Goal: Task Accomplishment & Management: Manage account settings

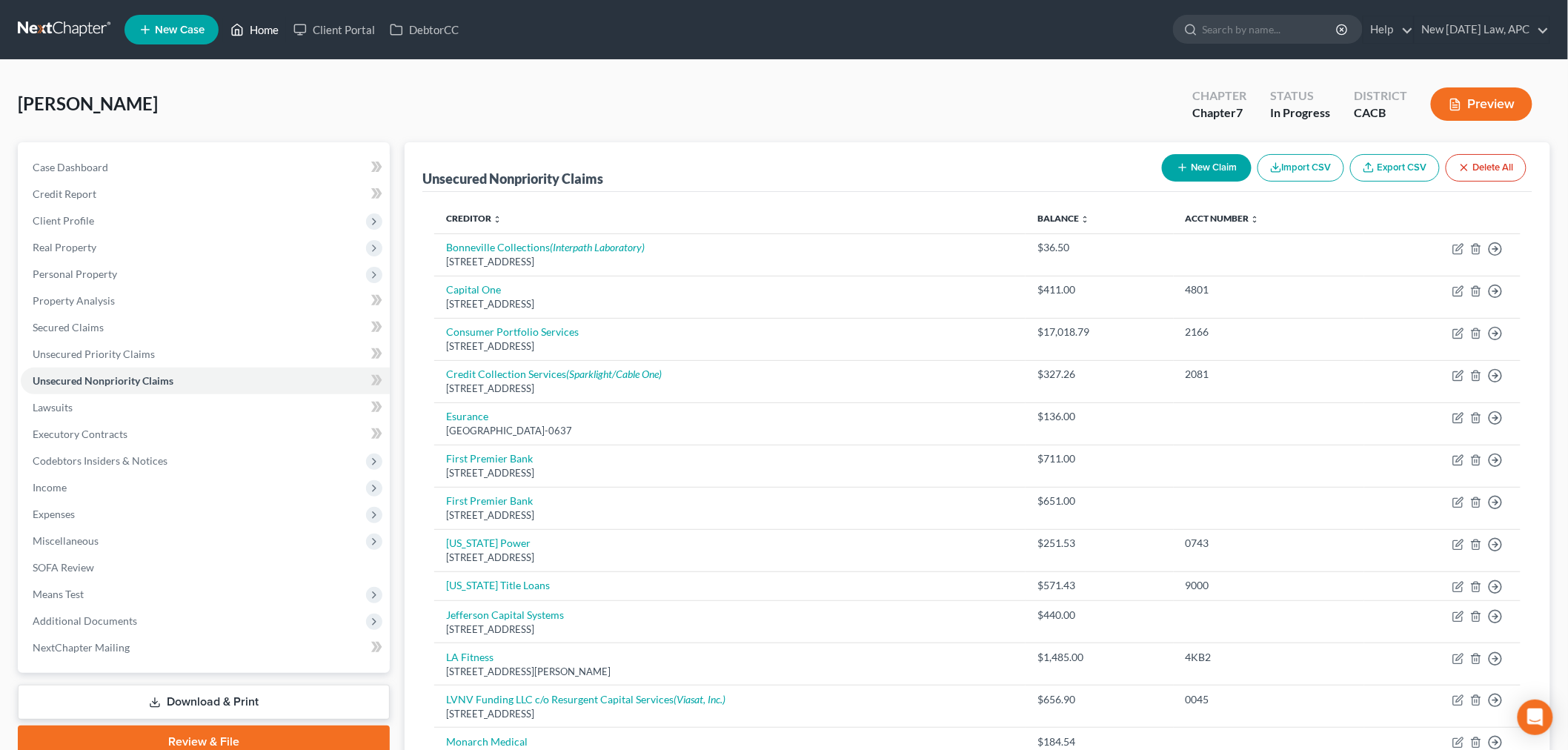
click at [250, 21] on link "Home" at bounding box center [254, 29] width 63 height 27
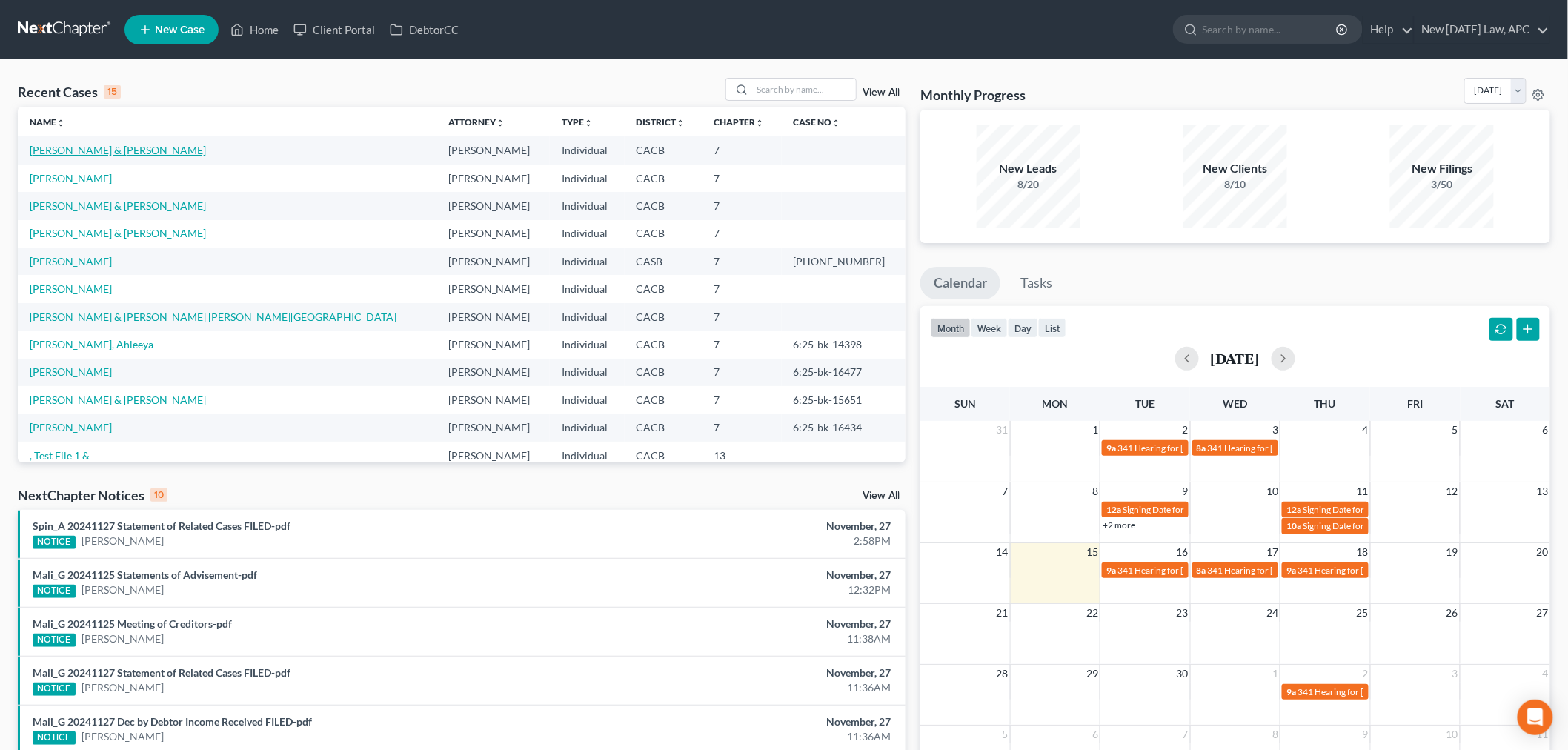
click at [97, 154] on link "[PERSON_NAME] & [PERSON_NAME]" at bounding box center [117, 150] width 176 height 13
select select "4"
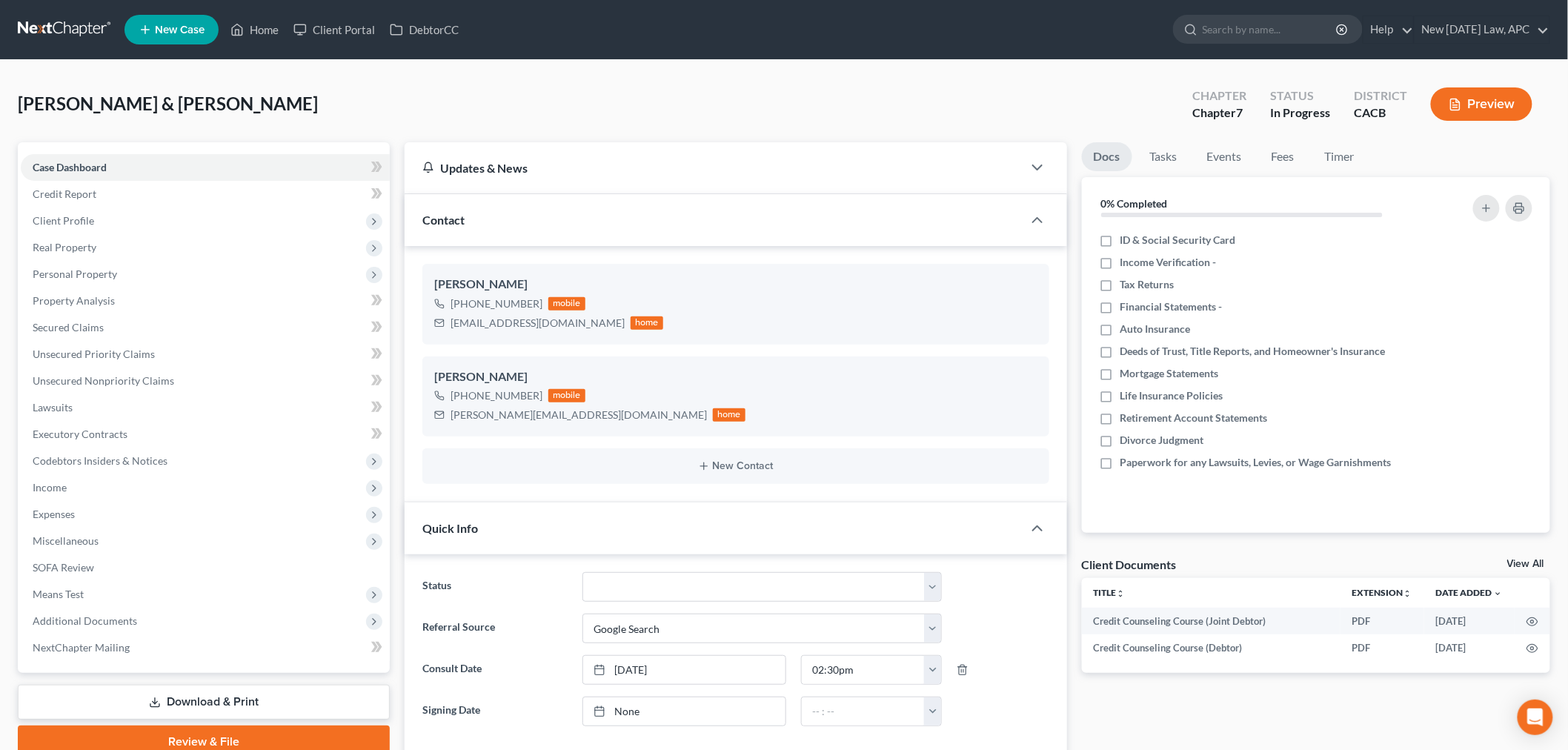
scroll to position [1250, 0]
click at [102, 509] on span "Expenses" at bounding box center [205, 514] width 369 height 27
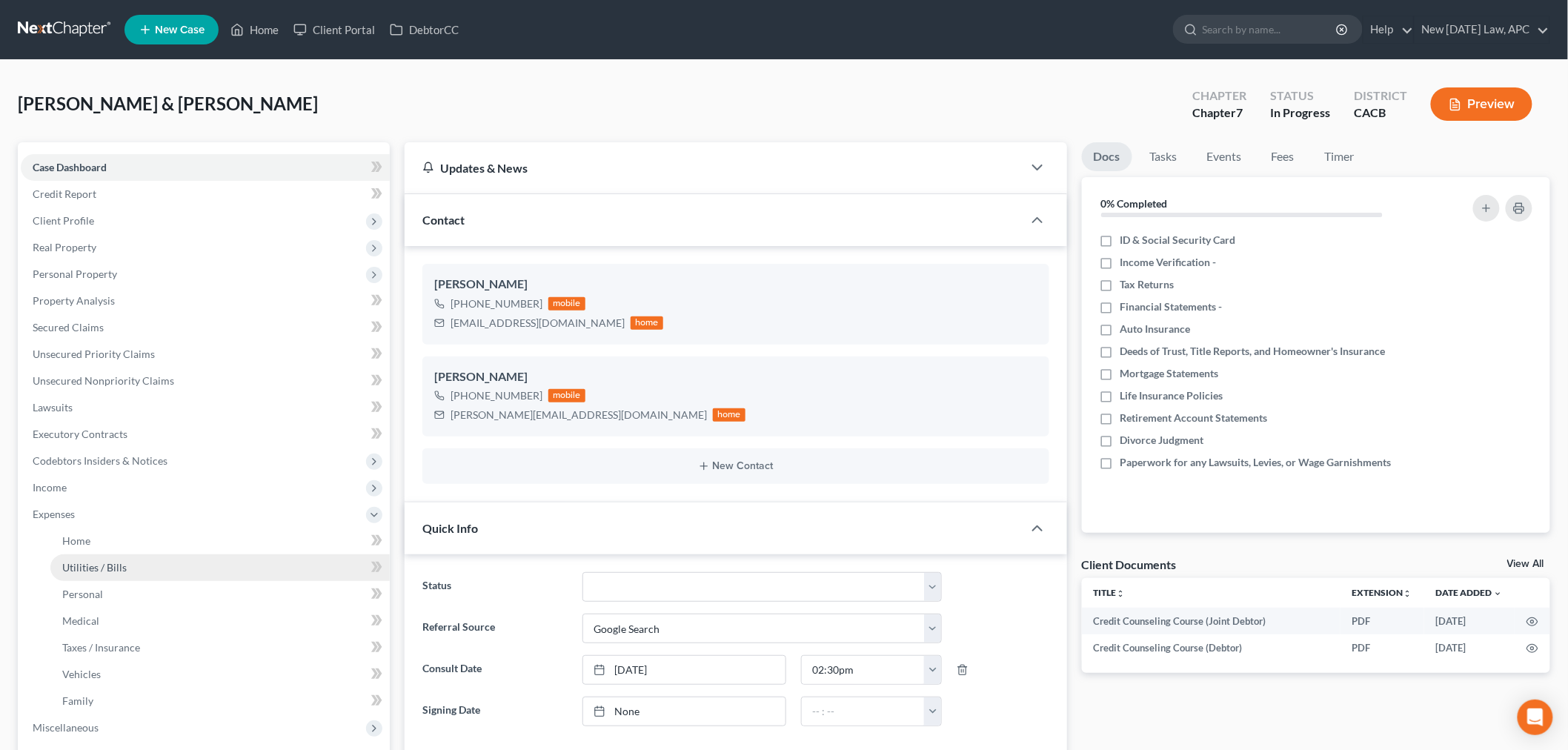
click at [139, 574] on link "Utilities / Bills" at bounding box center [220, 568] width 339 height 27
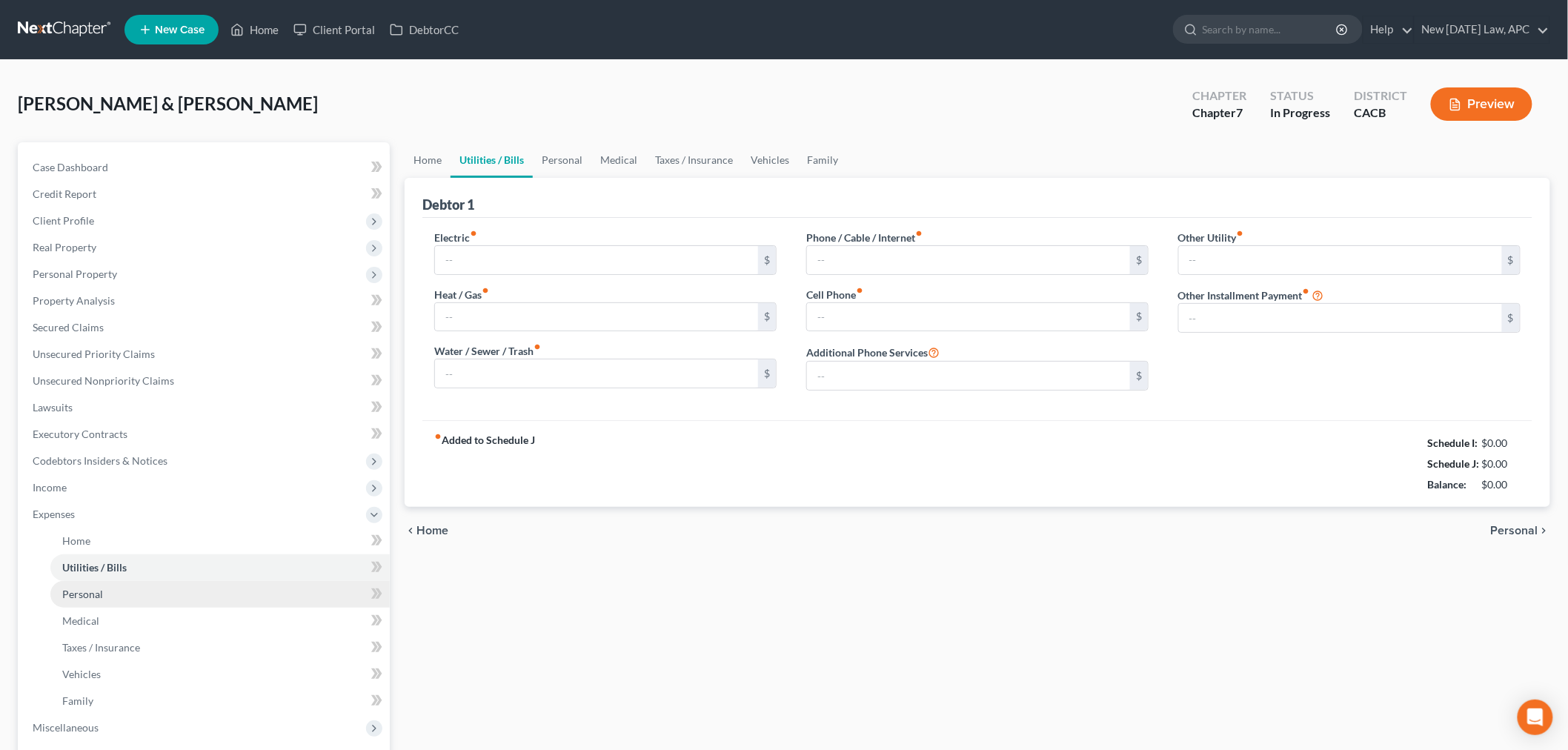
type input "225.00"
type input "102.84"
type input "36.00"
type input "84.00"
type input "328.58"
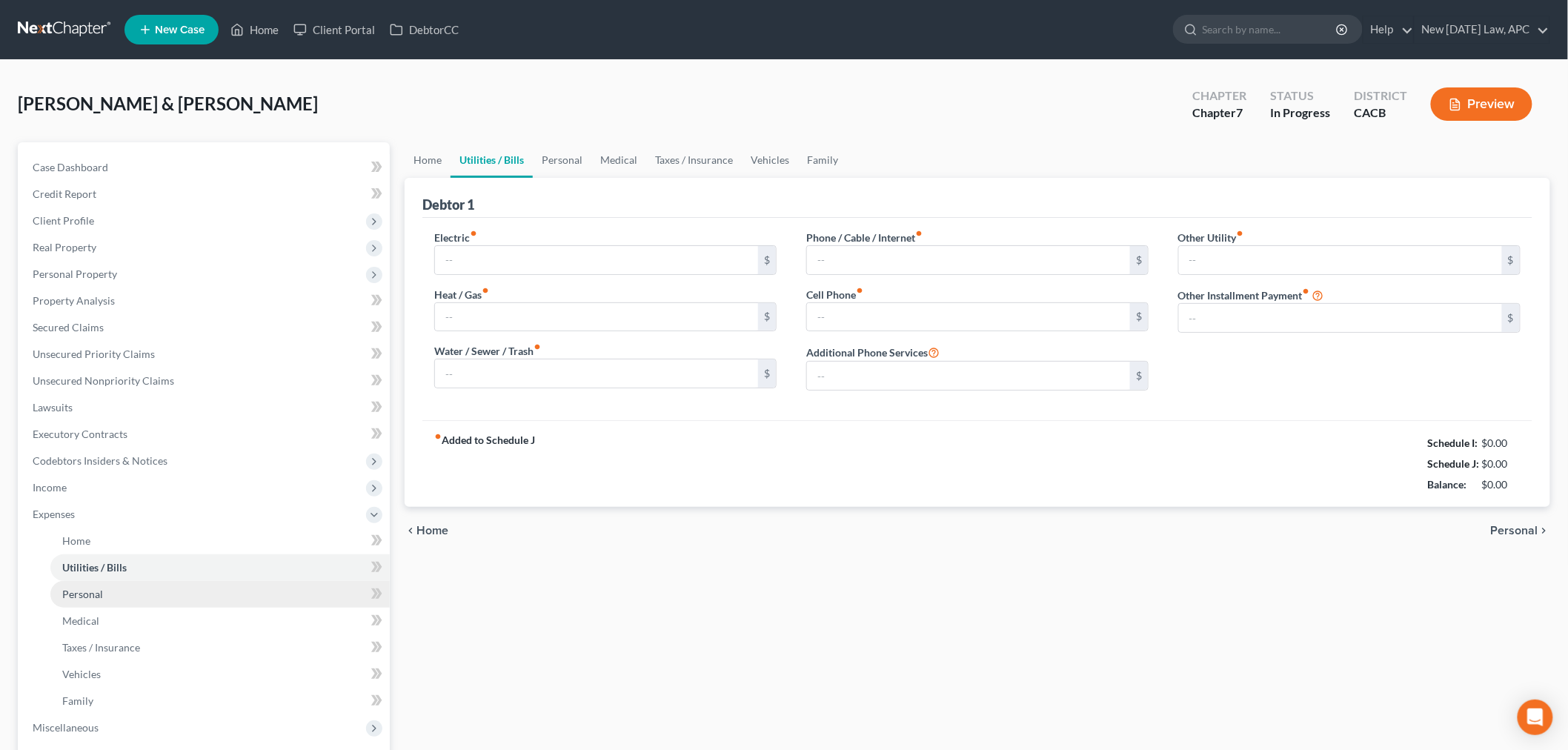
type input "0.00"
type input "120.00"
type input "Solar Panels"
type input "0.00"
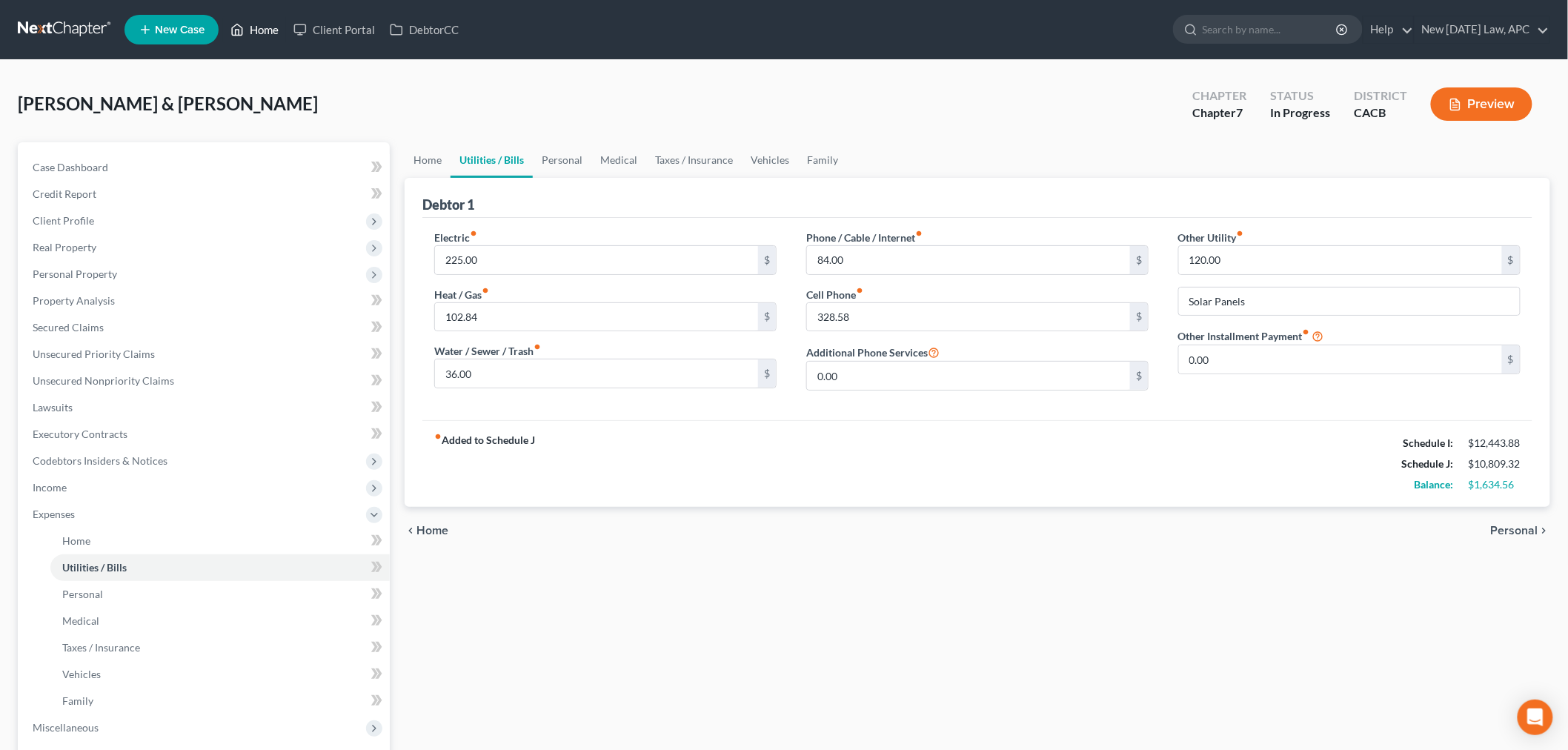
click at [262, 39] on link "Home" at bounding box center [254, 29] width 63 height 27
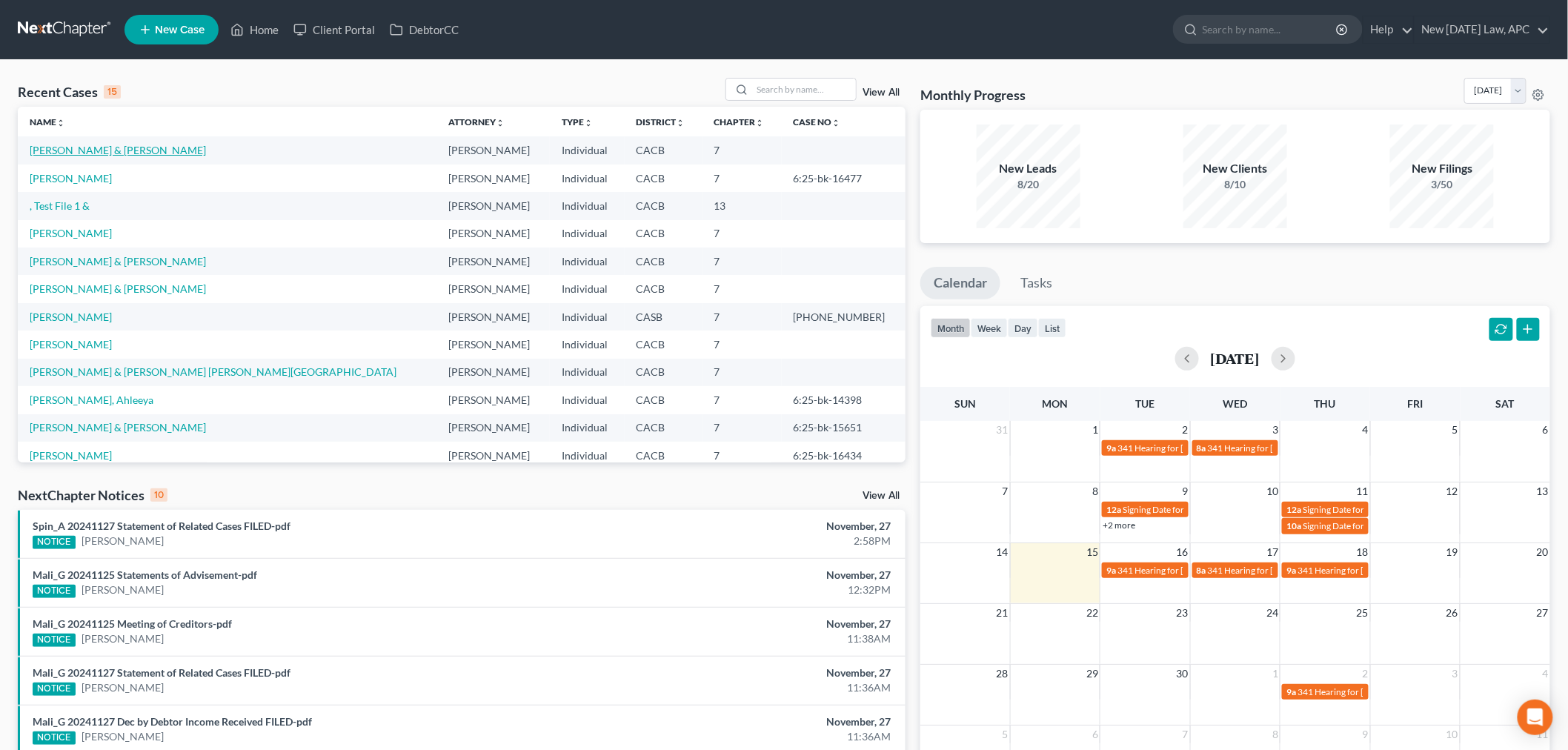
click at [176, 153] on link "[PERSON_NAME] & [PERSON_NAME]" at bounding box center [117, 150] width 176 height 13
select select "4"
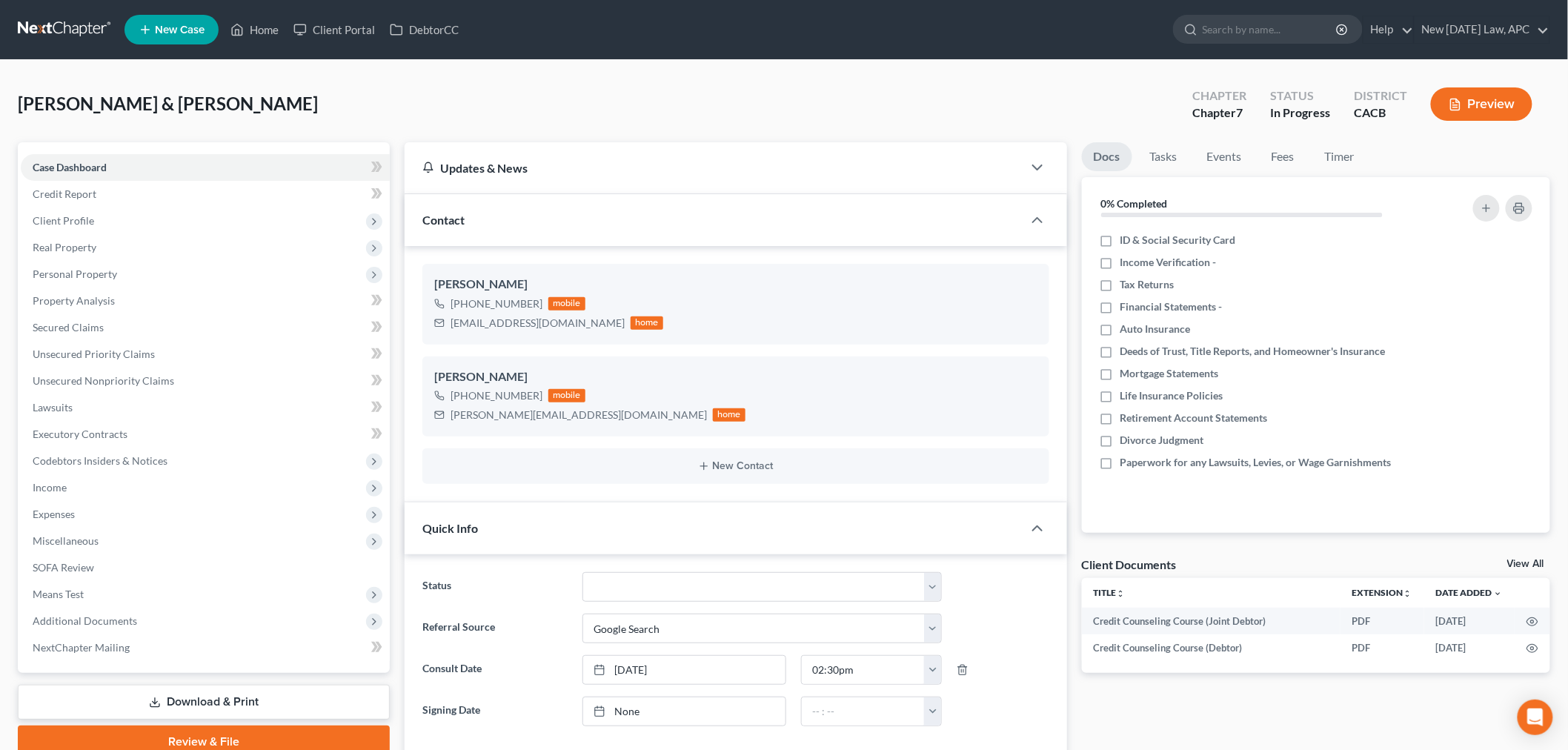
scroll to position [1250, 0]
click at [536, 110] on div "[PERSON_NAME] & [PERSON_NAME] Upgraded Chapter Chapter 7 Status In Progress Dis…" at bounding box center [784, 109] width 1533 height 64
click at [123, 381] on span "Unsecured Nonpriority Claims" at bounding box center [103, 381] width 142 height 13
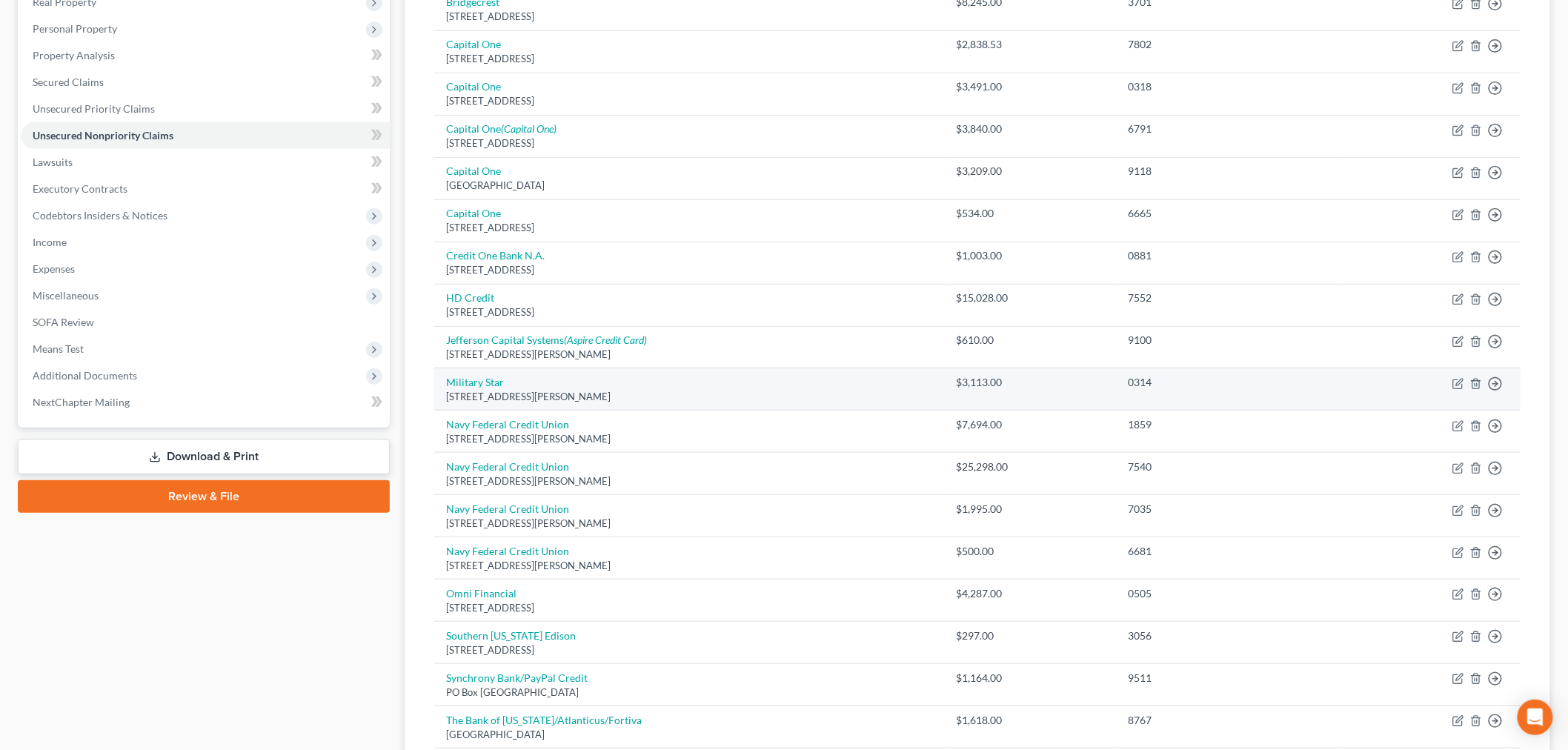
scroll to position [164, 0]
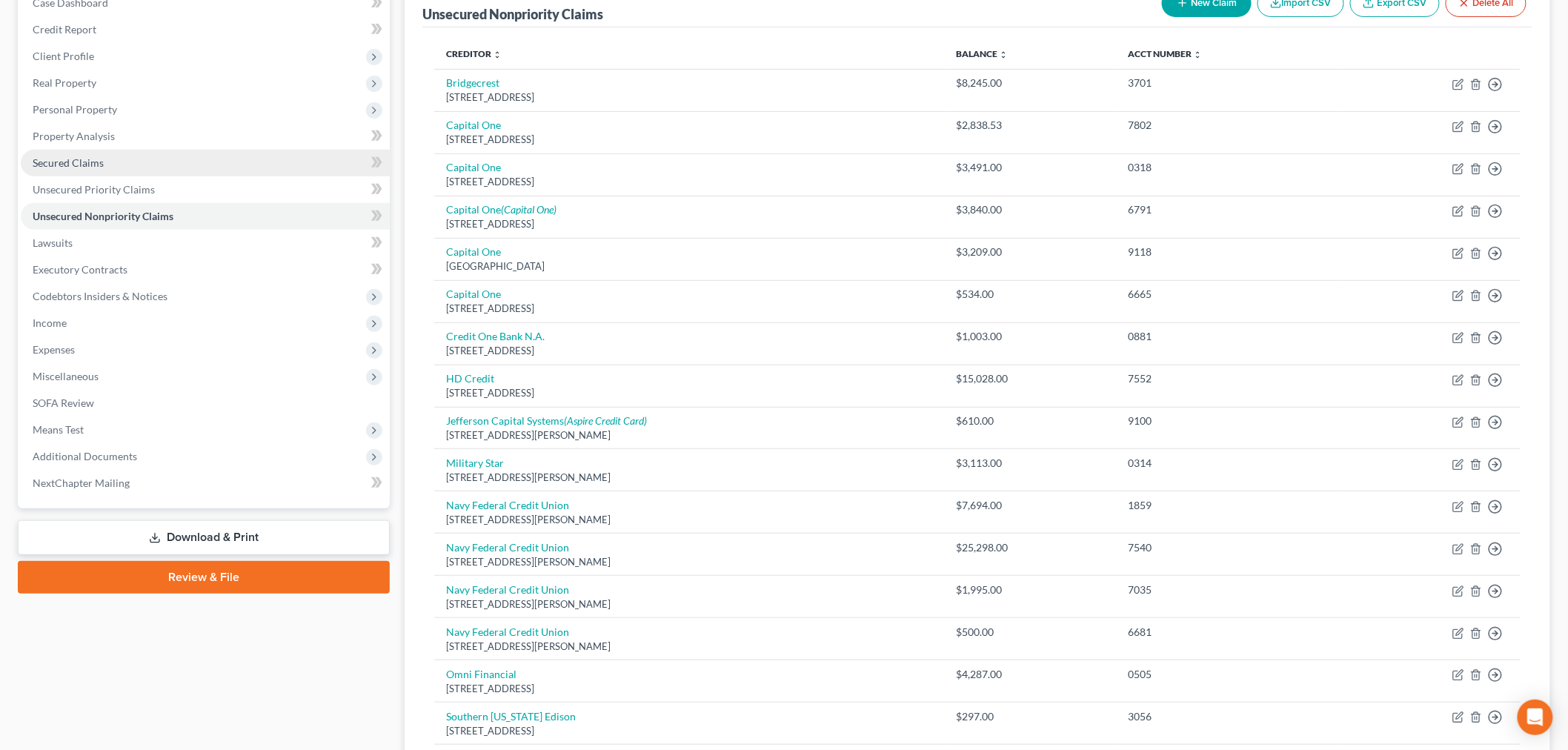
click at [115, 158] on link "Secured Claims" at bounding box center [205, 163] width 369 height 27
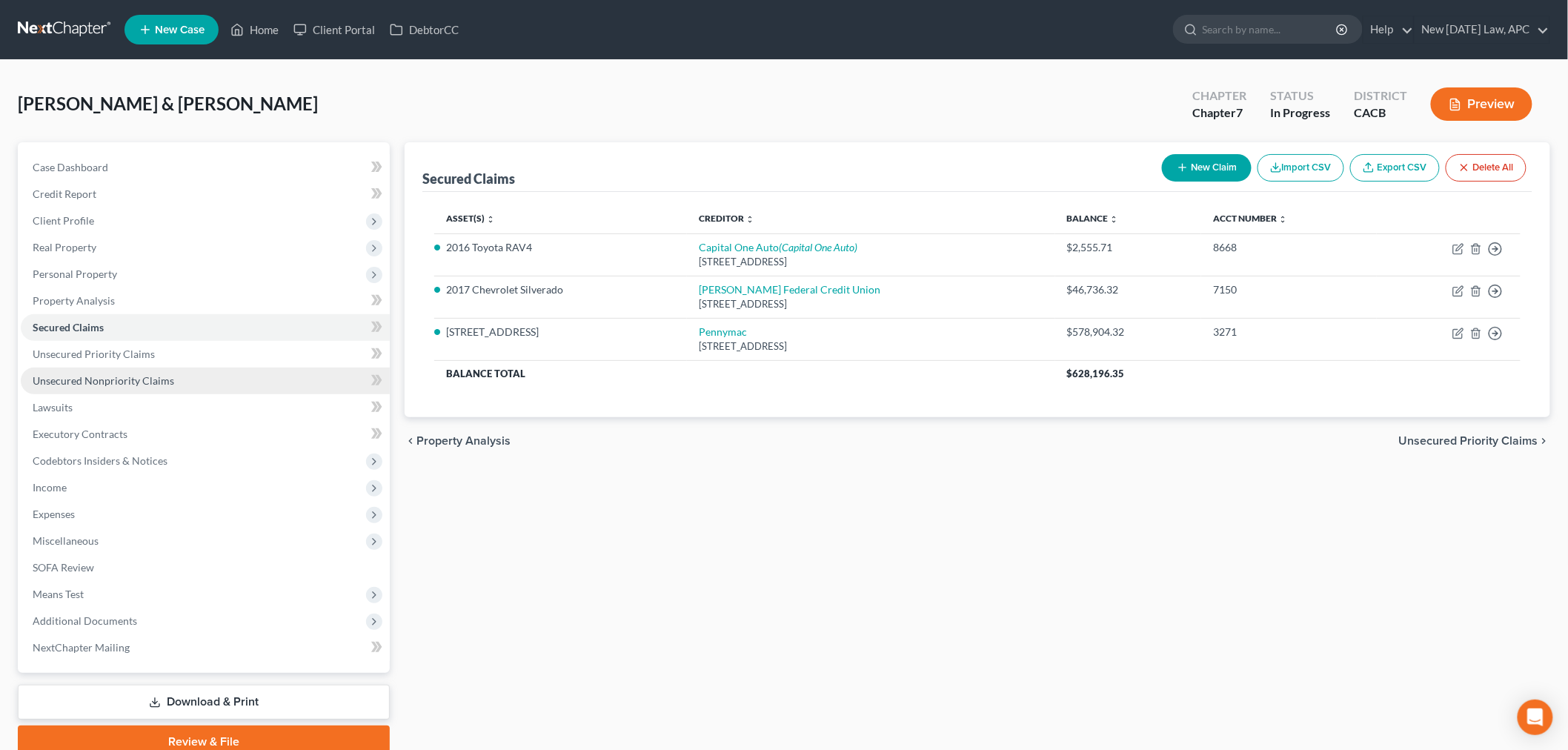
click at [135, 382] on span "Unsecured Nonpriority Claims" at bounding box center [103, 381] width 142 height 13
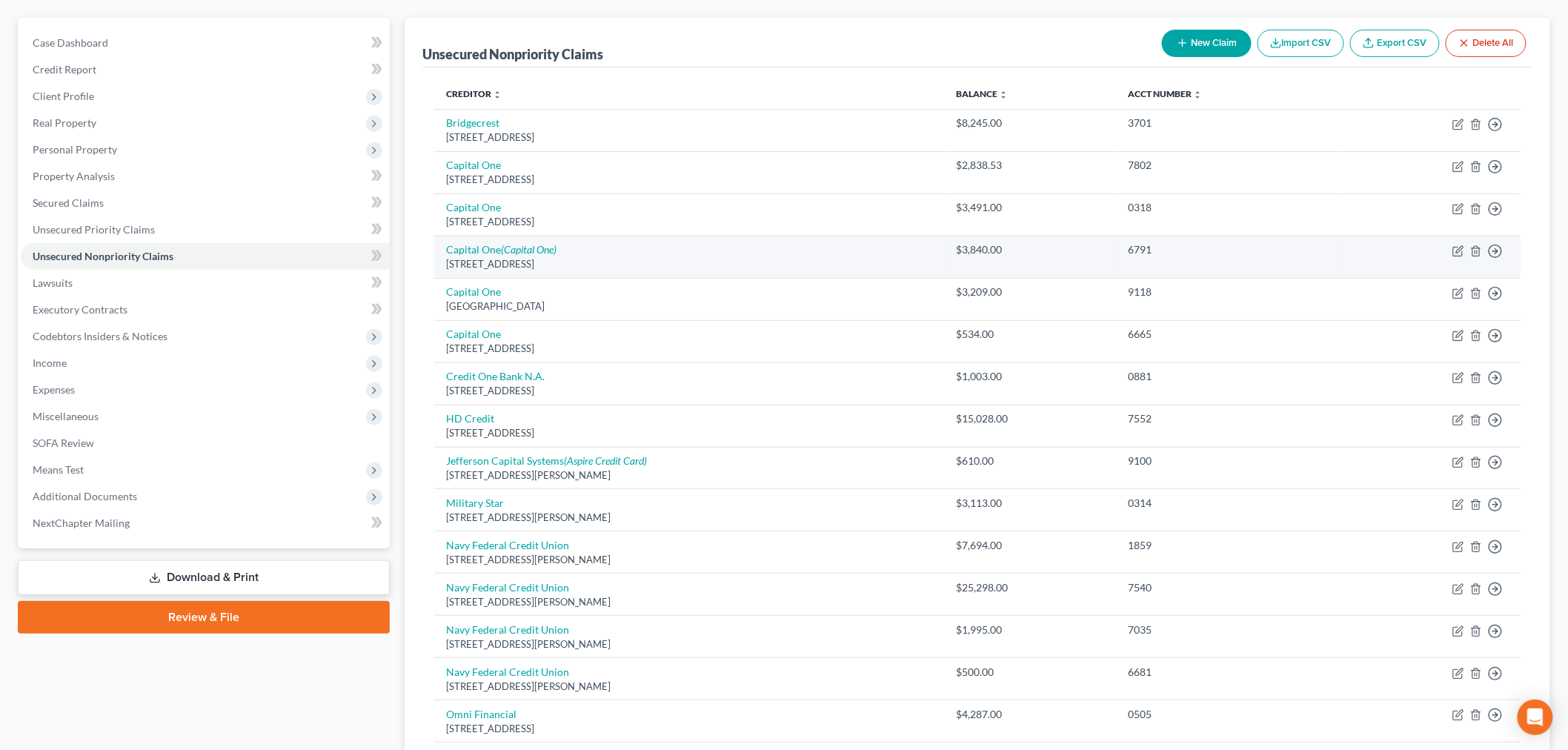
scroll to position [164, 0]
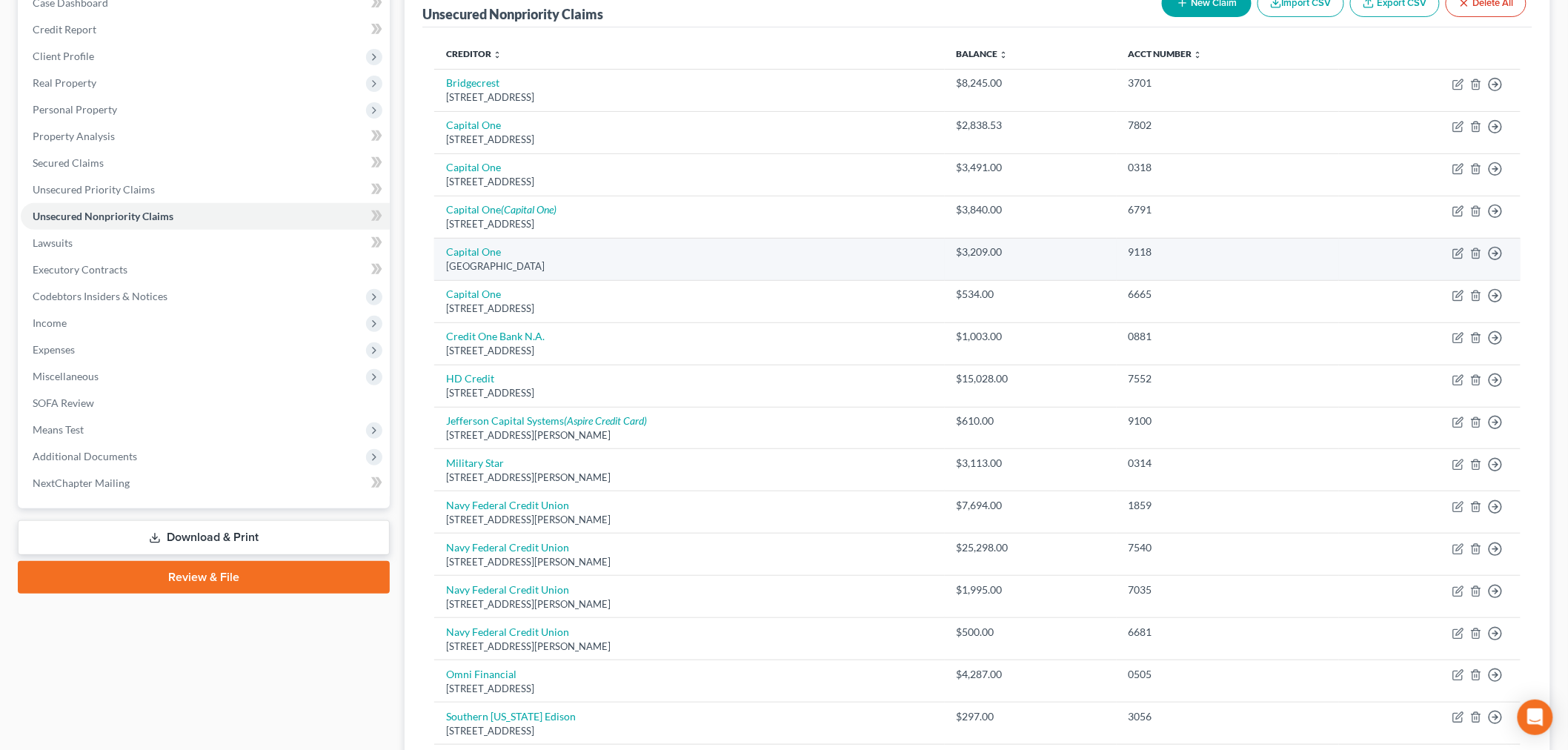
click at [1134, 252] on div "9118" at bounding box center [1228, 252] width 199 height 15
drag, startPoint x: 1130, startPoint y: 252, endPoint x: 1158, endPoint y: 250, distance: 28.1
click at [1158, 250] on div "9118" at bounding box center [1228, 252] width 199 height 15
click at [1052, 262] on td "$3,209.00" at bounding box center [1031, 258] width 172 height 42
drag, startPoint x: 1122, startPoint y: 248, endPoint x: 1158, endPoint y: 251, distance: 36.1
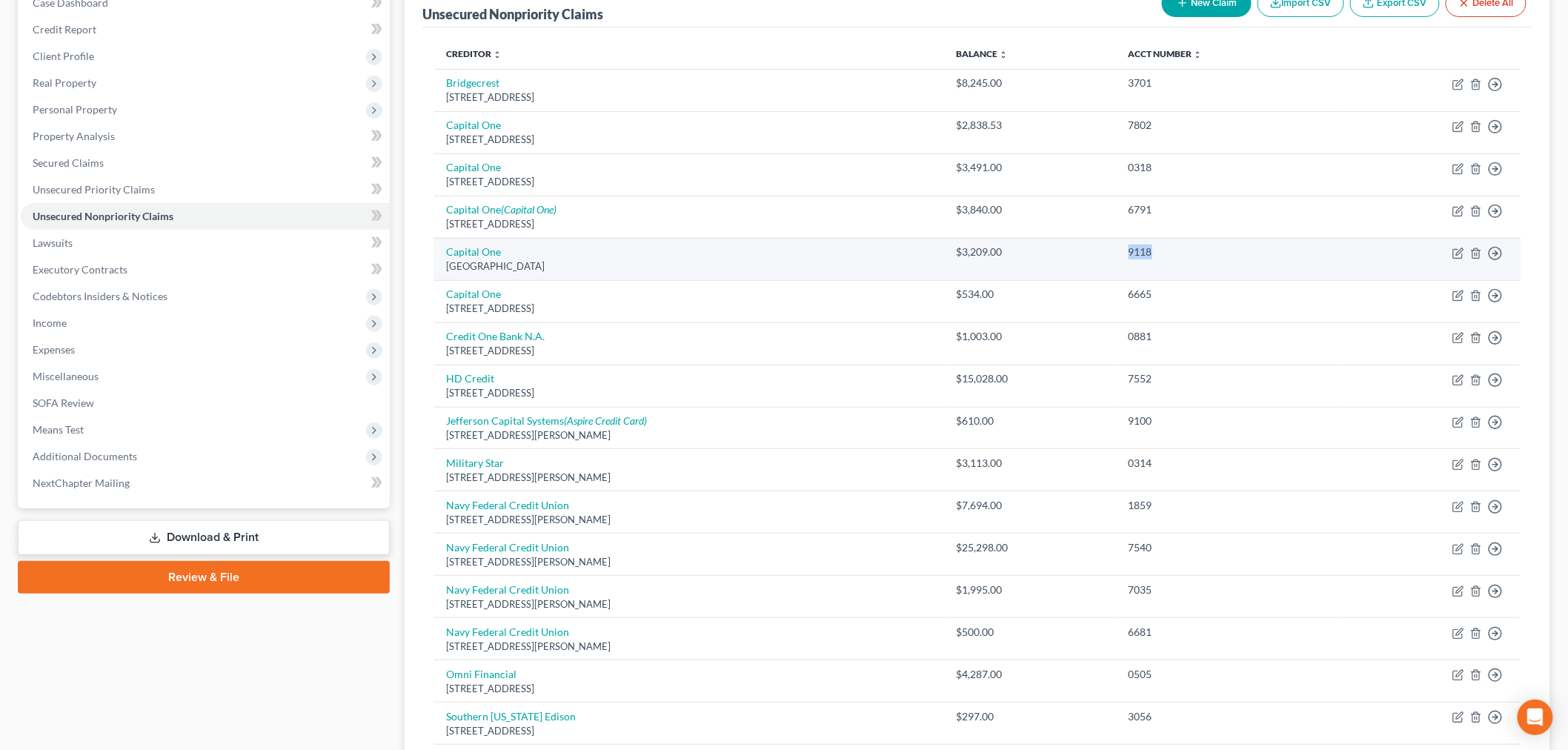
click at [1158, 251] on td "9118" at bounding box center [1228, 258] width 222 height 42
click at [1136, 263] on td "9118" at bounding box center [1228, 258] width 222 height 42
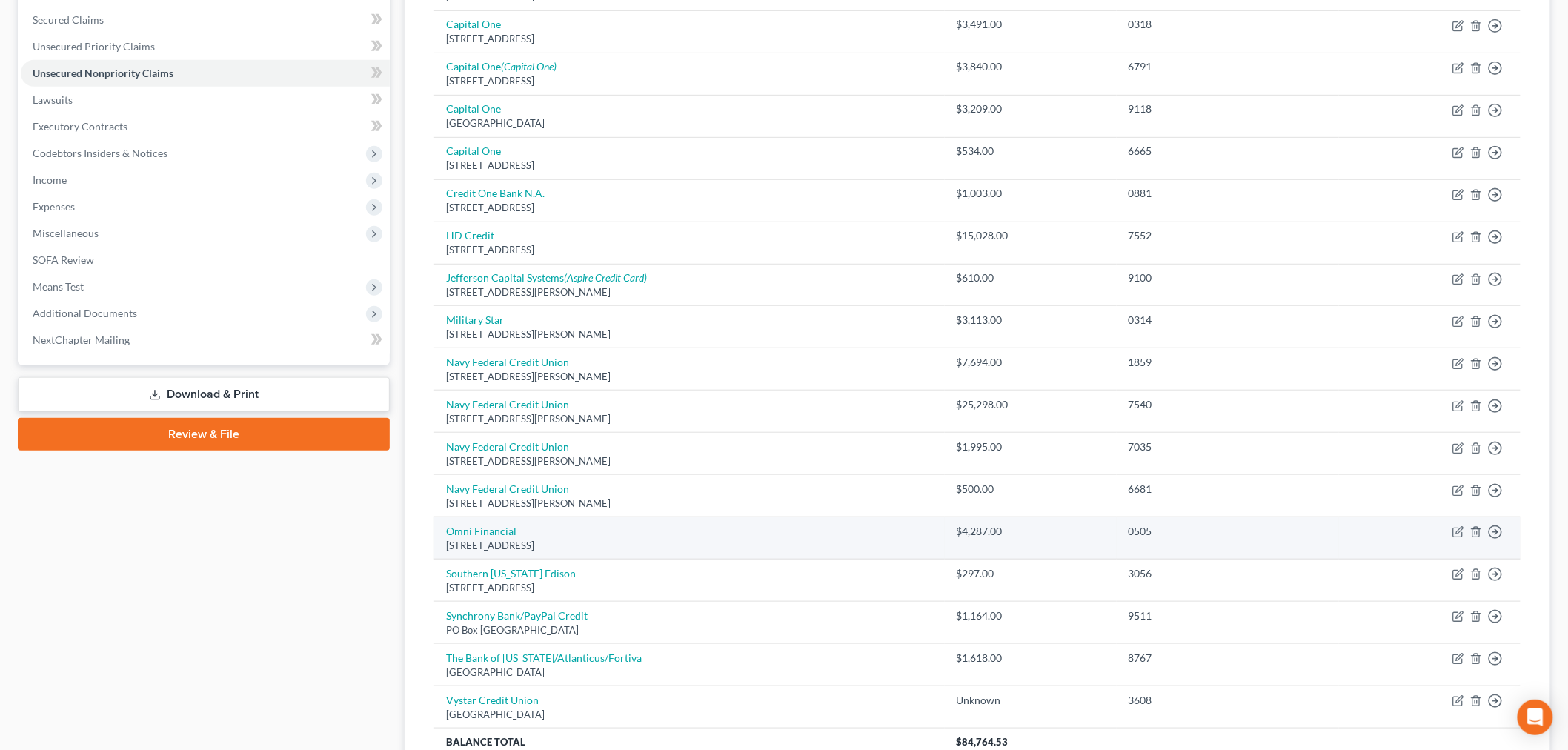
scroll to position [329, 0]
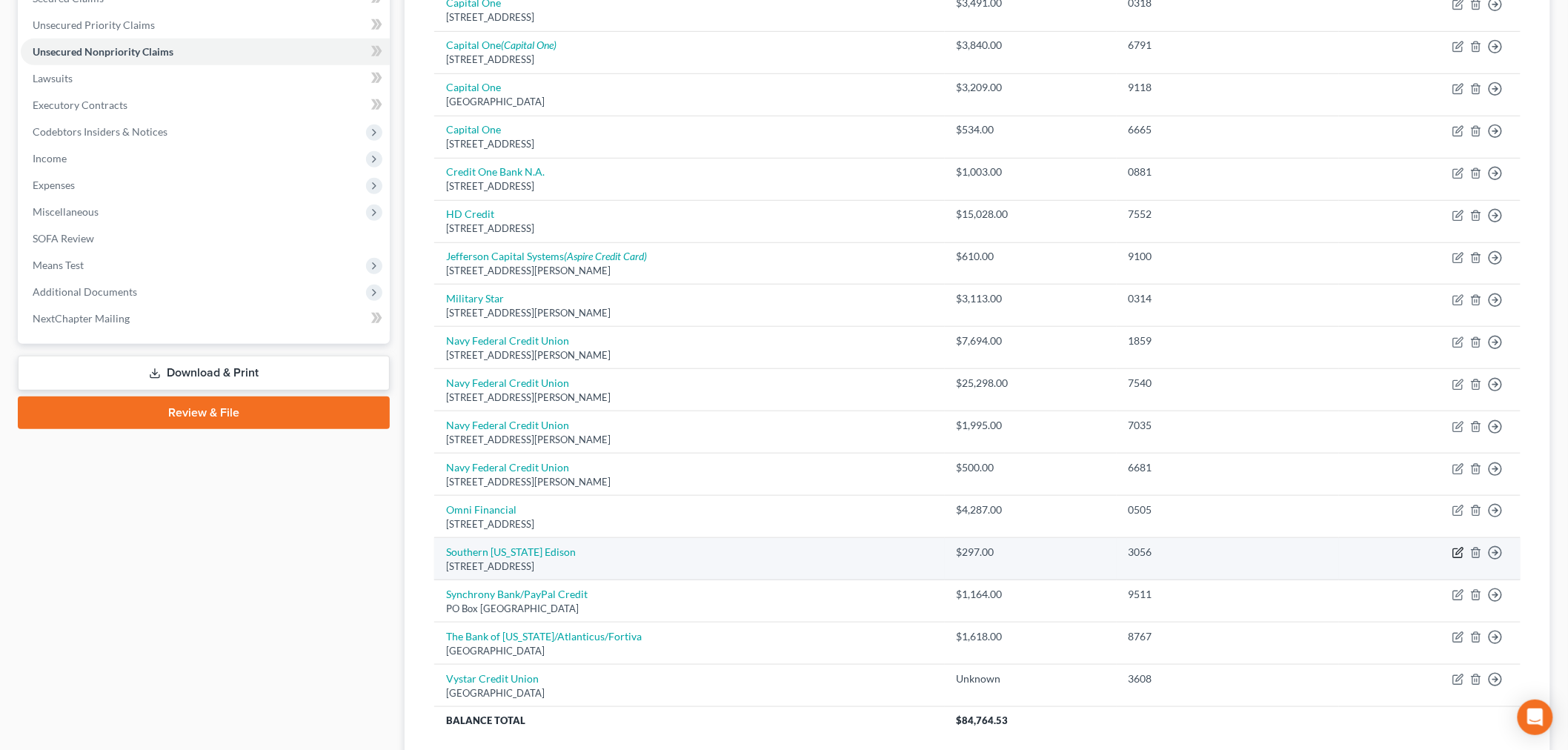
click at [1458, 551] on icon "button" at bounding box center [1458, 553] width 12 height 12
select select "4"
select select "20"
select select "4"
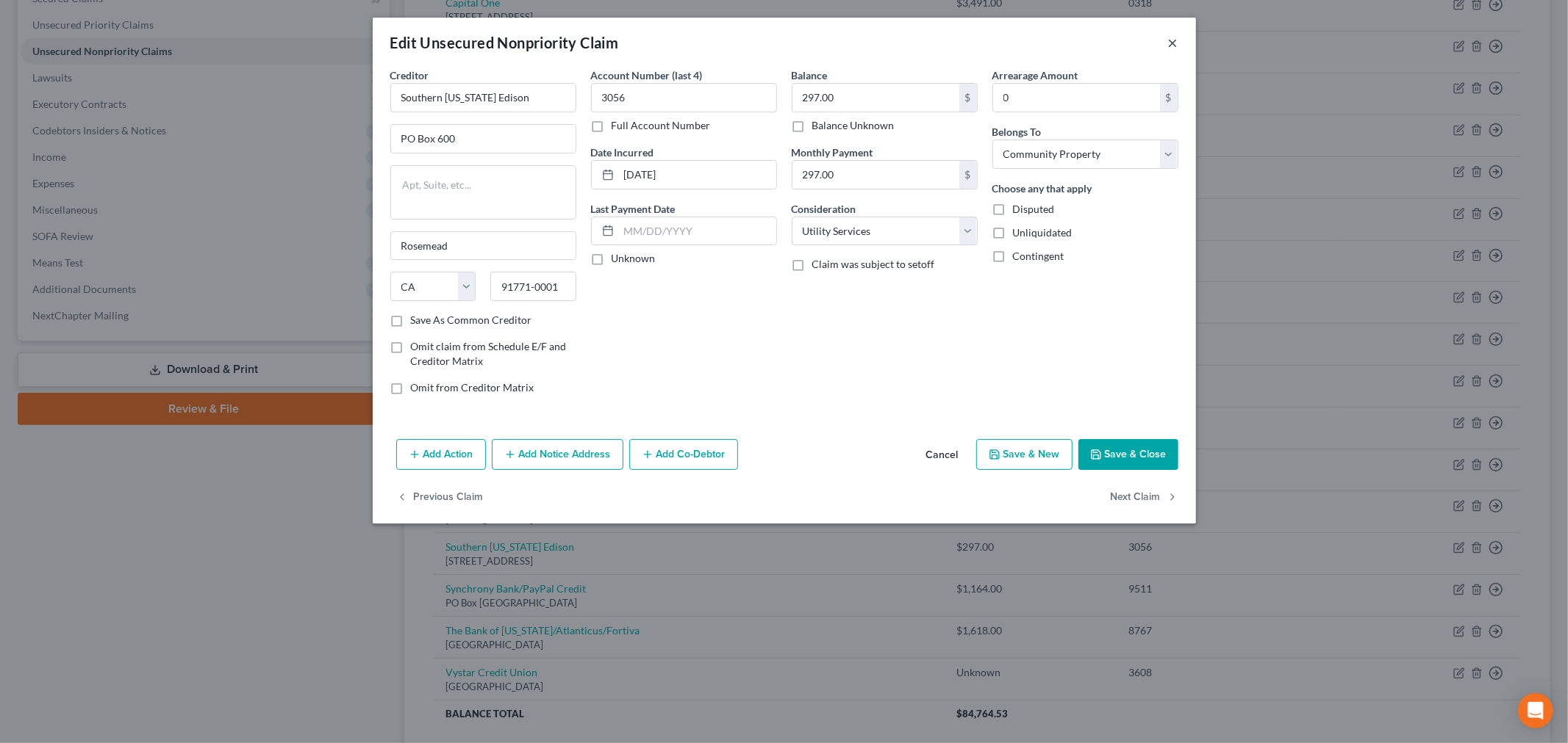
click at [1174, 44] on button "×" at bounding box center [1172, 43] width 10 height 18
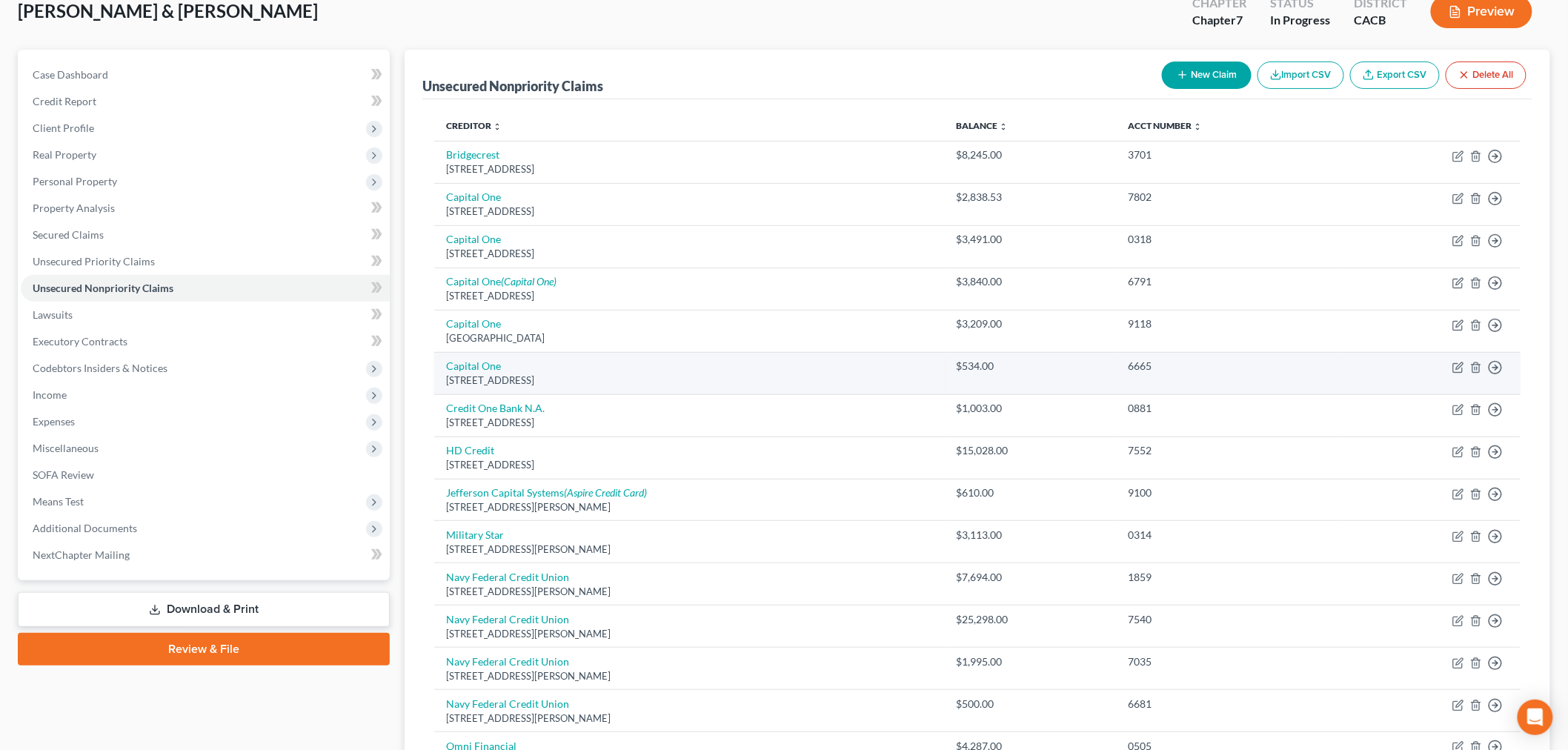
scroll to position [82, 0]
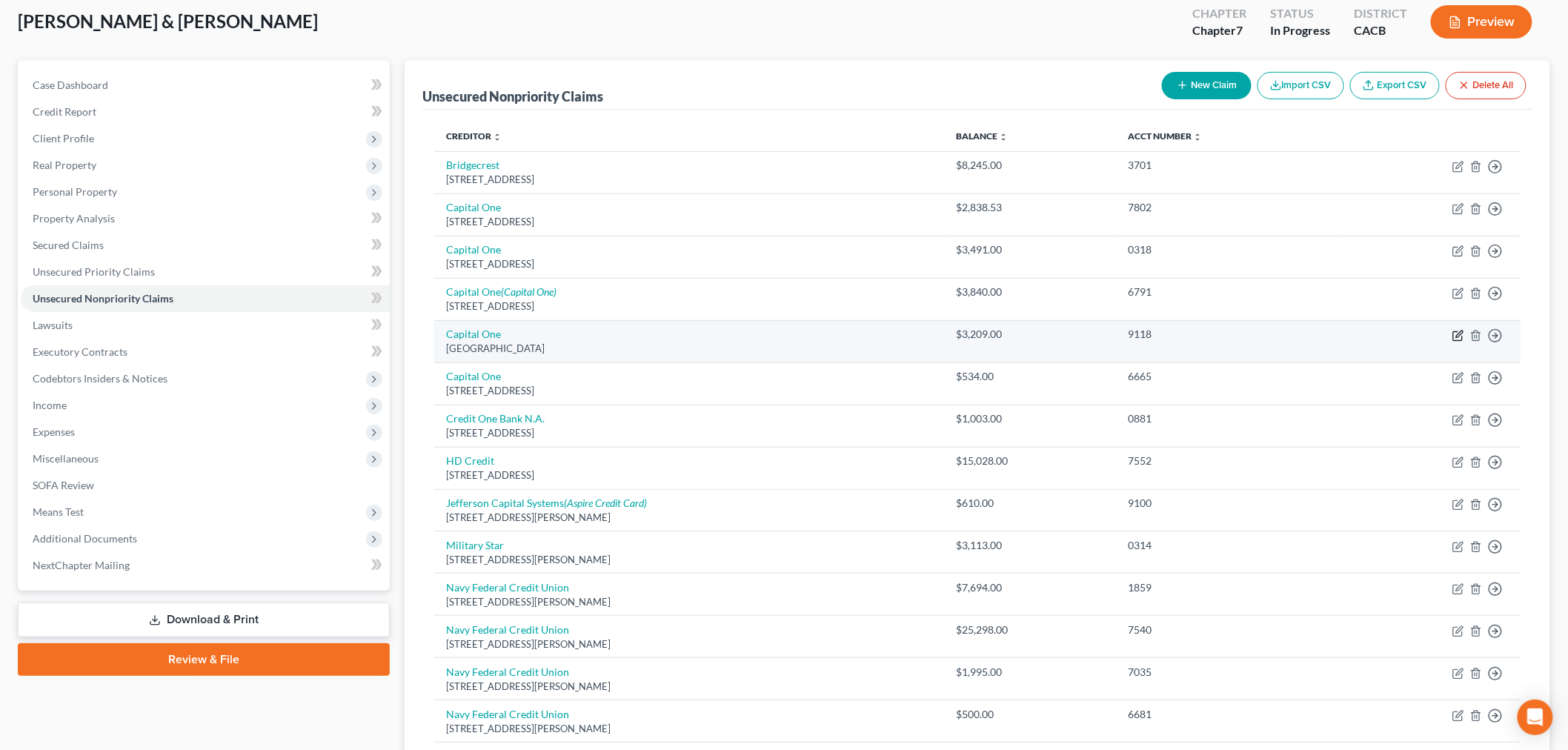
click at [1455, 331] on icon "button" at bounding box center [1458, 336] width 9 height 9
select select "48"
select select "2"
select select "4"
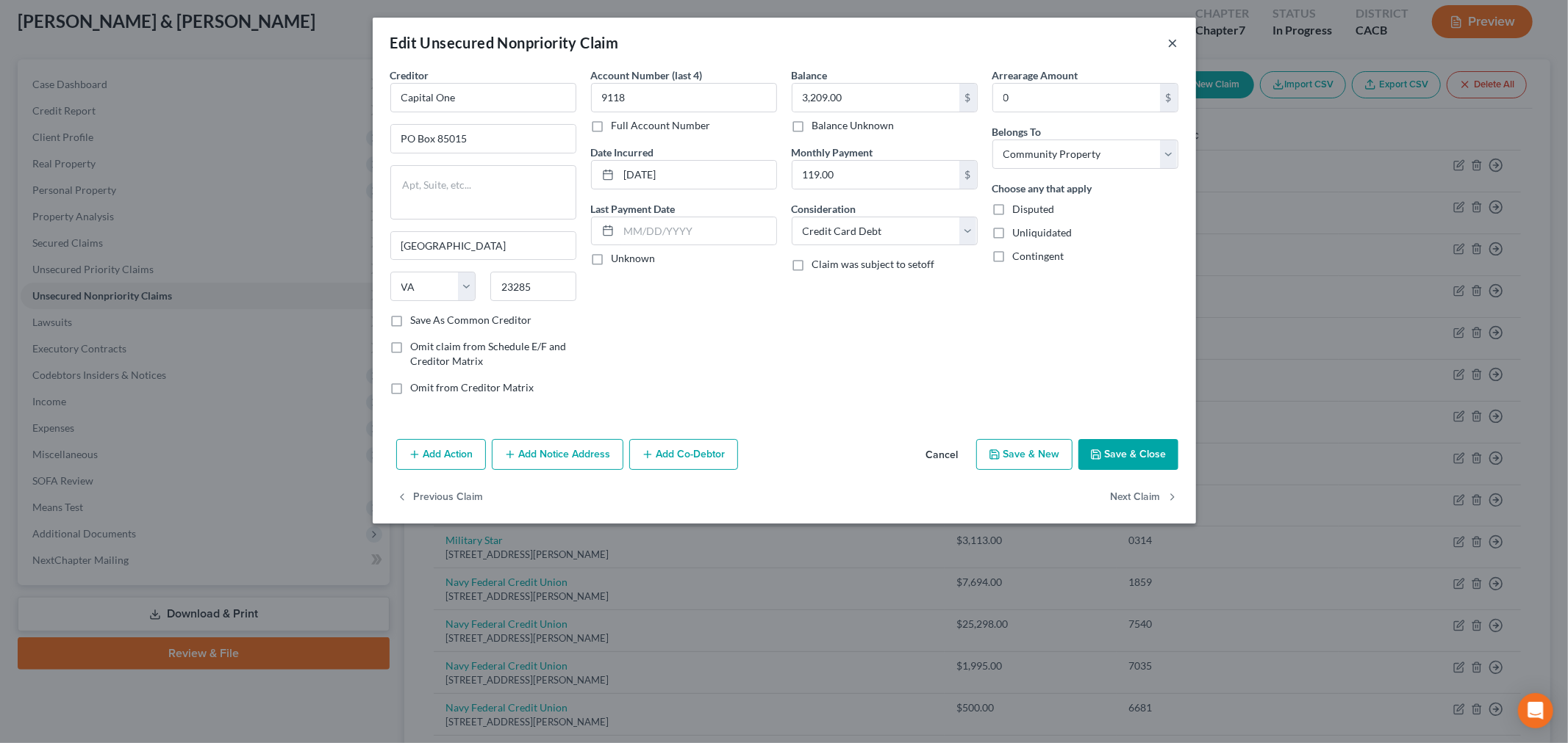
click at [1177, 42] on button "×" at bounding box center [1172, 43] width 10 height 18
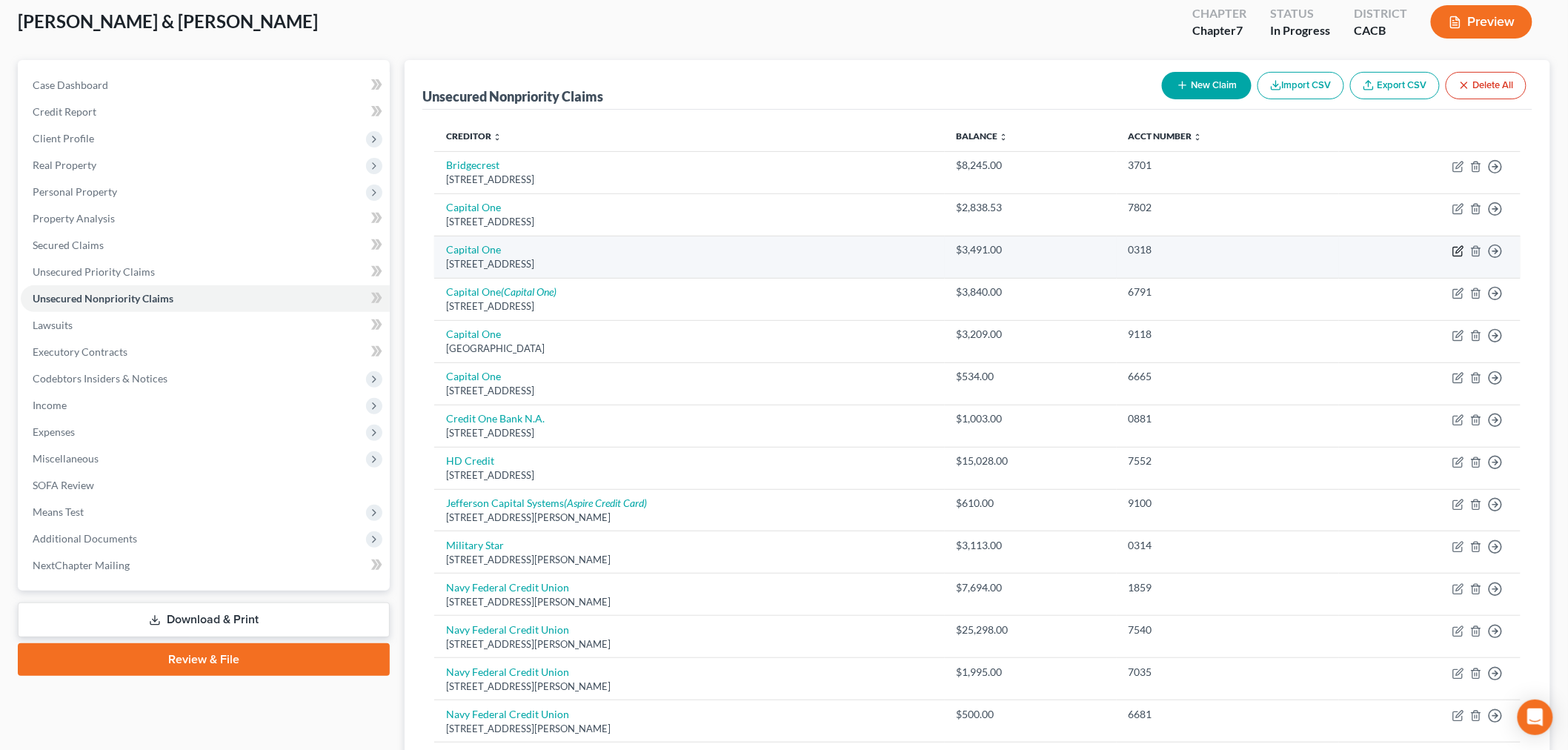
click at [1457, 246] on icon "button" at bounding box center [1458, 251] width 12 height 12
select select "48"
select select "2"
select select "4"
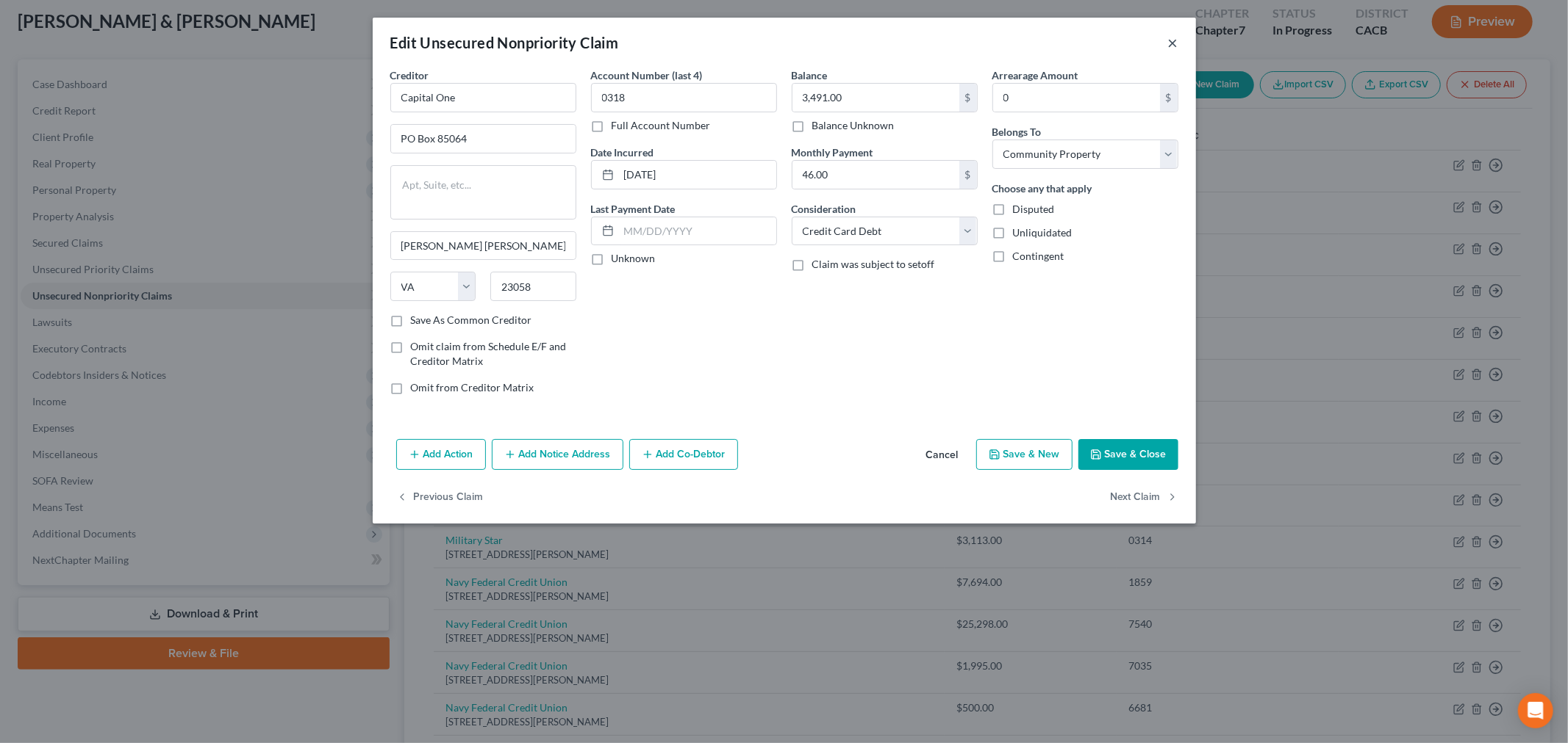
drag, startPoint x: 1167, startPoint y: 48, endPoint x: 1201, endPoint y: 64, distance: 37.6
click at [1168, 48] on button "×" at bounding box center [1172, 43] width 10 height 18
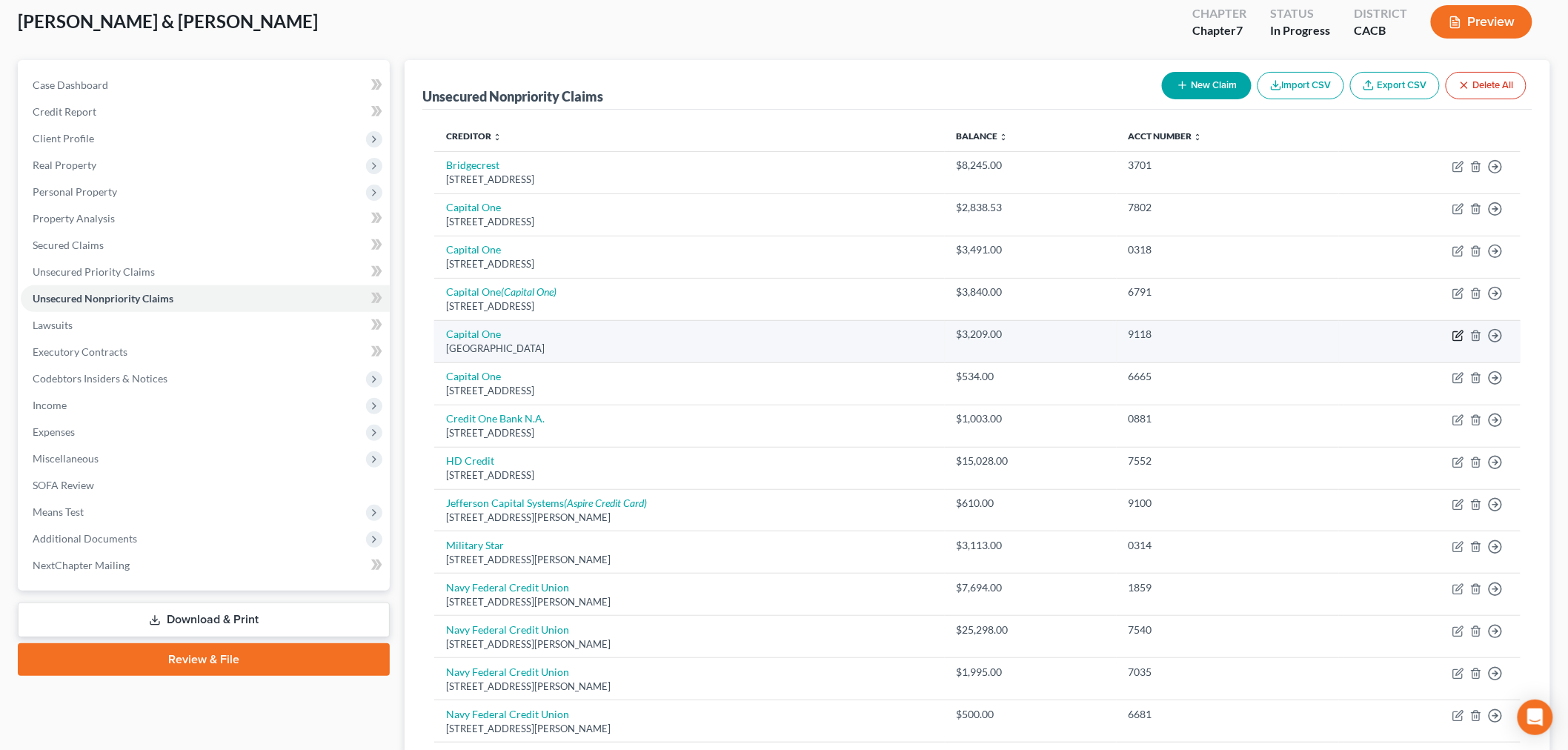
click at [1464, 335] on td "Move to D Move to E Move to G Move to Notice Only" at bounding box center [1429, 340] width 182 height 42
click at [1450, 337] on td "Move to D Move to E Move to G Move to Notice Only" at bounding box center [1429, 340] width 182 height 42
click at [1455, 336] on icon "button" at bounding box center [1458, 336] width 12 height 12
select select "48"
select select "2"
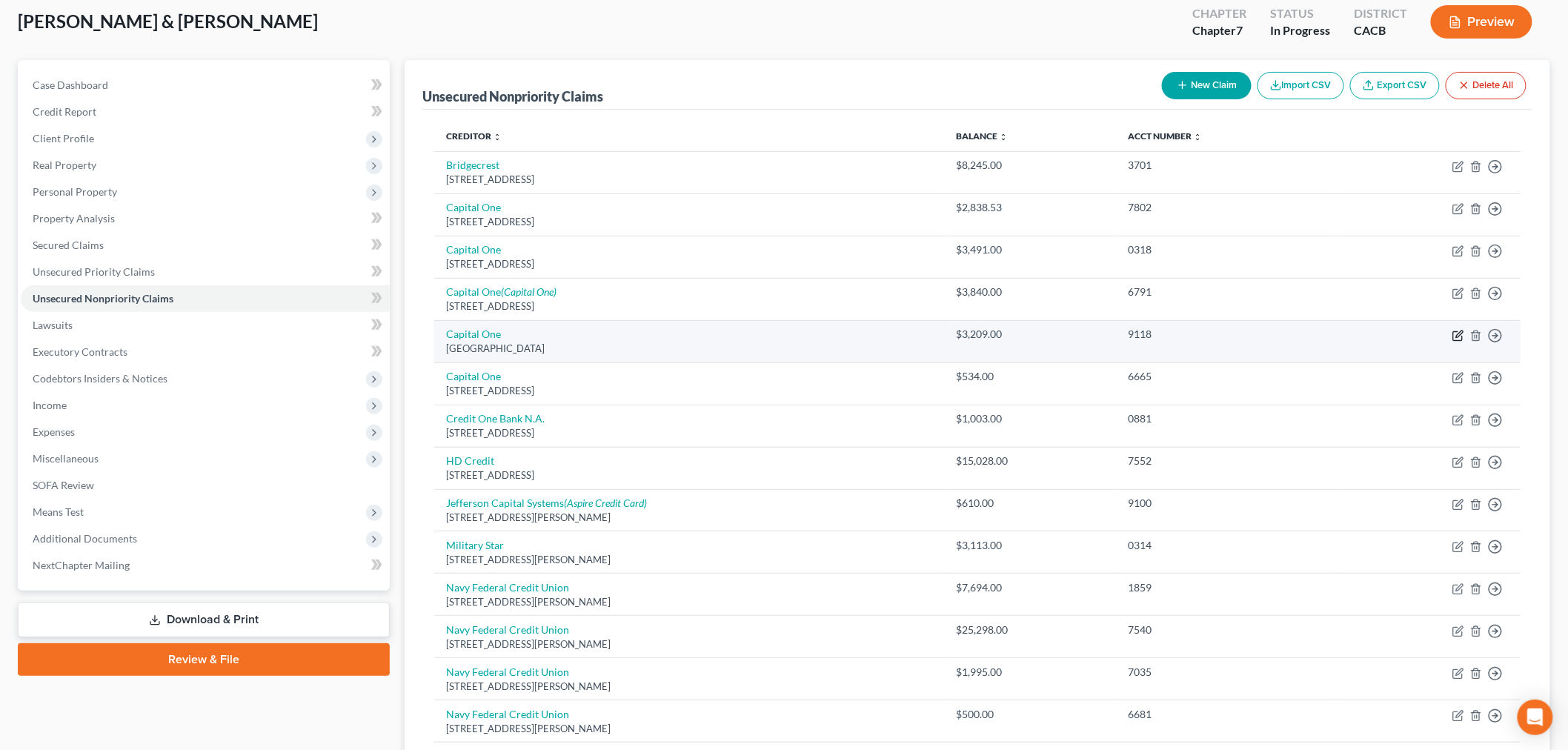
select select "4"
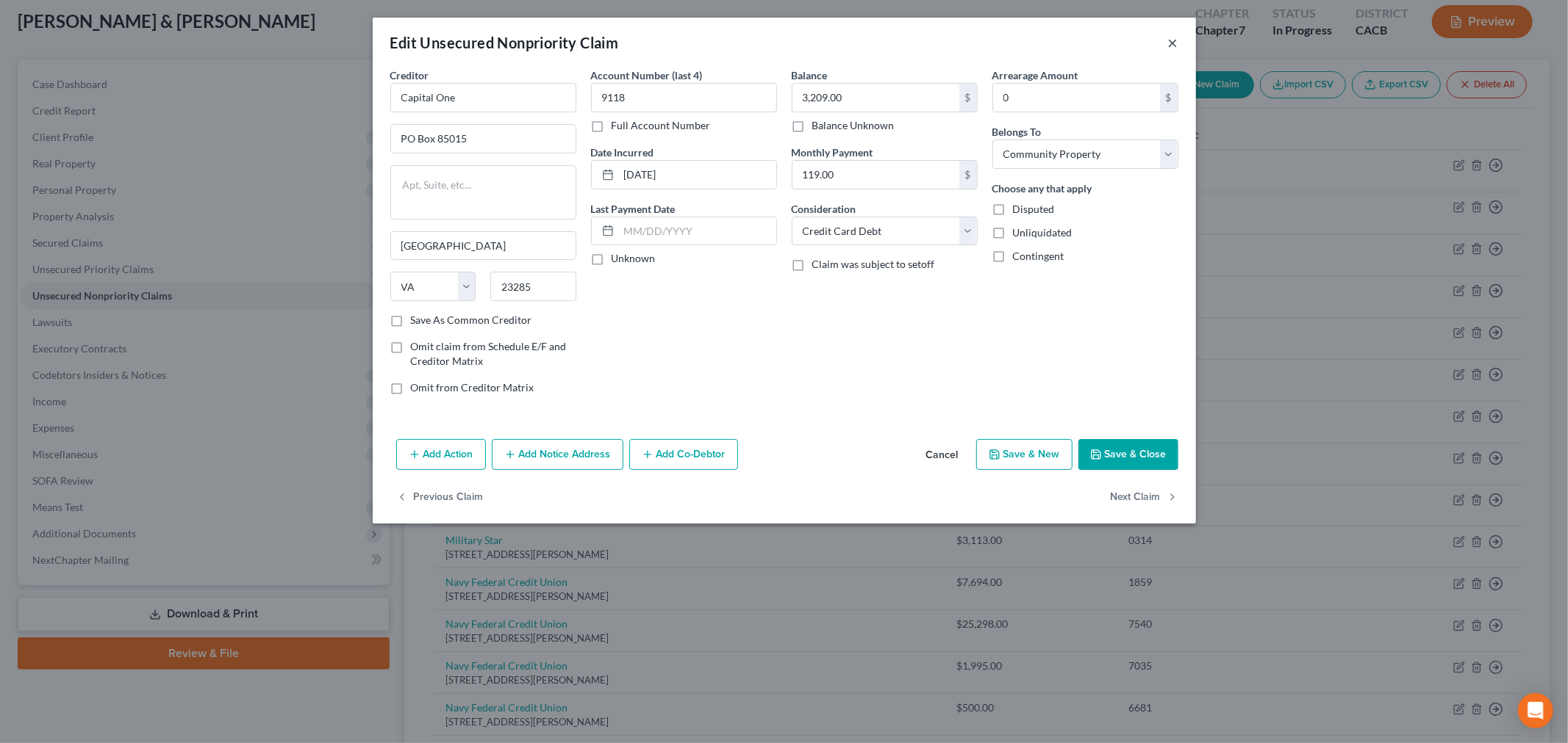
click at [1177, 42] on button "×" at bounding box center [1172, 43] width 10 height 18
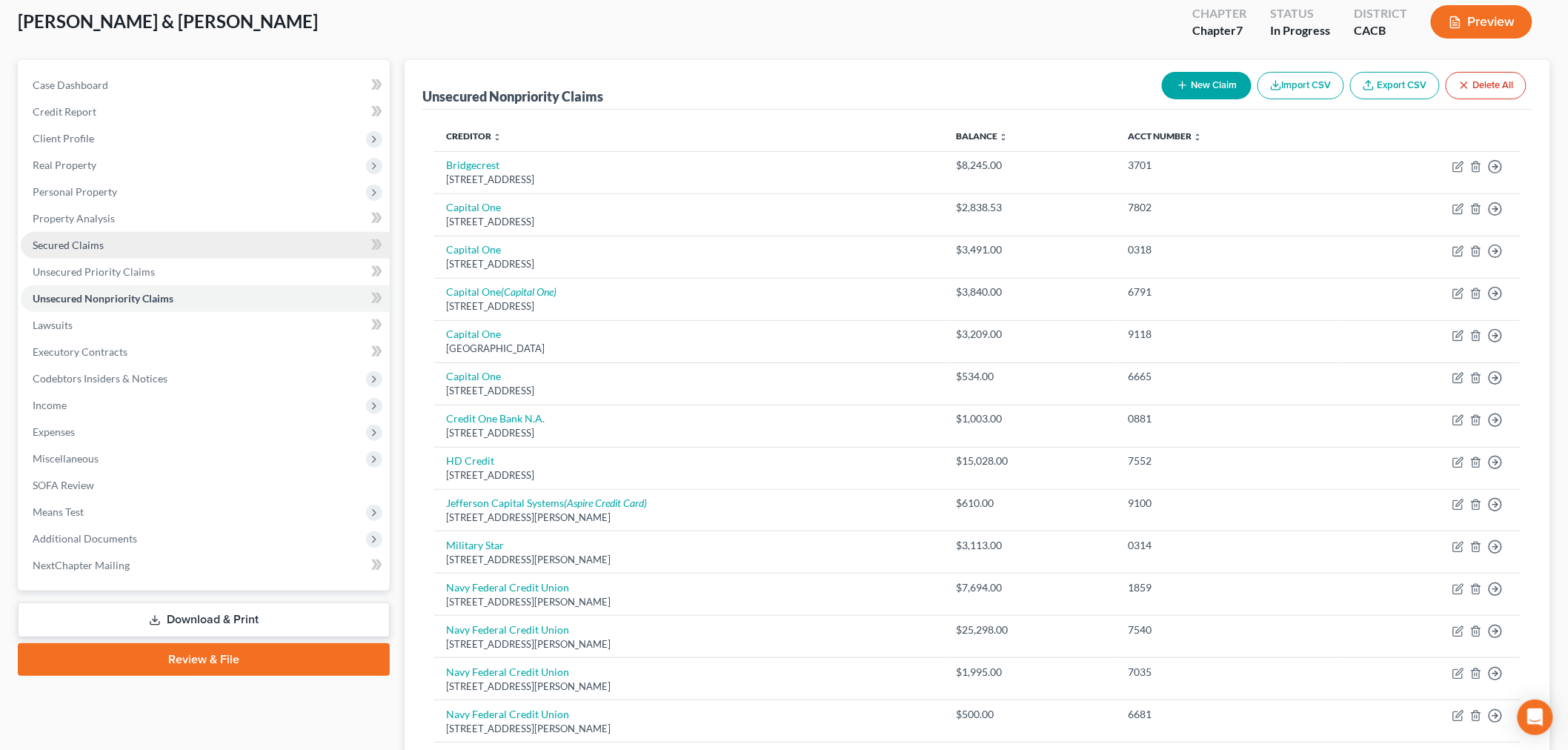
click at [105, 245] on link "Secured Claims" at bounding box center [205, 245] width 369 height 27
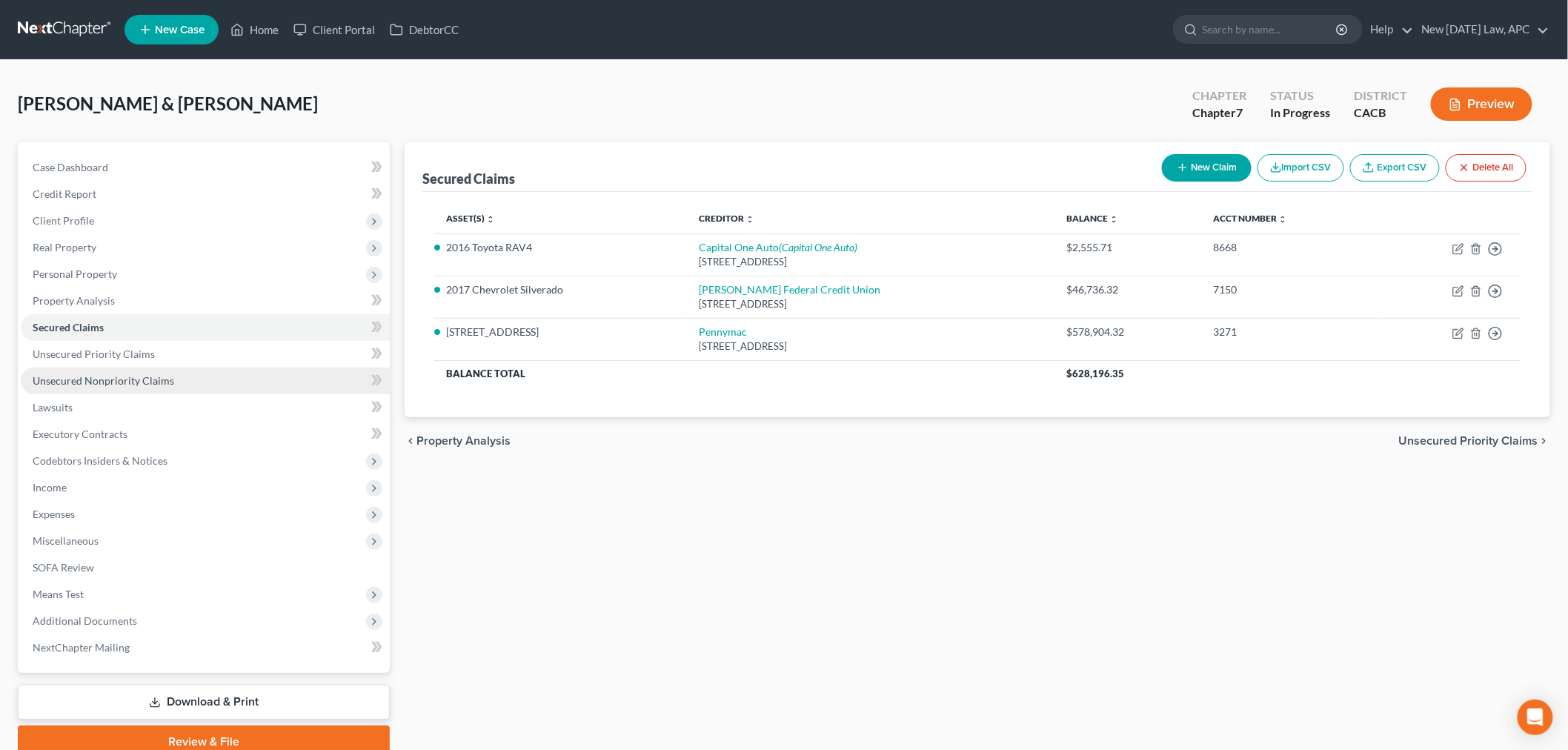
click at [156, 380] on span "Unsecured Nonpriority Claims" at bounding box center [103, 381] width 142 height 13
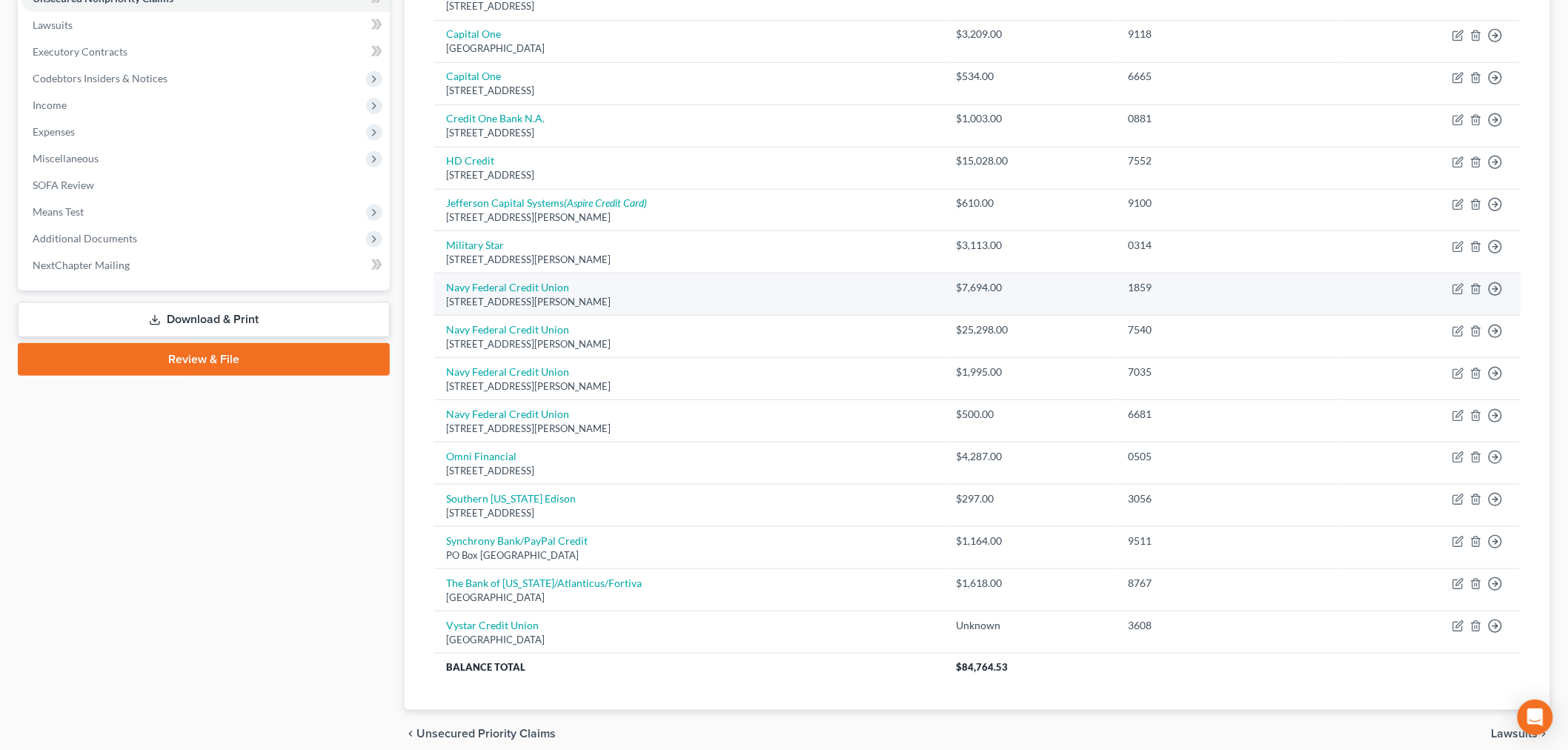
scroll to position [411, 0]
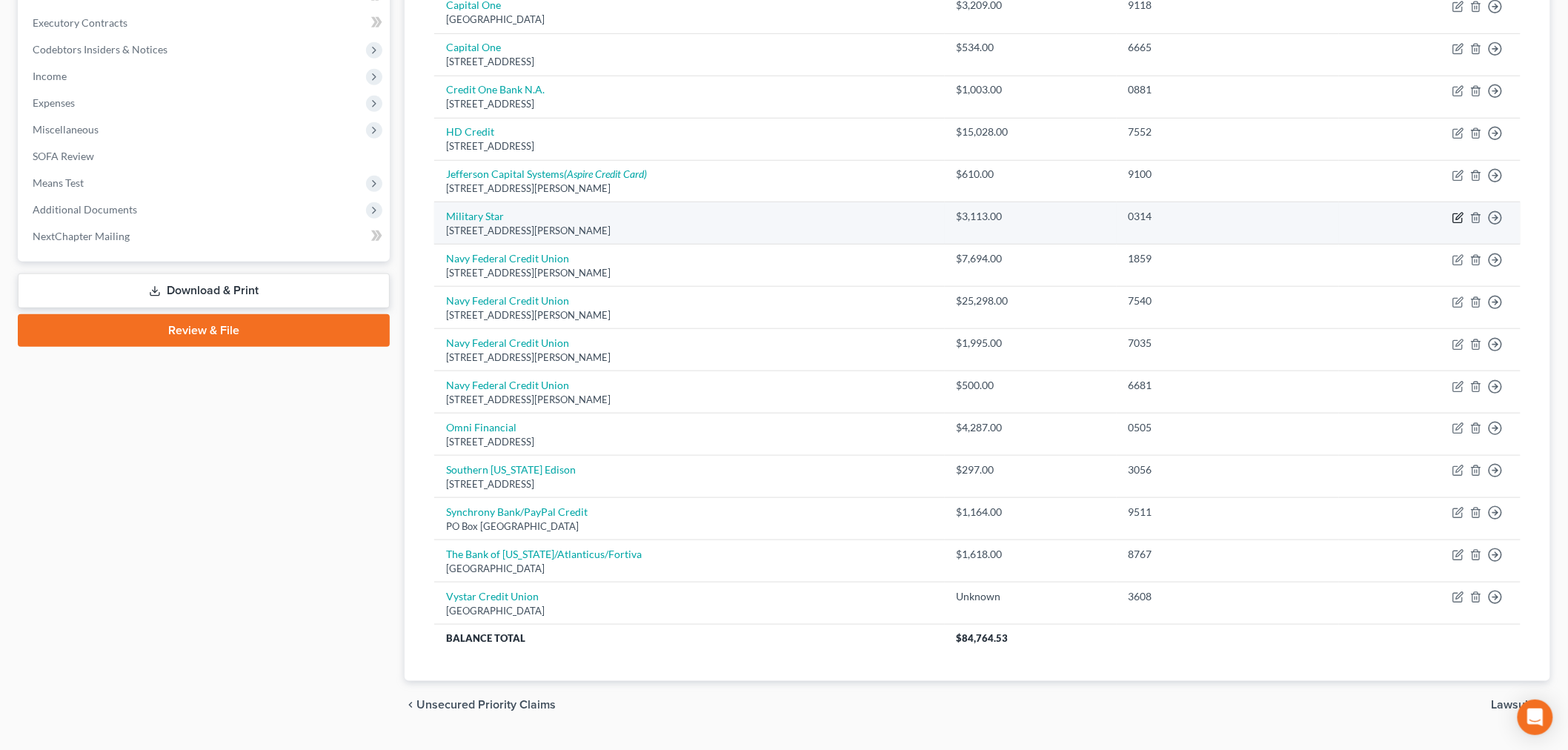
click at [1451, 225] on td "Move to D Move to E Move to G Move to Notice Only" at bounding box center [1429, 223] width 182 height 42
click at [1454, 220] on icon "button" at bounding box center [1458, 217] width 12 height 12
select select "45"
select select "2"
select select "4"
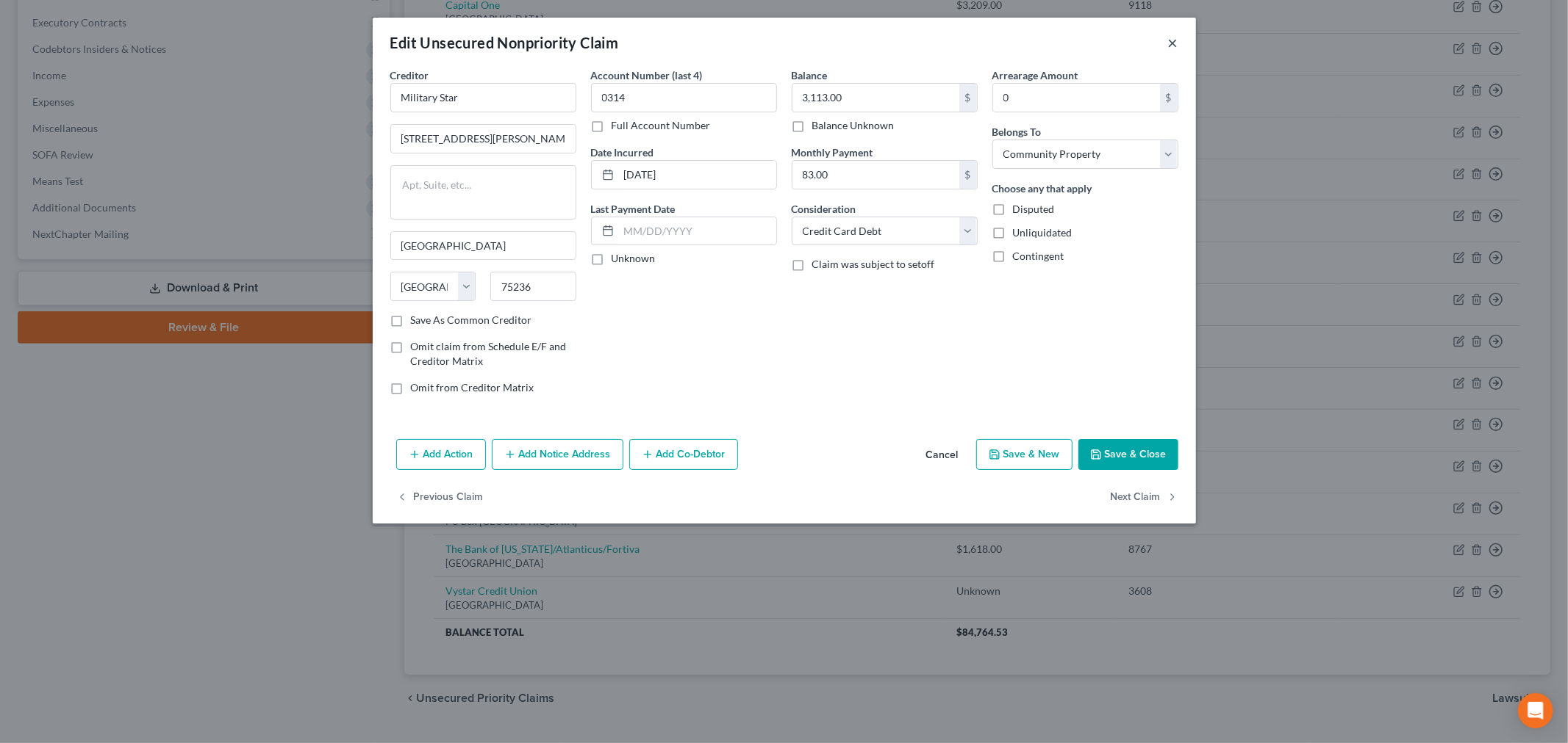
drag, startPoint x: 1170, startPoint y: 30, endPoint x: 1176, endPoint y: 35, distance: 7.8
click at [1170, 33] on div "Edit Unsecured Nonpriority Claim ×" at bounding box center [784, 43] width 823 height 50
click at [1176, 35] on button "×" at bounding box center [1172, 43] width 10 height 18
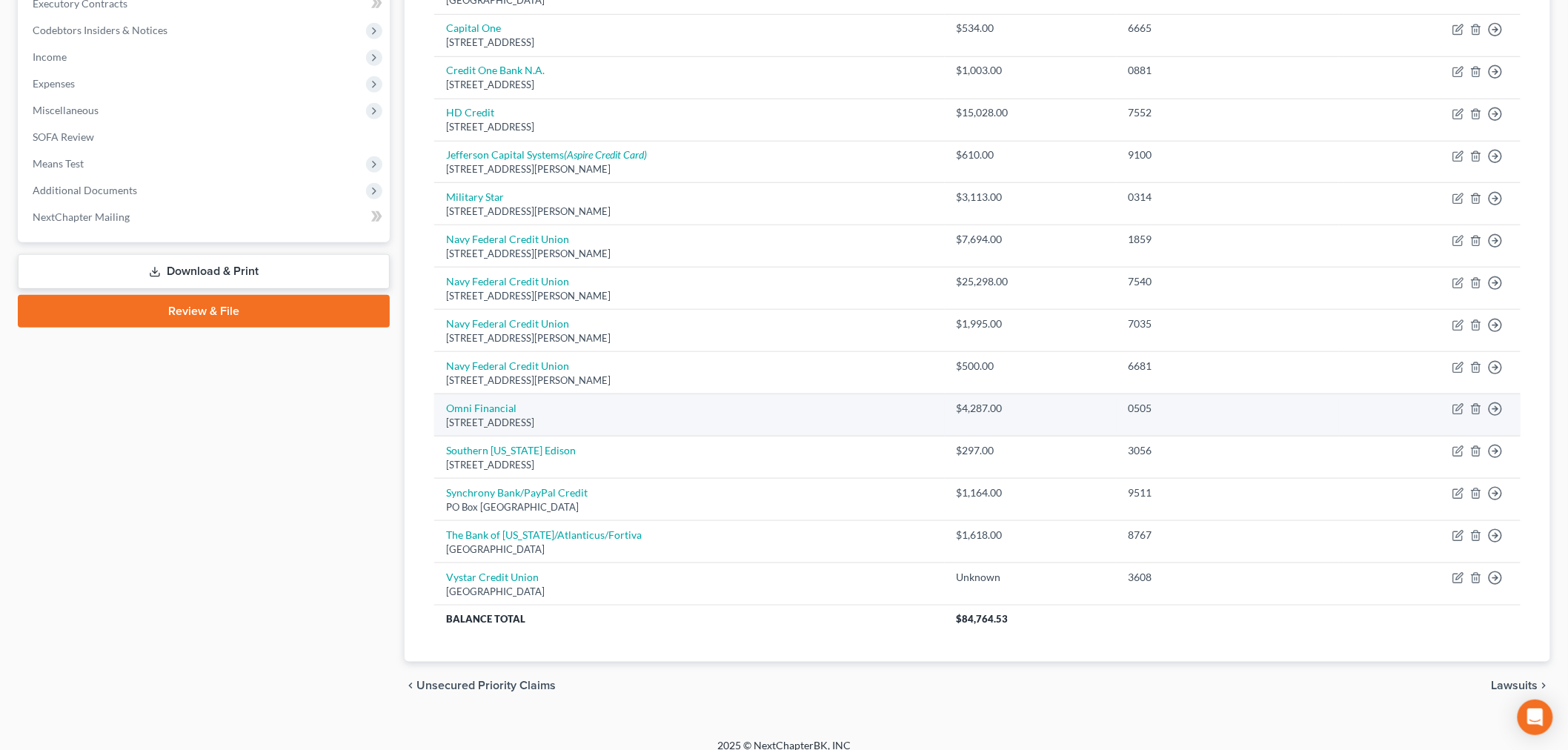
scroll to position [447, 0]
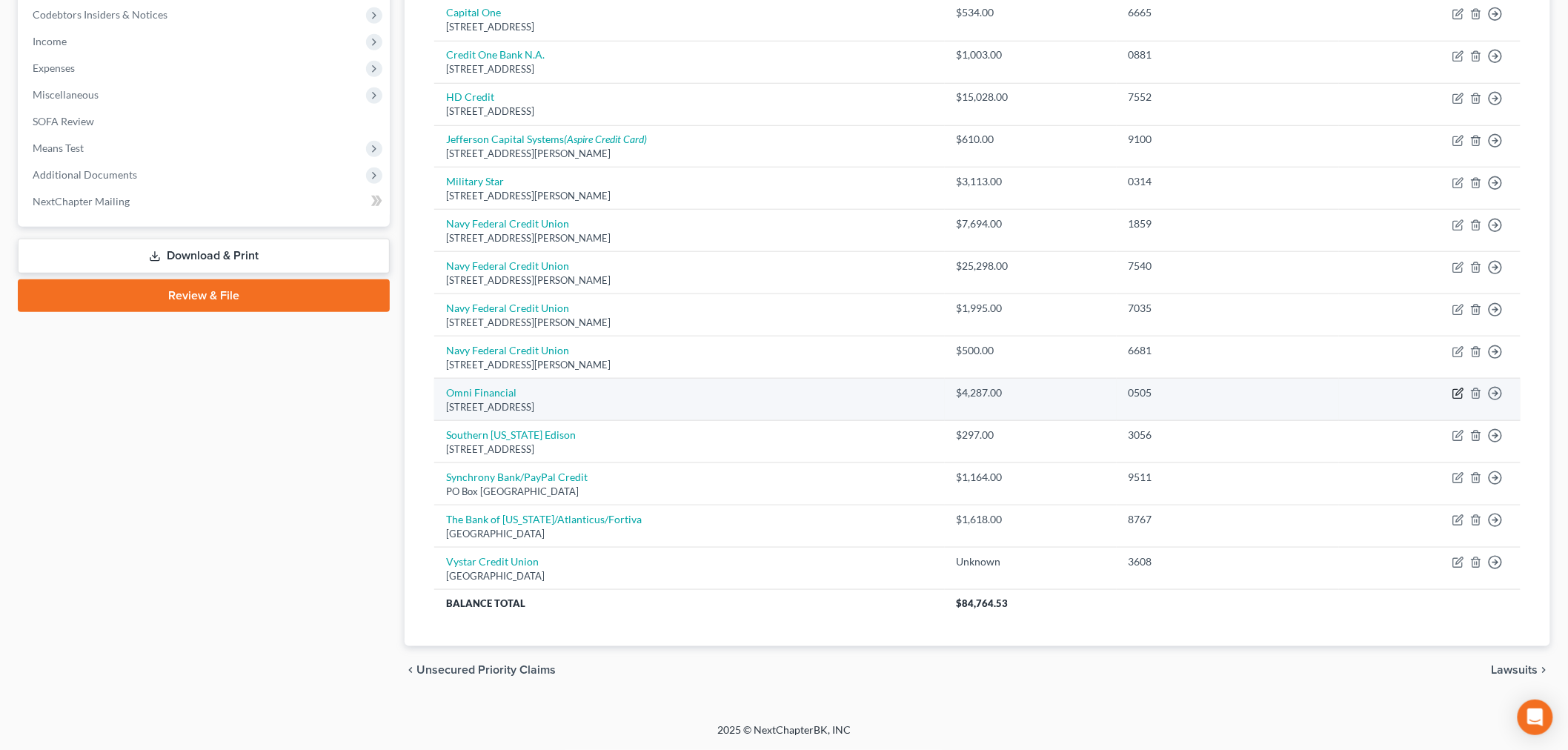
click at [1454, 392] on icon "button" at bounding box center [1458, 394] width 12 height 12
select select "31"
select select "10"
select select "4"
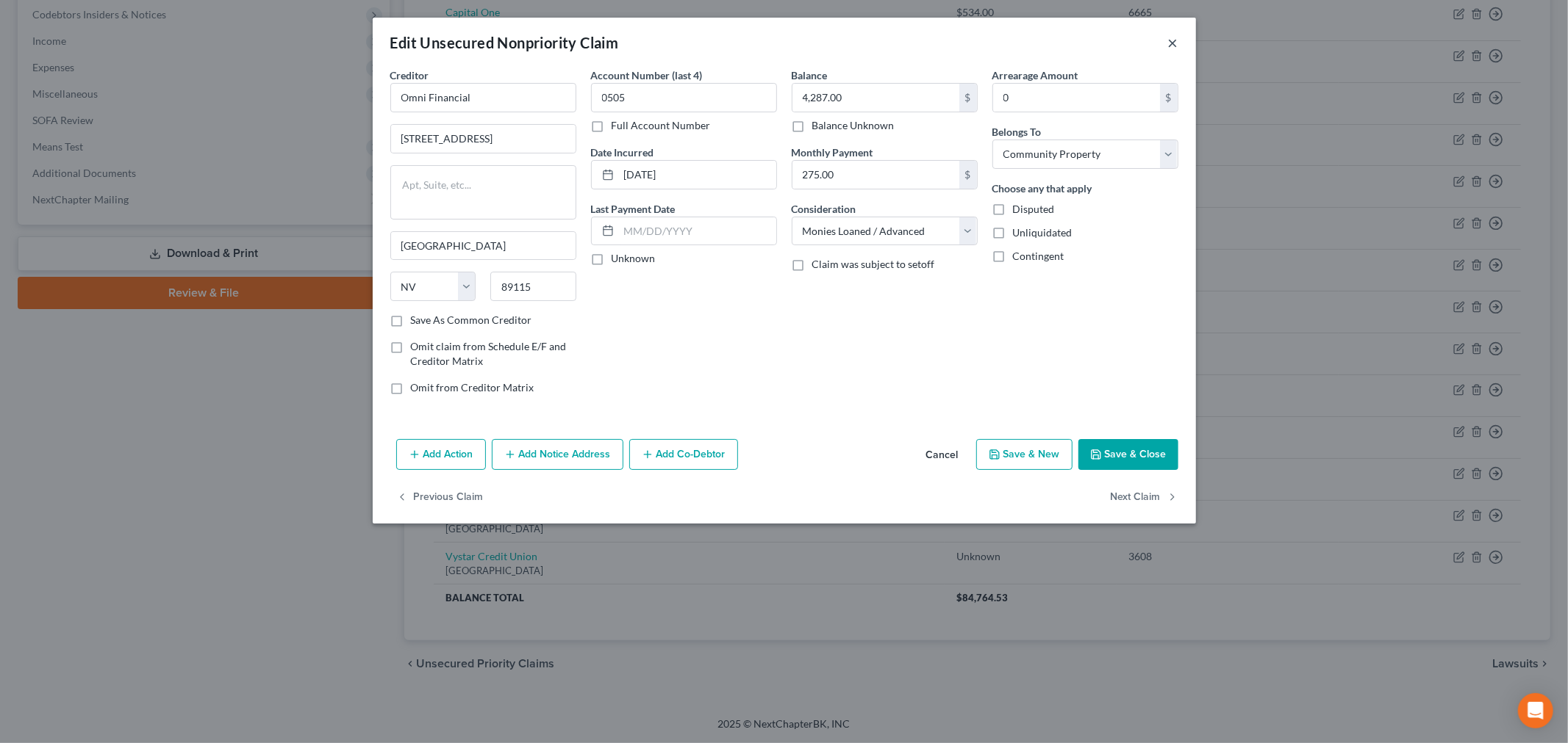
click at [1177, 42] on button "×" at bounding box center [1172, 43] width 10 height 18
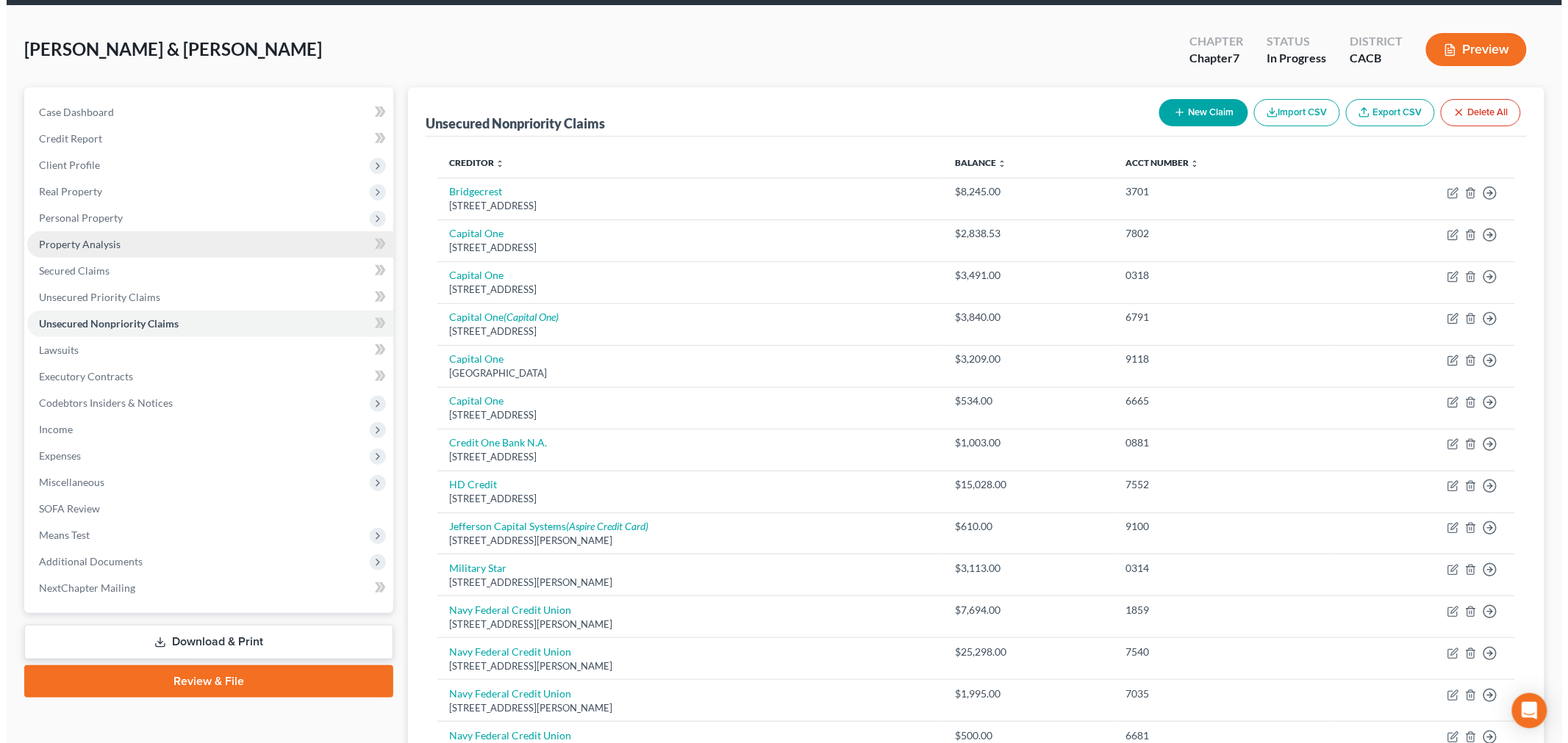
scroll to position [0, 0]
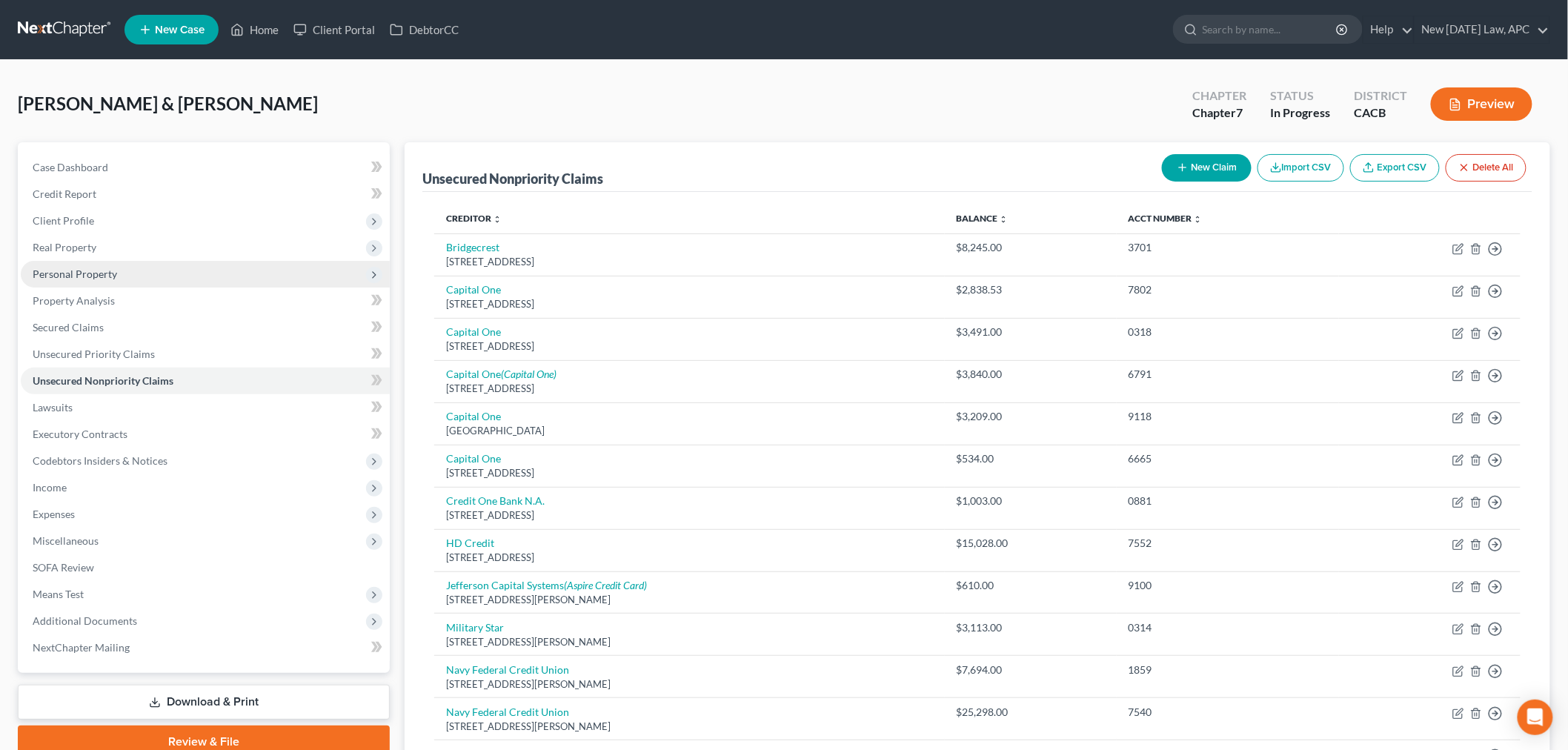
click at [100, 268] on span "Personal Property" at bounding box center [75, 274] width 85 height 13
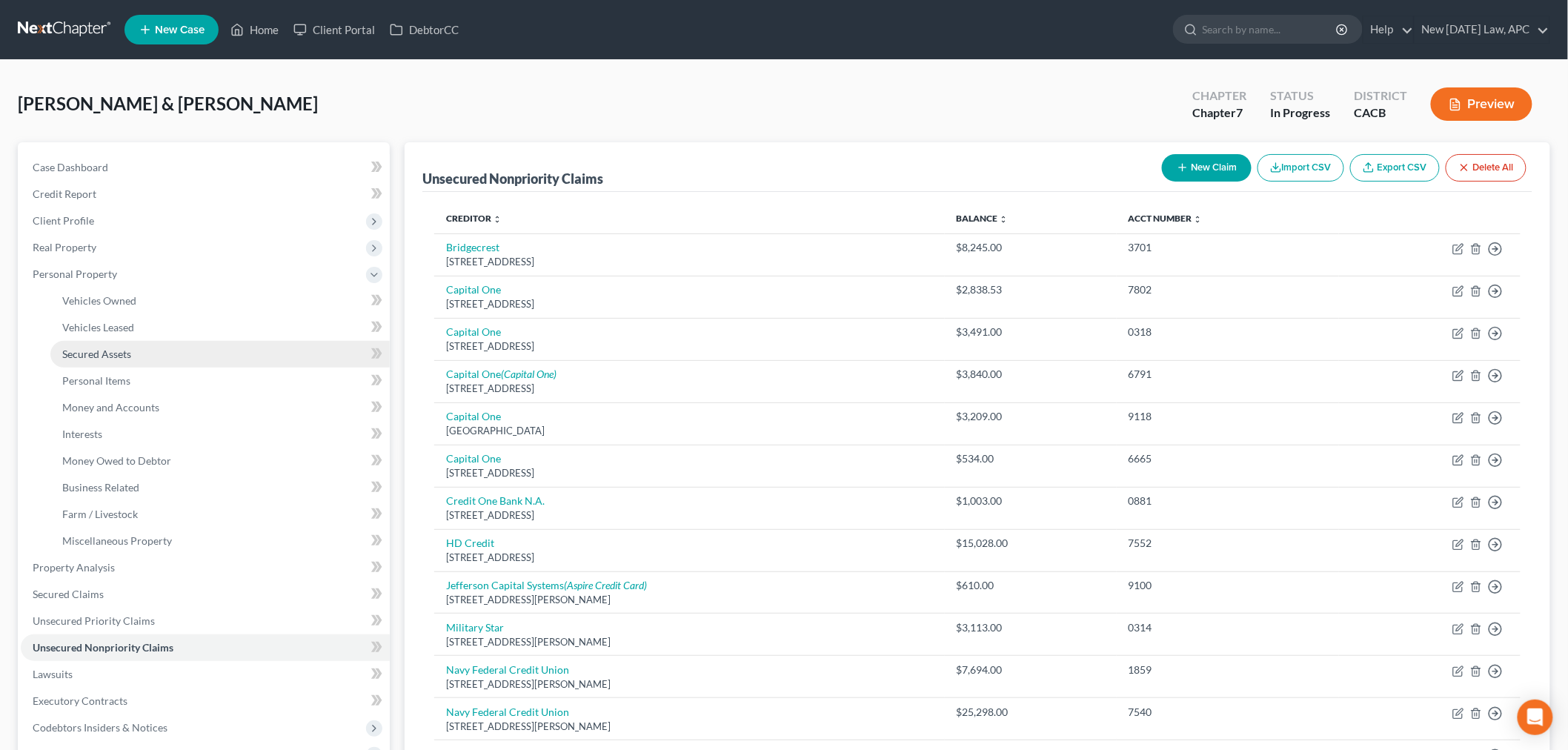
click at [102, 353] on span "Secured Assets" at bounding box center [97, 354] width 69 height 13
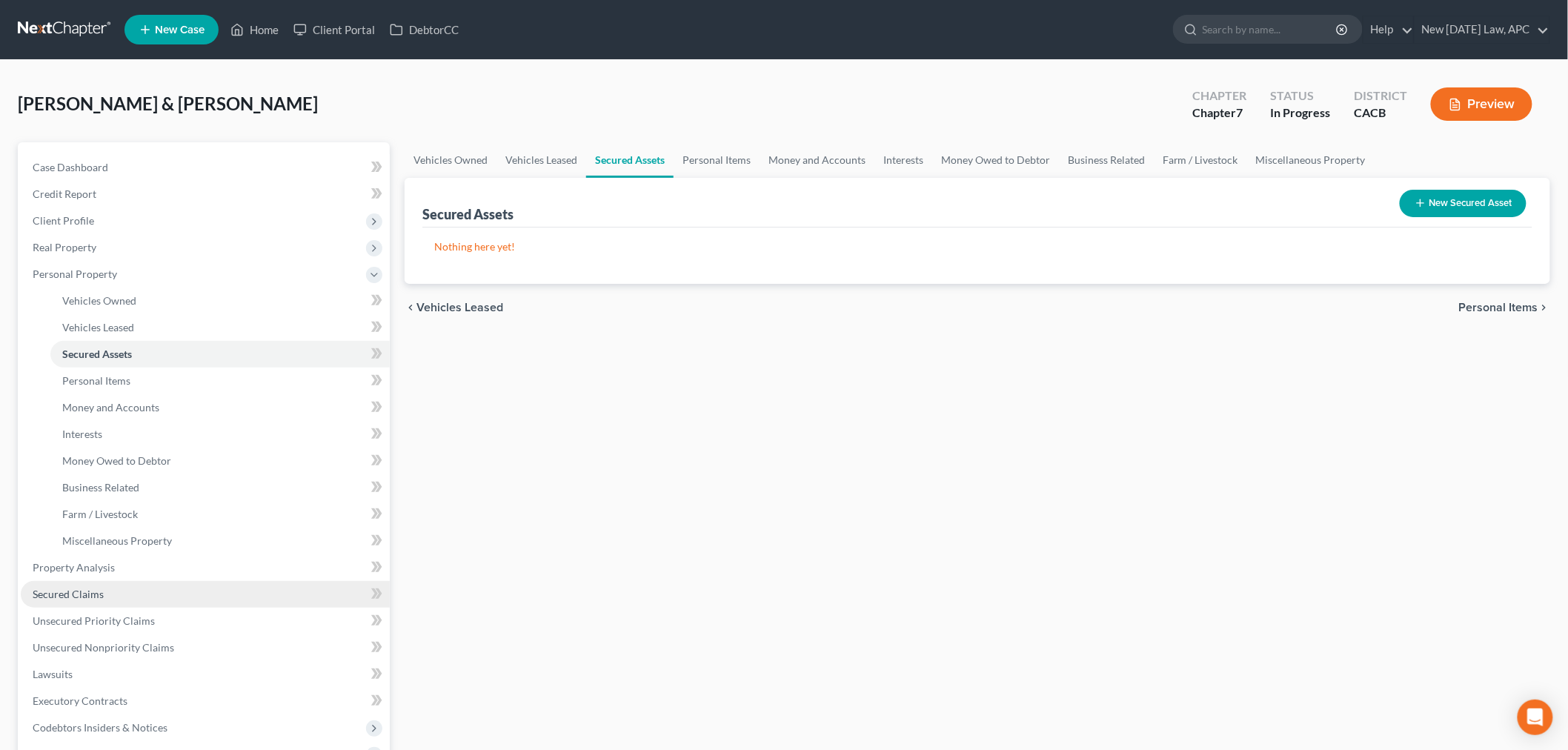
click at [97, 593] on span "Secured Claims" at bounding box center [68, 594] width 71 height 13
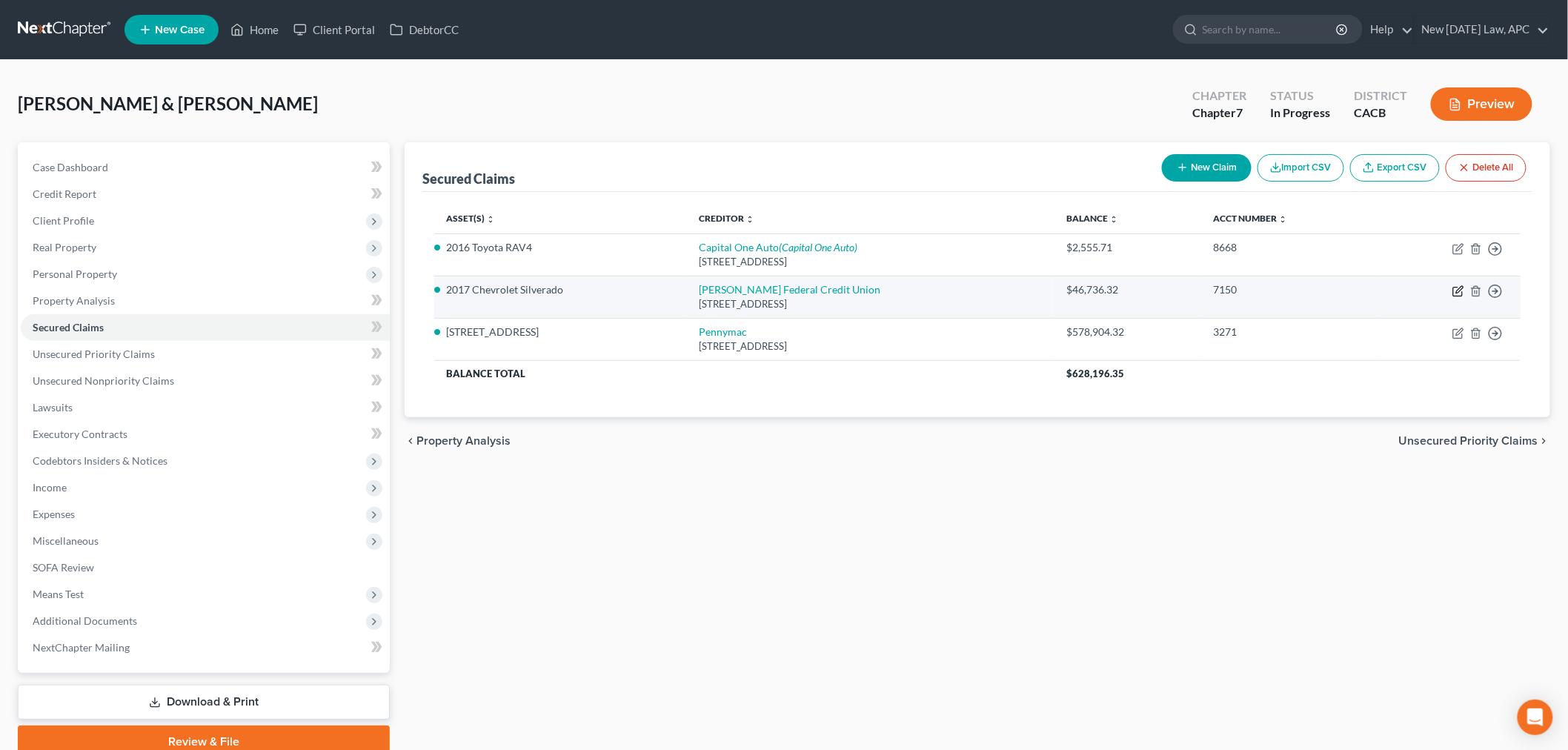
click at [1457, 289] on icon "button" at bounding box center [1458, 291] width 12 height 12
select select "3"
select select "4"
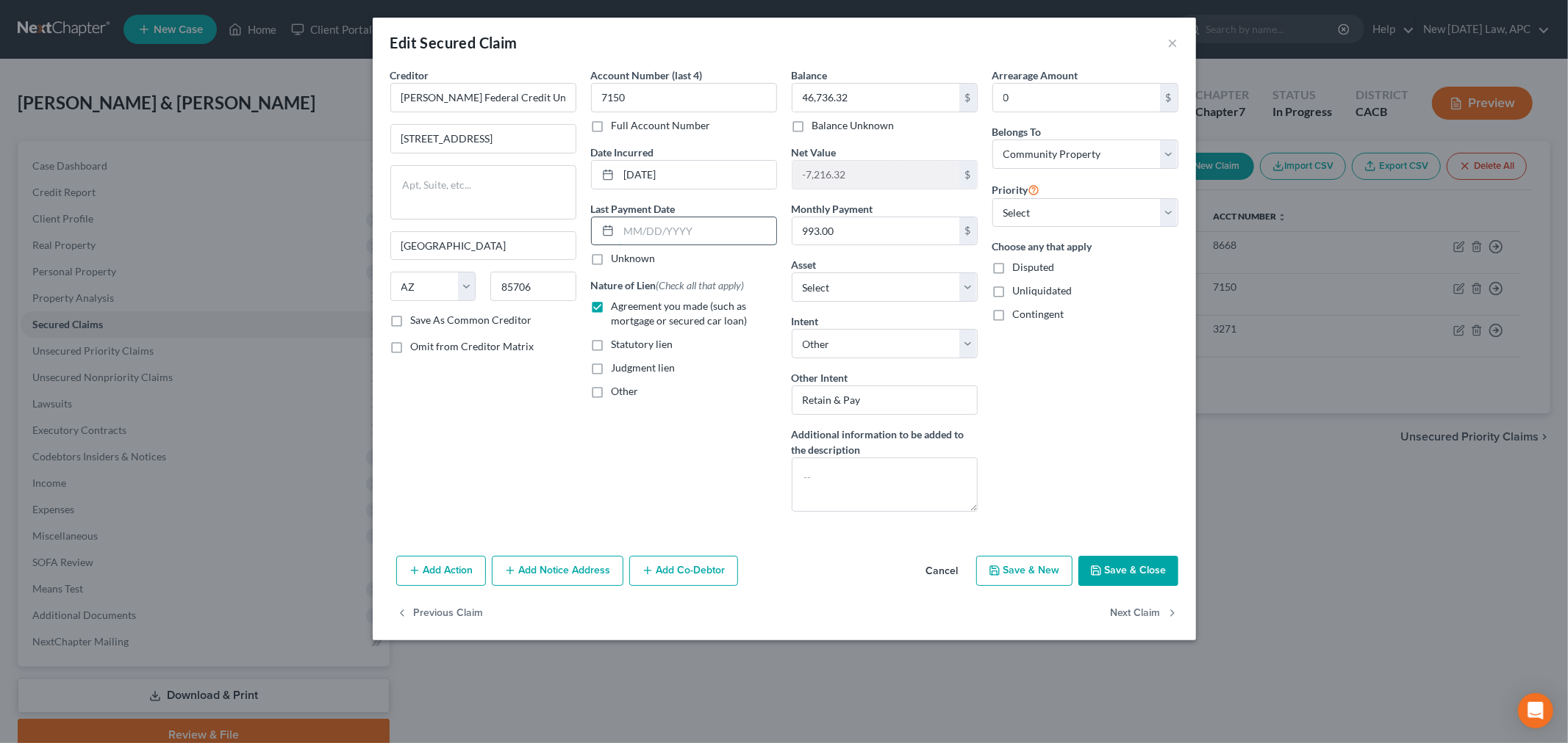
click at [648, 234] on input "text" at bounding box center [697, 231] width 157 height 28
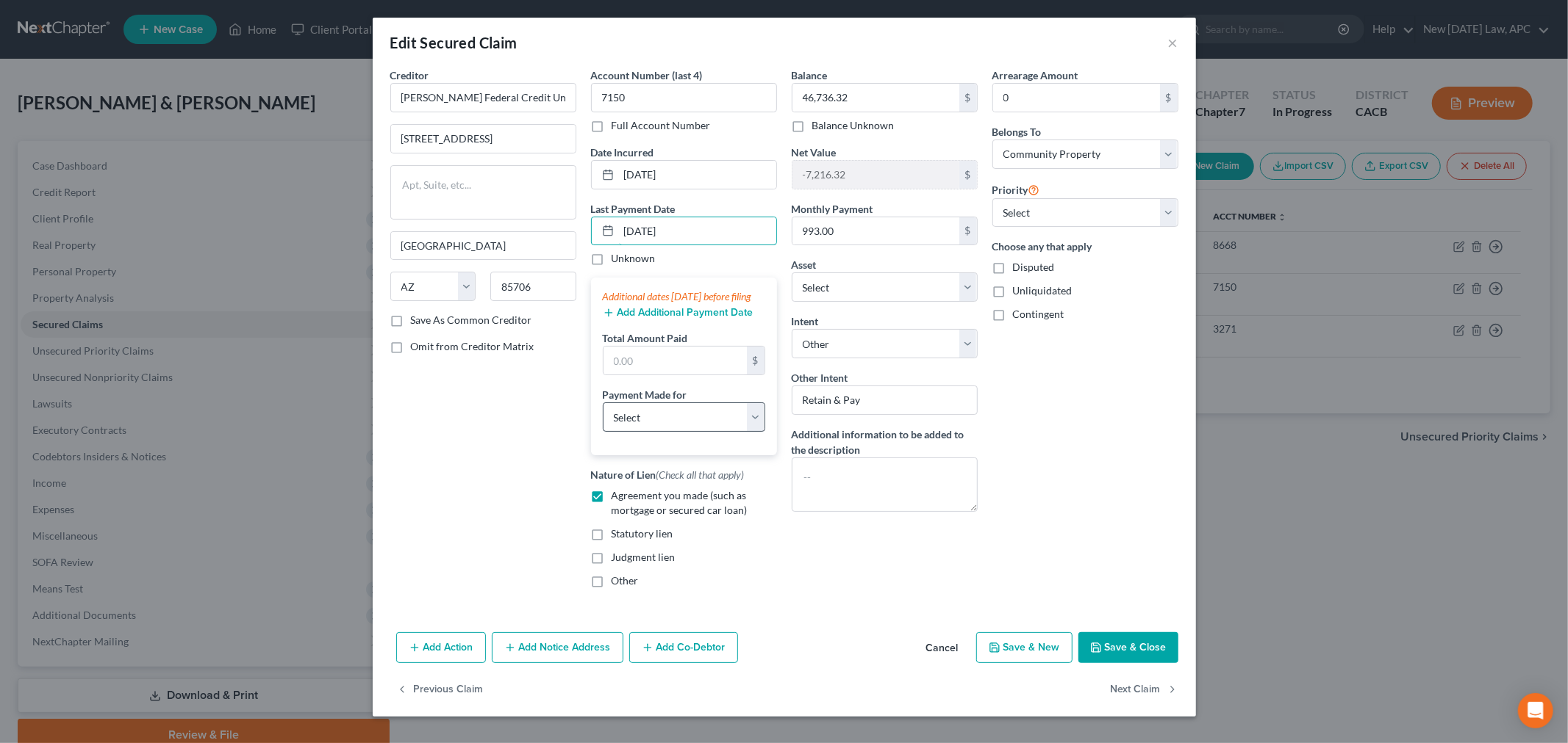
type input "[DATE]"
click at [636, 431] on select "Select Car Credit Card Loan Repayment Mortgage Other Suppliers Or Vendors" at bounding box center [684, 418] width 163 height 30
select select "0"
click at [603, 418] on select "Select Car Credit Card Loan Repayment Mortgage Other Suppliers Or Vendors" at bounding box center [684, 418] width 163 height 30
click at [634, 372] on input "text" at bounding box center [675, 360] width 143 height 28
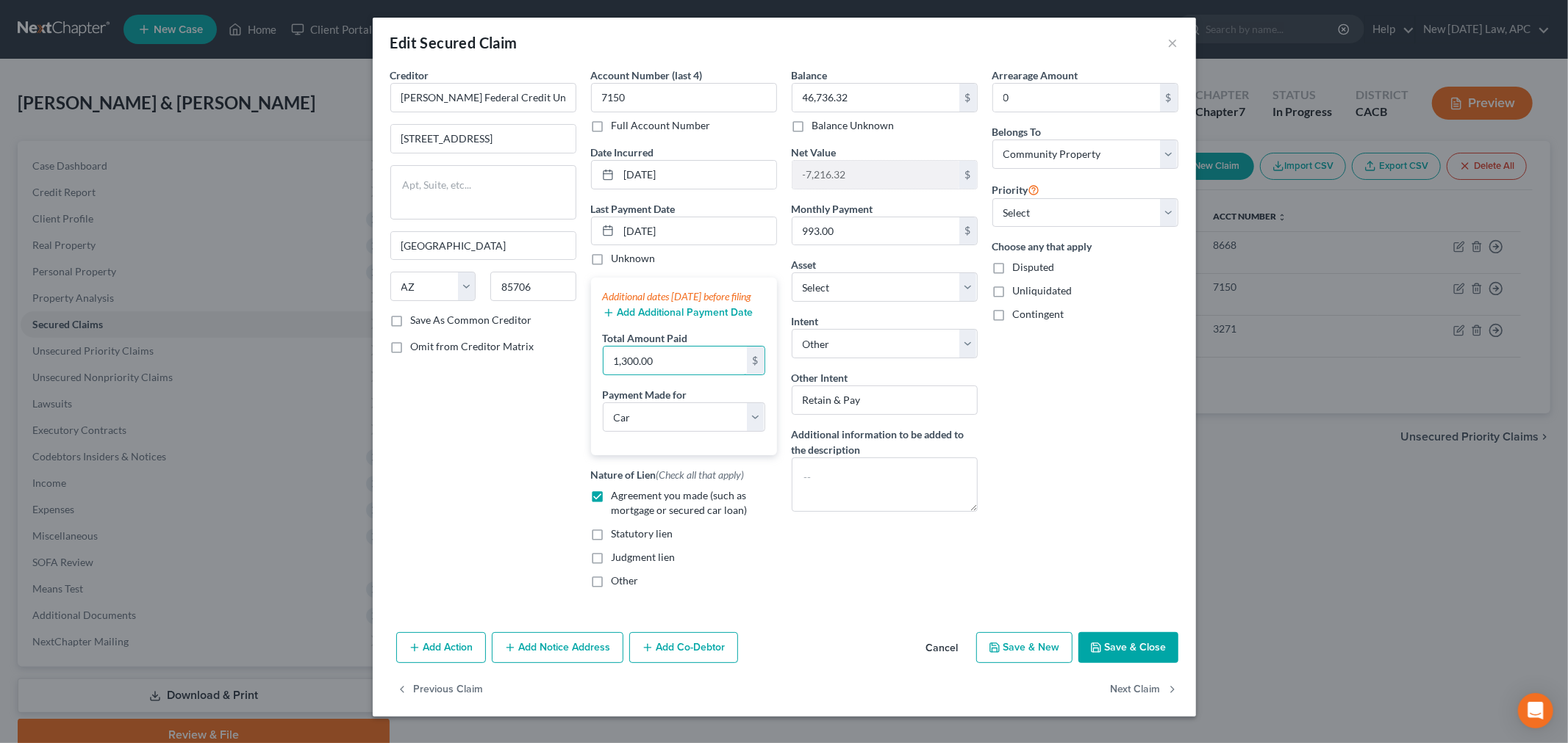
type input "1,300.00"
click at [1121, 659] on button "Save & Close" at bounding box center [1128, 647] width 100 height 30
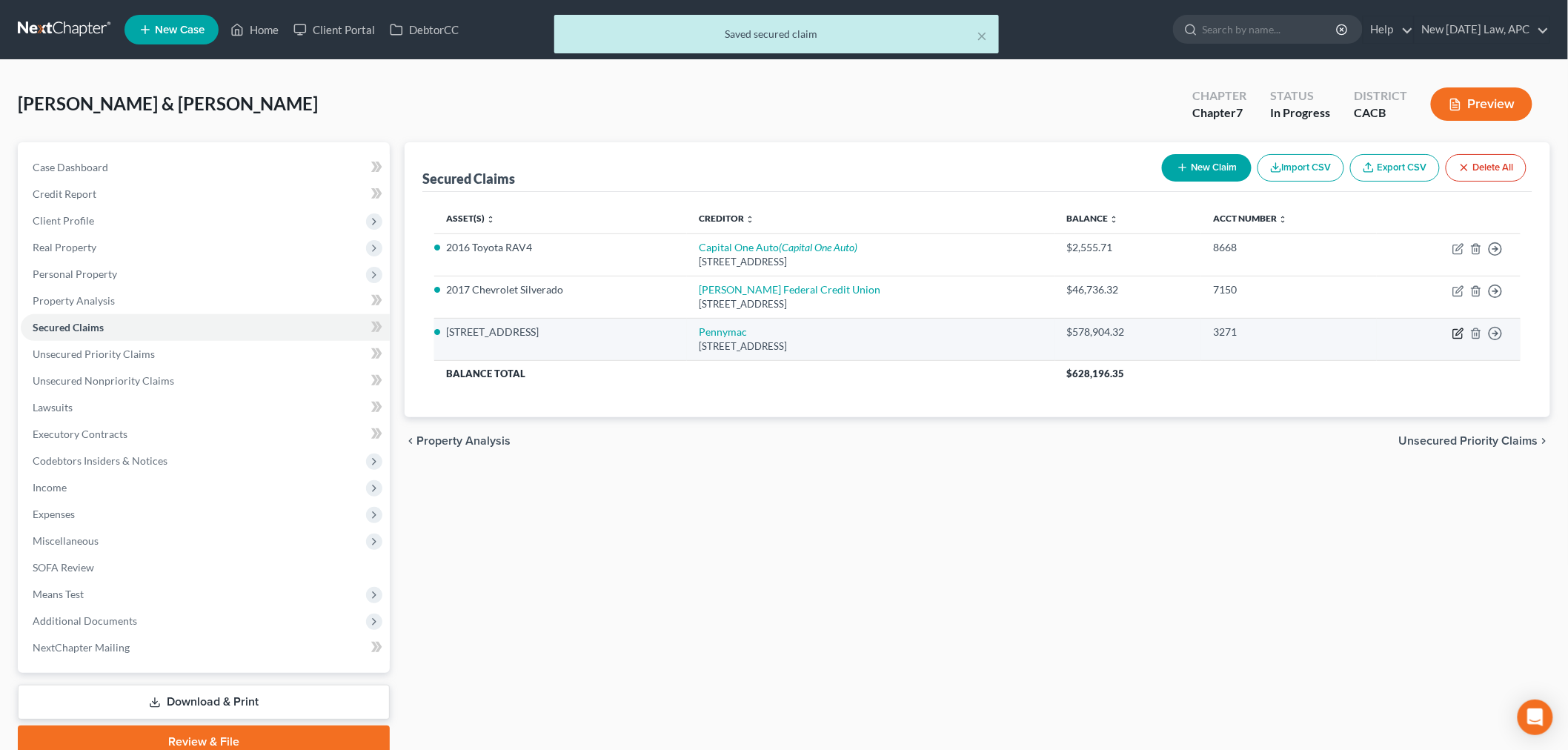
click at [1458, 335] on icon "button" at bounding box center [1459, 331] width 7 height 7
select select "4"
select select "3"
select select "4"
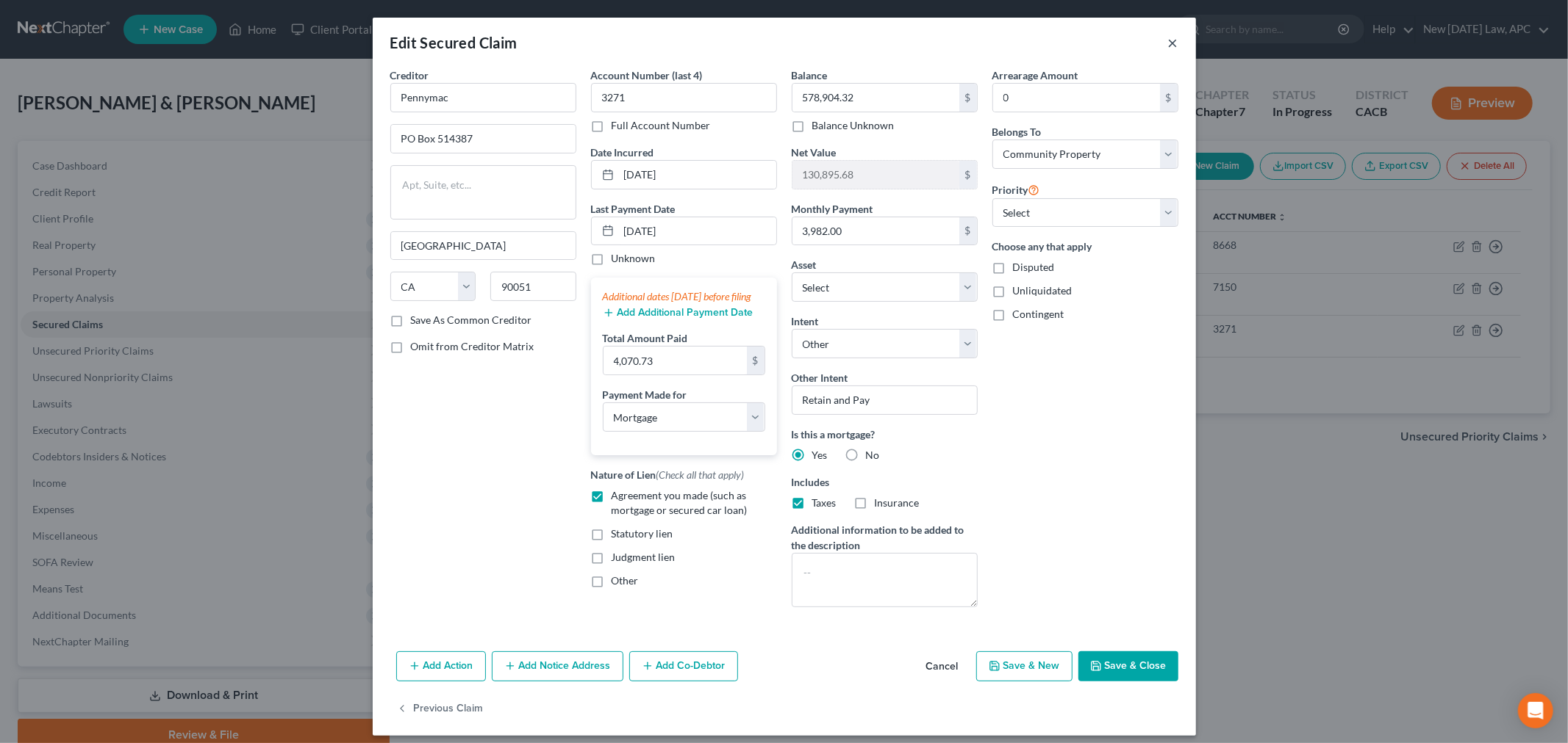
click at [1168, 43] on button "×" at bounding box center [1172, 43] width 10 height 18
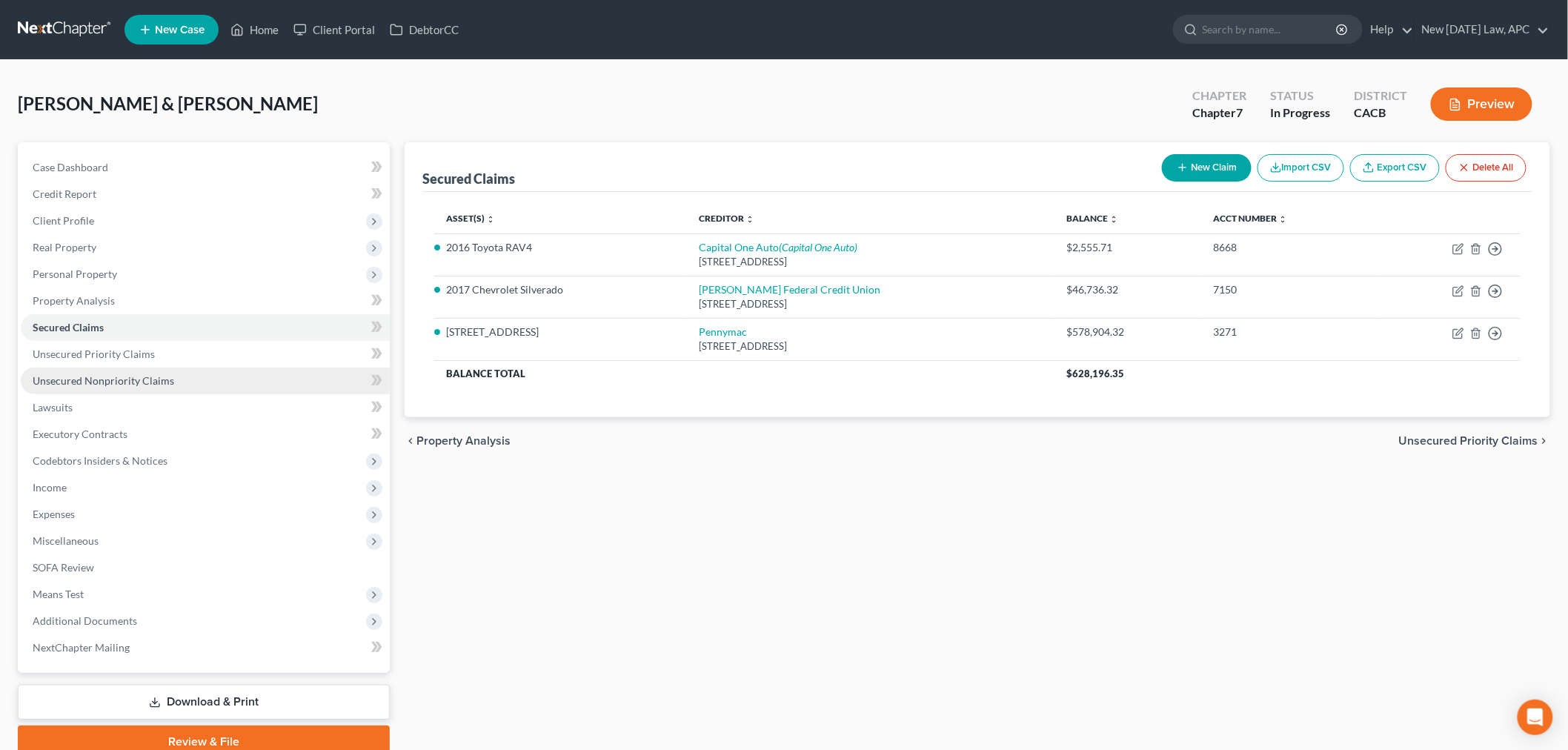
click at [127, 380] on span "Unsecured Nonpriority Claims" at bounding box center [103, 381] width 142 height 13
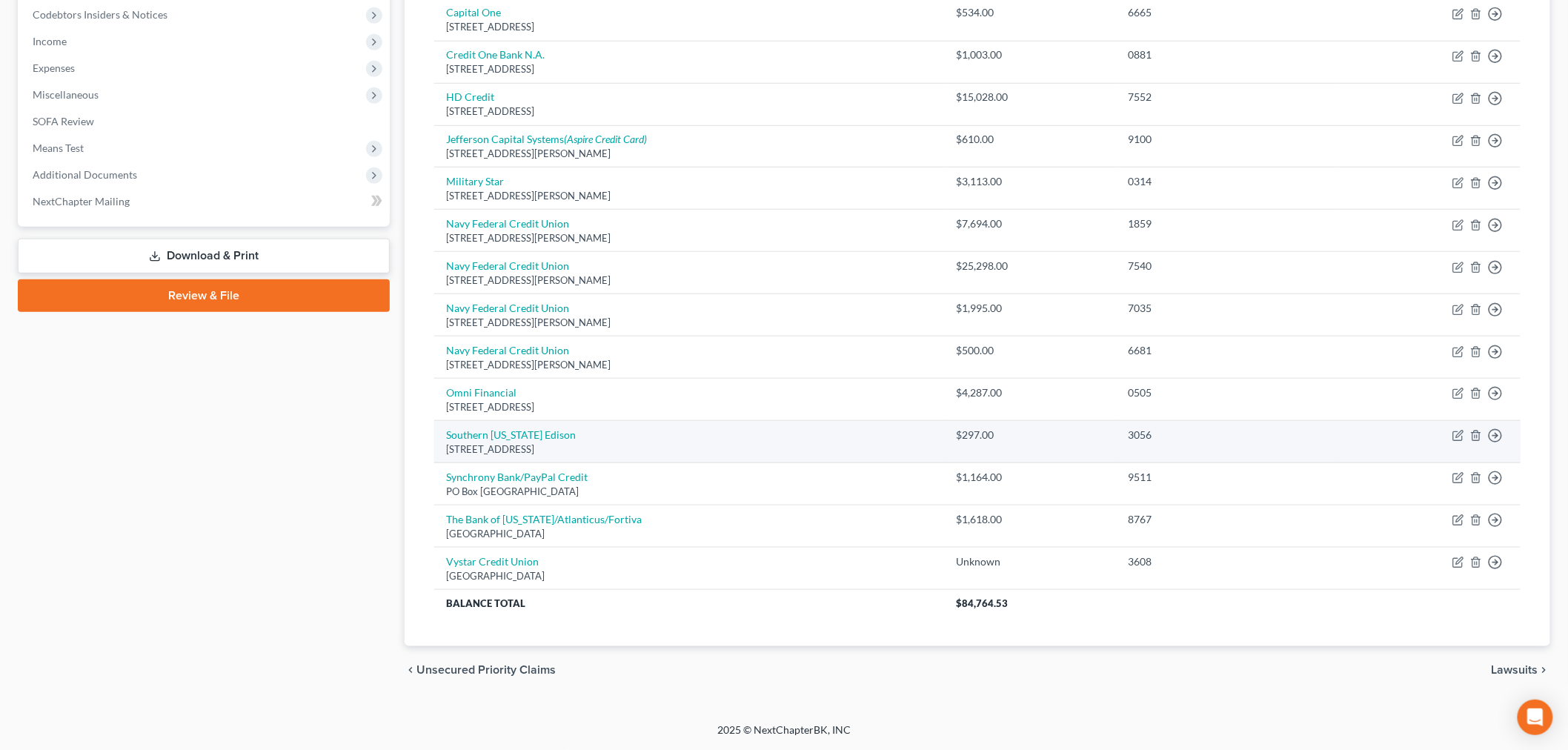
scroll to position [365, 0]
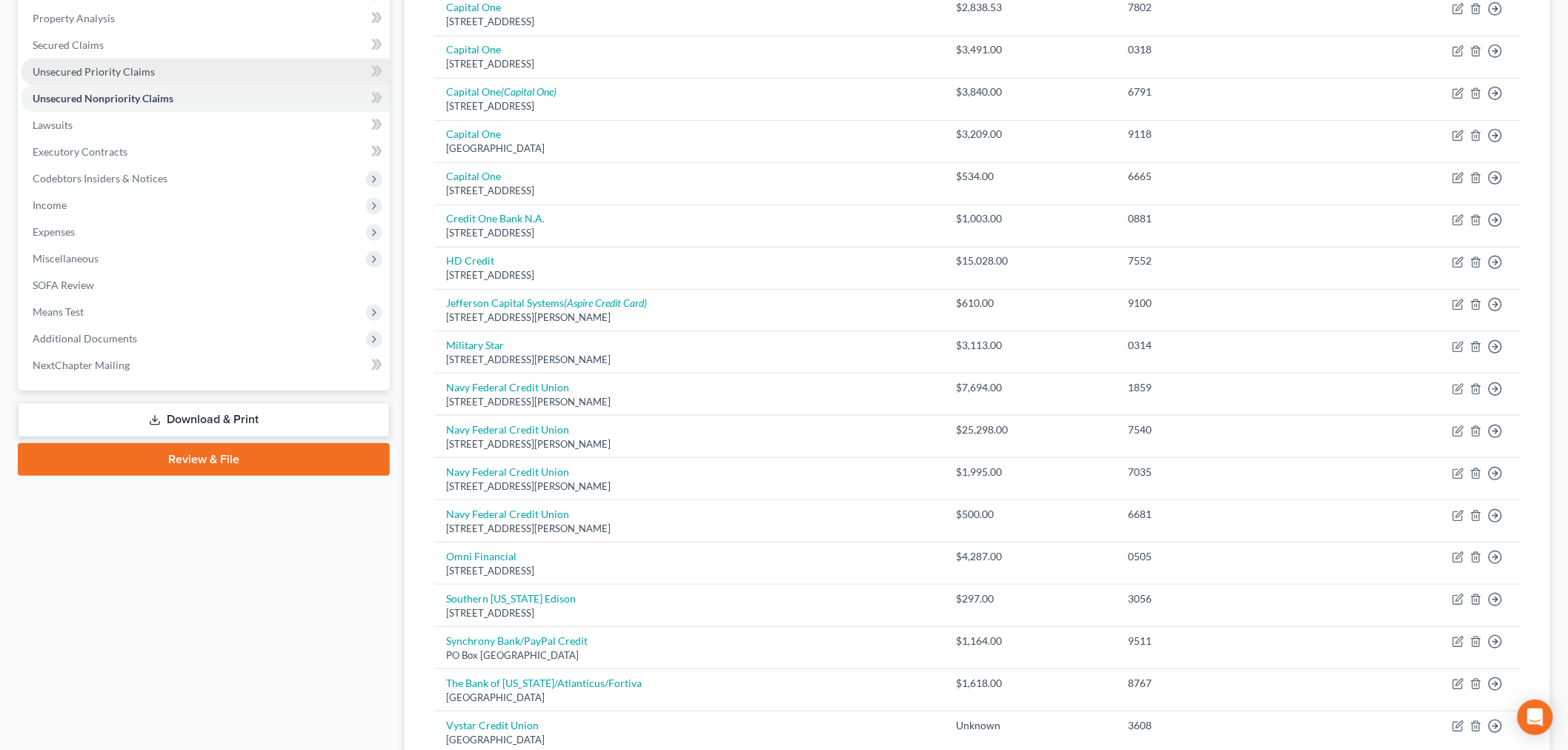
click at [146, 63] on link "Unsecured Priority Claims" at bounding box center [205, 72] width 369 height 27
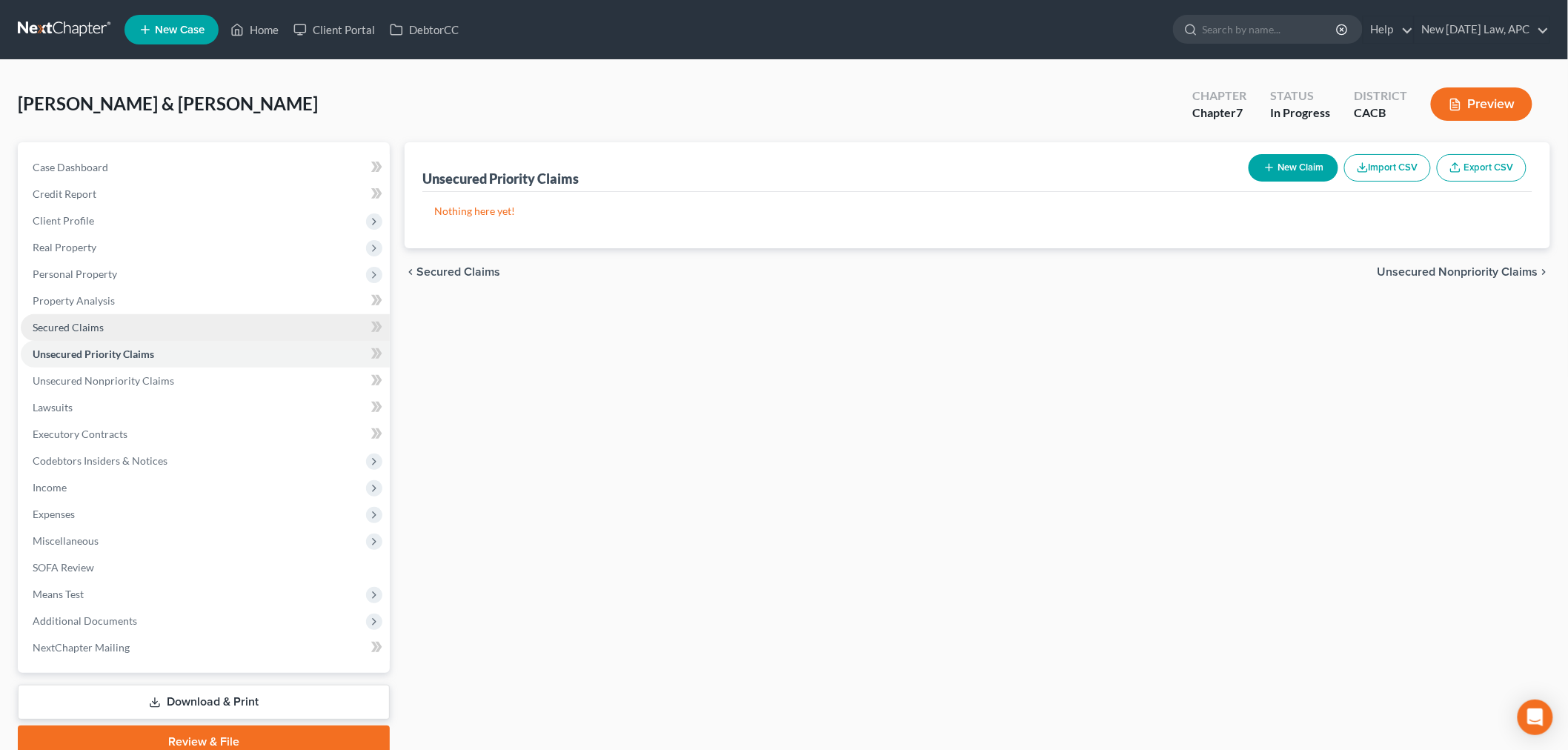
click at [80, 324] on span "Secured Claims" at bounding box center [68, 327] width 71 height 13
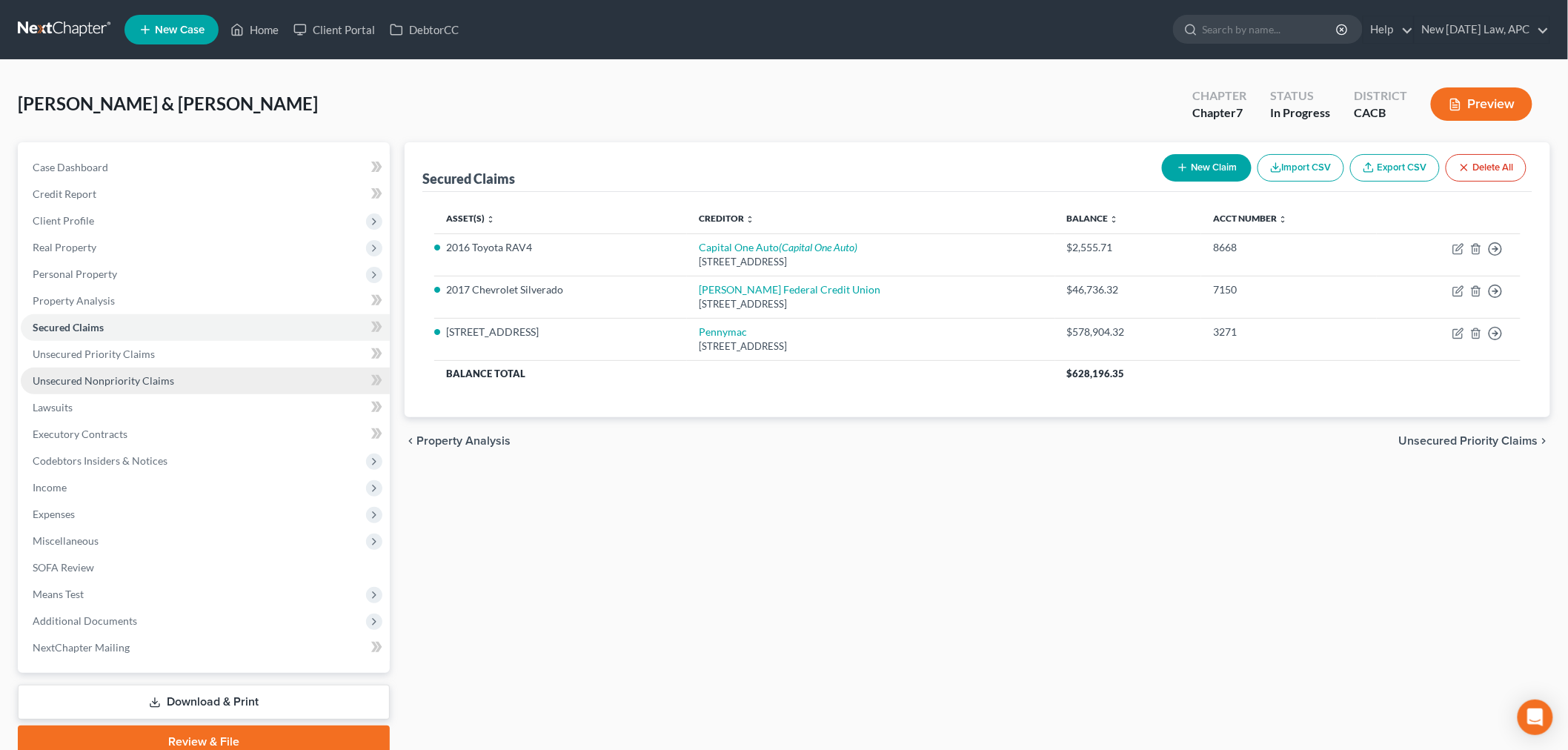
drag, startPoint x: 113, startPoint y: 379, endPoint x: 121, endPoint y: 382, distance: 8.5
click at [114, 380] on span "Unsecured Nonpriority Claims" at bounding box center [103, 381] width 142 height 13
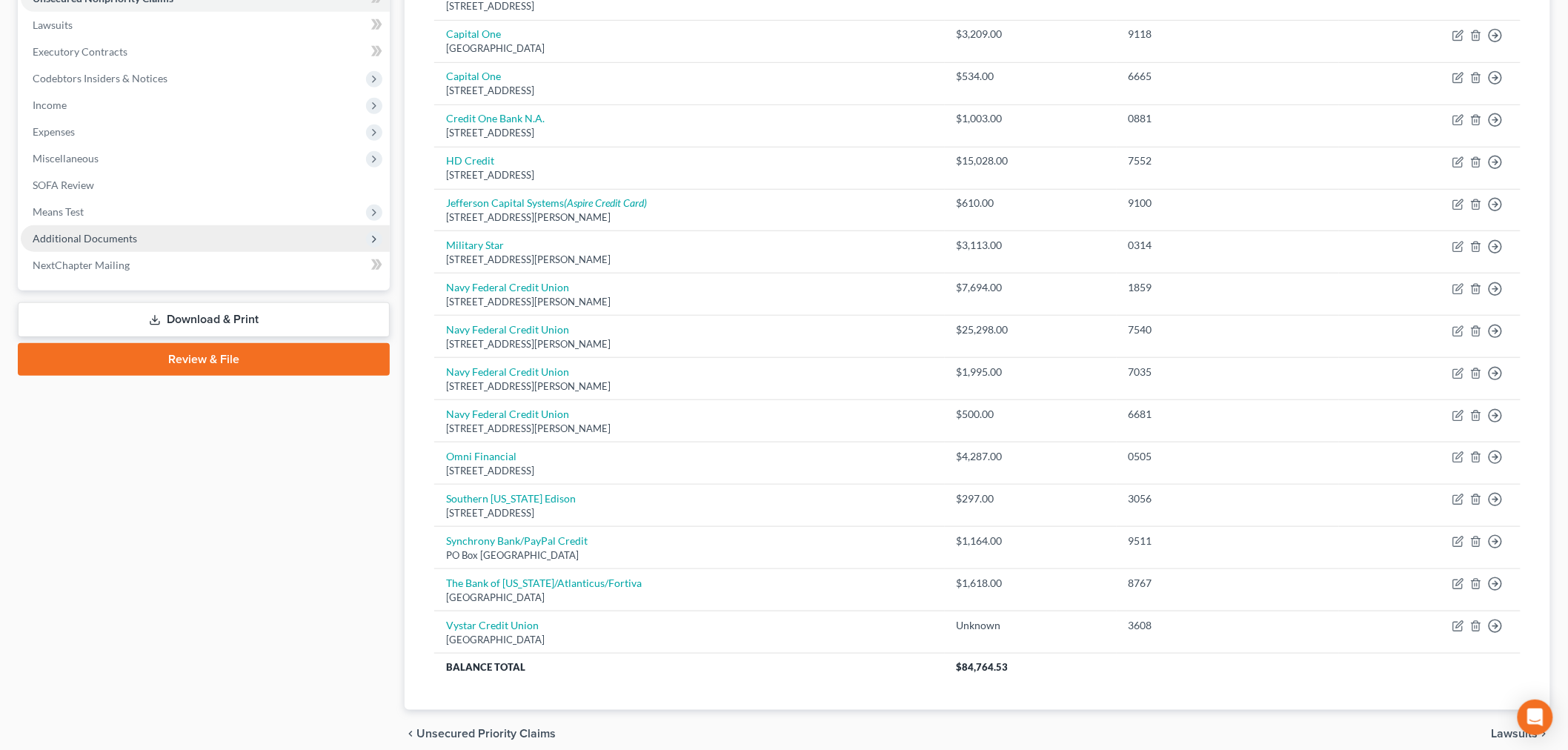
scroll to position [365, 0]
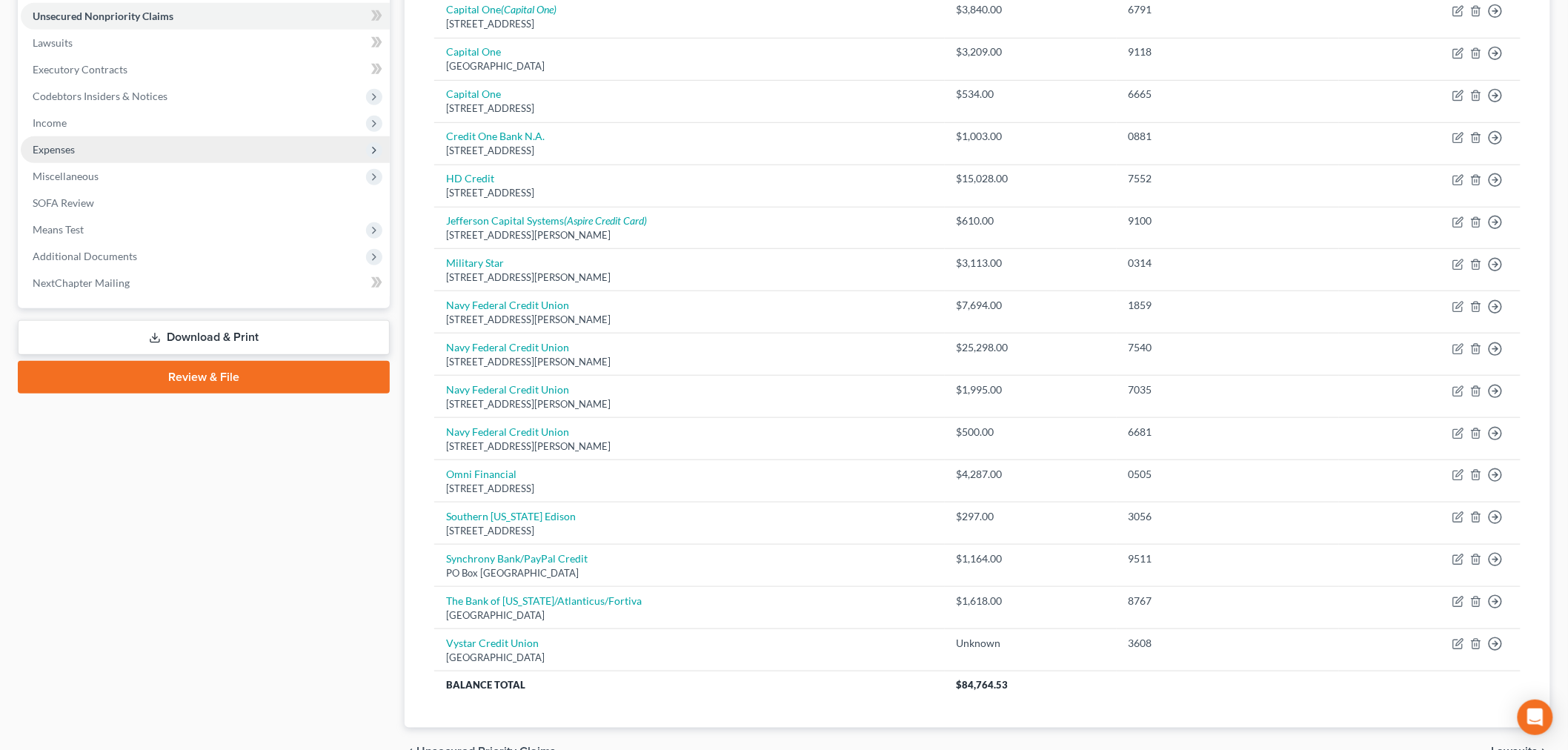
click at [112, 150] on span "Expenses" at bounding box center [205, 149] width 369 height 27
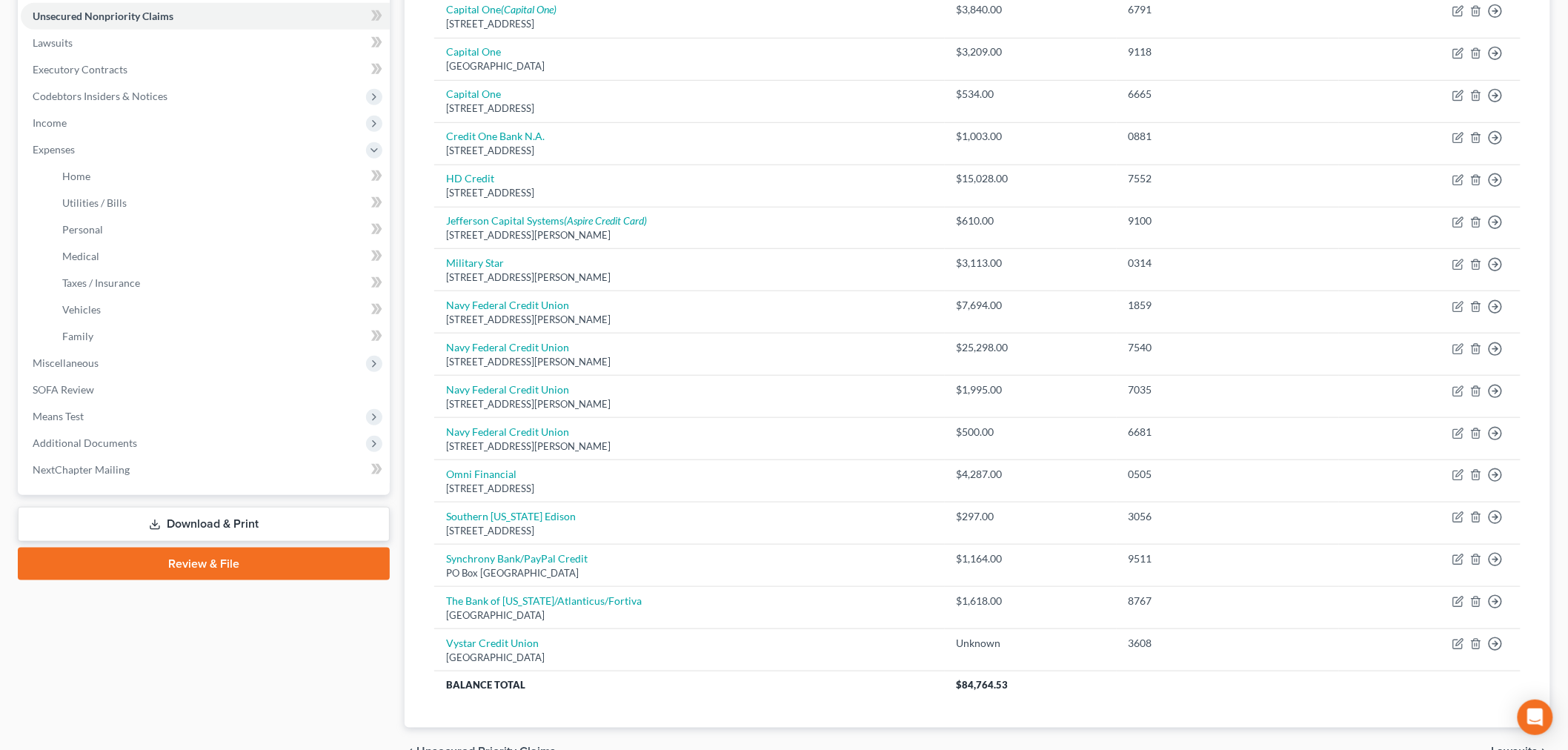
click at [382, 660] on div "Case Dashboard Payments Invoices Payments Payments Credit Report Client Profile" at bounding box center [203, 277] width 387 height 998
click at [144, 190] on link "Utilities / Bills" at bounding box center [220, 203] width 339 height 27
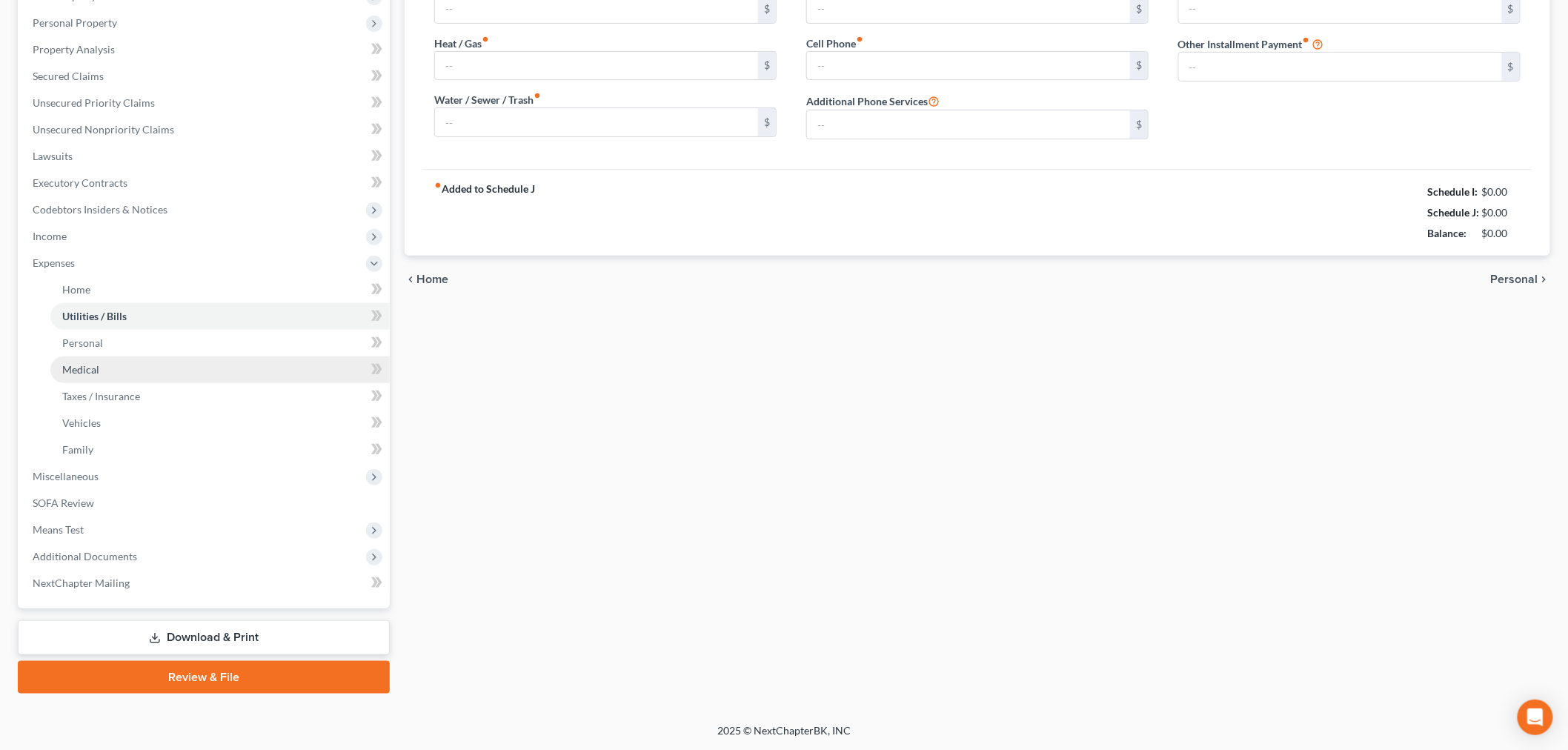
scroll to position [115, 0]
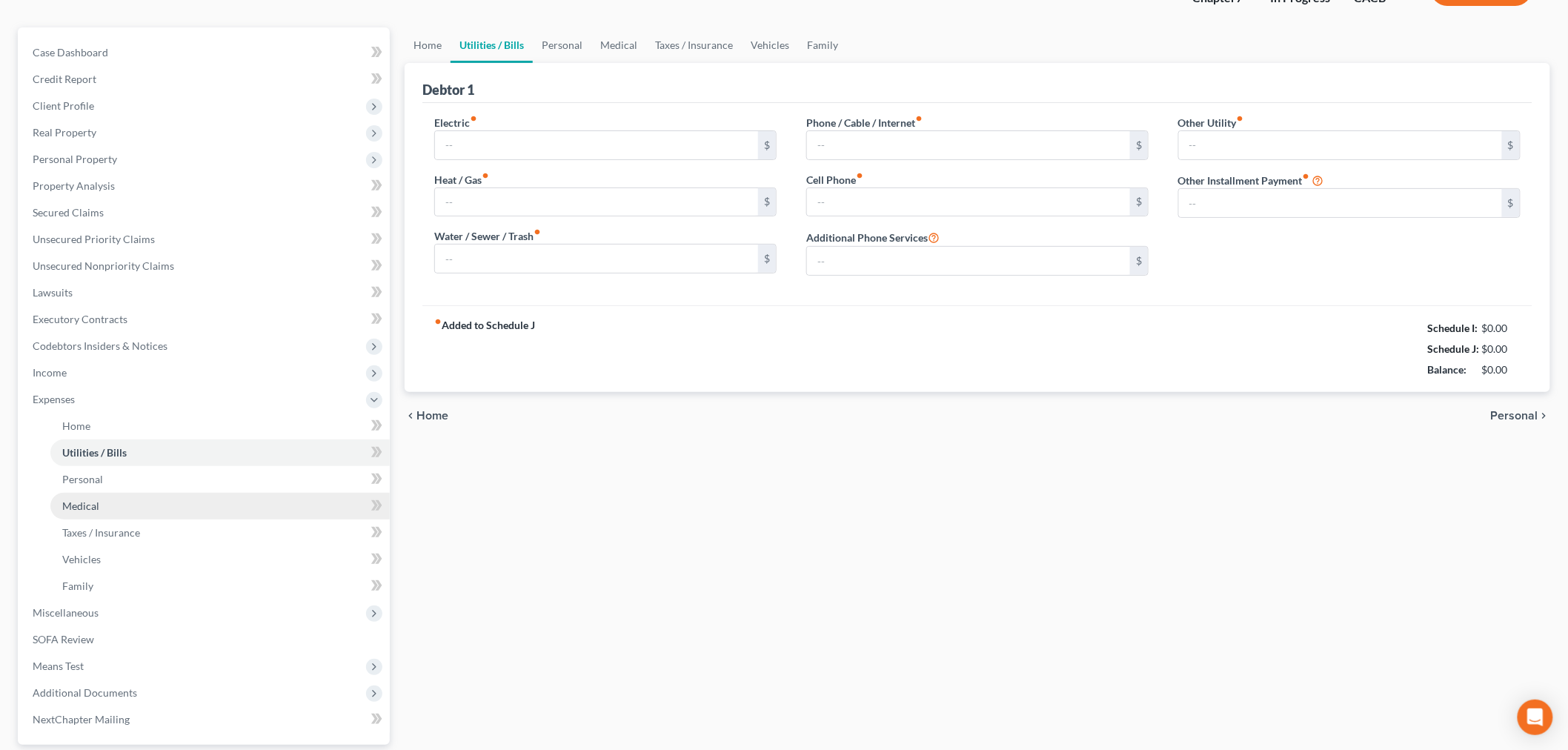
type input "225.00"
type input "102.84"
type input "36.00"
type input "84.00"
type input "328.58"
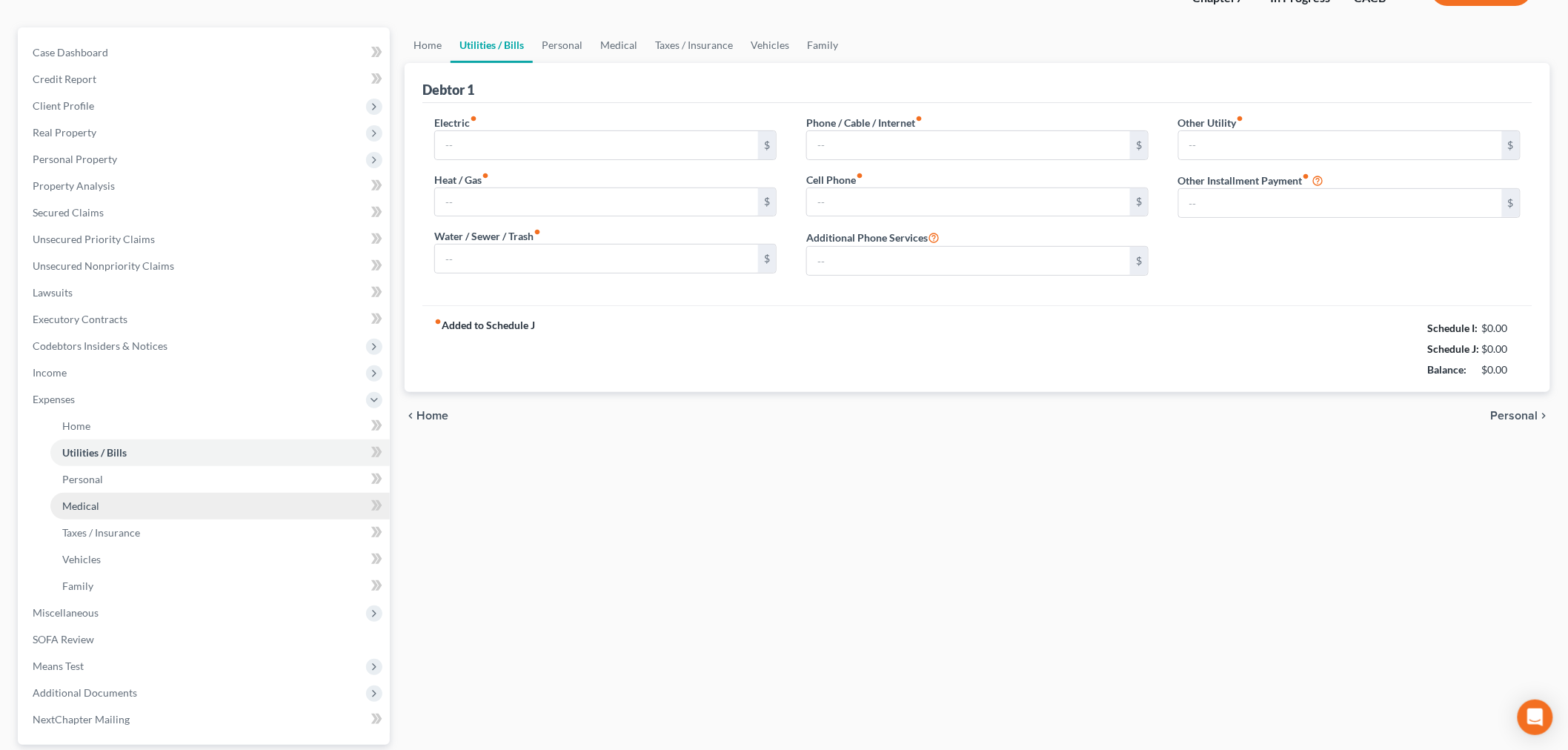
type input "0.00"
type input "120.00"
type input "Solar Panels"
type input "0.00"
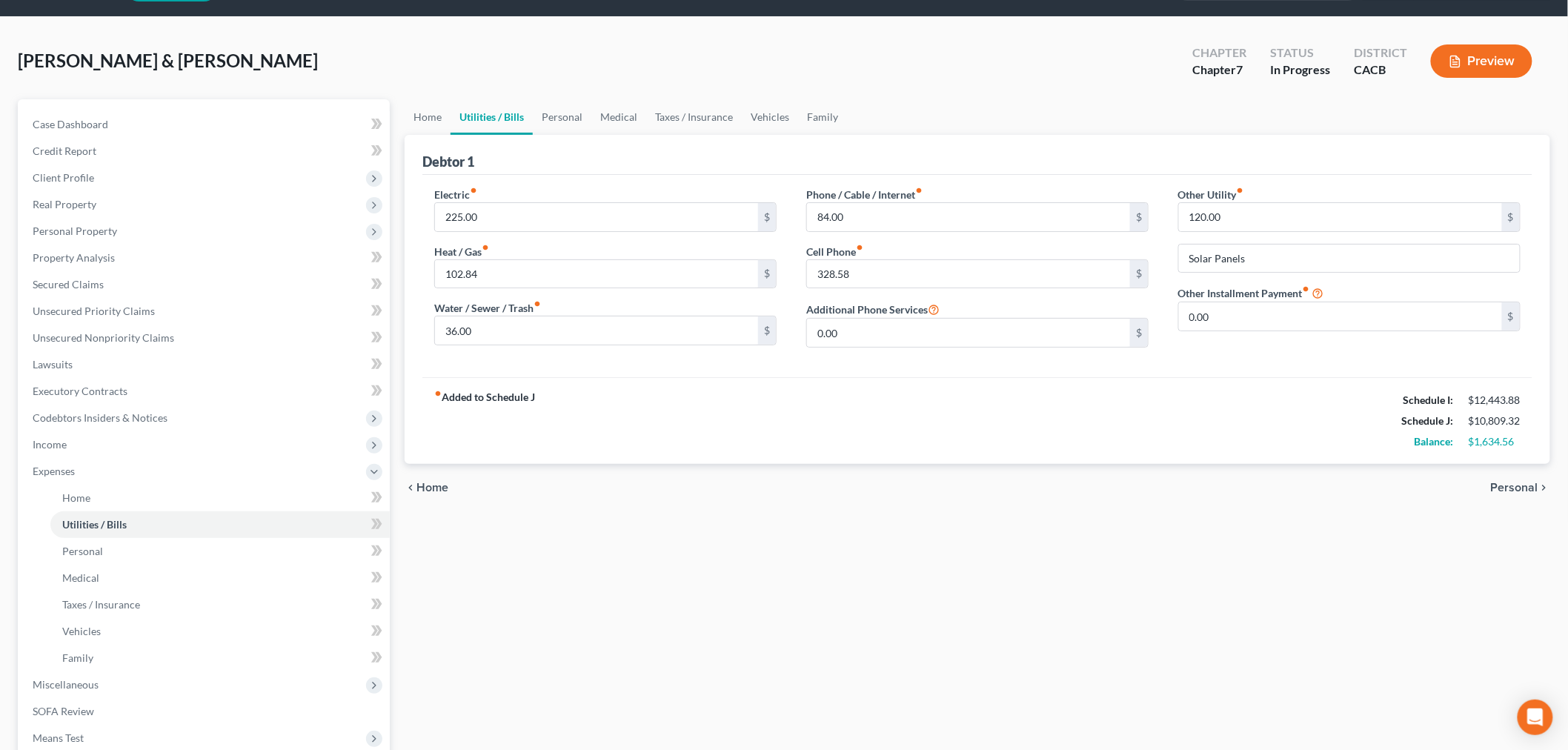
scroll to position [0, 0]
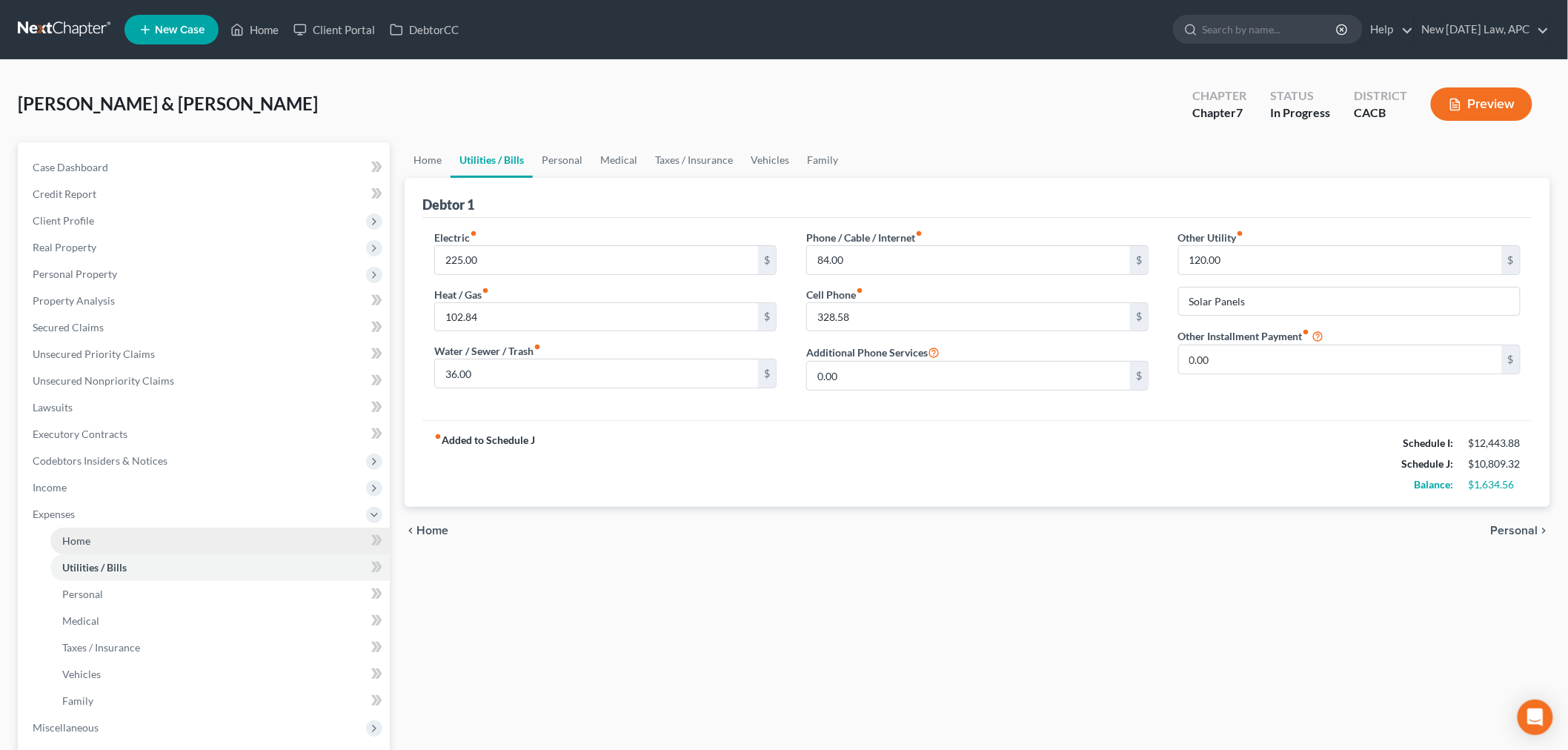
click at [89, 544] on span "Home" at bounding box center [76, 541] width 28 height 13
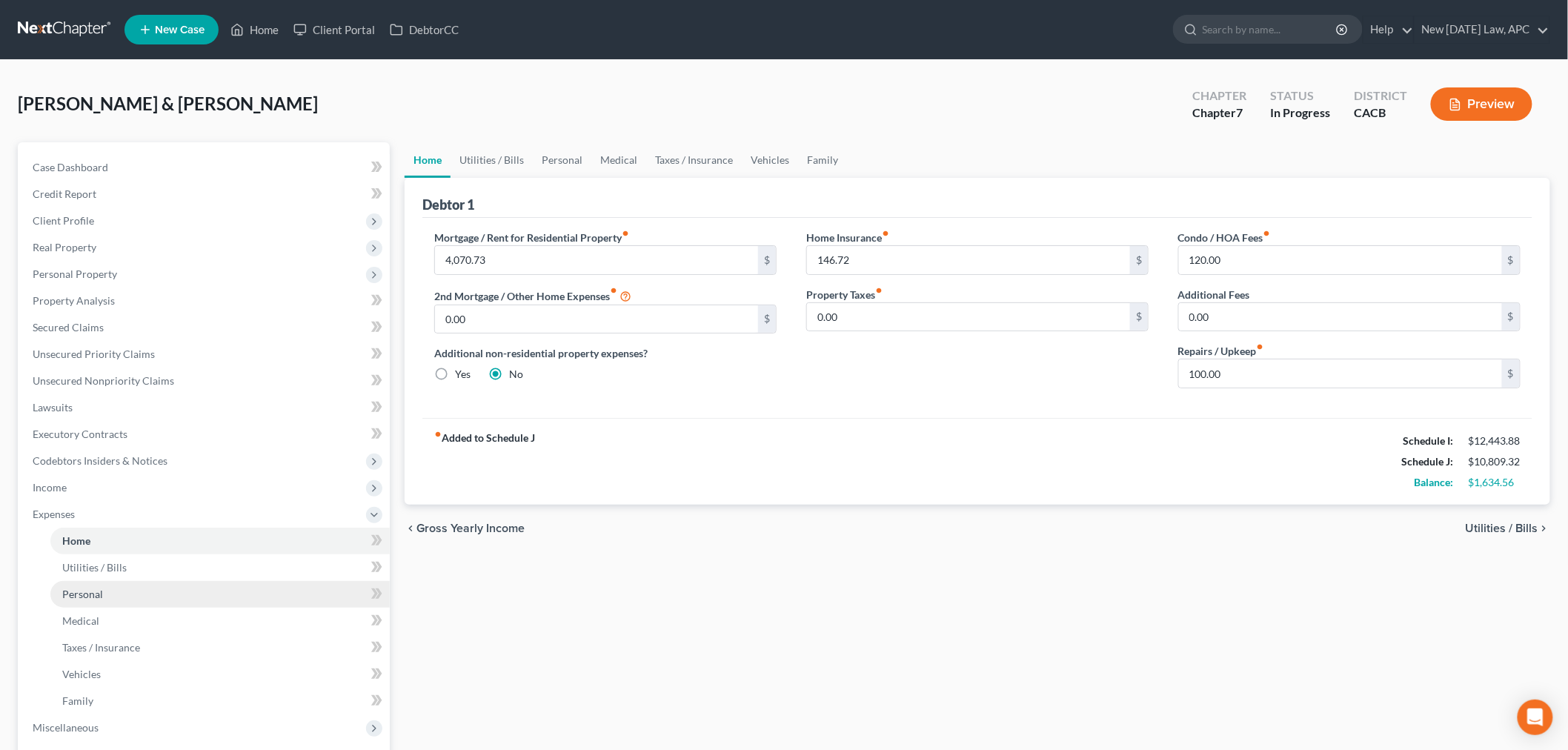
click at [90, 599] on link "Personal" at bounding box center [220, 594] width 339 height 27
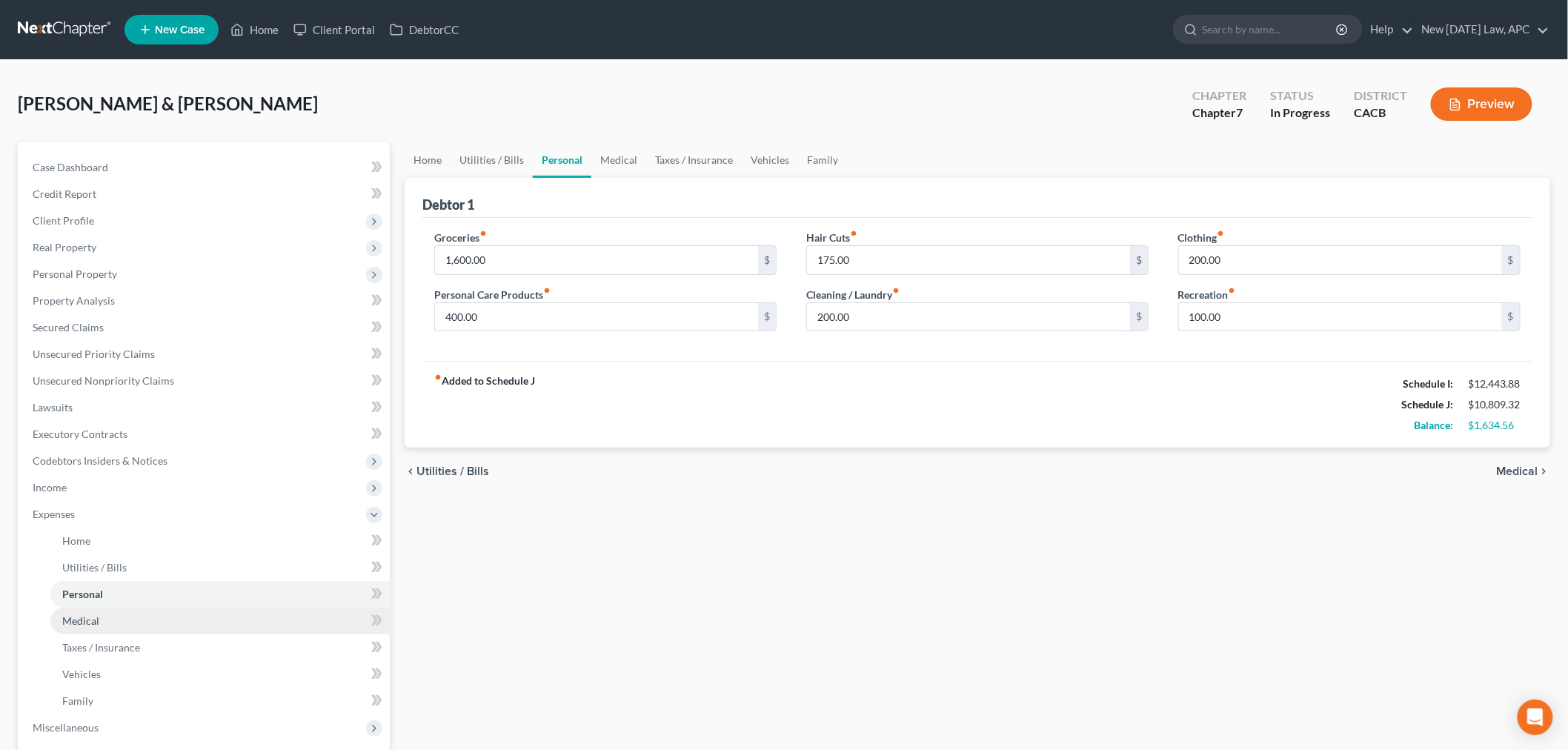
click at [92, 620] on span "Medical" at bounding box center [81, 621] width 37 height 13
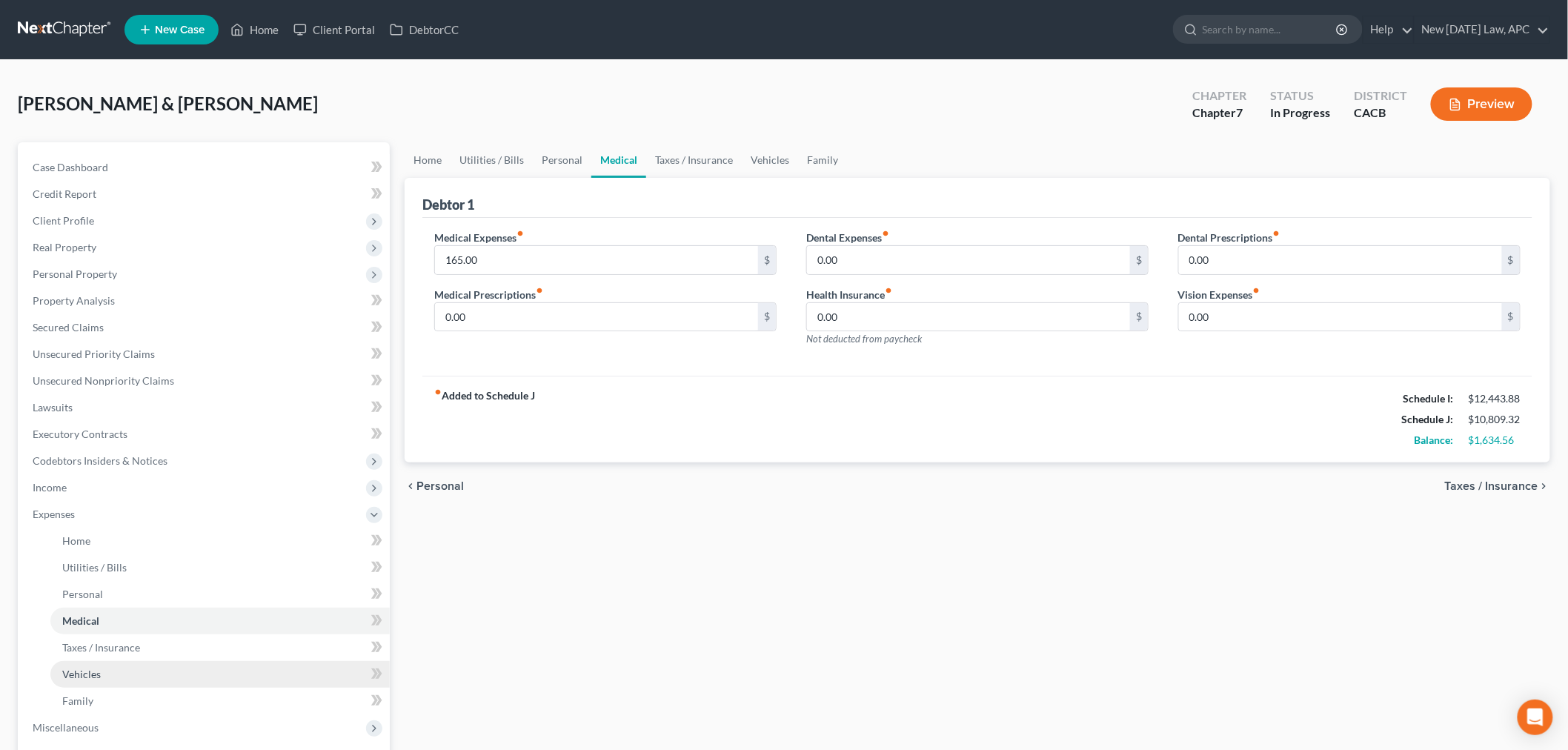
click at [148, 674] on link "Vehicles" at bounding box center [220, 674] width 339 height 27
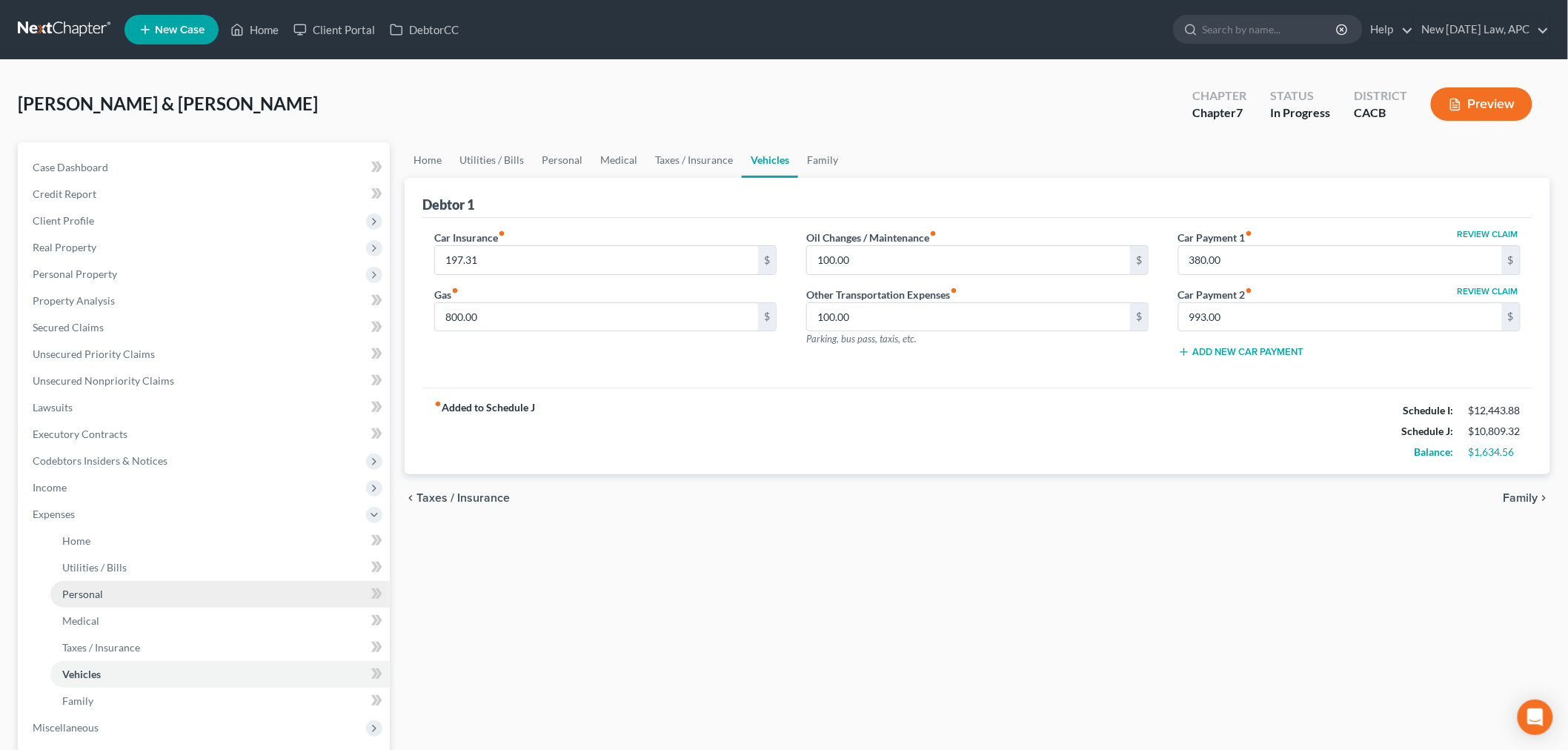
click at [111, 590] on link "Personal" at bounding box center [220, 594] width 339 height 27
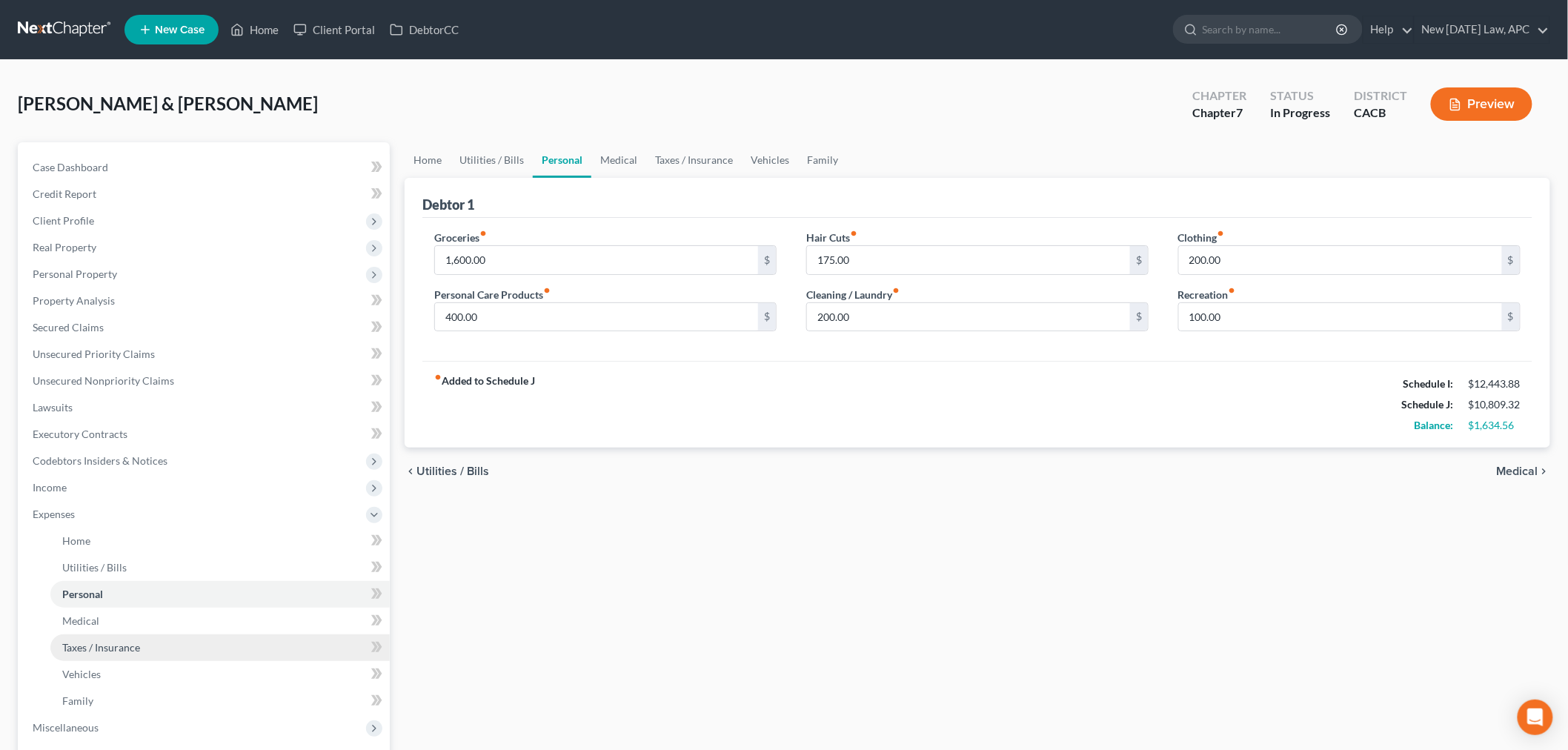
click at [115, 642] on span "Taxes / Insurance" at bounding box center [101, 648] width 77 height 13
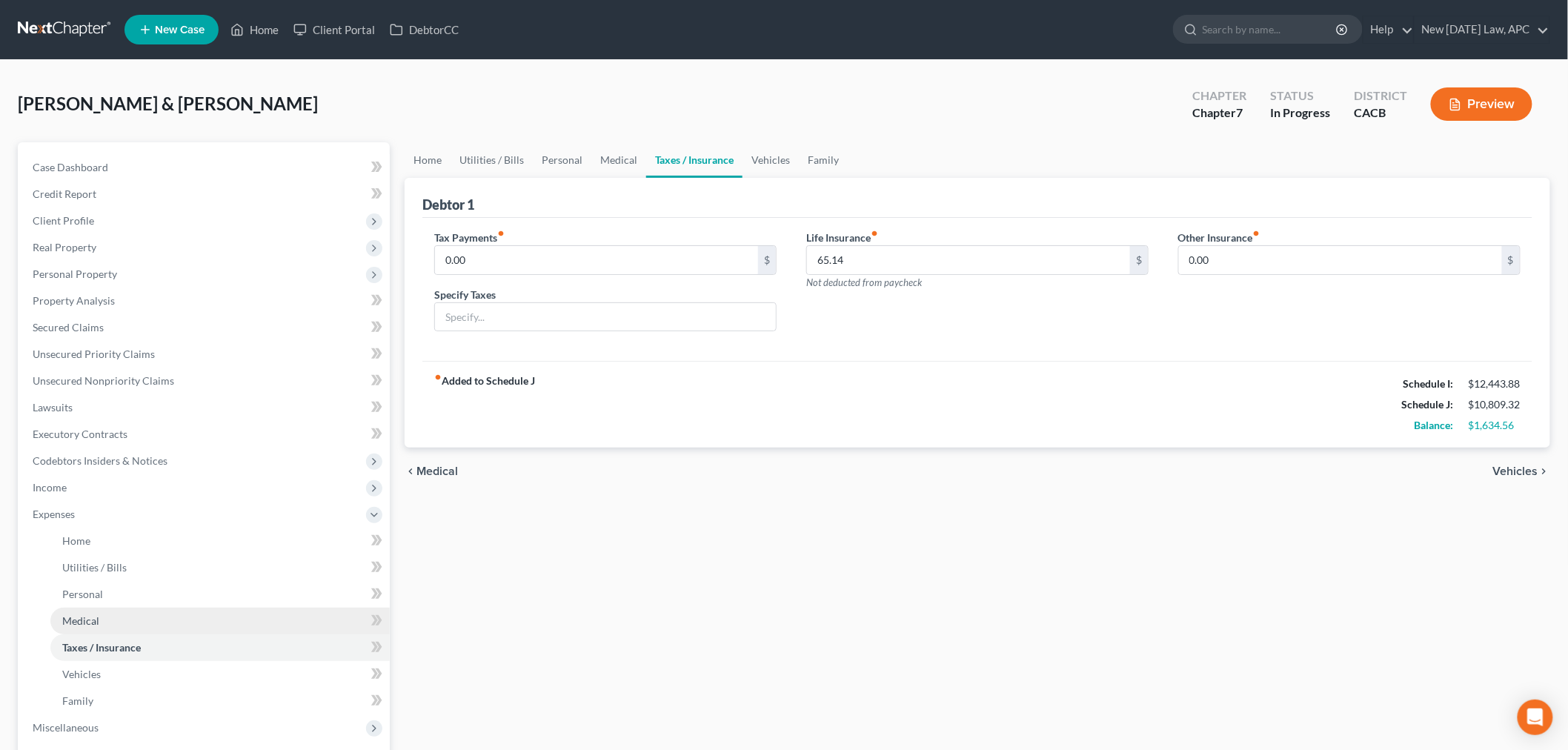
click at [136, 624] on link "Medical" at bounding box center [220, 621] width 339 height 27
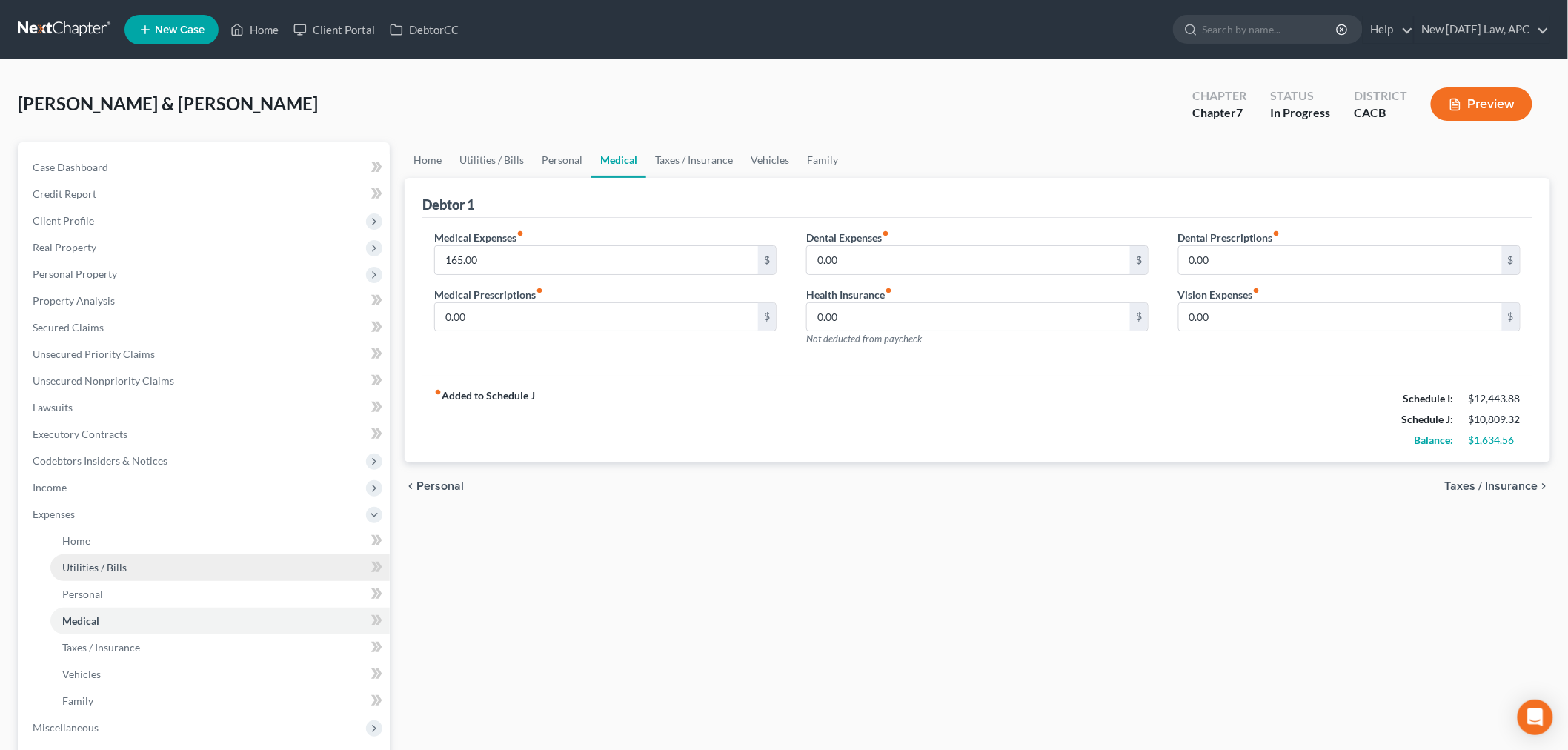
click at [137, 562] on link "Utilities / Bills" at bounding box center [220, 568] width 339 height 27
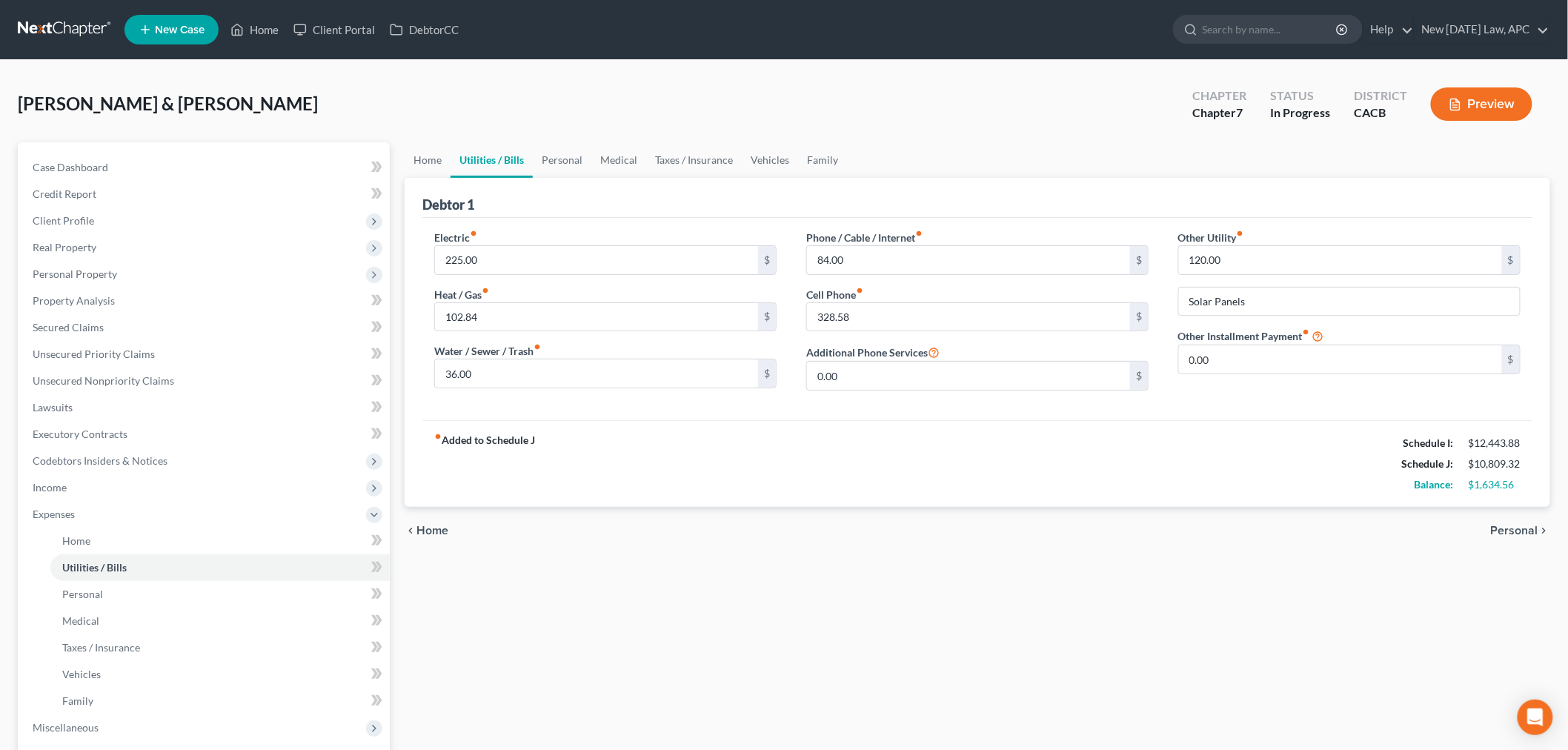
click at [424, 335] on div "Electric fiber_manual_record 225.00 $ Heat / Gas fiber_manual_record 102.84 $ W…" at bounding box center [605, 315] width 372 height 173
click at [501, 309] on input "102.84" at bounding box center [597, 317] width 323 height 28
type input "120.00"
click at [900, 321] on input "328.58" at bounding box center [969, 317] width 323 height 28
type input "345.00"
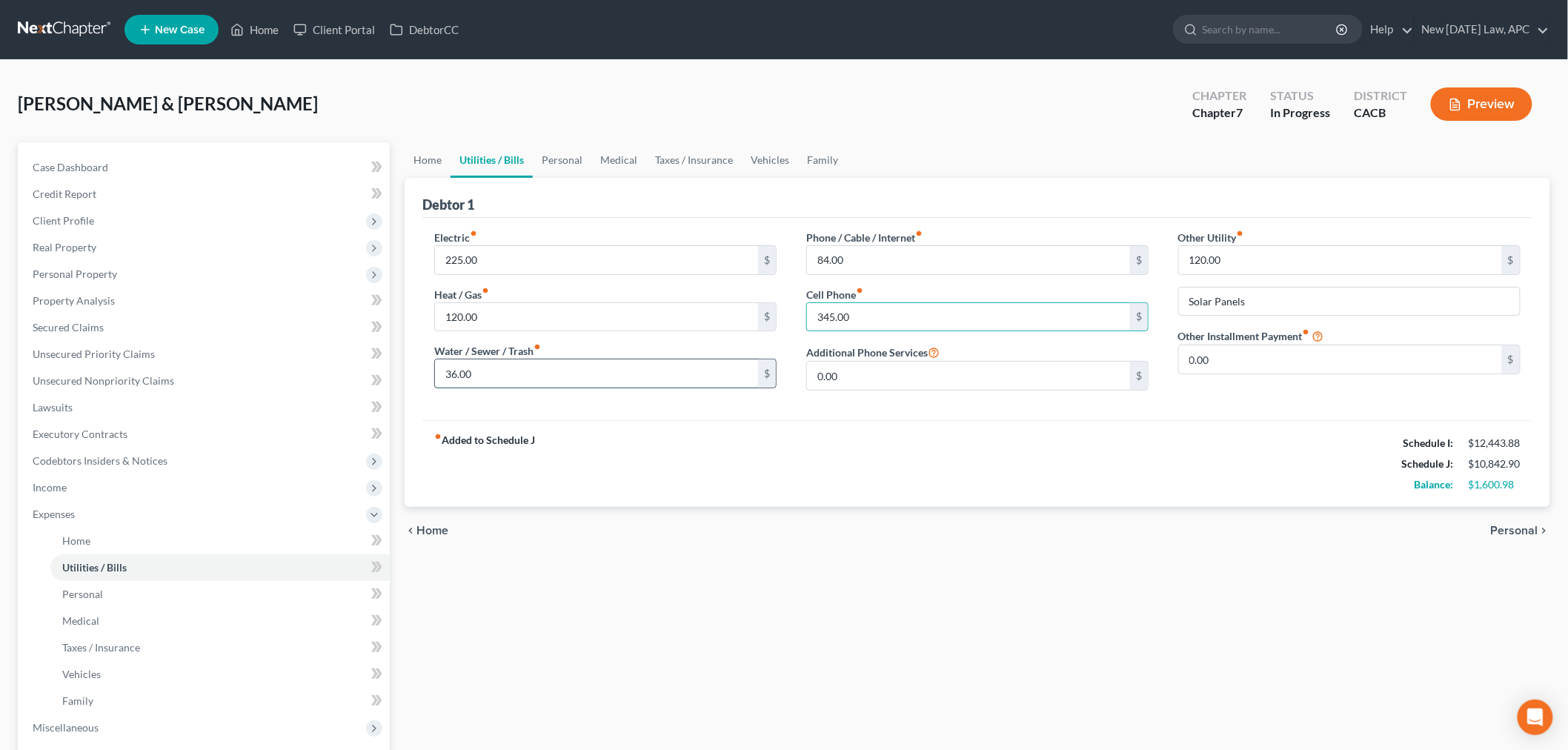
click at [490, 368] on input "36.00" at bounding box center [597, 374] width 323 height 28
type input "250.00"
click at [501, 262] on input "225.00" at bounding box center [597, 260] width 323 height 28
type input "400.00"
click at [739, 196] on div "Debtor 1" at bounding box center [977, 198] width 1110 height 40
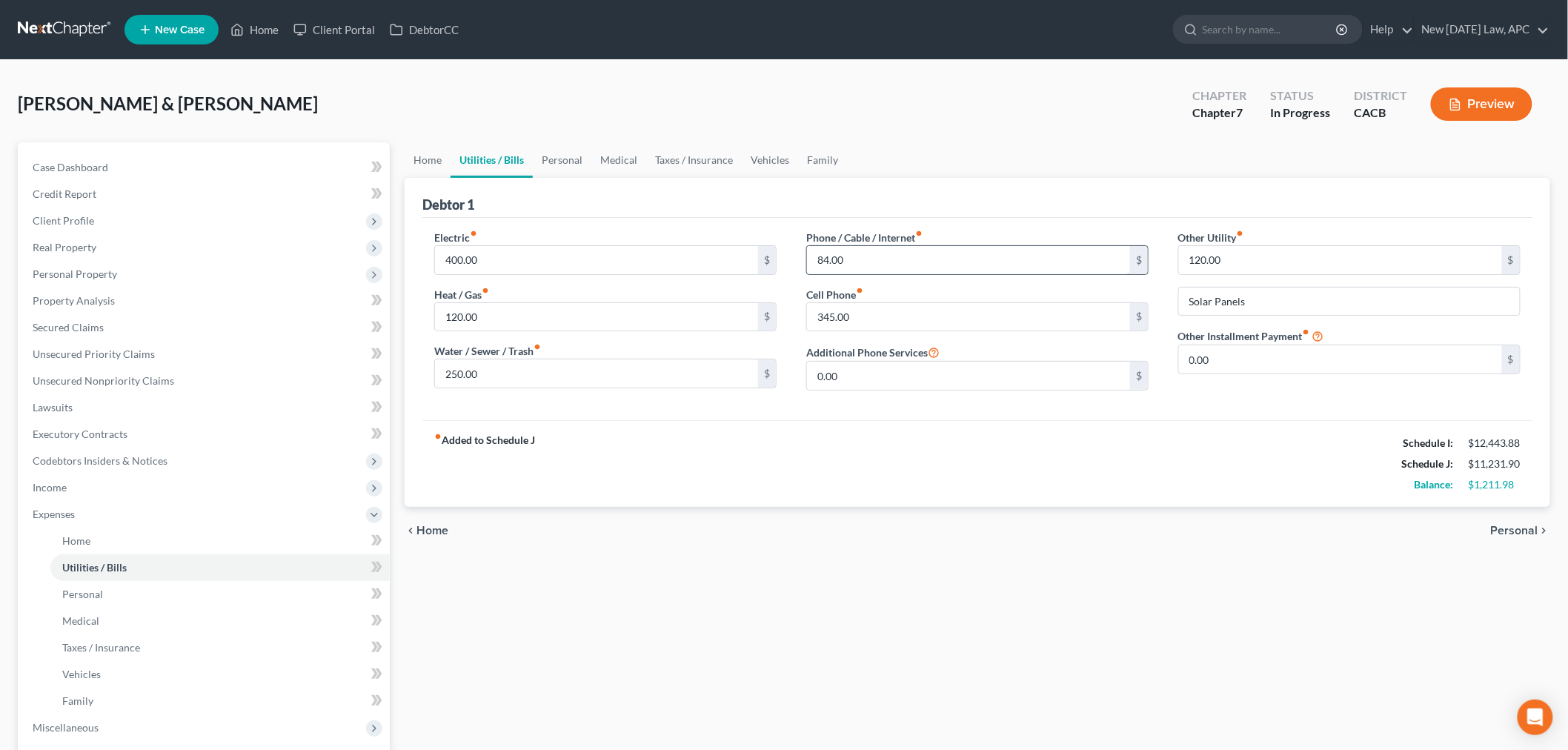
click at [858, 260] on input "84.00" at bounding box center [969, 260] width 323 height 28
type input "250.00"
click at [999, 678] on div "Home Utilities / Bills Personal Medical Taxes / Insurance Vehicles Family Debto…" at bounding box center [977, 544] width 1161 height 803
click at [135, 602] on link "Personal" at bounding box center [220, 594] width 339 height 27
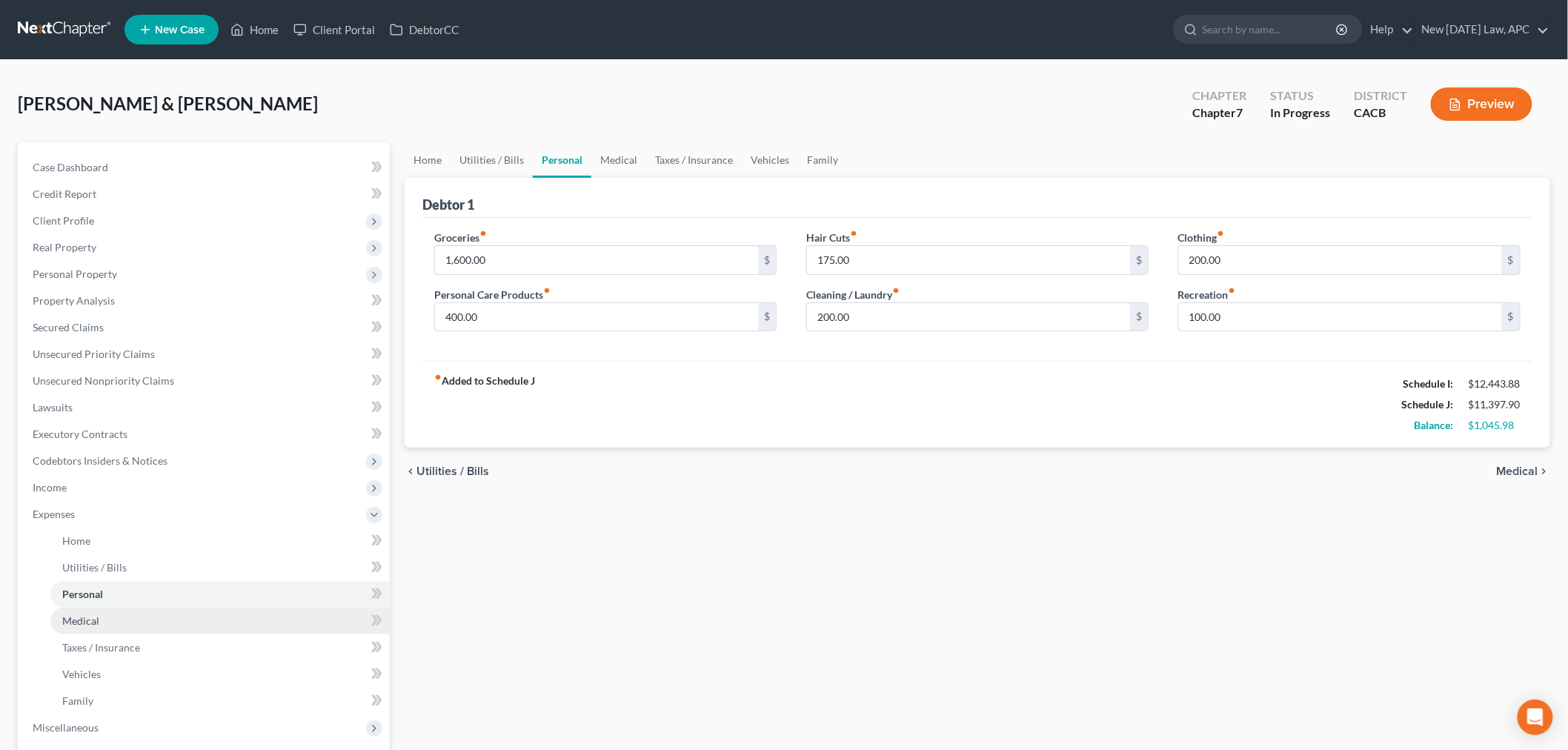
click at [136, 618] on link "Medical" at bounding box center [220, 621] width 339 height 27
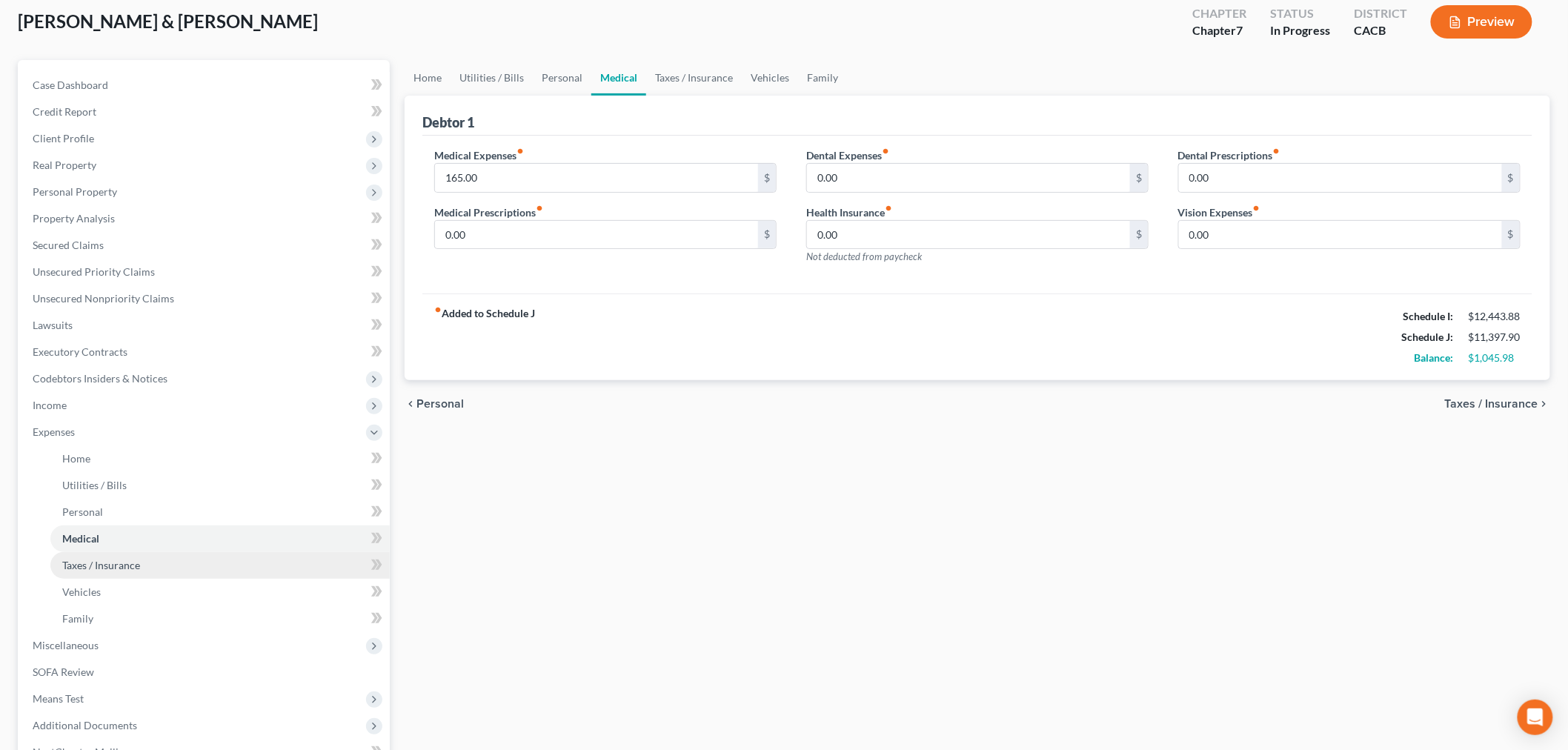
click at [116, 566] on span "Taxes / Insurance" at bounding box center [101, 565] width 77 height 13
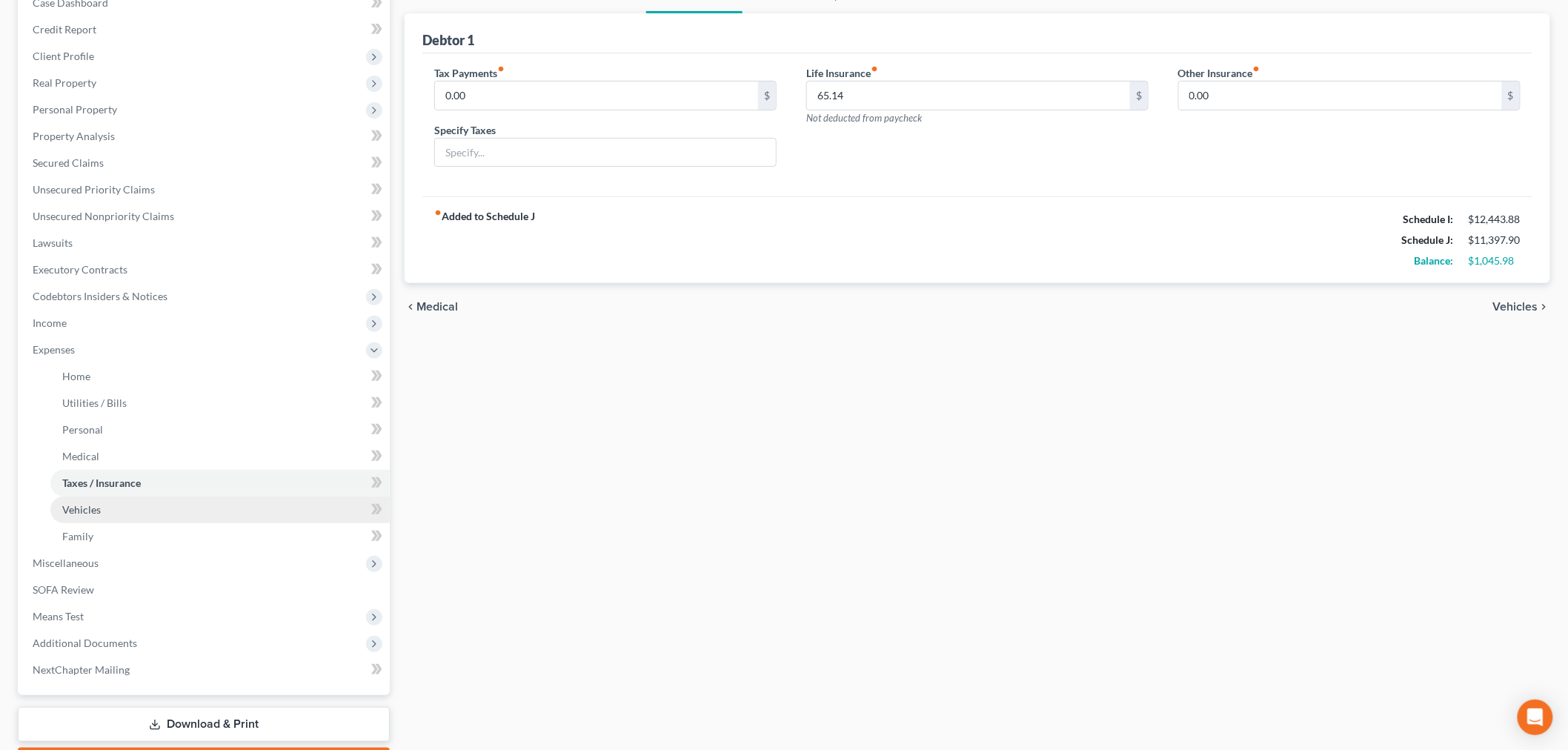
click at [145, 508] on link "Vehicles" at bounding box center [220, 510] width 339 height 27
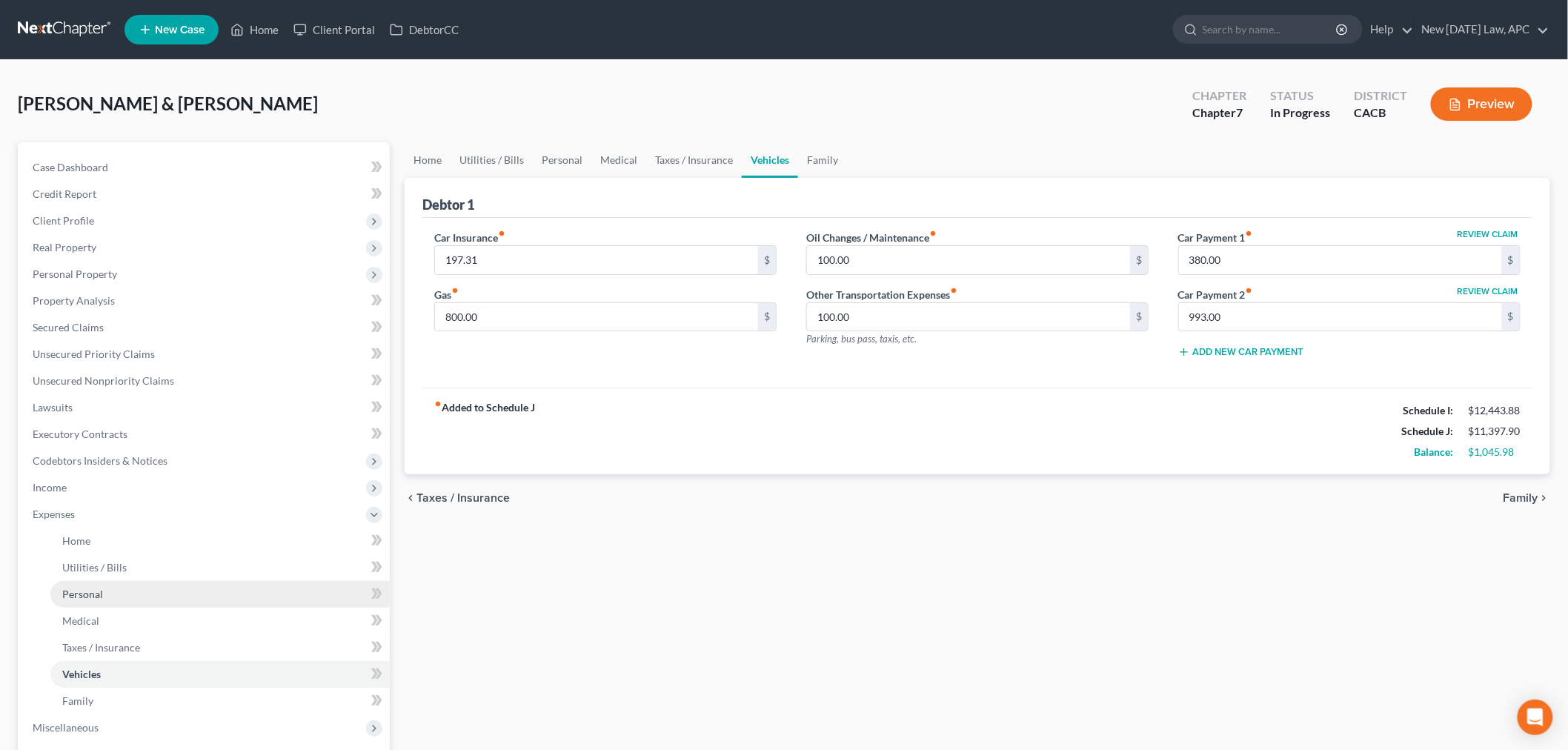
click at [98, 588] on span "Personal" at bounding box center [83, 594] width 41 height 13
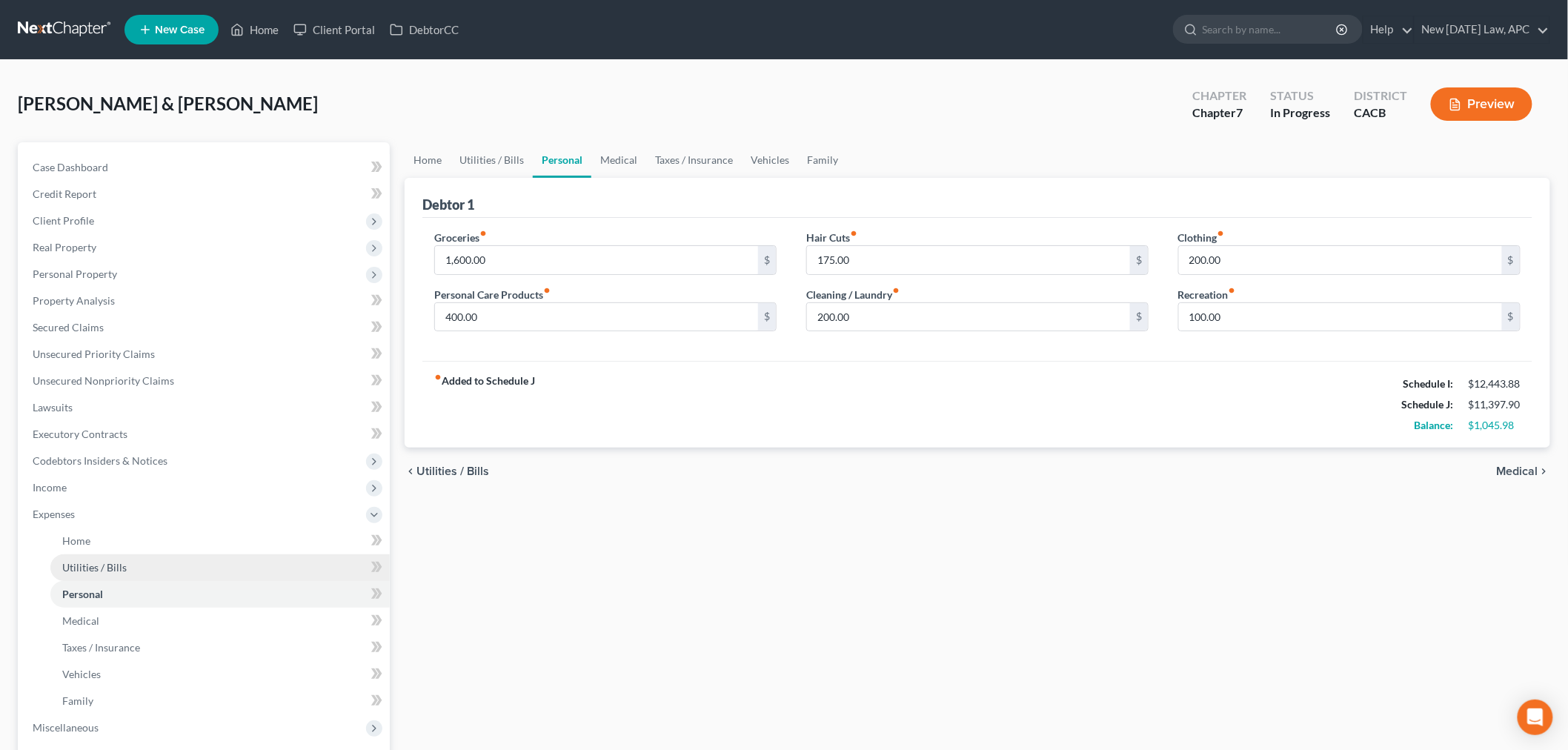
click at [150, 564] on link "Utilities / Bills" at bounding box center [220, 568] width 339 height 27
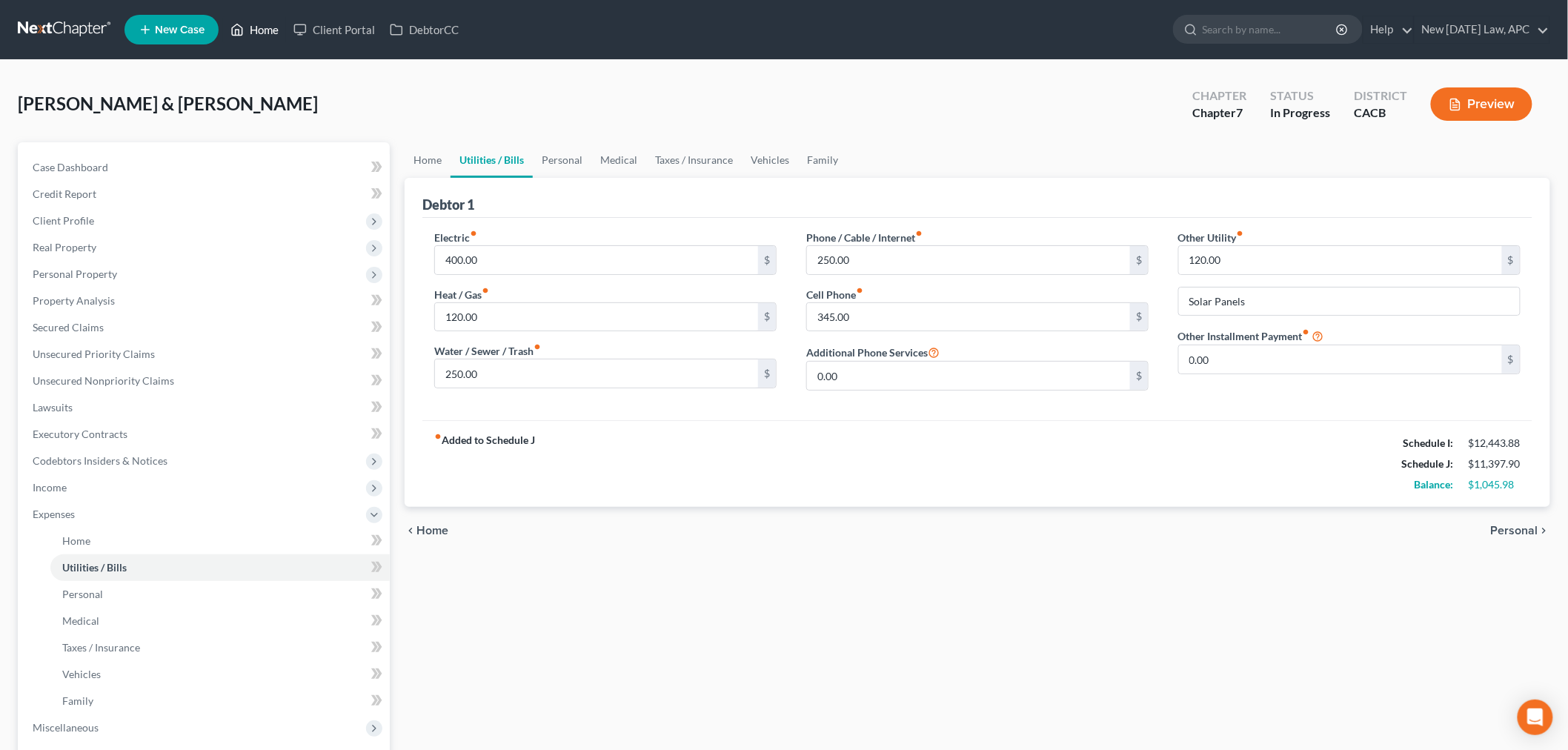
click at [262, 31] on link "Home" at bounding box center [254, 29] width 63 height 27
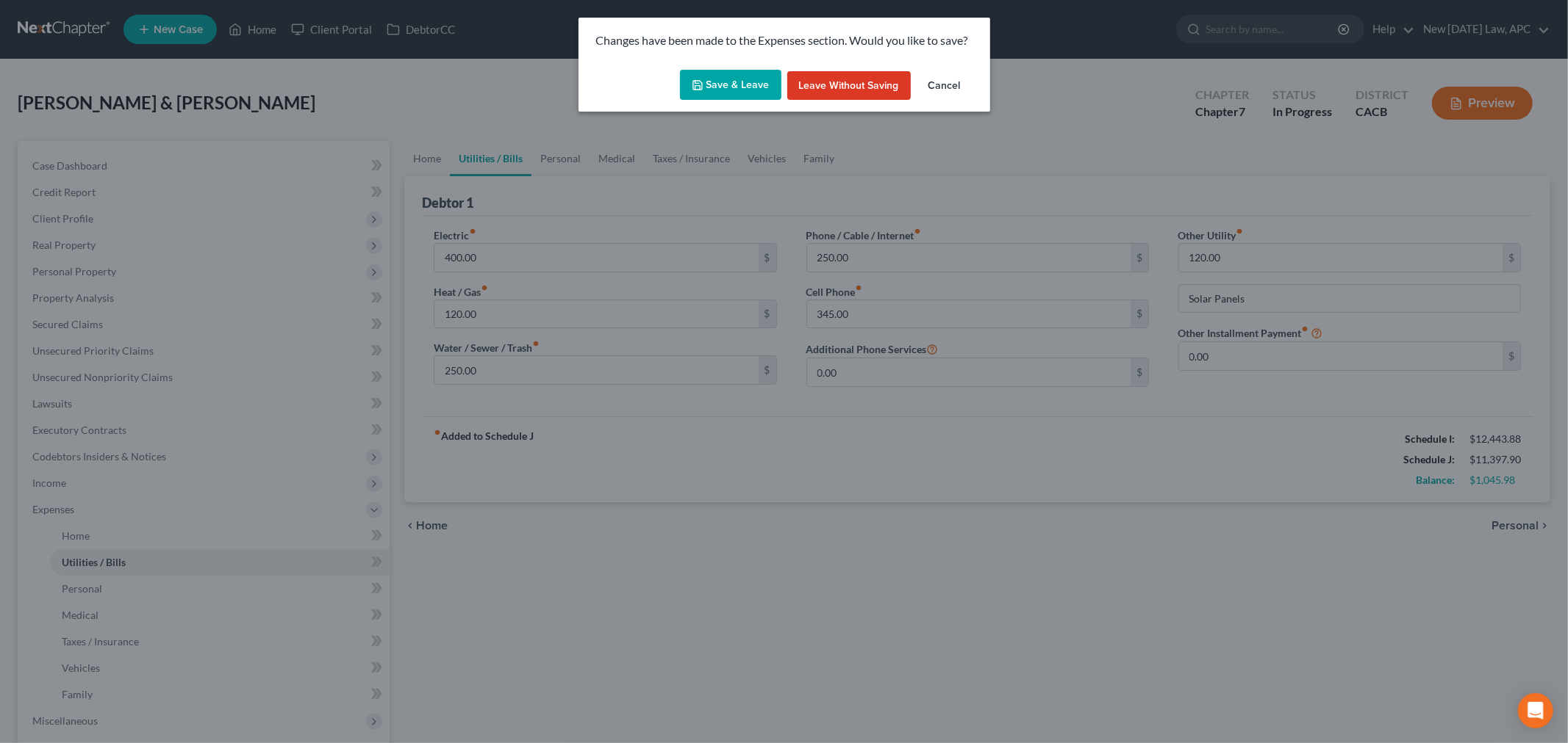
click at [743, 84] on button "Save & Leave" at bounding box center [730, 85] width 102 height 30
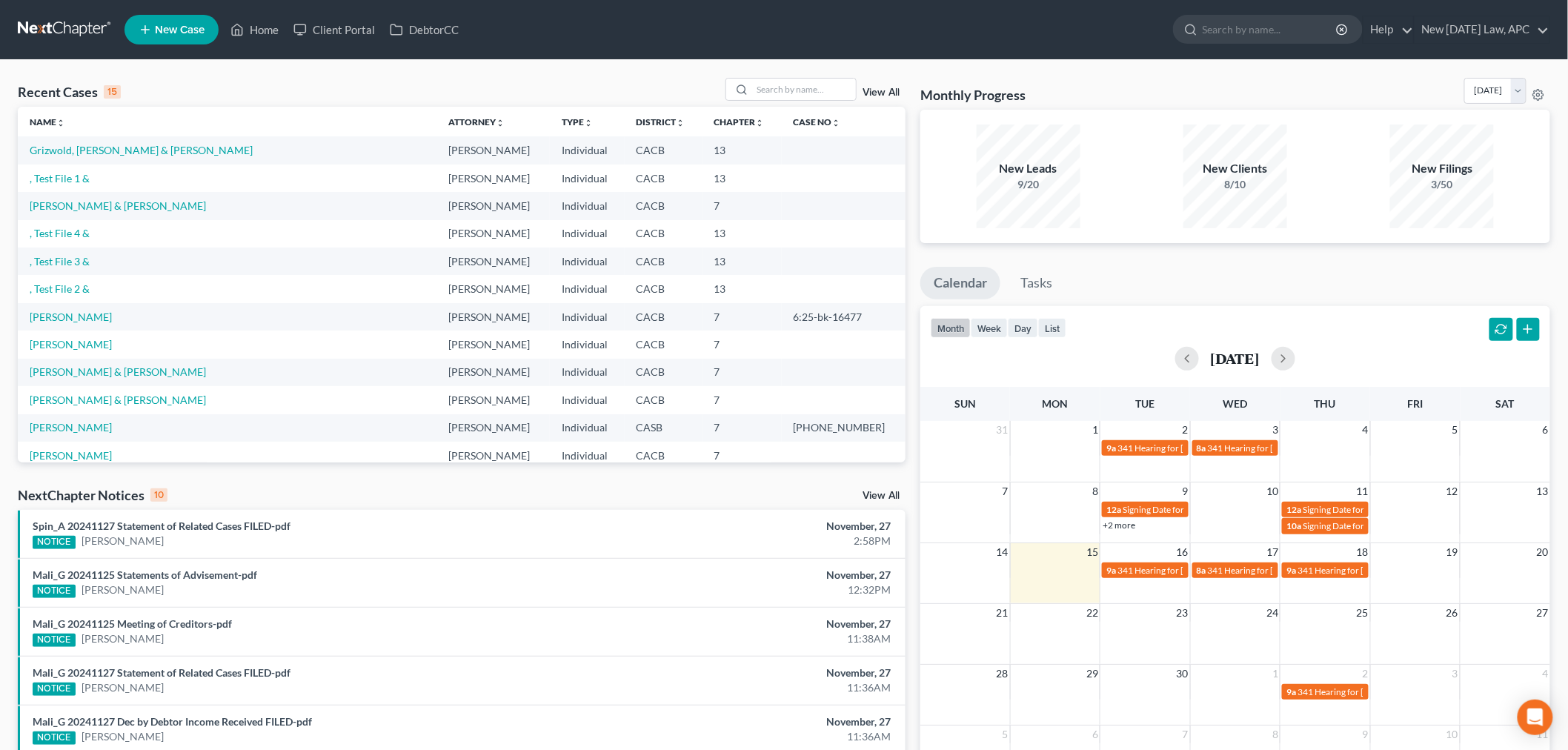
click at [291, 76] on div "Recent Cases 15 View All Name unfold_more expand_more expand_less Attorney unfo…" at bounding box center [784, 549] width 1568 height 980
click at [118, 154] on link "Grizwold, [PERSON_NAME] & [PERSON_NAME]" at bounding box center [141, 150] width 223 height 13
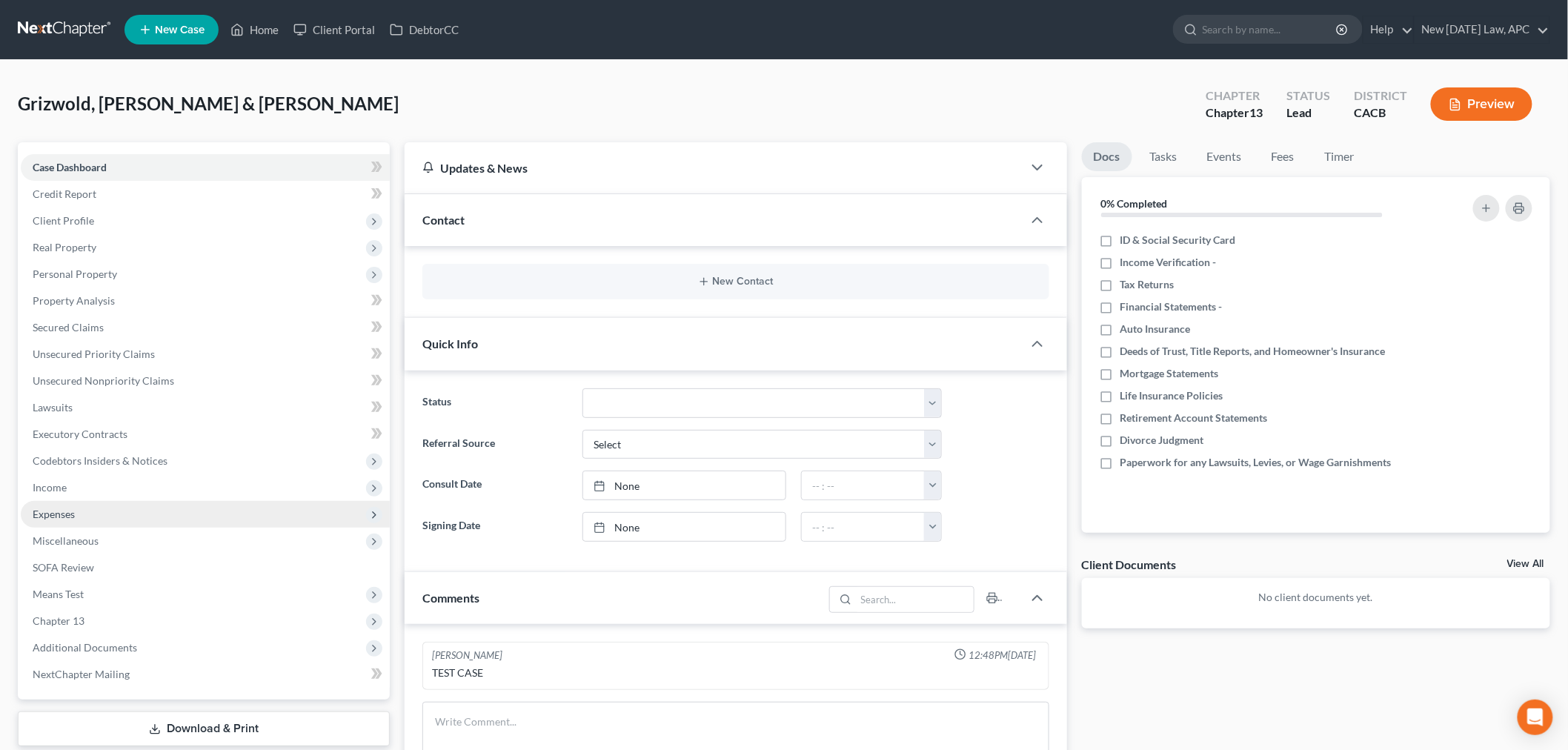
drag, startPoint x: 99, startPoint y: 508, endPoint x: 235, endPoint y: 522, distance: 136.7
click at [99, 508] on span "Expenses" at bounding box center [205, 514] width 369 height 27
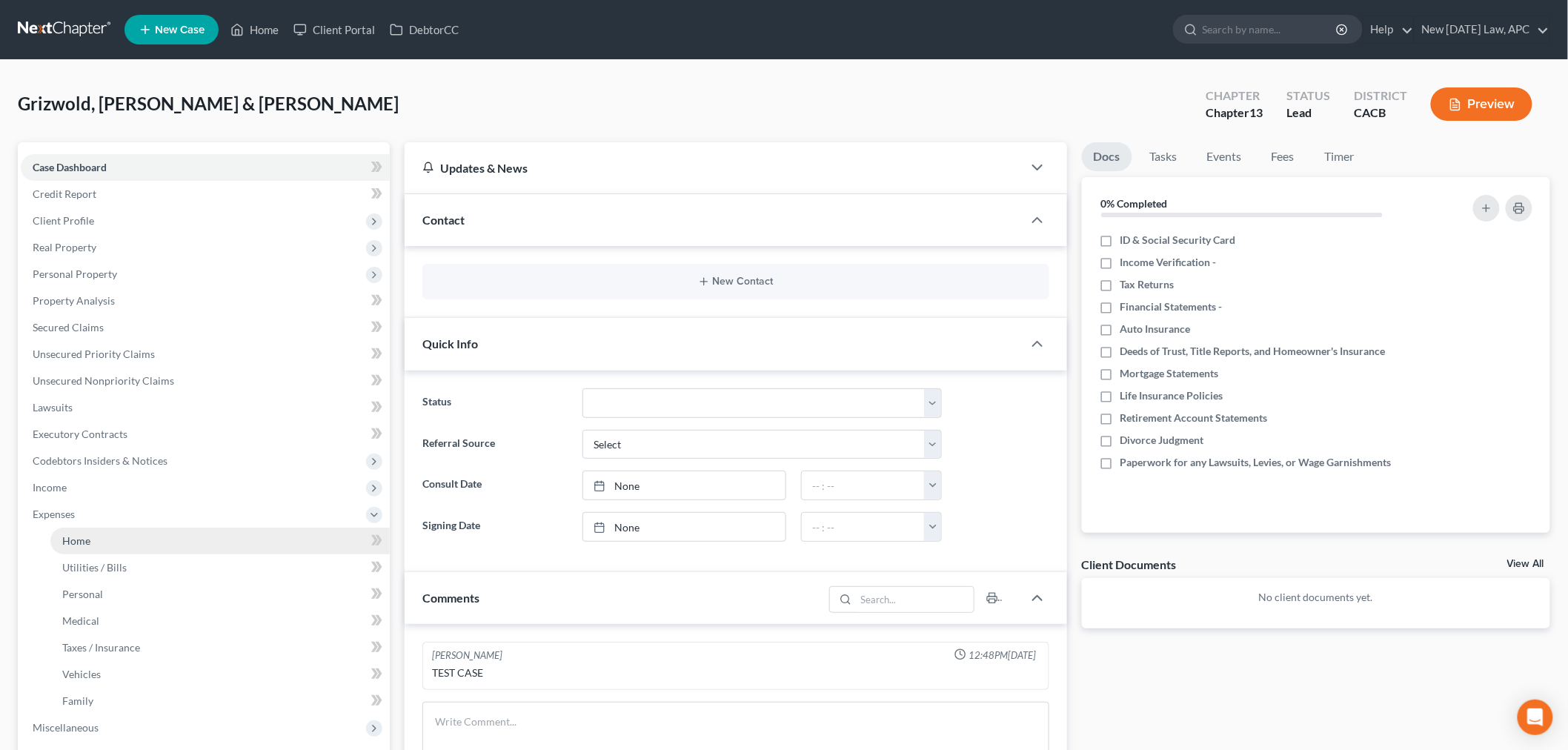
click at [208, 544] on link "Home" at bounding box center [220, 541] width 339 height 27
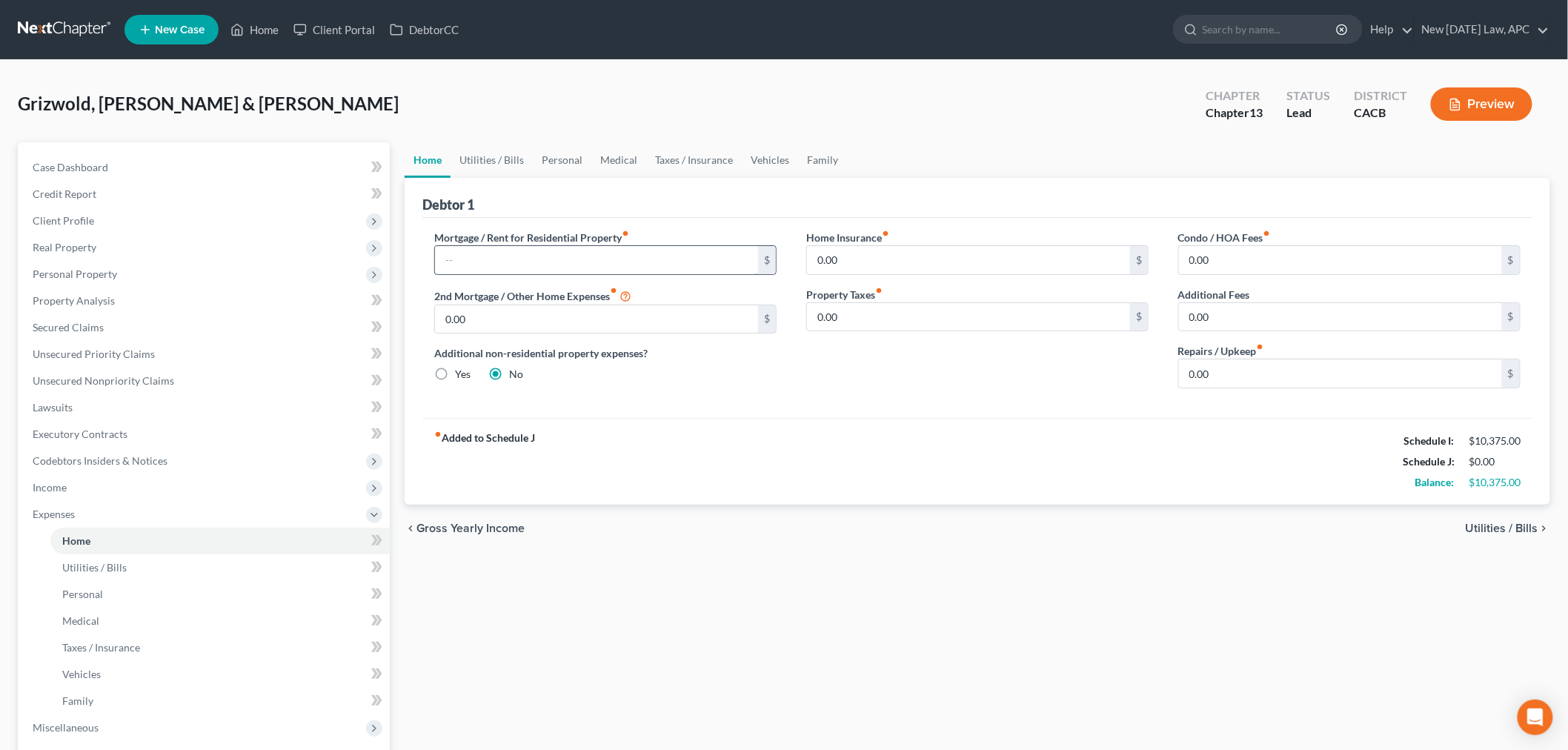
click at [557, 252] on input "text" at bounding box center [597, 260] width 323 height 28
type input "4,500.00"
click at [791, 427] on div "fiber_manual_record Added to Schedule J Schedule I: $10,375.00 Schedule J: $4,5…" at bounding box center [977, 461] width 1110 height 87
click at [651, 543] on div "chevron_left Gross Yearly Income Utilities / Bills chevron_right" at bounding box center [977, 528] width 1146 height 48
click at [115, 564] on span "Utilities / Bills" at bounding box center [94, 568] width 64 height 13
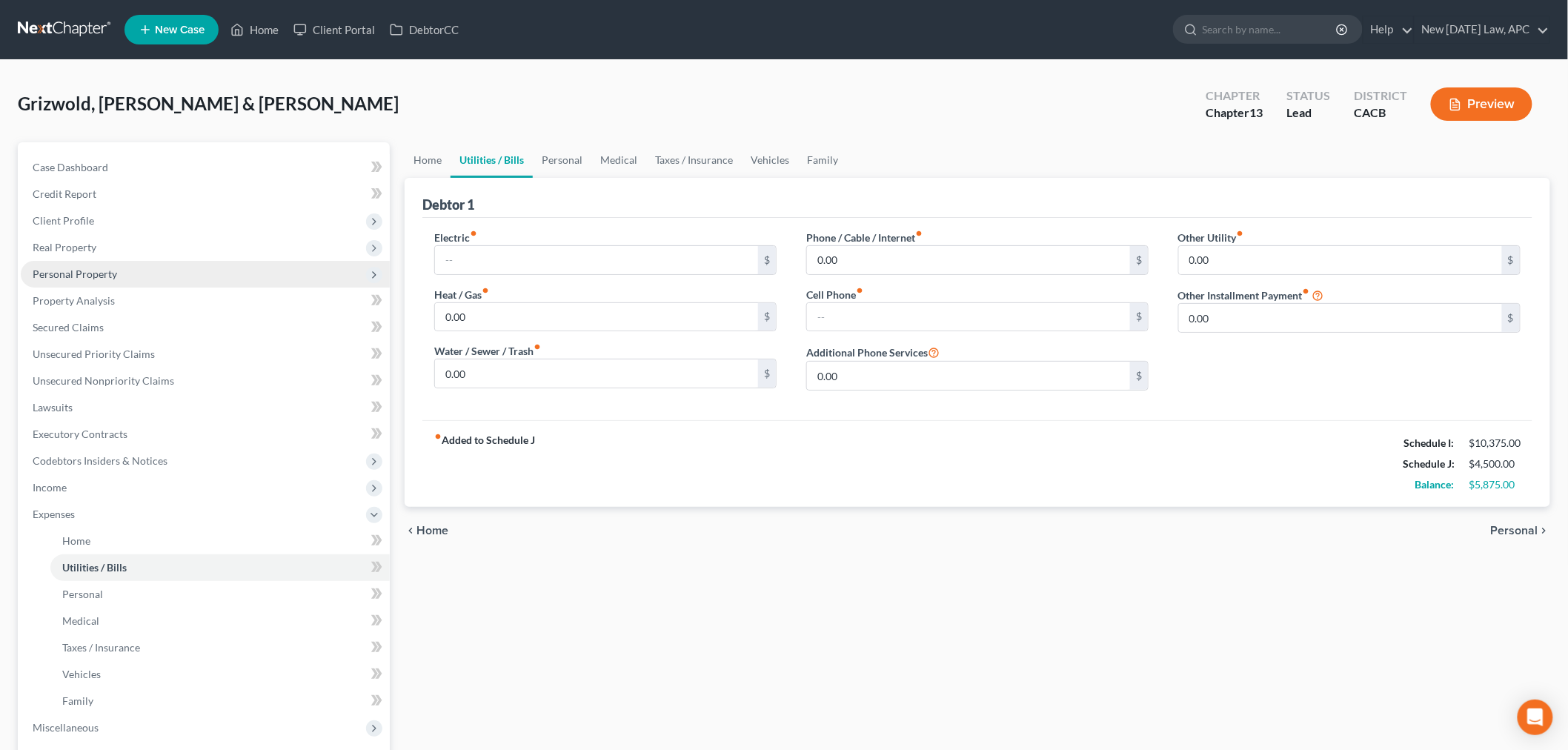
click at [76, 270] on span "Personal Property" at bounding box center [75, 274] width 85 height 13
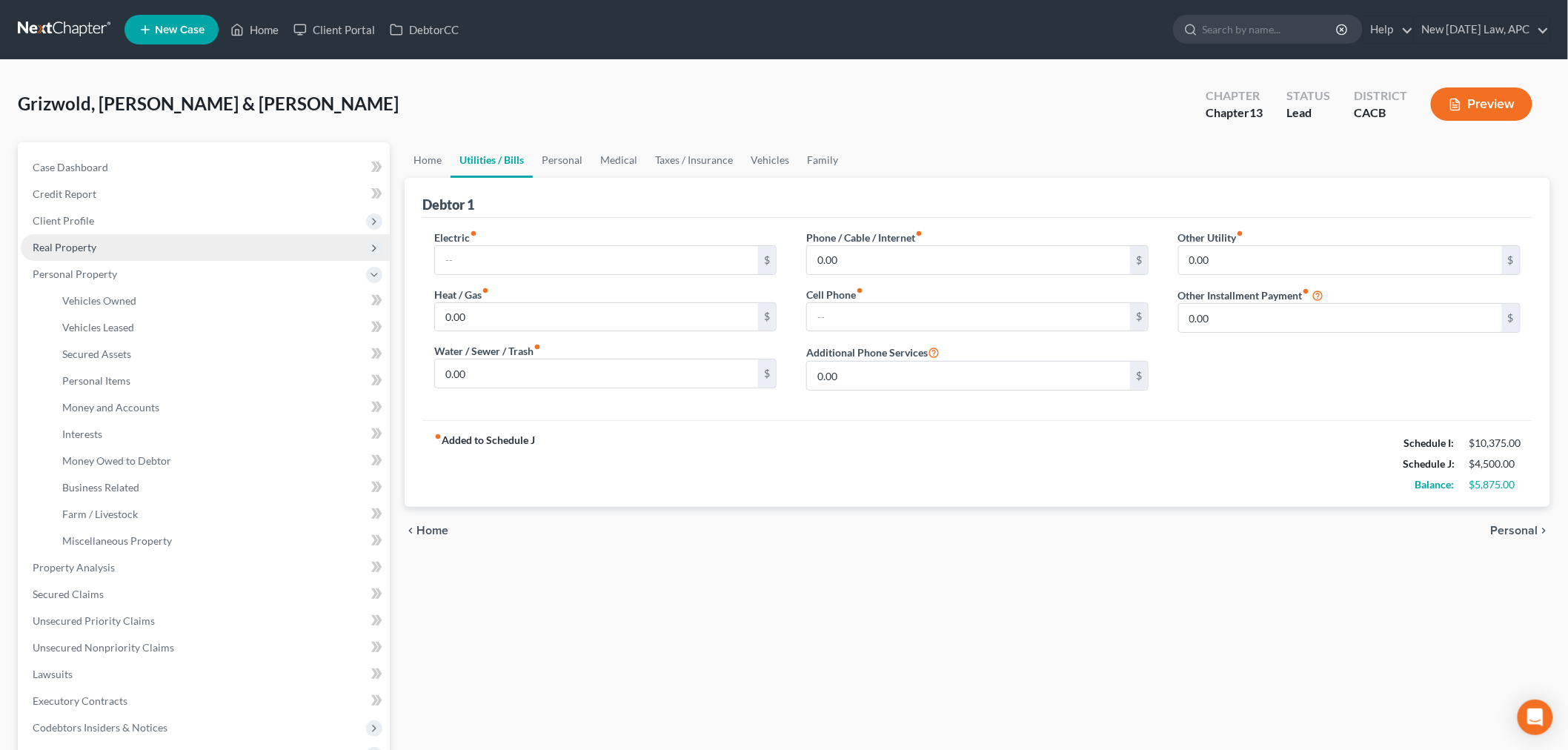
click at [92, 243] on span "Real Property" at bounding box center [64, 247] width 63 height 13
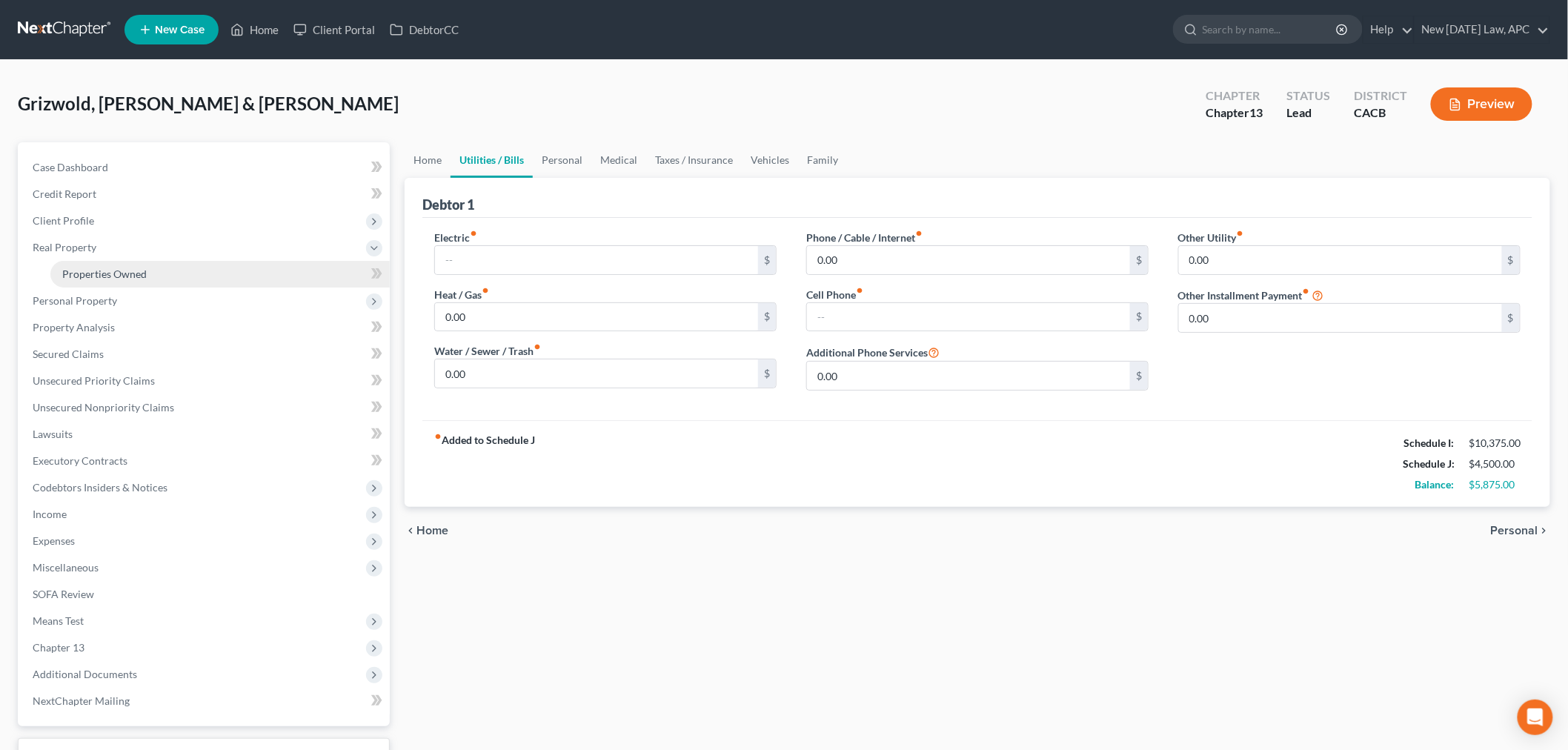
click at [117, 268] on span "Properties Owned" at bounding box center [104, 274] width 85 height 13
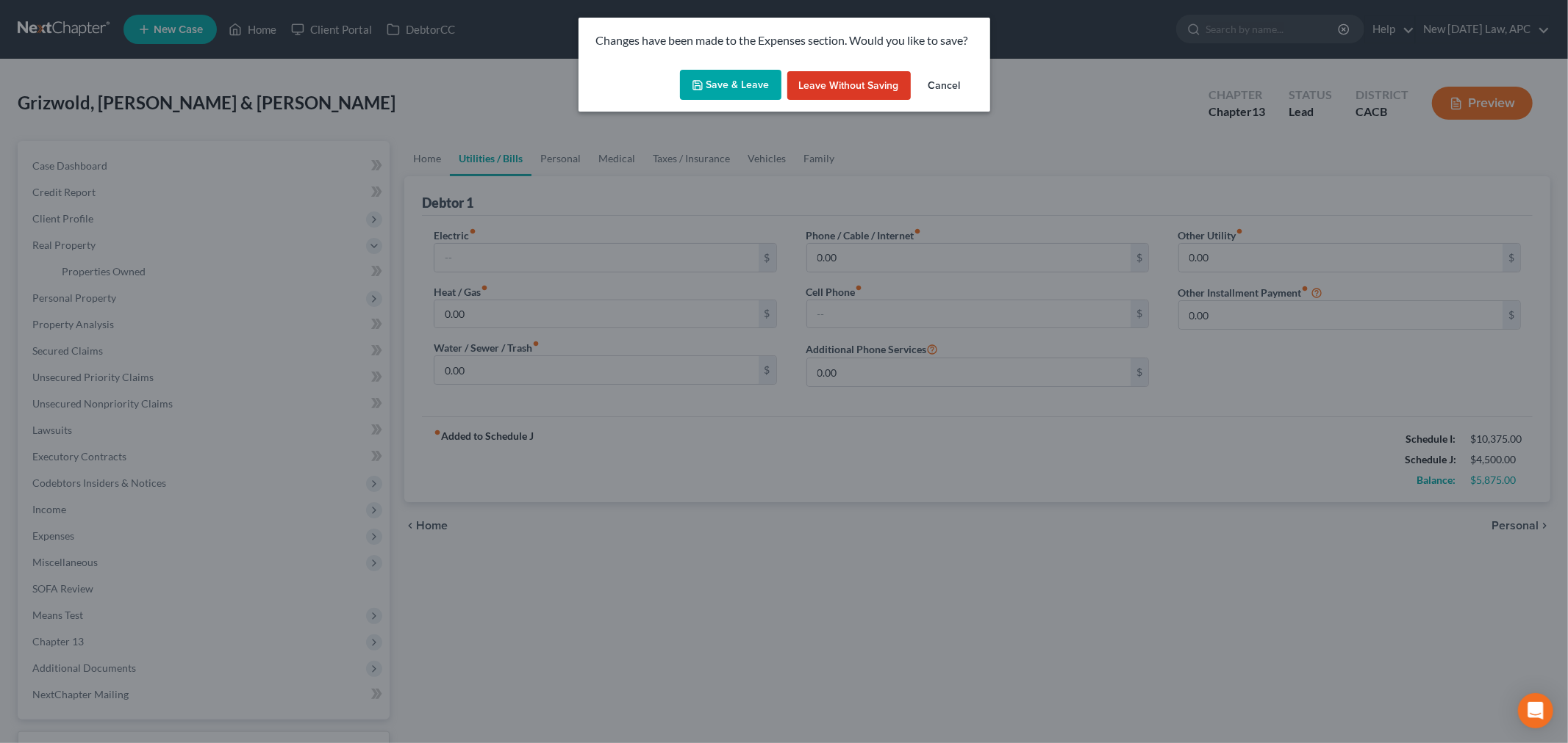
click at [757, 84] on button "Save & Leave" at bounding box center [730, 85] width 102 height 30
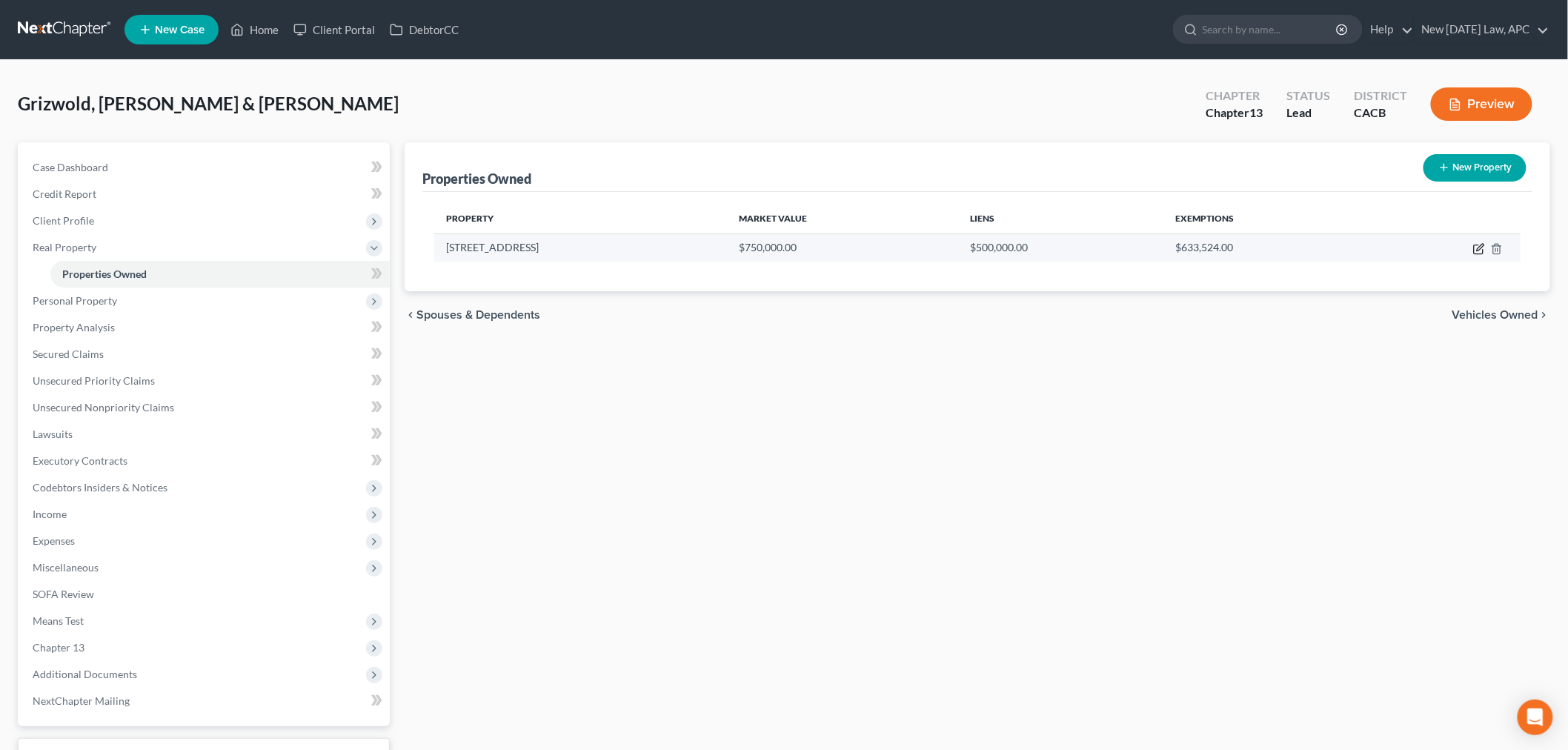
click at [1477, 248] on icon "button" at bounding box center [1479, 249] width 12 height 12
select select "4"
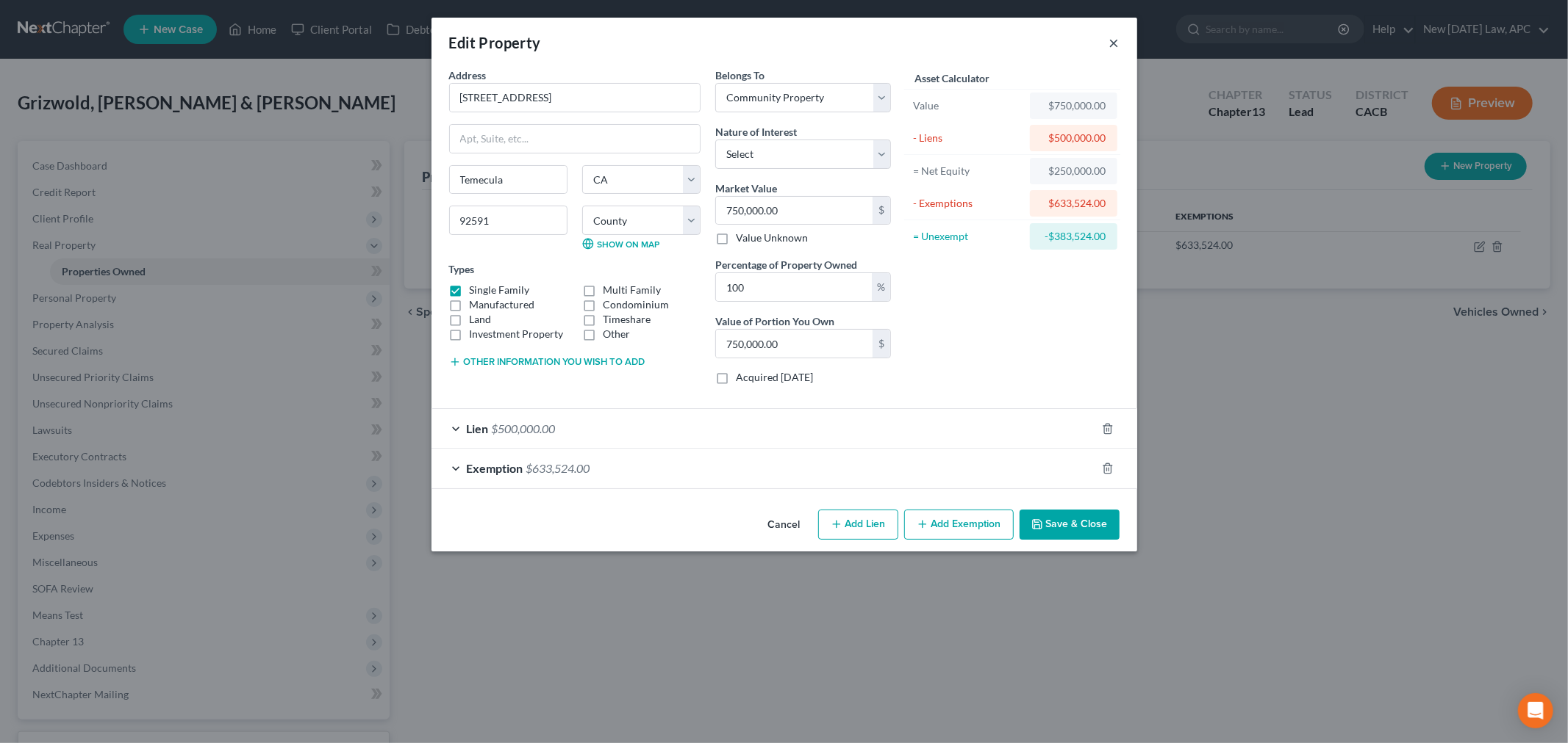
click at [1114, 41] on button "×" at bounding box center [1114, 43] width 10 height 18
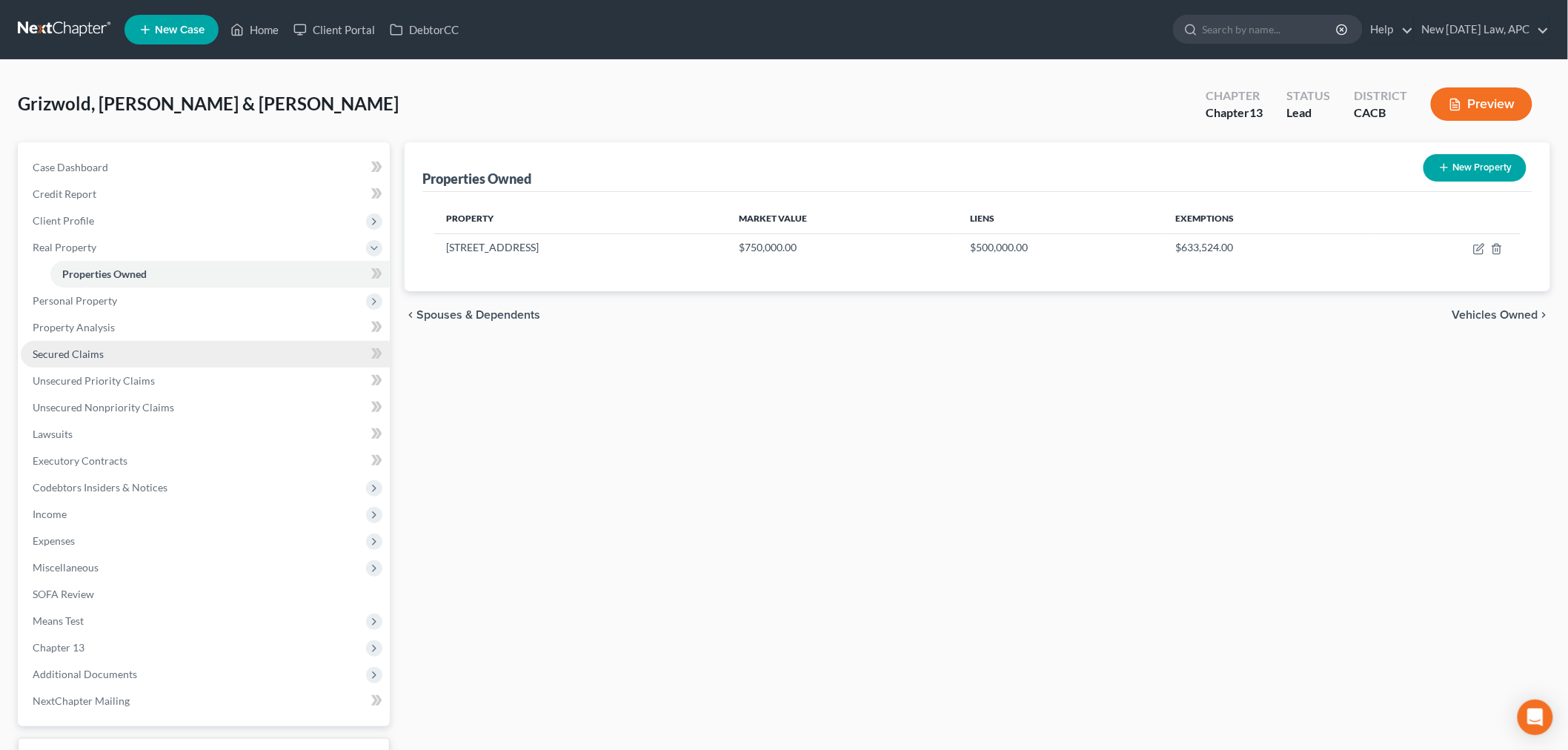
click at [75, 356] on span "Secured Claims" at bounding box center [68, 354] width 71 height 13
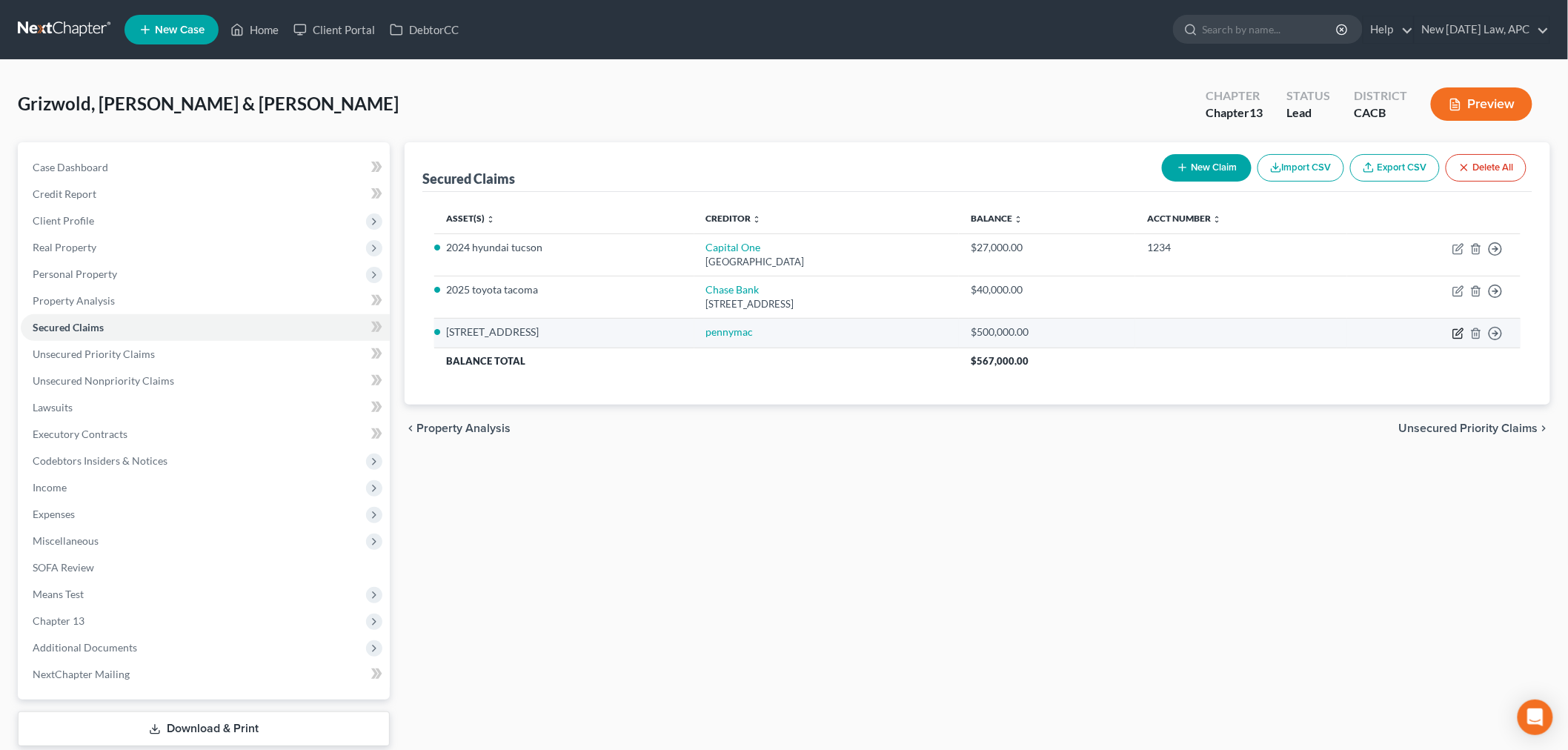
click at [1455, 331] on icon "button" at bounding box center [1458, 333] width 12 height 12
select select "3"
select select "4"
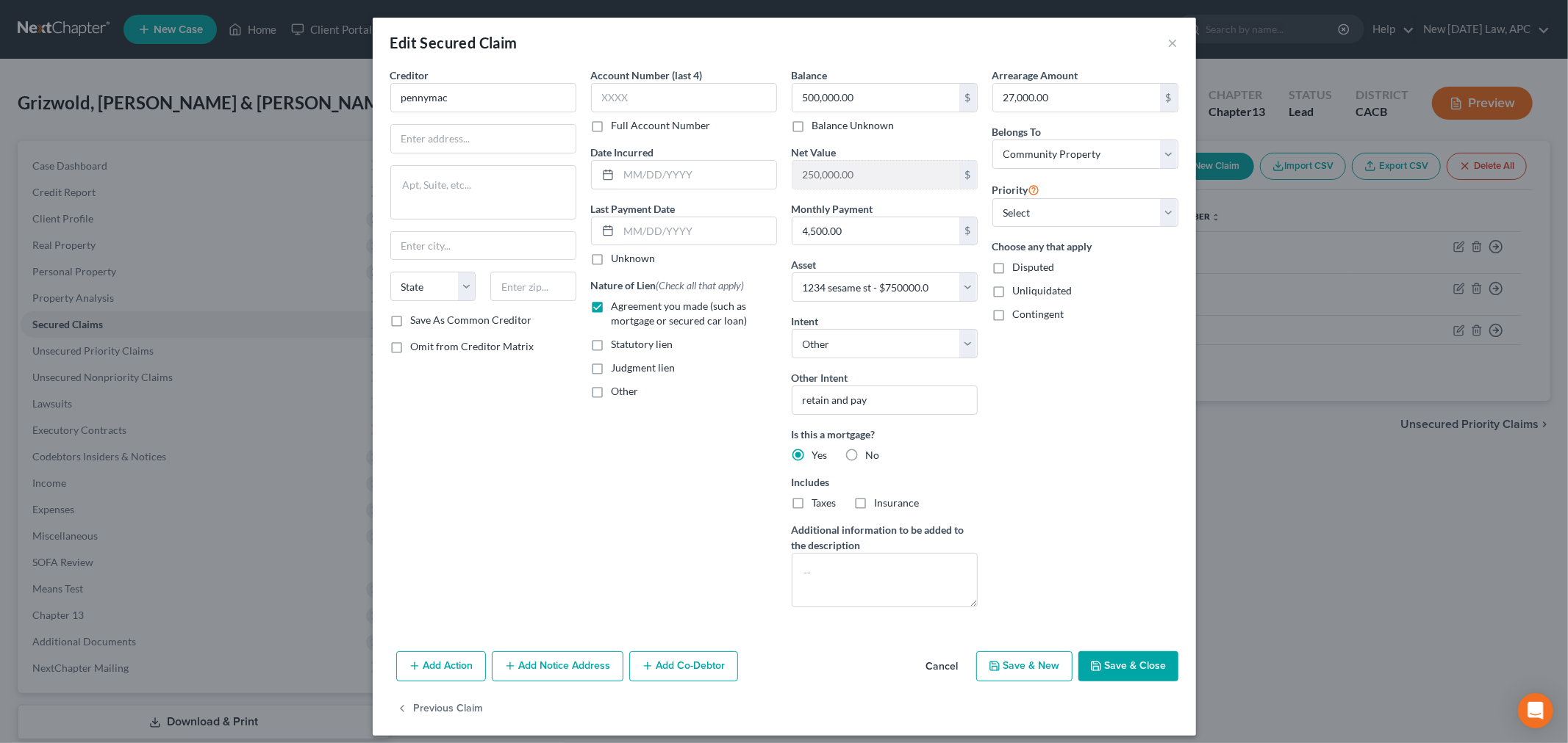
click at [1172, 38] on div "Edit Secured Claim ×" at bounding box center [784, 43] width 823 height 50
click at [1168, 41] on button "×" at bounding box center [1172, 43] width 10 height 18
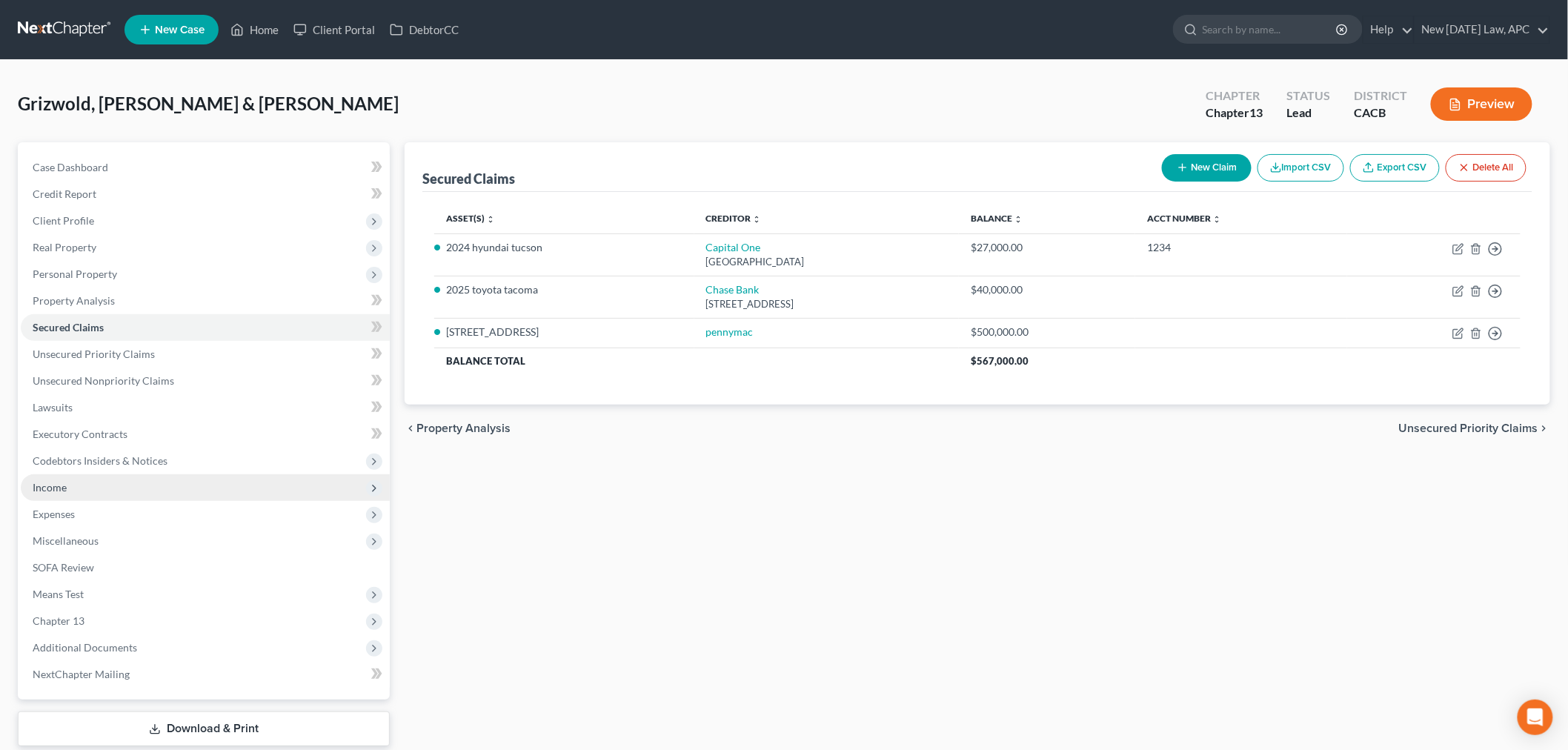
click at [117, 494] on span "Income" at bounding box center [205, 488] width 369 height 27
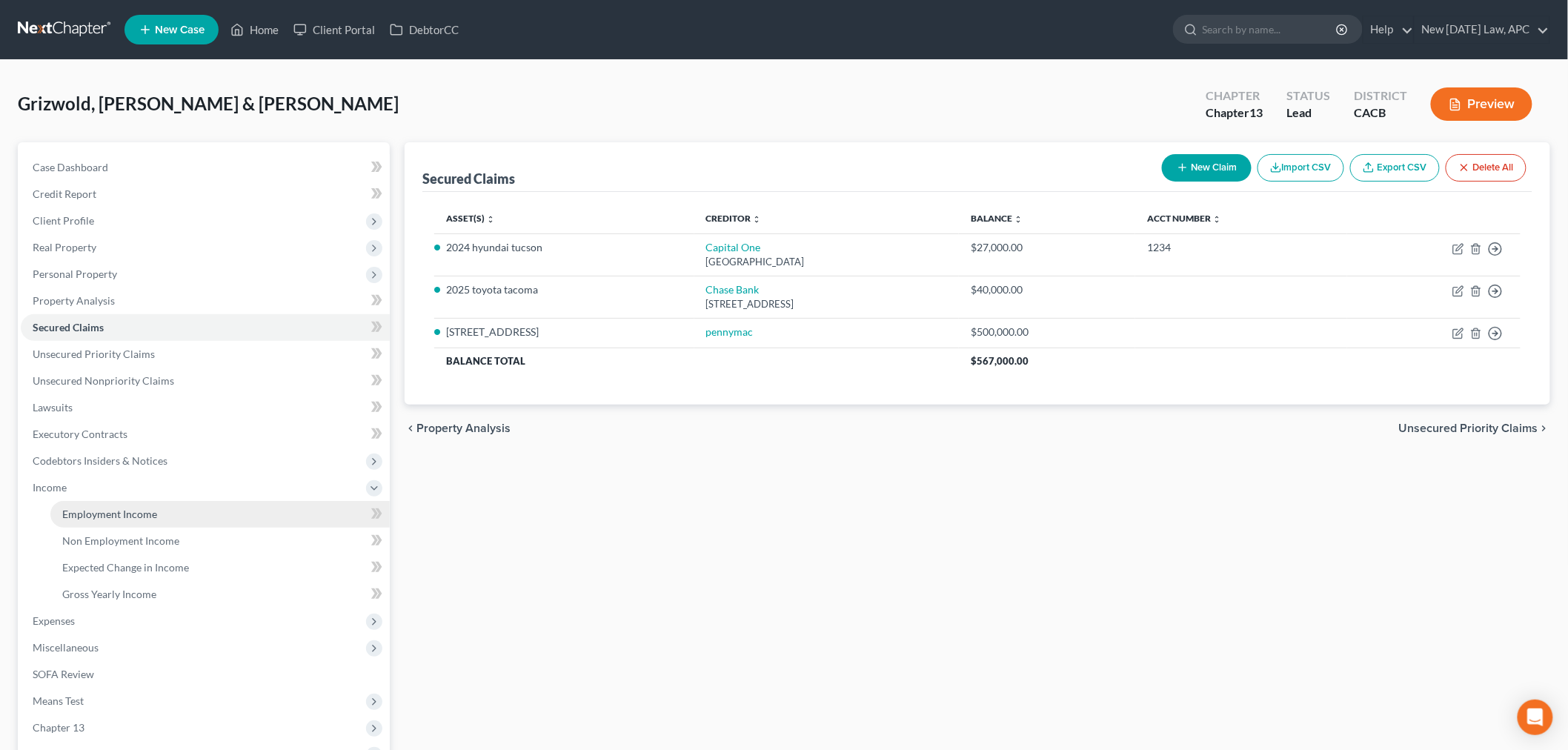
click at [159, 515] on link "Employment Income" at bounding box center [220, 514] width 339 height 27
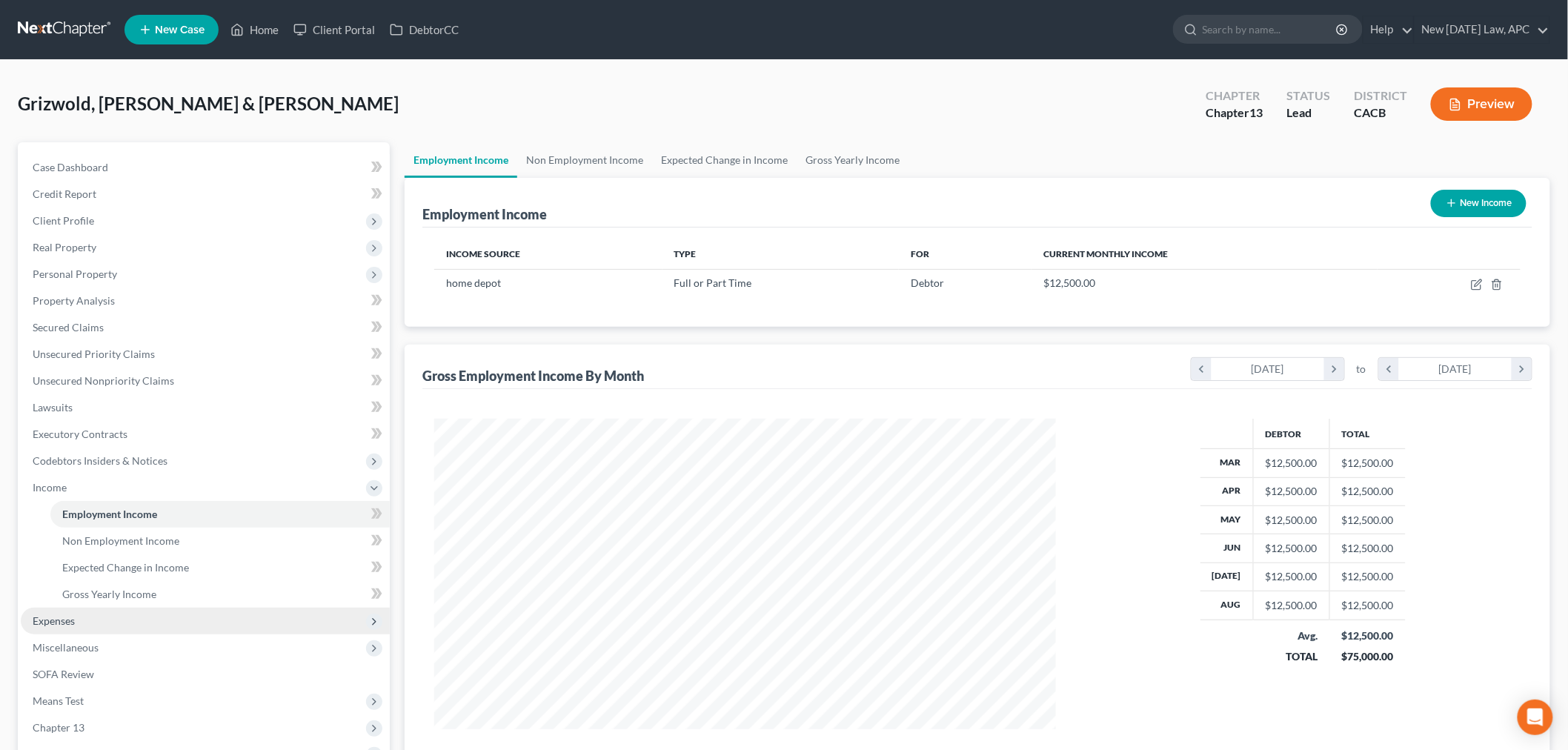
scroll to position [310, 651]
click at [109, 618] on span "Expenses" at bounding box center [205, 621] width 369 height 27
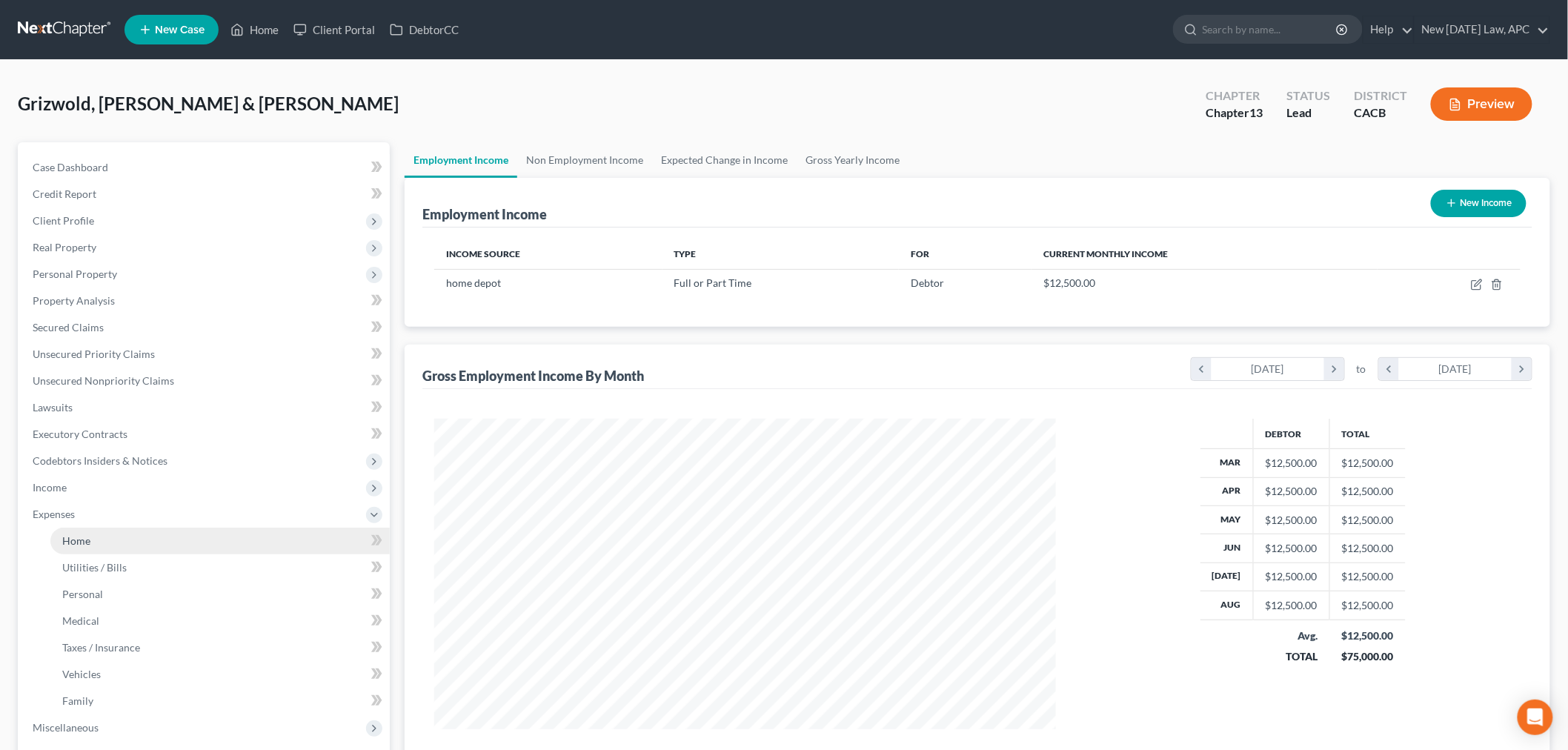
click at [129, 541] on link "Home" at bounding box center [220, 541] width 339 height 27
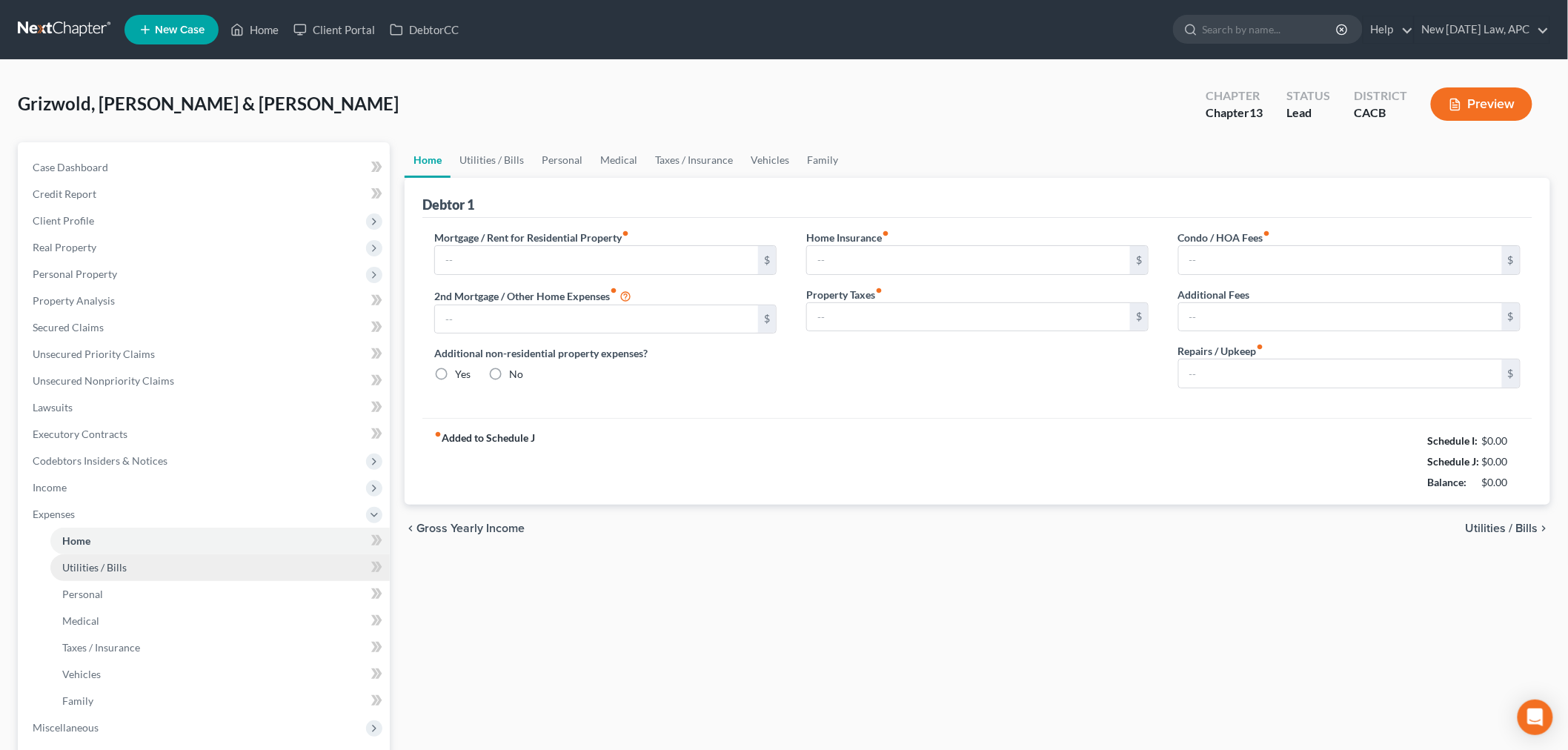
type input "4,500.00"
type input "0.00"
radio input "true"
type input "0.00"
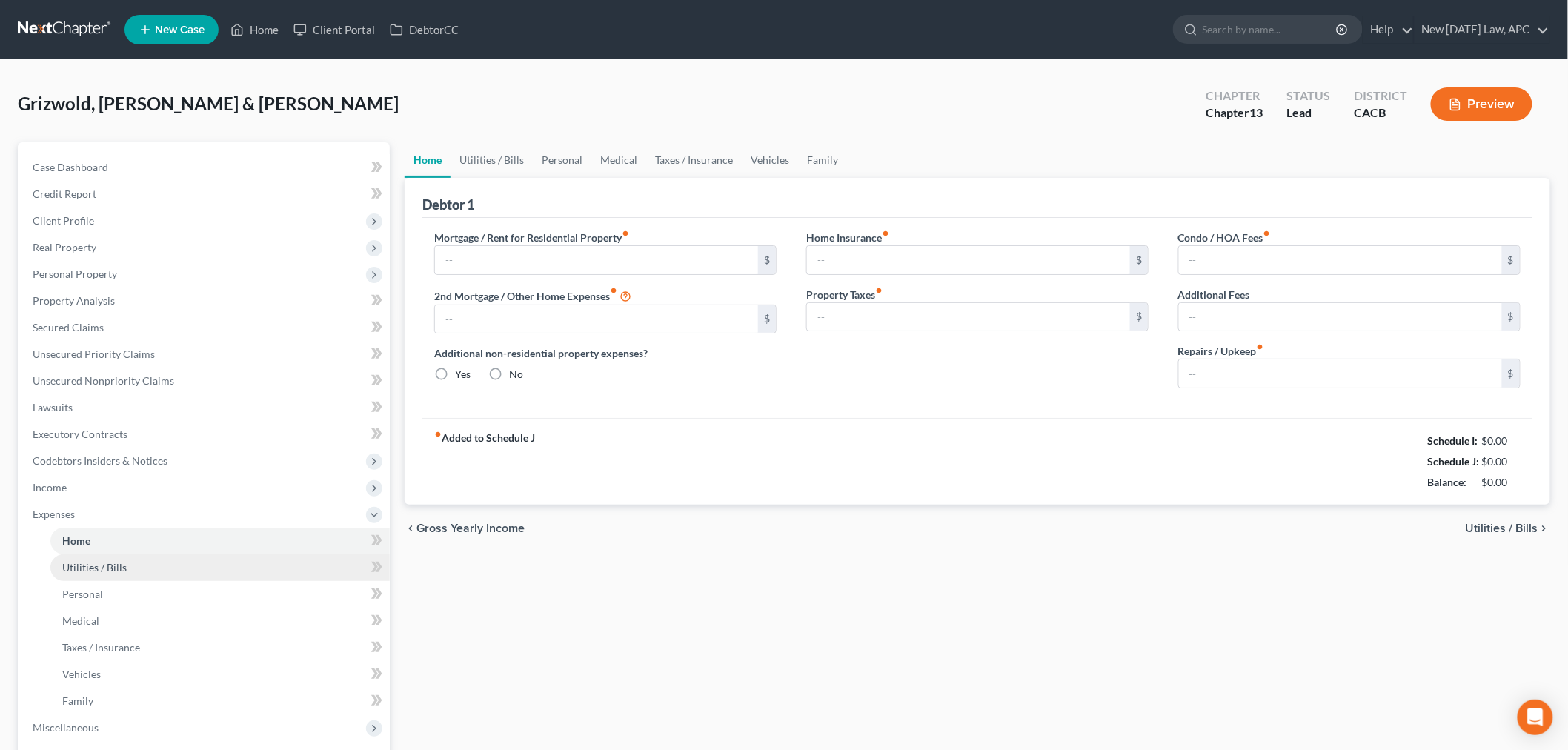
type input "0.00"
click at [116, 566] on span "Utilities / Bills" at bounding box center [94, 568] width 64 height 13
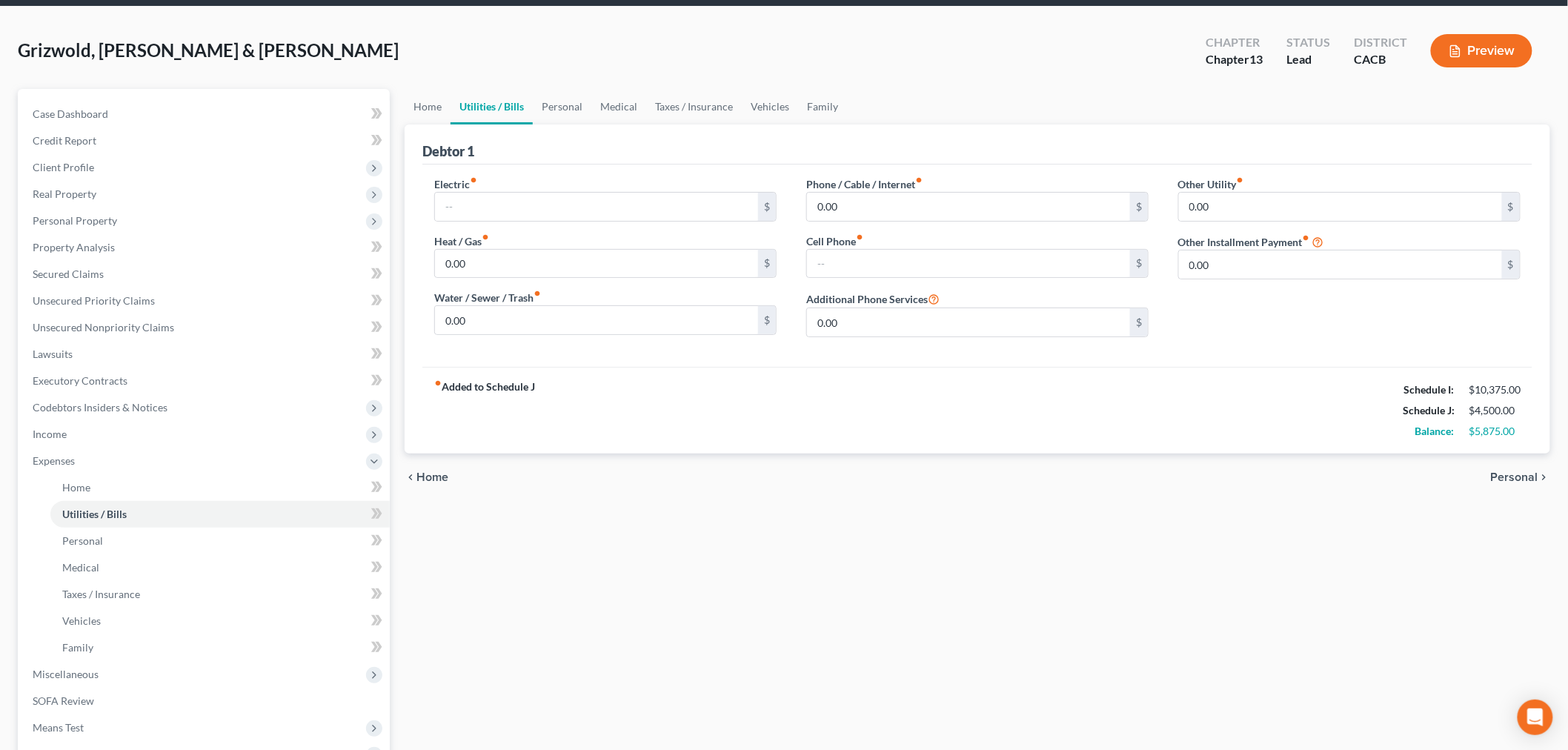
scroll to position [82, 0]
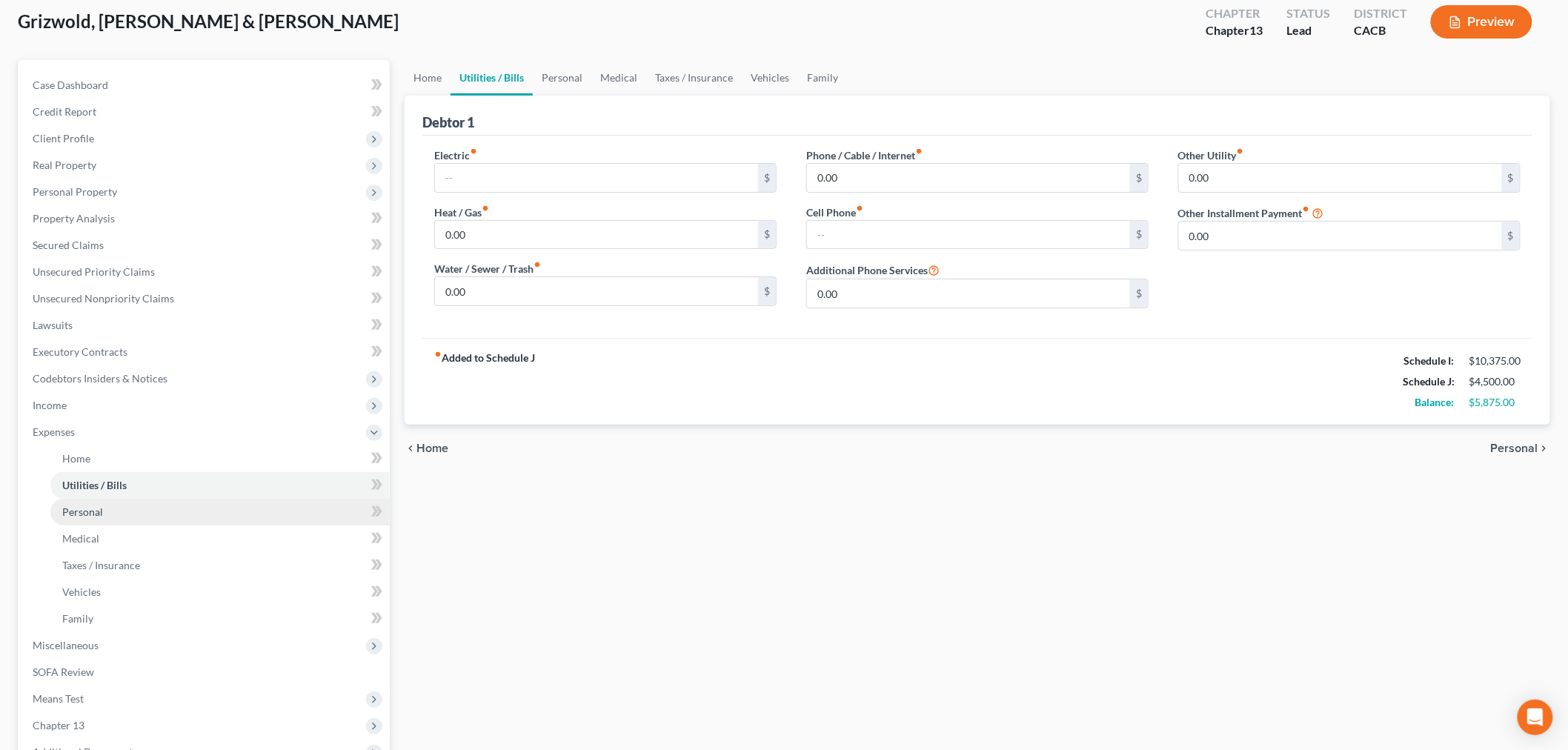
click at [121, 507] on link "Personal" at bounding box center [220, 512] width 339 height 27
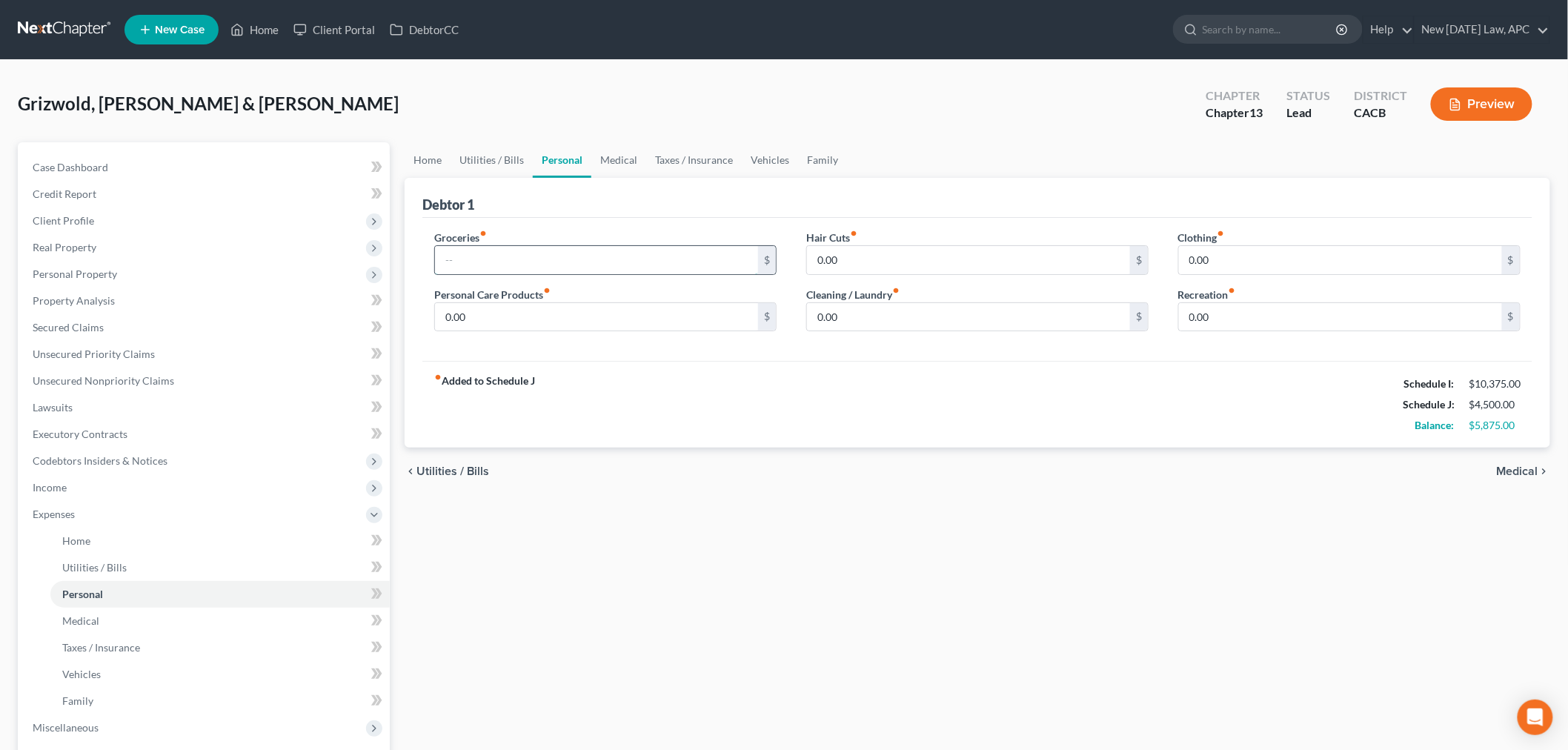
click at [563, 267] on input "text" at bounding box center [597, 260] width 323 height 28
type input "1,255.00"
click at [552, 324] on input "0.00" at bounding box center [597, 317] width 323 height 28
type input "117.00"
click at [1213, 255] on input "0.00" at bounding box center [1341, 260] width 323 height 28
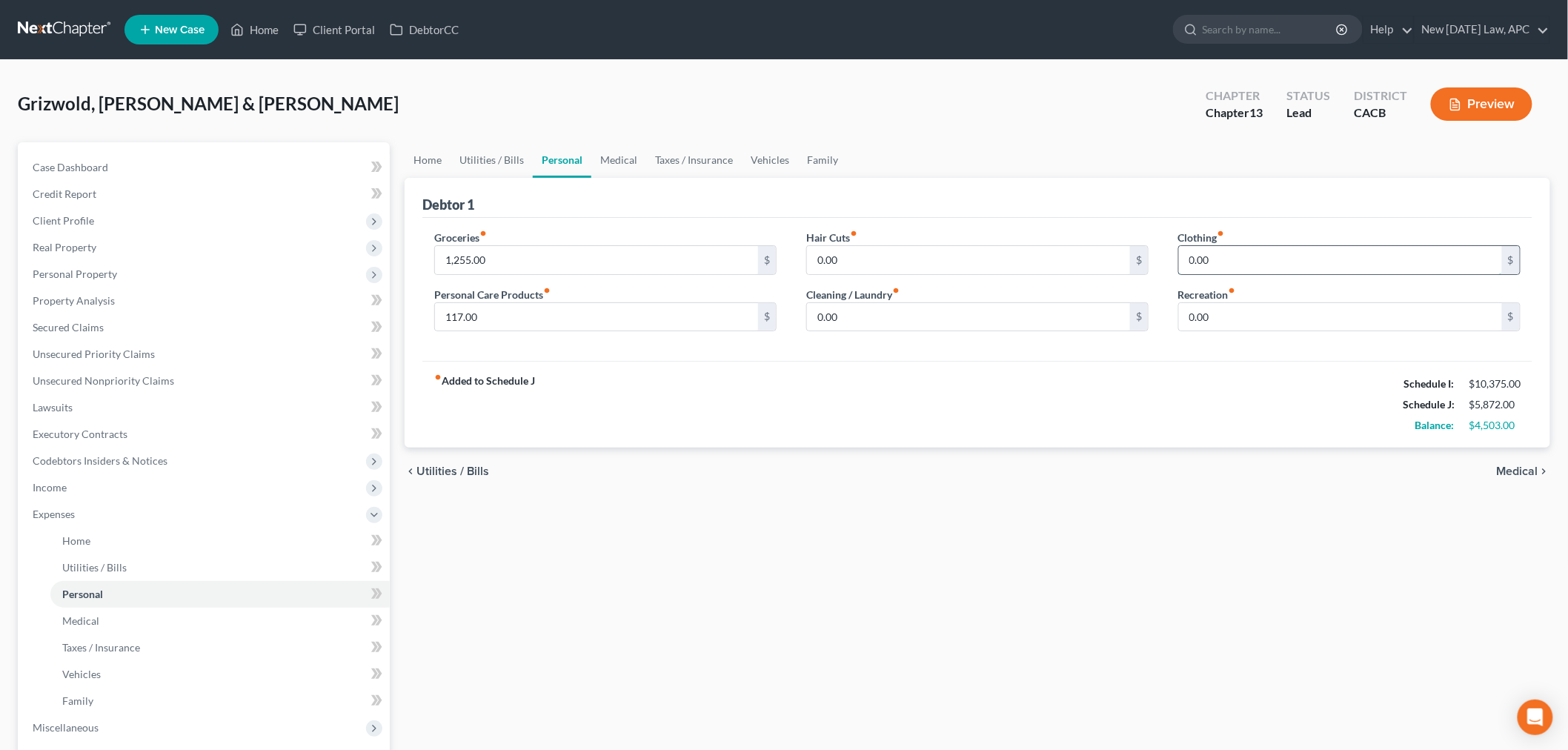
type input "0"
type input "200.00"
click at [898, 312] on input "0.00" at bounding box center [969, 317] width 323 height 28
type input "76.00"
click at [157, 617] on link "Medical" at bounding box center [220, 621] width 339 height 27
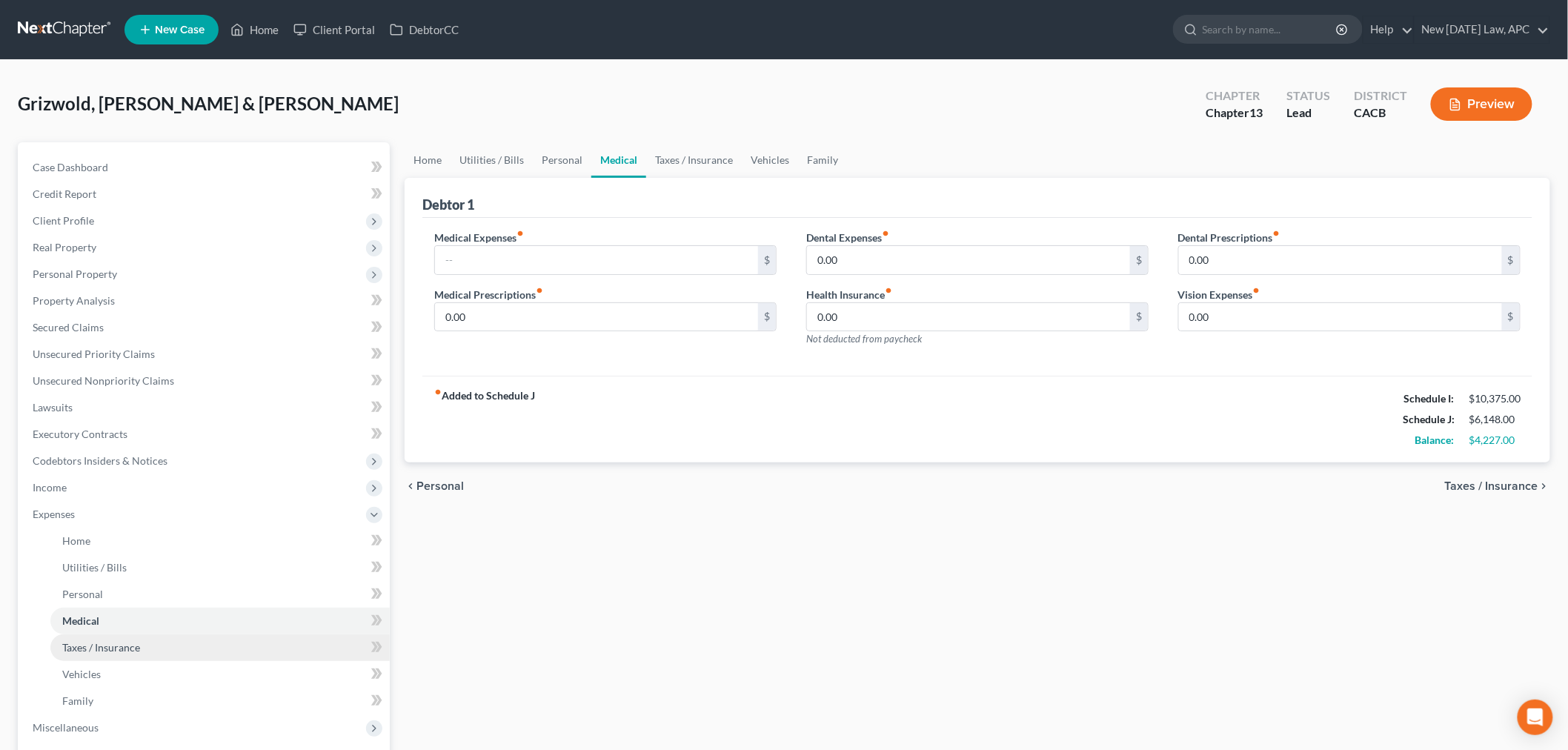
click at [104, 644] on span "Taxes / Insurance" at bounding box center [101, 648] width 77 height 13
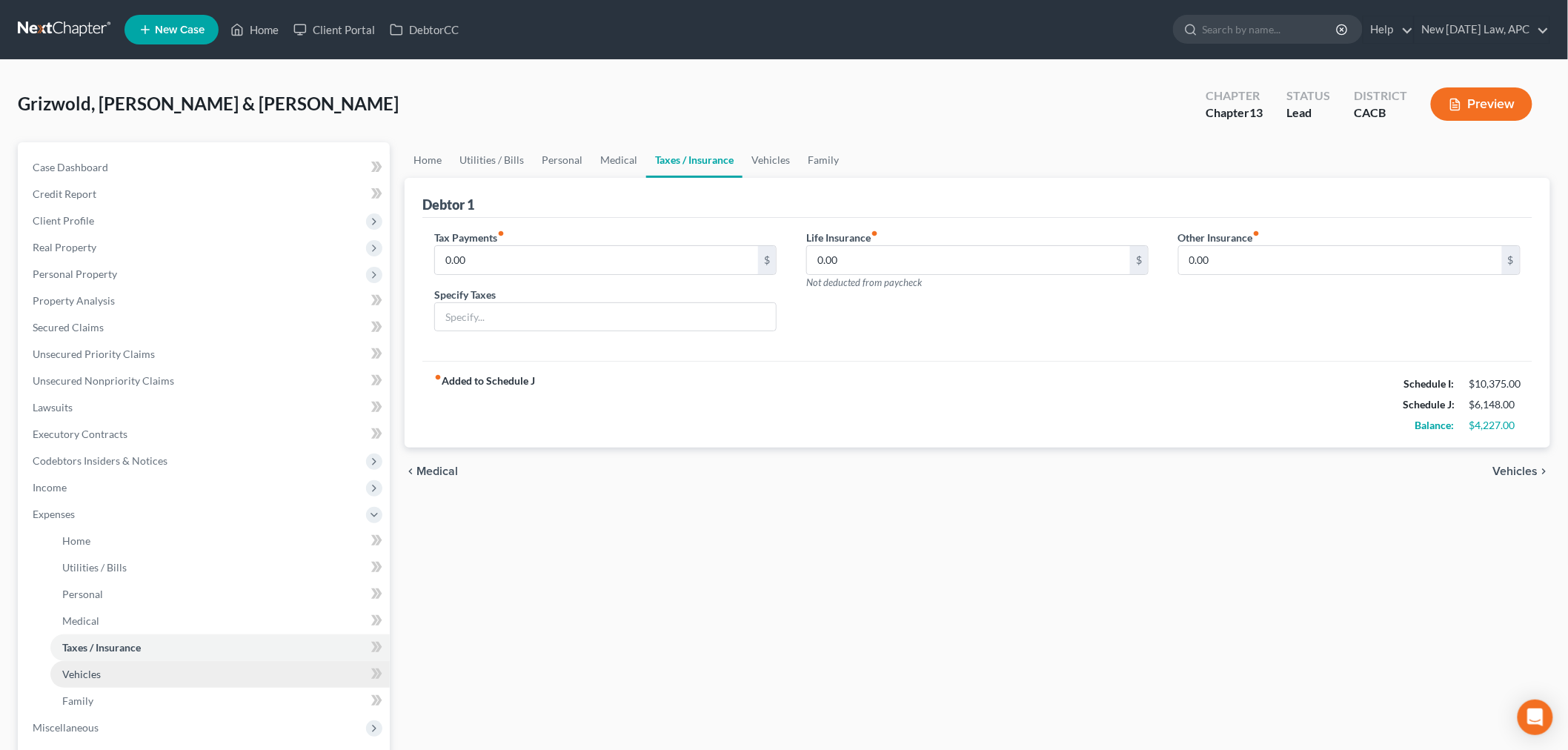
click at [120, 669] on link "Vehicles" at bounding box center [220, 674] width 339 height 27
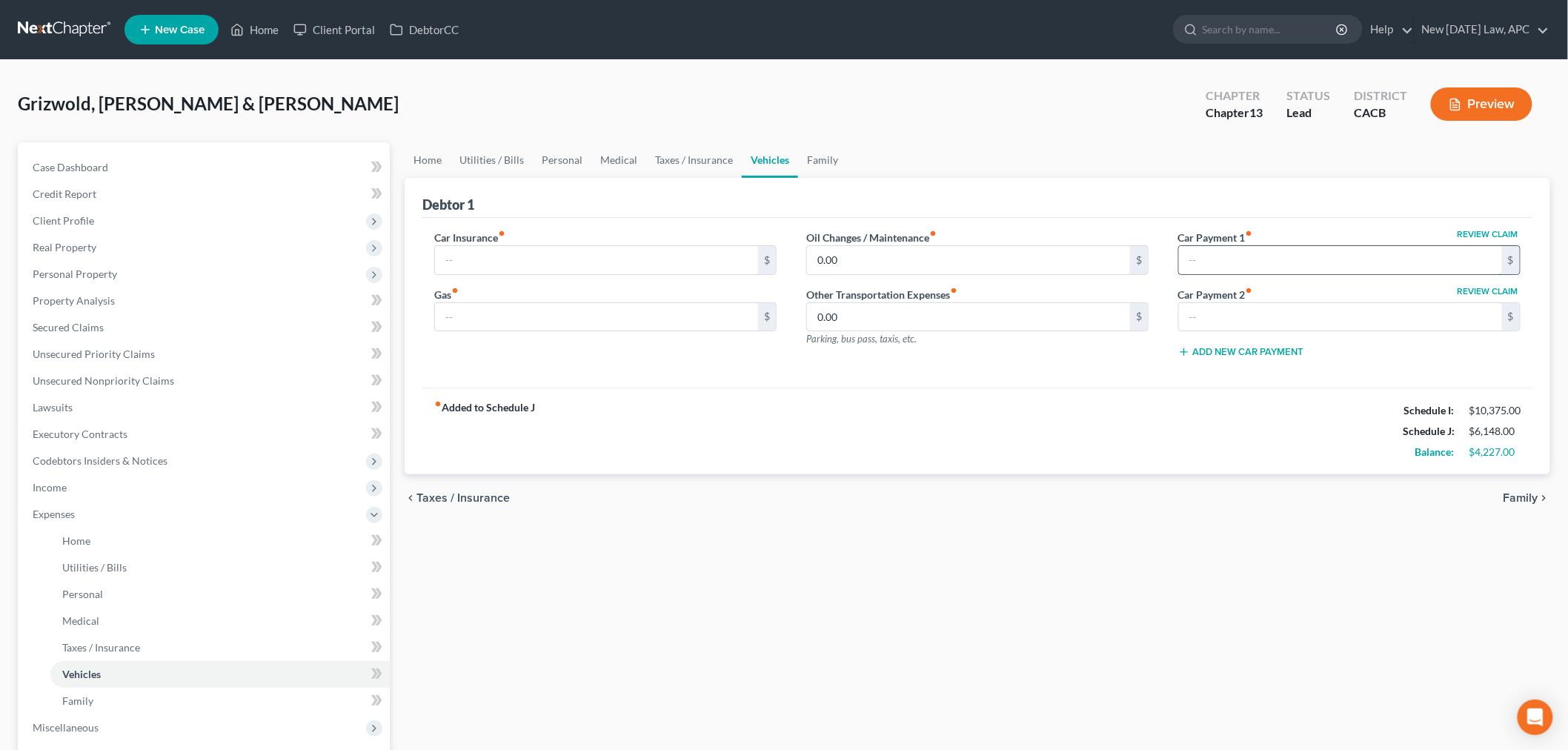
click at [1339, 251] on input "text" at bounding box center [1341, 260] width 323 height 28
type input "750.00"
click at [1299, 331] on div "$" at bounding box center [1349, 317] width 342 height 30
click at [1290, 330] on input "text" at bounding box center [1341, 317] width 323 height 28
type input "499.00"
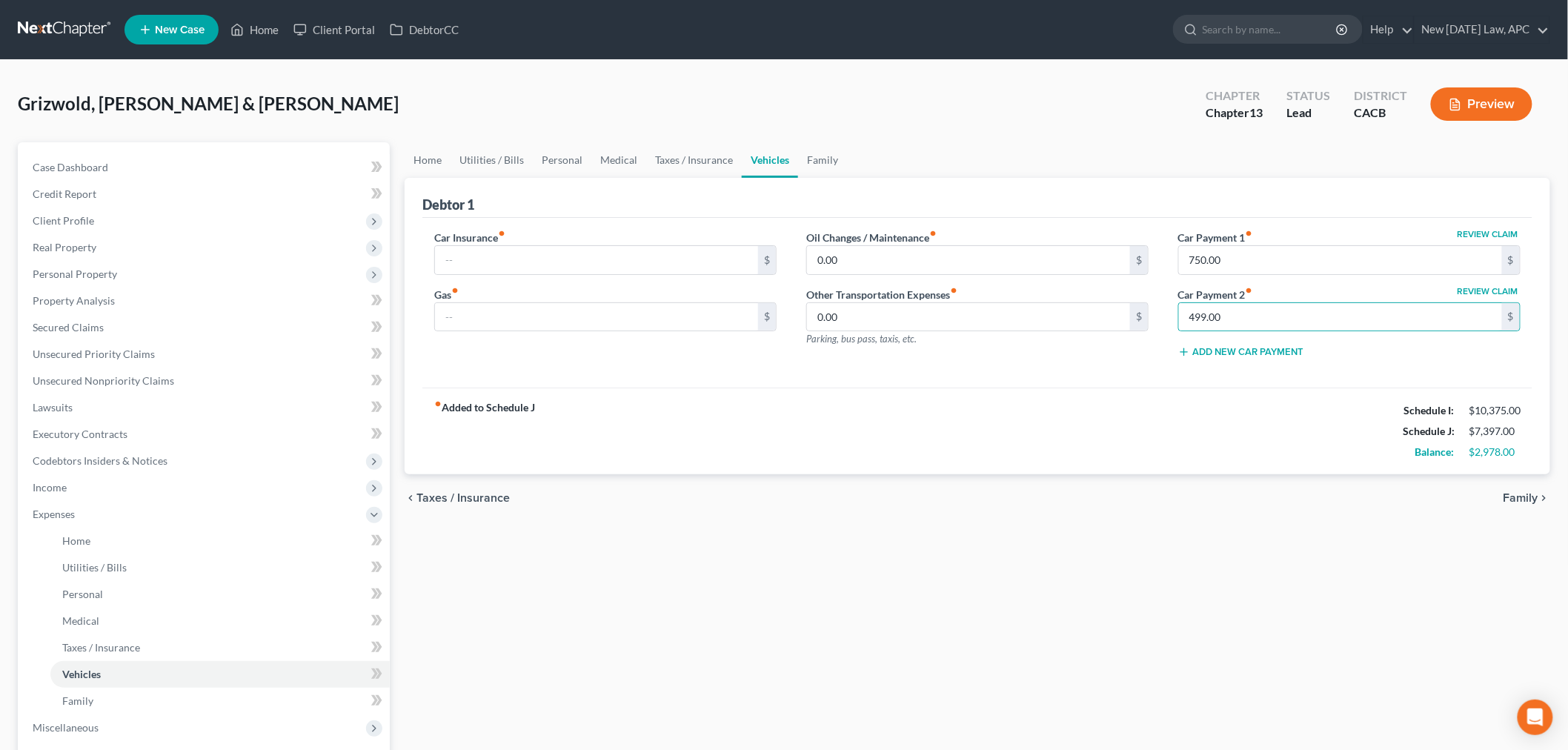
click at [1223, 399] on div "fiber_manual_record Added to Schedule J Schedule I: $10,375.00 Schedule J: $7,3…" at bounding box center [977, 431] width 1110 height 87
click at [560, 308] on input "text" at bounding box center [597, 317] width 323 height 28
click at [433, 358] on div "Car Insurance fiber_manual_record $ Gas fiber_manual_record $" at bounding box center [605, 299] width 372 height 141
click at [114, 570] on span "Utilities / Bills" at bounding box center [94, 568] width 64 height 13
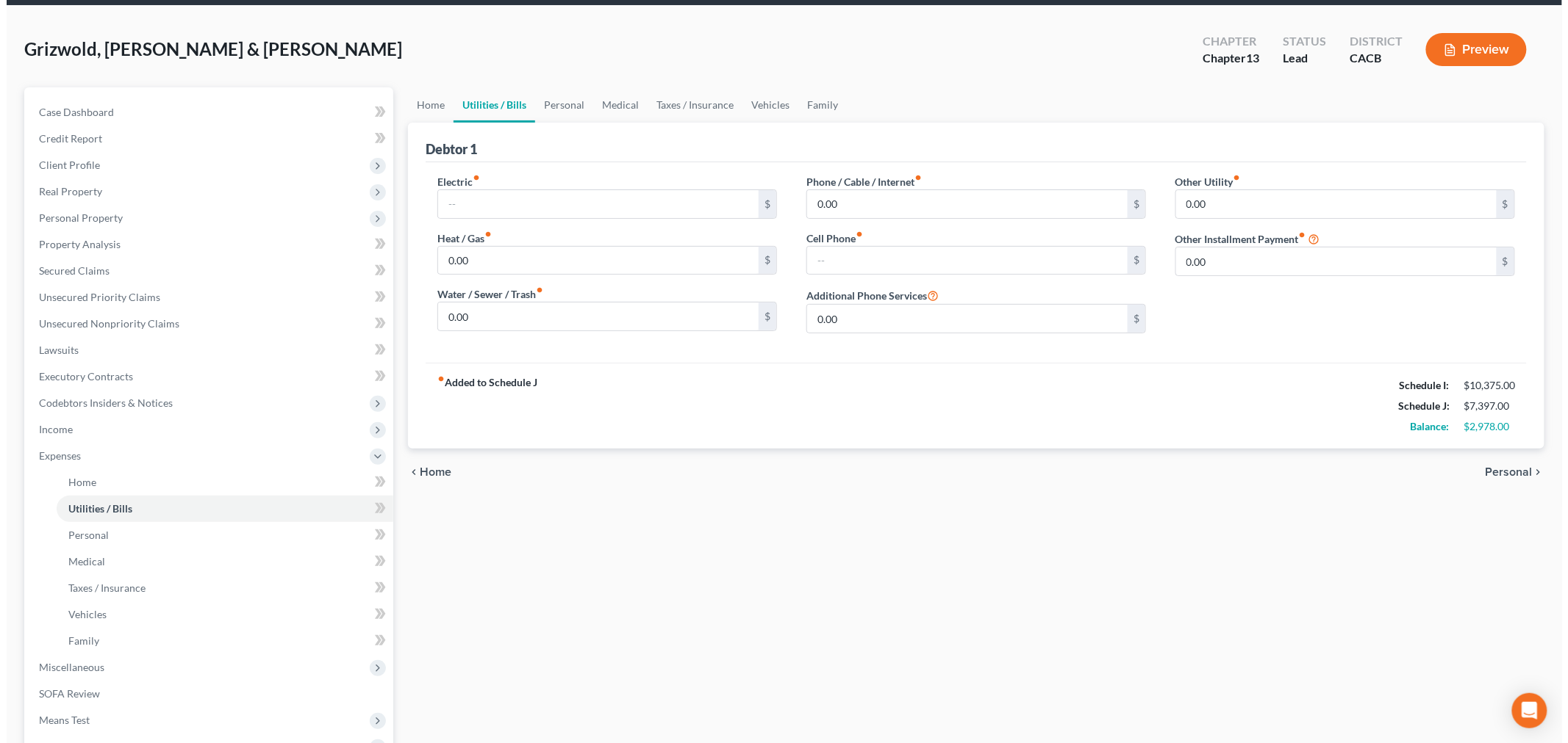
scroll to position [81, 0]
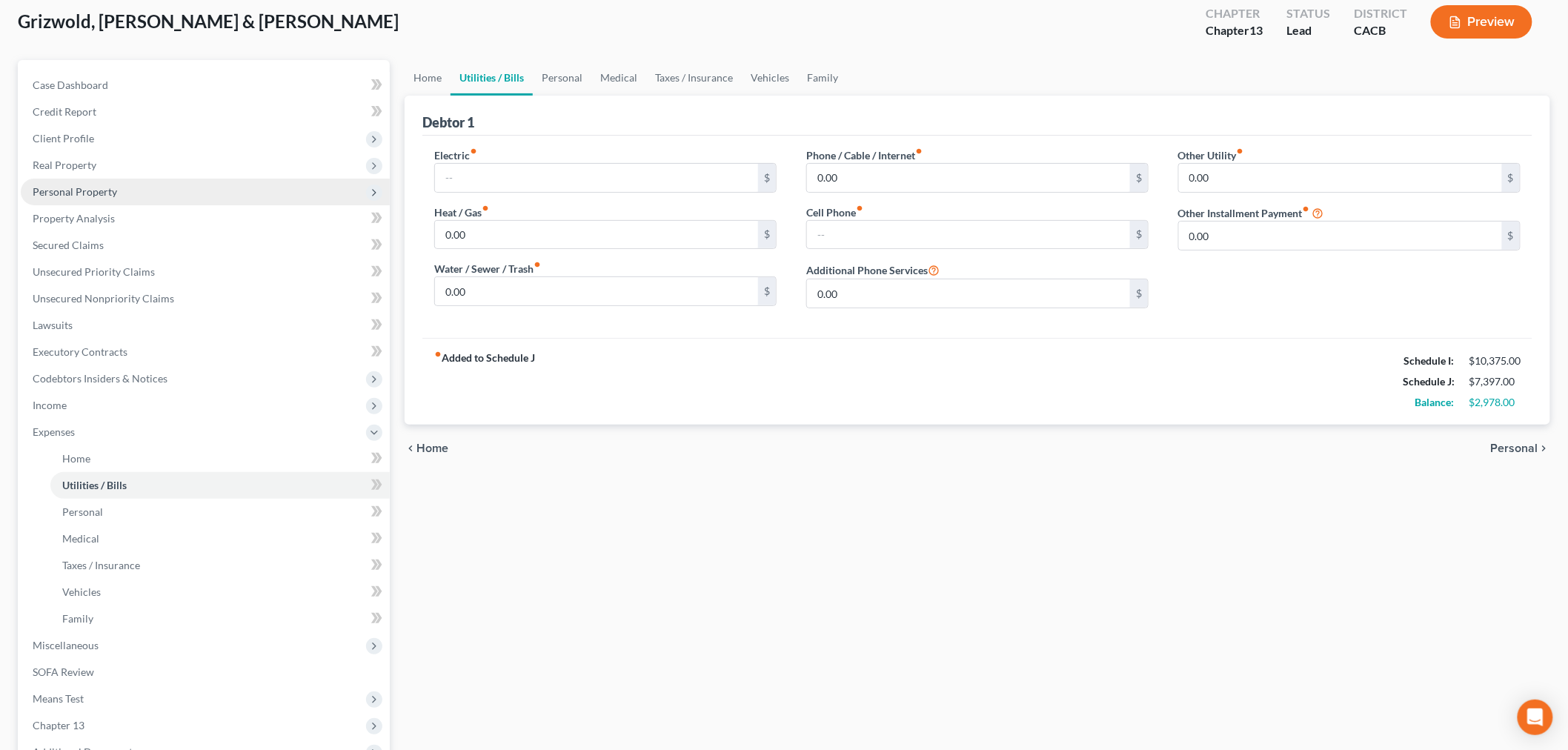
click at [72, 191] on span "Personal Property" at bounding box center [75, 192] width 85 height 13
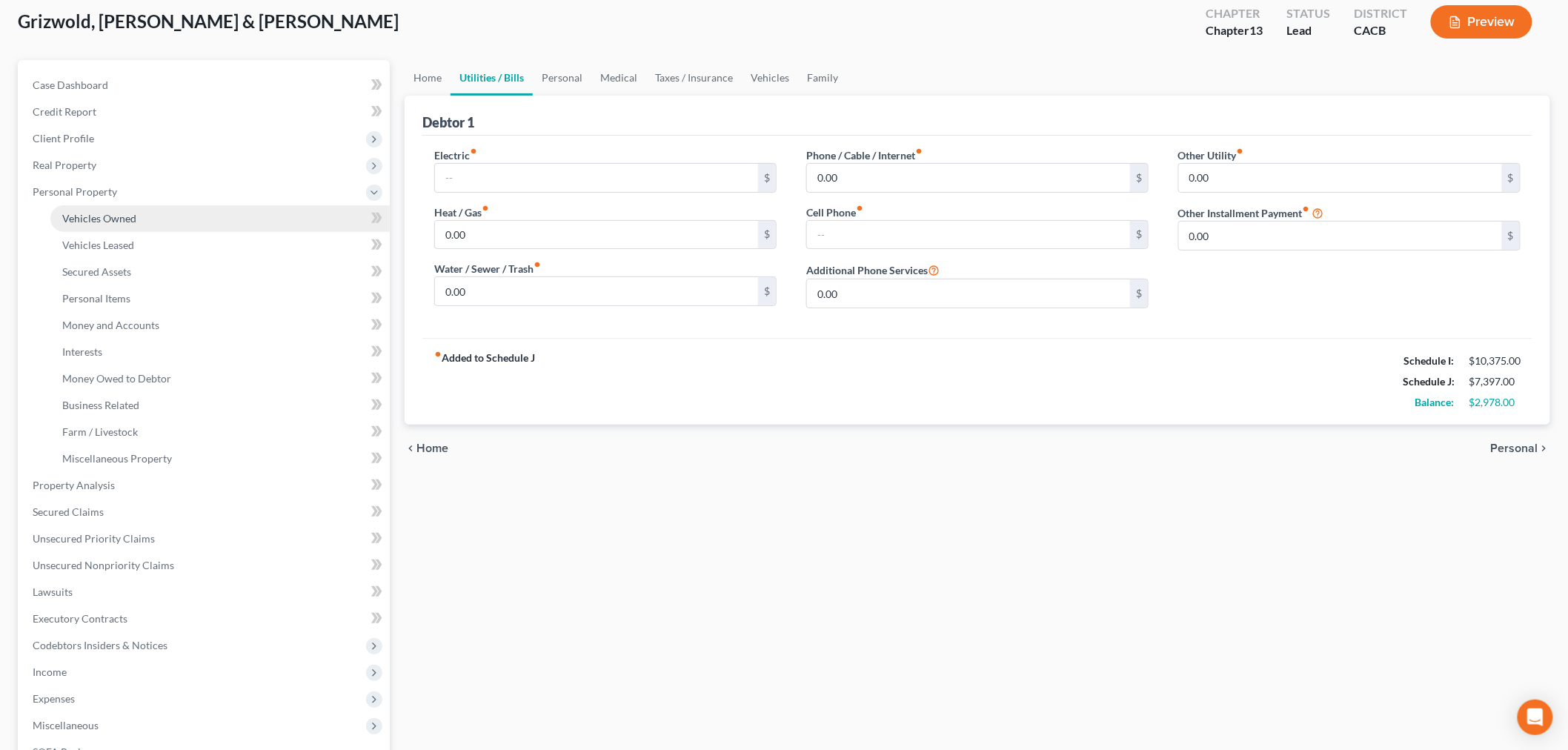
click at [124, 209] on link "Vehicles Owned" at bounding box center [220, 218] width 339 height 27
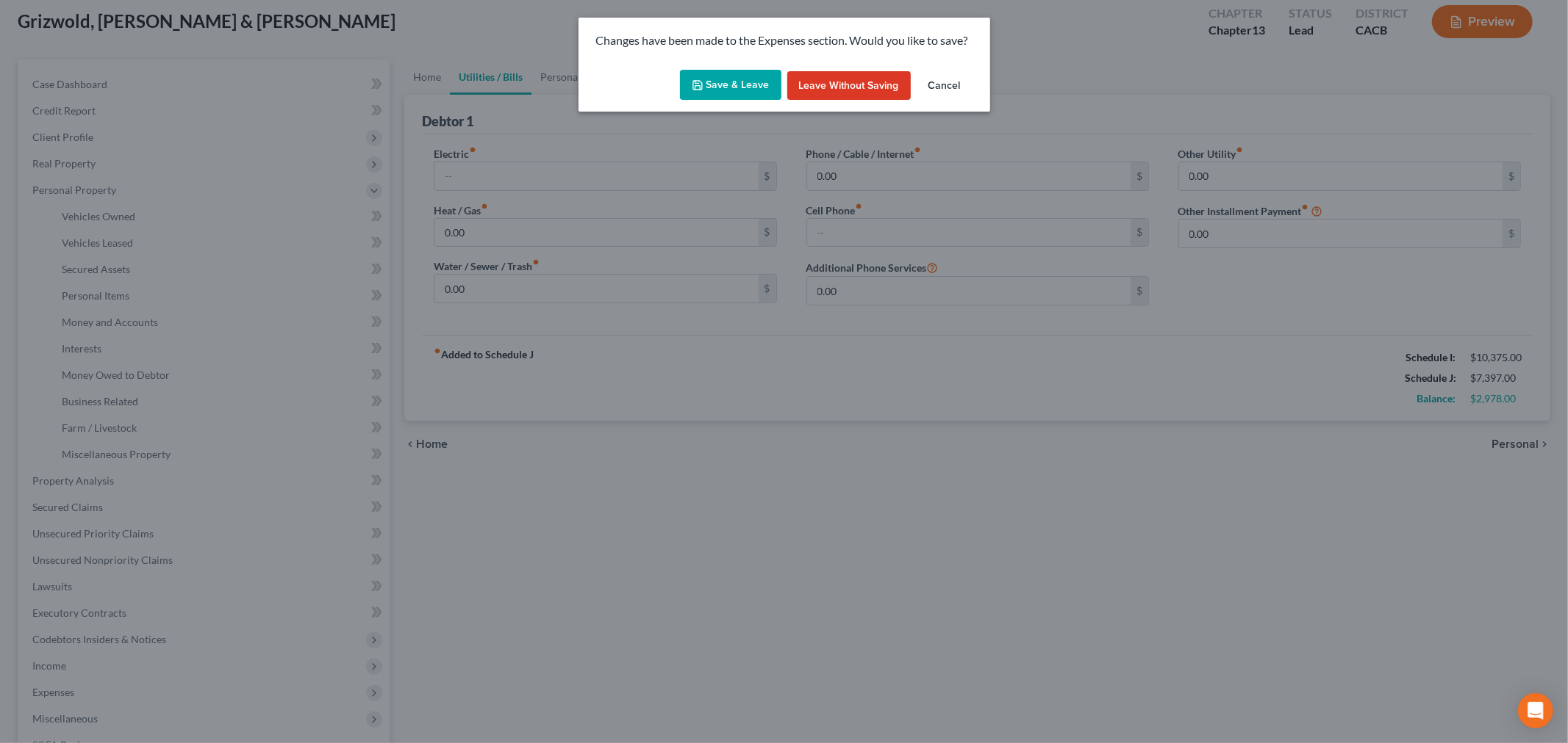
click at [721, 72] on button "Save & Leave" at bounding box center [730, 85] width 102 height 30
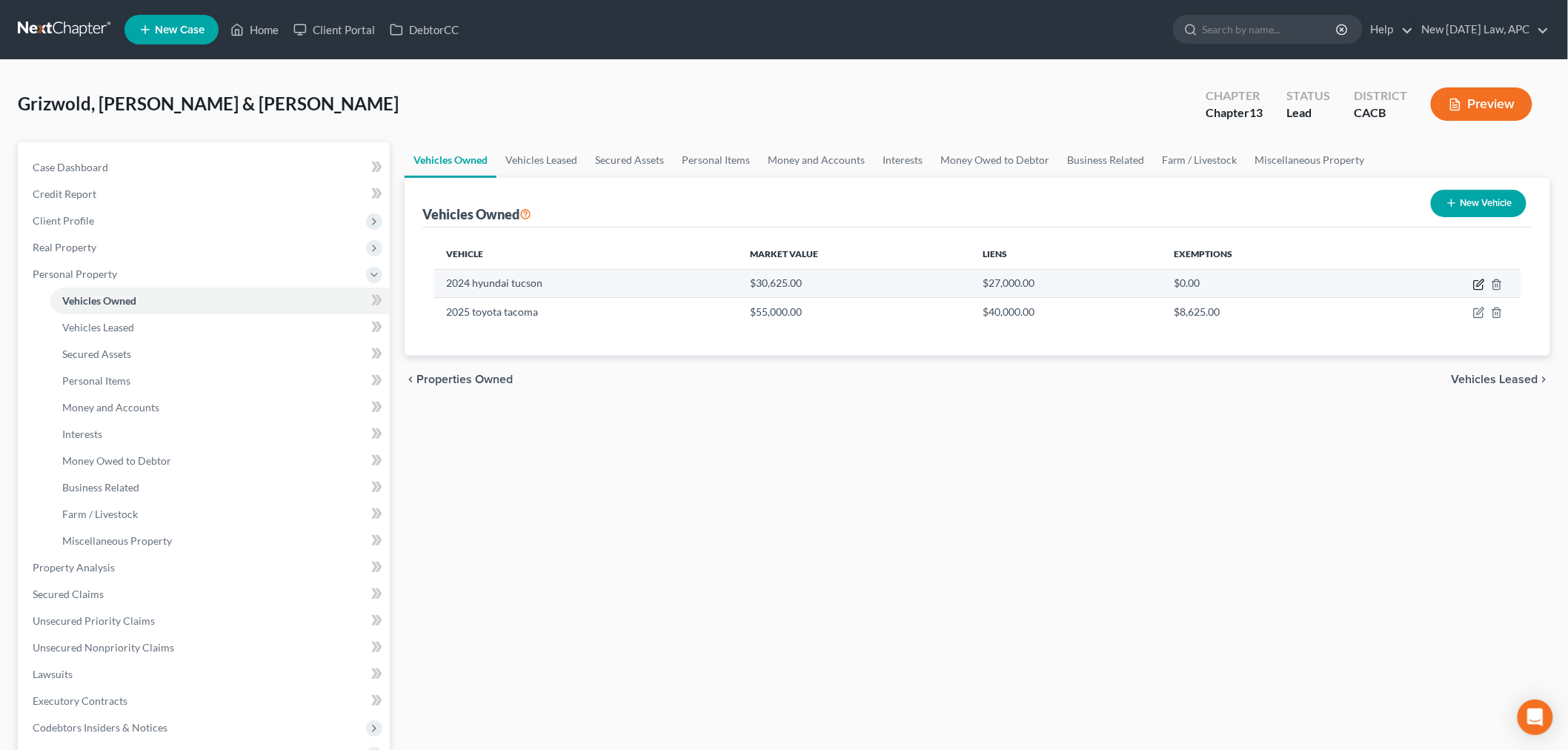
click at [1479, 287] on icon "button" at bounding box center [1479, 285] width 12 height 12
select select "0"
select select "2"
select select "4"
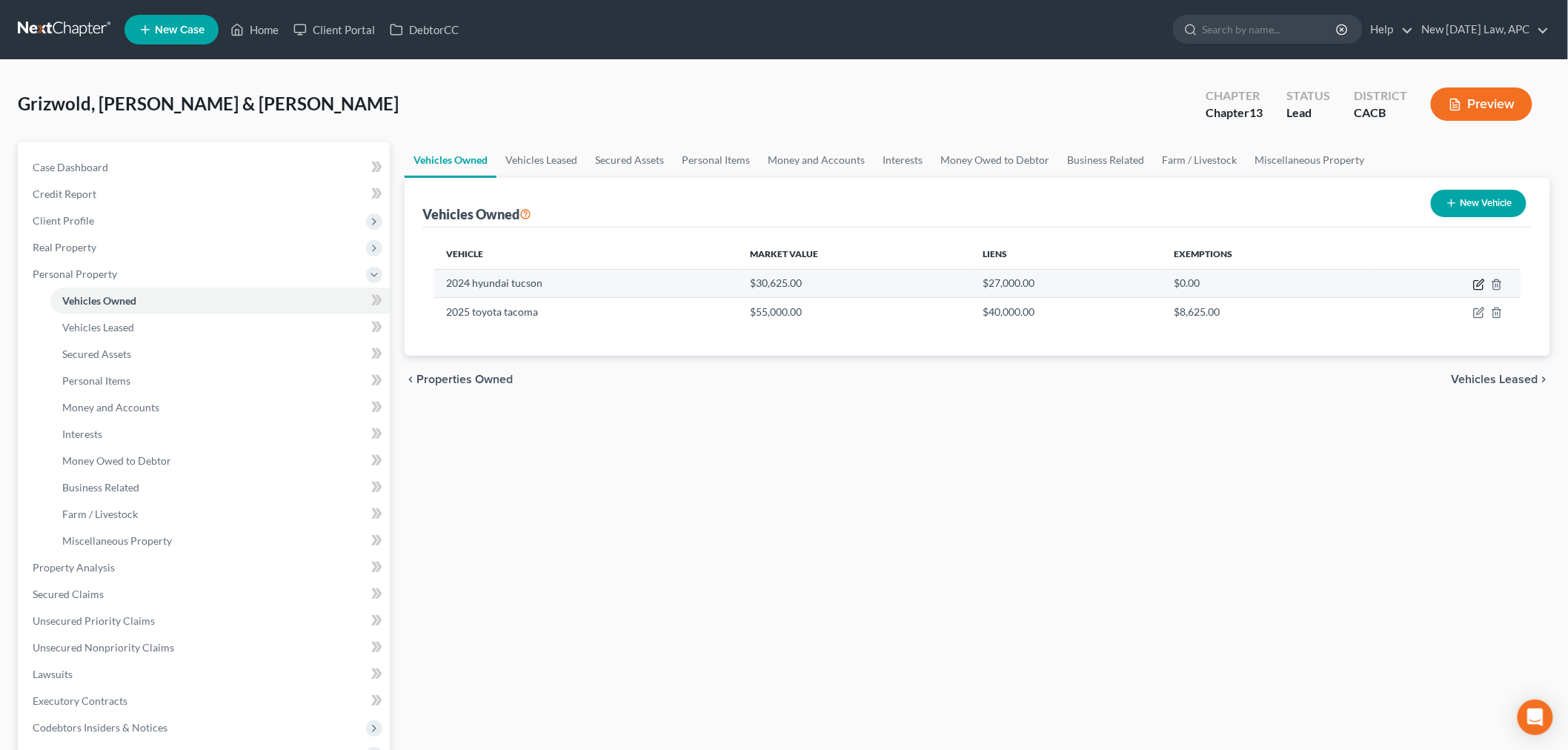
select select "28"
select select "4"
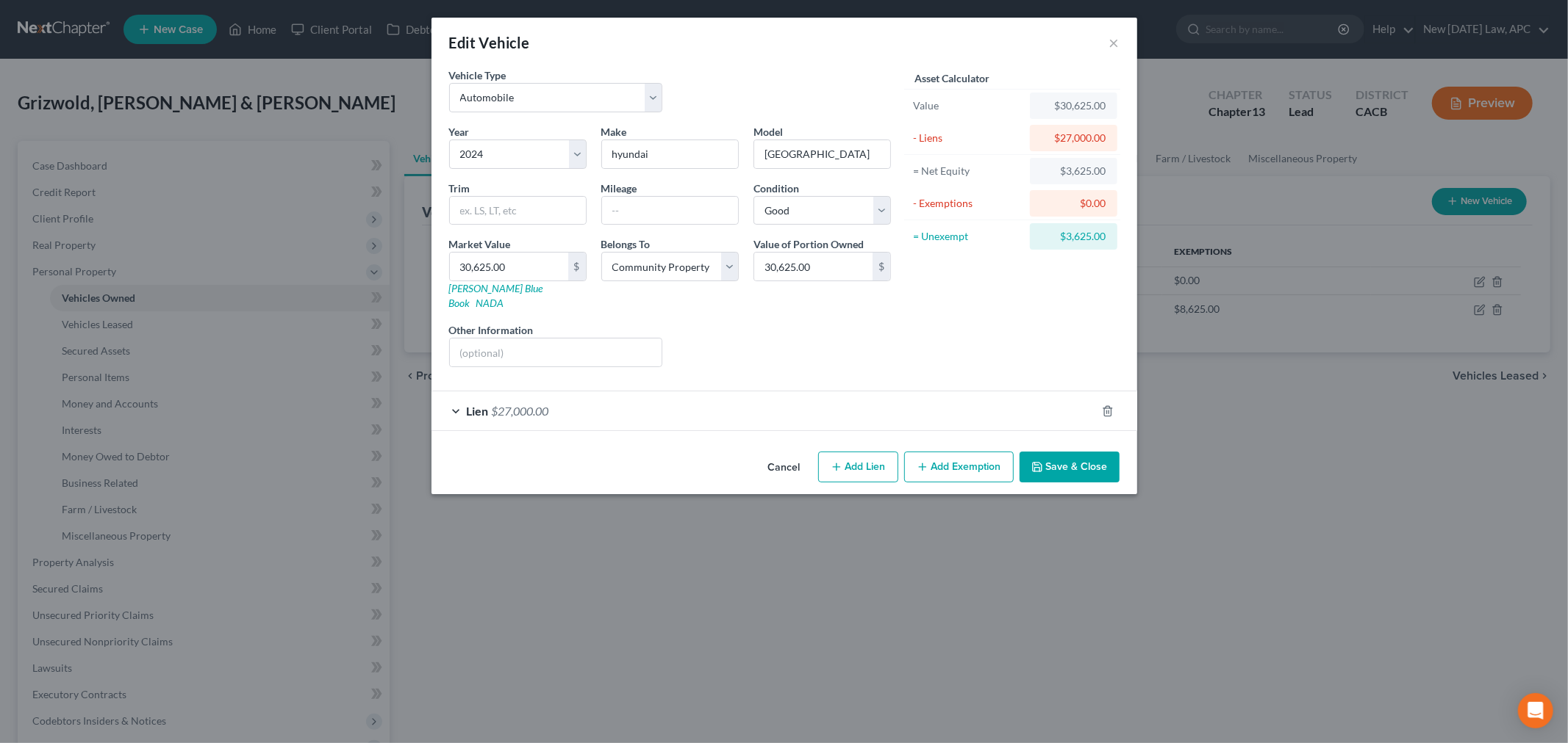
click at [509, 404] on span "$27,000.00" at bounding box center [521, 410] width 57 height 14
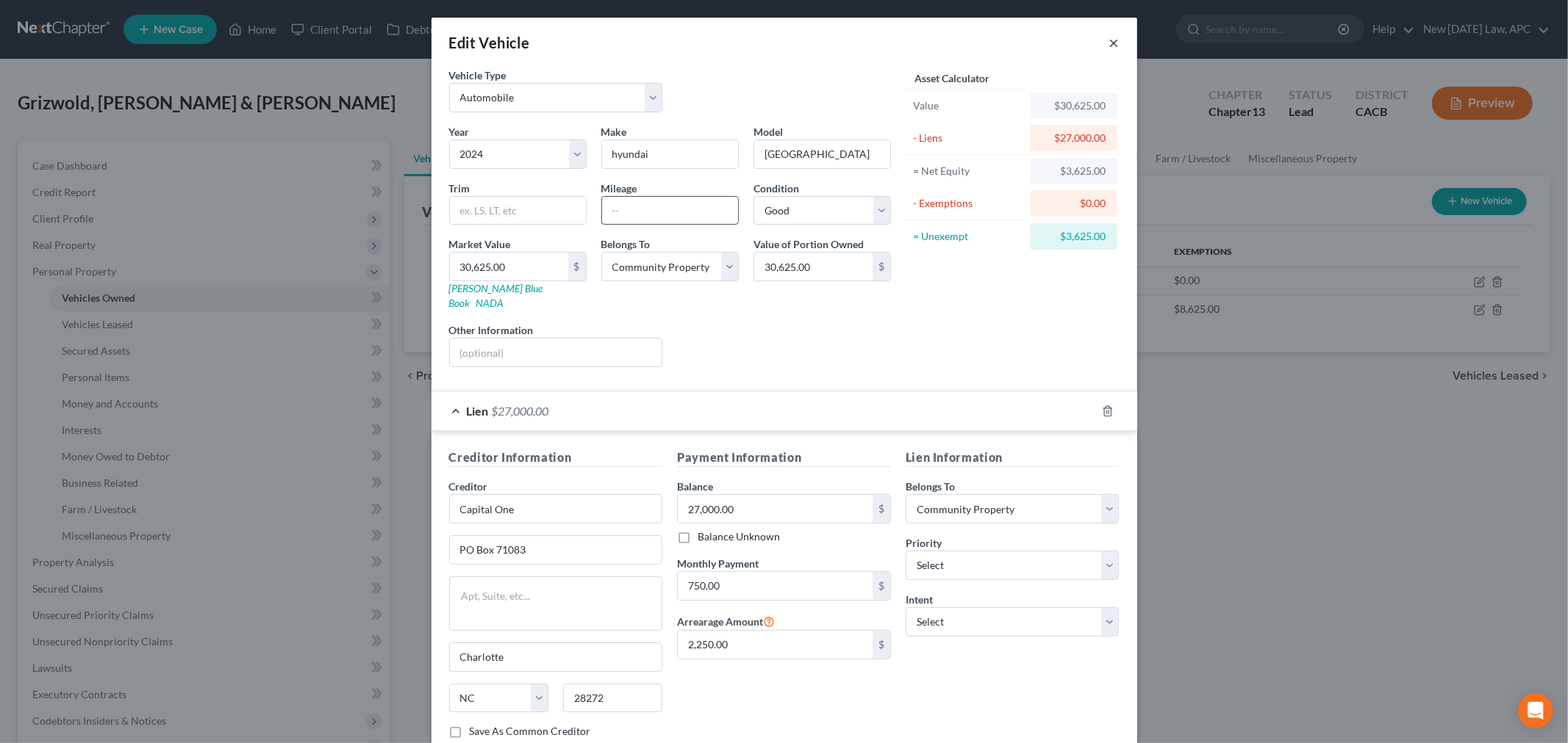
click at [1109, 40] on button "×" at bounding box center [1114, 43] width 10 height 18
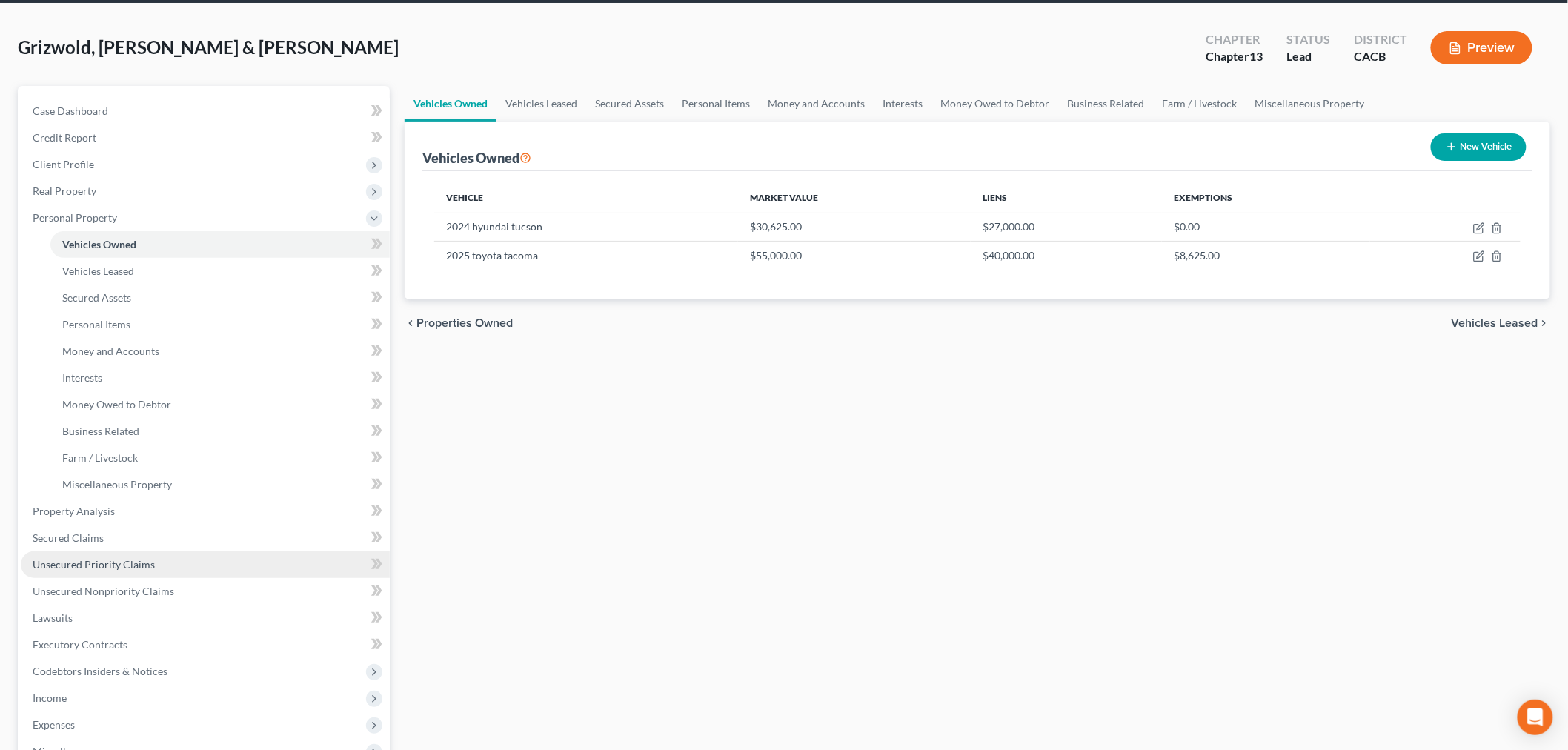
scroll to position [164, 0]
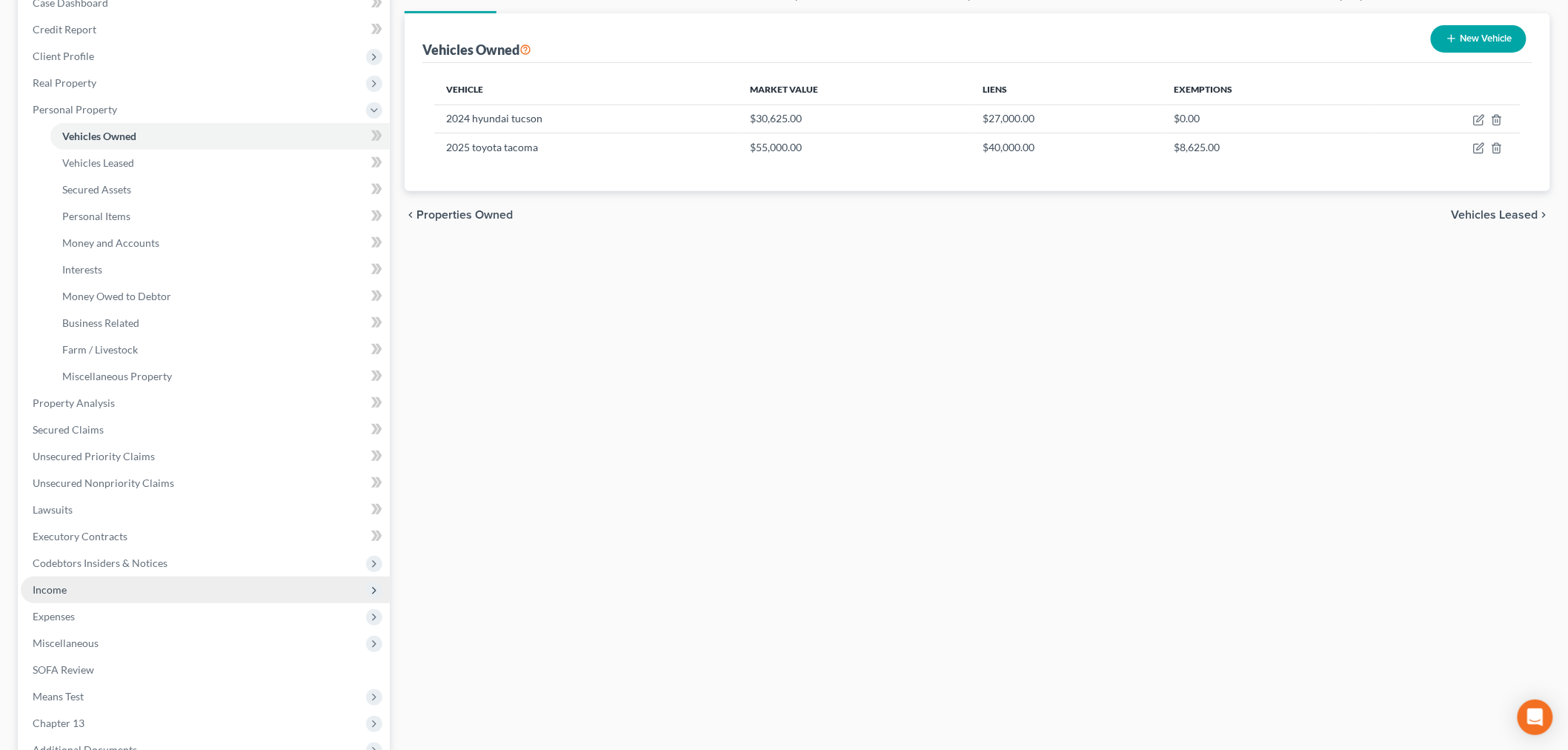
click at [92, 584] on span "Income" at bounding box center [205, 590] width 369 height 27
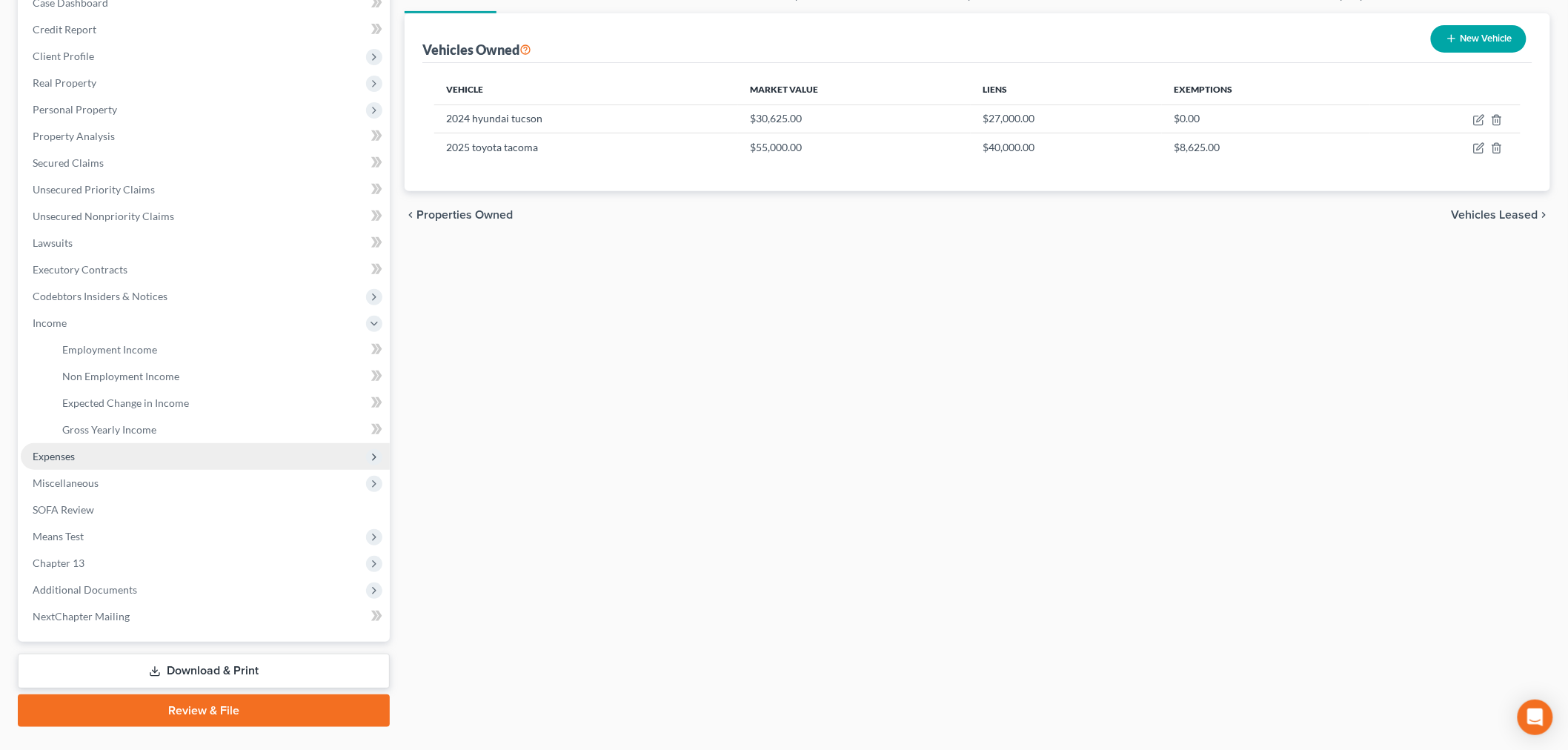
click at [104, 453] on span "Expenses" at bounding box center [205, 456] width 369 height 27
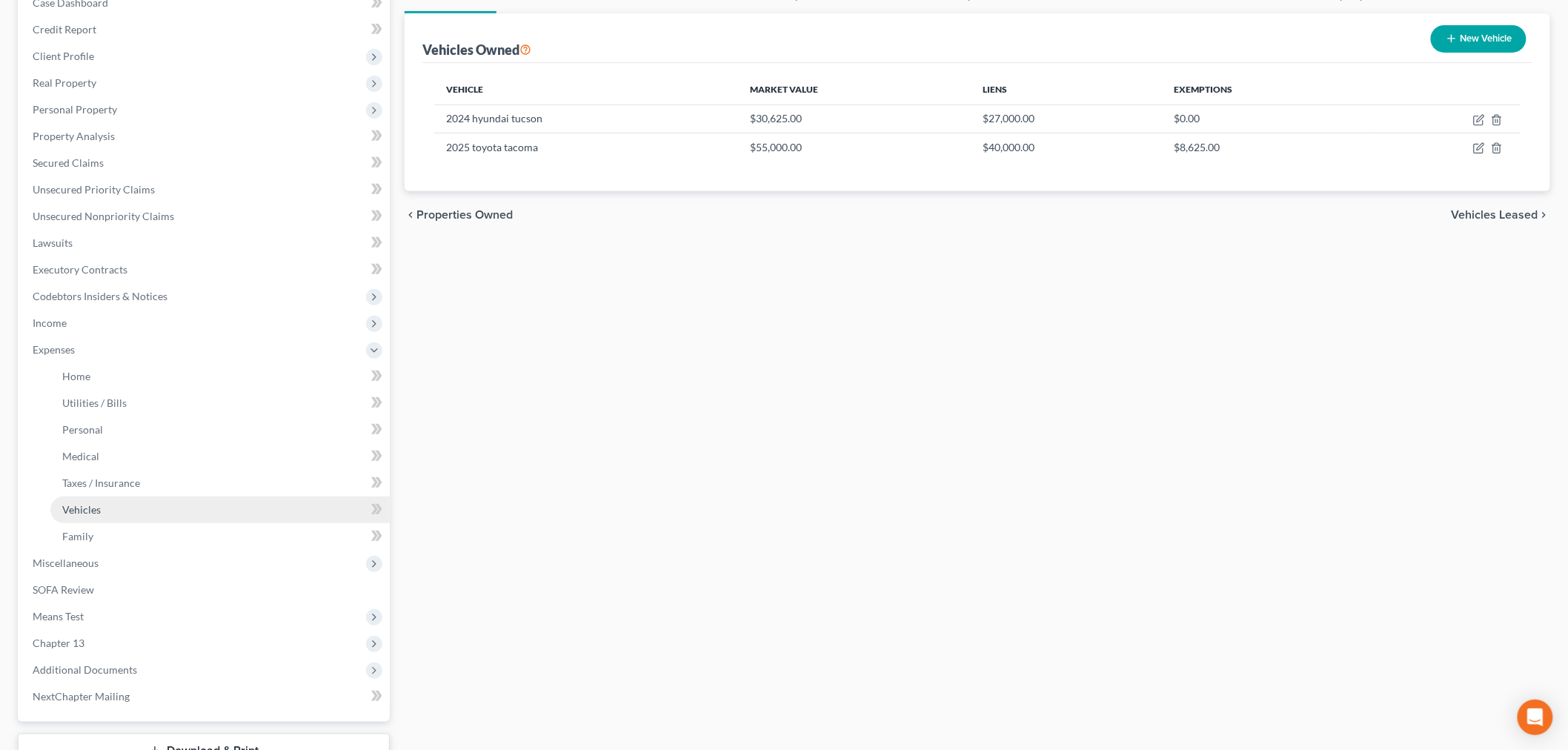
click at [109, 509] on link "Vehicles" at bounding box center [220, 510] width 339 height 27
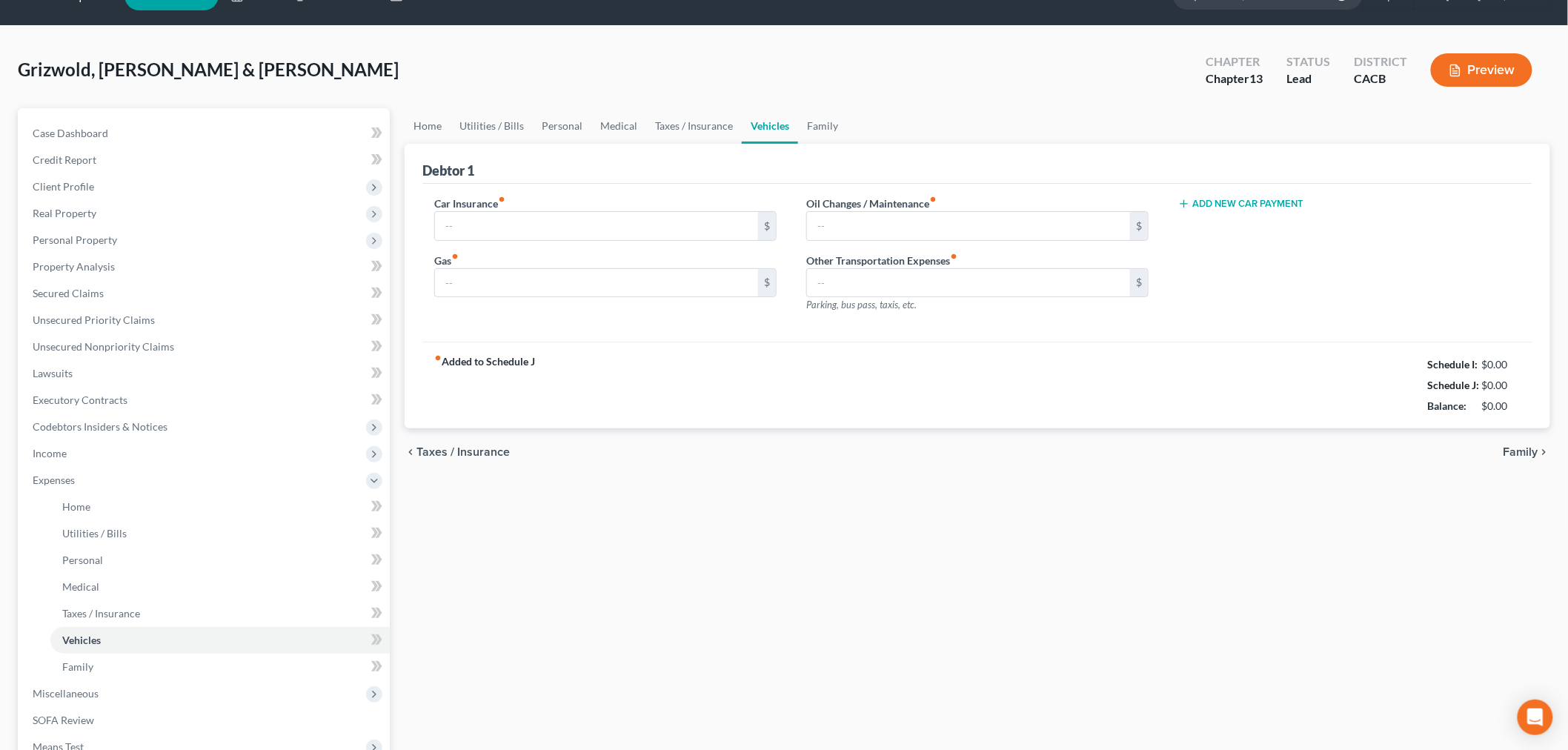
type input "0.00"
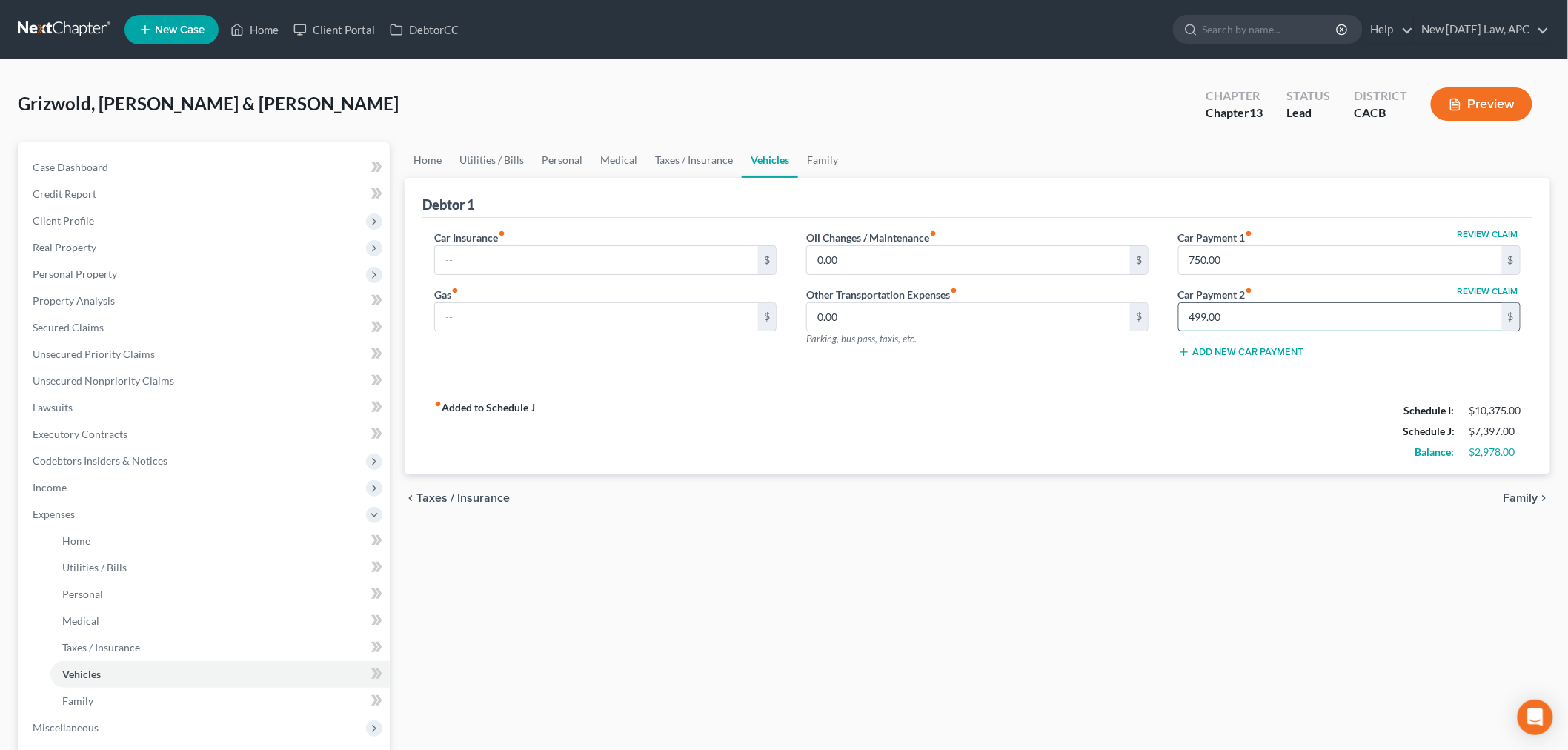
click at [1240, 317] on input "499.00" at bounding box center [1341, 317] width 323 height 28
type input "450.00"
click at [1117, 472] on div "fiber_manual_record Added to Schedule J Schedule I: $10,375.00 Schedule J: $7,3…" at bounding box center [977, 431] width 1110 height 87
click at [100, 316] on link "Secured Claims" at bounding box center [205, 327] width 369 height 27
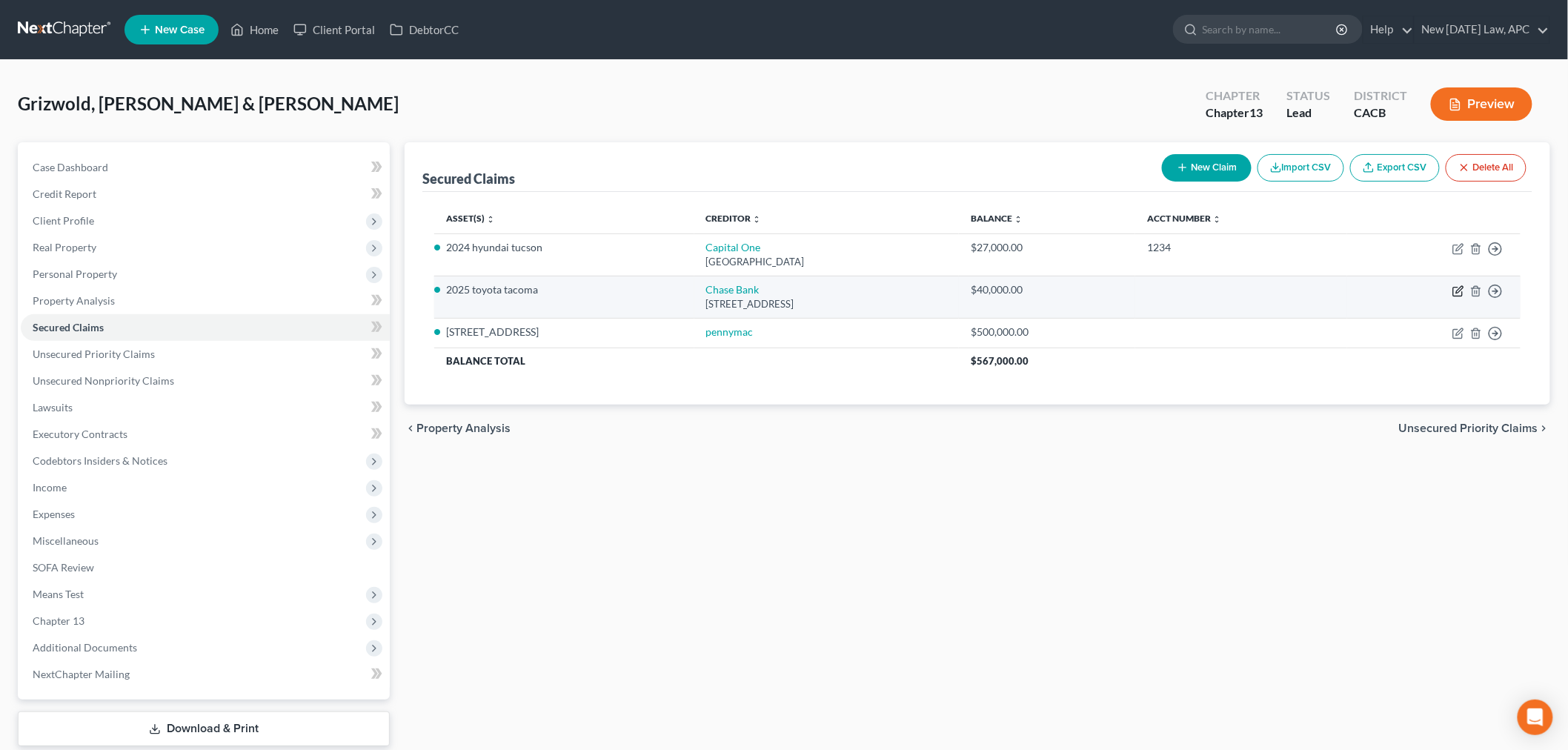
click at [1456, 294] on icon "button" at bounding box center [1458, 291] width 12 height 12
select select "7"
select select "4"
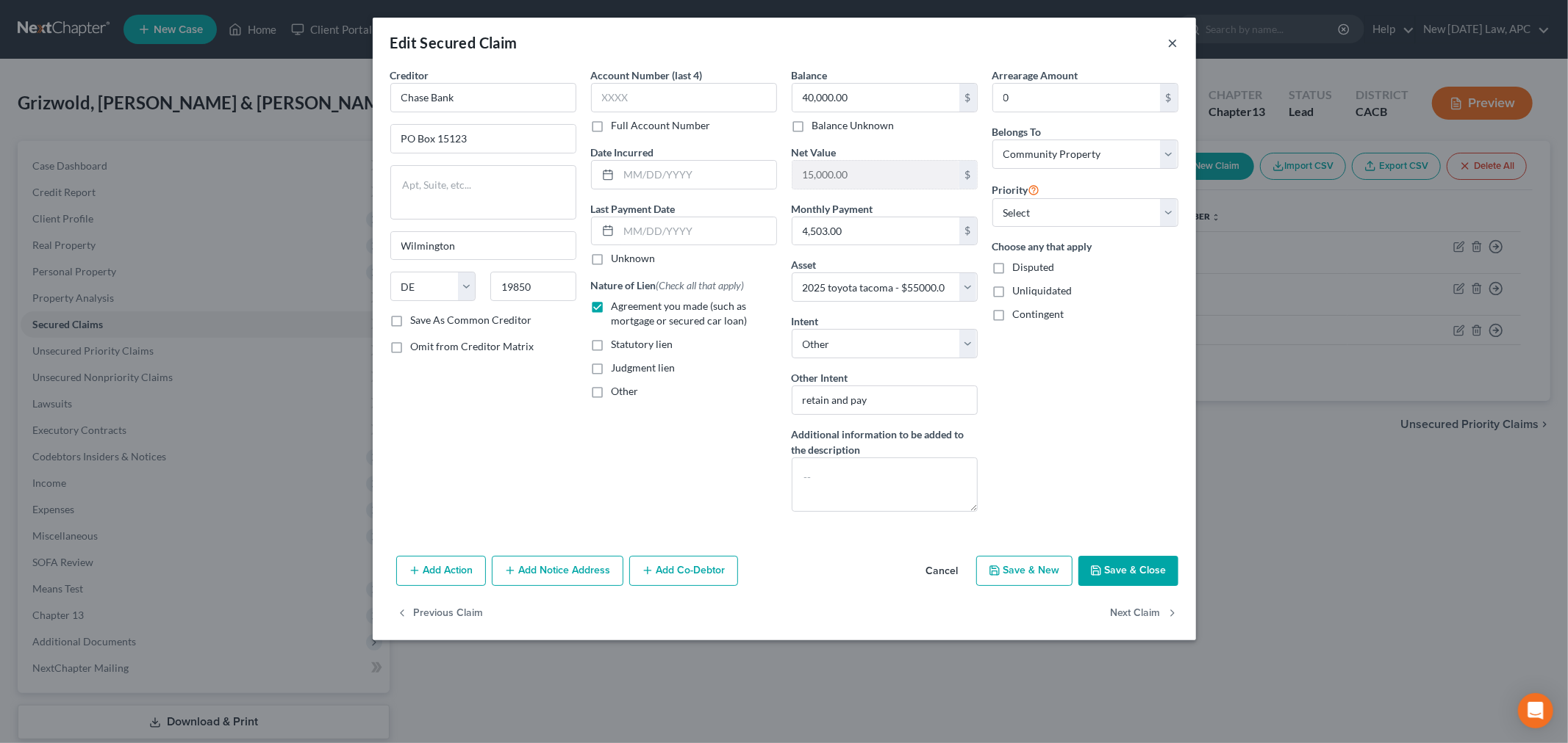
drag, startPoint x: 1173, startPoint y: 44, endPoint x: 728, endPoint y: 280, distance: 503.7
click at [1173, 44] on button "×" at bounding box center [1172, 43] width 10 height 18
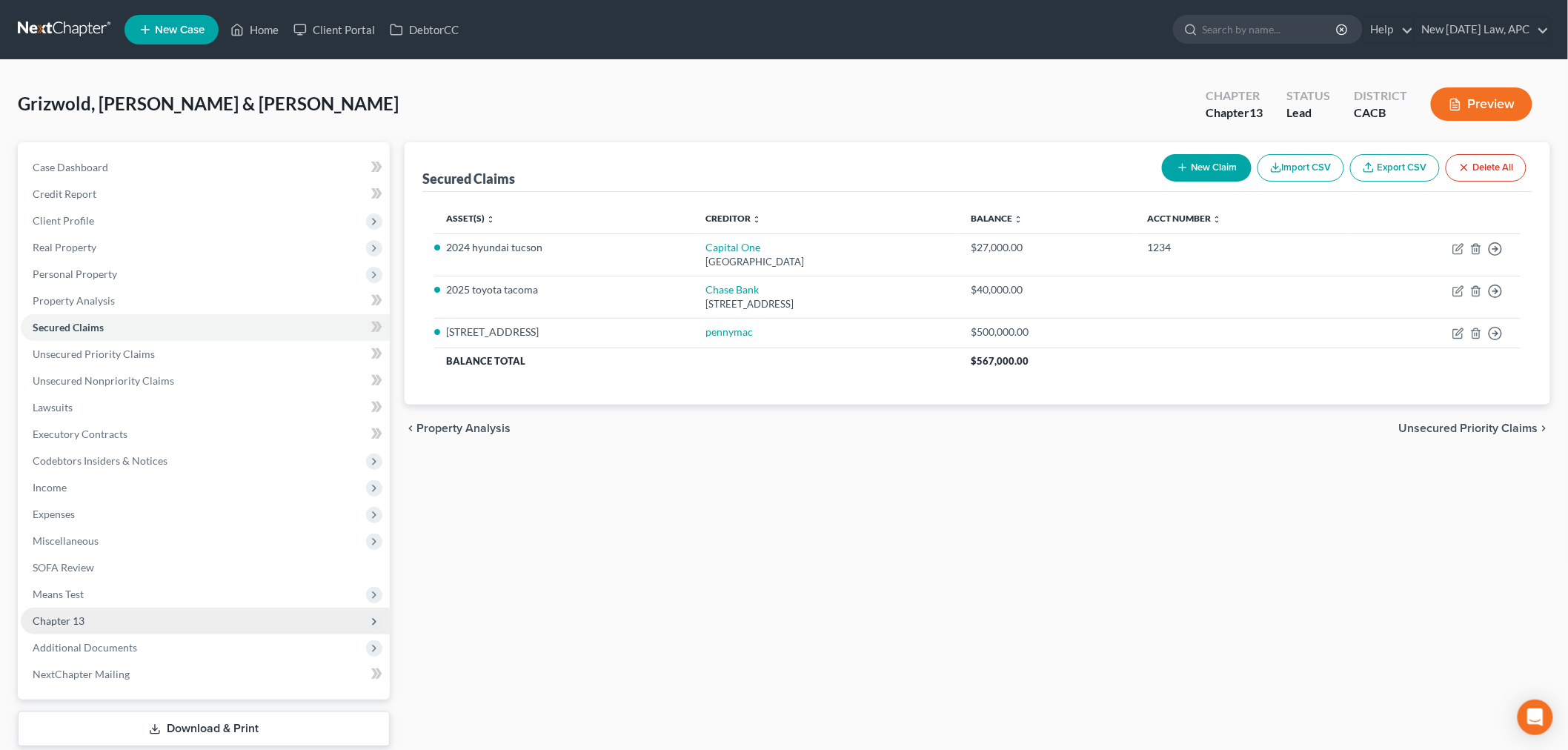
click at [119, 610] on span "Chapter 13" at bounding box center [205, 621] width 369 height 27
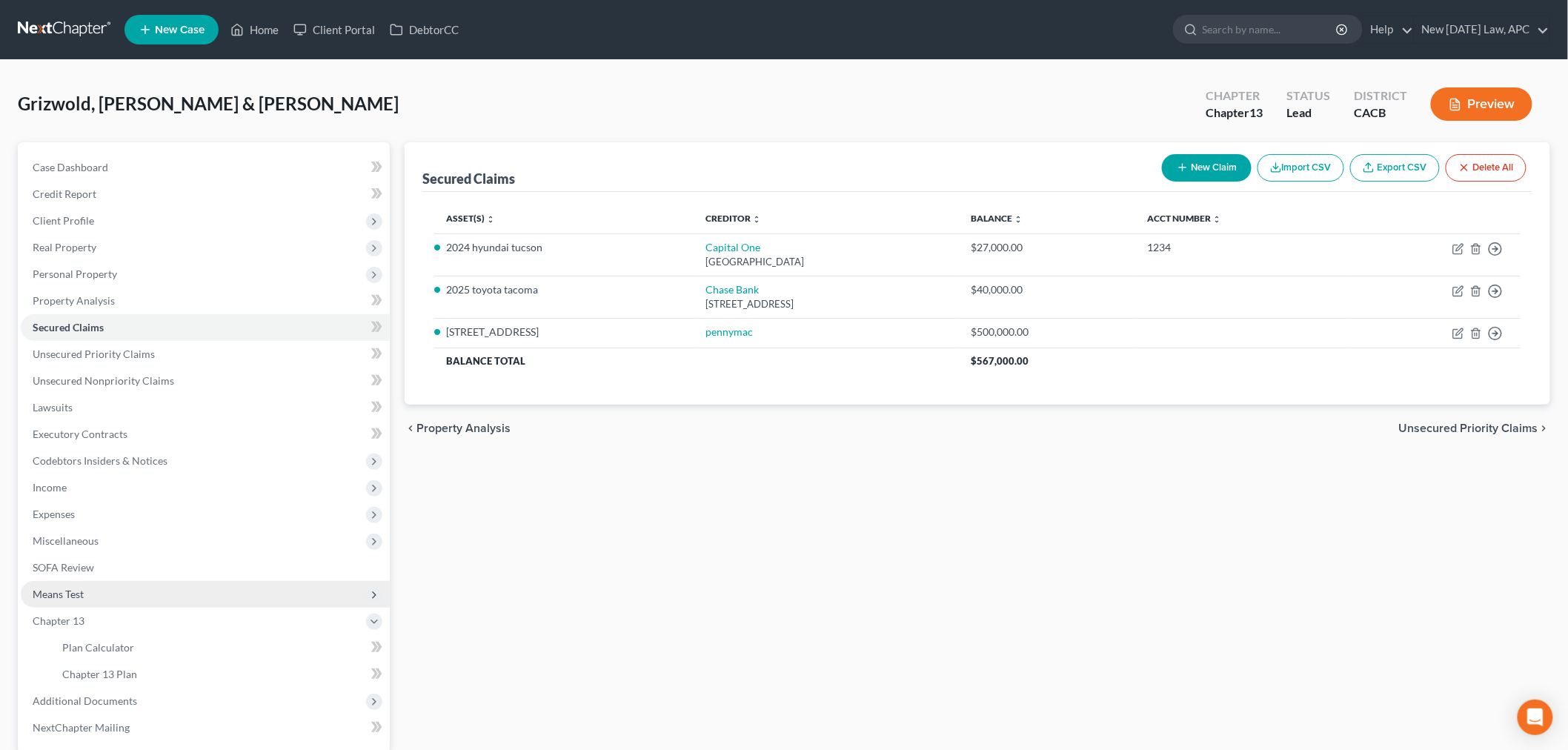
click at [129, 594] on span "Means Test" at bounding box center [205, 594] width 369 height 27
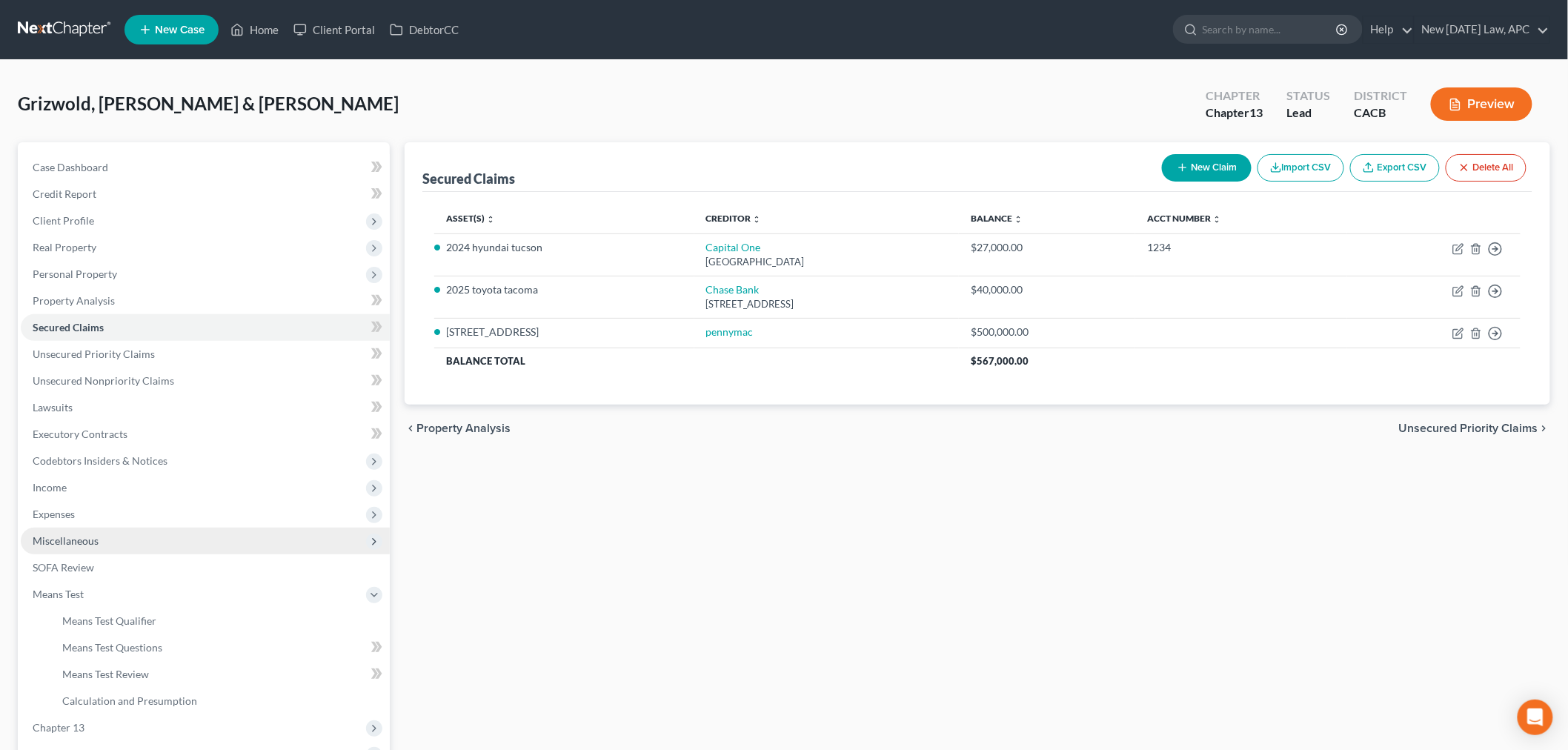
click at [158, 549] on span "Miscellaneous" at bounding box center [205, 541] width 369 height 27
click at [161, 524] on span "Expenses" at bounding box center [205, 514] width 369 height 27
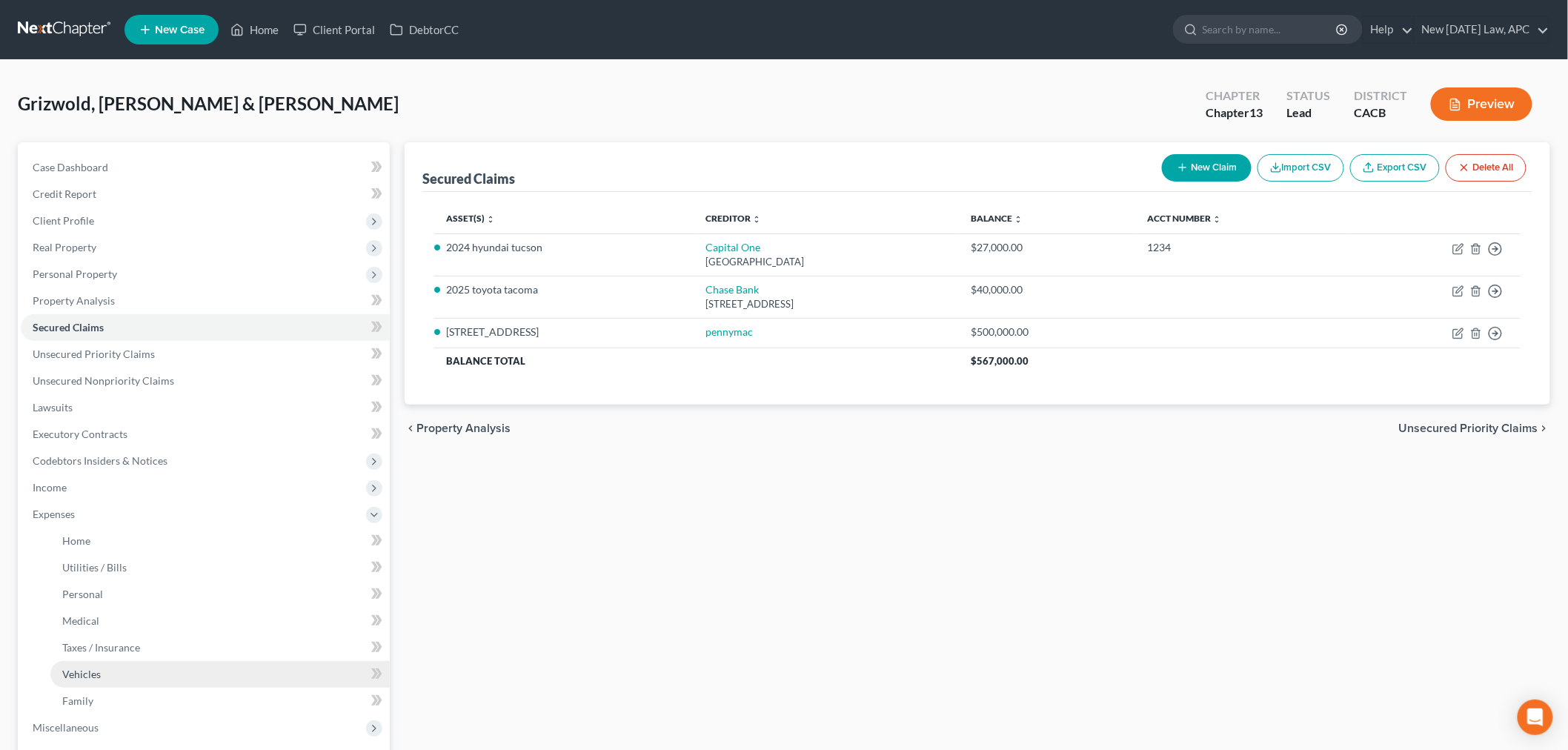
click at [127, 678] on link "Vehicles" at bounding box center [220, 674] width 339 height 27
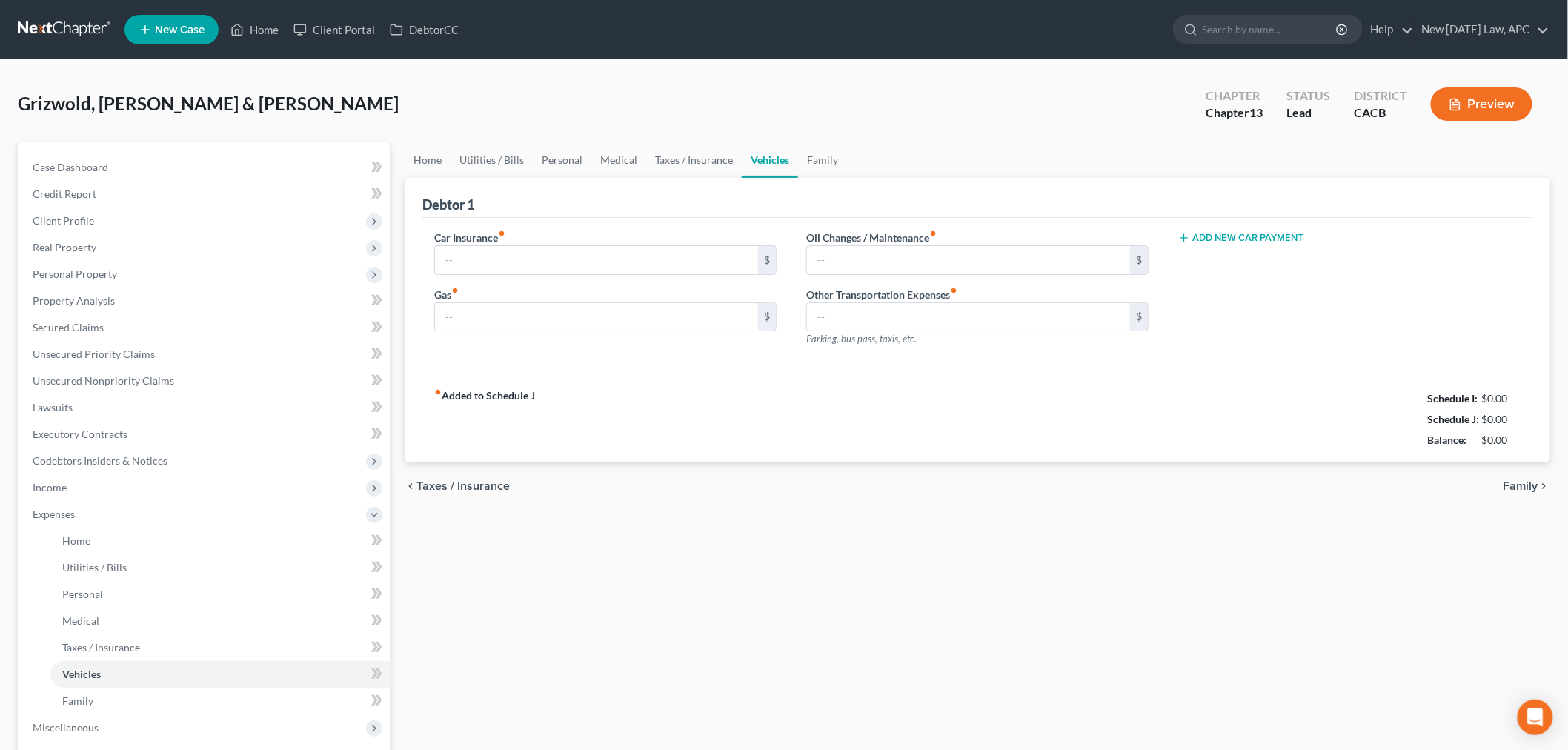
type input "0.00"
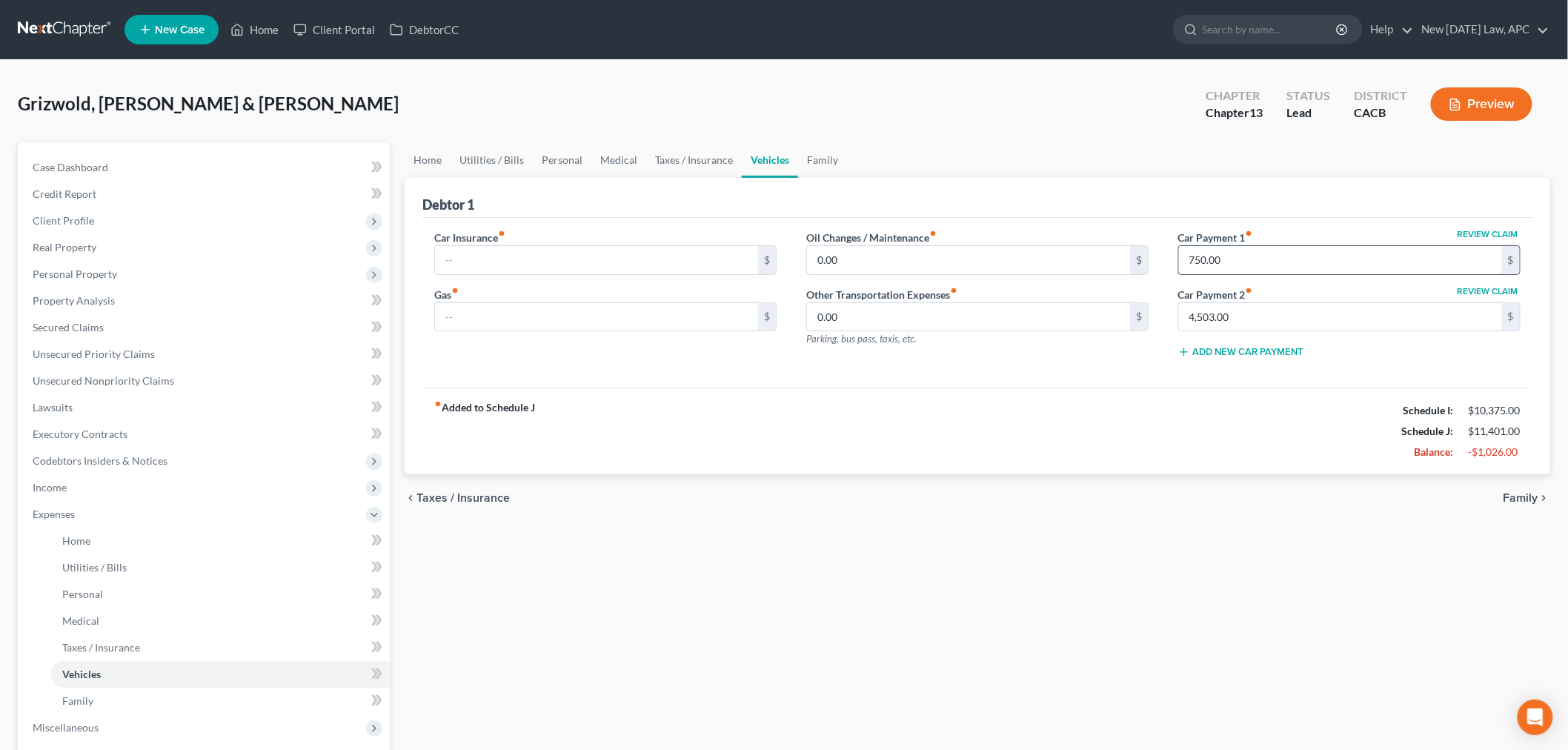
click at [1283, 265] on input "750.00" at bounding box center [1341, 260] width 323 height 28
type input "666.00"
click at [1106, 515] on div "chevron_left Taxes / Insurance Family chevron_right" at bounding box center [977, 498] width 1146 height 48
click at [102, 597] on link "Personal" at bounding box center [220, 594] width 339 height 27
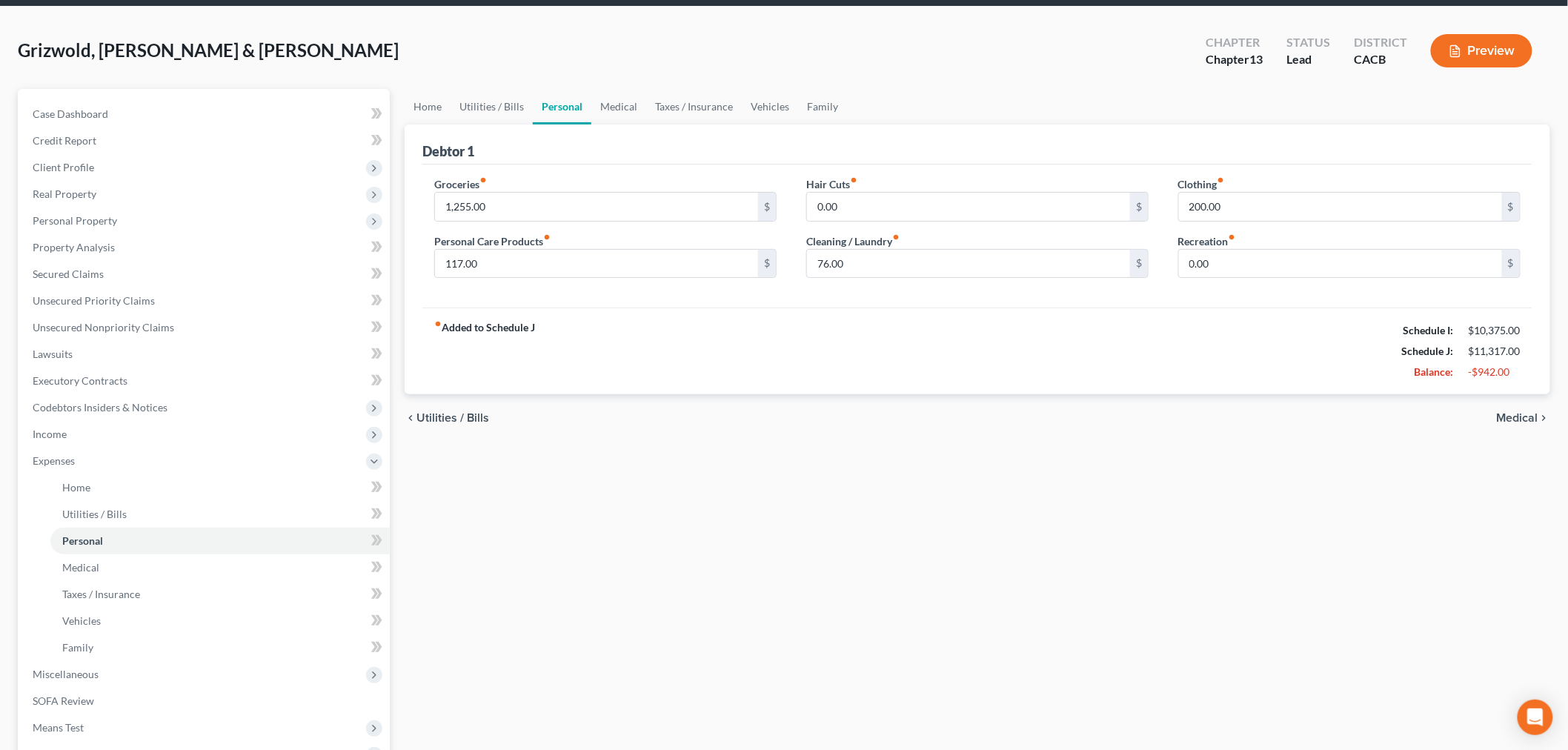
scroll to position [82, 0]
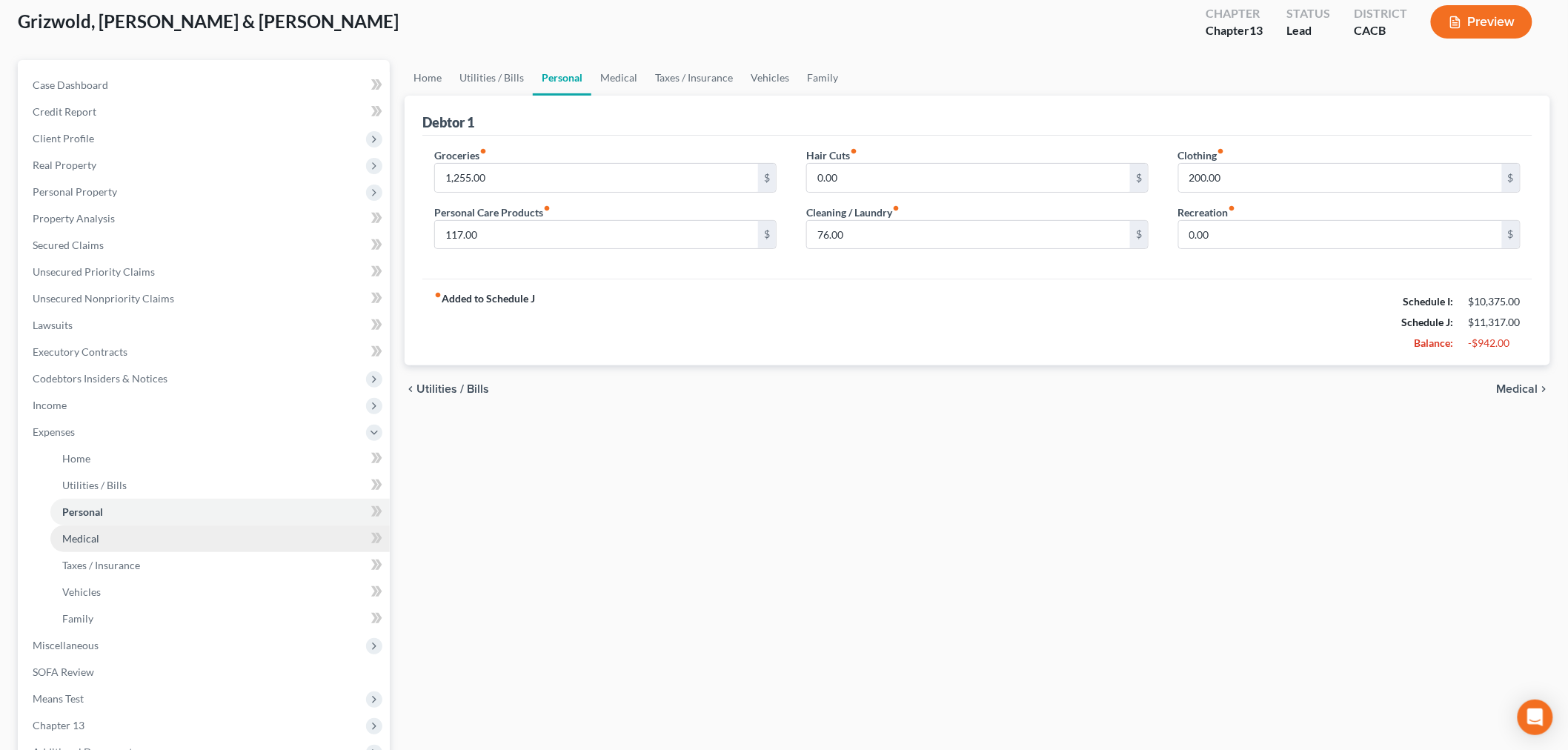
click at [89, 540] on span "Medical" at bounding box center [81, 539] width 37 height 13
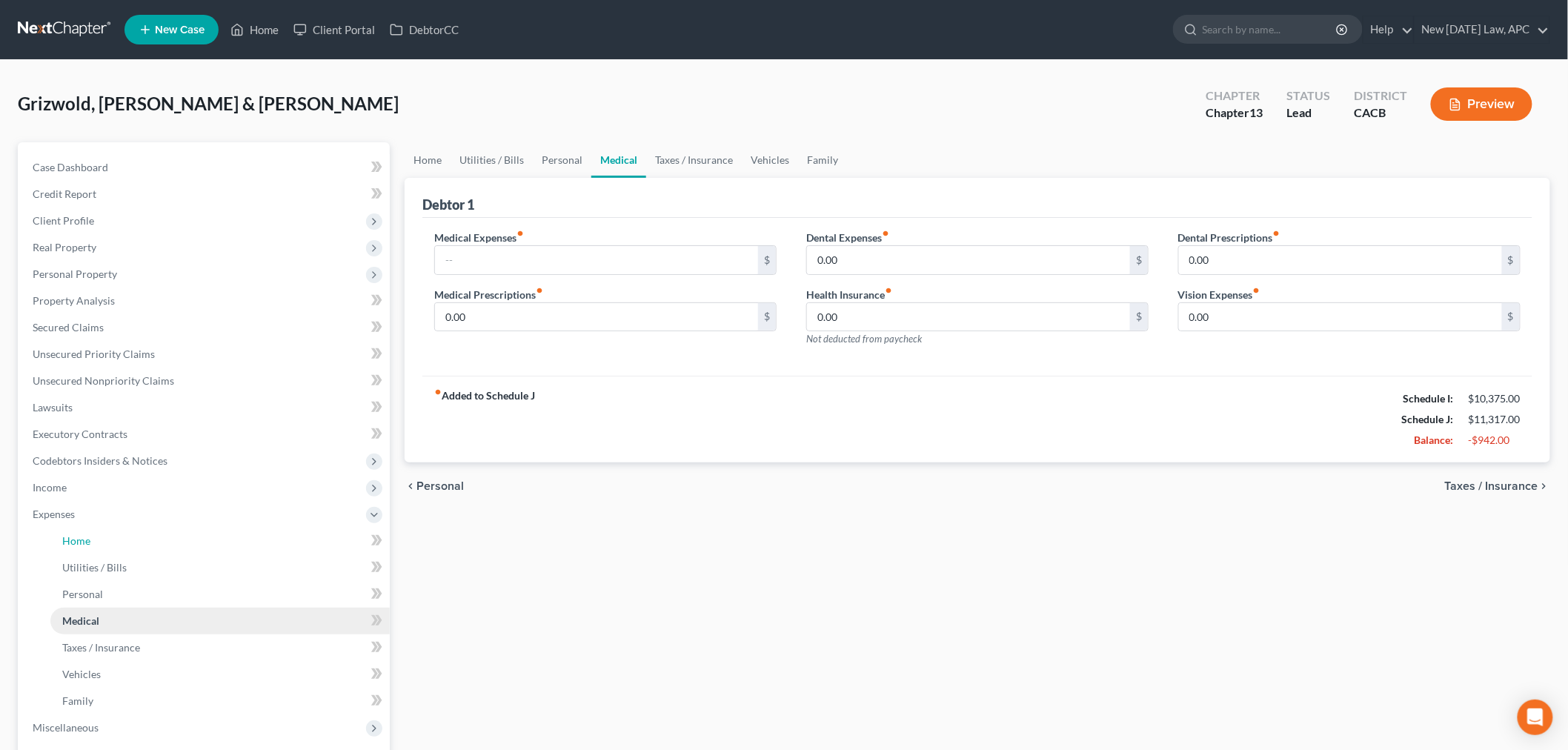
click at [89, 540] on span "Home" at bounding box center [76, 541] width 28 height 13
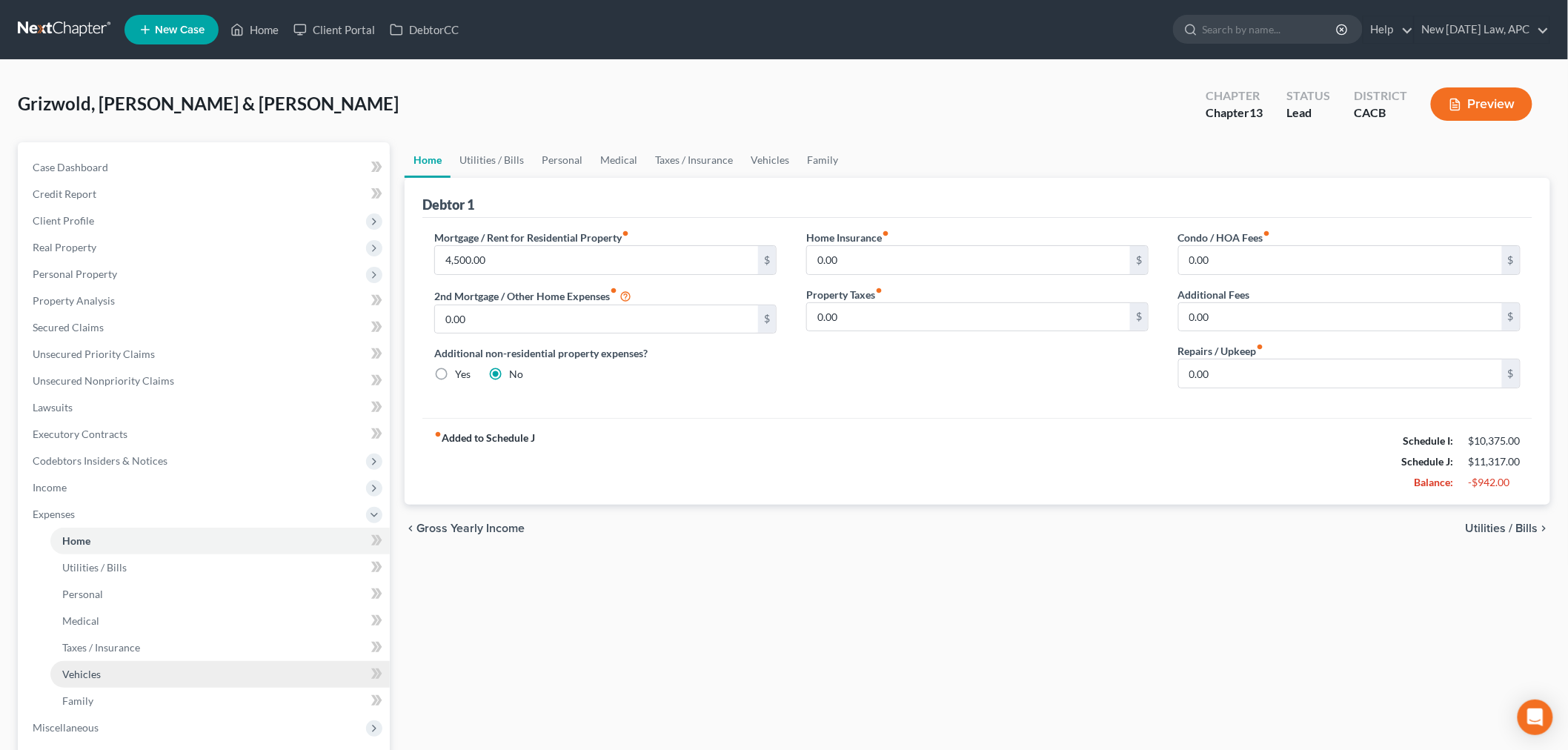
click at [96, 672] on span "Vehicles" at bounding box center [81, 674] width 38 height 13
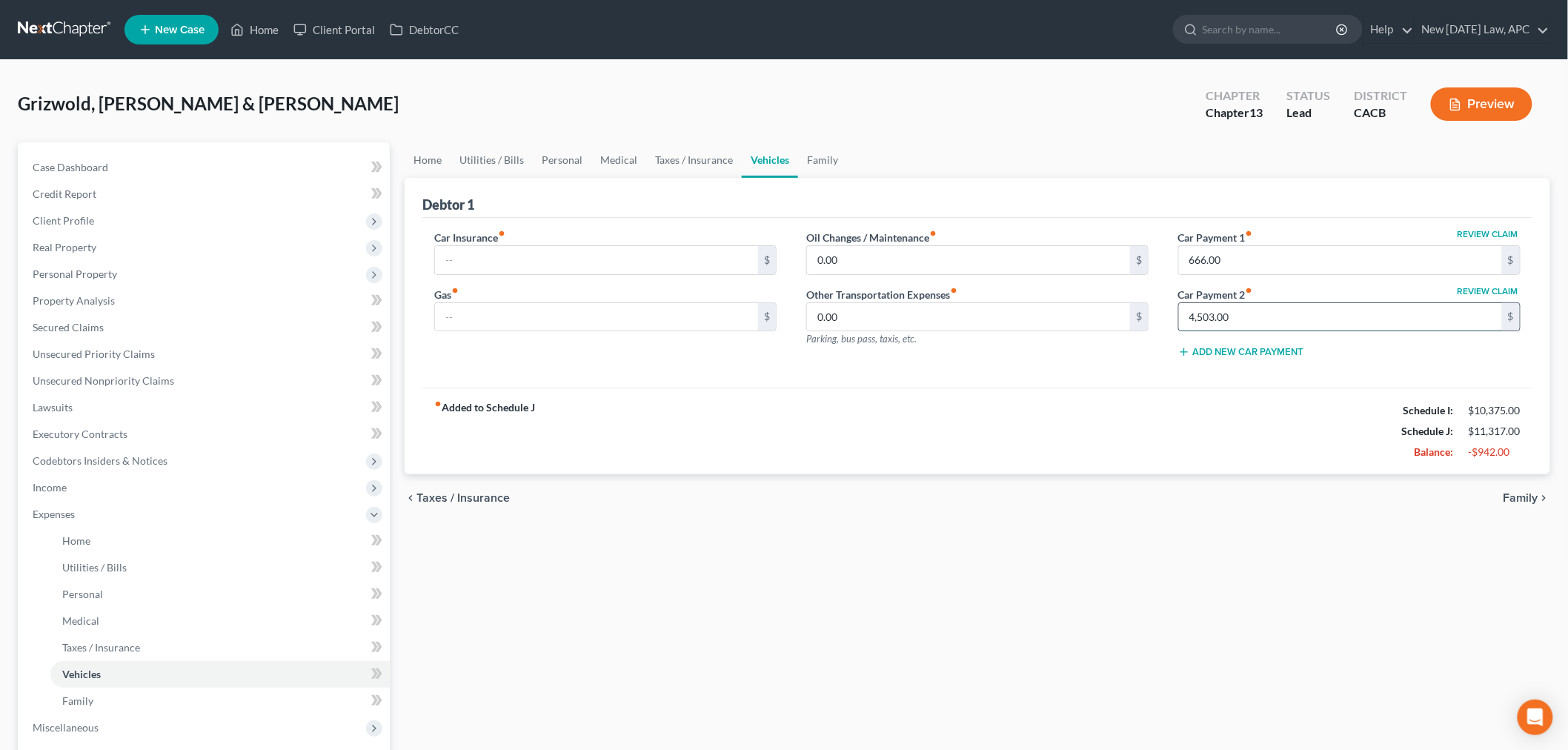
click at [1255, 316] on input "4,503.00" at bounding box center [1341, 317] width 323 height 28
type input "450.00"
click at [817, 619] on div "Home Utilities / Bills Personal Medical Taxes / Insurance Vehicles Family Debto…" at bounding box center [977, 558] width 1161 height 830
click at [135, 618] on link "Medical" at bounding box center [220, 621] width 339 height 27
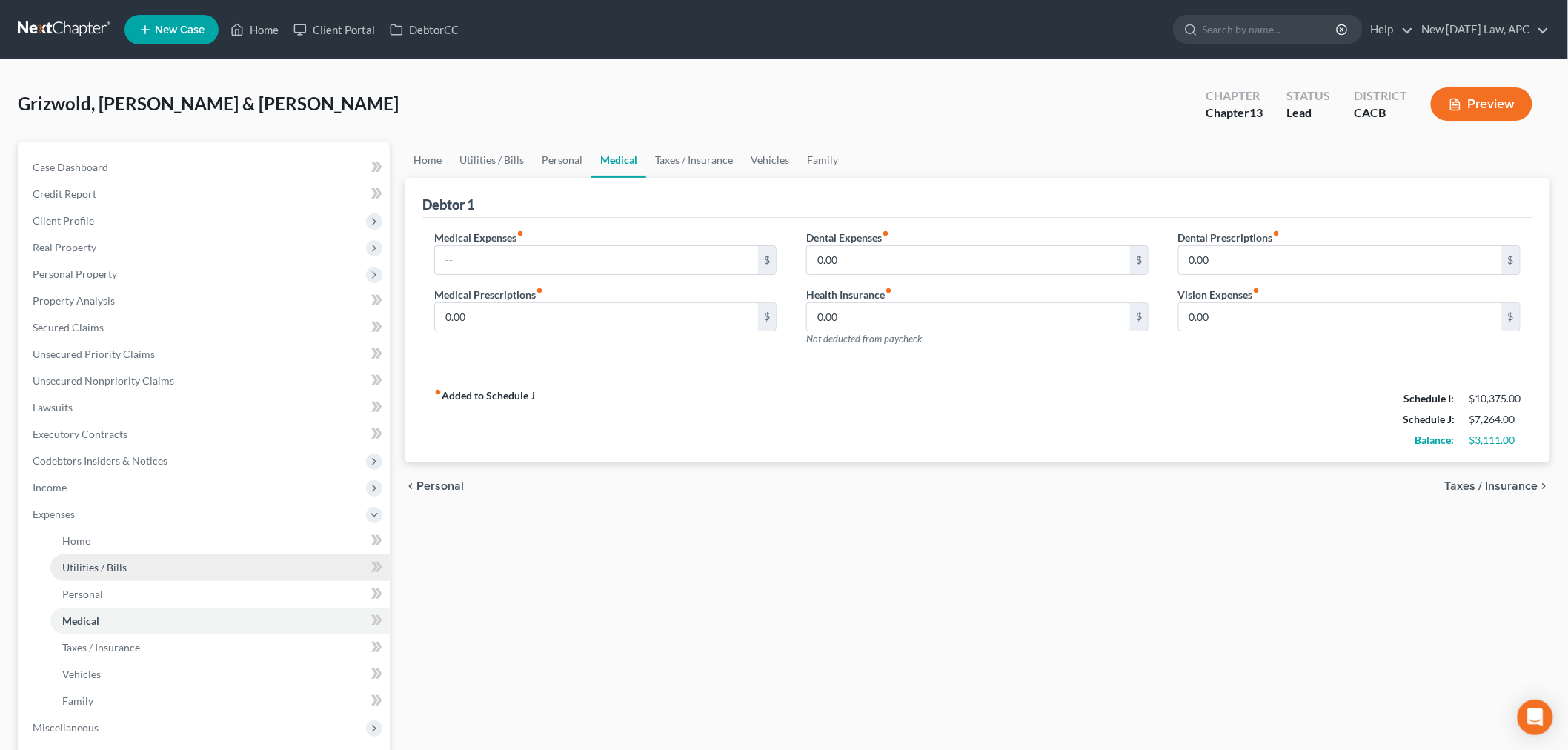
click at [156, 559] on link "Utilities / Bills" at bounding box center [220, 568] width 339 height 27
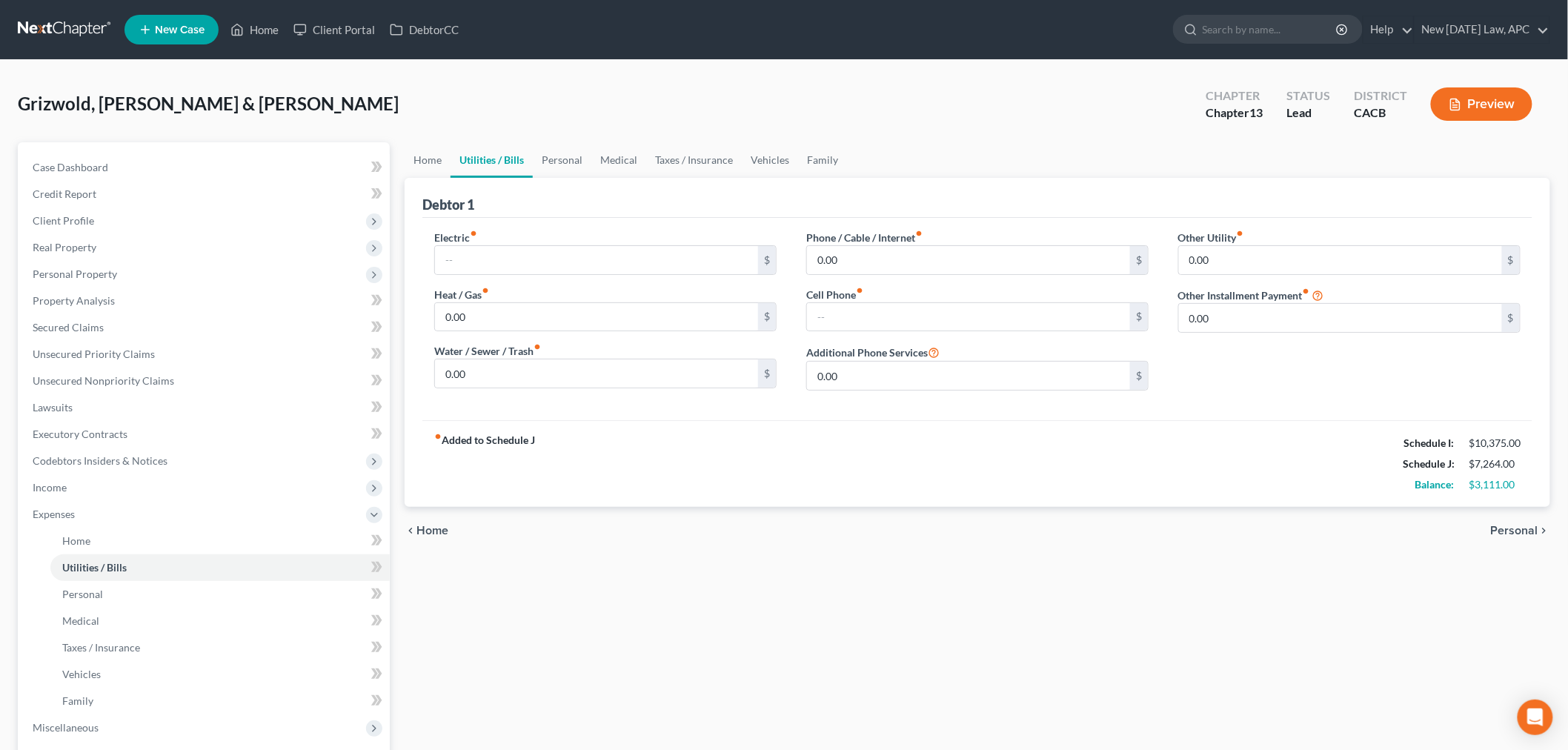
scroll to position [82, 0]
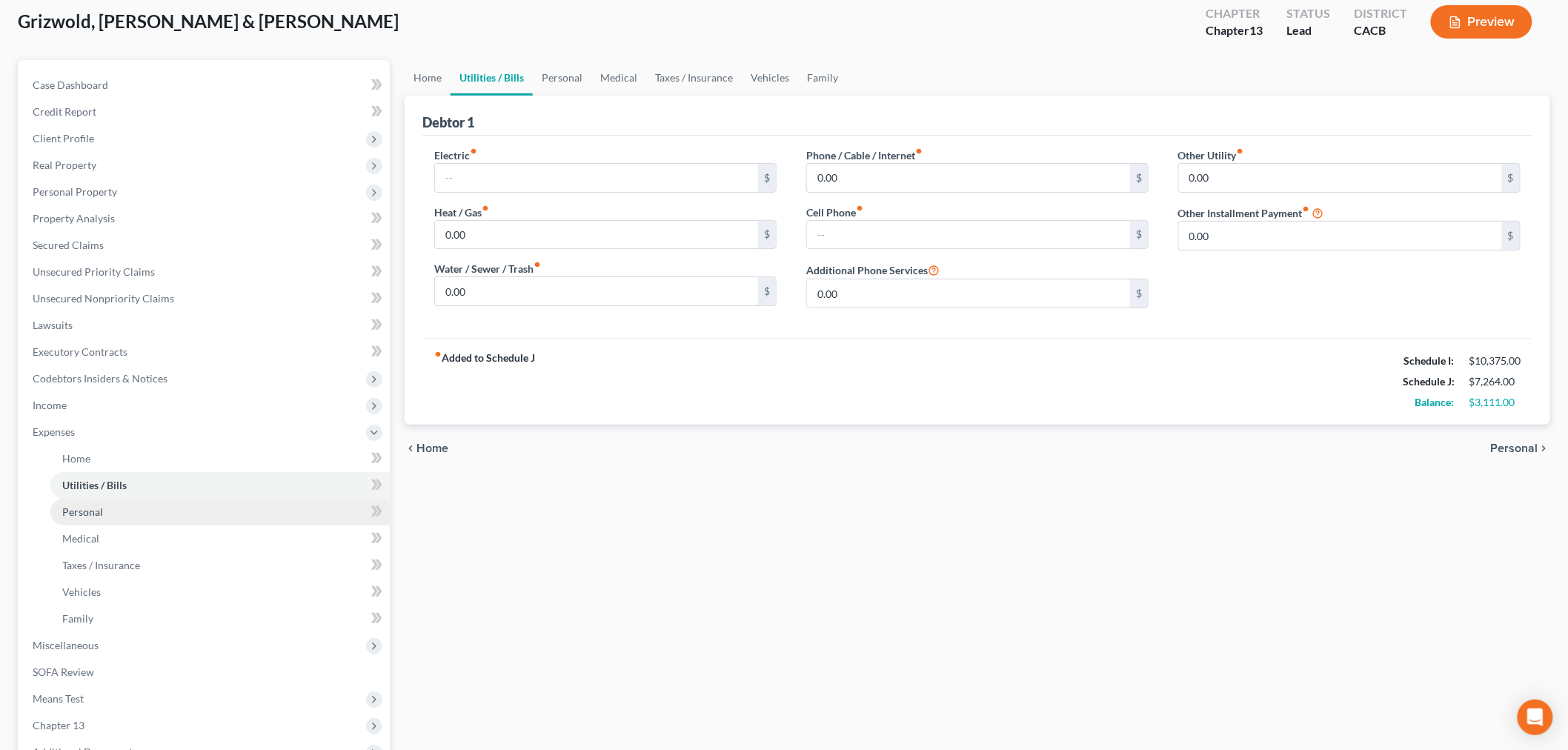
click at [101, 512] on span "Personal" at bounding box center [83, 512] width 41 height 13
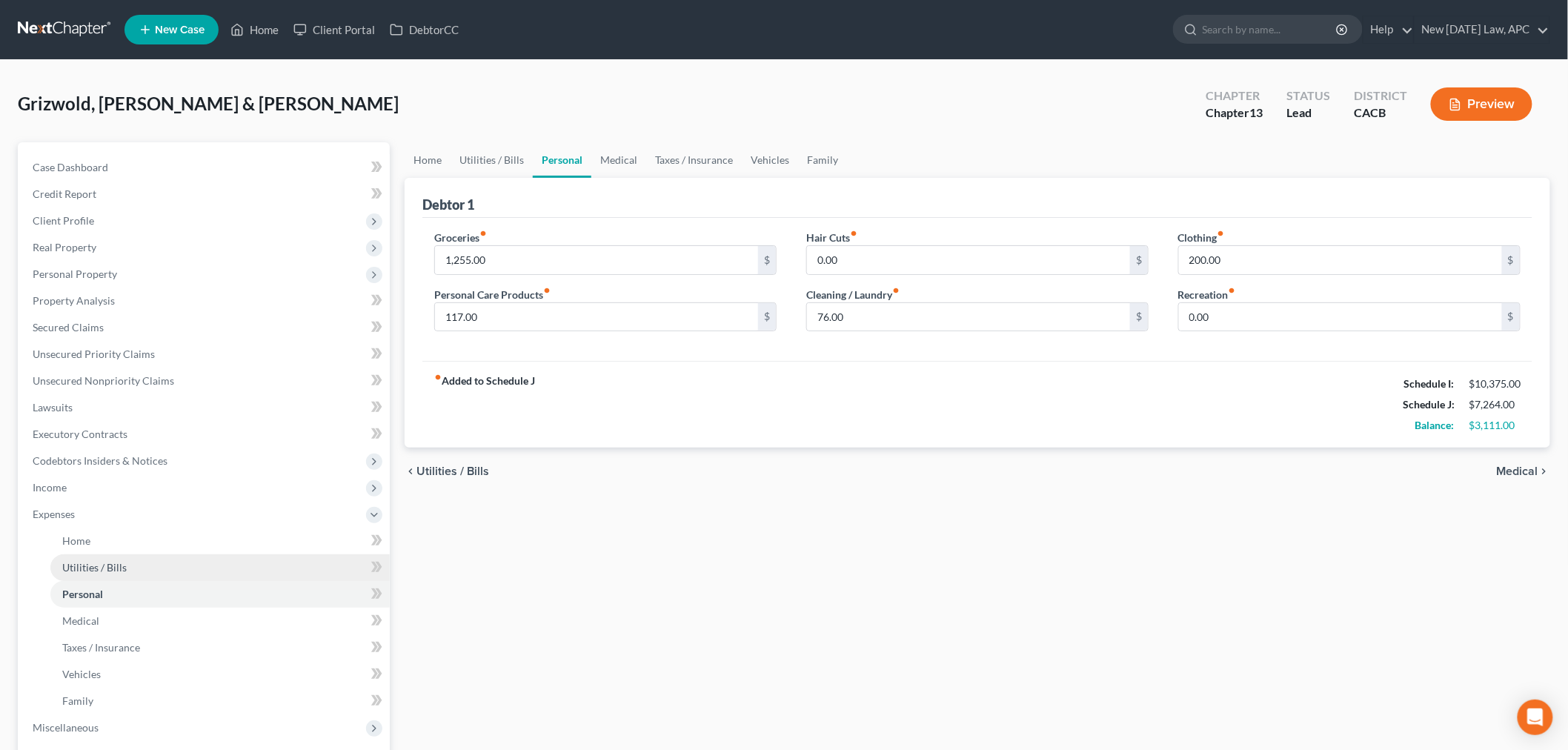
click at [114, 563] on span "Utilities / Bills" at bounding box center [94, 568] width 64 height 13
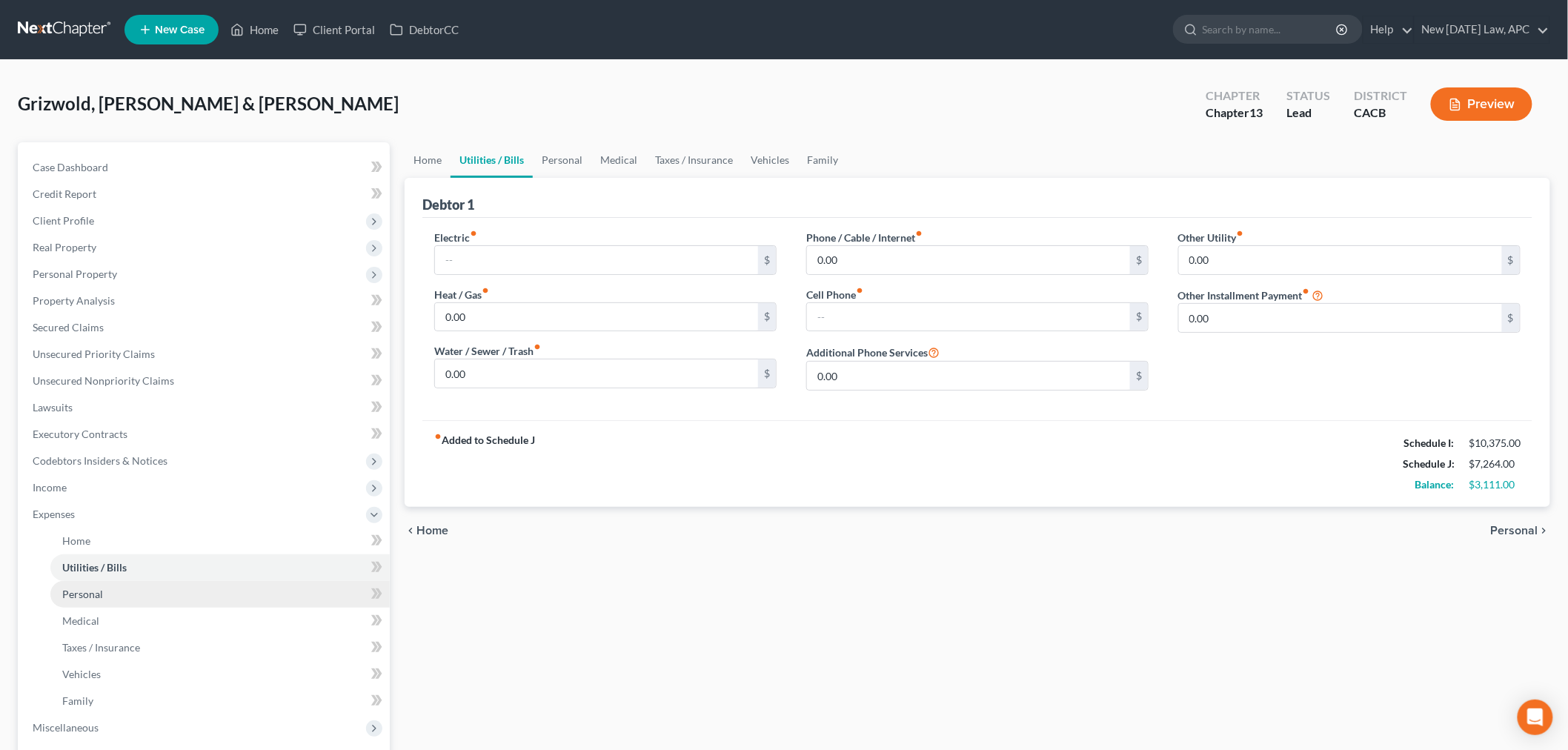
click at [107, 591] on link "Personal" at bounding box center [220, 594] width 339 height 27
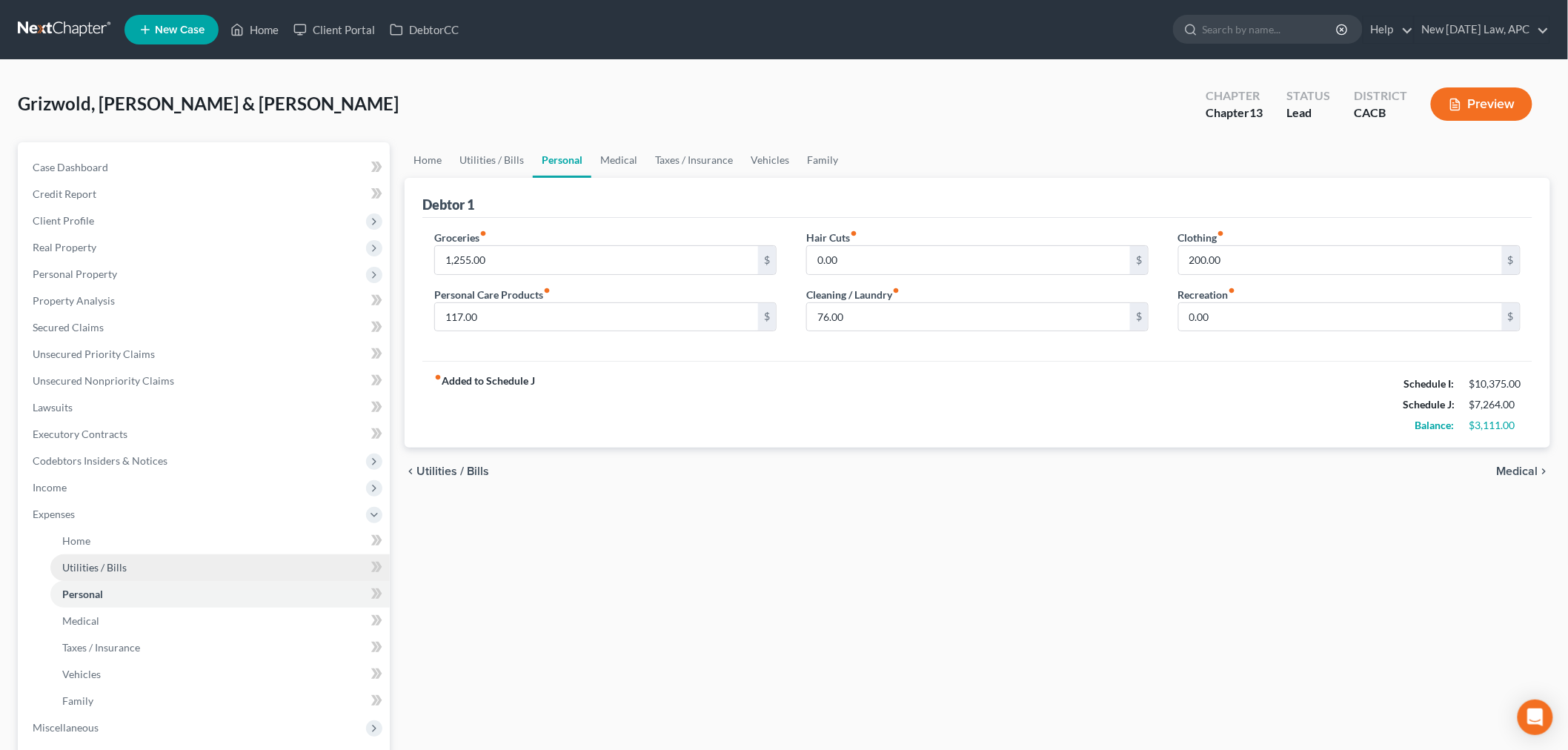
click at [138, 562] on link "Utilities / Bills" at bounding box center [220, 568] width 339 height 27
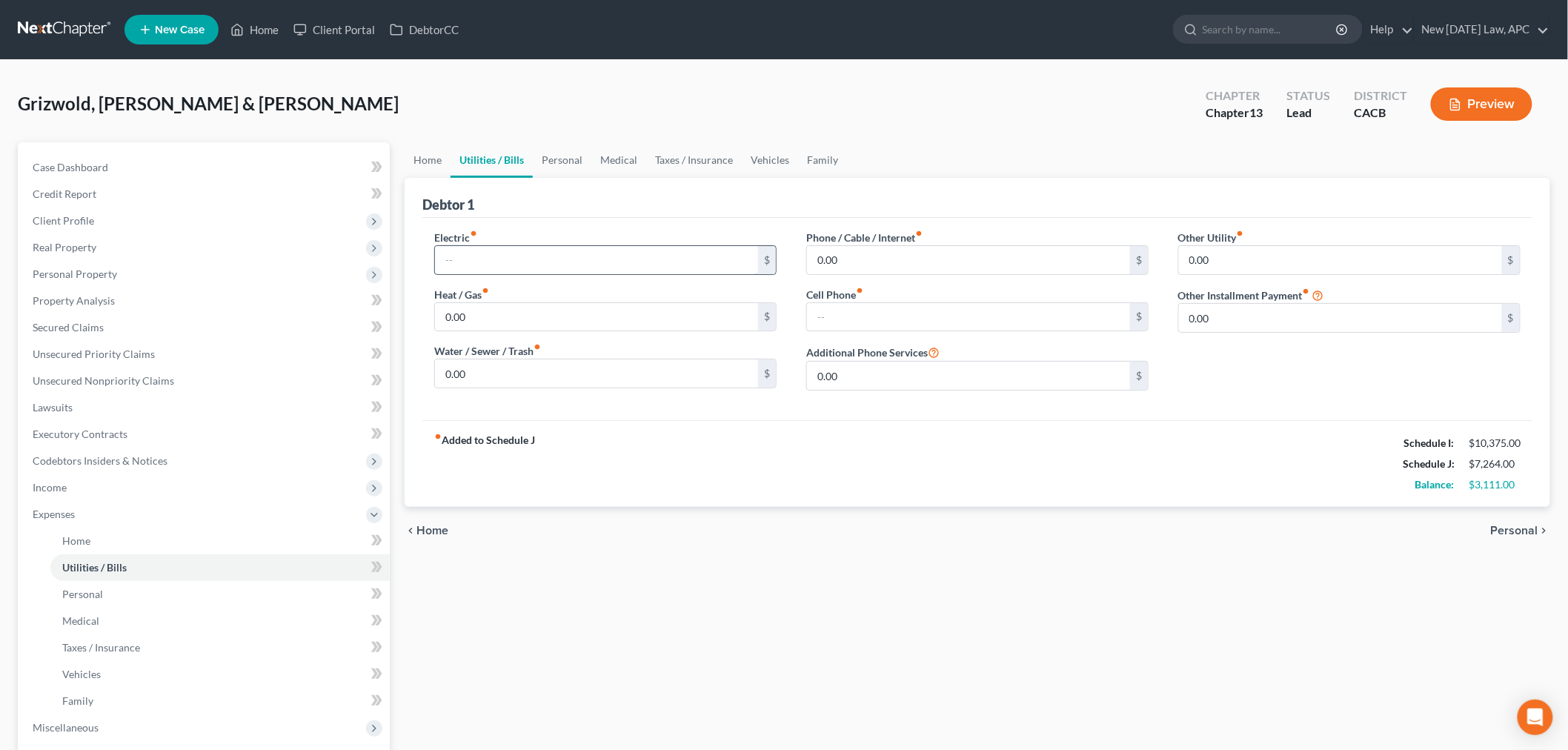
click at [484, 252] on input "text" at bounding box center [597, 260] width 323 height 28
type input "280.00"
click at [506, 327] on input "0.00" at bounding box center [597, 317] width 323 height 28
type input "80.00"
click at [553, 519] on div "chevron_left Home Personal chevron_right" at bounding box center [977, 531] width 1146 height 48
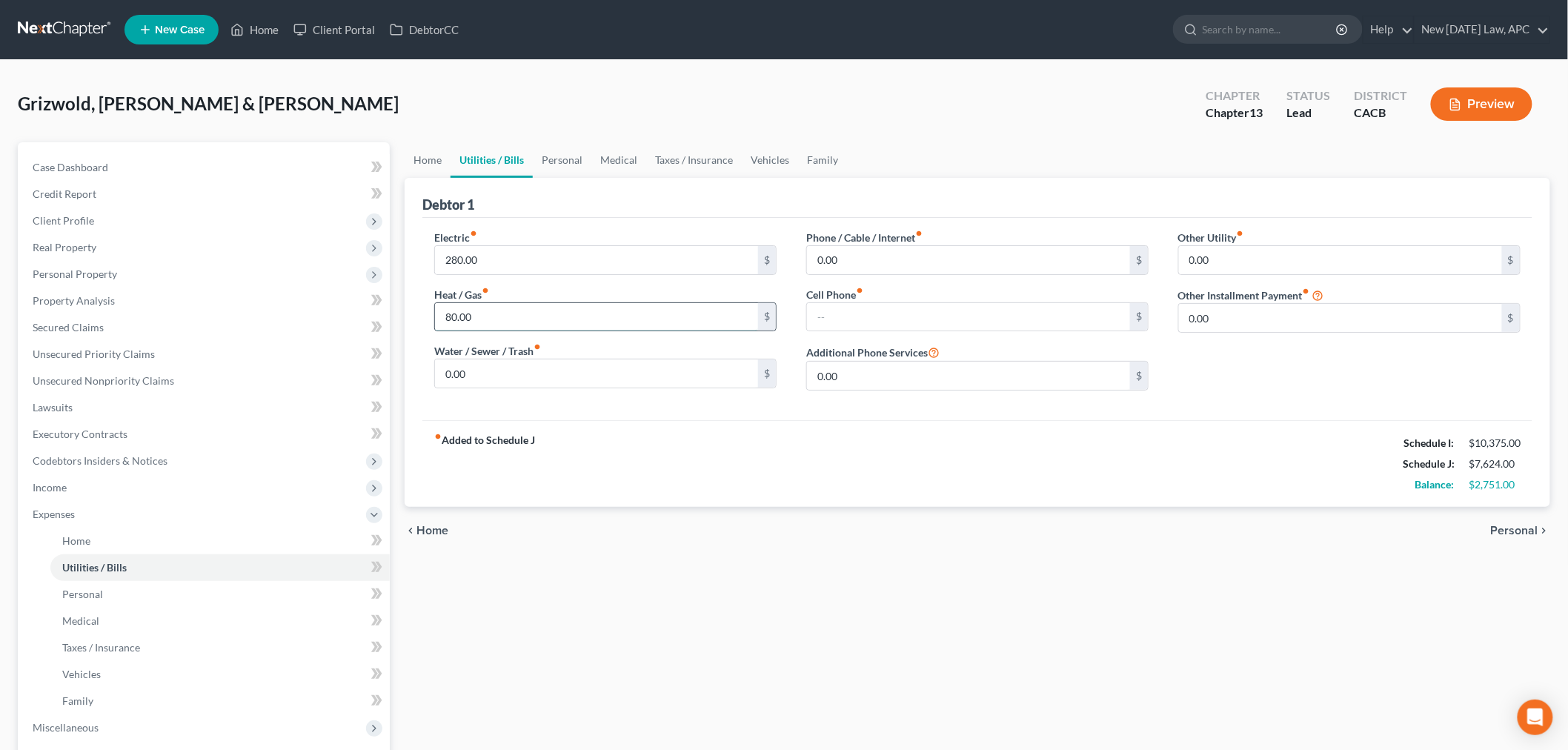
click at [502, 306] on input "80.00" at bounding box center [597, 317] width 323 height 28
click at [473, 362] on input "0.00" at bounding box center [597, 374] width 323 height 28
type input "120.00"
click at [710, 575] on div "Home Utilities / Bills Personal Medical Taxes / Insurance Vehicles Family Debto…" at bounding box center [977, 558] width 1161 height 830
click at [873, 257] on input "0.00" at bounding box center [969, 260] width 323 height 28
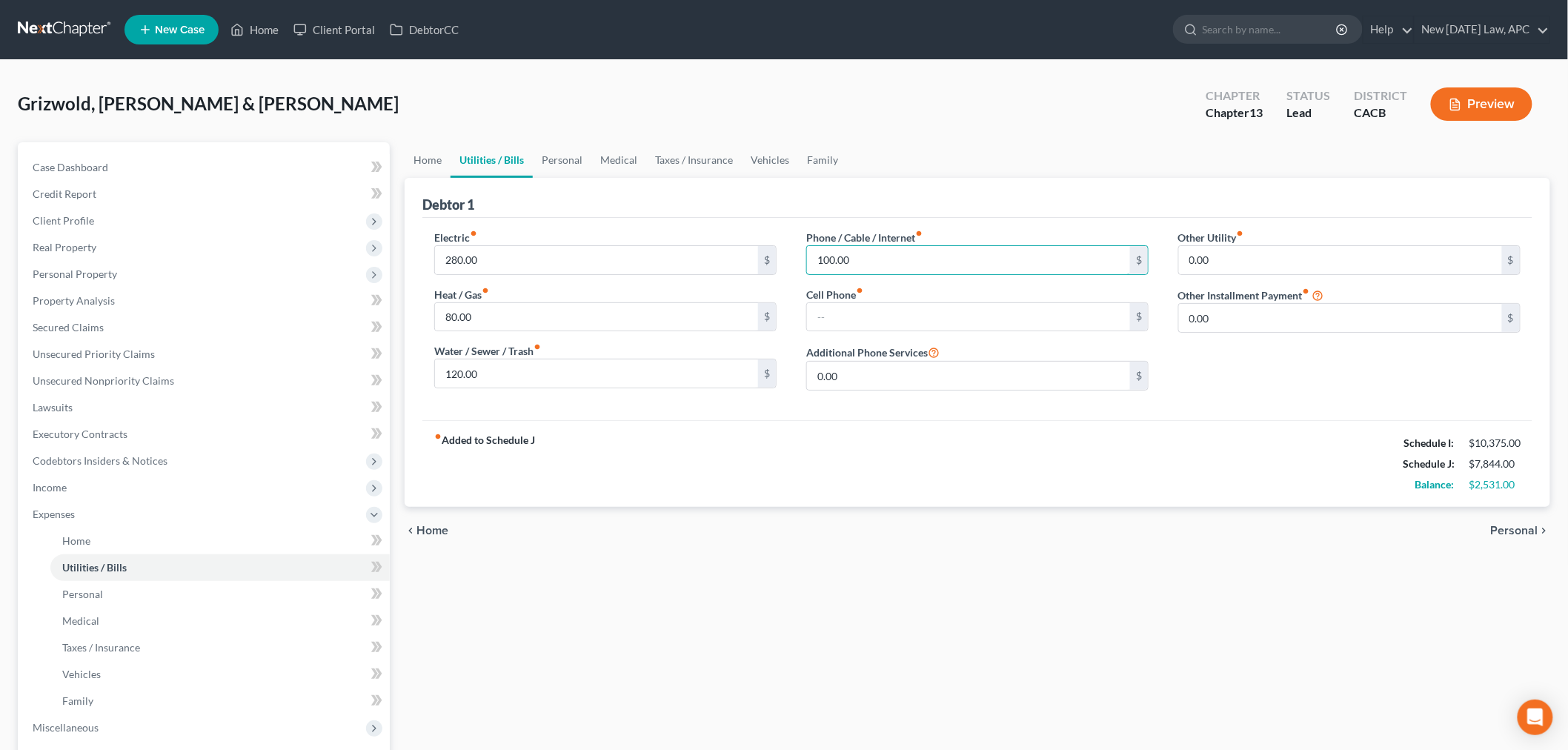
type input "100.00"
click at [919, 447] on div "fiber_manual_record Added to Schedule J Schedule I: $10,375.00 Schedule J: $7,8…" at bounding box center [977, 464] width 1110 height 87
click at [840, 312] on input "text" at bounding box center [969, 317] width 323 height 28
type input "225.00"
click at [817, 646] on div "Home Utilities / Bills Personal Medical Taxes / Insurance Vehicles Family Debto…" at bounding box center [977, 558] width 1161 height 830
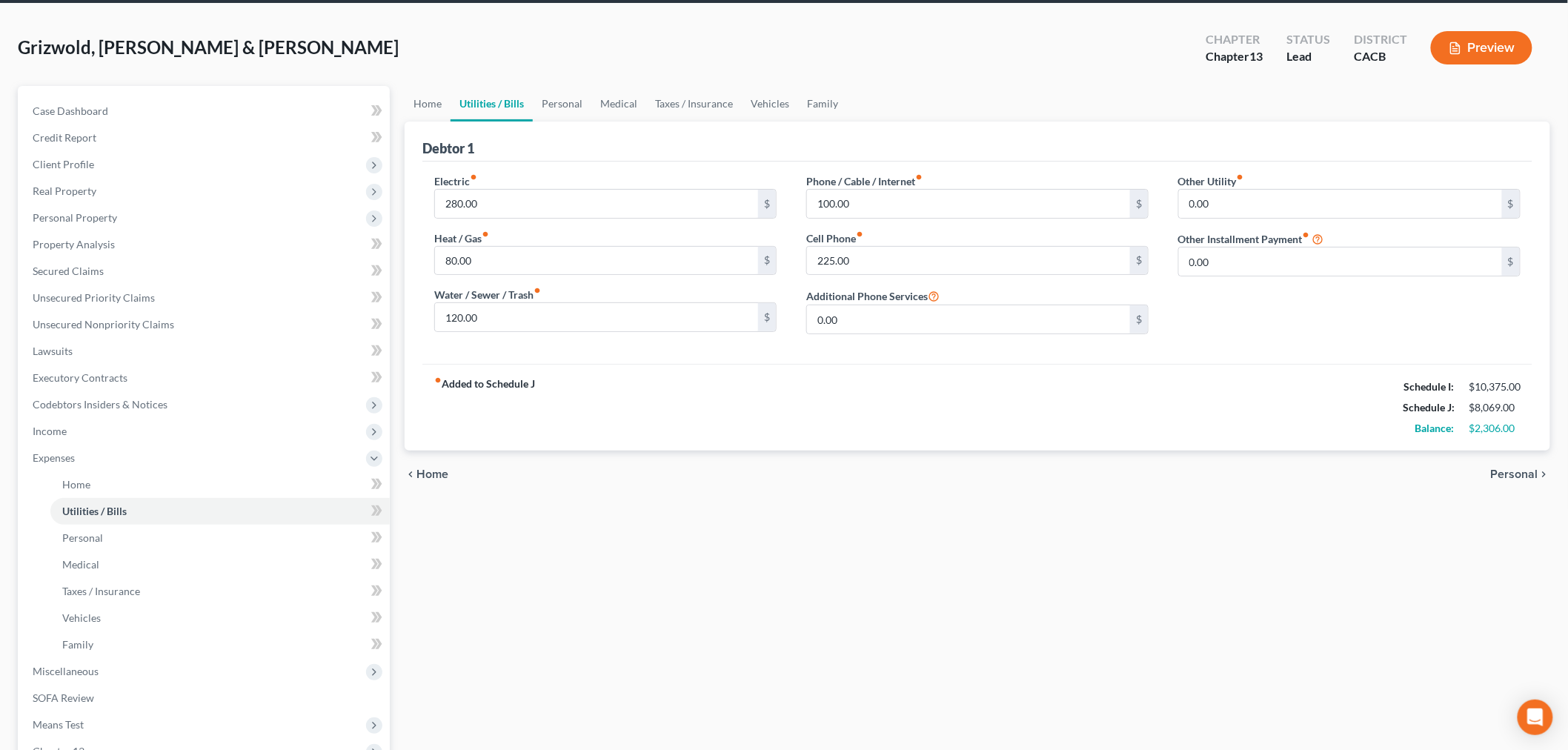
scroll to position [82, 0]
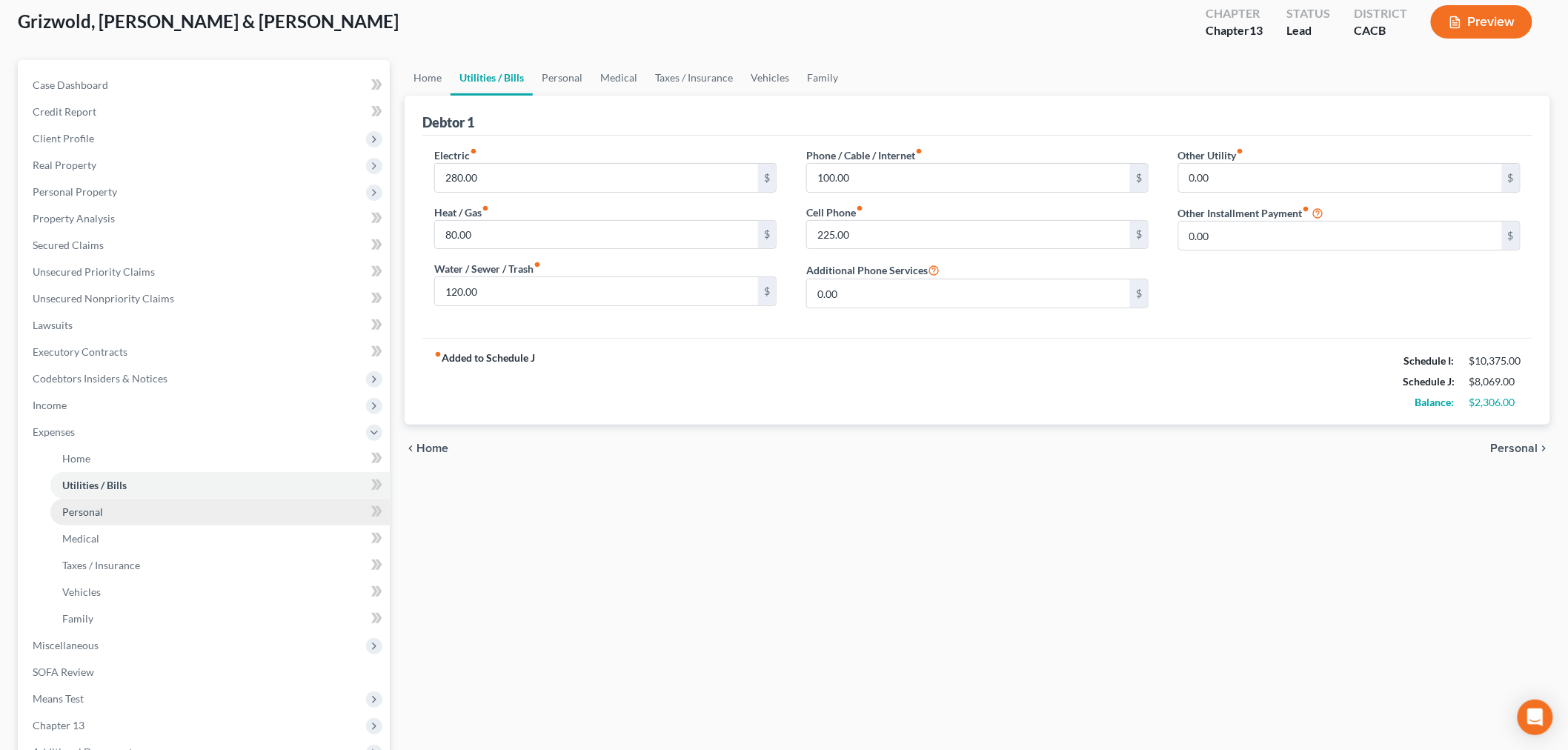
click at [83, 512] on span "Personal" at bounding box center [83, 512] width 41 height 13
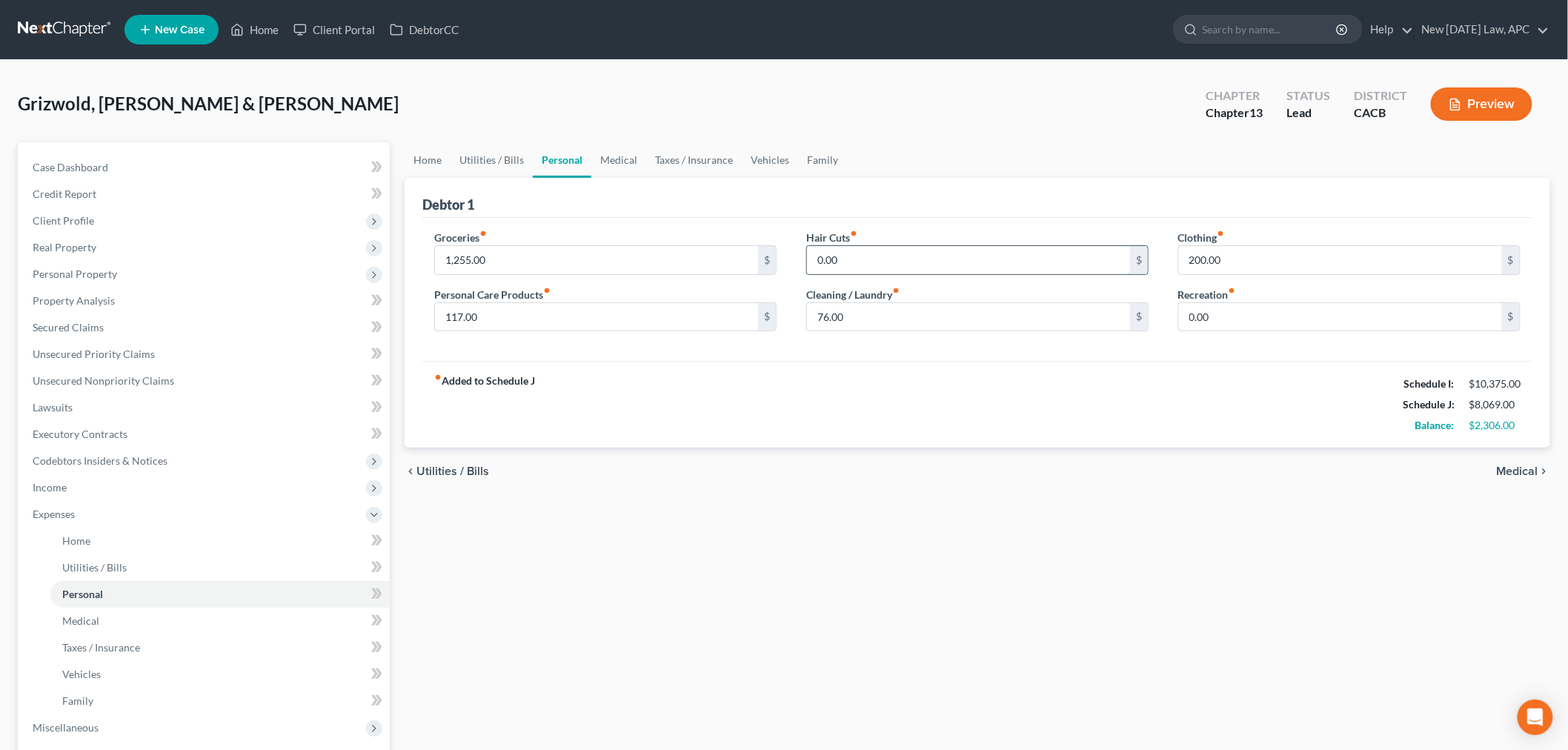
click at [846, 261] on input "0.00" at bounding box center [969, 260] width 323 height 28
type input "40.00"
click at [815, 508] on div "Home Utilities / Bills Personal Medical Taxes / Insurance Vehicles Family Debto…" at bounding box center [977, 558] width 1161 height 830
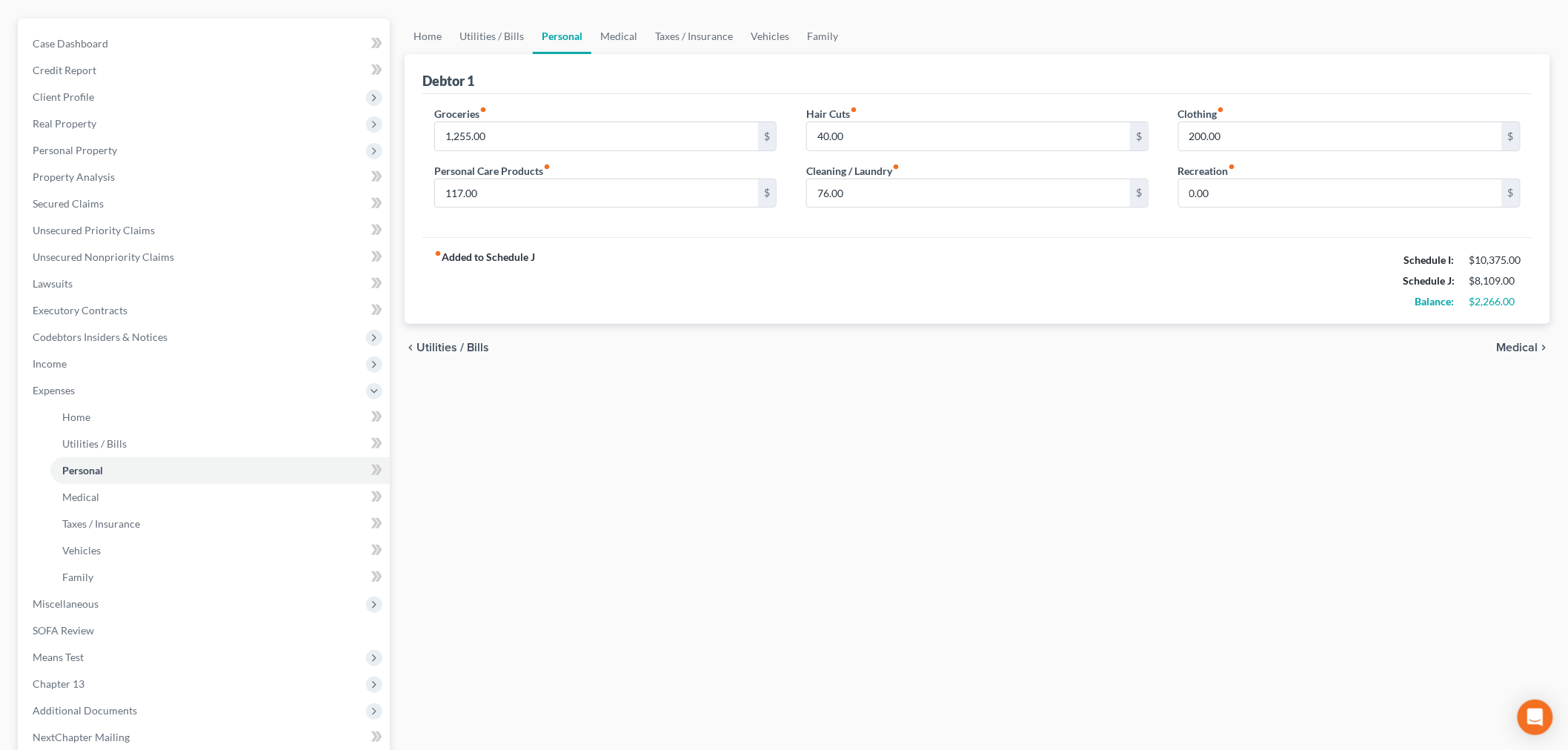
scroll to position [164, 0]
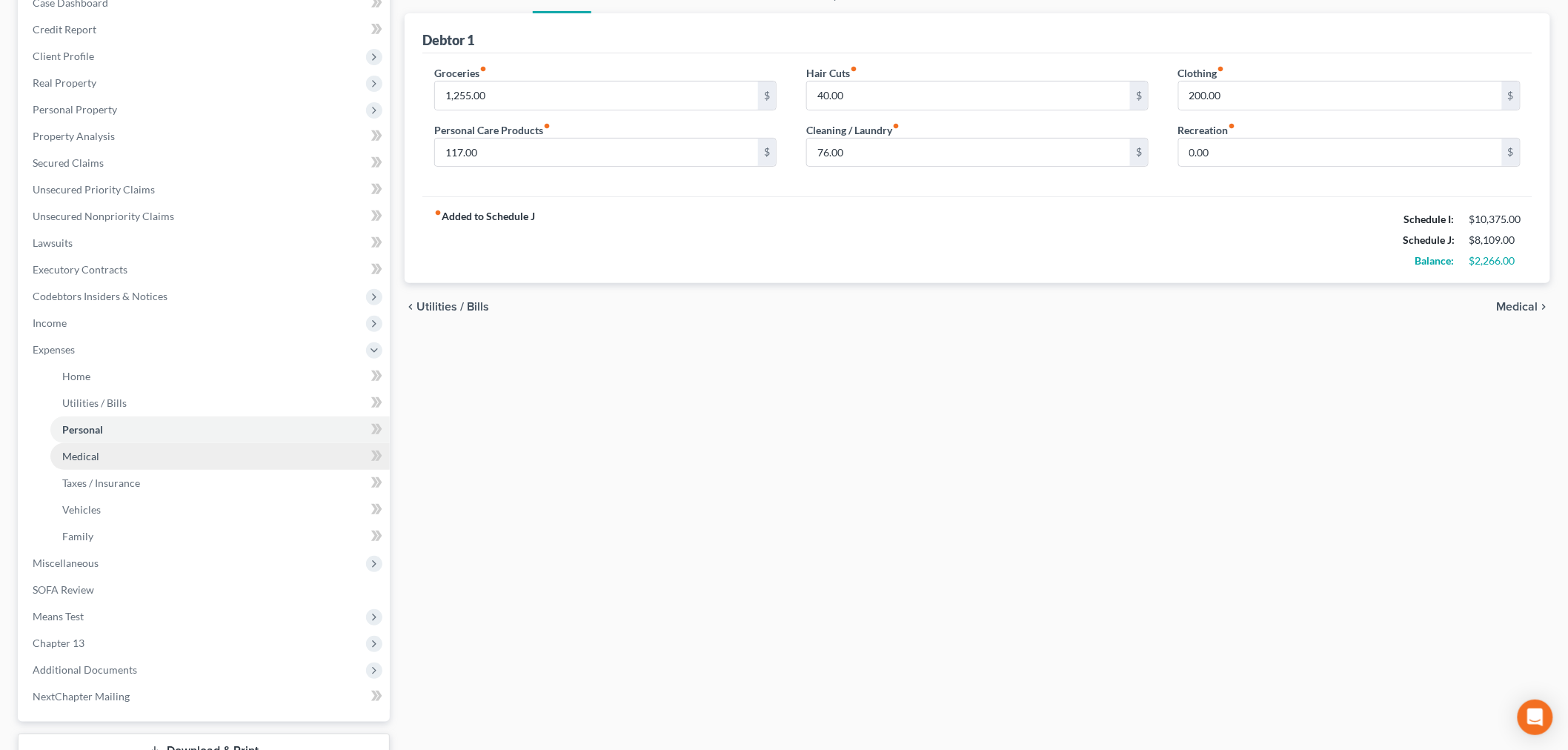
click at [131, 451] on link "Medical" at bounding box center [220, 456] width 339 height 27
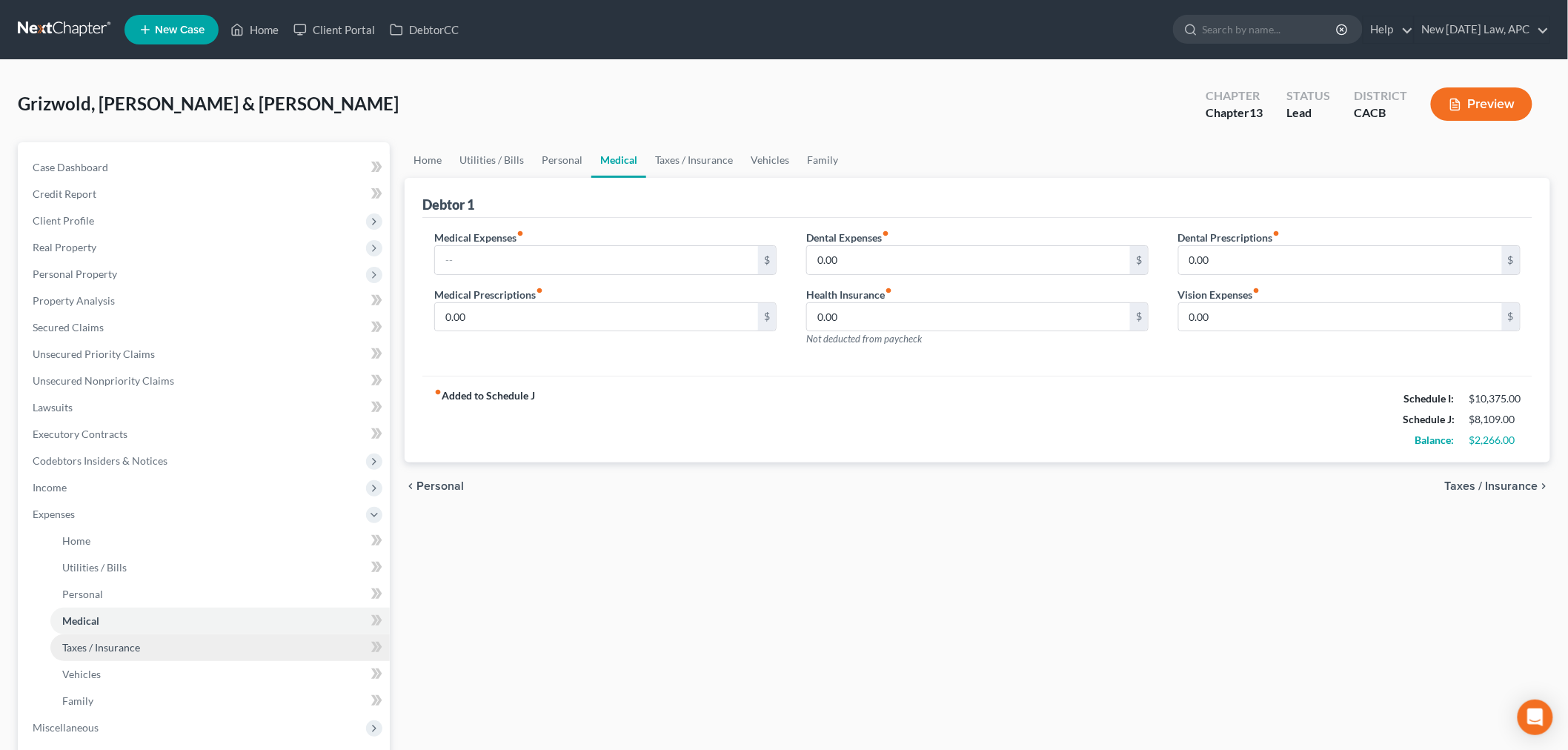
click at [110, 638] on link "Taxes / Insurance" at bounding box center [220, 647] width 339 height 27
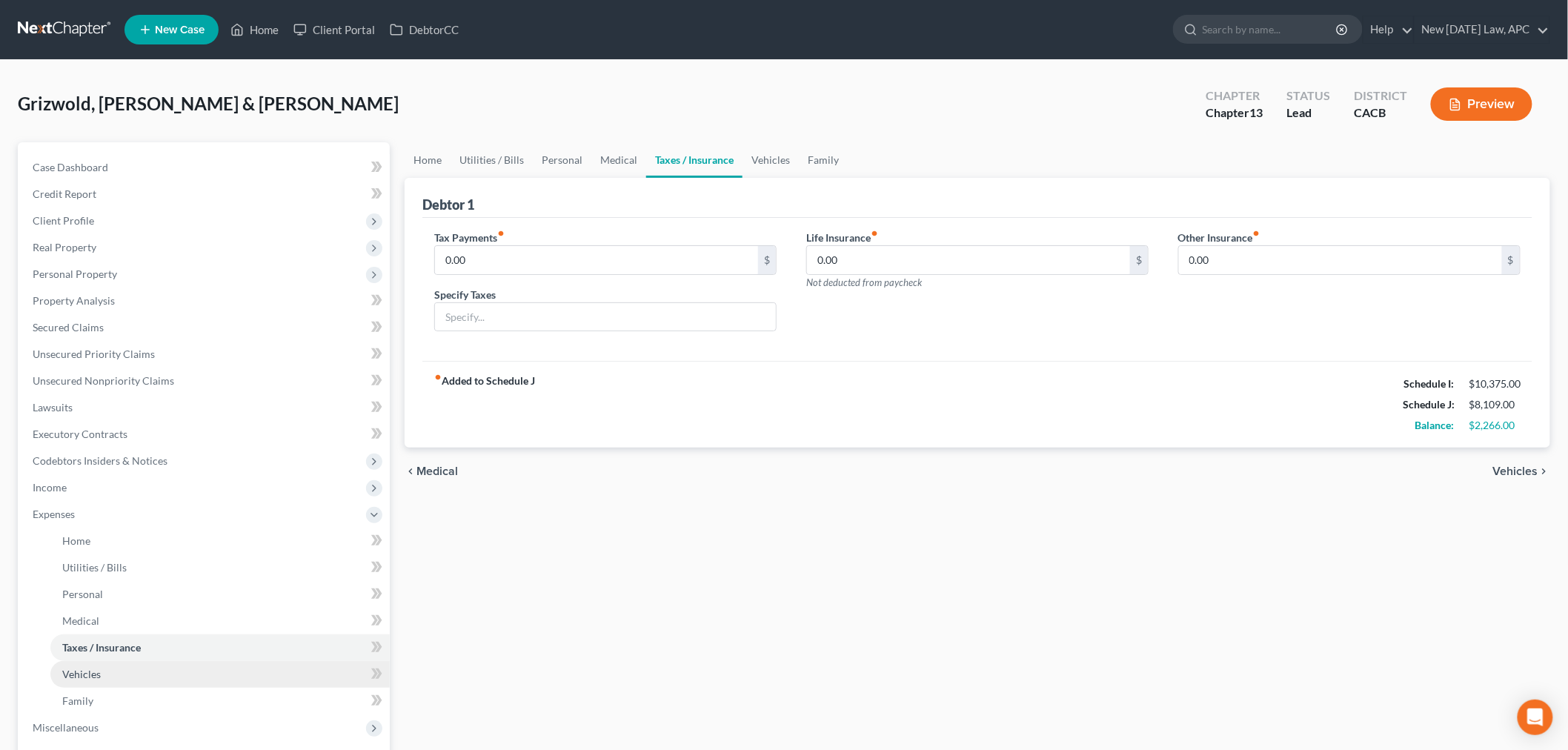
click at [98, 671] on span "Vehicles" at bounding box center [81, 674] width 38 height 13
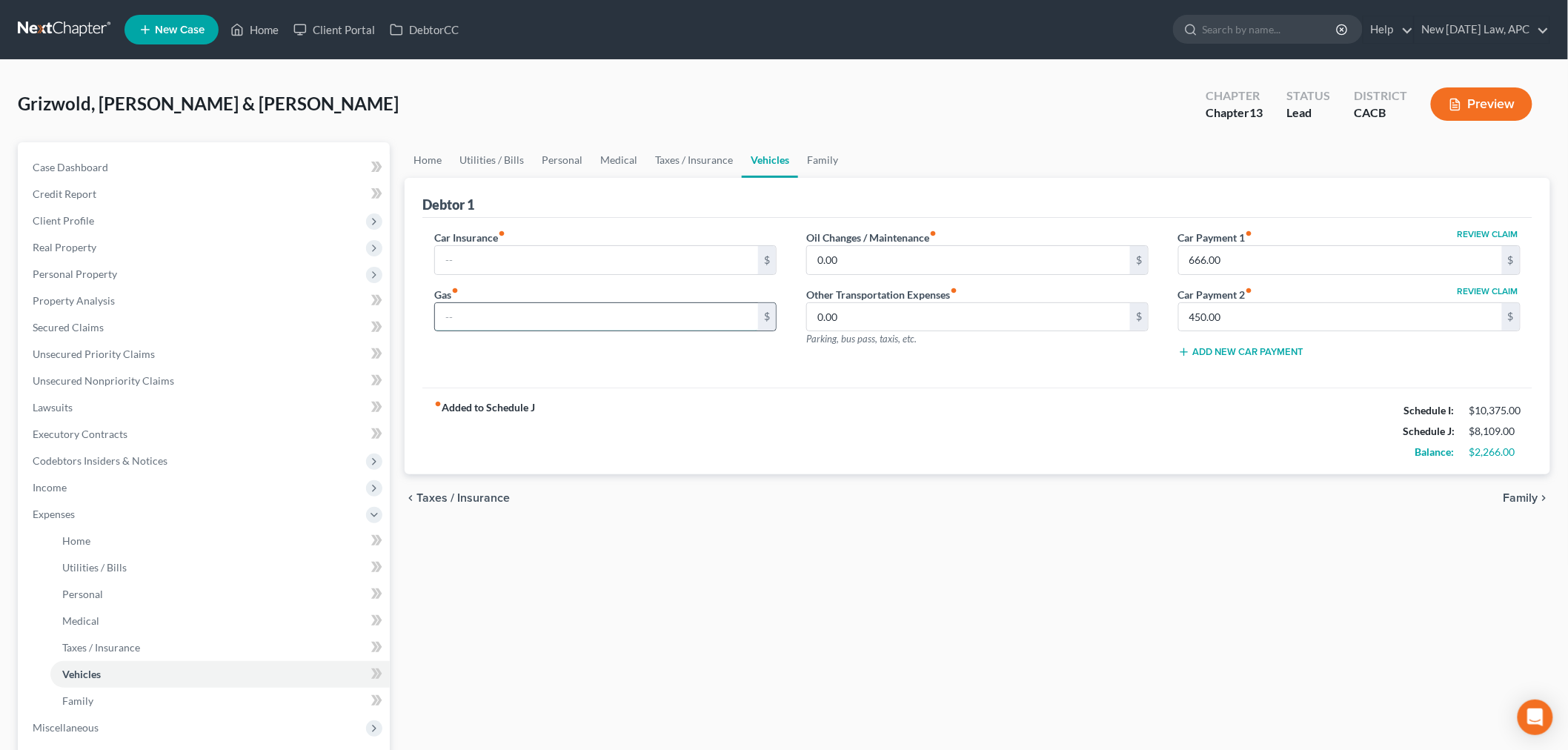
click at [472, 316] on input "text" at bounding box center [597, 317] width 323 height 28
type input "450.00"
click at [558, 388] on div "fiber_manual_record Added to Schedule J Schedule I: $10,375.00 Schedule J: $8,5…" at bounding box center [977, 431] width 1110 height 87
click at [572, 501] on div "chevron_left Taxes / Insurance Family chevron_right" at bounding box center [977, 498] width 1146 height 48
click at [848, 268] on input "0.00" at bounding box center [969, 260] width 323 height 28
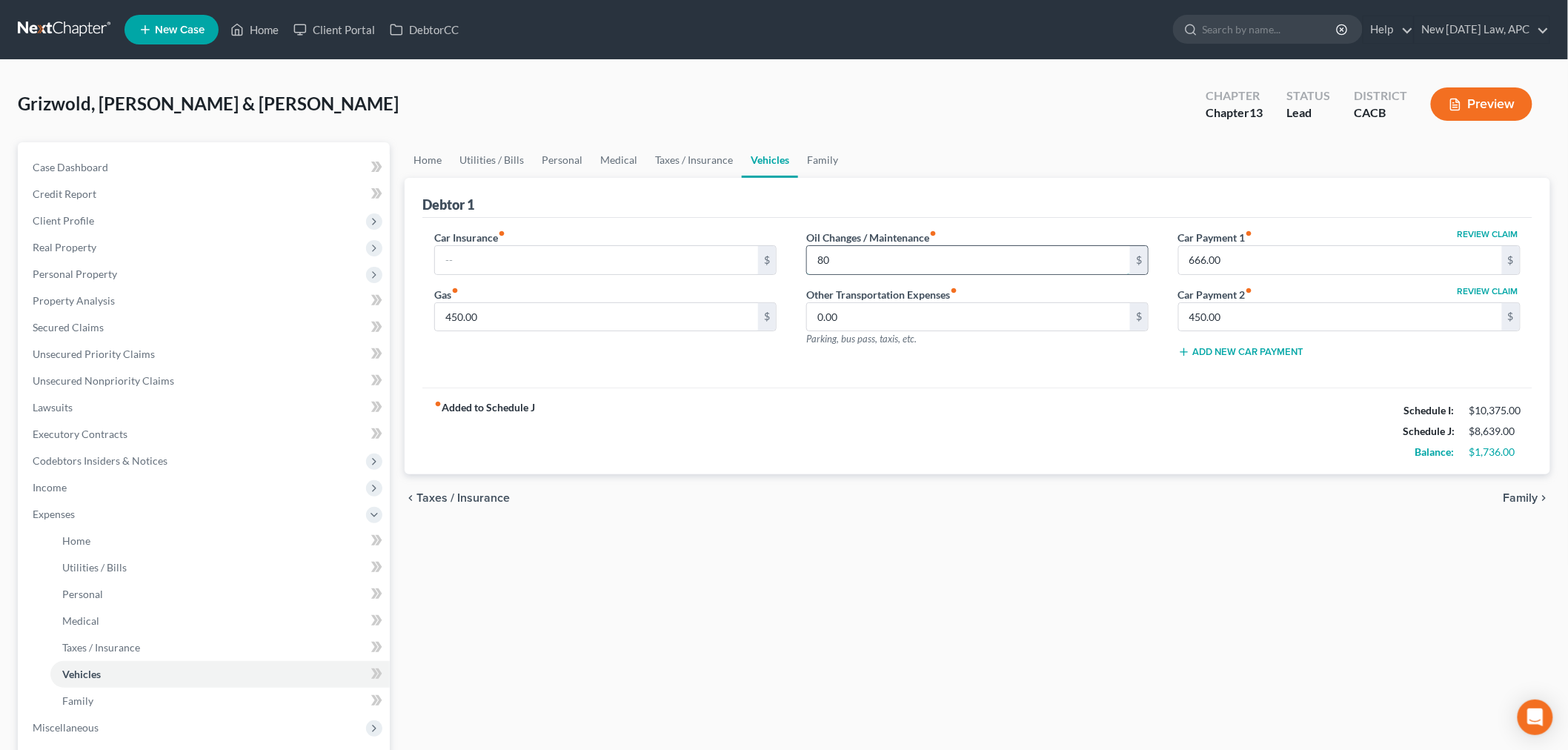
type input "8"
type input "45.00"
click at [840, 439] on div "fiber_manual_record Added to Schedule J Schedule I: $10,375.00 Schedule J: $8,6…" at bounding box center [977, 431] width 1110 height 87
click at [502, 263] on input "text" at bounding box center [597, 260] width 323 height 28
type input "240.00"
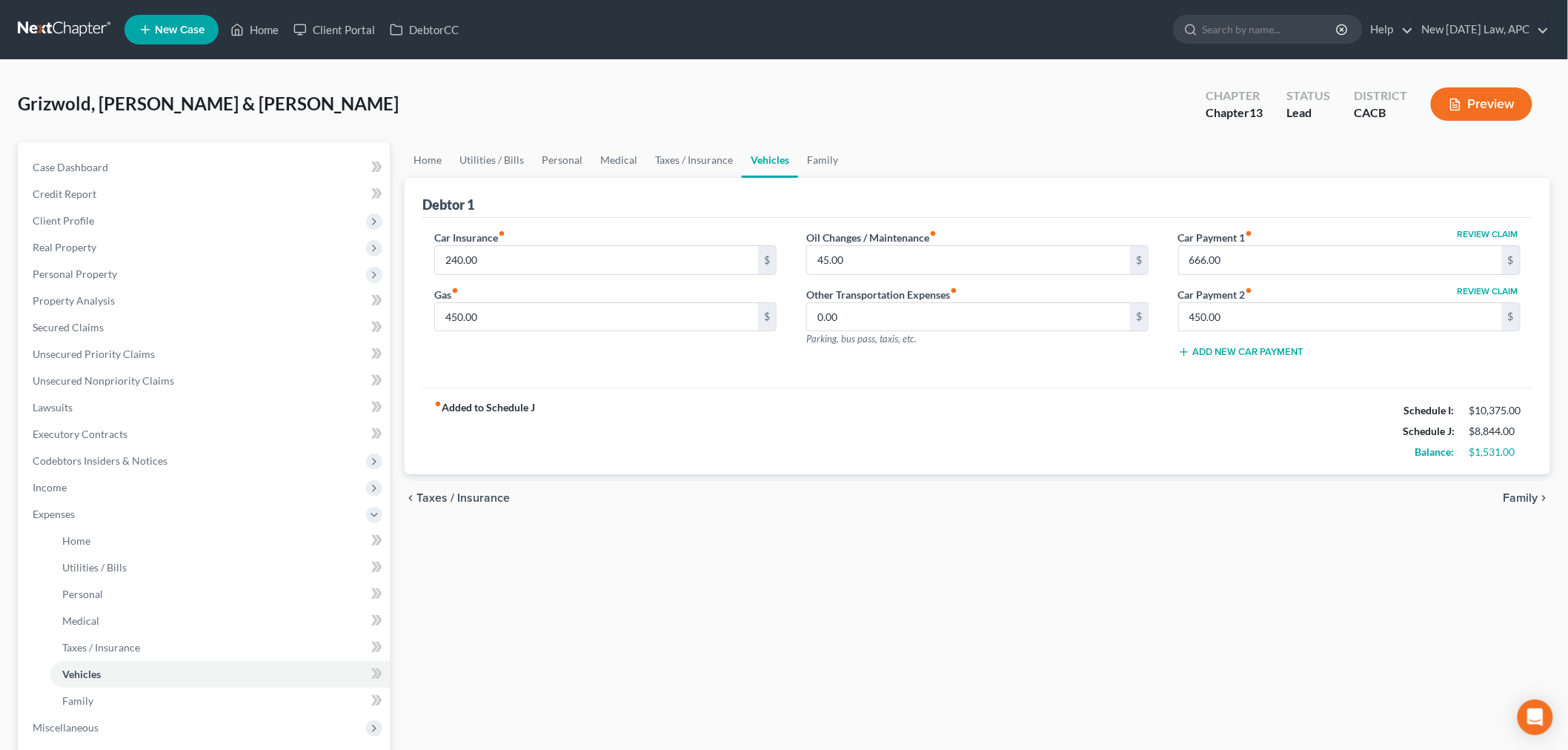
click at [594, 586] on div "Home Utilities / Bills Personal Medical Taxes / Insurance Vehicles Family Debto…" at bounding box center [977, 558] width 1161 height 830
drag, startPoint x: 153, startPoint y: 701, endPoint x: 164, endPoint y: 696, distance: 12.1
click at [153, 701] on link "Family" at bounding box center [220, 701] width 339 height 27
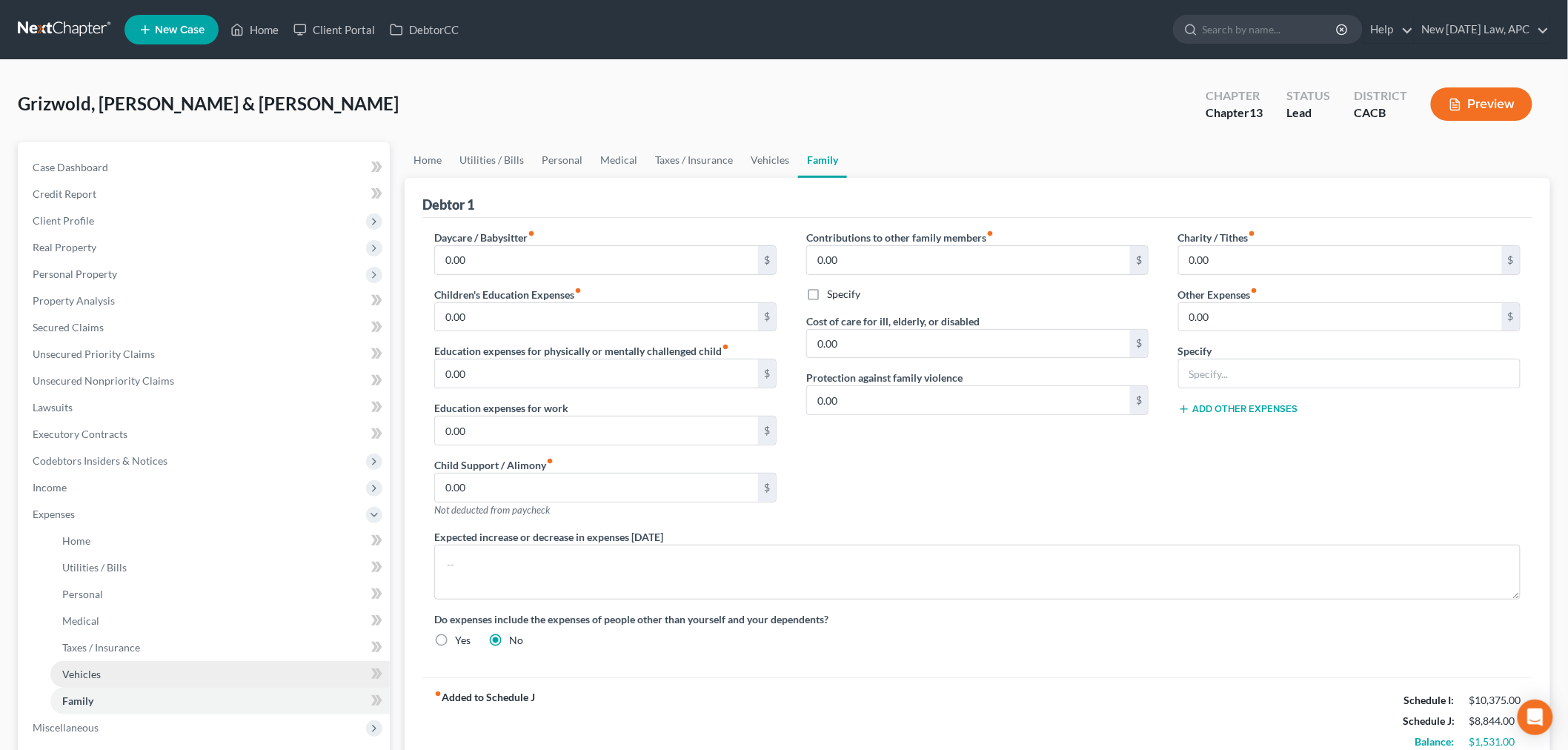
click at [96, 672] on span "Vehicles" at bounding box center [81, 674] width 38 height 13
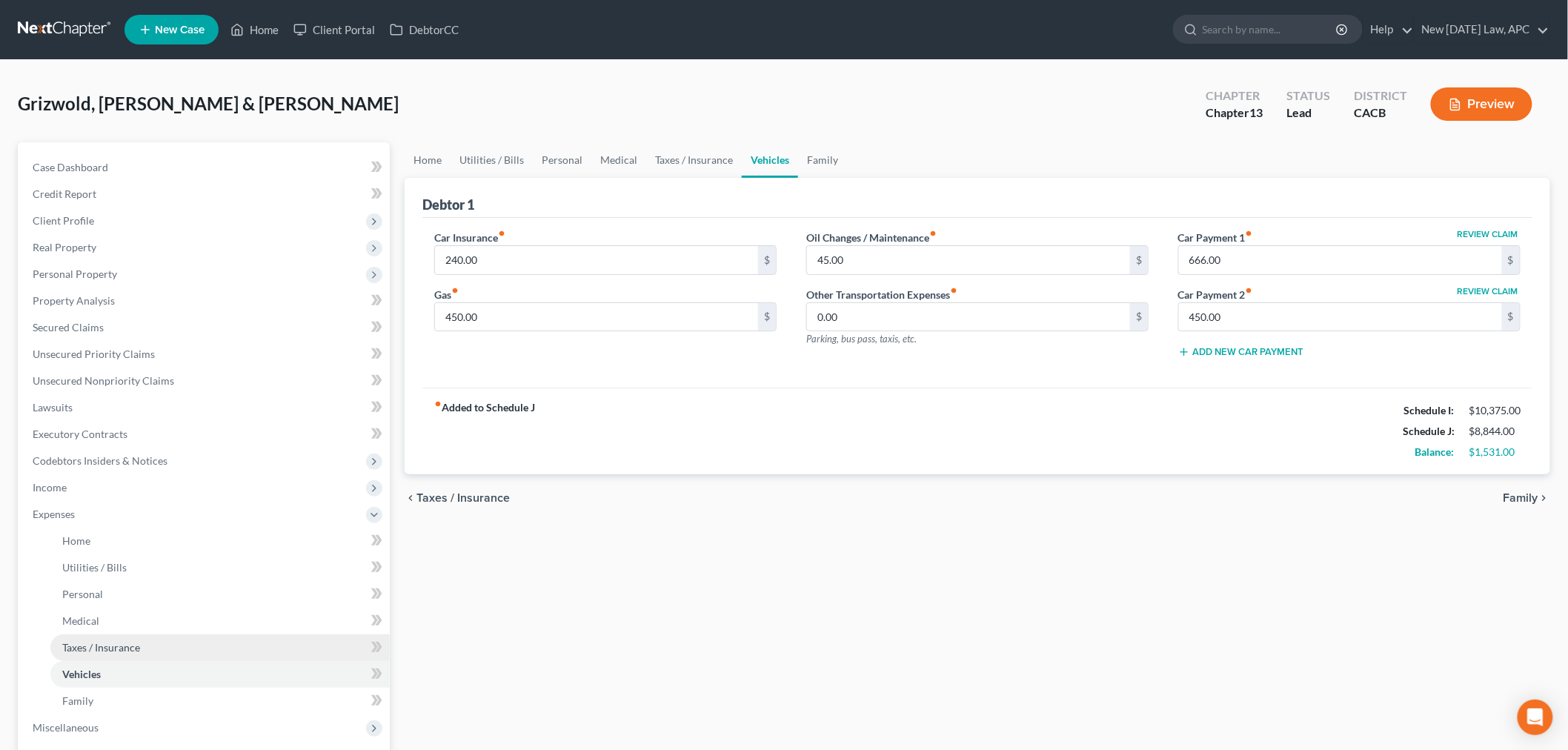
click at [92, 649] on span "Taxes / Insurance" at bounding box center [101, 648] width 77 height 13
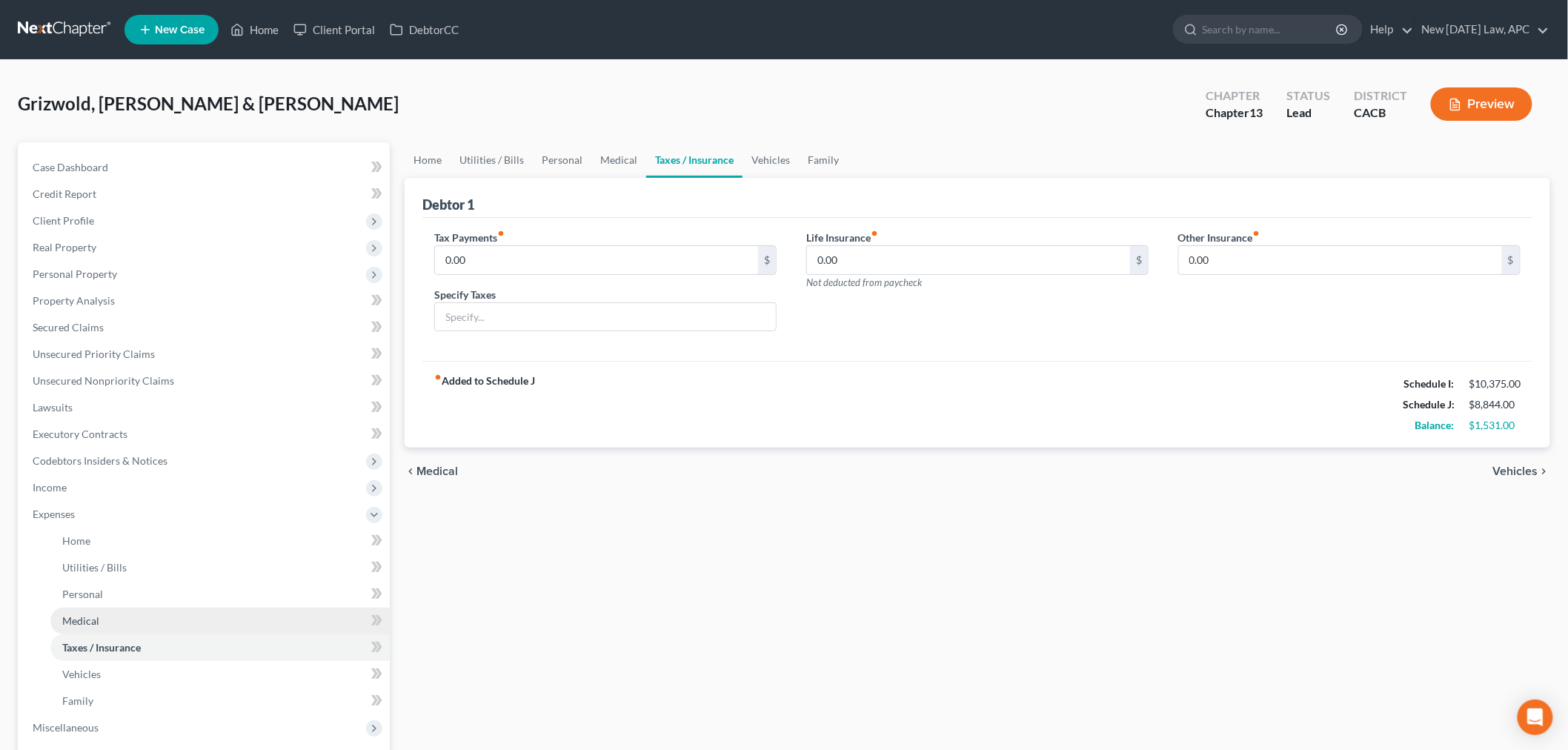
click at [116, 624] on link "Medical" at bounding box center [220, 621] width 339 height 27
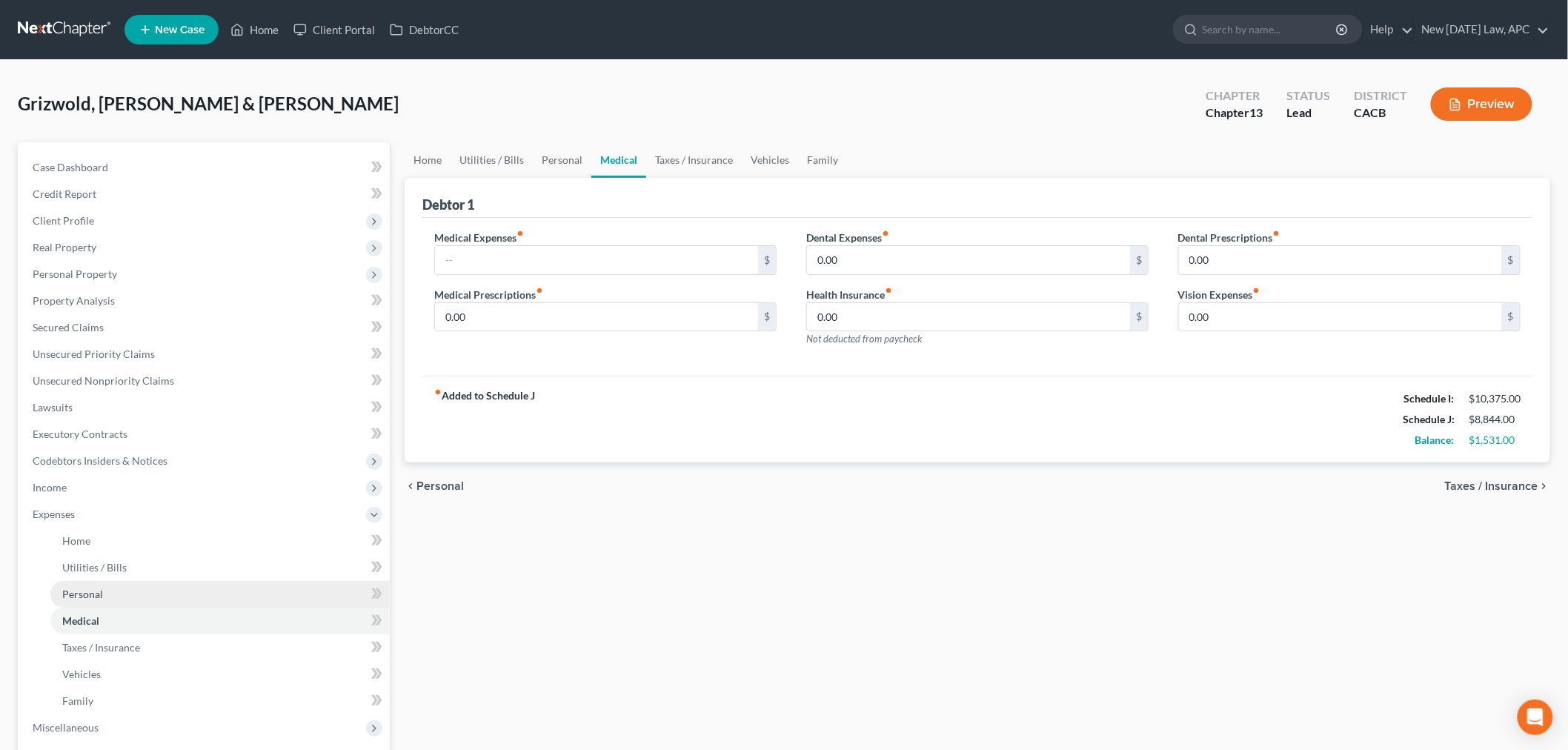
click at [86, 598] on span "Personal" at bounding box center [83, 594] width 41 height 13
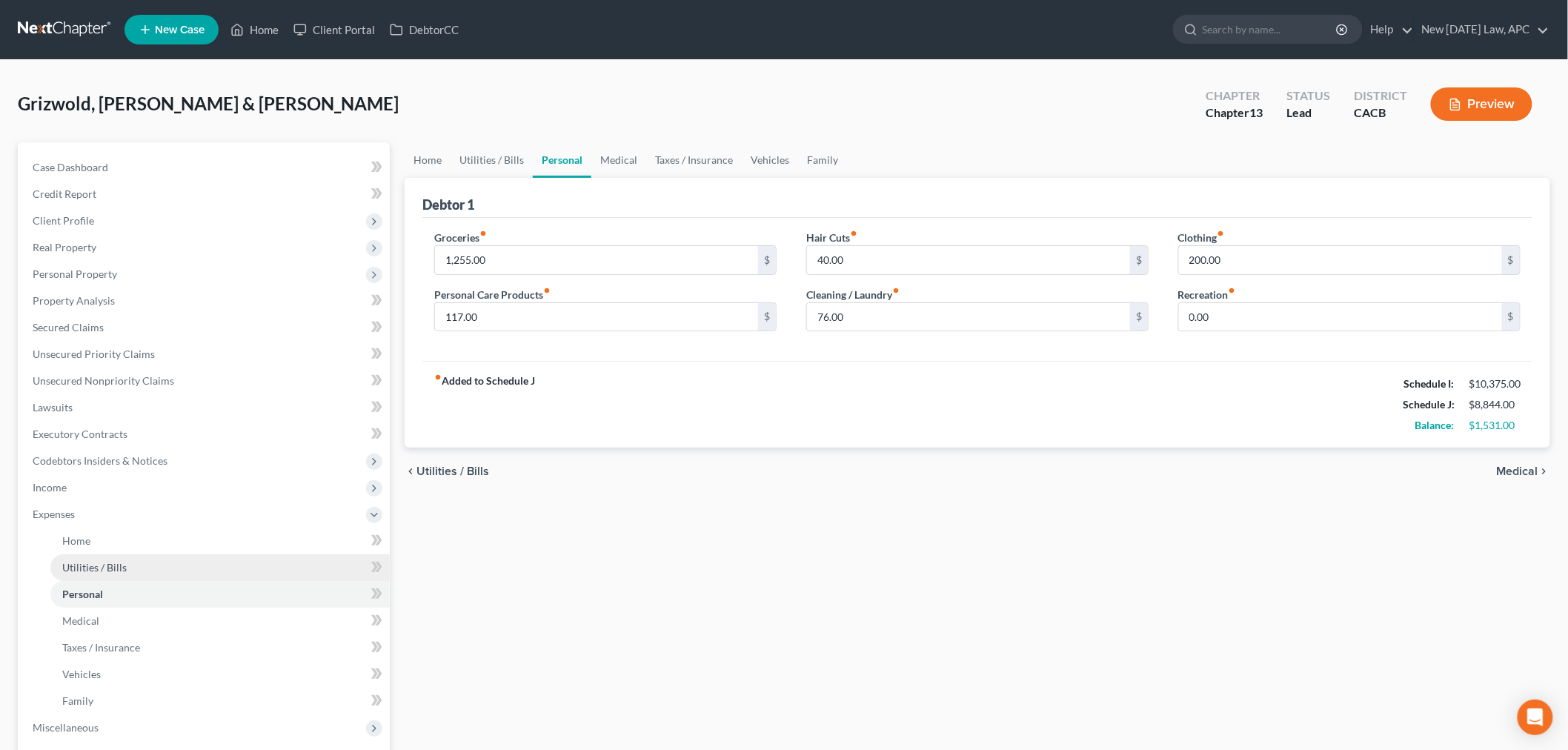
click at [95, 562] on span "Utilities / Bills" at bounding box center [94, 568] width 64 height 13
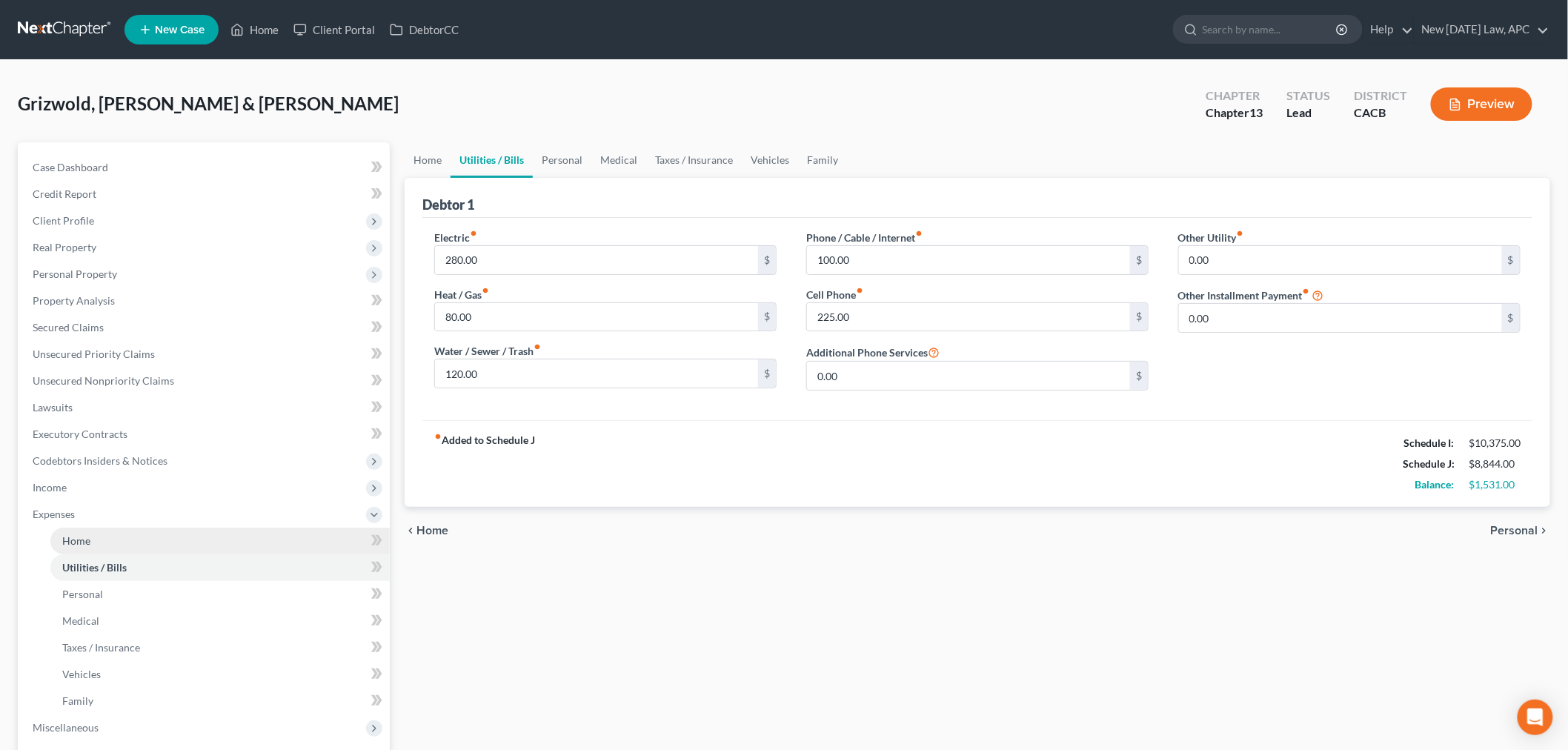
click at [150, 548] on link "Home" at bounding box center [220, 541] width 339 height 27
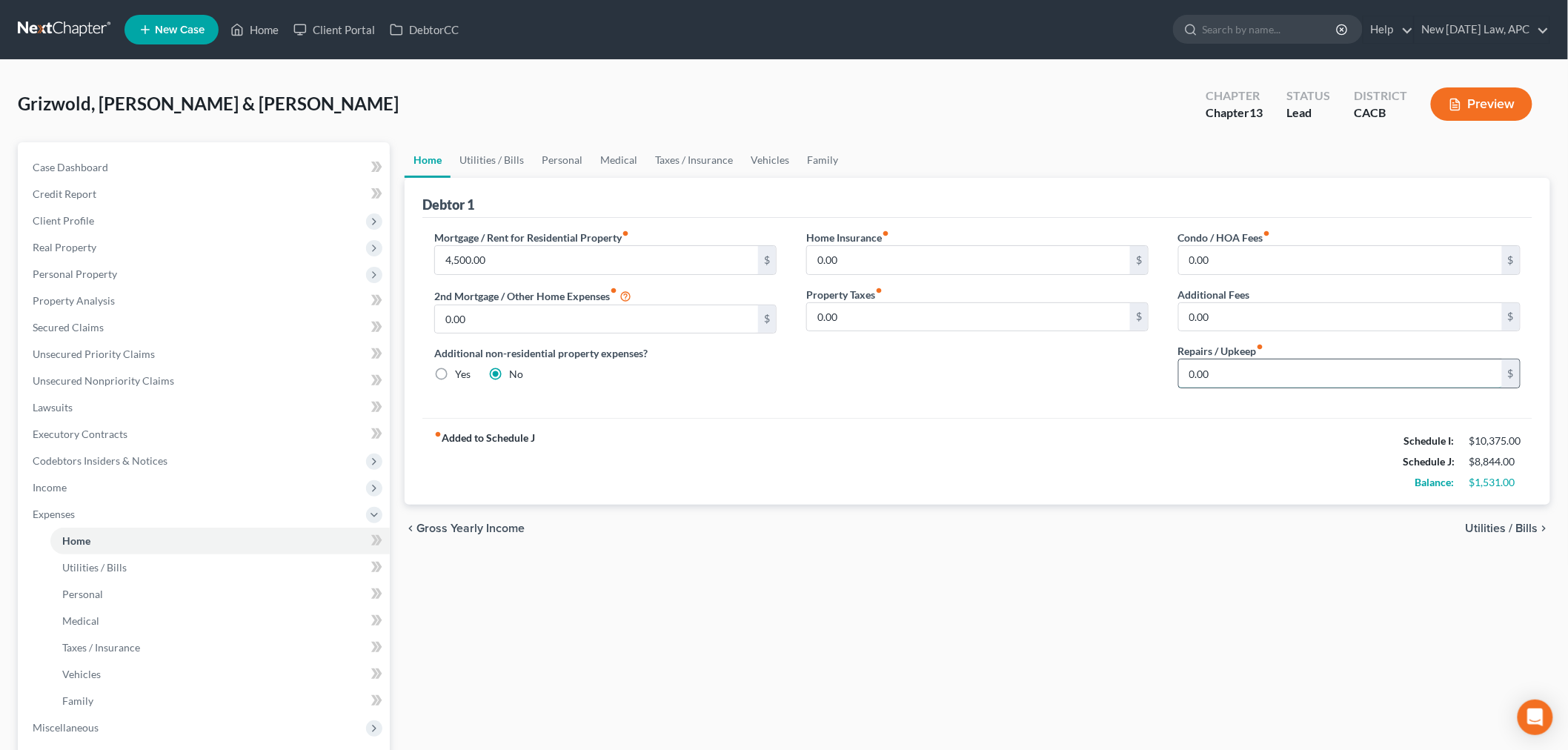
click at [1204, 379] on input "0.00" at bounding box center [1341, 374] width 323 height 28
click at [907, 571] on div "Home Utilities / Bills Personal Medical Taxes / Insurance Vehicles Family Debto…" at bounding box center [977, 558] width 1161 height 830
click at [1227, 266] on input "0.00" at bounding box center [1341, 260] width 323 height 28
click at [1218, 312] on input "0.00" at bounding box center [1341, 317] width 323 height 28
click at [1223, 371] on input "0.00" at bounding box center [1341, 374] width 323 height 28
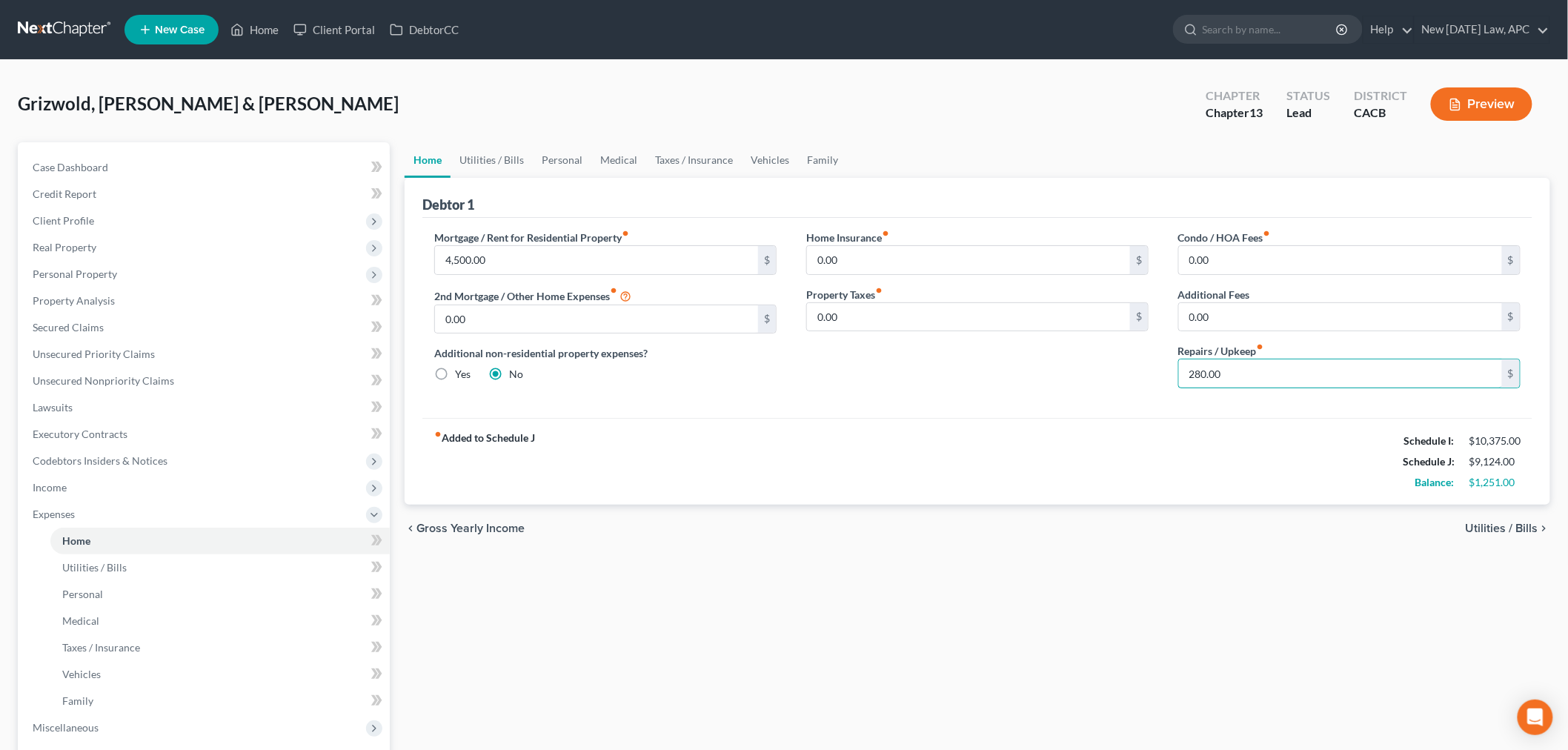
type input "280.00"
click at [1148, 525] on div "chevron_left Gross Yearly Income Utilities / Bills chevron_right" at bounding box center [977, 528] width 1146 height 48
click at [114, 566] on span "Utilities / Bills" at bounding box center [94, 568] width 64 height 13
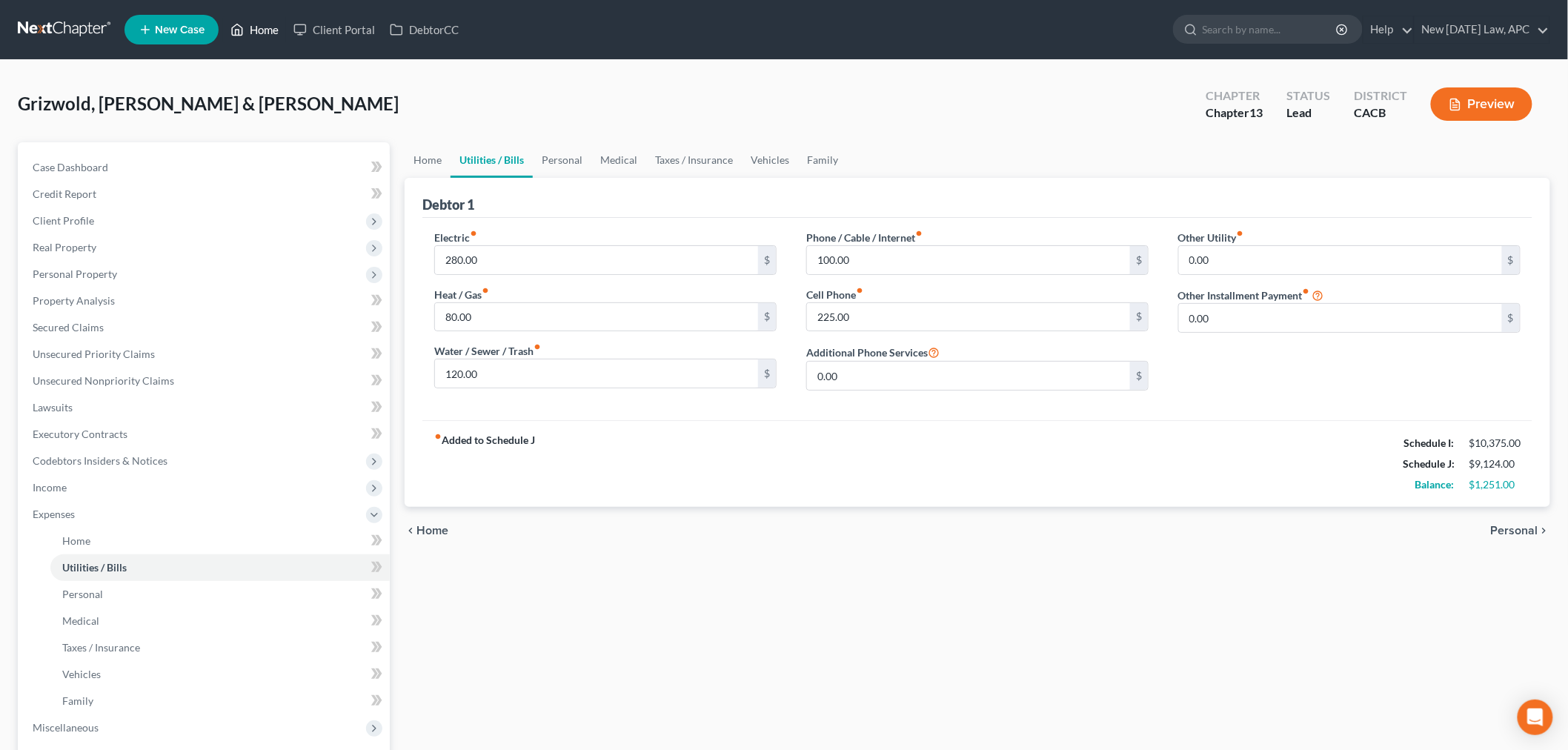
click at [264, 40] on link "Home" at bounding box center [254, 29] width 63 height 27
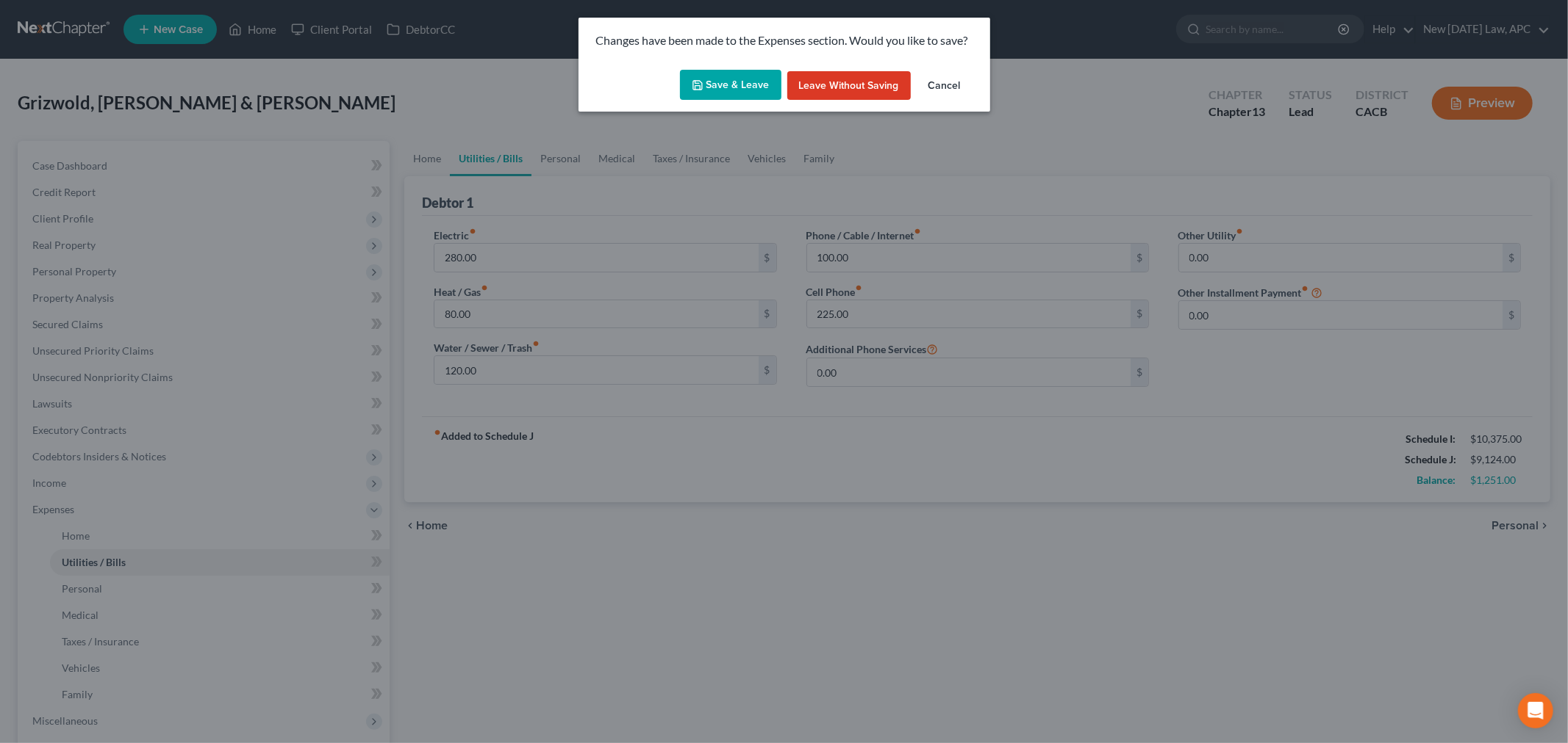
click at [732, 86] on button "Save & Leave" at bounding box center [730, 85] width 102 height 30
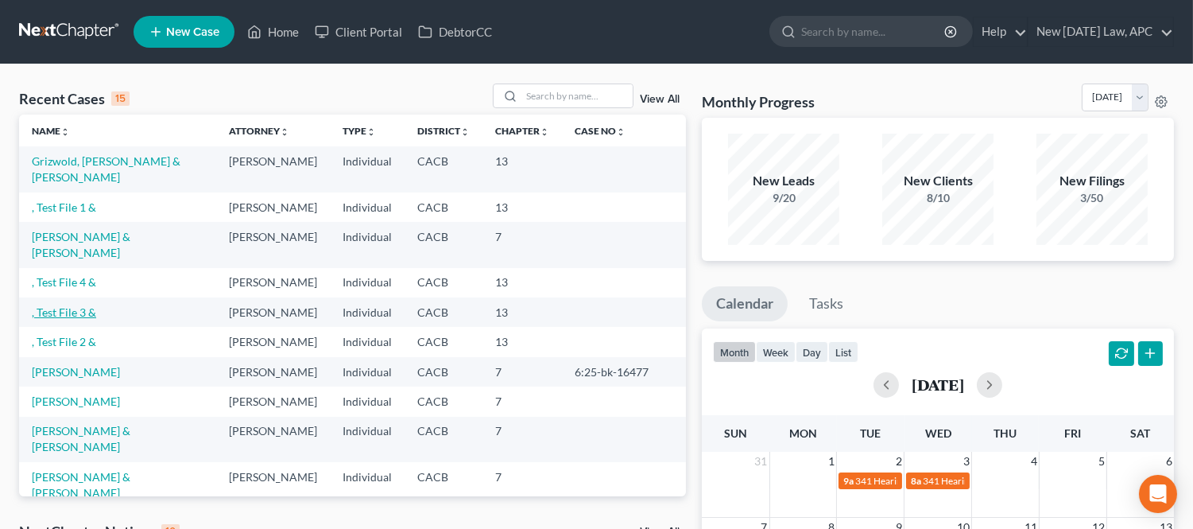
click at [72, 305] on link ", Test File 3 &" at bounding box center [64, 312] width 64 height 14
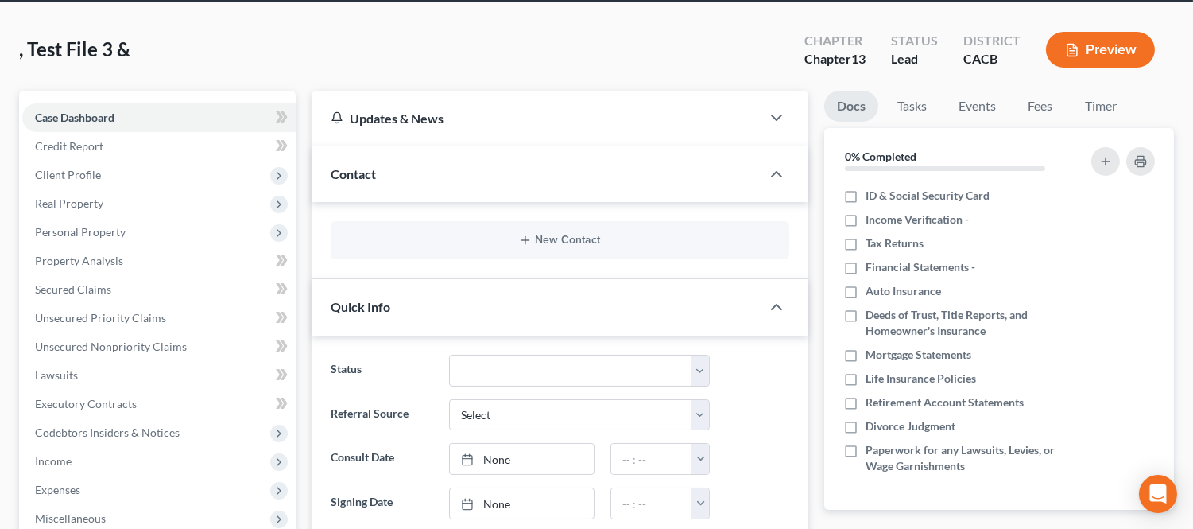
scroll to position [88, 0]
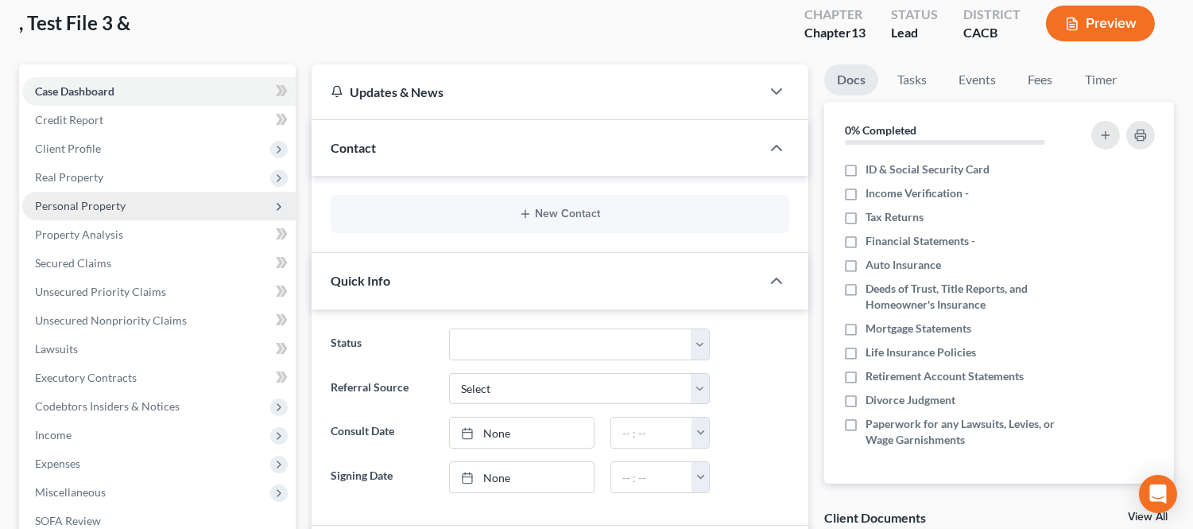
click at [99, 192] on span "Personal Property" at bounding box center [158, 206] width 273 height 29
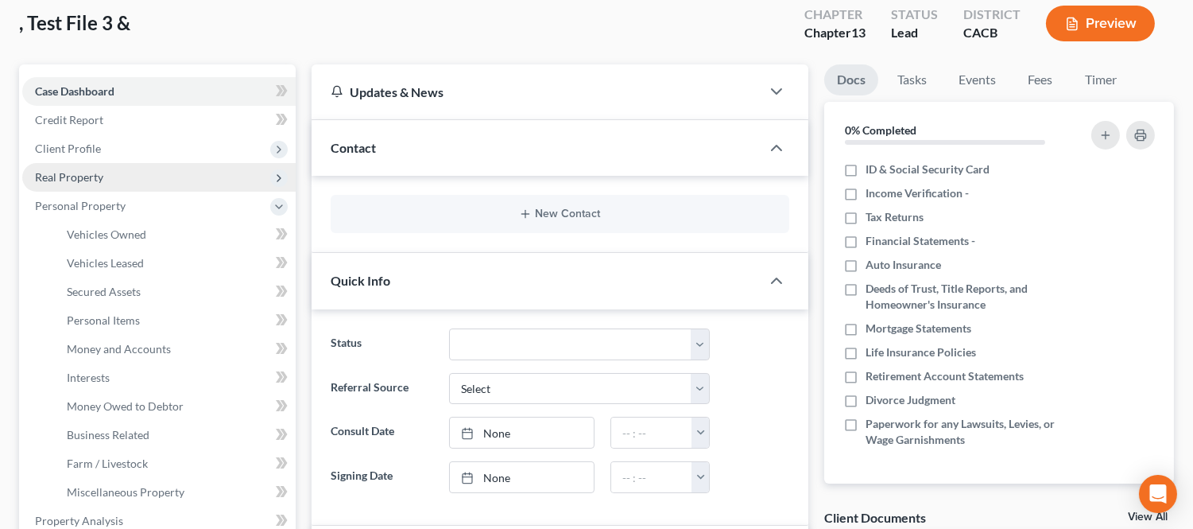
click at [97, 175] on span "Real Property" at bounding box center [69, 177] width 68 height 14
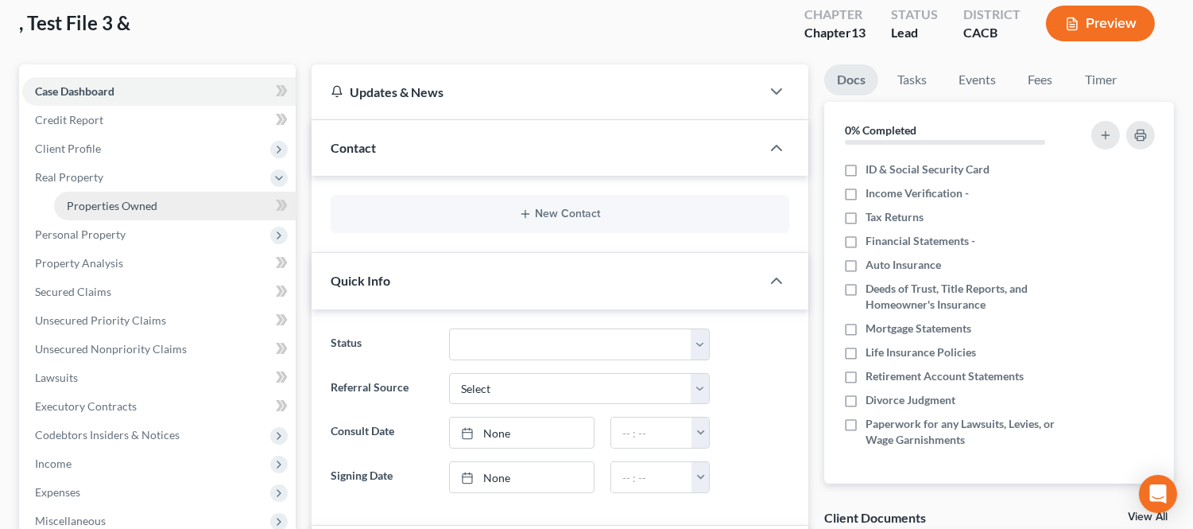
click at [108, 205] on span "Properties Owned" at bounding box center [112, 206] width 91 height 14
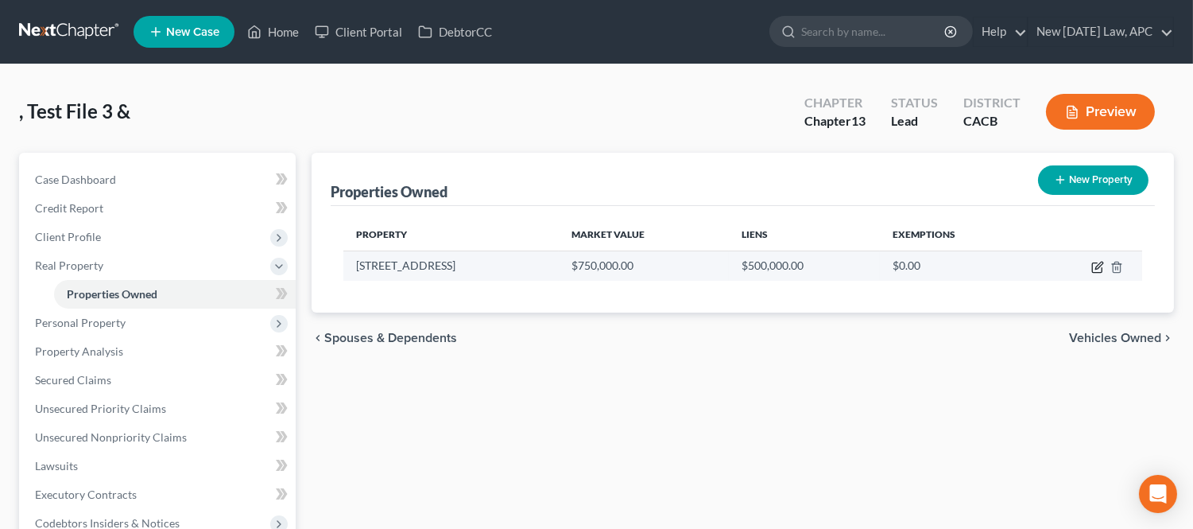
click at [1092, 268] on icon "button" at bounding box center [1097, 268] width 10 height 10
select select "4"
select select "32"
select select "4"
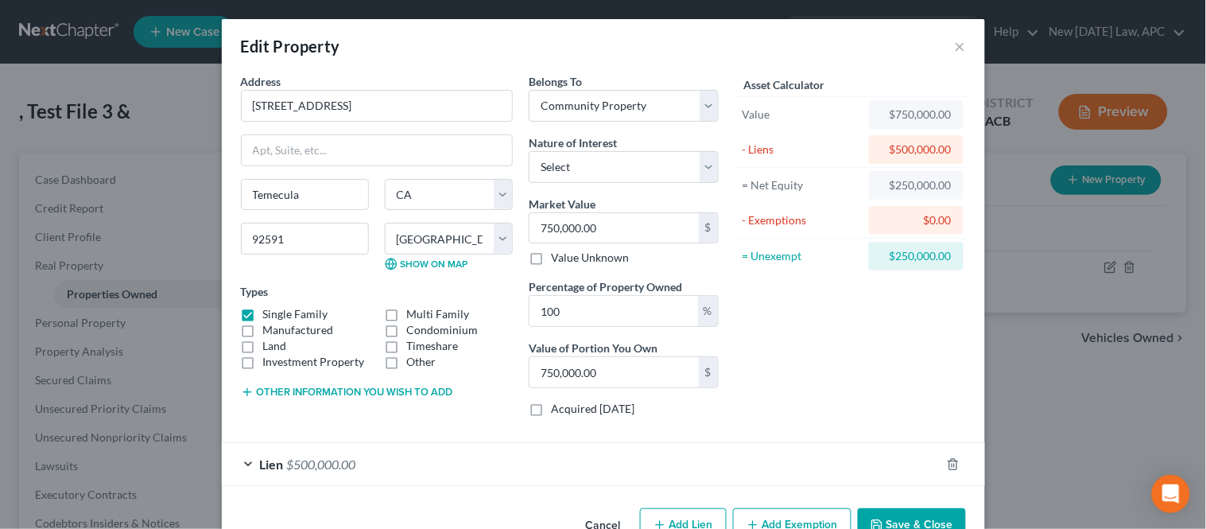
scroll to position [45, 0]
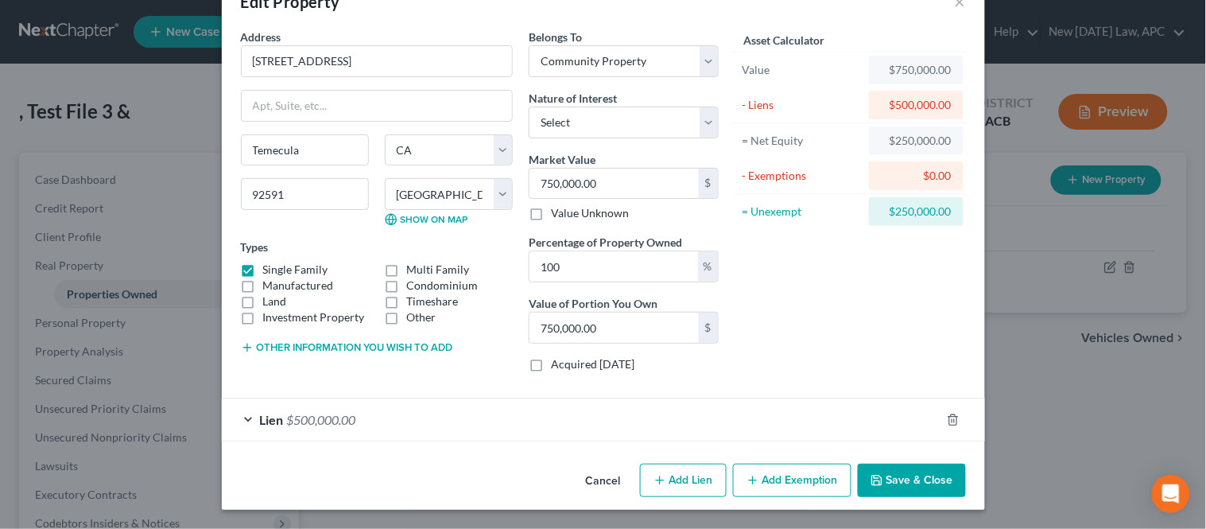
click at [795, 480] on button "Add Exemption" at bounding box center [792, 479] width 118 height 33
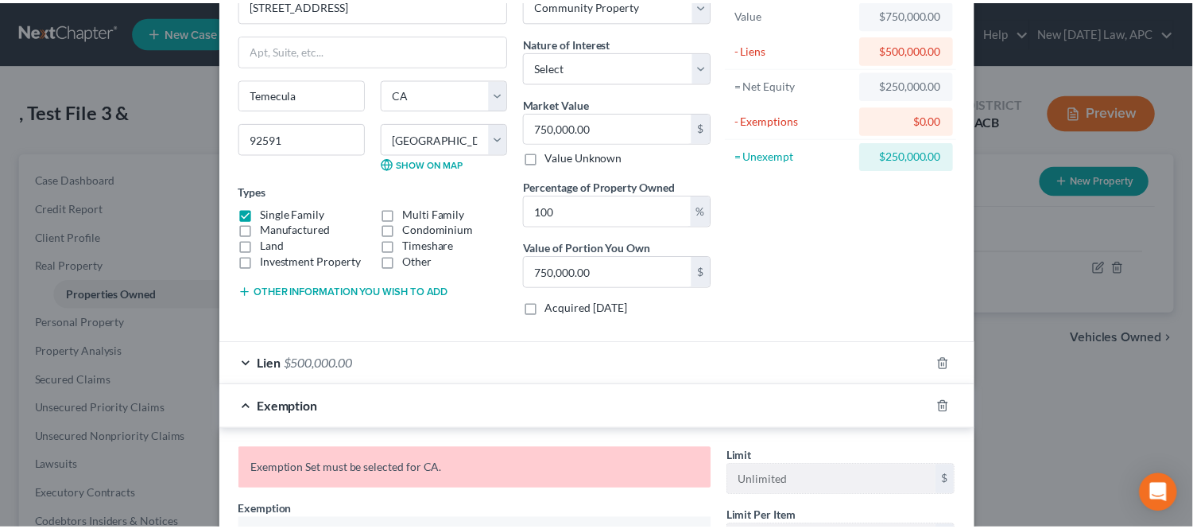
scroll to position [0, 0]
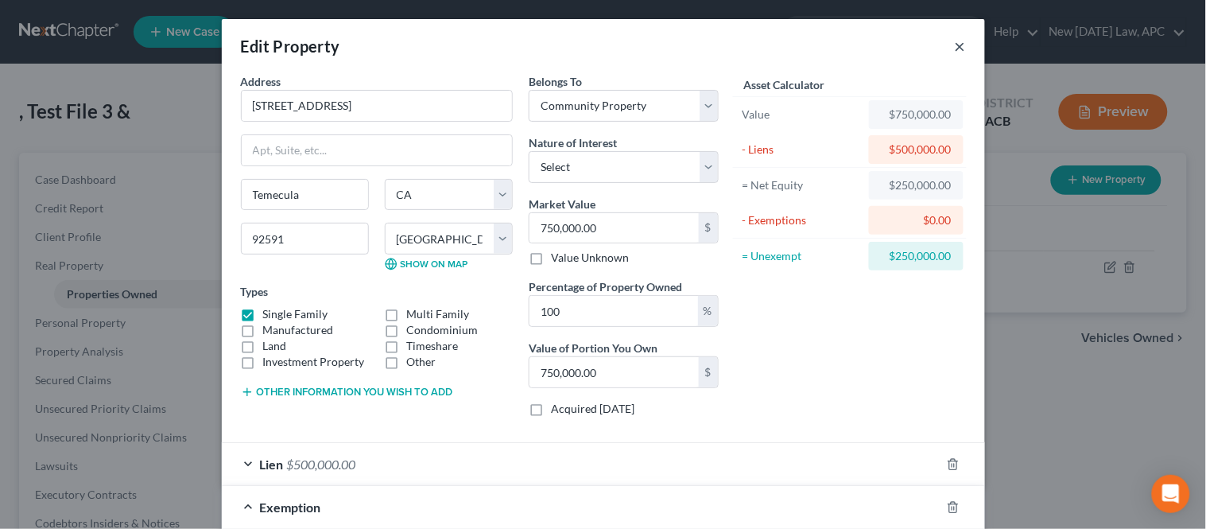
click at [955, 45] on button "×" at bounding box center [960, 46] width 11 height 19
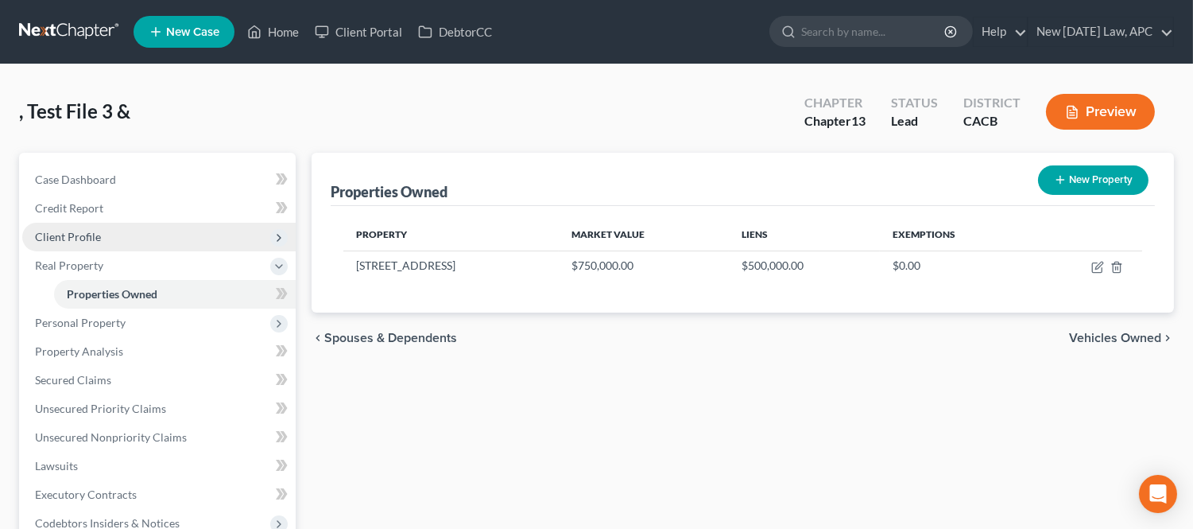
click at [76, 227] on span "Client Profile" at bounding box center [158, 237] width 273 height 29
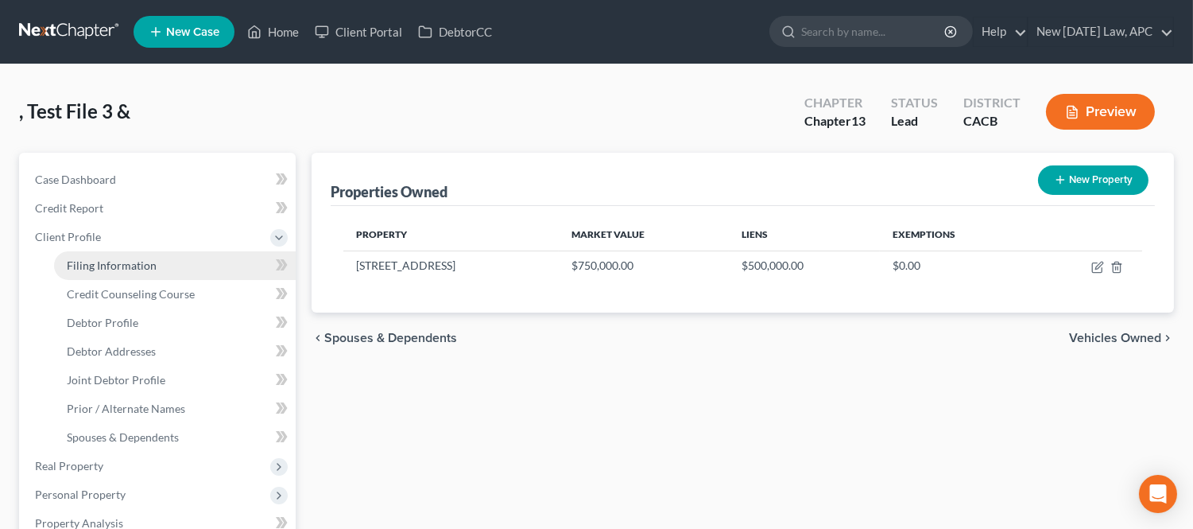
drag, startPoint x: 122, startPoint y: 265, endPoint x: 180, endPoint y: 265, distance: 58.0
click at [122, 265] on span "Filing Information" at bounding box center [112, 265] width 90 height 14
select select "1"
select select "3"
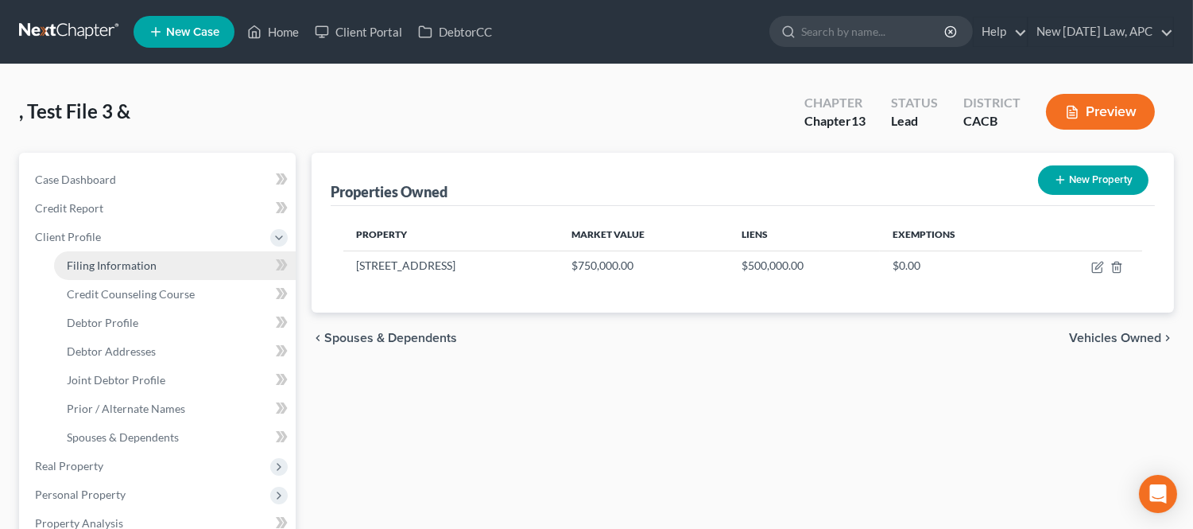
select select "4"
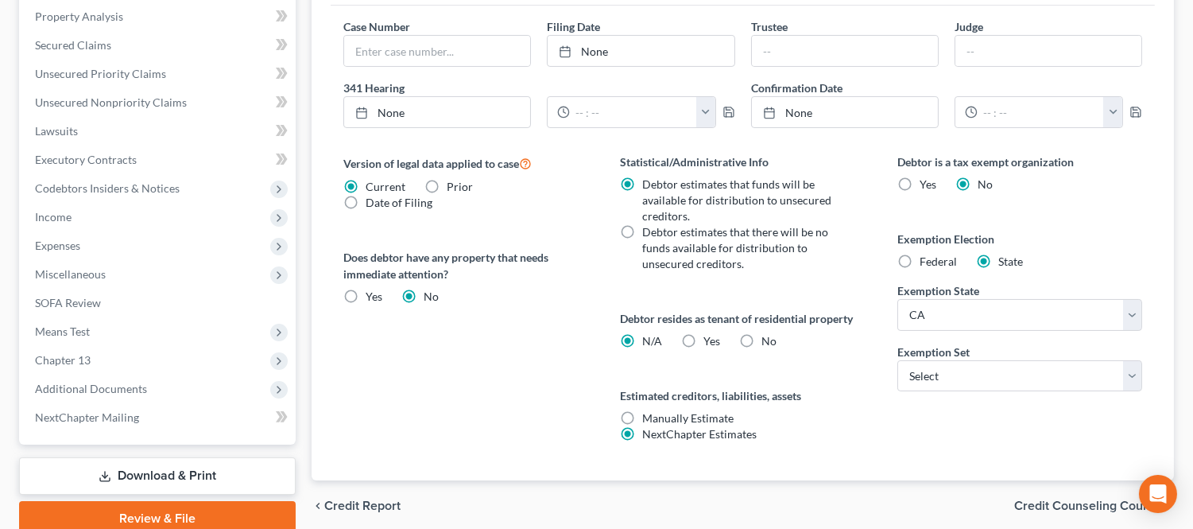
scroll to position [571, 0]
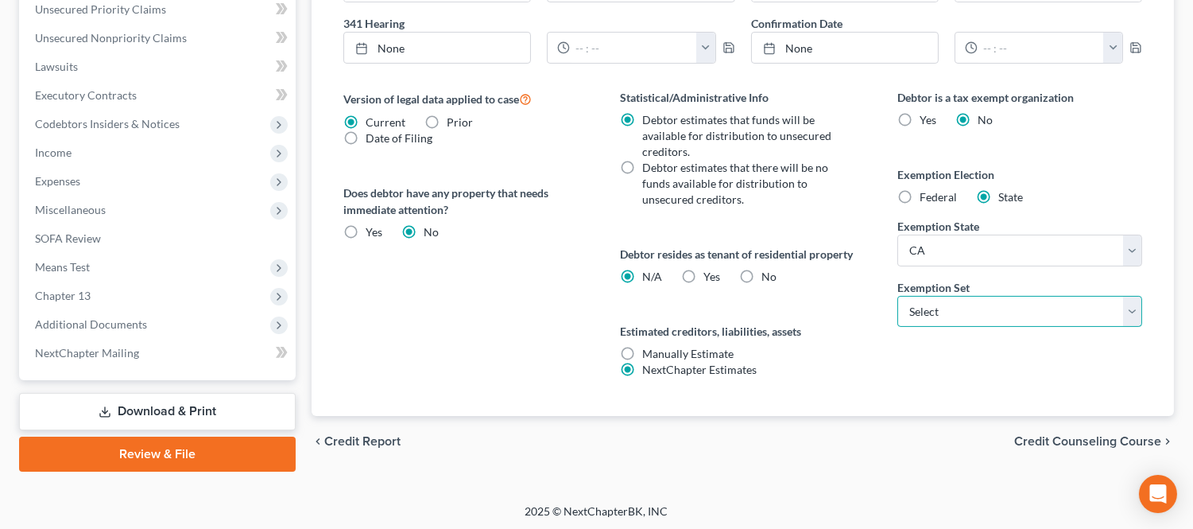
click at [981, 320] on select "Select 703 704" at bounding box center [1019, 312] width 245 height 32
select select "1"
click at [897, 296] on select "Select 703 704" at bounding box center [1019, 312] width 245 height 32
click at [904, 400] on div "Debtor is a tax exempt organization Yes No Exemption Election Federal State Exe…" at bounding box center [1020, 252] width 277 height 327
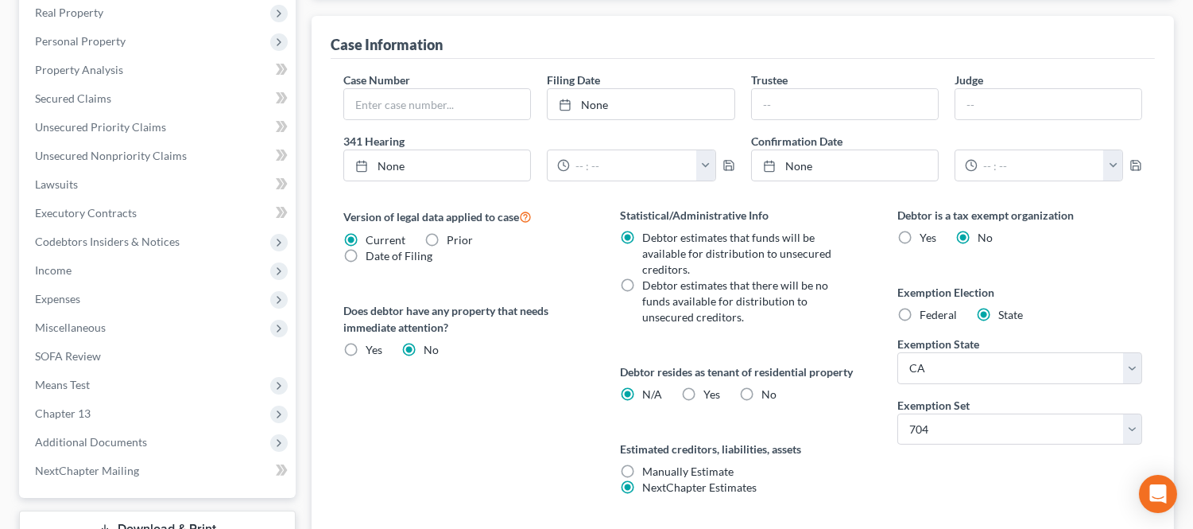
scroll to position [483, 0]
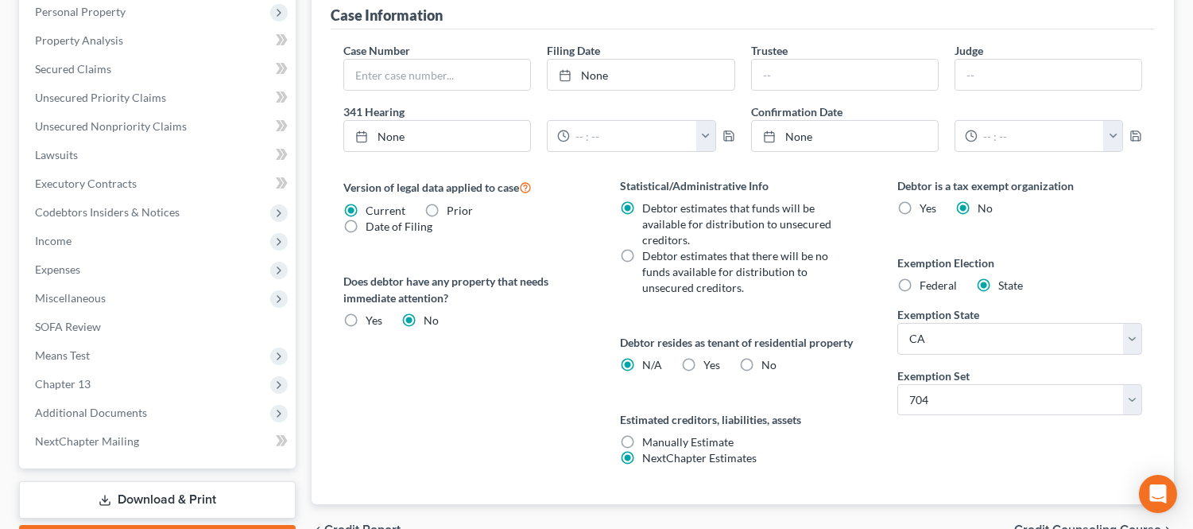
click at [762, 362] on label "No" at bounding box center [769, 365] width 15 height 16
click at [769, 362] on input "No" at bounding box center [774, 362] width 10 height 10
radio input "true"
radio input "false"
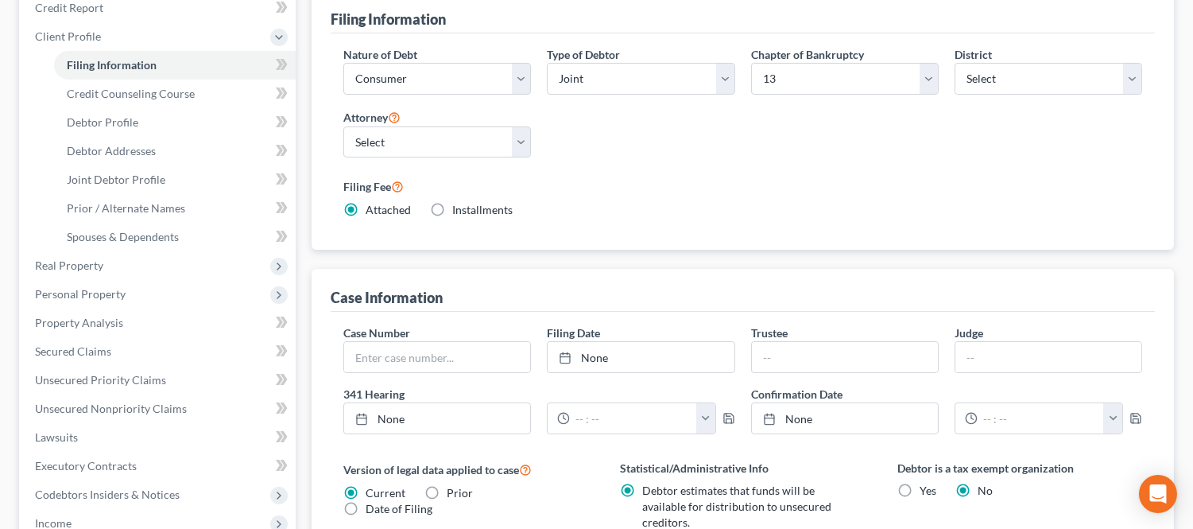
scroll to position [130, 0]
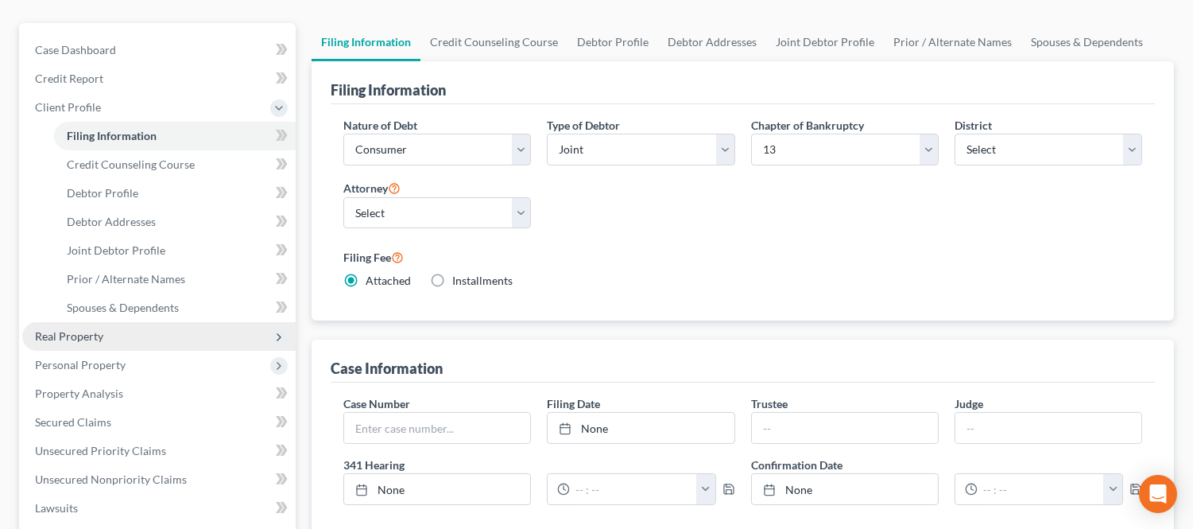
click at [105, 344] on span "Real Property" at bounding box center [158, 336] width 273 height 29
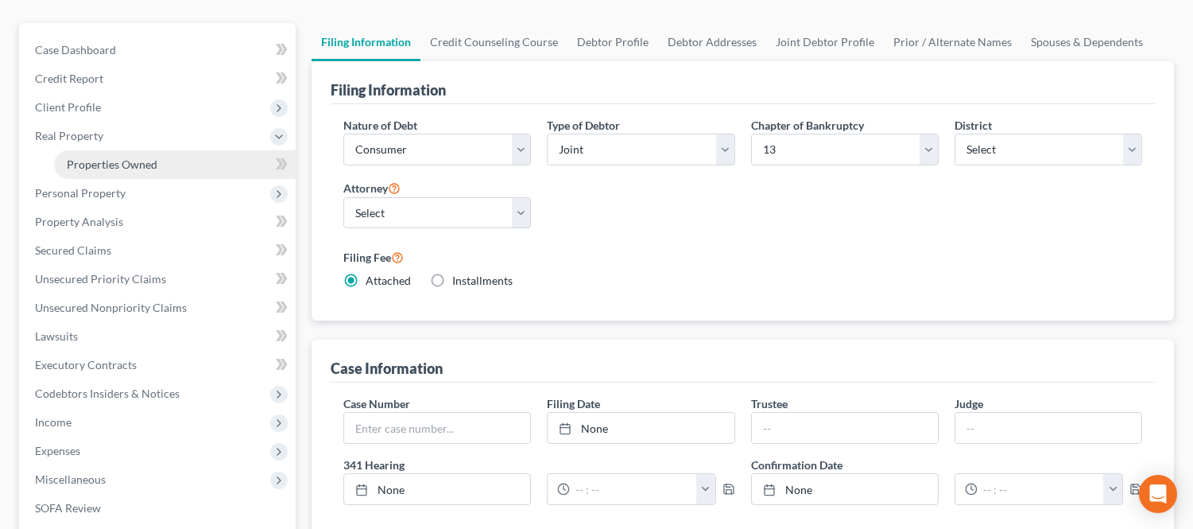
click at [121, 168] on span "Properties Owned" at bounding box center [112, 164] width 91 height 14
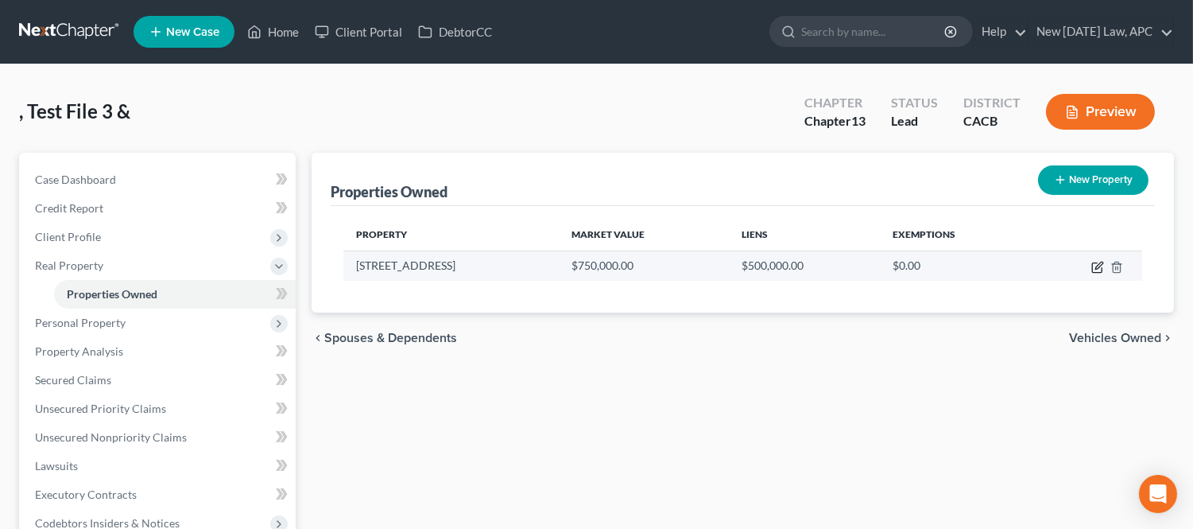
click at [1093, 263] on icon "button" at bounding box center [1097, 267] width 13 height 13
select select "4"
select select "32"
select select "4"
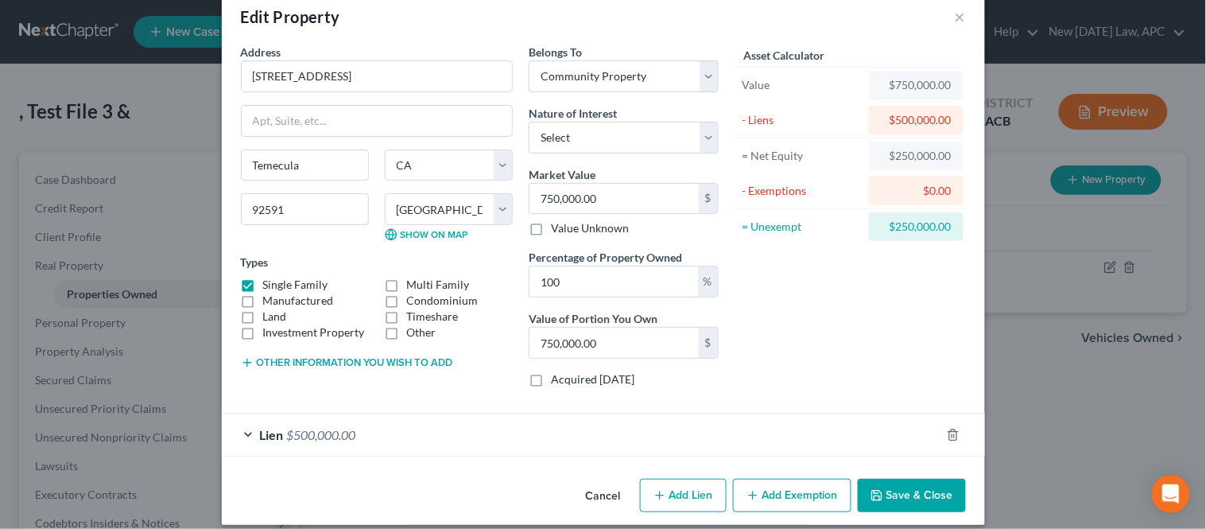
scroll to position [45, 0]
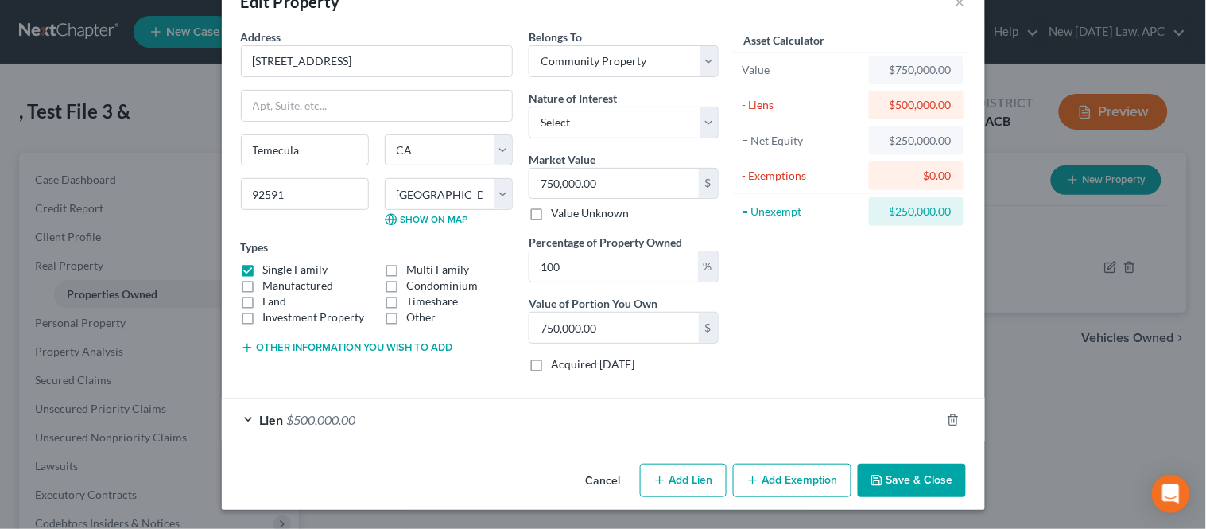
click at [785, 473] on button "Add Exemption" at bounding box center [792, 479] width 118 height 33
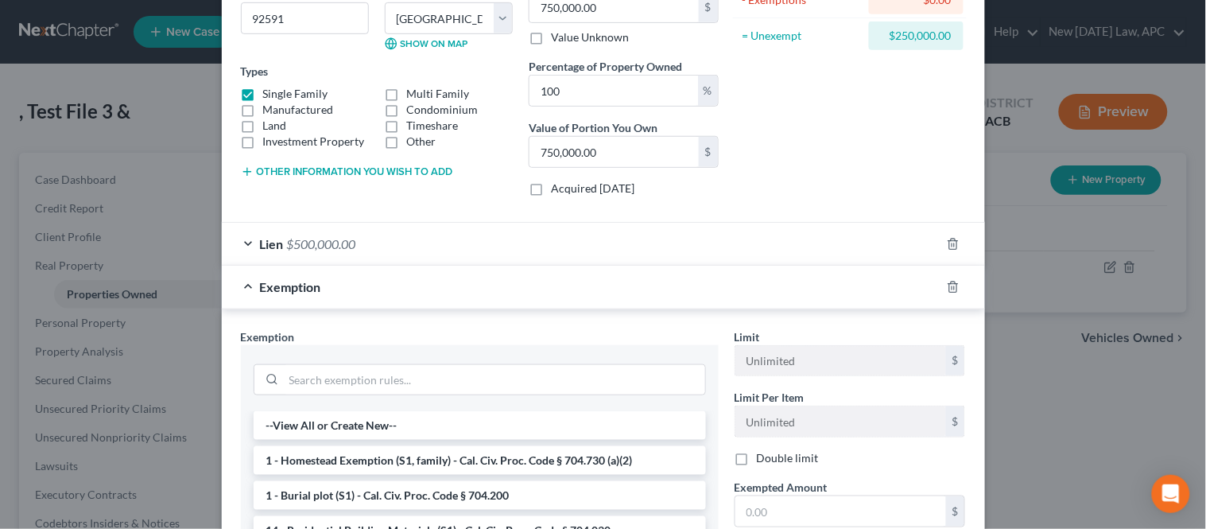
scroll to position [221, 0]
click at [324, 376] on input "search" at bounding box center [494, 379] width 421 height 30
click at [410, 448] on li "1 - Homestead Exemption (S1, family) - Cal. Civ. Proc. Code § 704.730 (a)(2)" at bounding box center [480, 459] width 452 height 29
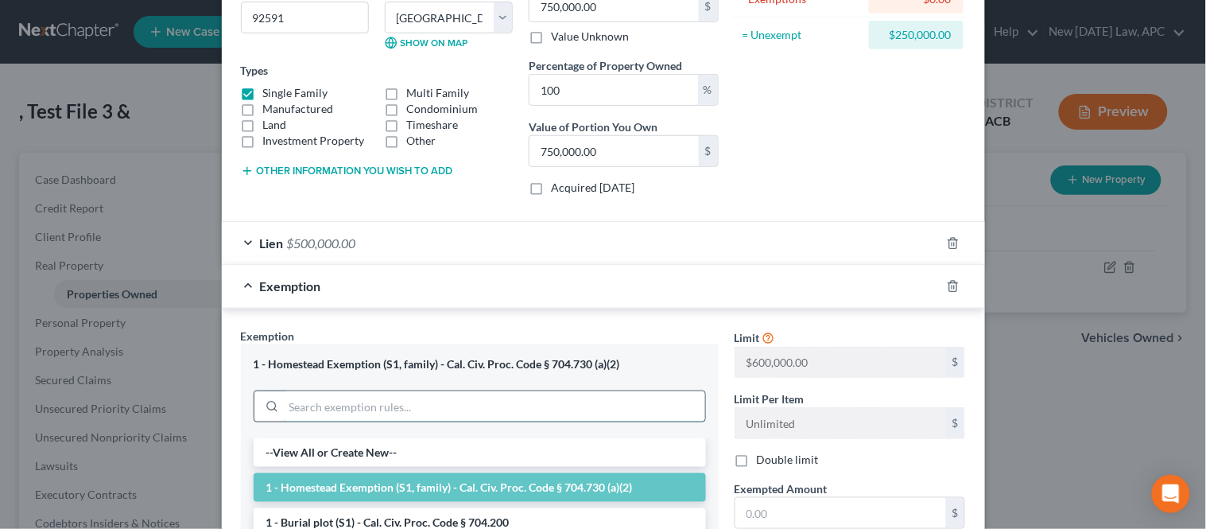
click at [451, 393] on input "search" at bounding box center [494, 406] width 421 height 30
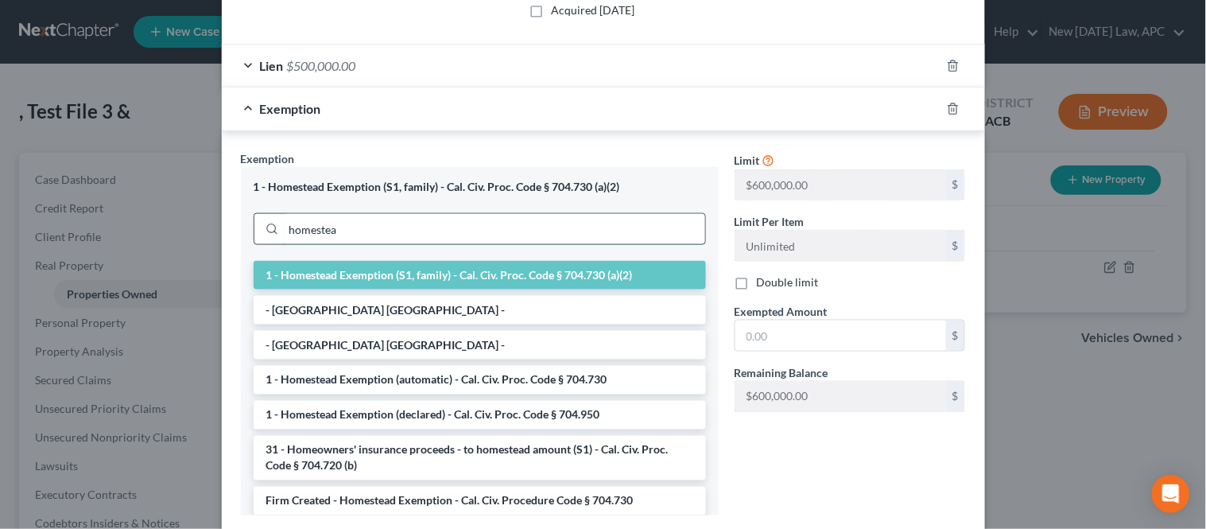
scroll to position [12, 0]
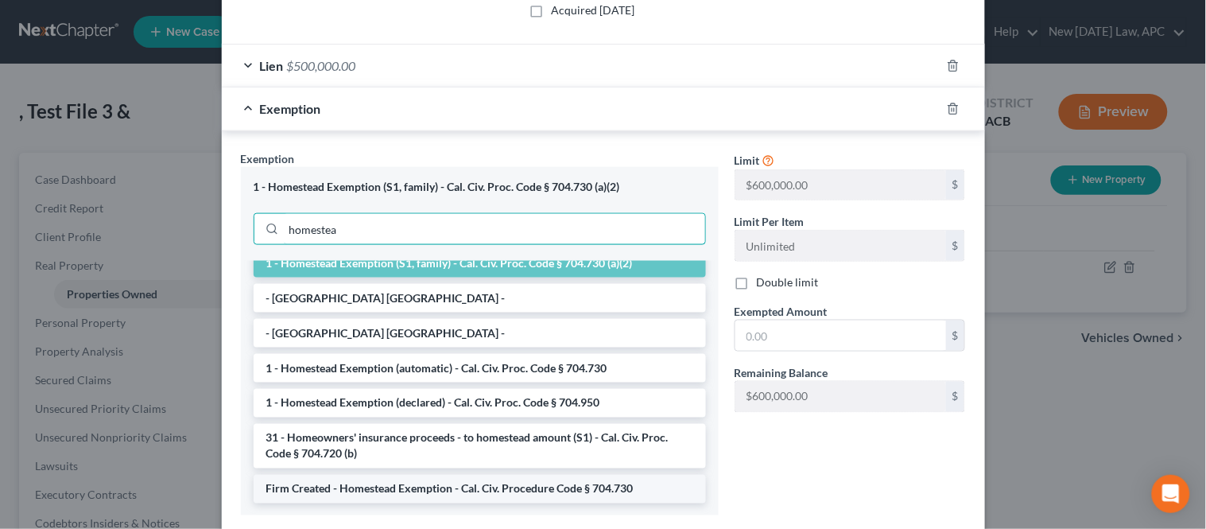
type input "homestea"
click at [417, 486] on li "Firm Created - Homestead Exemption - Cal. Civ. Procedure Code § 704.730" at bounding box center [480, 489] width 452 height 29
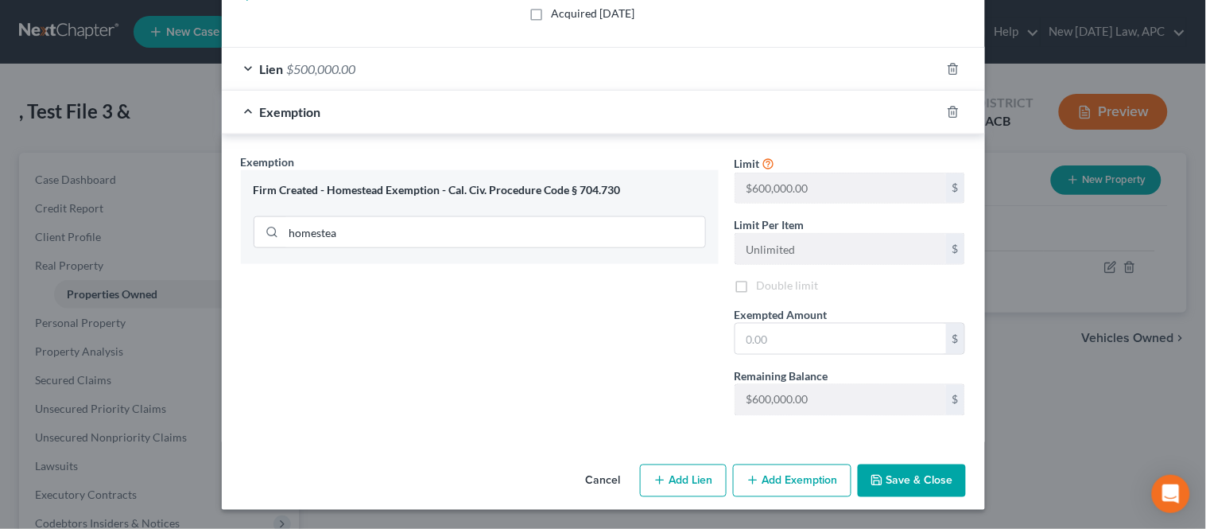
scroll to position [396, 0]
click at [755, 343] on input "text" at bounding box center [840, 339] width 211 height 30
type input "628,470.00"
click at [881, 482] on button "Save & Close" at bounding box center [912, 480] width 108 height 33
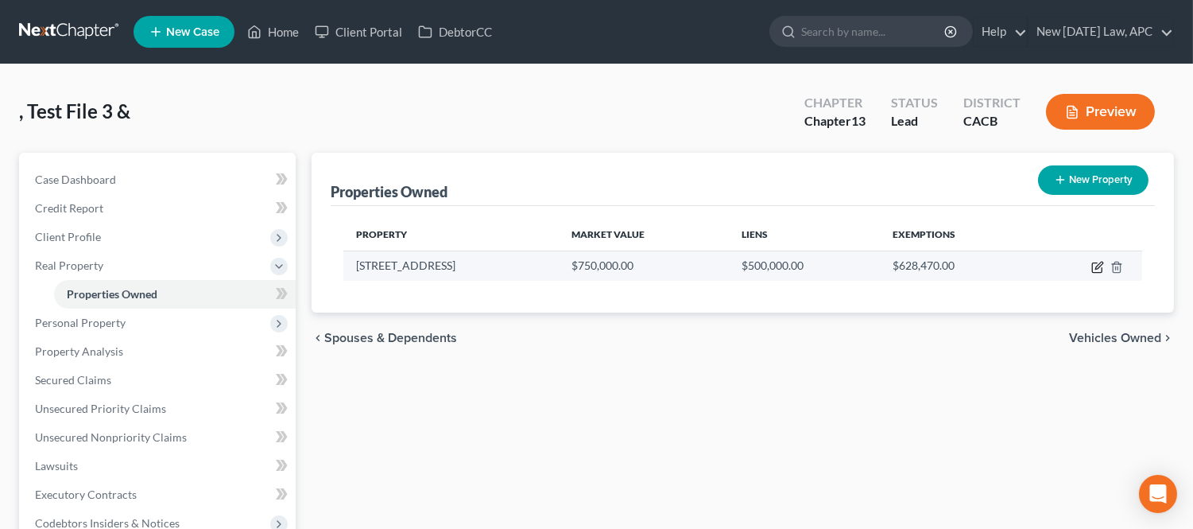
click at [1101, 266] on icon "button" at bounding box center [1097, 267] width 13 height 13
select select "4"
select select "32"
select select "4"
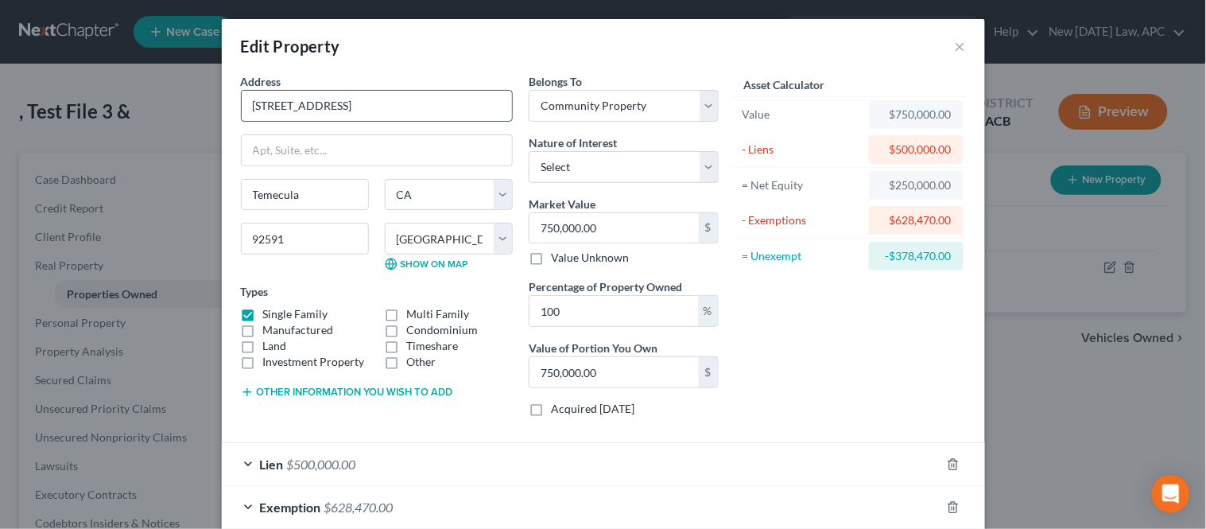
click at [276, 102] on input "[STREET_ADDRESS]" at bounding box center [377, 106] width 270 height 30
click at [316, 101] on input "[STREET_ADDRESS]" at bounding box center [377, 106] width 270 height 30
type input "[STREET_ADDRESS]"
click at [370, 73] on div "Address * [STREET_ADDRESS]" at bounding box center [377, 97] width 272 height 48
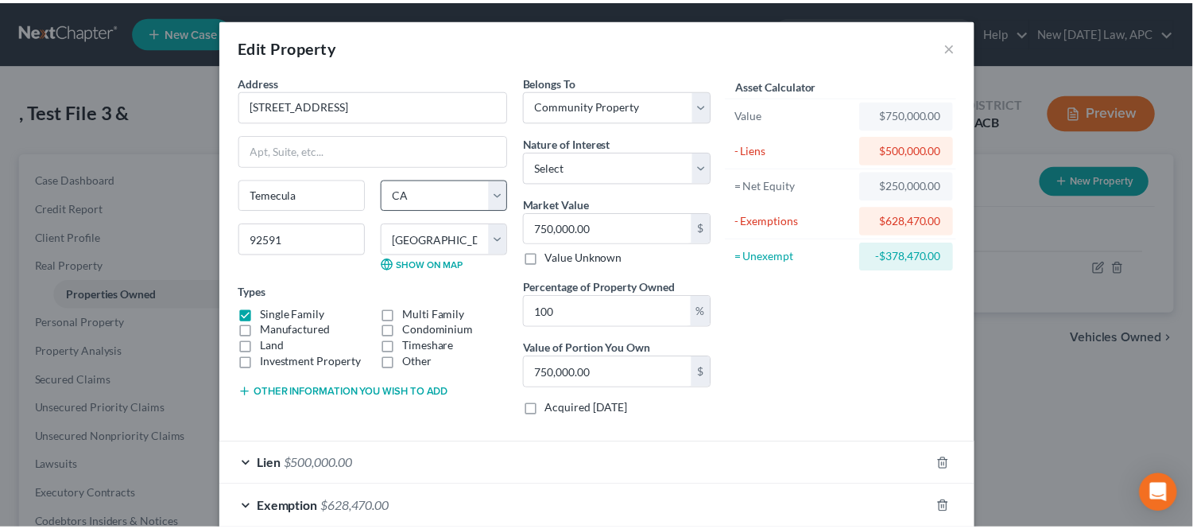
scroll to position [88, 0]
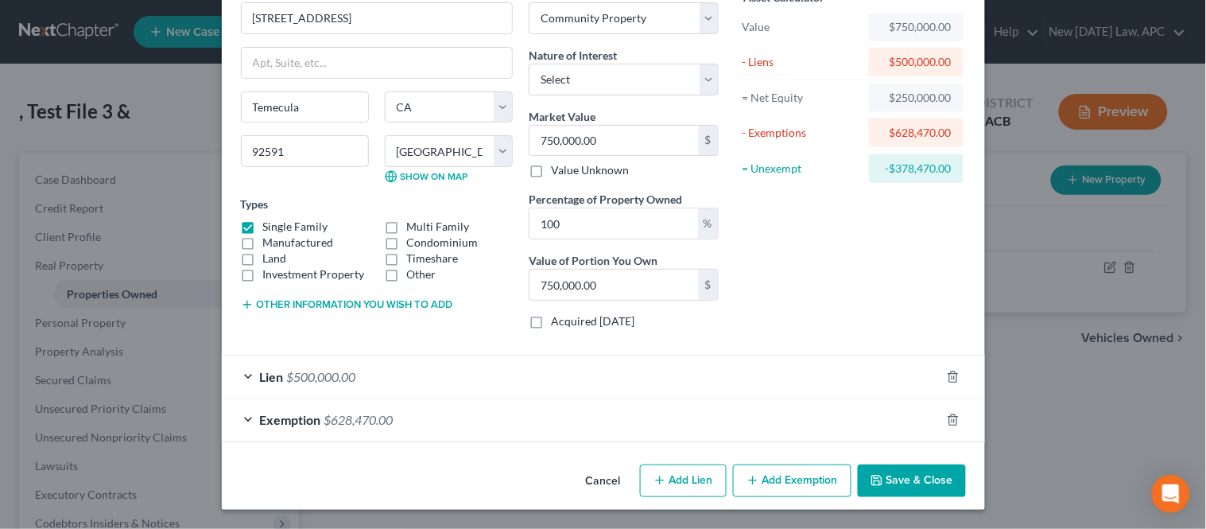
click at [874, 478] on icon "button" at bounding box center [876, 480] width 13 height 13
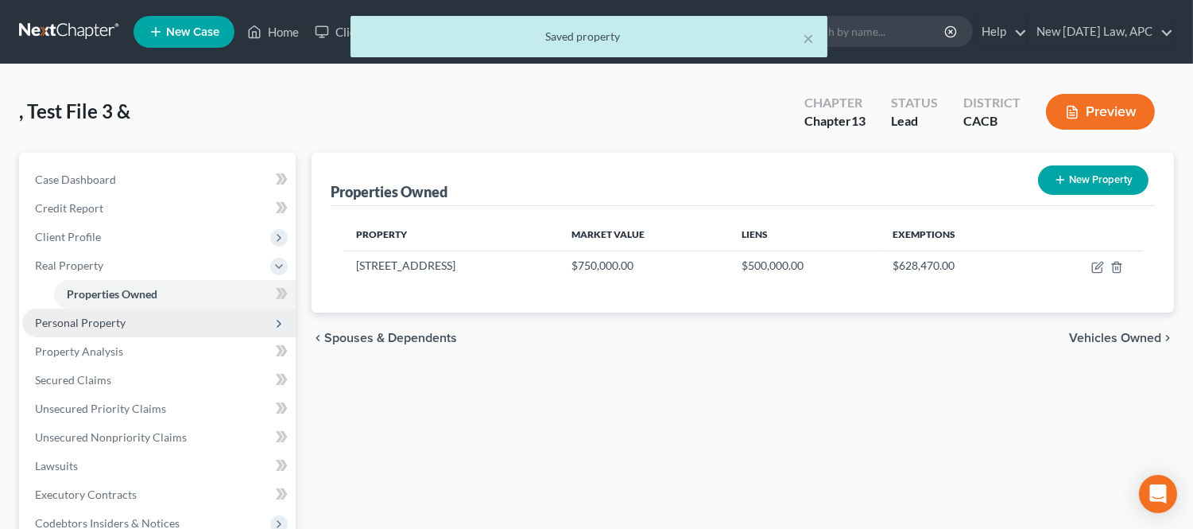
click at [127, 324] on span "Personal Property" at bounding box center [158, 322] width 273 height 29
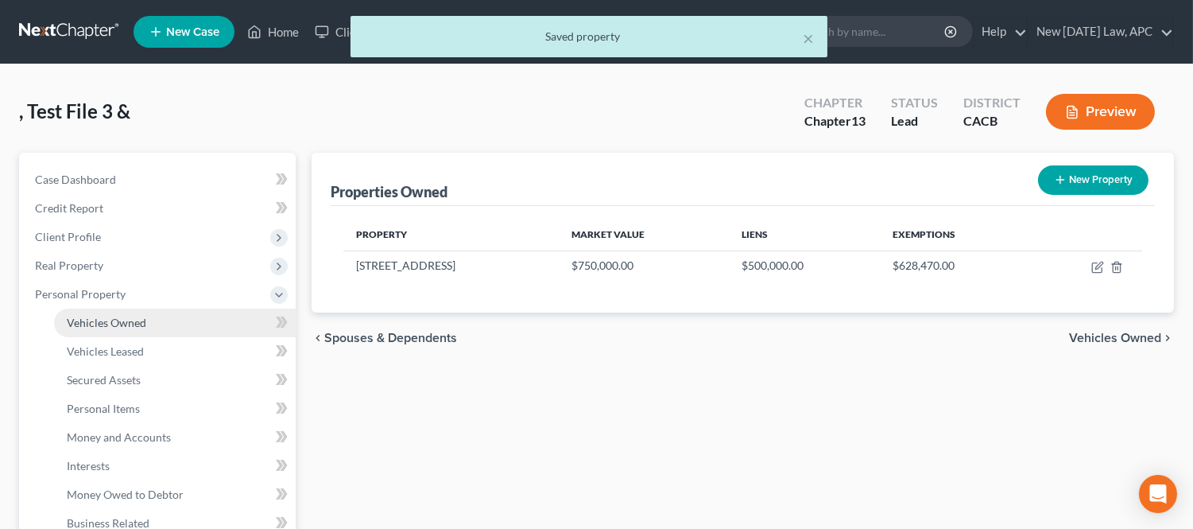
drag, startPoint x: 139, startPoint y: 316, endPoint x: 216, endPoint y: 327, distance: 77.9
click at [140, 316] on span "Vehicles Owned" at bounding box center [106, 323] width 79 height 14
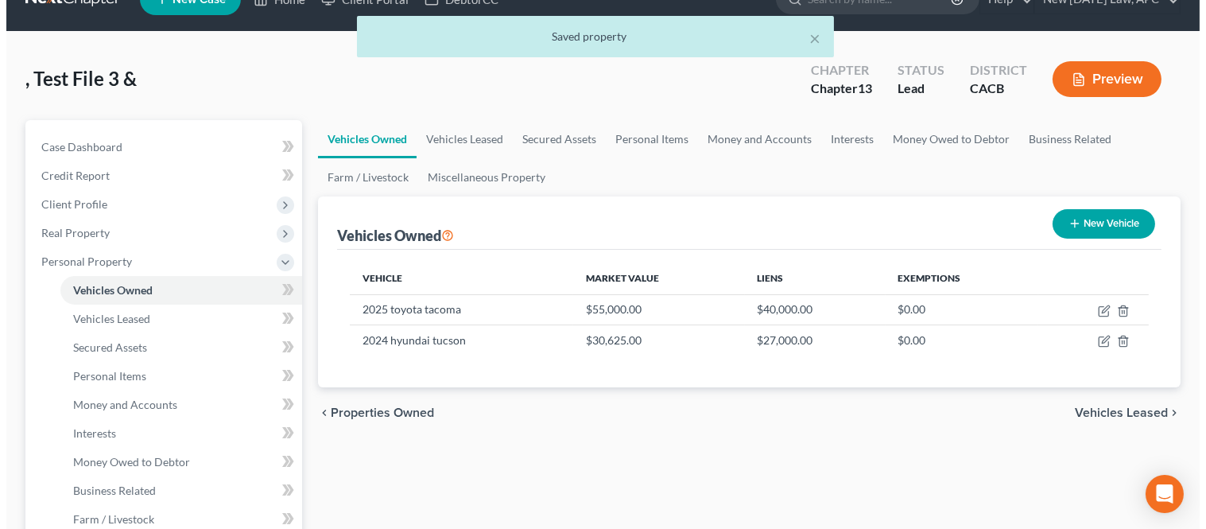
scroll to position [88, 0]
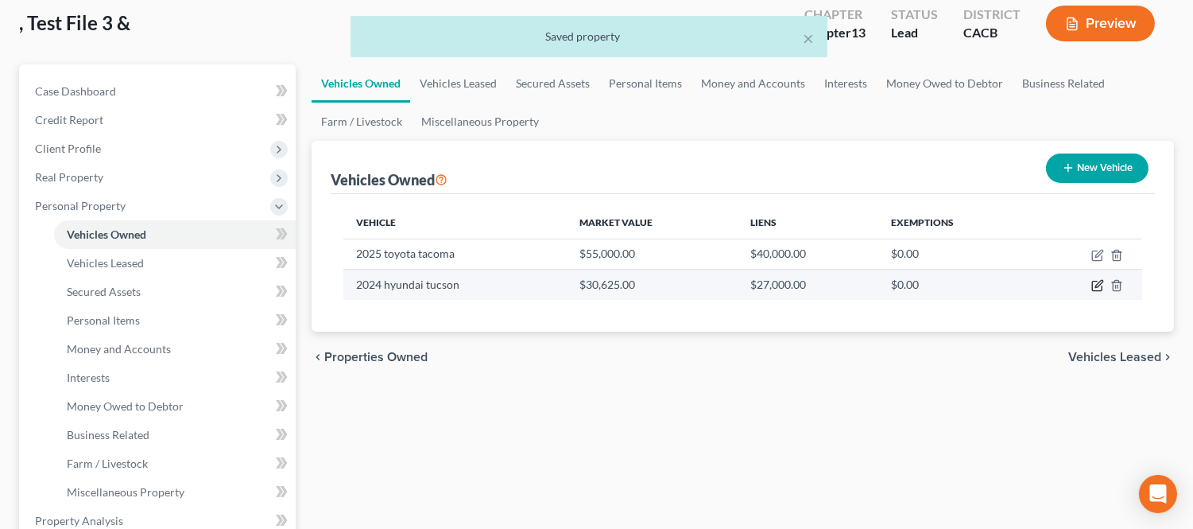
click at [1095, 280] on icon "button" at bounding box center [1097, 285] width 13 height 13
select select "0"
select select "2"
select select "4"
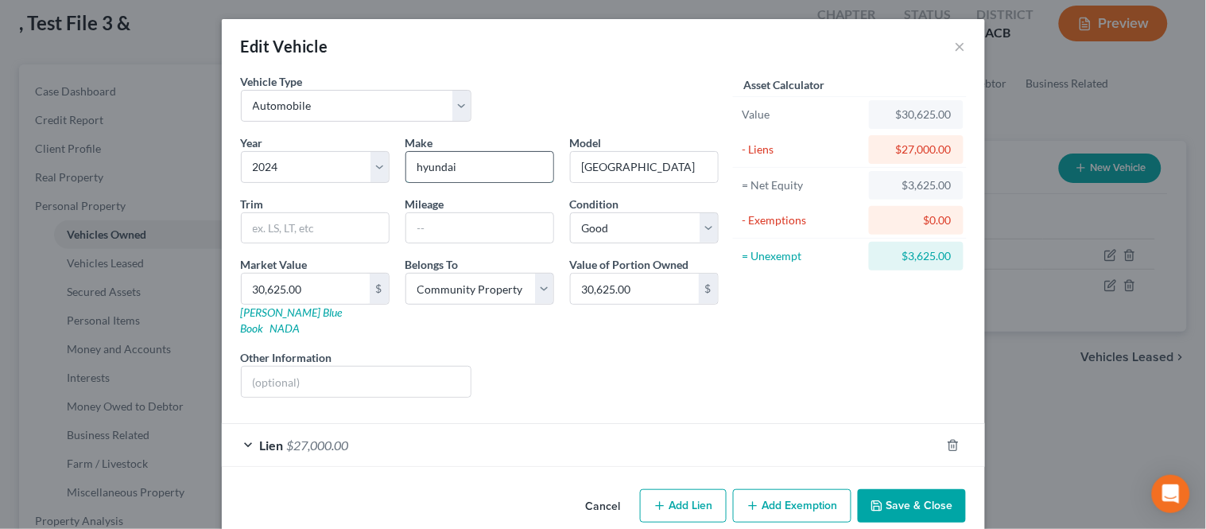
drag, startPoint x: 417, startPoint y: 169, endPoint x: 469, endPoint y: 169, distance: 51.7
click at [418, 169] on input "hyundai" at bounding box center [479, 167] width 147 height 30
type input "Hyundai"
drag, startPoint x: 584, startPoint y: 165, endPoint x: 593, endPoint y: 163, distance: 9.1
click at [584, 165] on input "[GEOGRAPHIC_DATA]" at bounding box center [644, 167] width 147 height 30
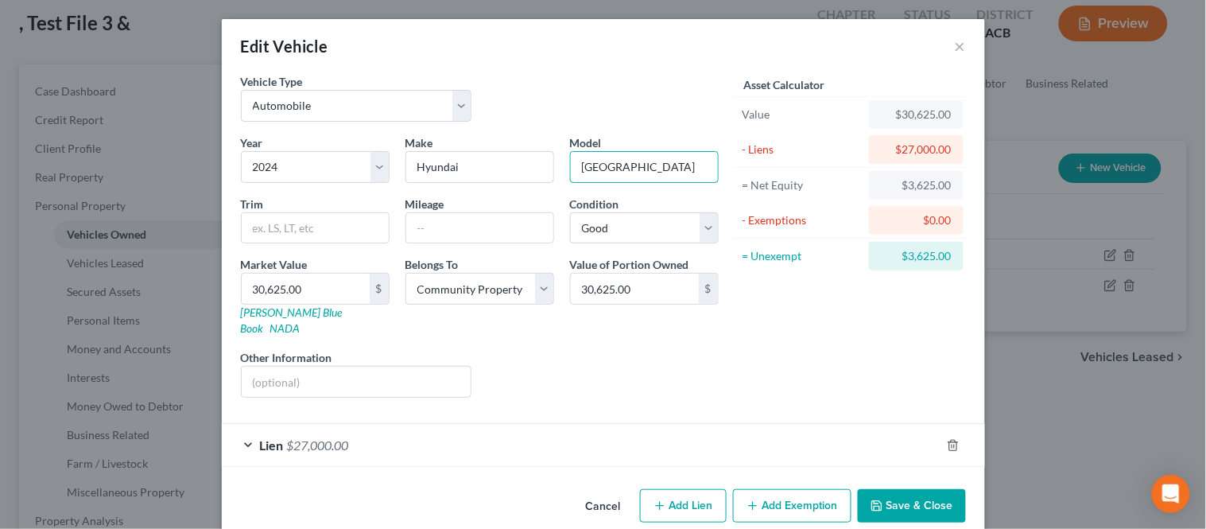
type input "[GEOGRAPHIC_DATA]"
click at [239, 431] on div "Lien $27,000.00" at bounding box center [581, 445] width 719 height 42
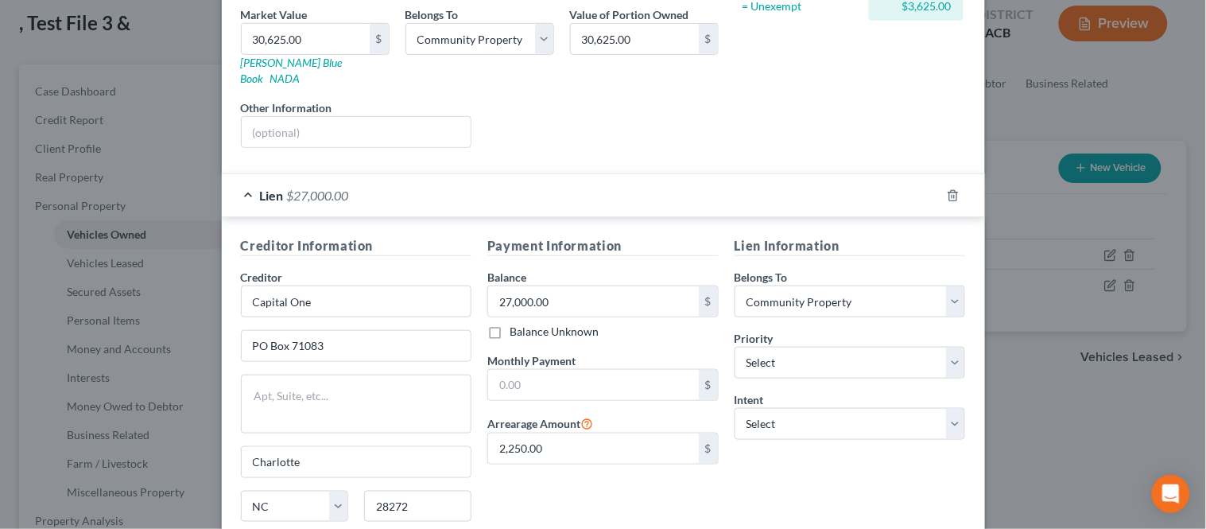
scroll to position [265, 0]
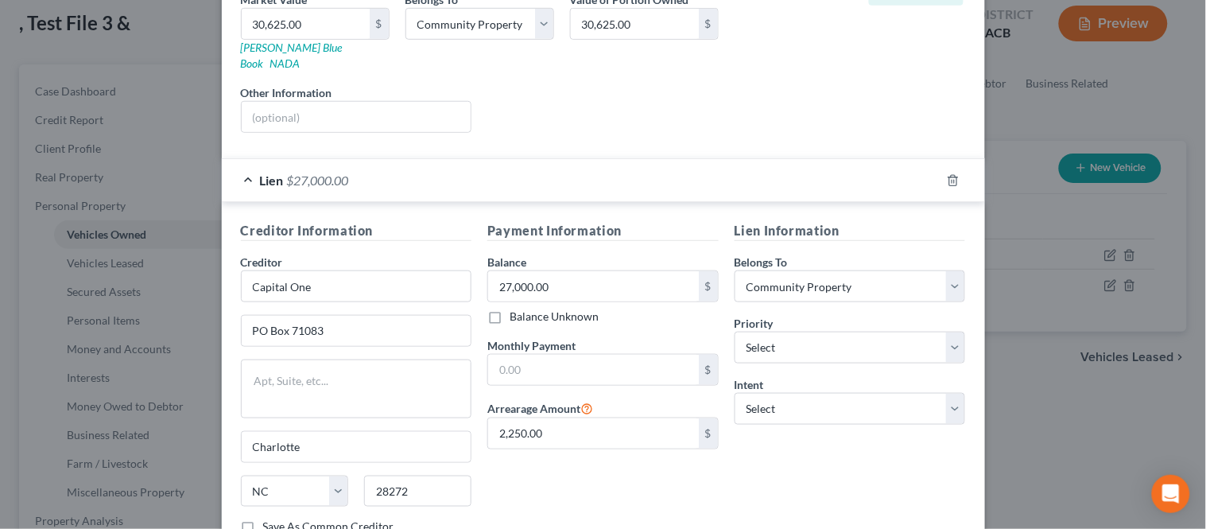
click at [588, 109] on div "Liens Select" at bounding box center [602, 108] width 247 height 48
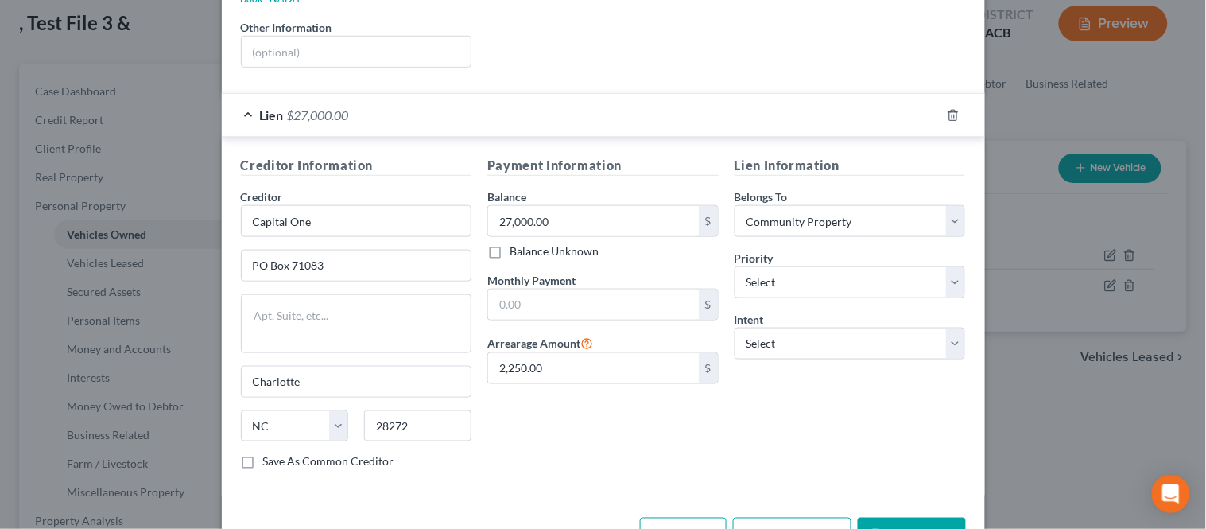
scroll to position [369, 0]
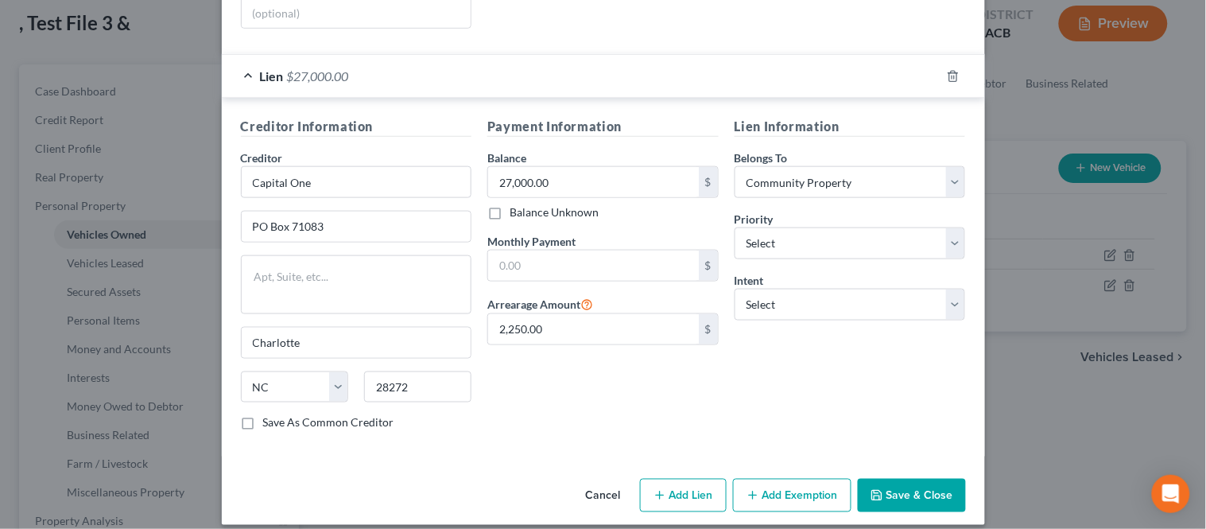
click at [800, 490] on button "Add Exemption" at bounding box center [792, 495] width 118 height 33
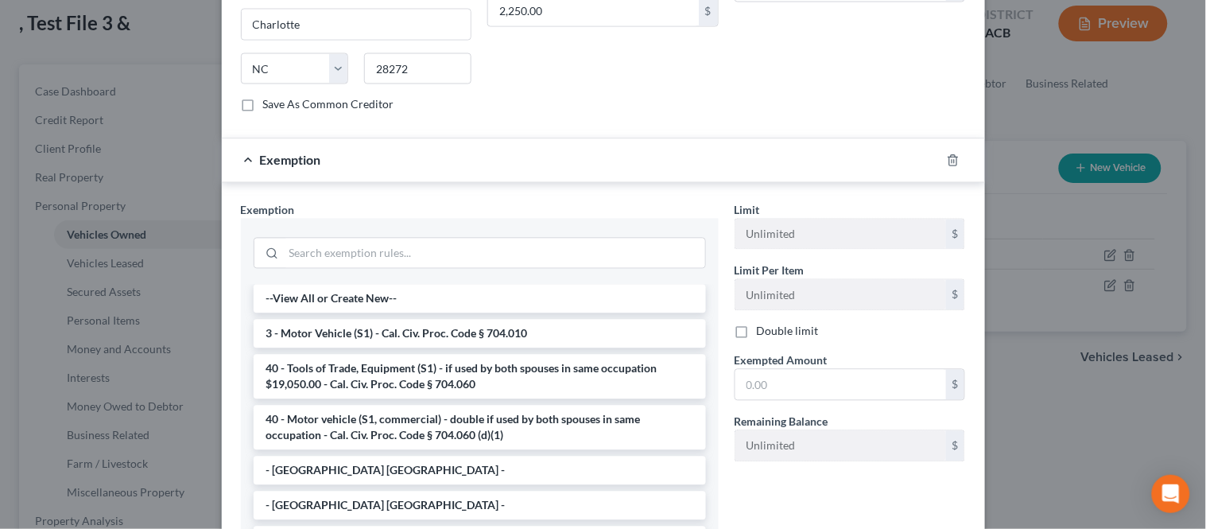
scroll to position [797, 0]
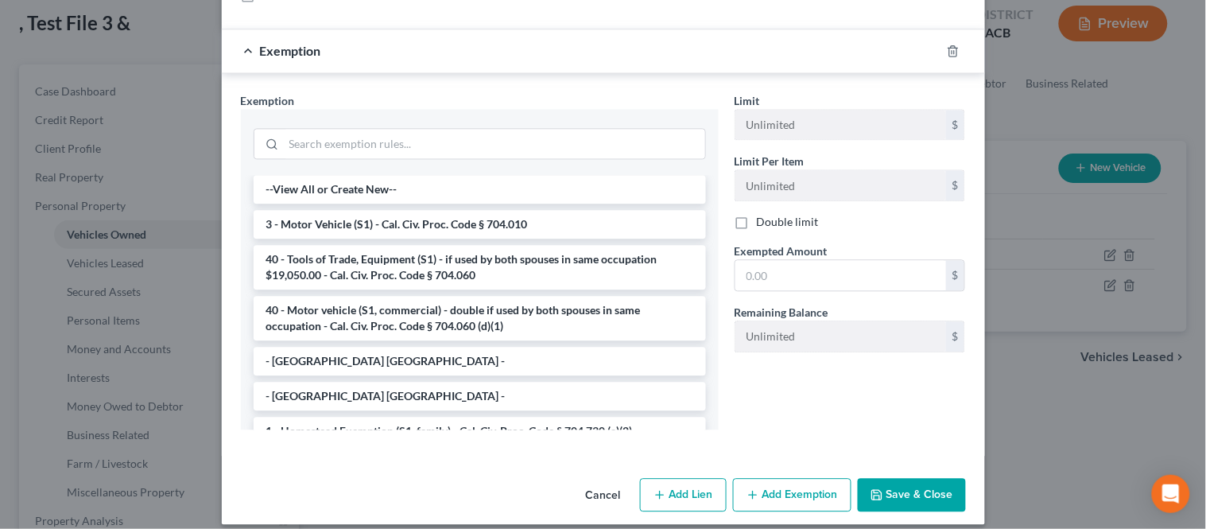
click at [870, 488] on icon "button" at bounding box center [876, 494] width 13 height 13
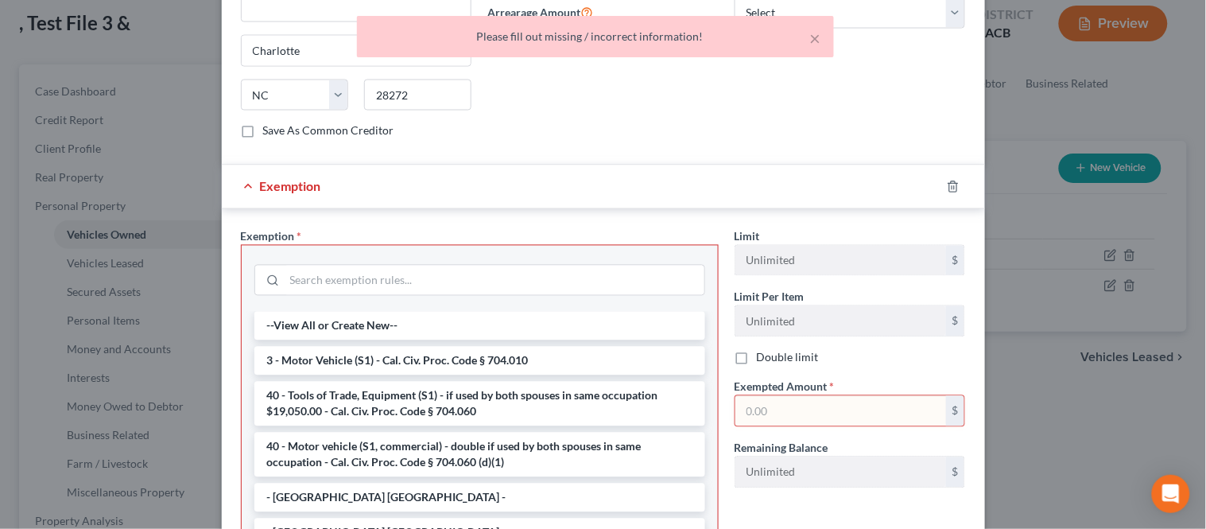
scroll to position [620, 0]
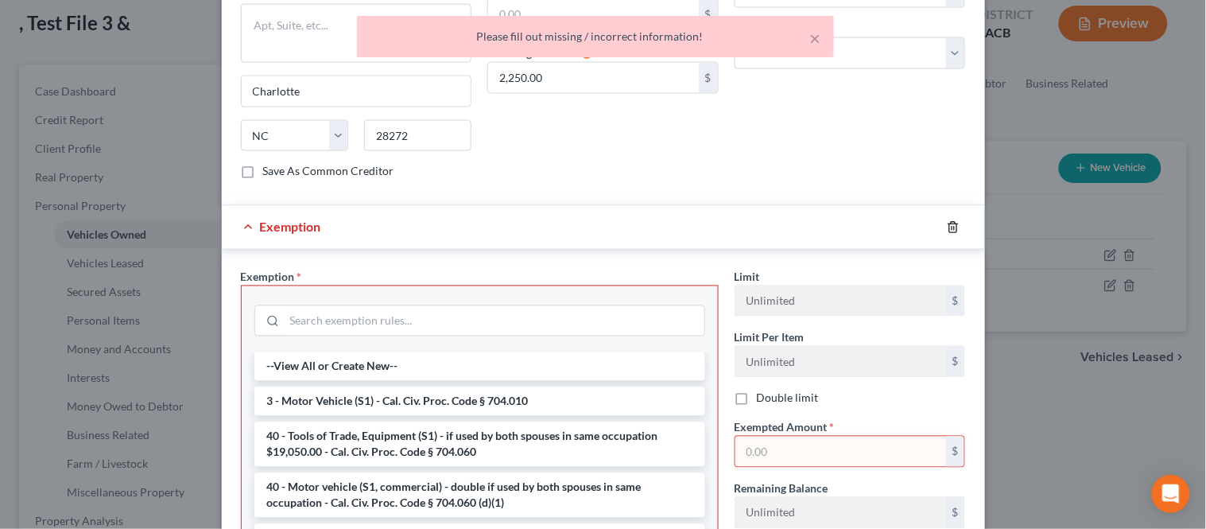
click at [947, 221] on icon "button" at bounding box center [953, 227] width 13 height 13
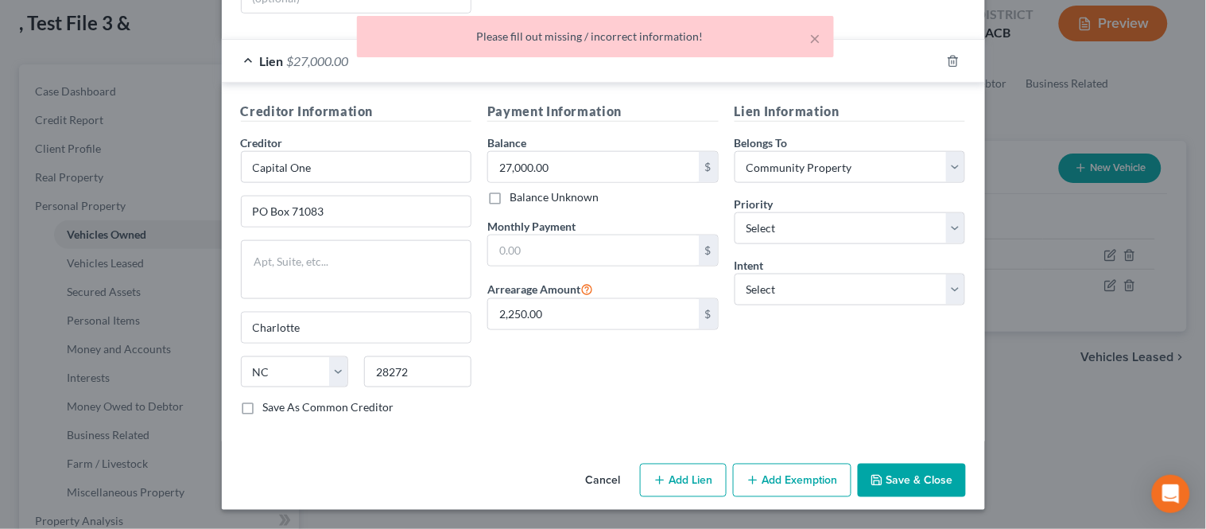
scroll to position [369, 0]
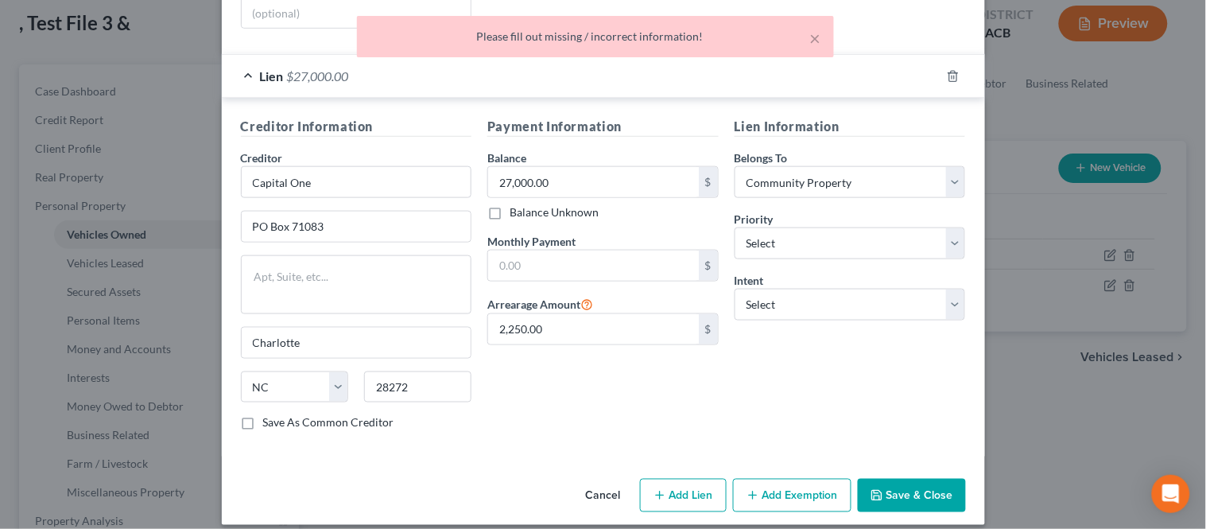
click at [906, 479] on button "Save & Close" at bounding box center [912, 495] width 108 height 33
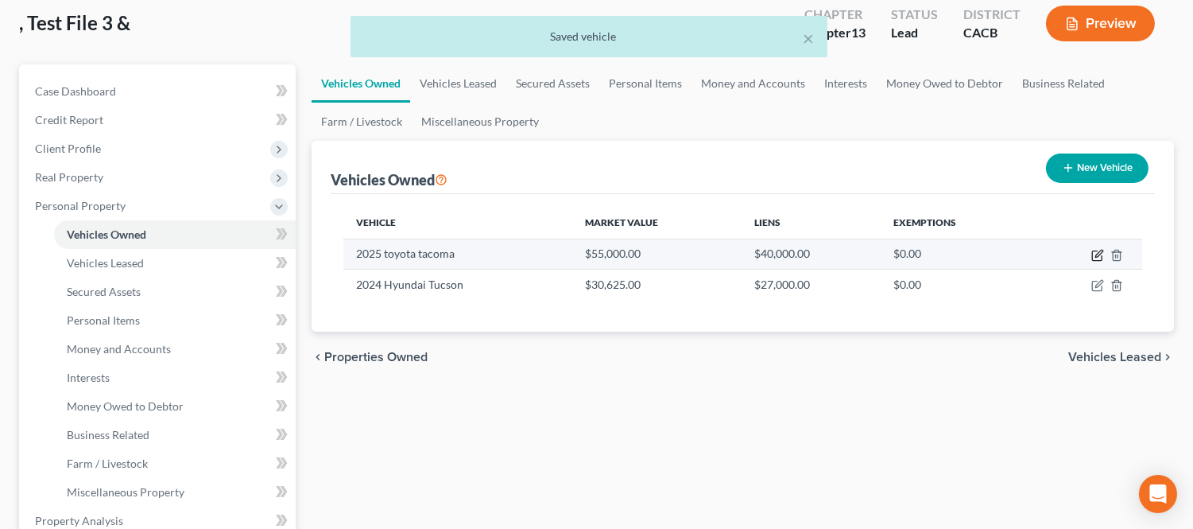
click at [1098, 250] on icon "button" at bounding box center [1097, 255] width 13 height 13
select select "0"
select select "1"
select select "2"
select select "4"
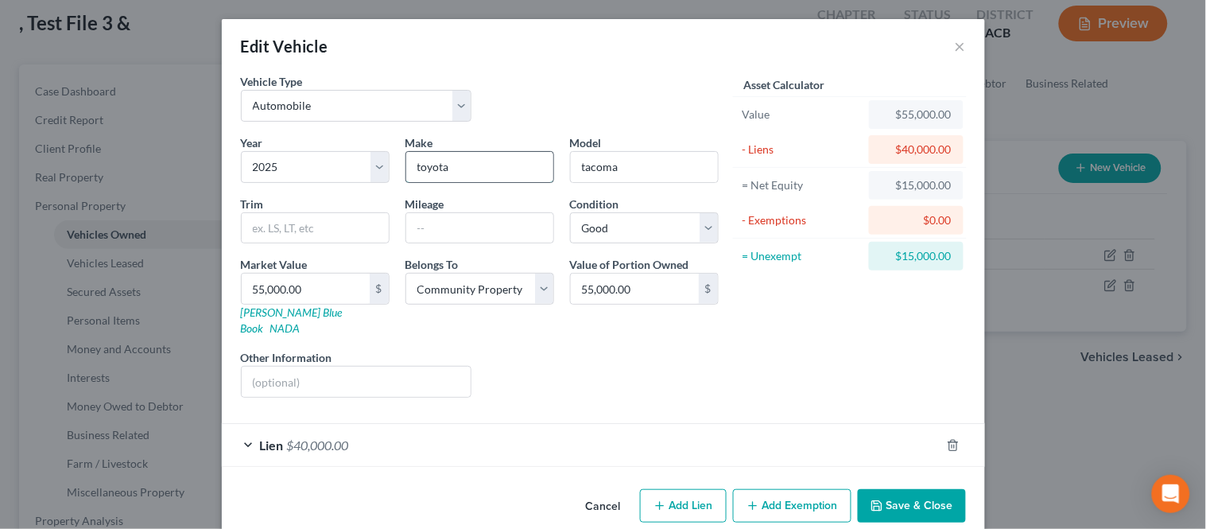
drag, startPoint x: 415, startPoint y: 165, endPoint x: 425, endPoint y: 169, distance: 10.8
click at [415, 165] on input "toyota" at bounding box center [479, 167] width 147 height 30
type input "Toyota"
click at [579, 165] on input "tacoma" at bounding box center [644, 167] width 147 height 30
type input "Tacoma"
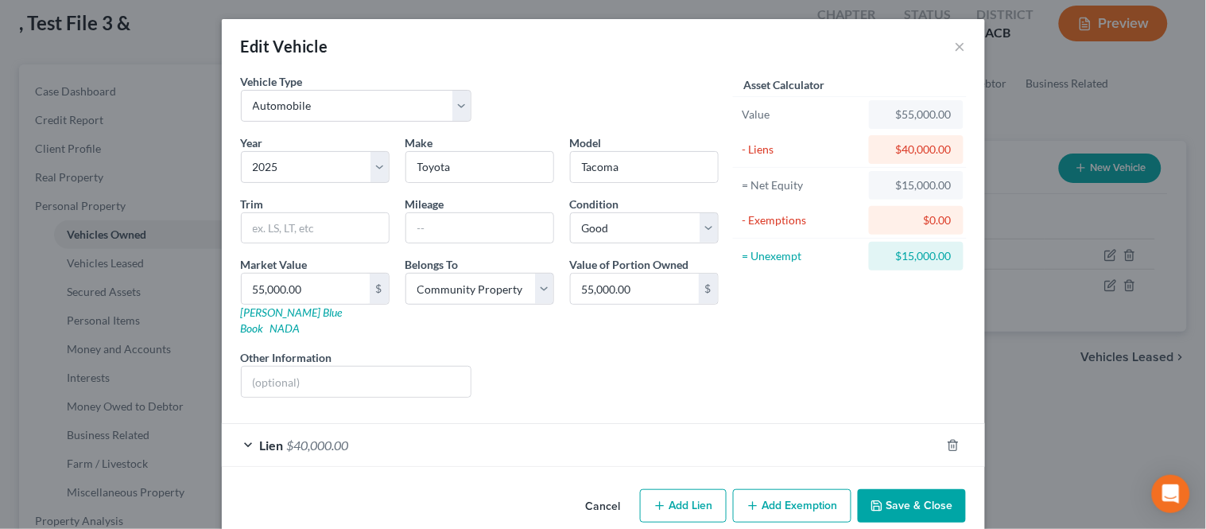
click at [876, 489] on button "Save & Close" at bounding box center [912, 505] width 108 height 33
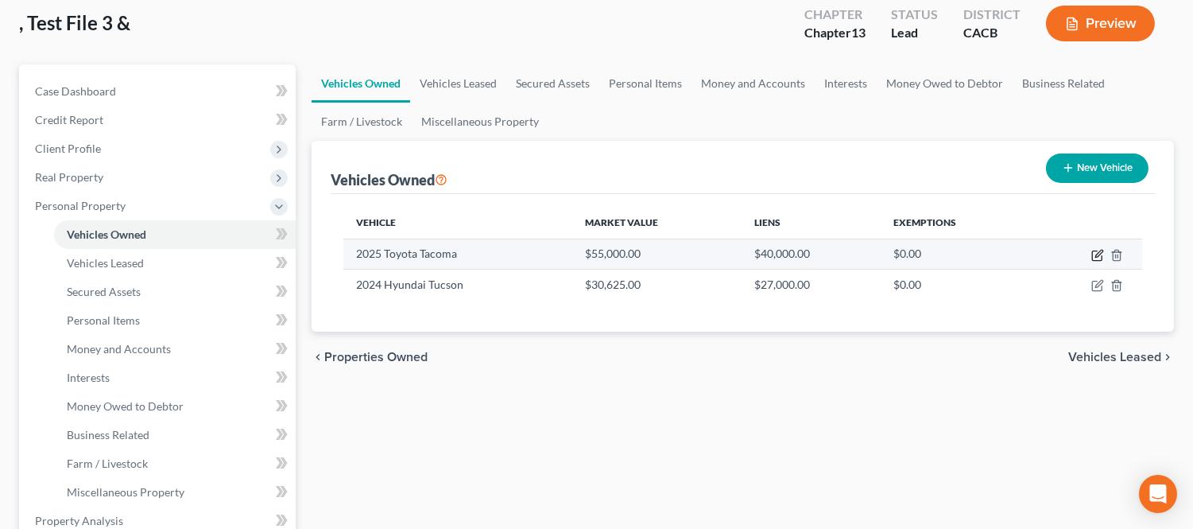
click at [1095, 255] on icon "button" at bounding box center [1098, 253] width 7 height 7
select select "0"
select select "1"
select select "2"
select select "4"
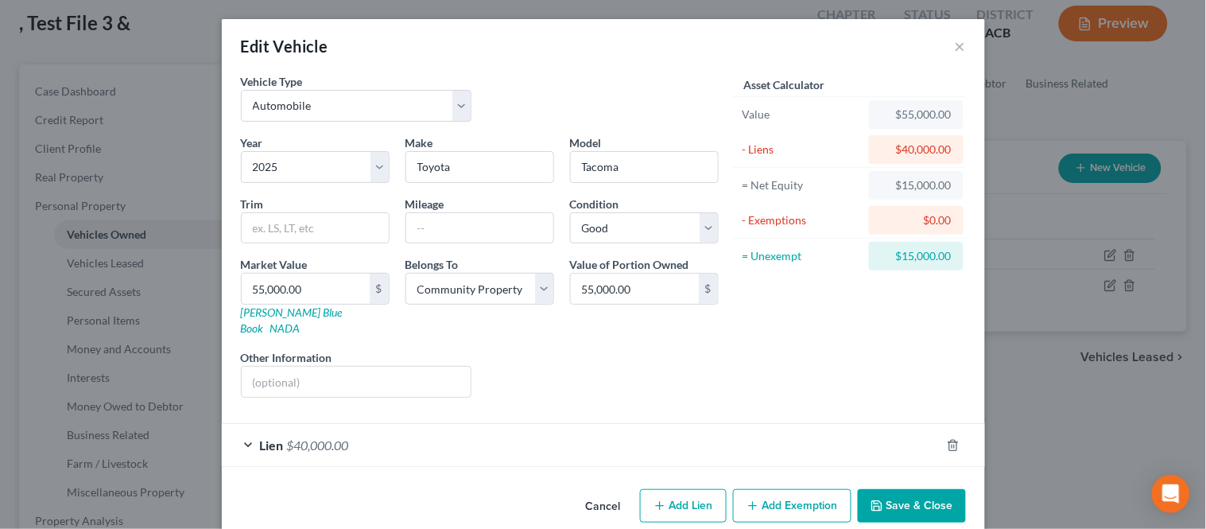
click at [759, 489] on button "Add Exemption" at bounding box center [792, 505] width 118 height 33
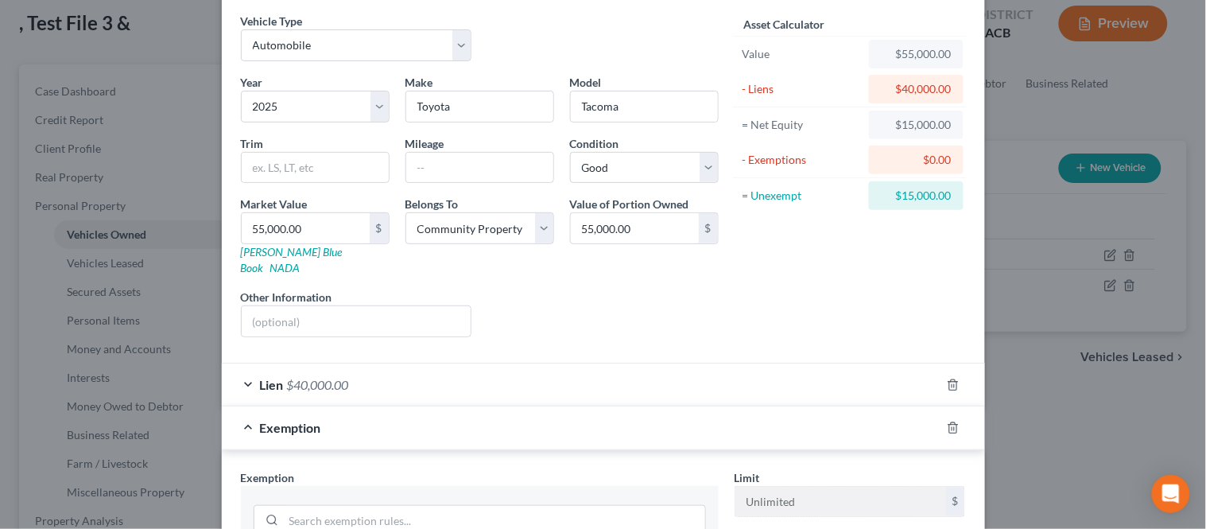
scroll to position [88, 0]
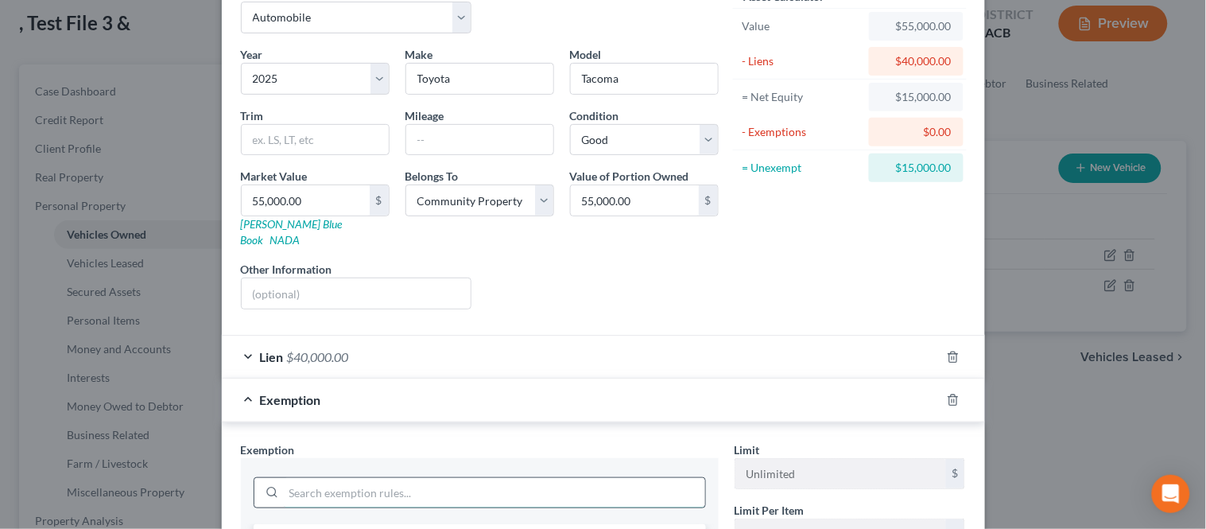
click at [408, 478] on input "search" at bounding box center [494, 493] width 421 height 30
type input "moto"
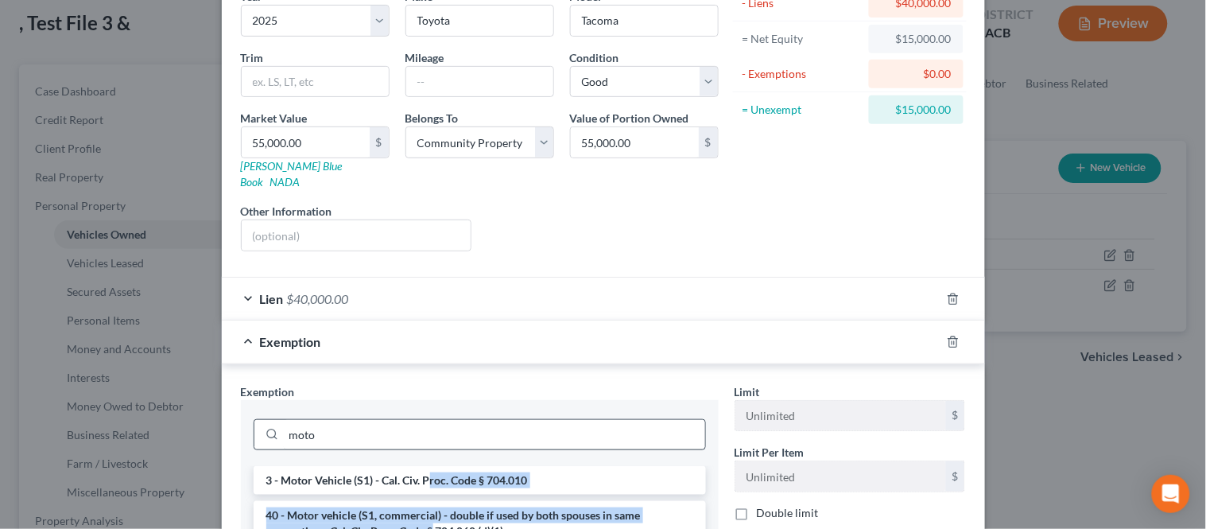
drag, startPoint x: 449, startPoint y: 458, endPoint x: 496, endPoint y: 449, distance: 47.7
click at [450, 466] on li "3 - Motor Vehicle (S1) - Cal. Civ. Proc. Code § 704.010" at bounding box center [480, 480] width 452 height 29
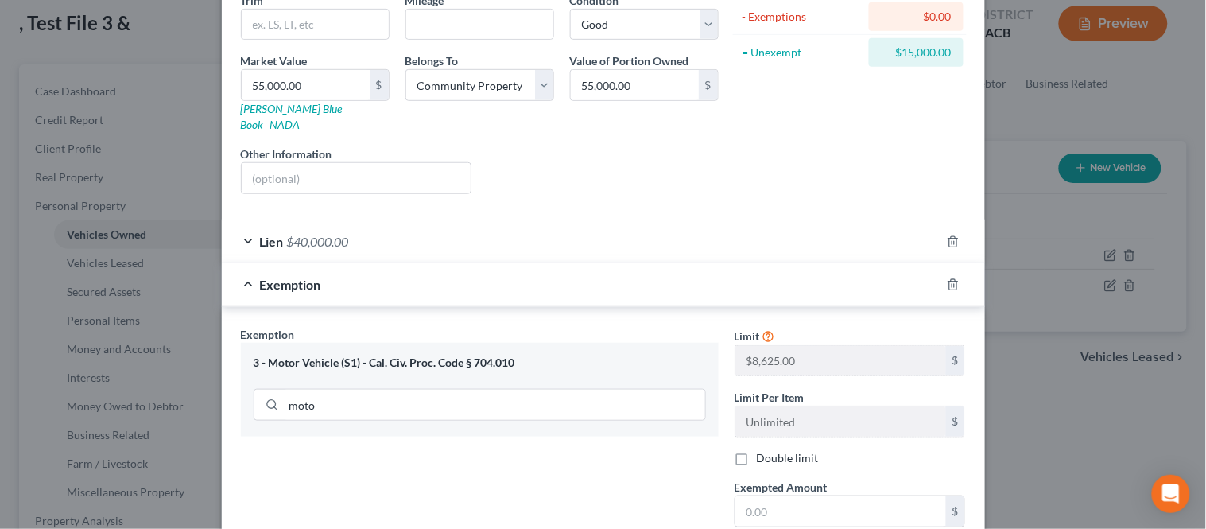
scroll to position [235, 0]
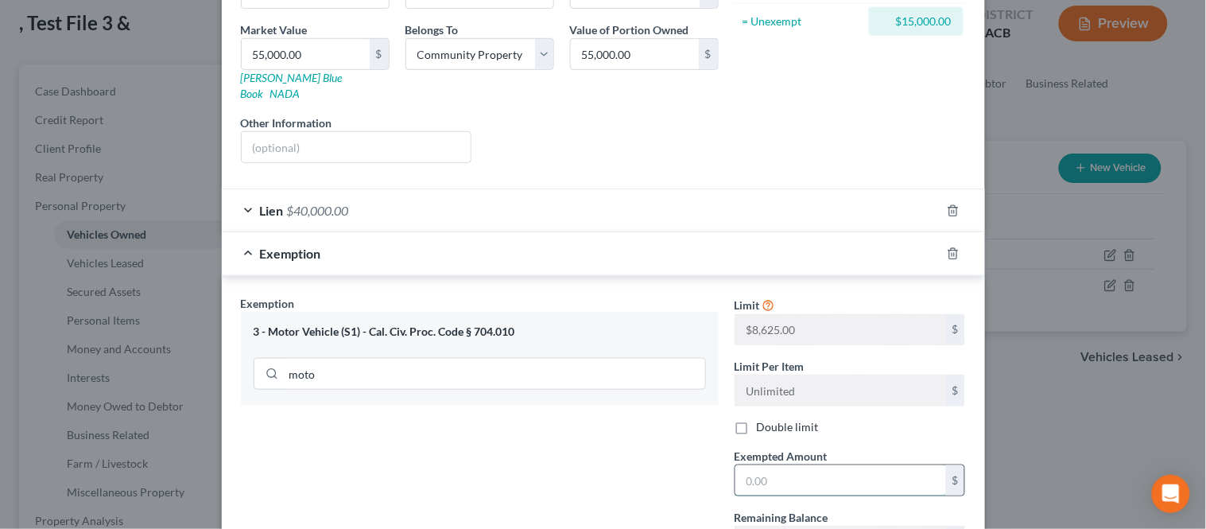
click at [768, 465] on input "text" at bounding box center [840, 480] width 211 height 30
type input "8,625.00"
click at [561, 449] on div "Exemption Set must be selected for CA. Exemption * 3 - Motor Vehicle (S1) - Cal…" at bounding box center [480, 432] width 494 height 275
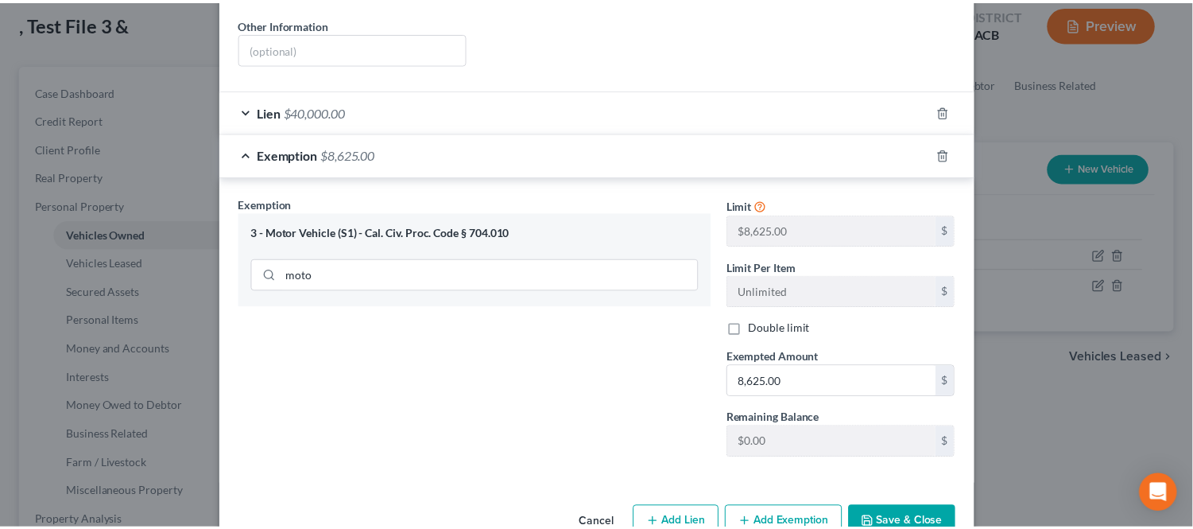
scroll to position [362, 0]
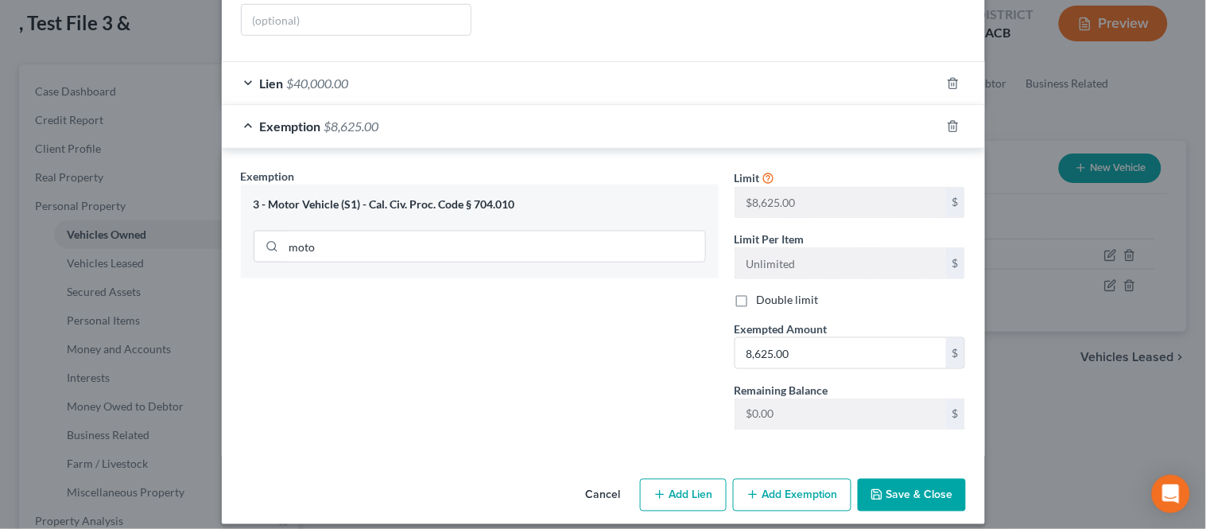
click at [870, 479] on button "Save & Close" at bounding box center [912, 495] width 108 height 33
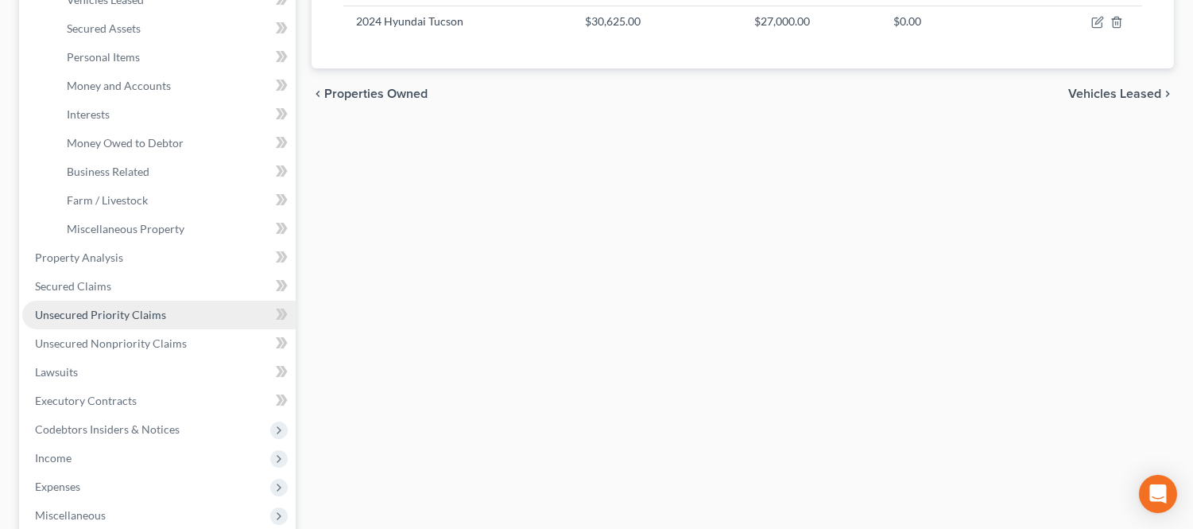
scroll to position [353, 0]
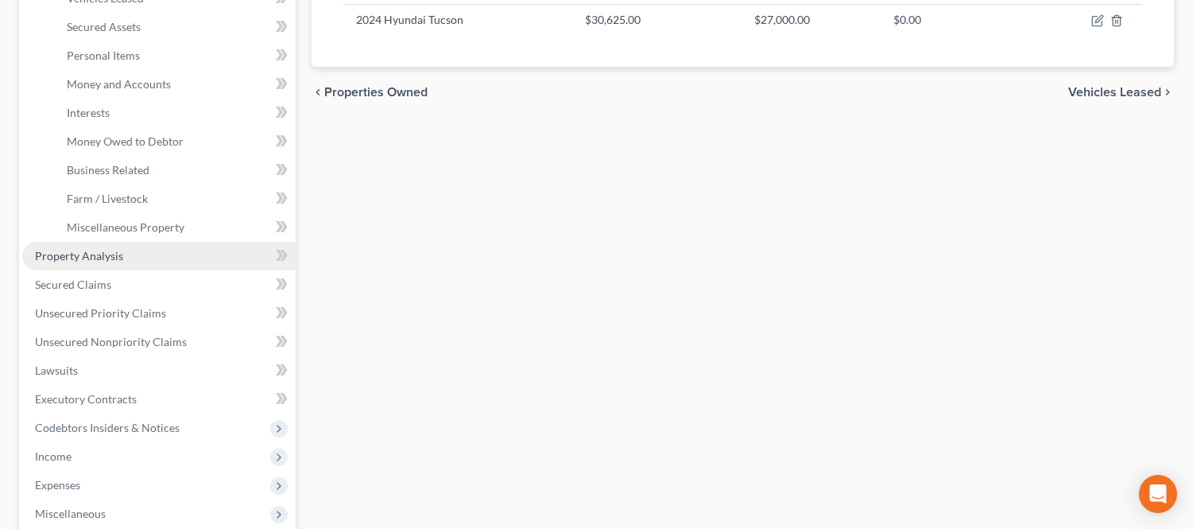
click at [135, 250] on link "Property Analysis" at bounding box center [158, 256] width 273 height 29
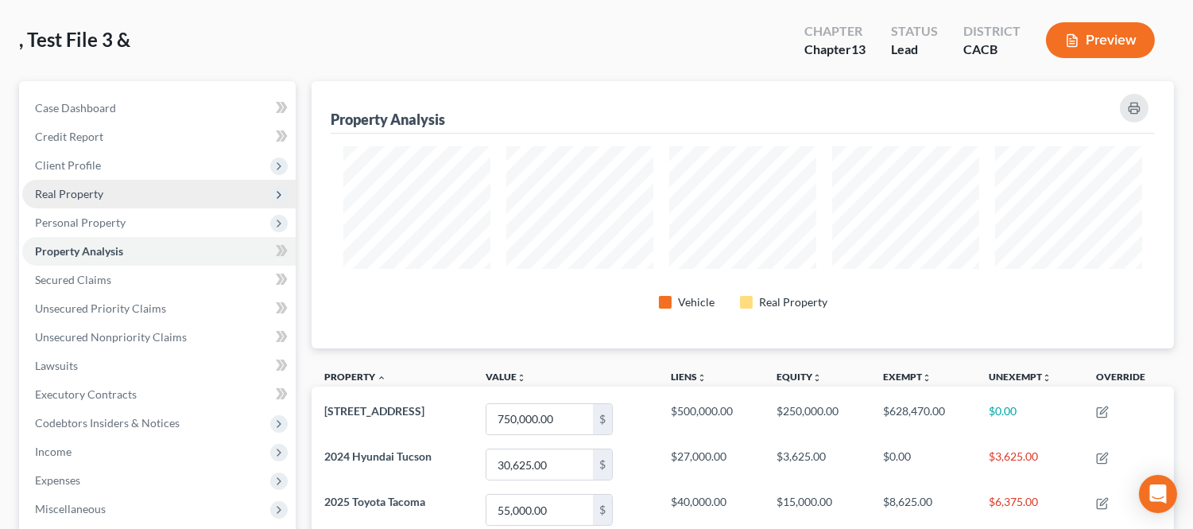
scroll to position [176, 0]
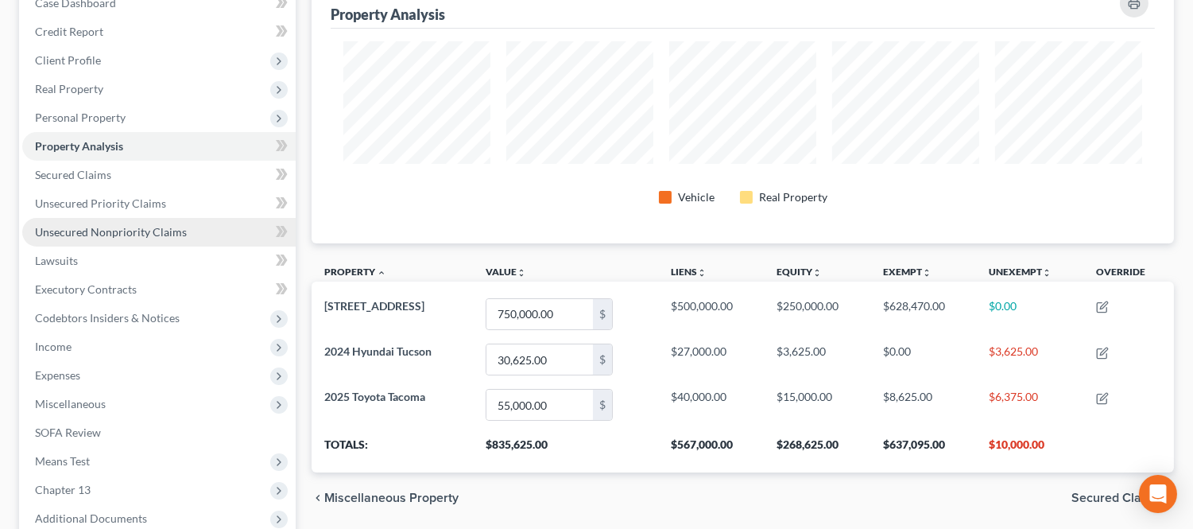
click at [130, 225] on span "Unsecured Nonpriority Claims" at bounding box center [111, 232] width 152 height 14
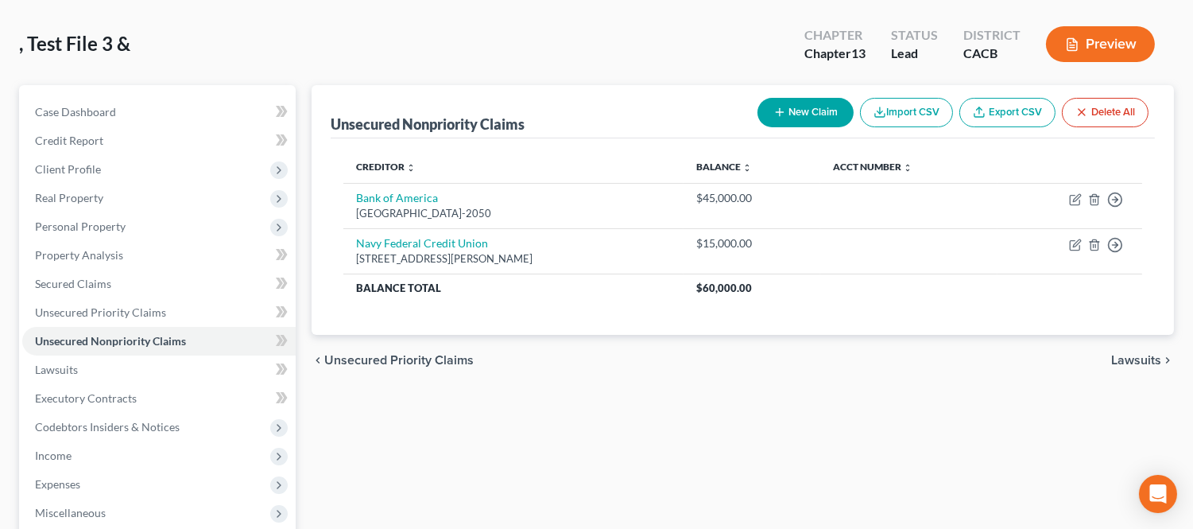
scroll to position [176, 0]
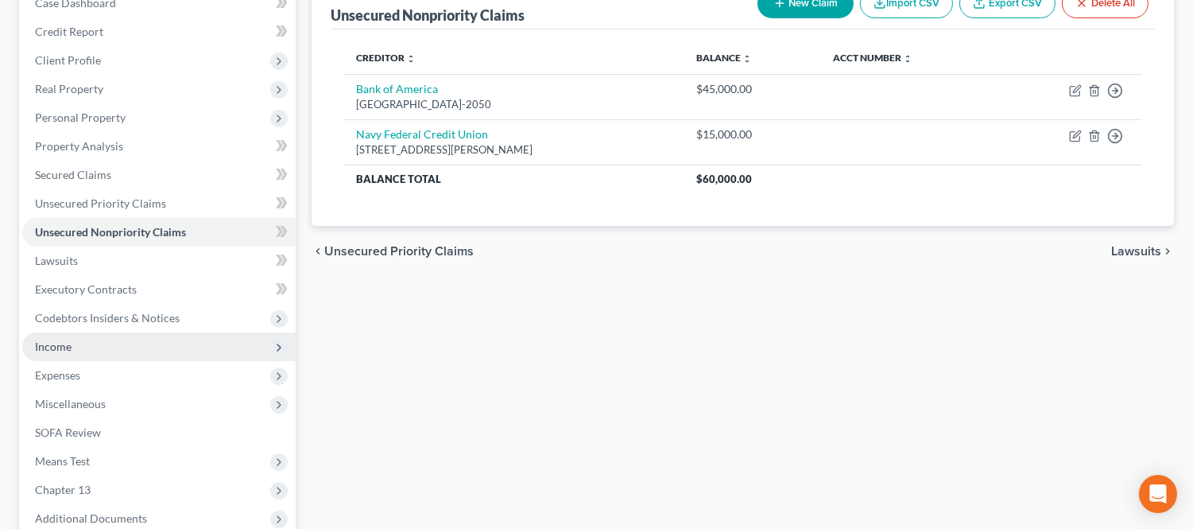
click at [86, 347] on span "Income" at bounding box center [158, 346] width 273 height 29
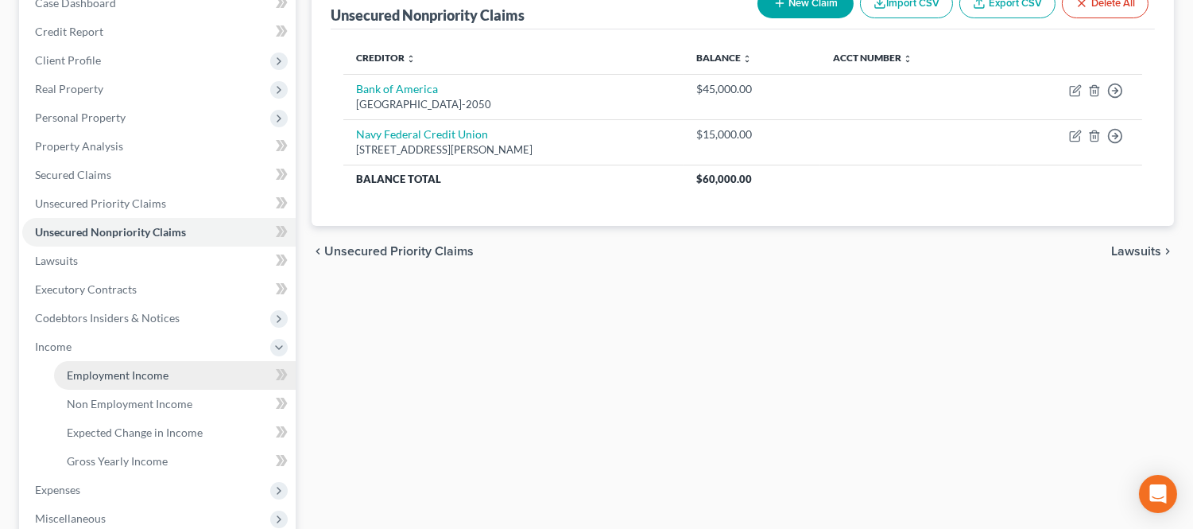
click at [99, 368] on span "Employment Income" at bounding box center [118, 375] width 102 height 14
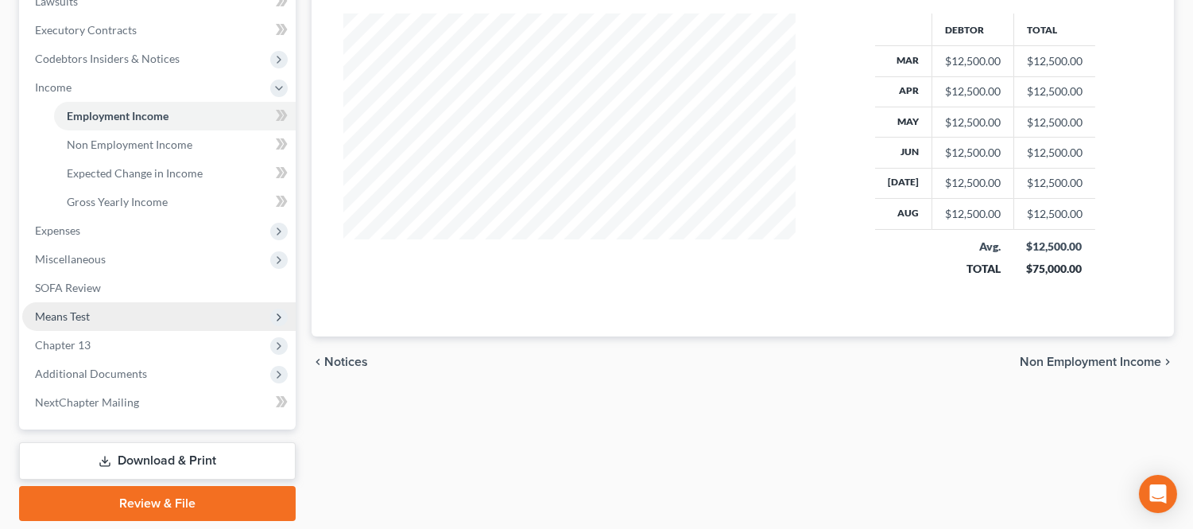
scroll to position [441, 0]
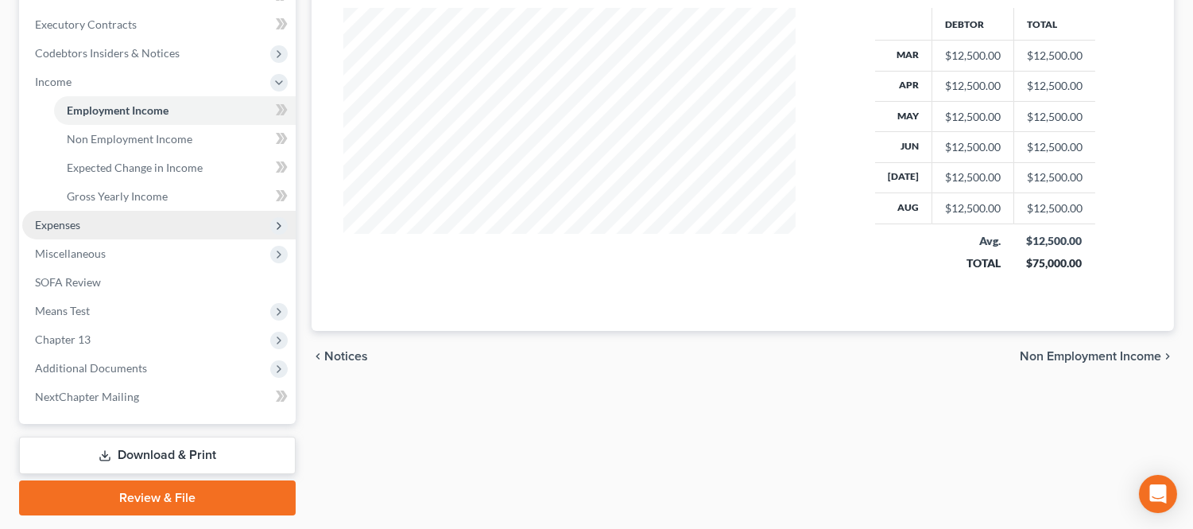
click at [121, 220] on span "Expenses" at bounding box center [158, 225] width 273 height 29
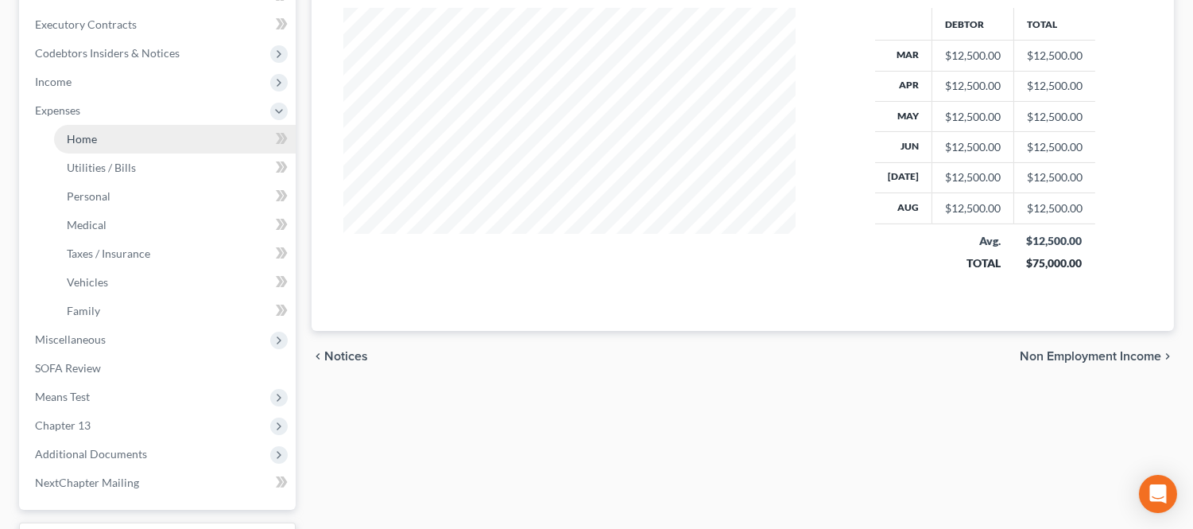
click at [133, 141] on link "Home" at bounding box center [175, 139] width 242 height 29
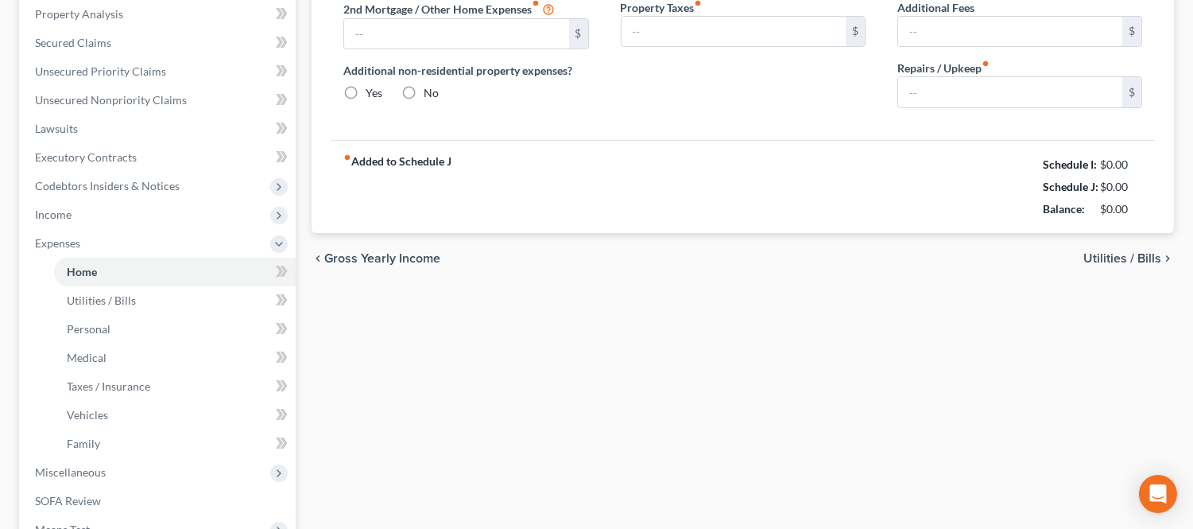
type input "0.00"
radio input "true"
type input "0.00"
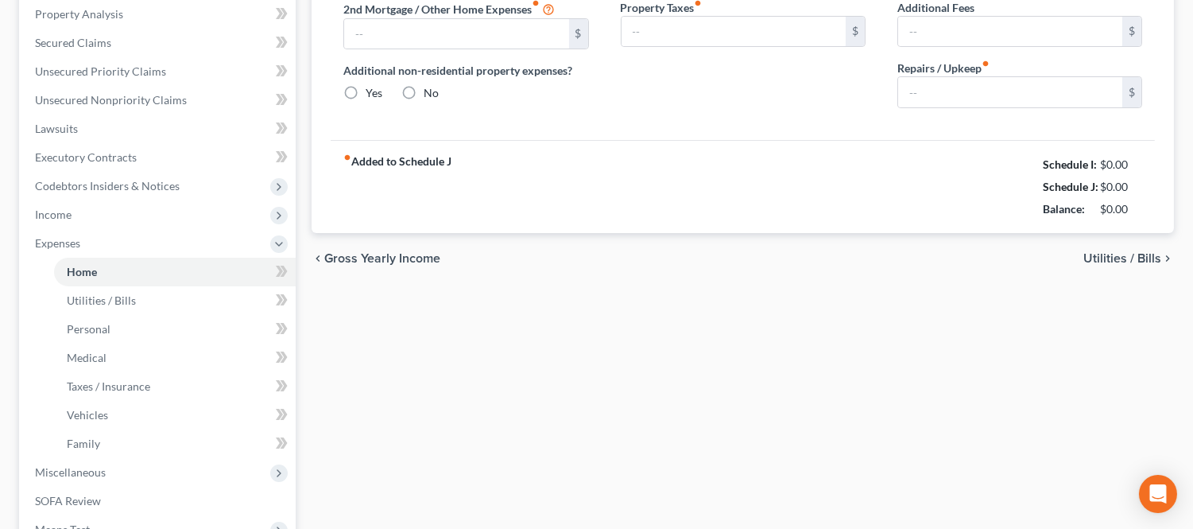
type input "0.00"
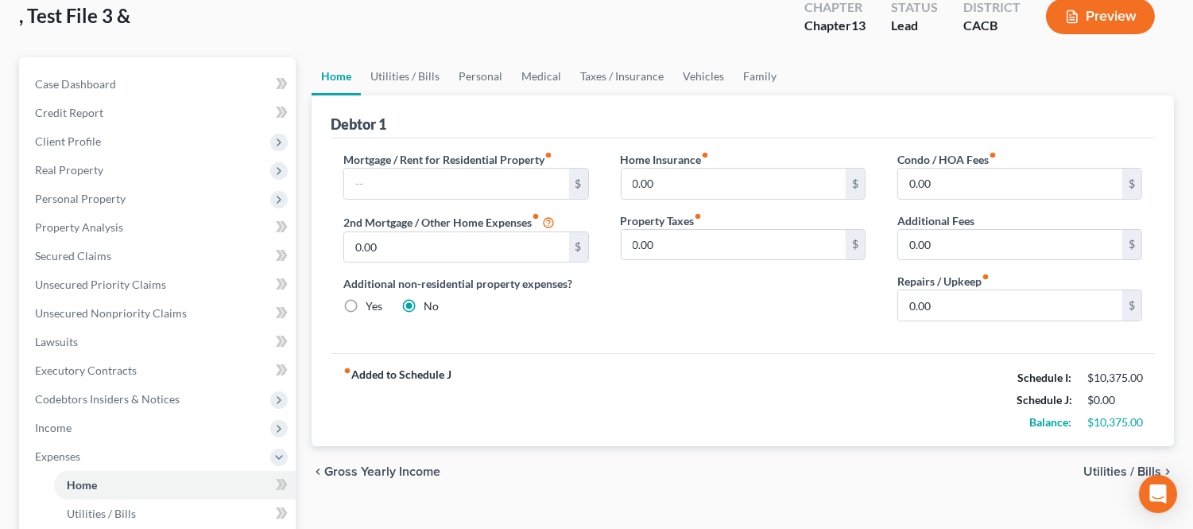
scroll to position [88, 0]
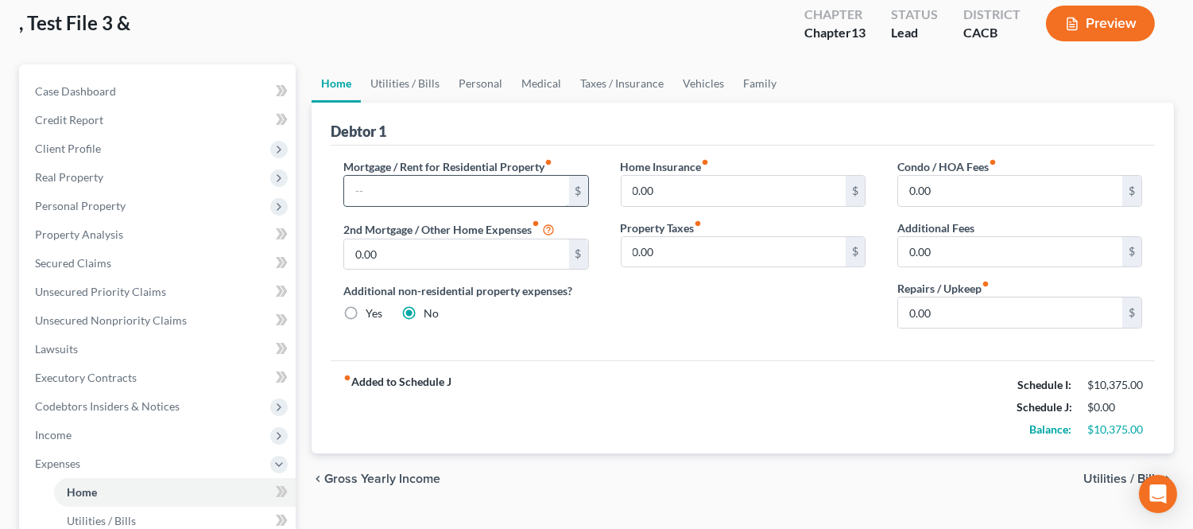
click at [404, 193] on input "text" at bounding box center [456, 191] width 224 height 30
type input "4,500.00"
click at [943, 319] on input "0.00" at bounding box center [1010, 312] width 224 height 30
type input "280.00"
click at [525, 377] on div "fiber_manual_record Added to Schedule J Schedule I: $10,375.00 Schedule J: $4,7…" at bounding box center [743, 406] width 824 height 93
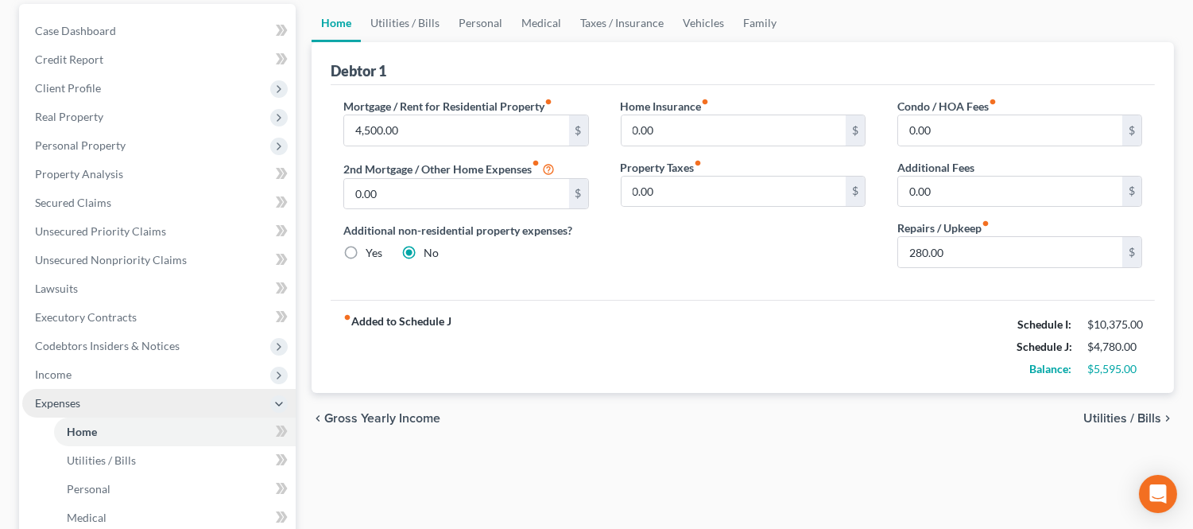
scroll to position [176, 0]
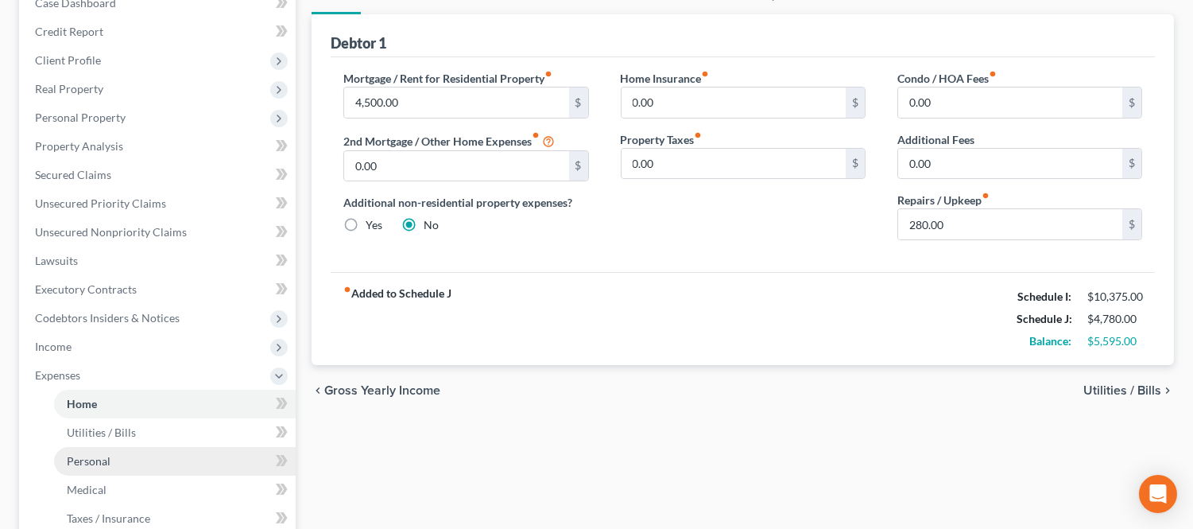
click at [108, 448] on link "Personal" at bounding box center [175, 461] width 242 height 29
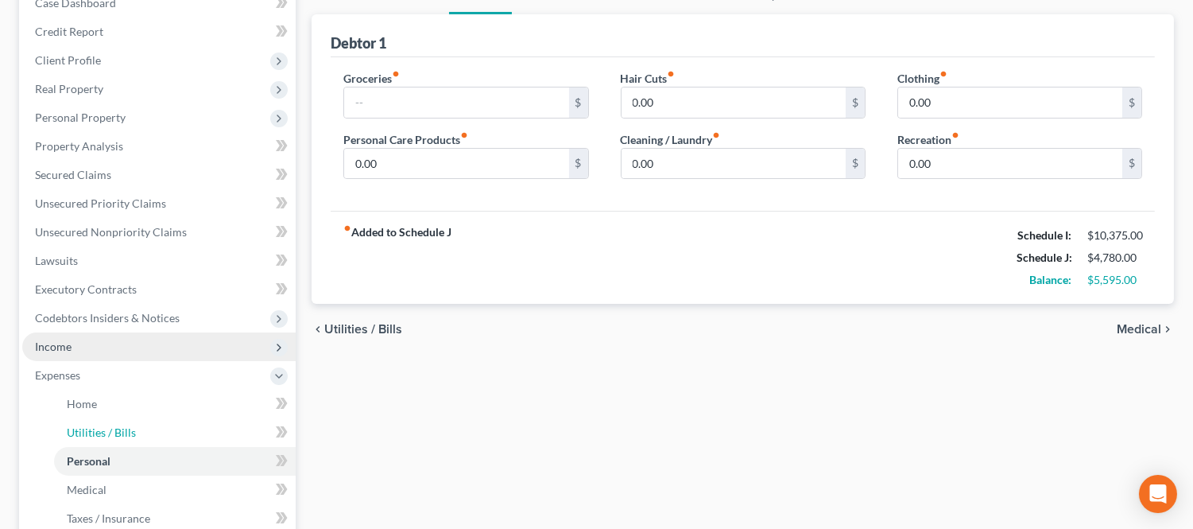
click at [120, 432] on ul "Home Utilities / Bills Personal Medical" at bounding box center [158, 490] width 273 height 200
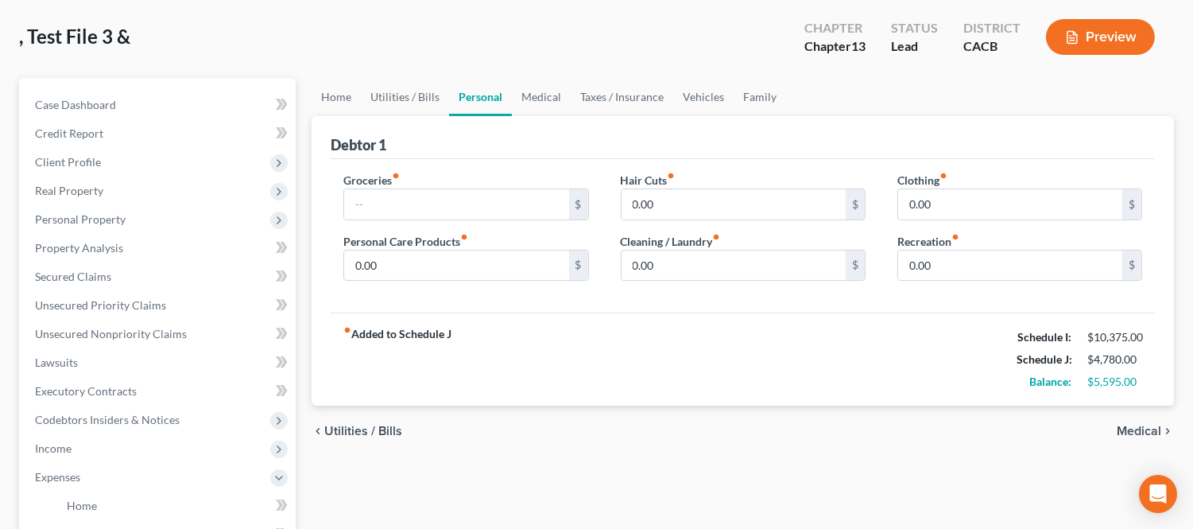
scroll to position [176, 0]
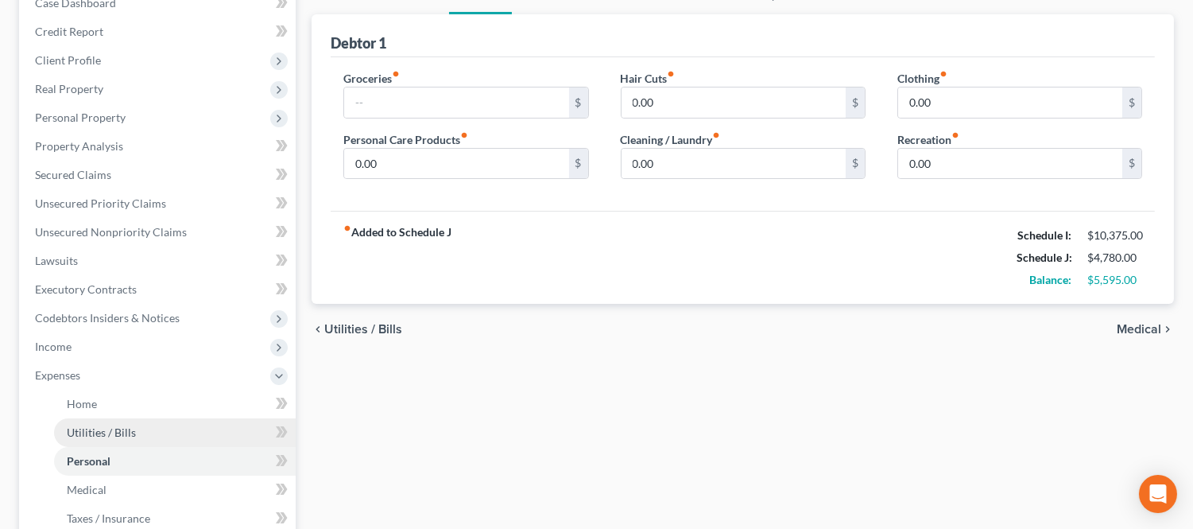
click at [114, 435] on span "Utilities / Bills" at bounding box center [101, 432] width 69 height 14
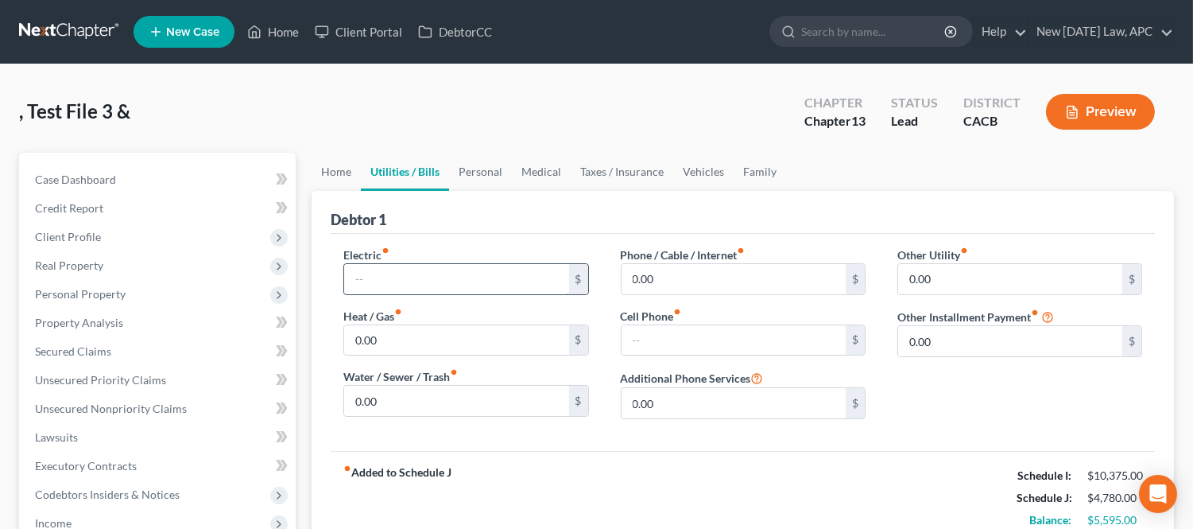
click at [399, 267] on input "text" at bounding box center [456, 279] width 224 height 30
type input "280.00"
click at [475, 343] on input "0.00" at bounding box center [456, 340] width 224 height 30
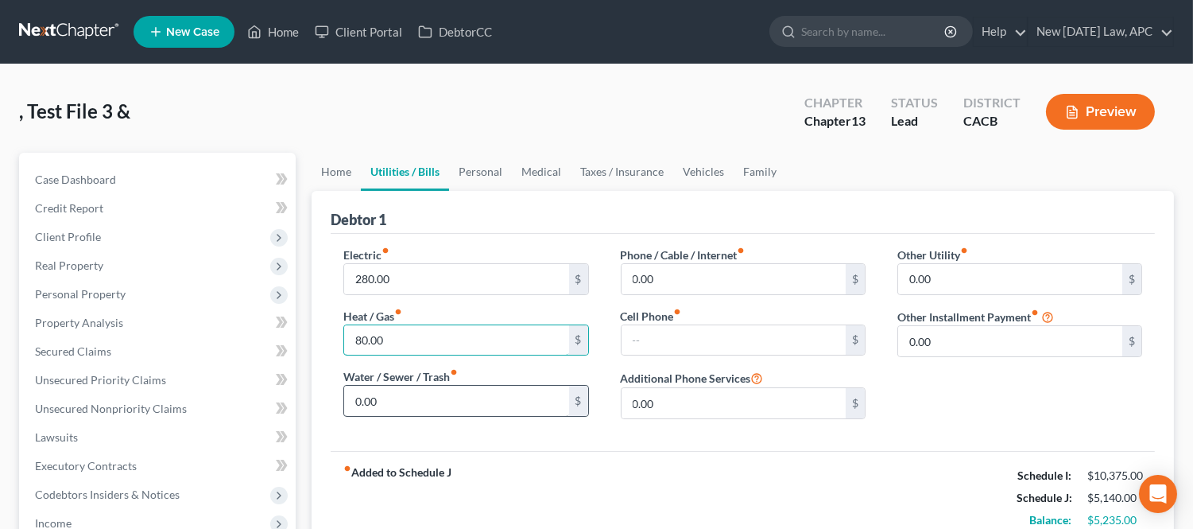
type input "80.00"
click at [400, 430] on div "Electric fiber_manual_record 280.00 $ Heat / Gas fiber_manual_record 80.00 $ Wa…" at bounding box center [466, 338] width 277 height 185
click at [398, 411] on input "0.00" at bounding box center [456, 401] width 224 height 30
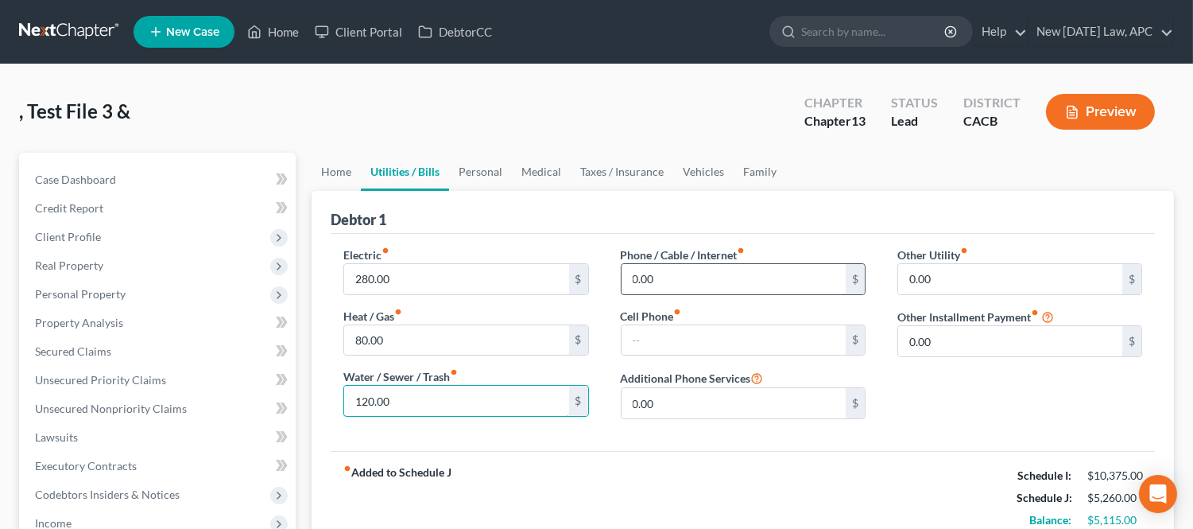
type input "120.00"
click at [658, 280] on input "0.00" at bounding box center [734, 279] width 224 height 30
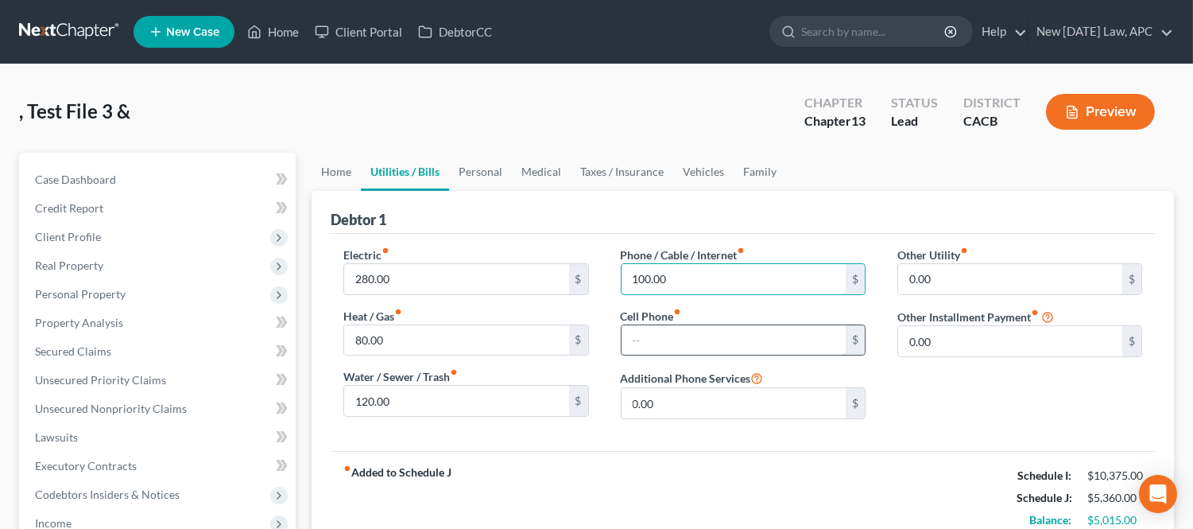
type input "100.00"
click at [682, 338] on input "text" at bounding box center [734, 340] width 224 height 30
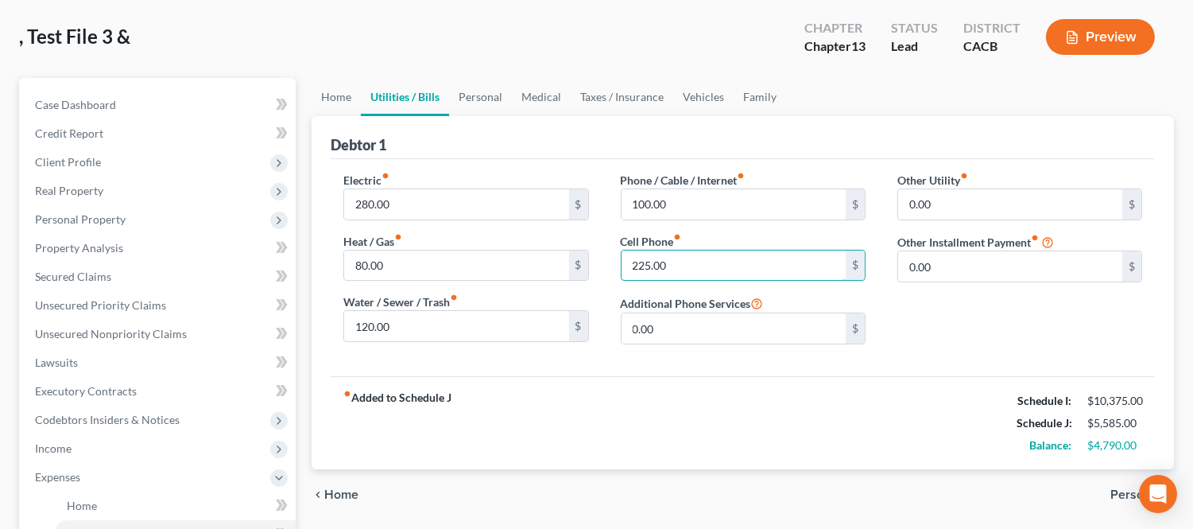
scroll to position [176, 0]
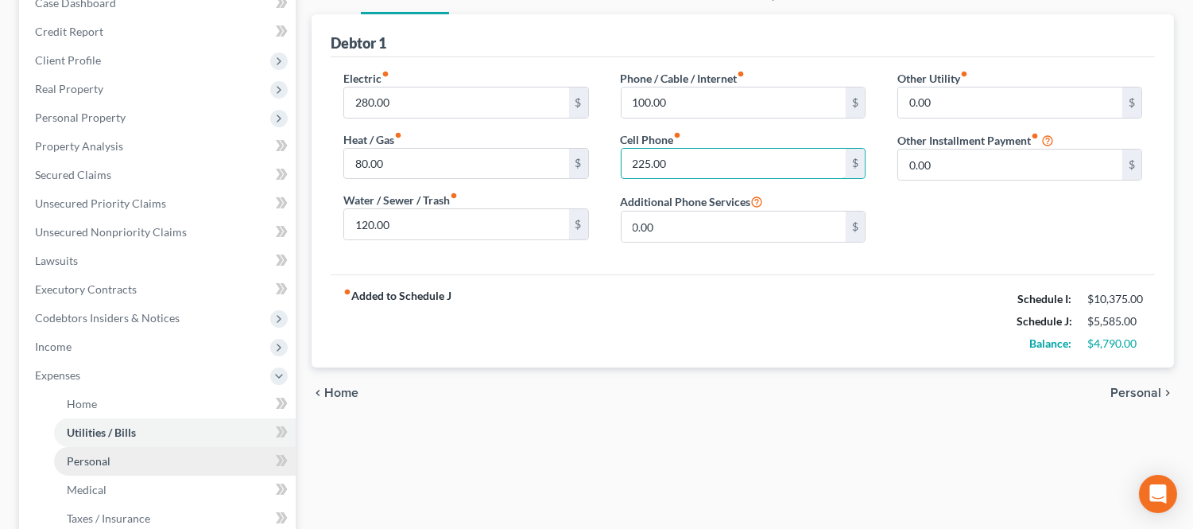
type input "225.00"
drag, startPoint x: 127, startPoint y: 453, endPoint x: 370, endPoint y: 362, distance: 259.6
click at [127, 453] on link "Personal" at bounding box center [175, 461] width 242 height 29
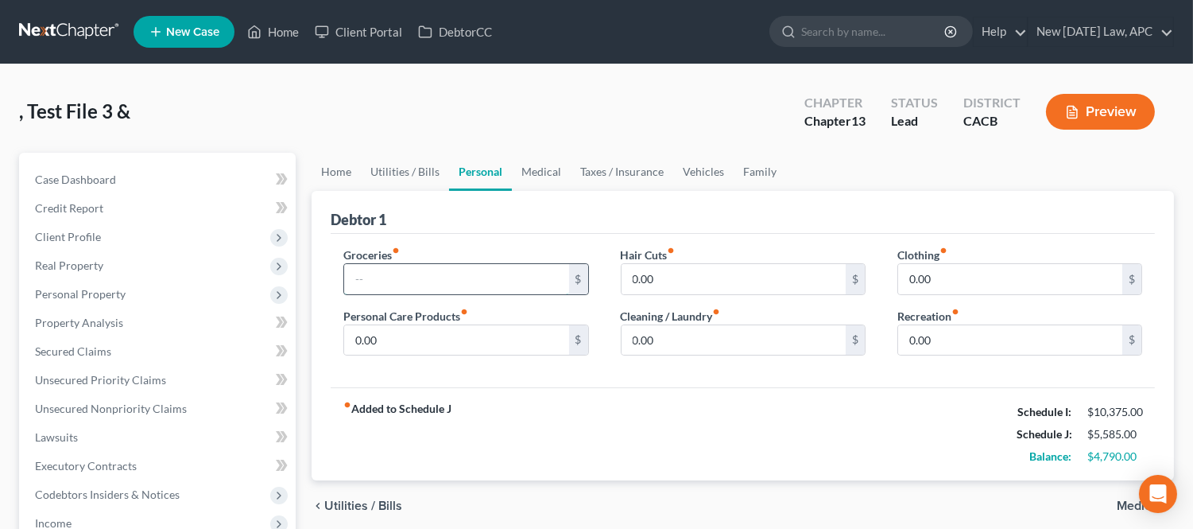
click at [466, 281] on input "text" at bounding box center [456, 279] width 224 height 30
drag, startPoint x: 440, startPoint y: 288, endPoint x: 336, endPoint y: 284, distance: 103.4
click at [337, 284] on div "Groceries fiber_manual_record 280.00 $ Personal Care Products fiber_manual_reco…" at bounding box center [466, 307] width 277 height 122
type input "1,255.00"
click at [387, 335] on input "0.00" at bounding box center [456, 340] width 224 height 30
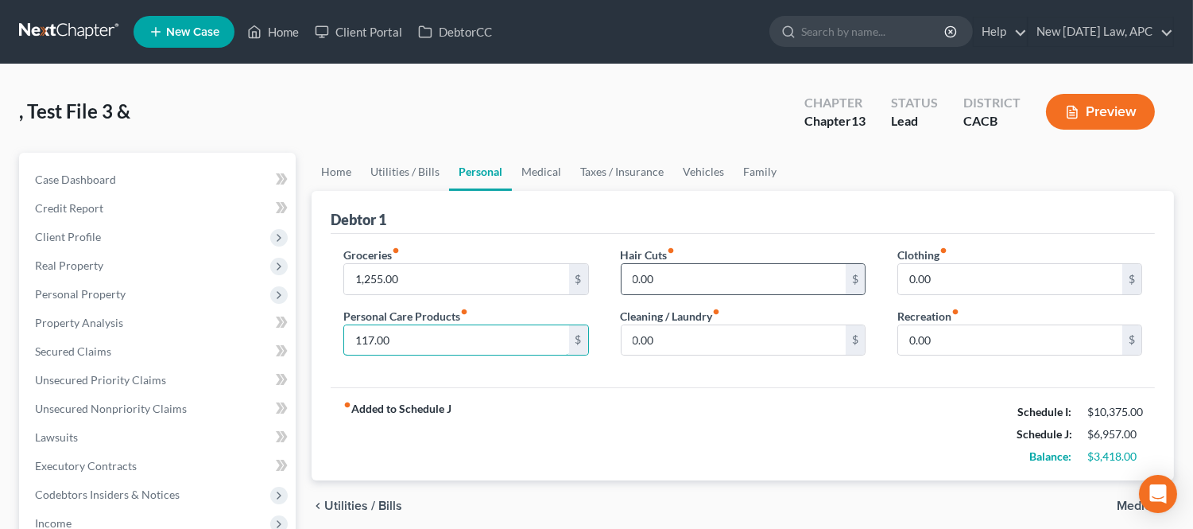
type input "117.00"
click at [665, 280] on input "0.00" at bounding box center [734, 279] width 224 height 30
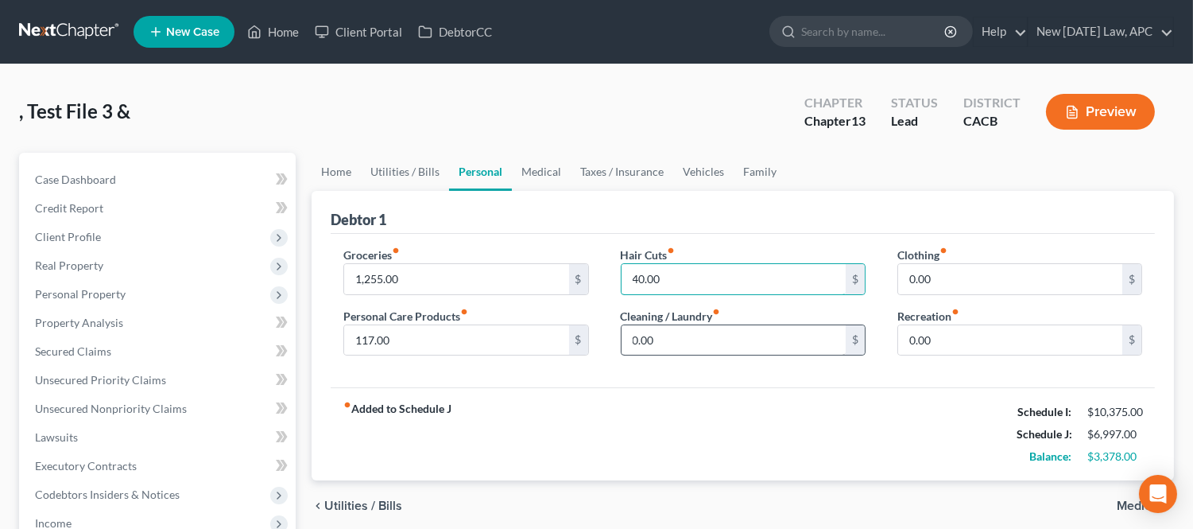
type input "40.00"
click at [663, 327] on input "0.00" at bounding box center [734, 340] width 224 height 30
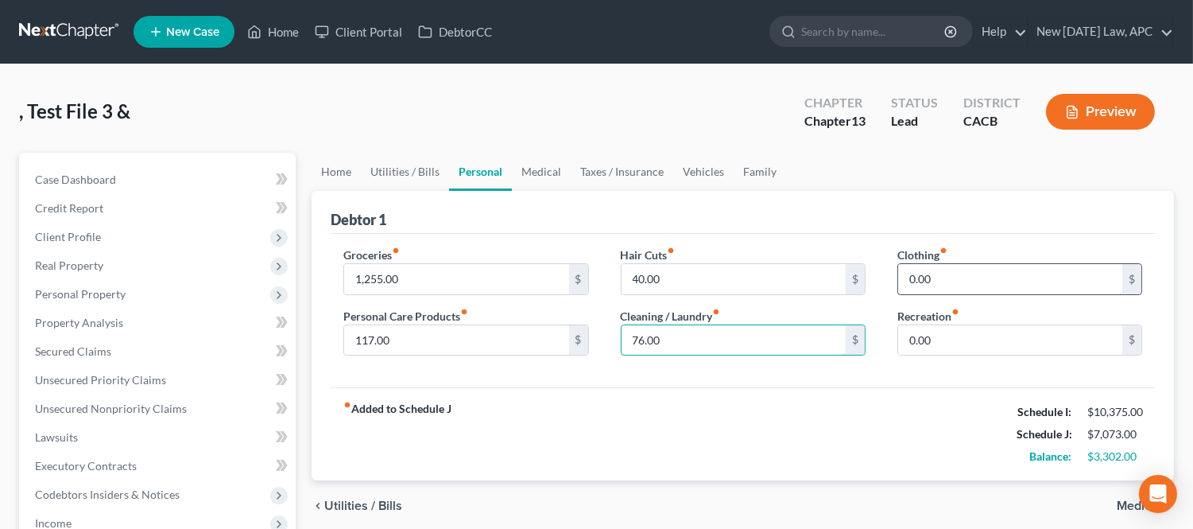
type input "76.00"
click at [970, 274] on input "0.00" at bounding box center [1010, 279] width 224 height 30
type input "200.00"
click at [928, 386] on div "Groceries fiber_manual_record 1,255.00 $ Personal Care Products fiber_manual_re…" at bounding box center [743, 311] width 824 height 154
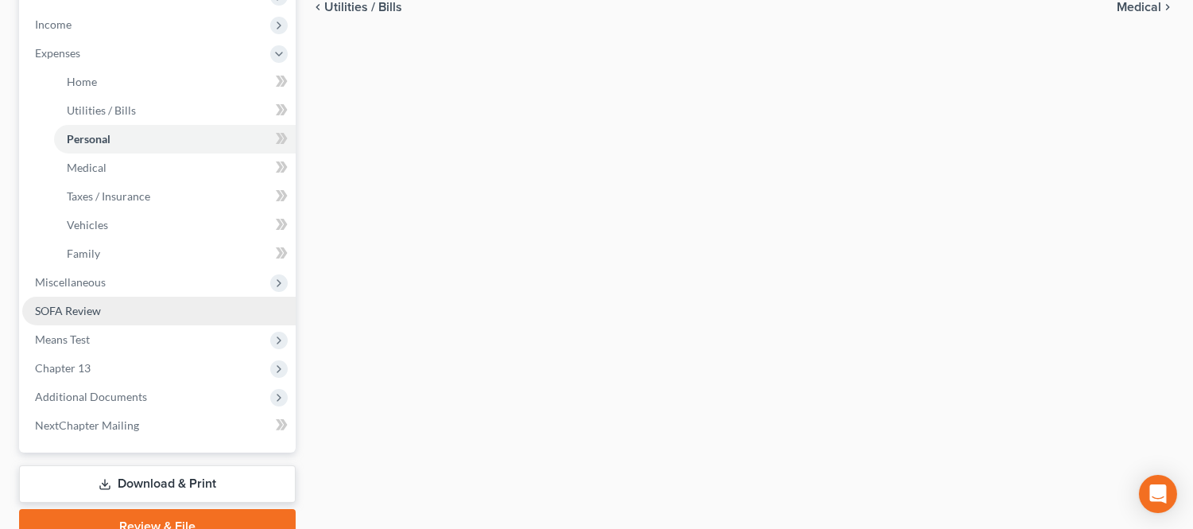
scroll to position [529, 0]
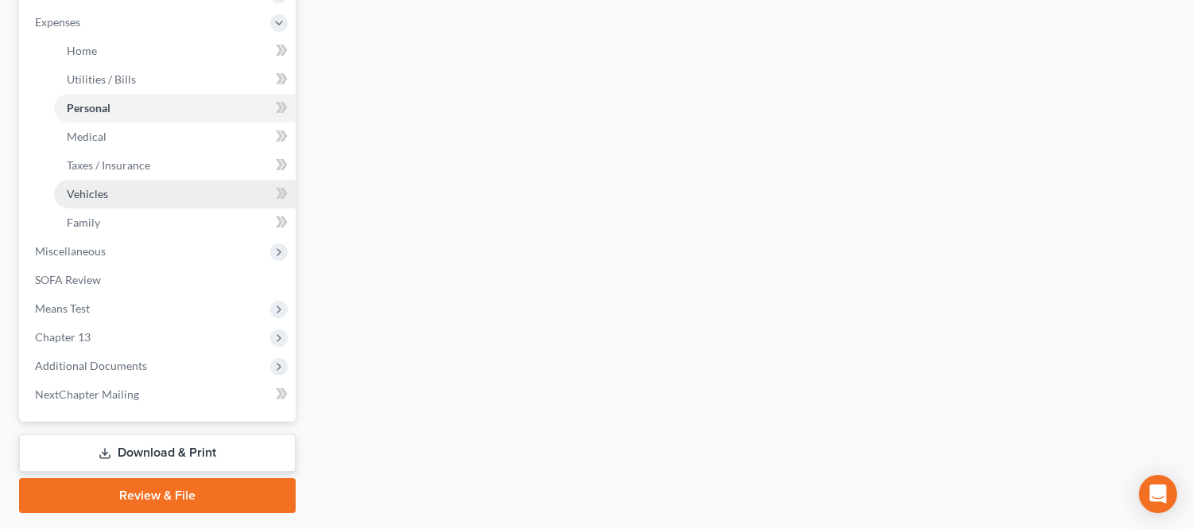
click at [122, 188] on link "Vehicles" at bounding box center [175, 194] width 242 height 29
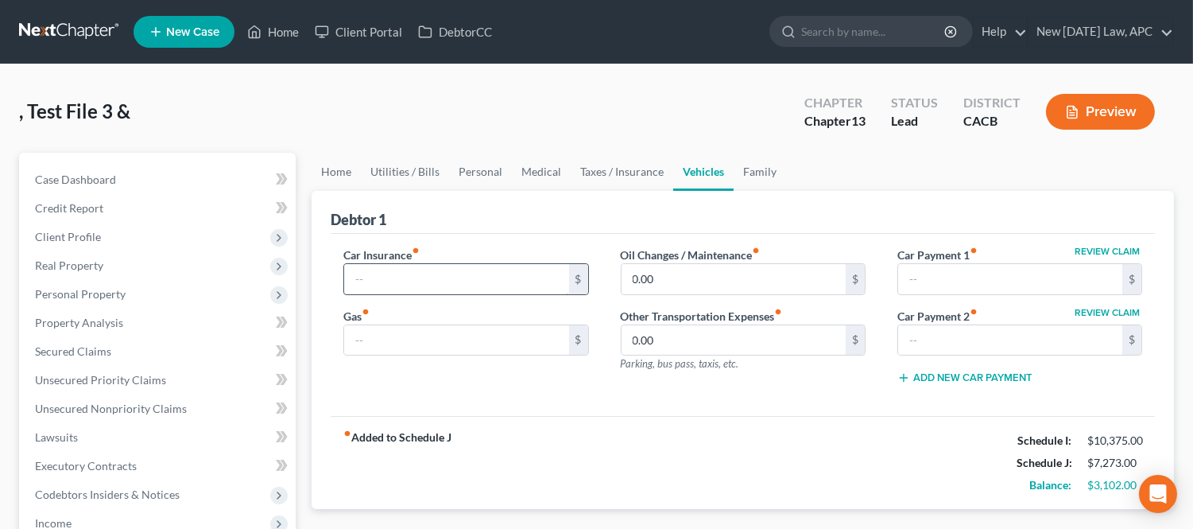
click at [418, 271] on input "text" at bounding box center [456, 279] width 224 height 30
type input "240.00"
click at [947, 275] on input "text" at bounding box center [1010, 279] width 224 height 30
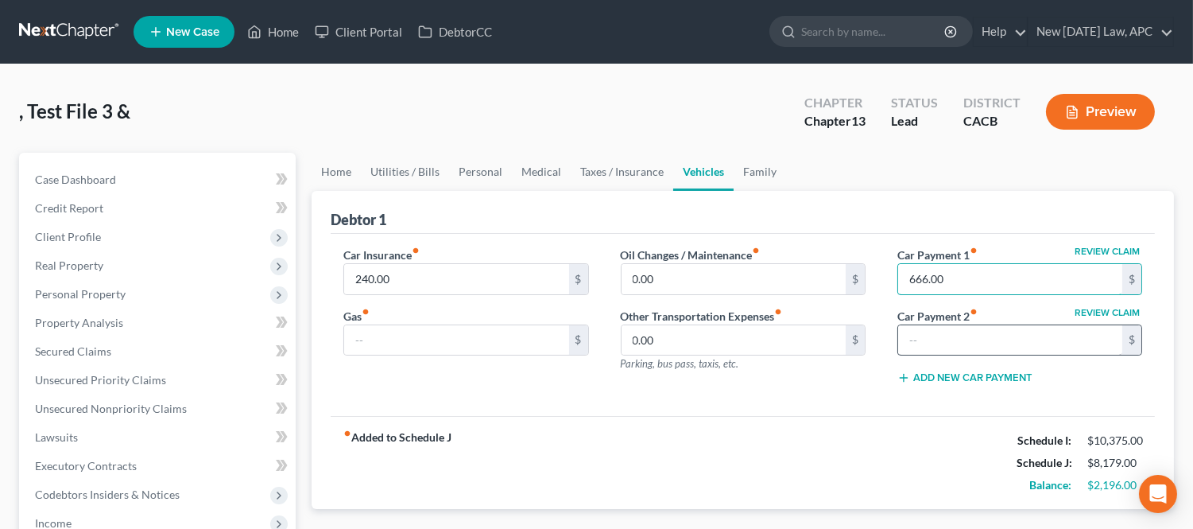
type input "666.00"
click at [918, 343] on input "text" at bounding box center [1010, 340] width 224 height 30
type input "450.00"
click at [804, 397] on div "Car Insurance fiber_manual_record 240.00 $ Gas fiber_manual_record $ Oil Change…" at bounding box center [743, 325] width 824 height 183
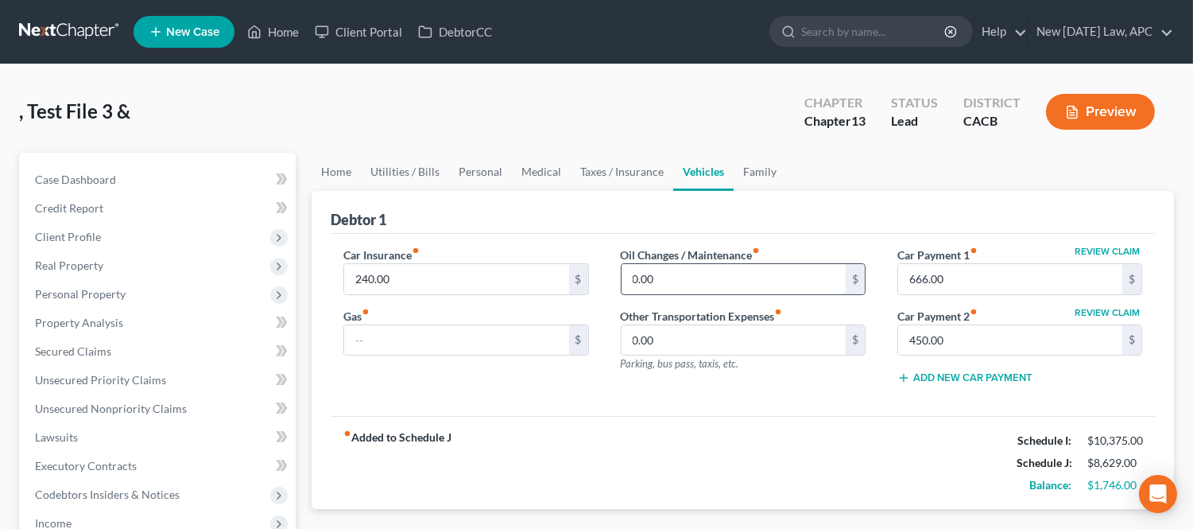
click at [689, 265] on input "0.00" at bounding box center [734, 279] width 224 height 30
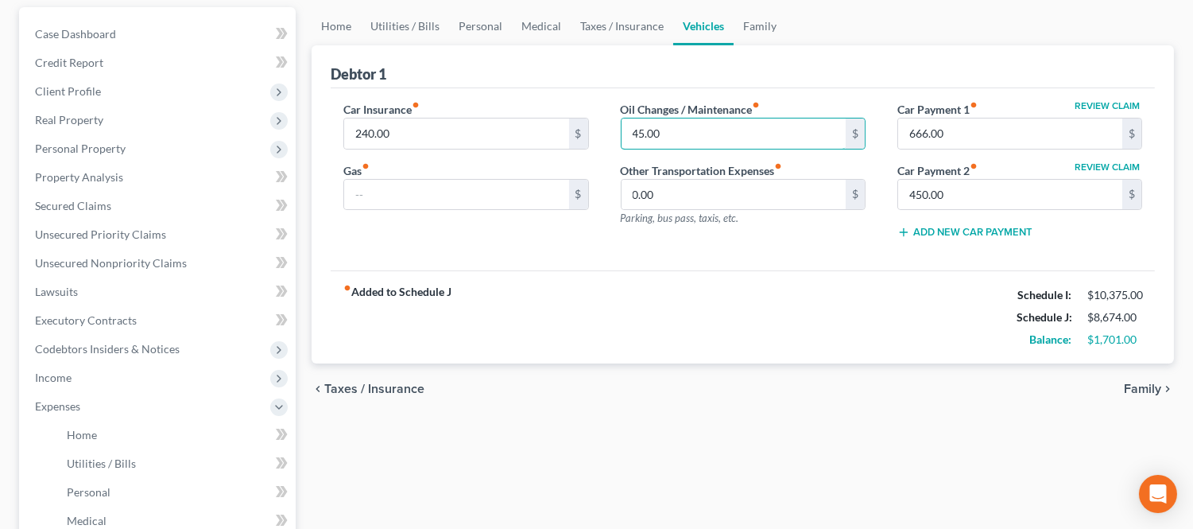
scroll to position [176, 0]
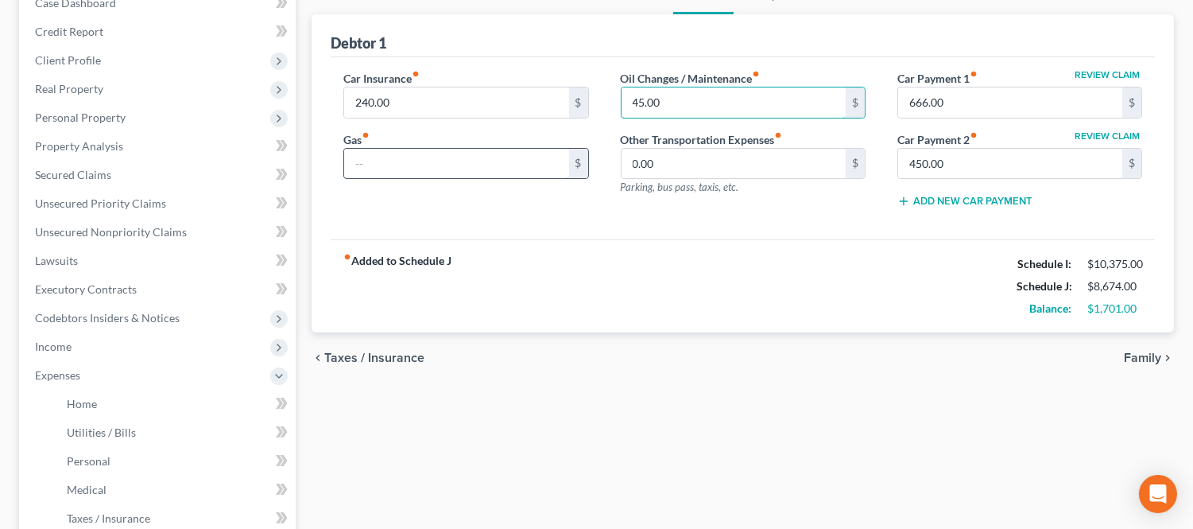
type input "45.00"
click at [404, 157] on input "text" at bounding box center [456, 164] width 224 height 30
type input "450.00"
click at [656, 328] on div "fiber_manual_record Added to Schedule J Schedule I: $10,375.00 Schedule J: $9,1…" at bounding box center [743, 285] width 824 height 93
click at [606, 390] on div "Home Utilities / Bills Personal Medical Taxes / Insurance Vehicles Family Debto…" at bounding box center [743, 421] width 878 height 890
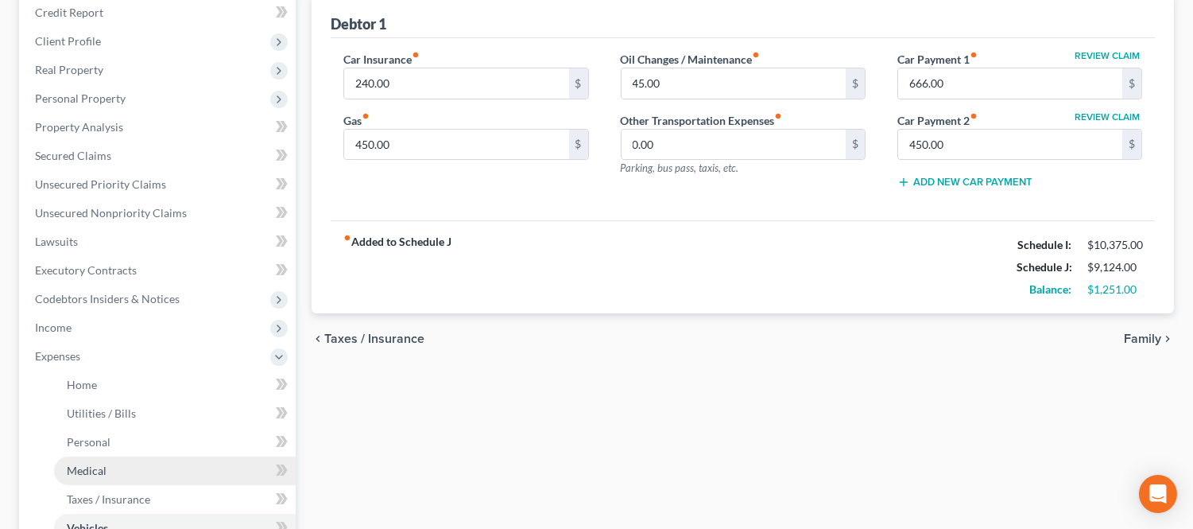
scroll to position [265, 0]
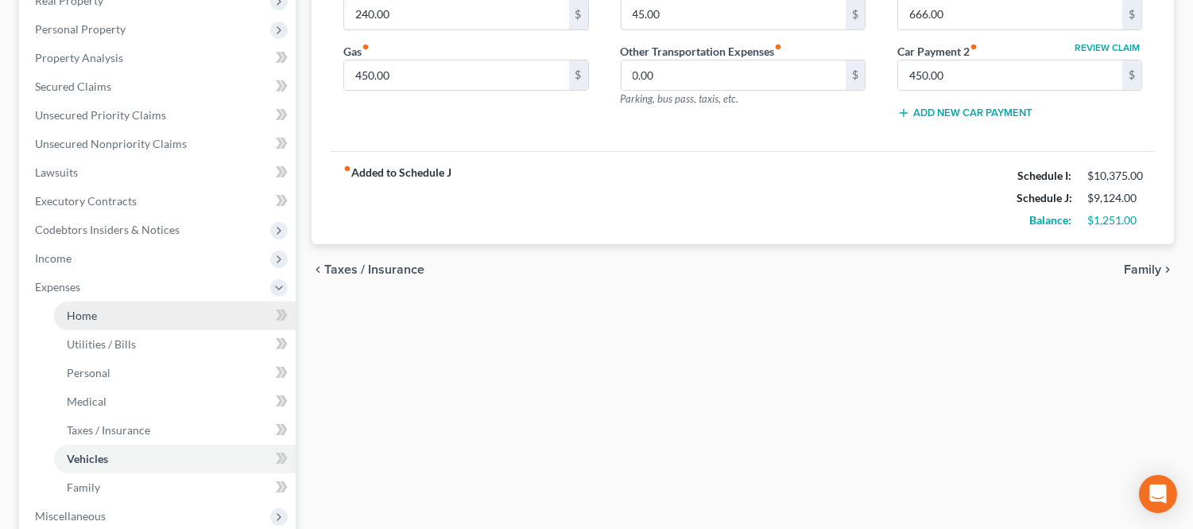
click at [89, 316] on span "Home" at bounding box center [82, 315] width 30 height 14
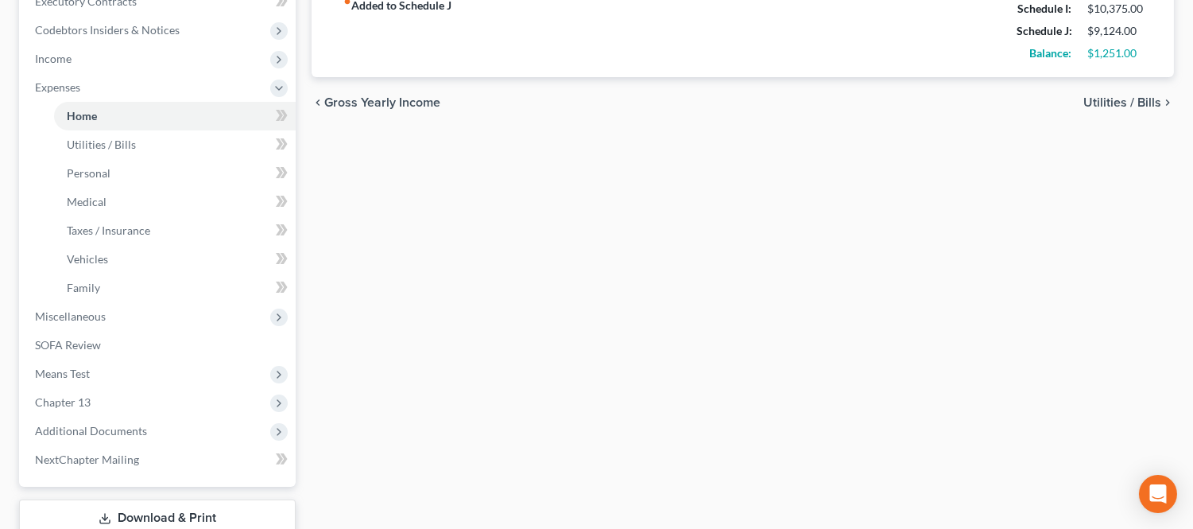
scroll to position [529, 0]
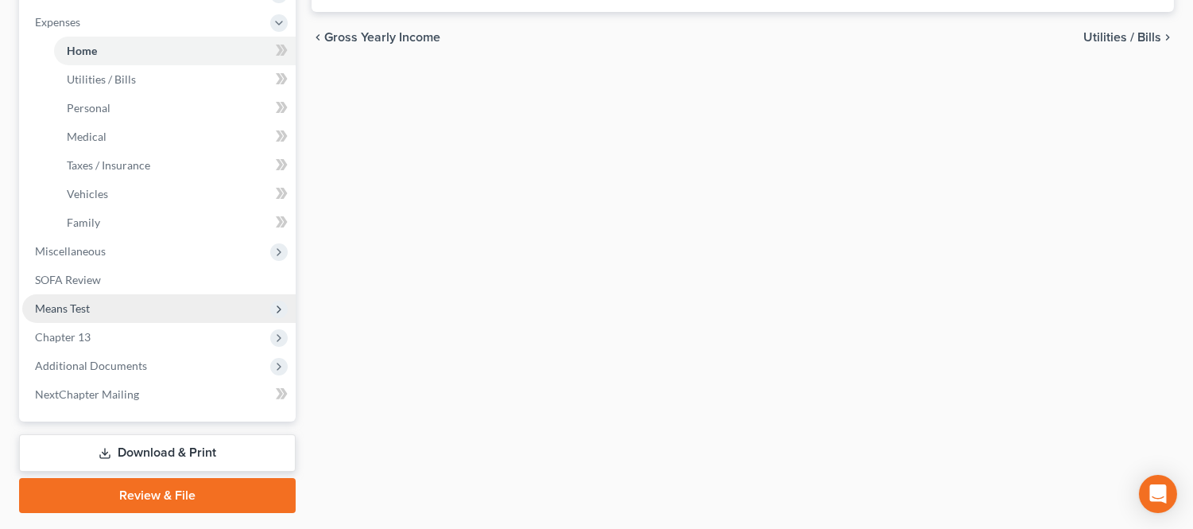
click at [78, 306] on span "Means Test" at bounding box center [62, 308] width 55 height 14
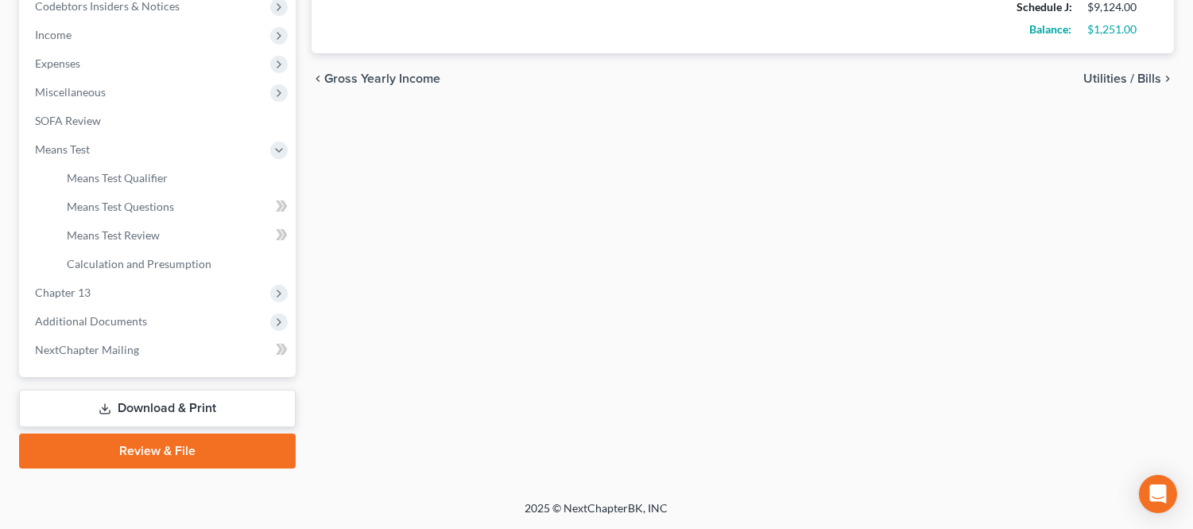
scroll to position [486, 0]
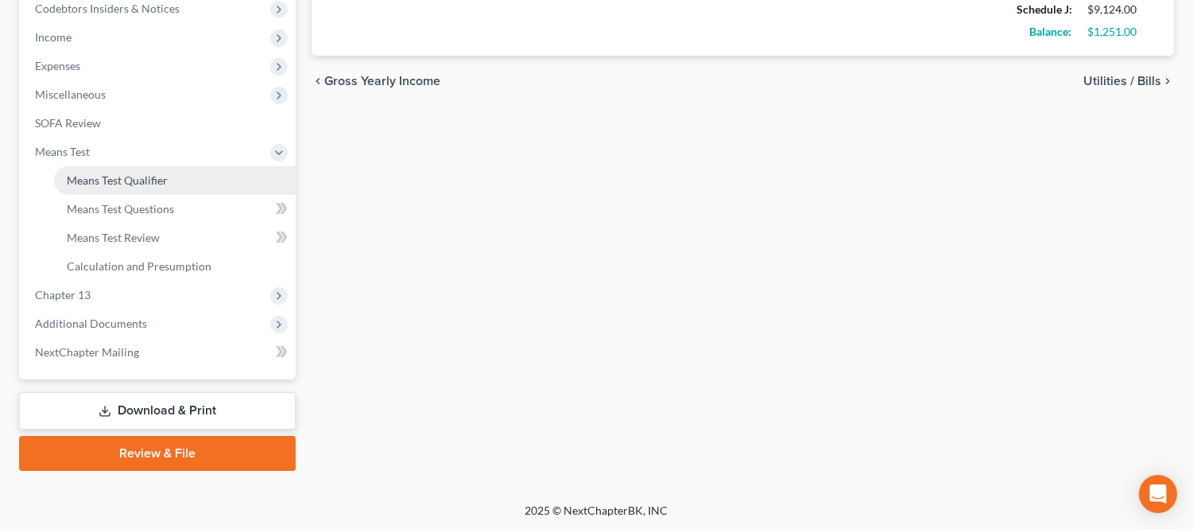
click at [143, 173] on span "Means Test Qualifier" at bounding box center [117, 180] width 101 height 14
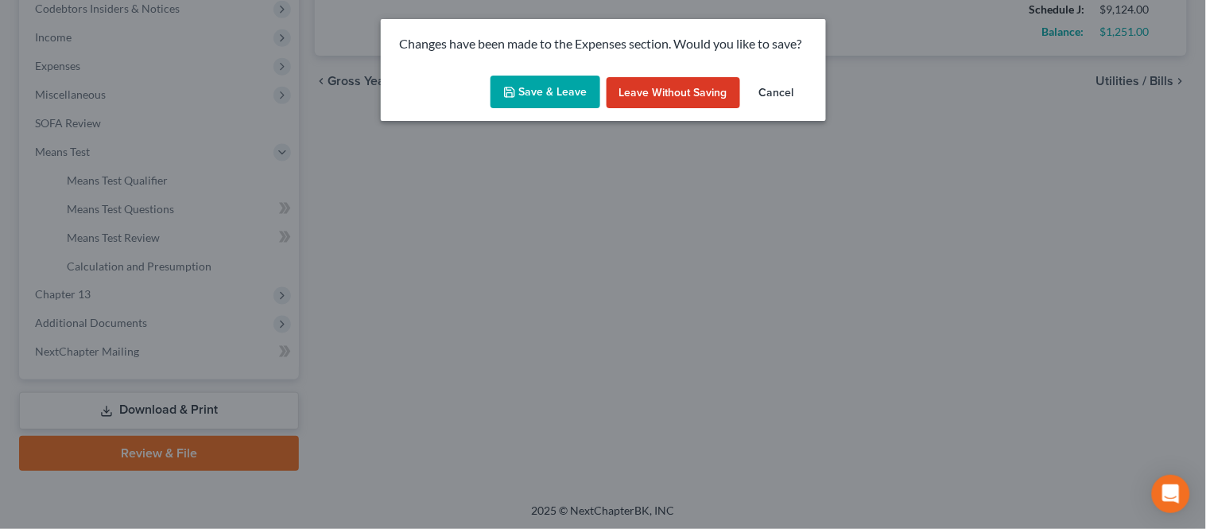
click at [567, 91] on button "Save & Leave" at bounding box center [545, 92] width 110 height 33
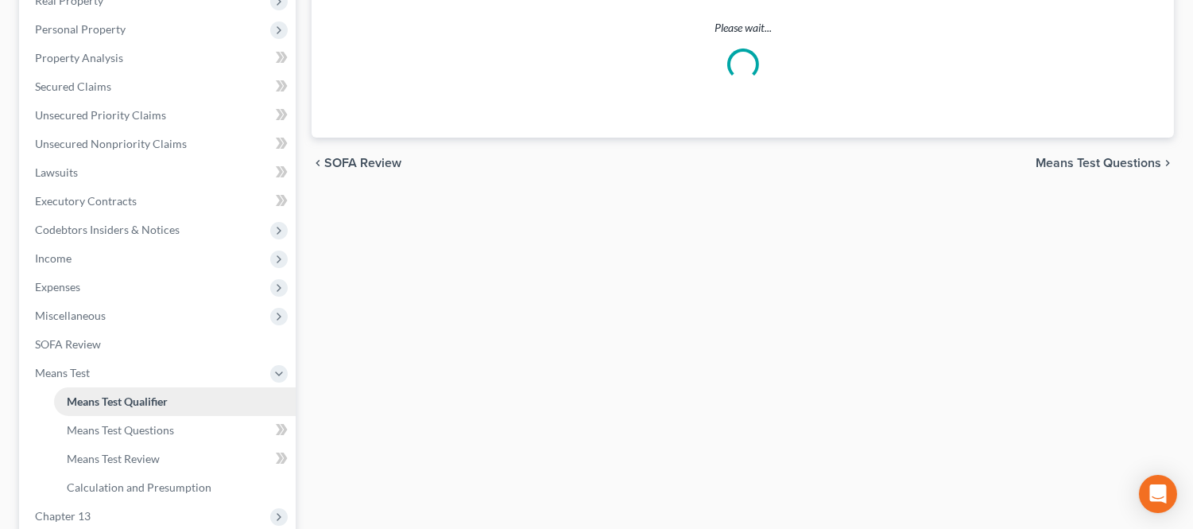
scroll to position [441, 0]
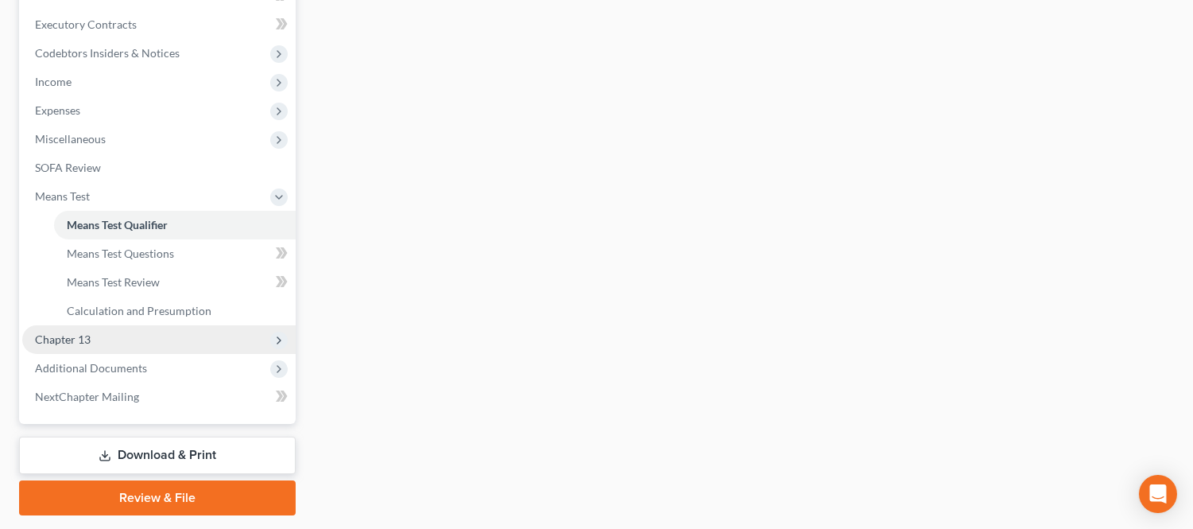
drag, startPoint x: 105, startPoint y: 335, endPoint x: 273, endPoint y: 327, distance: 168.0
click at [105, 335] on span "Chapter 13" at bounding box center [158, 339] width 273 height 29
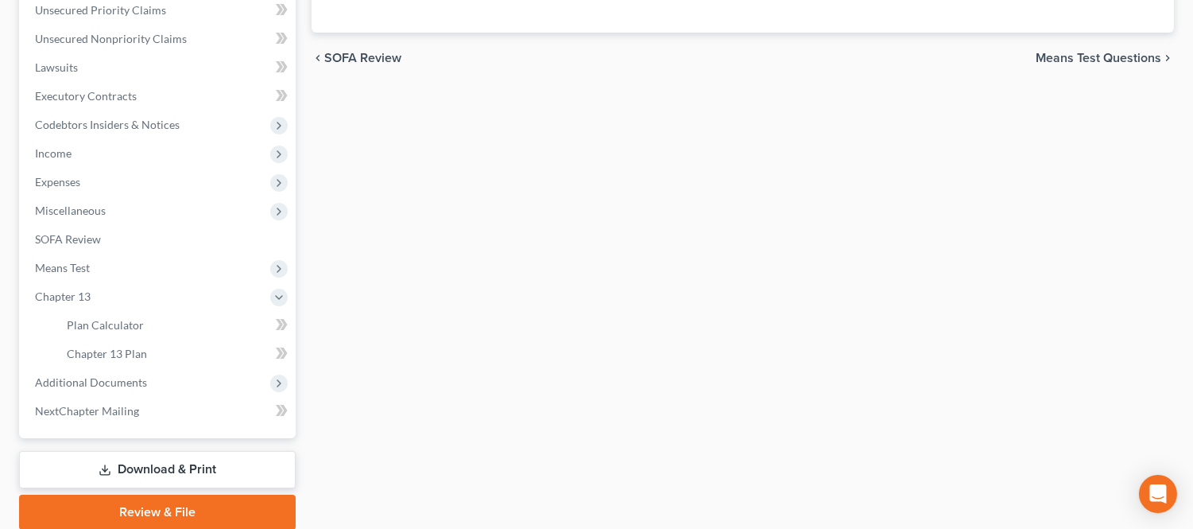
scroll to position [339, 0]
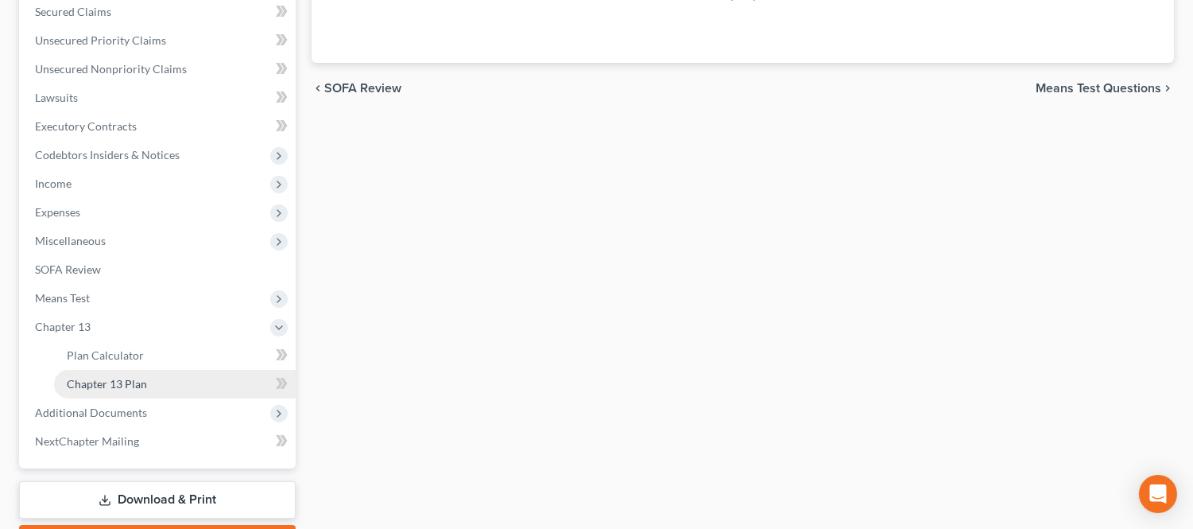
click at [121, 378] on span "Chapter 13 Plan" at bounding box center [107, 384] width 80 height 14
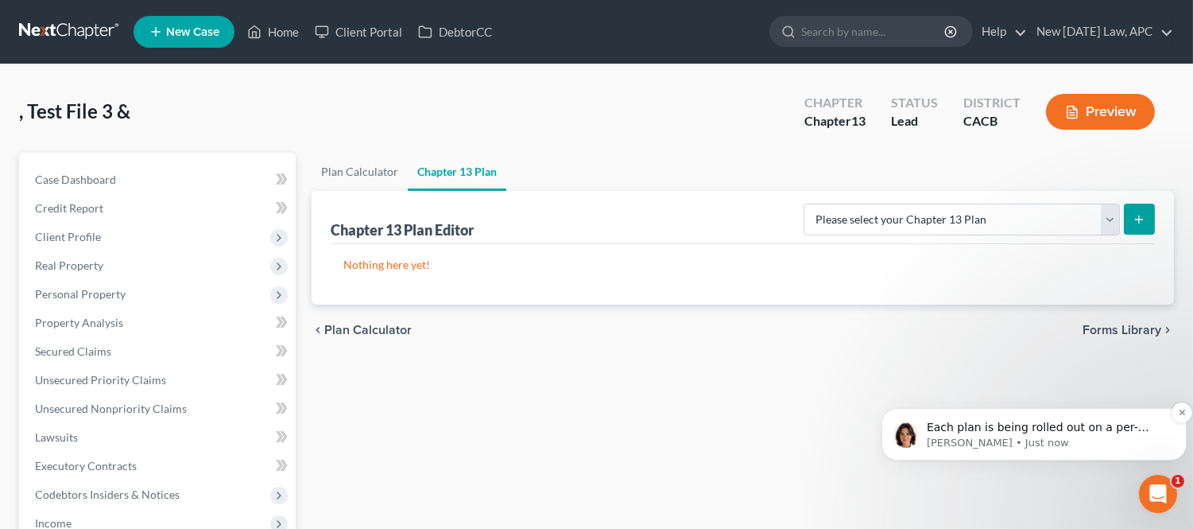
click at [1025, 429] on p "Each plan is being rolled out on a per-district basis. Once your district's pla…" at bounding box center [1046, 427] width 240 height 16
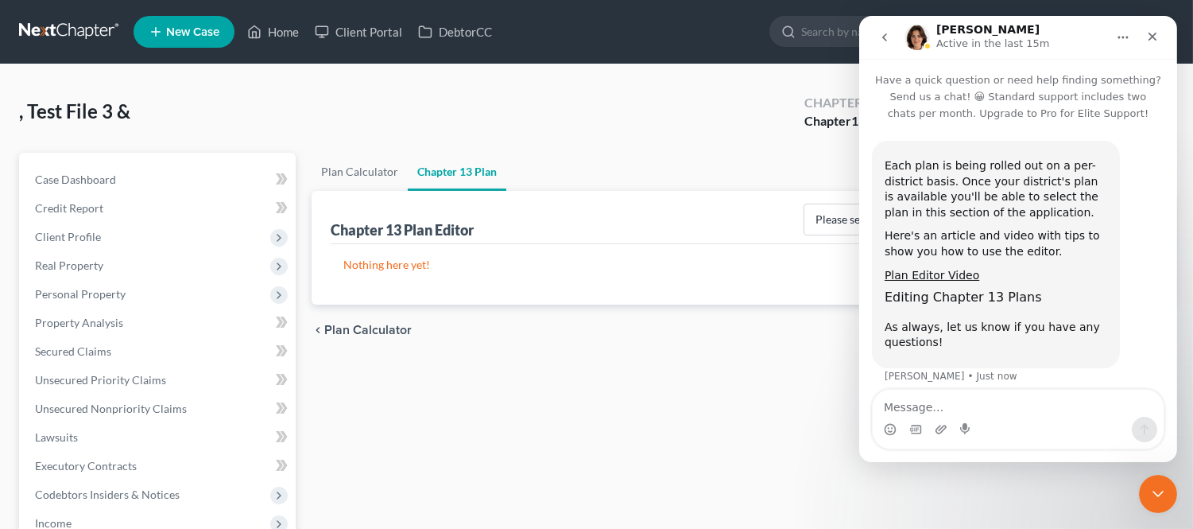
scroll to position [11, 0]
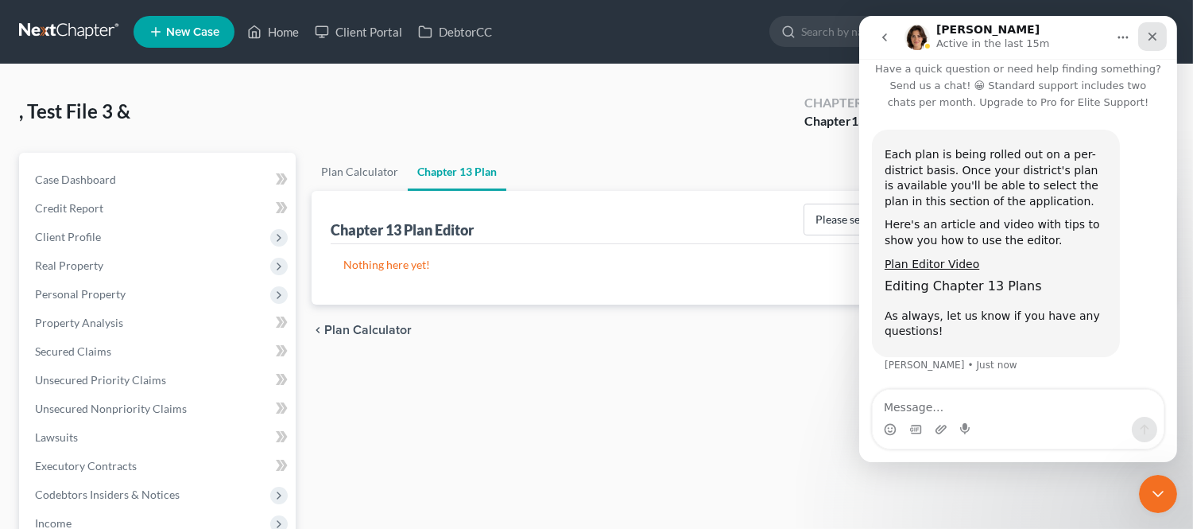
click at [1149, 33] on icon "Close" at bounding box center [1151, 36] width 13 height 13
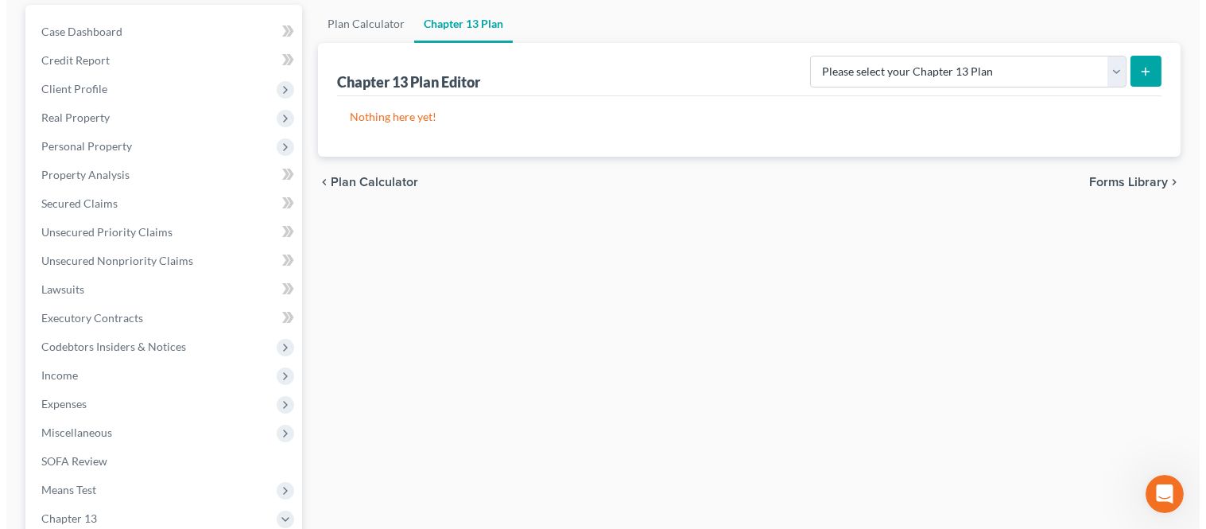
scroll to position [88, 0]
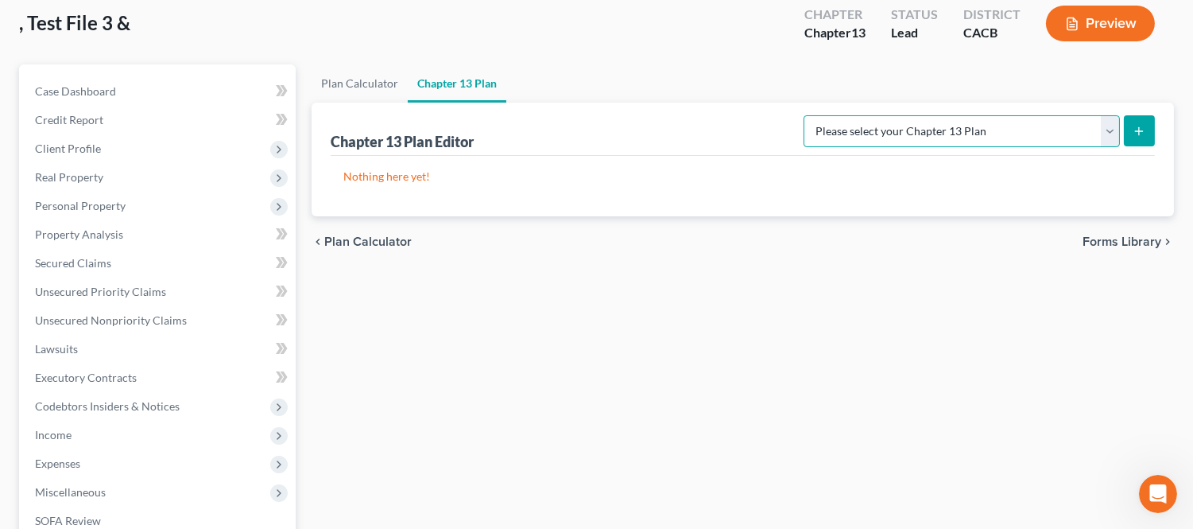
click at [902, 127] on select "Please select your Chapter 13 Plan [GEOGRAPHIC_DATA] of [US_STATE] - Effective …" at bounding box center [962, 131] width 316 height 32
select select "1"
click at [837, 115] on select "Please select your Chapter 13 Plan [GEOGRAPHIC_DATA] of [US_STATE] - Effective …" at bounding box center [962, 131] width 316 height 32
click at [1142, 129] on icon "submit" at bounding box center [1139, 131] width 13 height 13
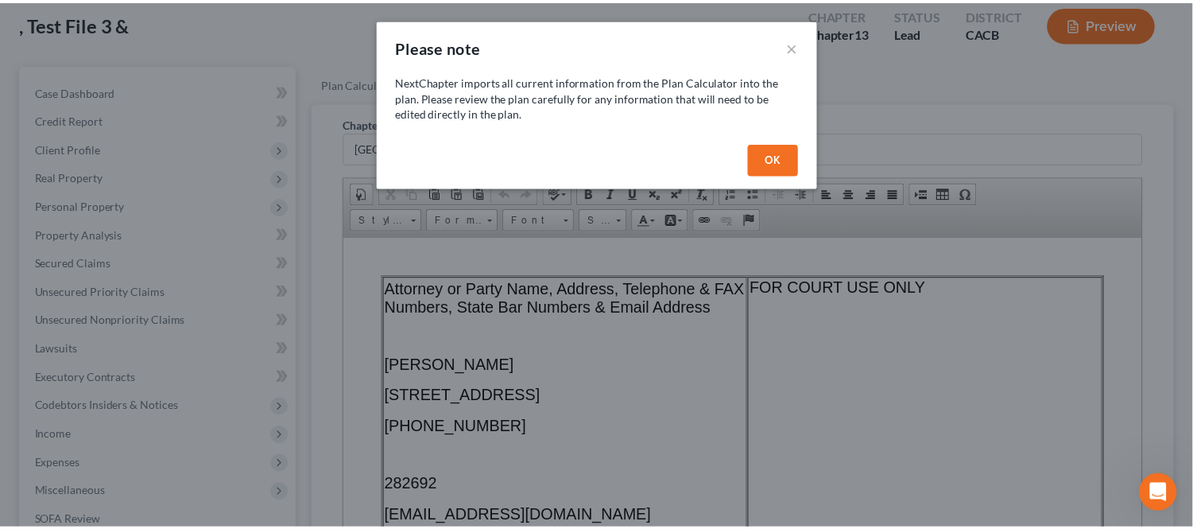
scroll to position [0, 0]
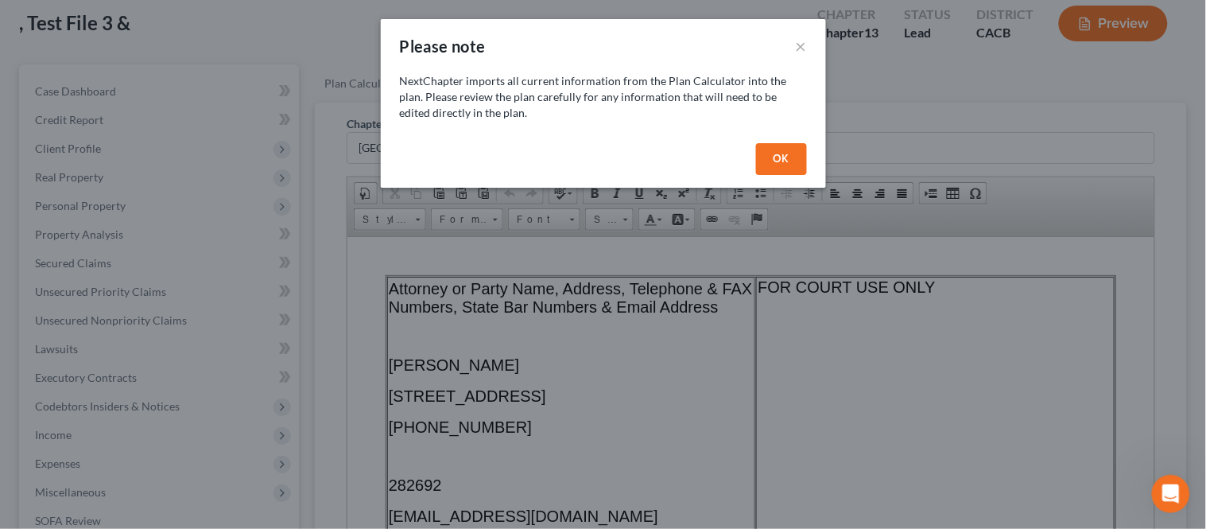
click at [780, 155] on button "OK" at bounding box center [781, 159] width 51 height 32
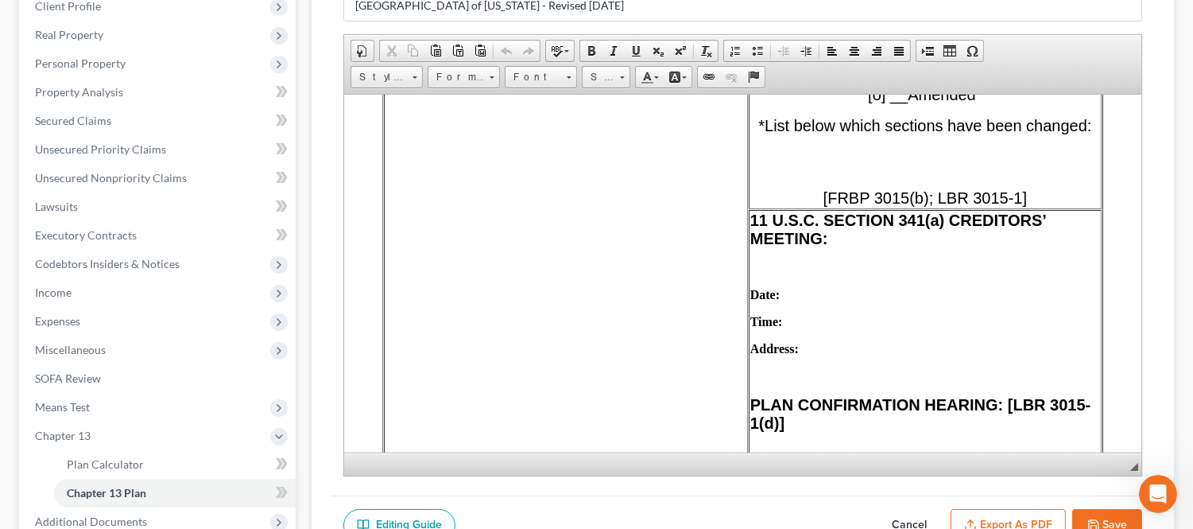
scroll to position [428, 0]
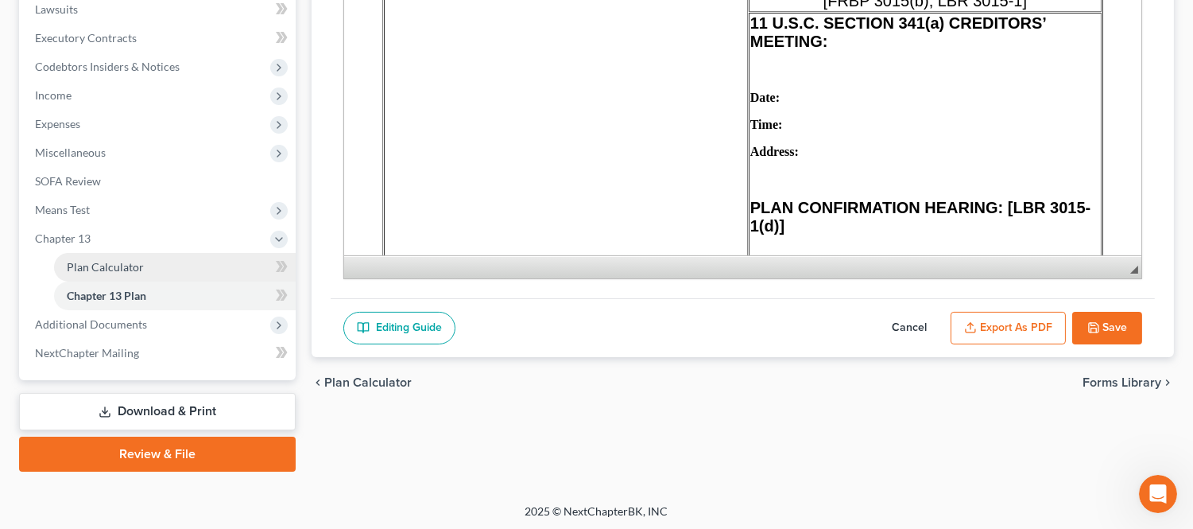
click at [130, 260] on span "Plan Calculator" at bounding box center [105, 267] width 77 height 14
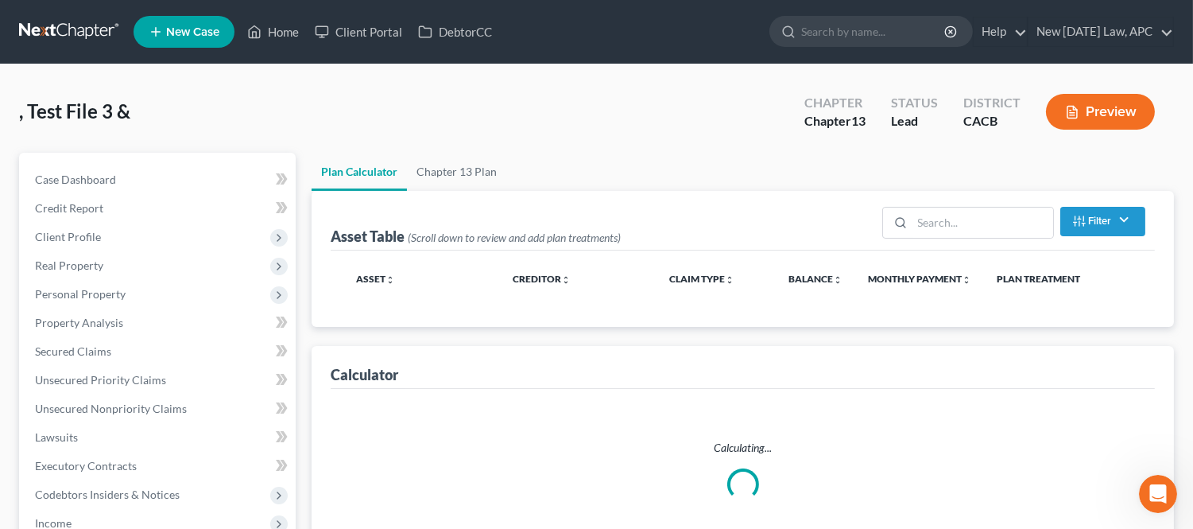
scroll to position [176, 0]
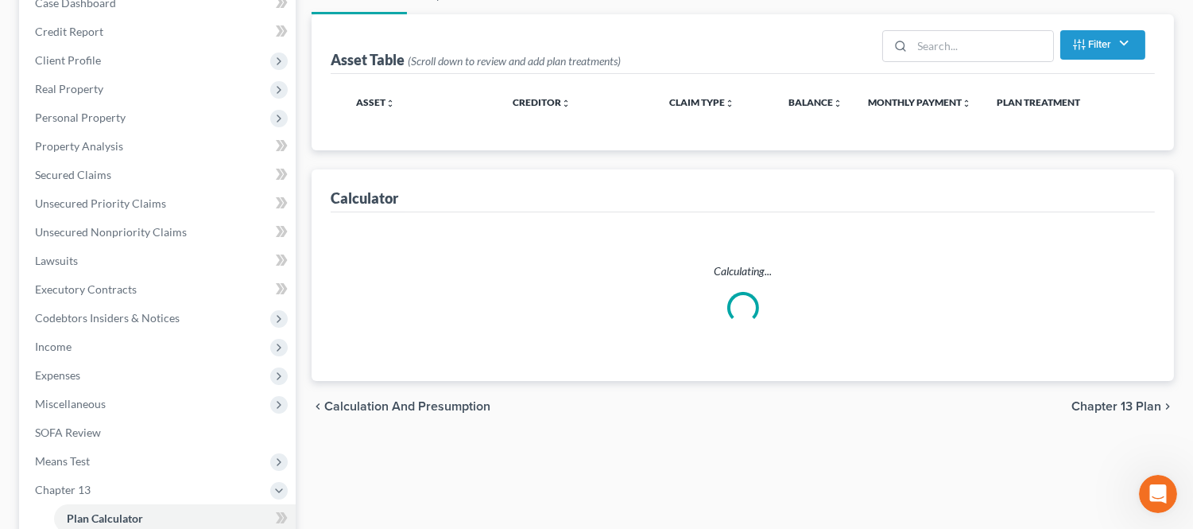
select select "59"
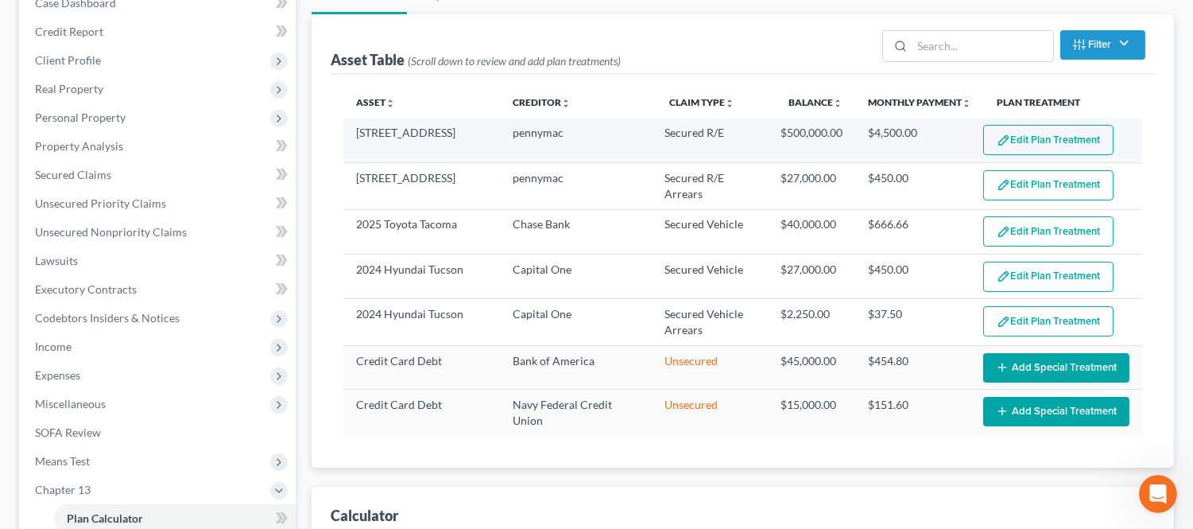
click at [1008, 127] on button "Edit Plan Treatment" at bounding box center [1048, 140] width 130 height 30
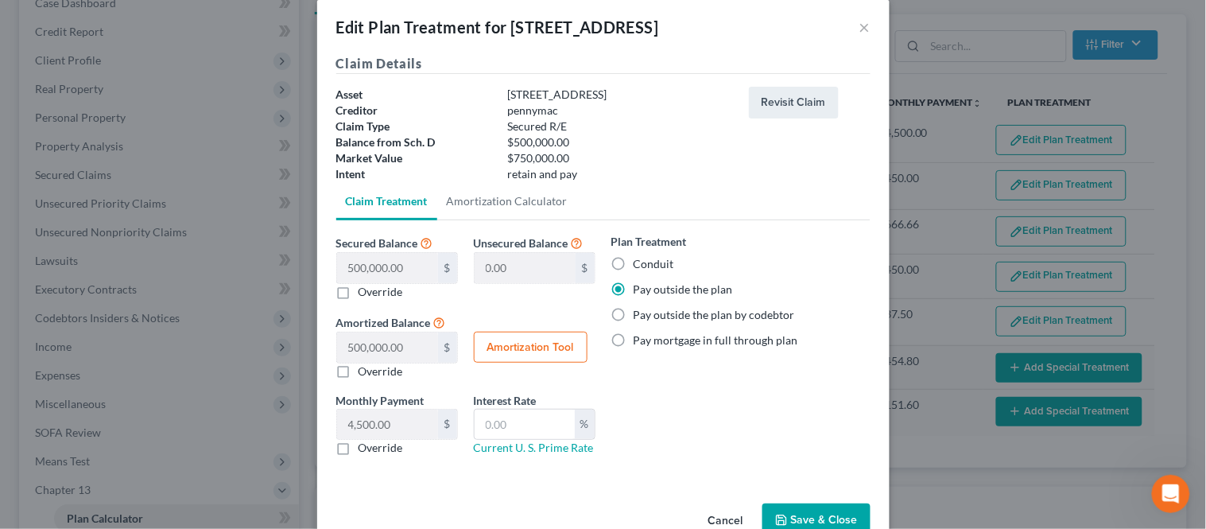
scroll to position [0, 0]
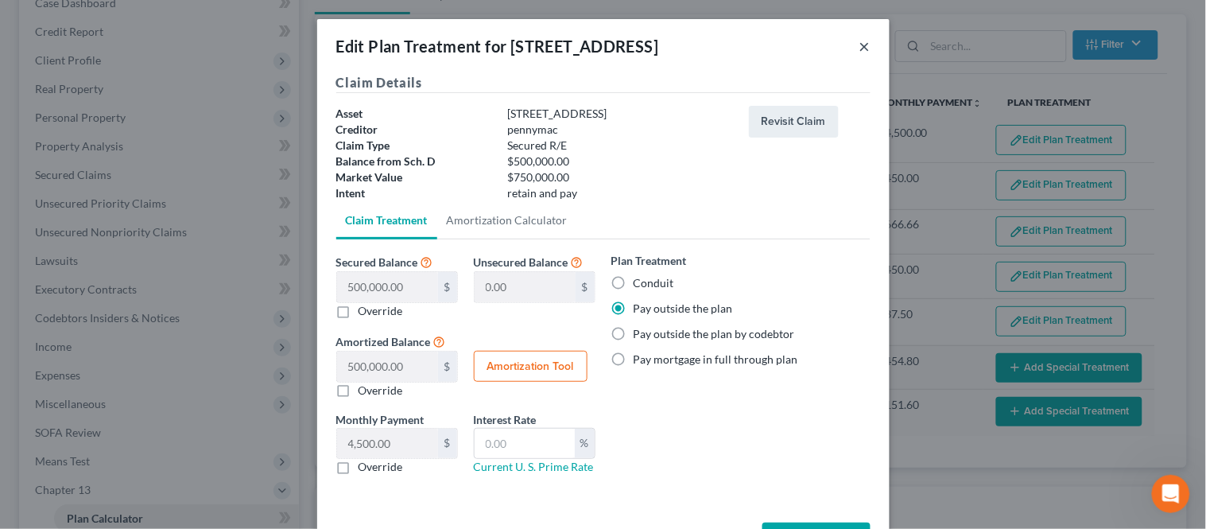
click at [859, 45] on button "×" at bounding box center [864, 46] width 11 height 19
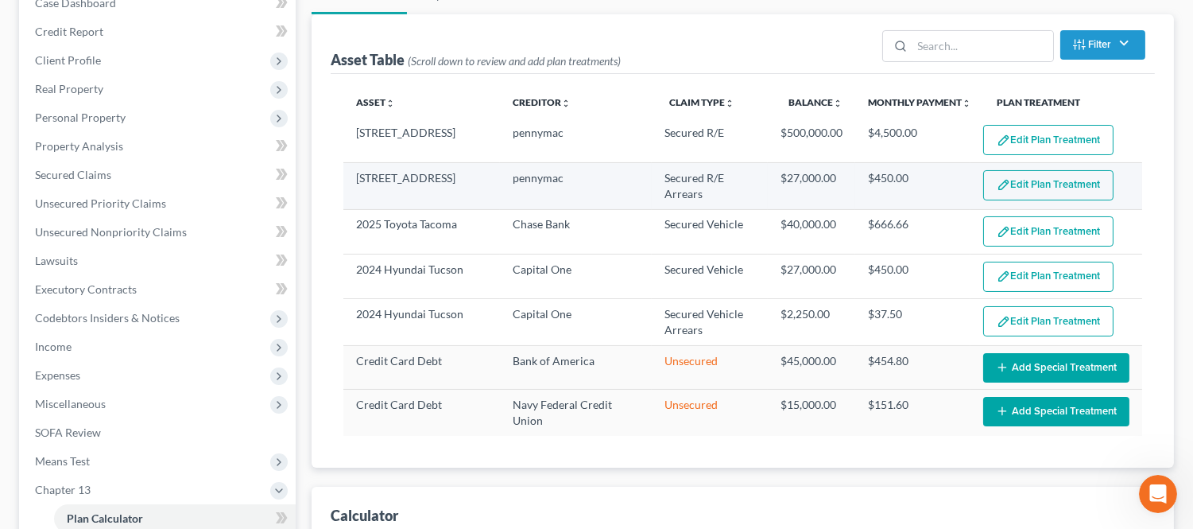
click at [1014, 184] on button "Edit Plan Treatment" at bounding box center [1048, 185] width 130 height 30
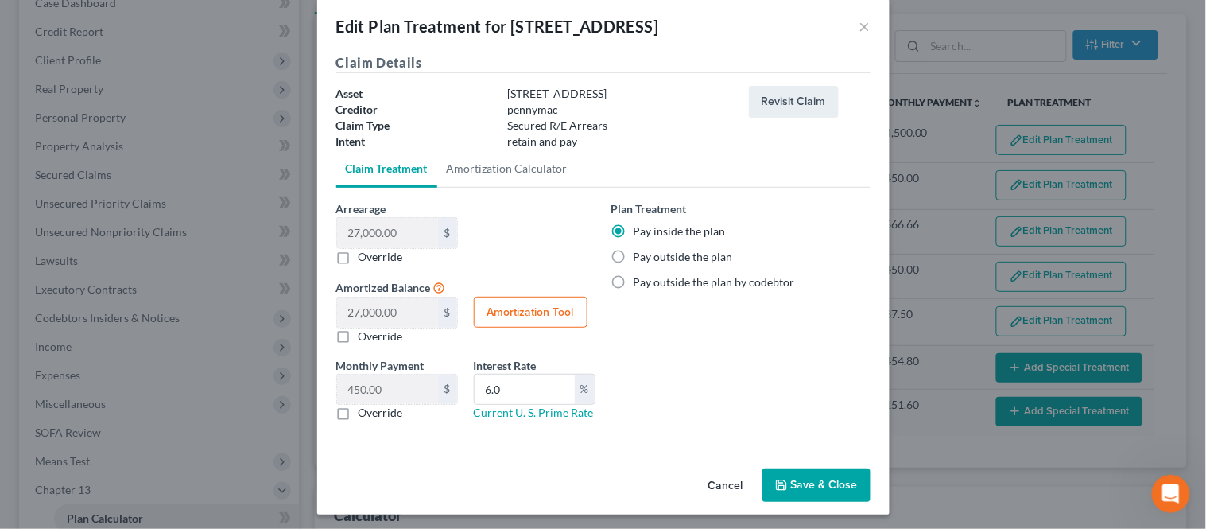
scroll to position [25, 0]
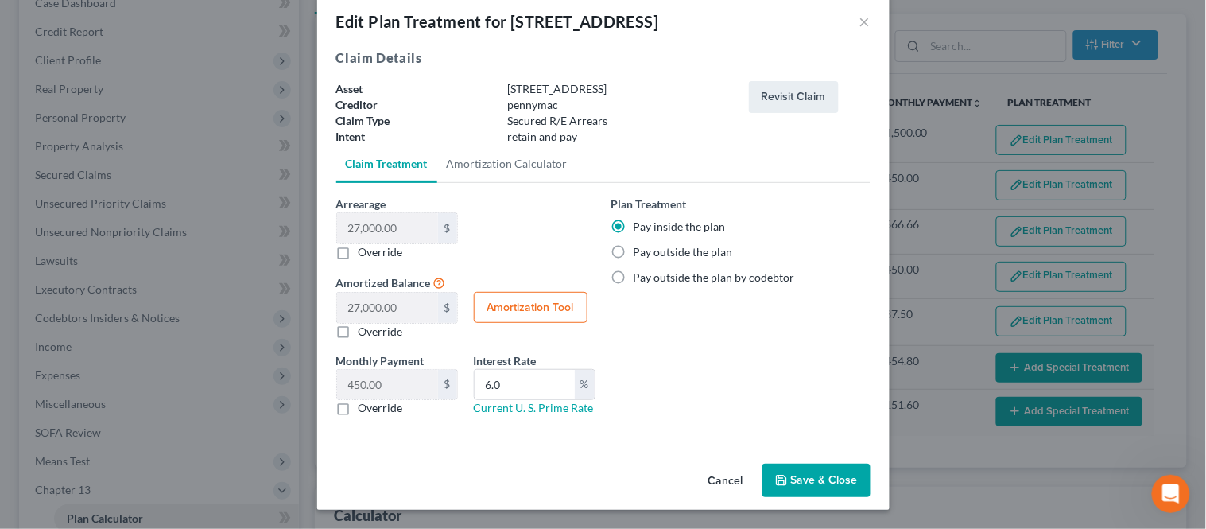
drag, startPoint x: 642, startPoint y: 250, endPoint x: 759, endPoint y: 369, distance: 167.5
click at [642, 249] on label "Pay outside the plan" at bounding box center [683, 252] width 99 height 16
click at [642, 249] on input "Pay outside the plan" at bounding box center [645, 249] width 10 height 10
radio input "true"
click at [808, 483] on button "Save & Close" at bounding box center [816, 479] width 108 height 33
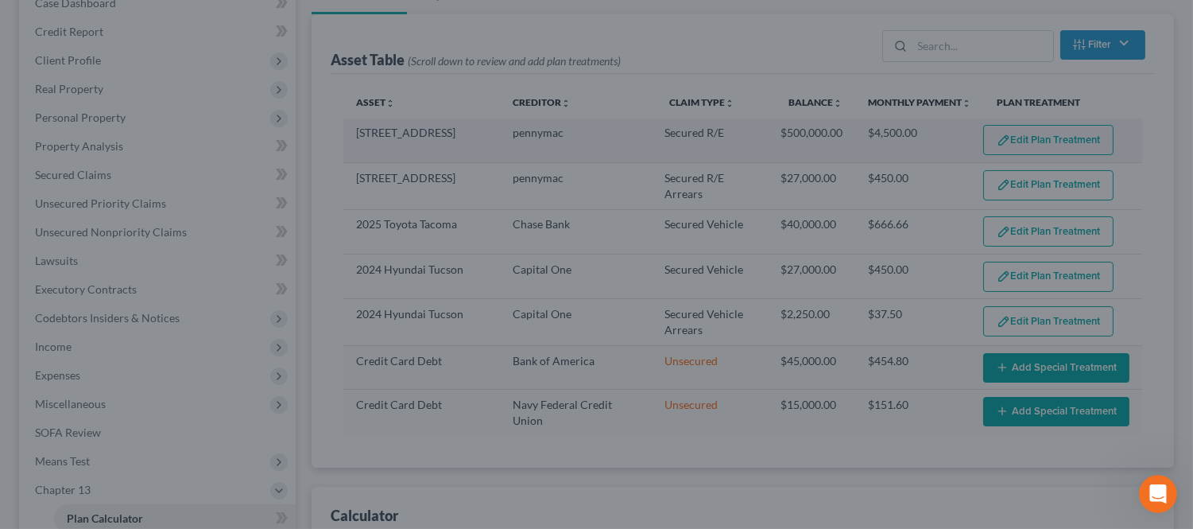
select select "59"
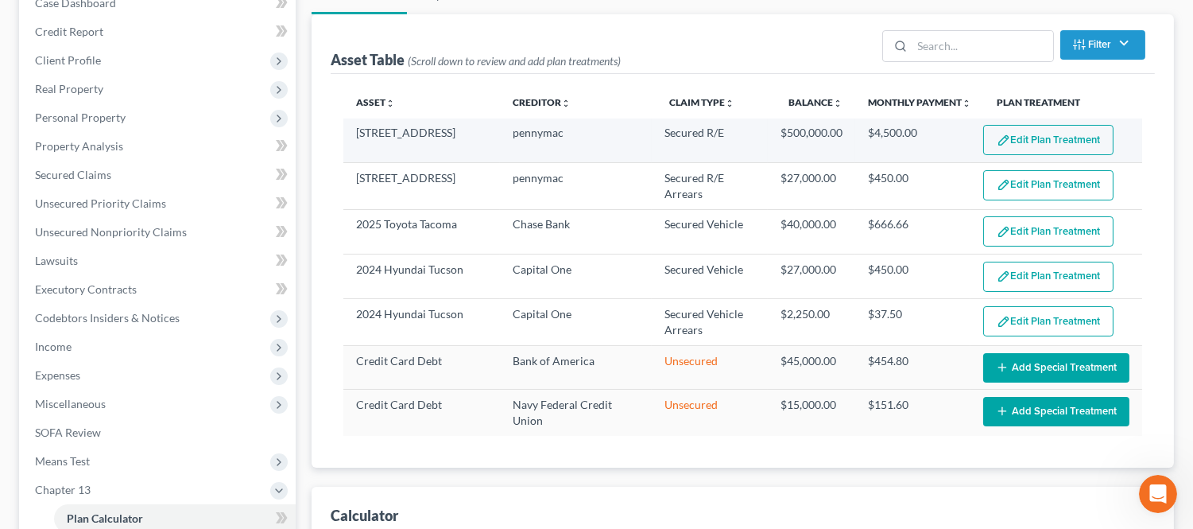
click at [1055, 134] on button "Edit Plan Treatment" at bounding box center [1048, 140] width 130 height 30
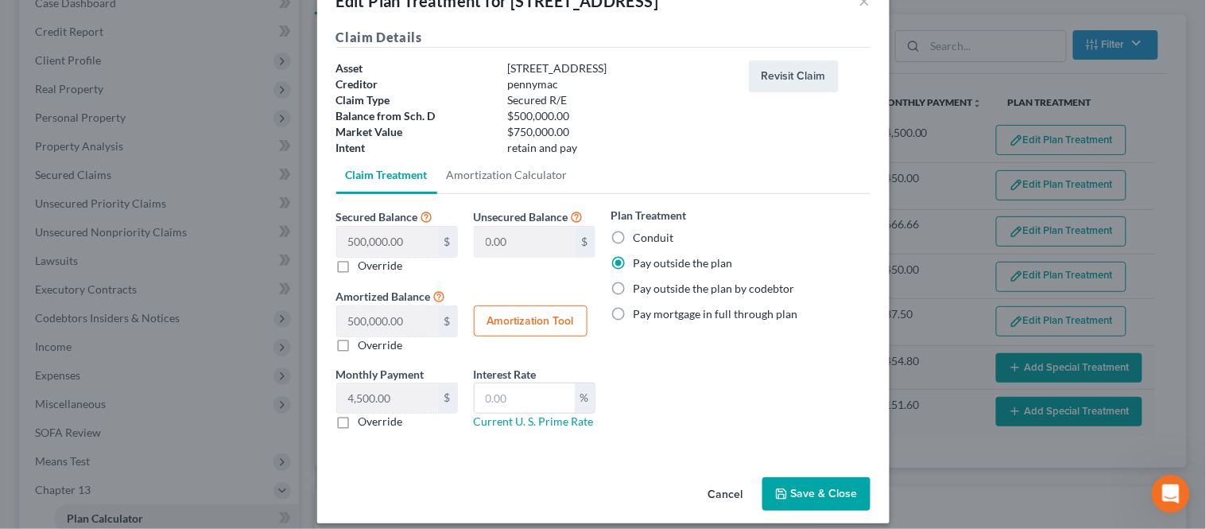
scroll to position [59, 0]
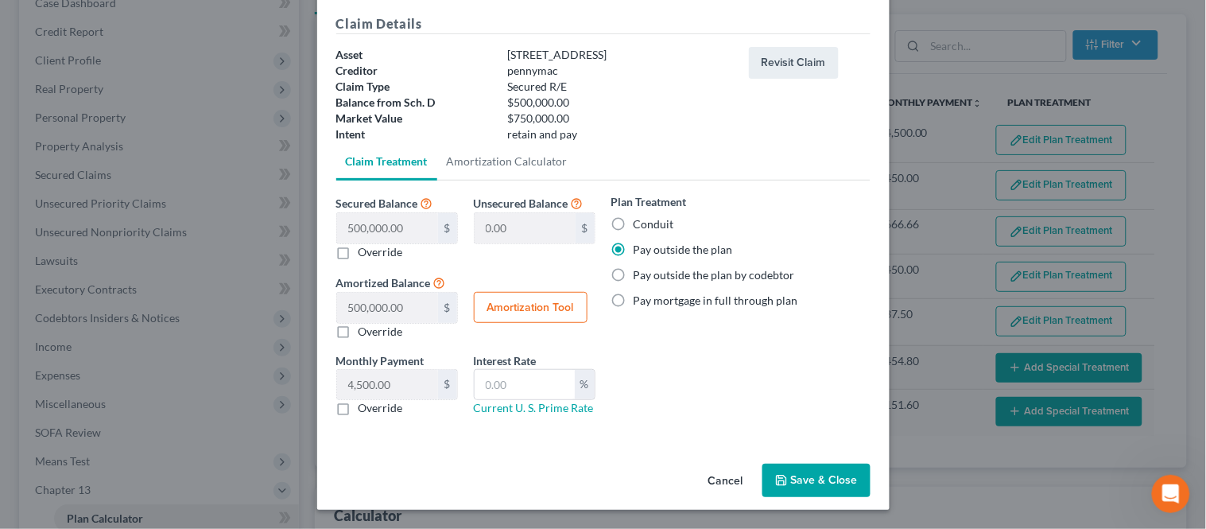
drag, startPoint x: 804, startPoint y: 482, endPoint x: 959, endPoint y: 322, distance: 222.6
click at [805, 481] on button "Save & Close" at bounding box center [816, 479] width 108 height 33
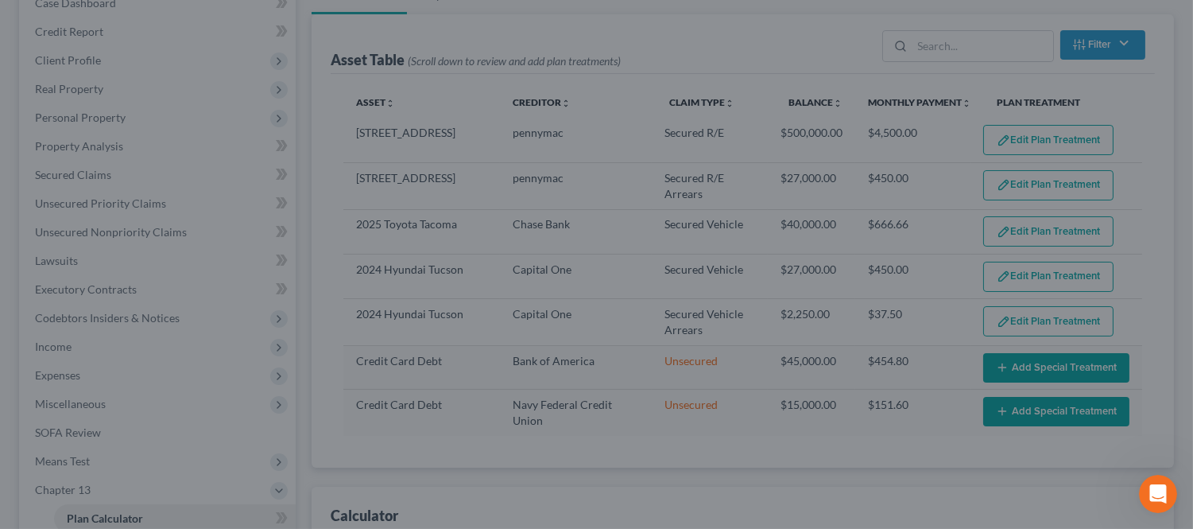
select select "59"
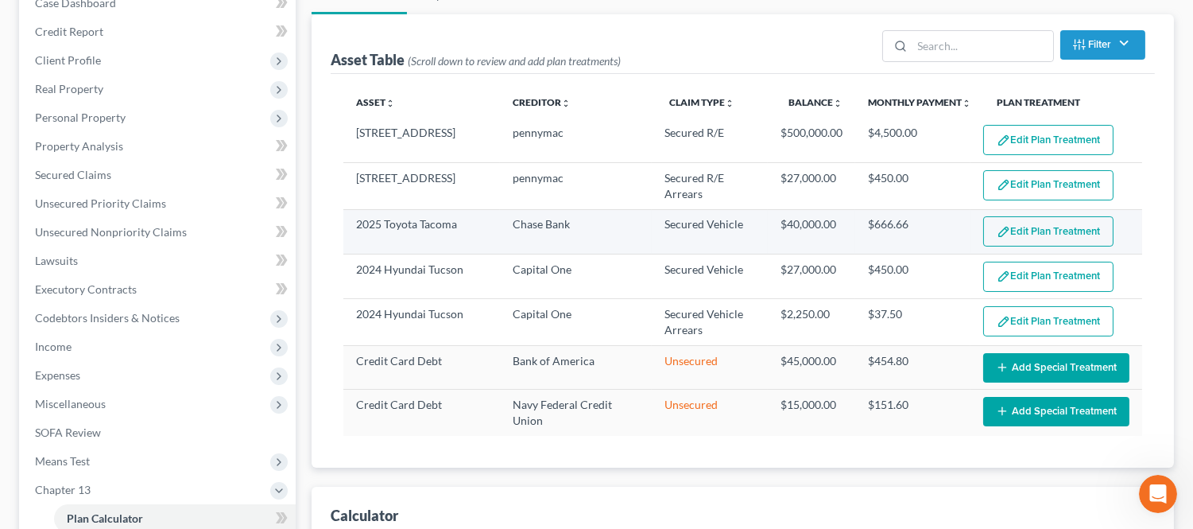
click at [1021, 236] on button "Edit Plan Treatment" at bounding box center [1048, 231] width 130 height 30
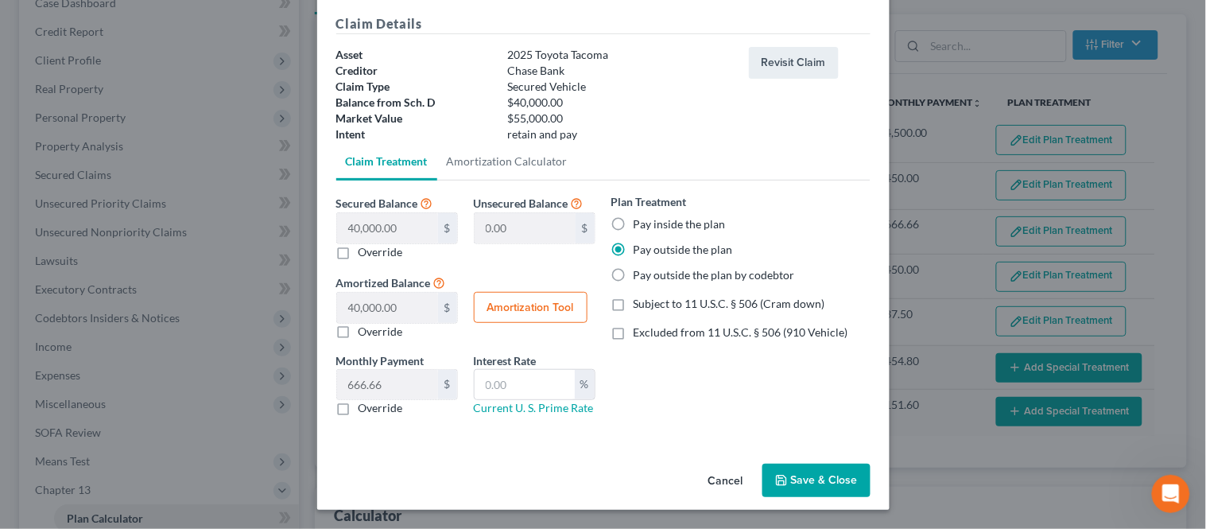
click at [798, 480] on button "Save & Close" at bounding box center [816, 479] width 108 height 33
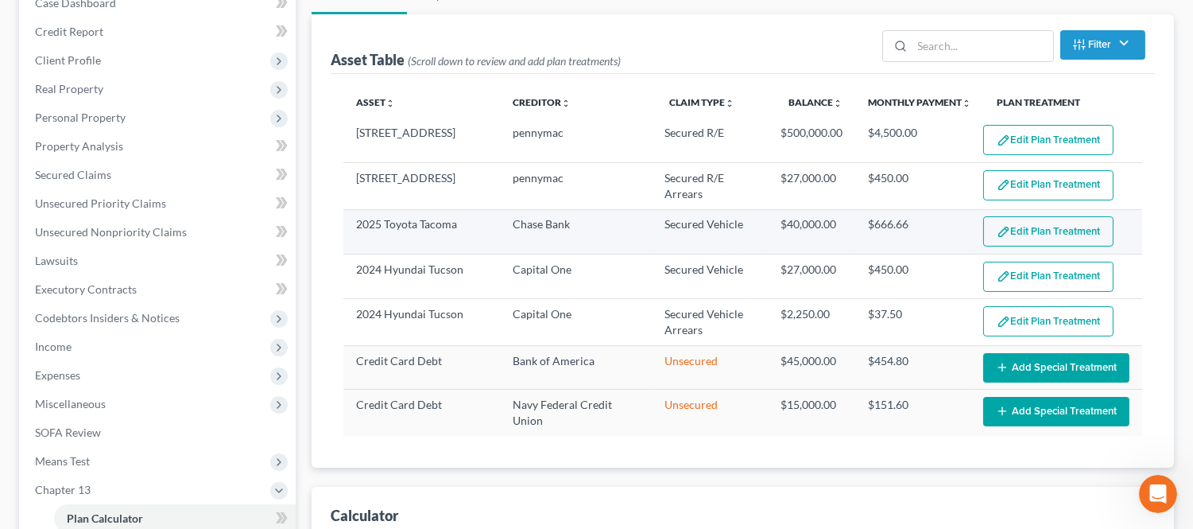
select select "59"
click at [1038, 235] on button "Edit Plan Treatment" at bounding box center [1048, 231] width 130 height 30
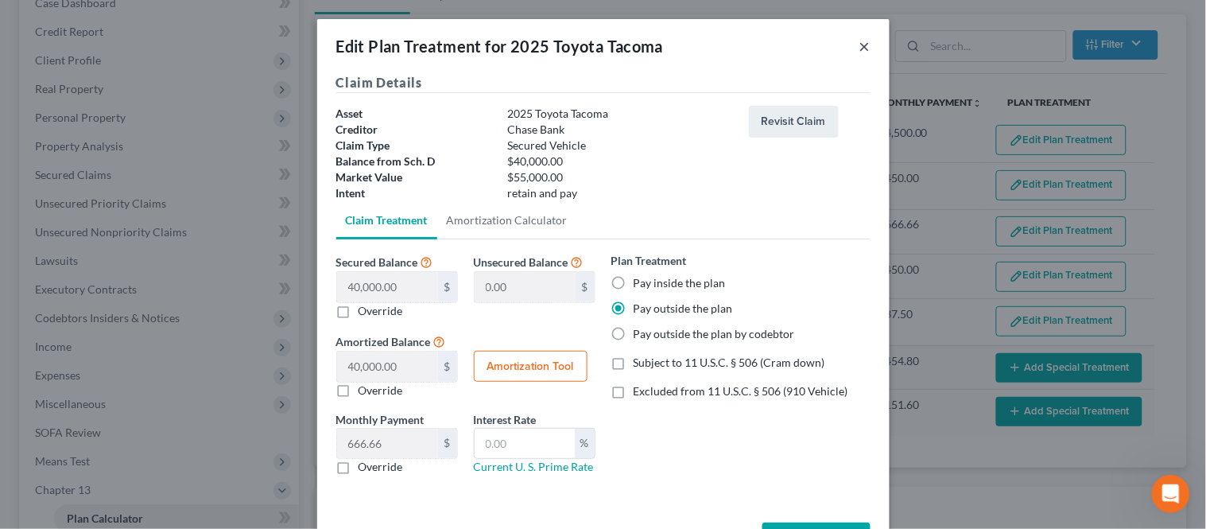
drag, startPoint x: 852, startPoint y: 49, endPoint x: 967, endPoint y: 180, distance: 173.5
click at [859, 49] on button "×" at bounding box center [864, 46] width 11 height 19
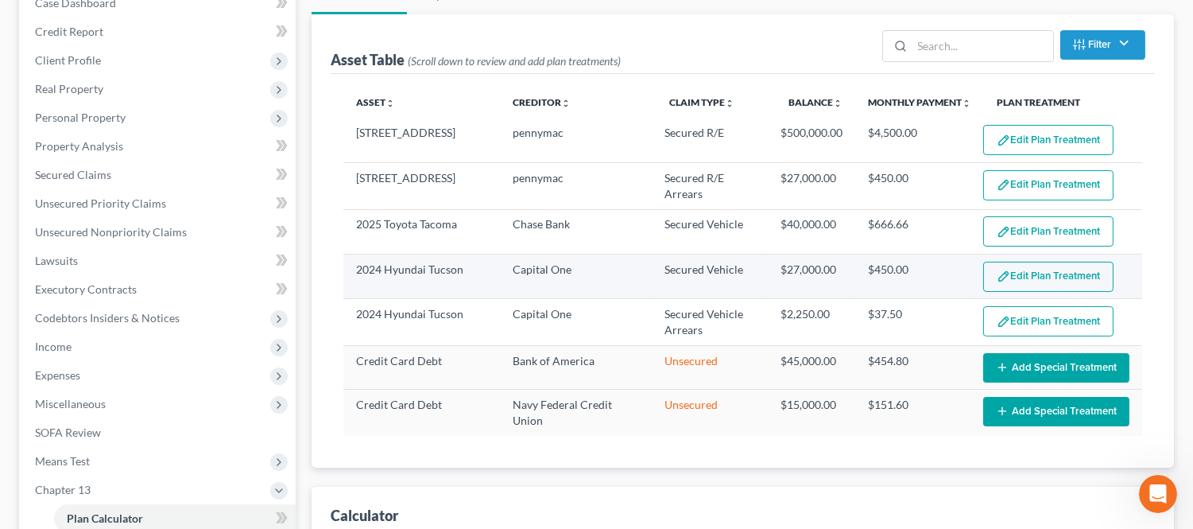
click at [1021, 273] on button "Edit Plan Treatment" at bounding box center [1048, 277] width 130 height 30
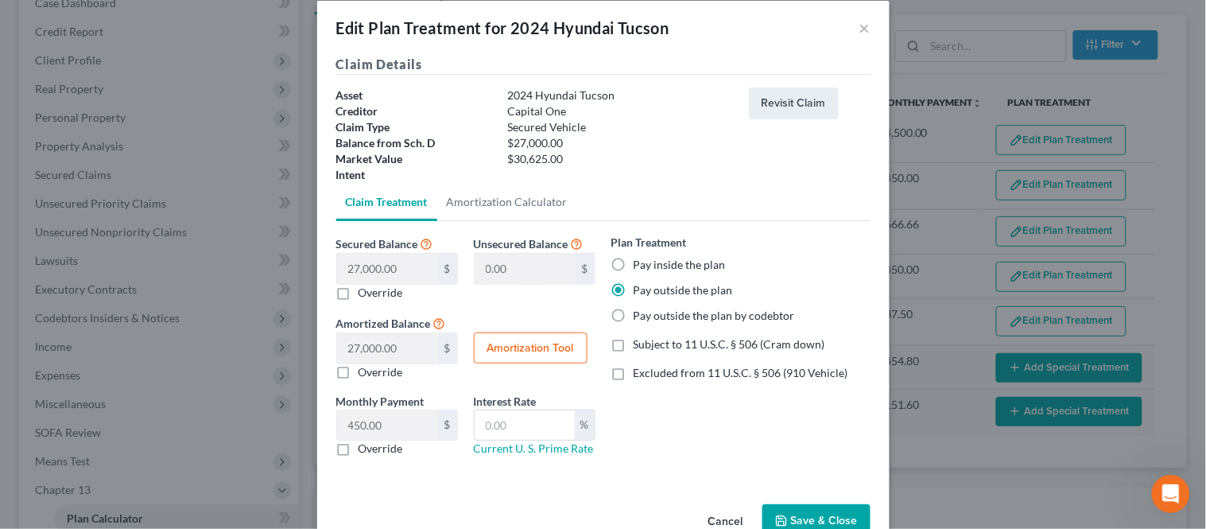
scroll to position [0, 0]
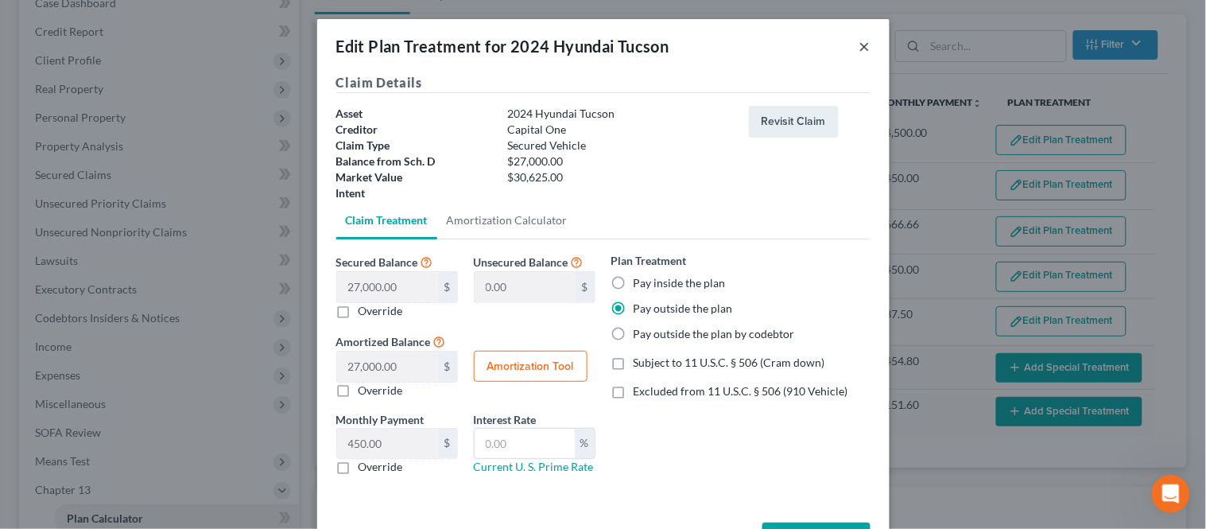
click at [859, 41] on button "×" at bounding box center [864, 46] width 11 height 19
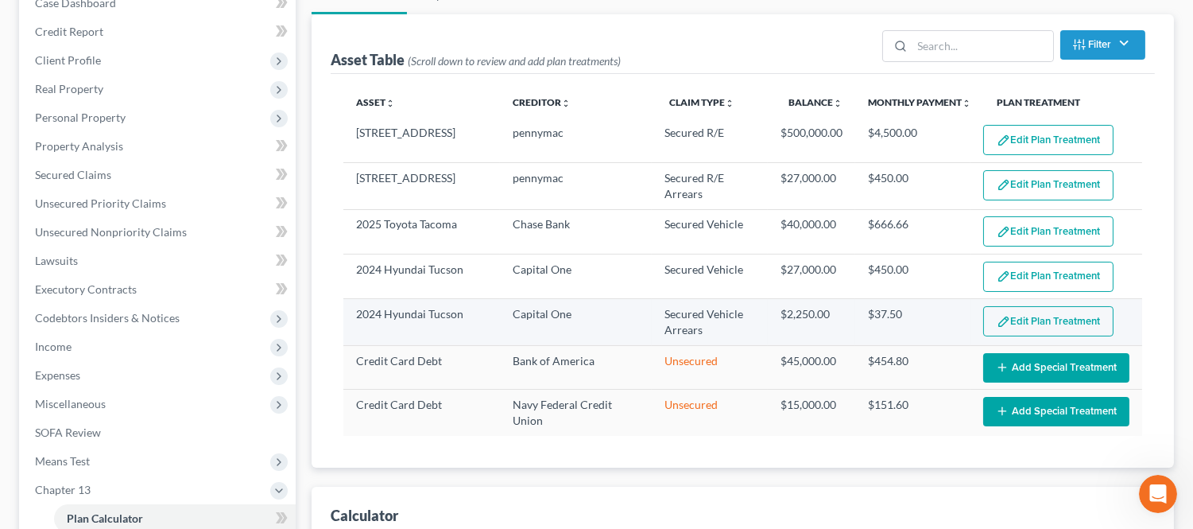
click at [1038, 327] on button "Edit Plan Treatment" at bounding box center [1048, 321] width 130 height 30
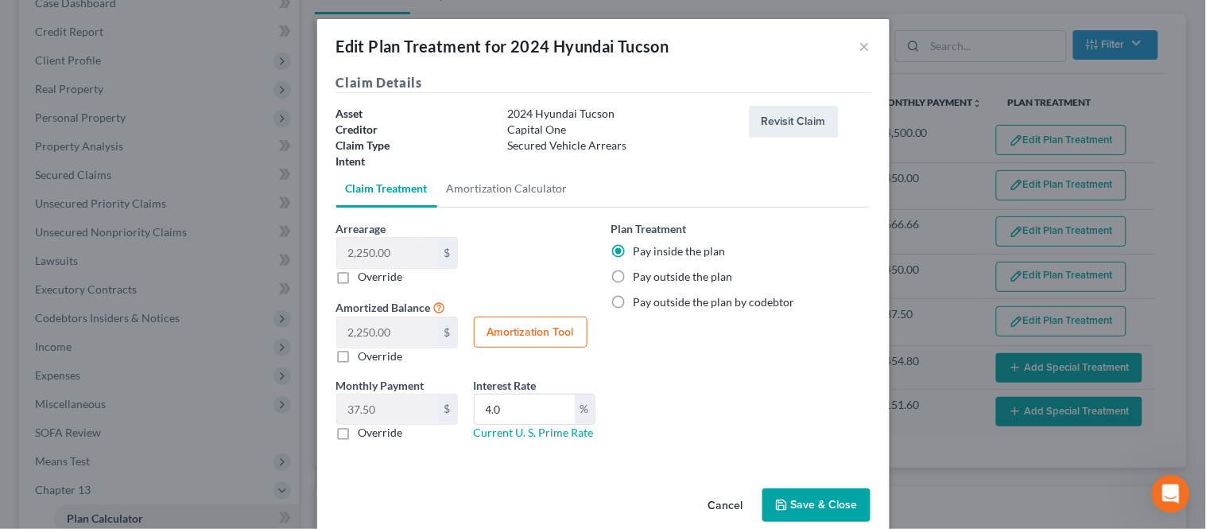
scroll to position [25, 0]
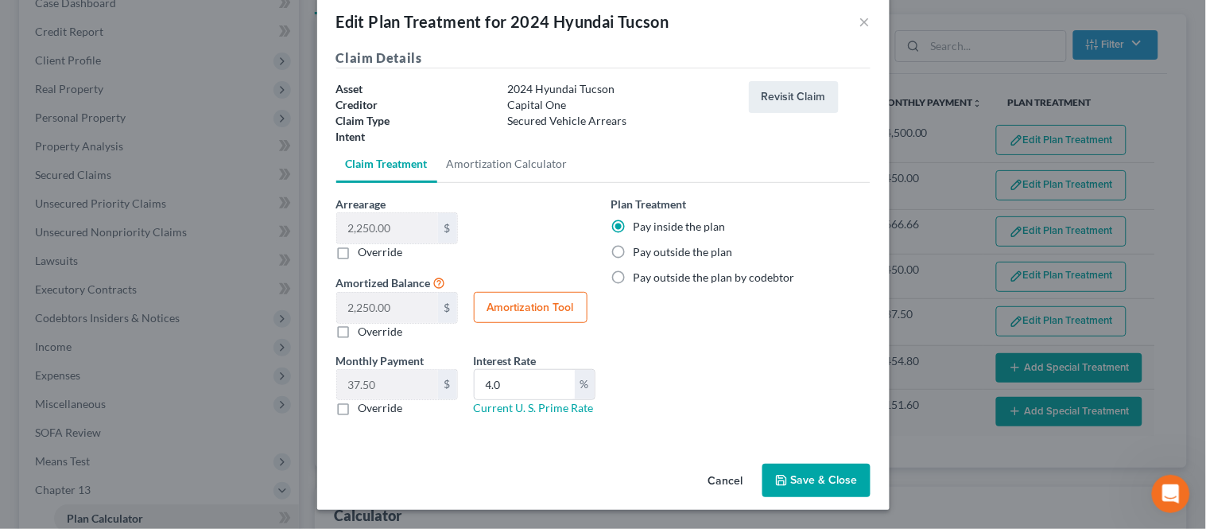
click at [800, 473] on button "Save & Close" at bounding box center [816, 479] width 108 height 33
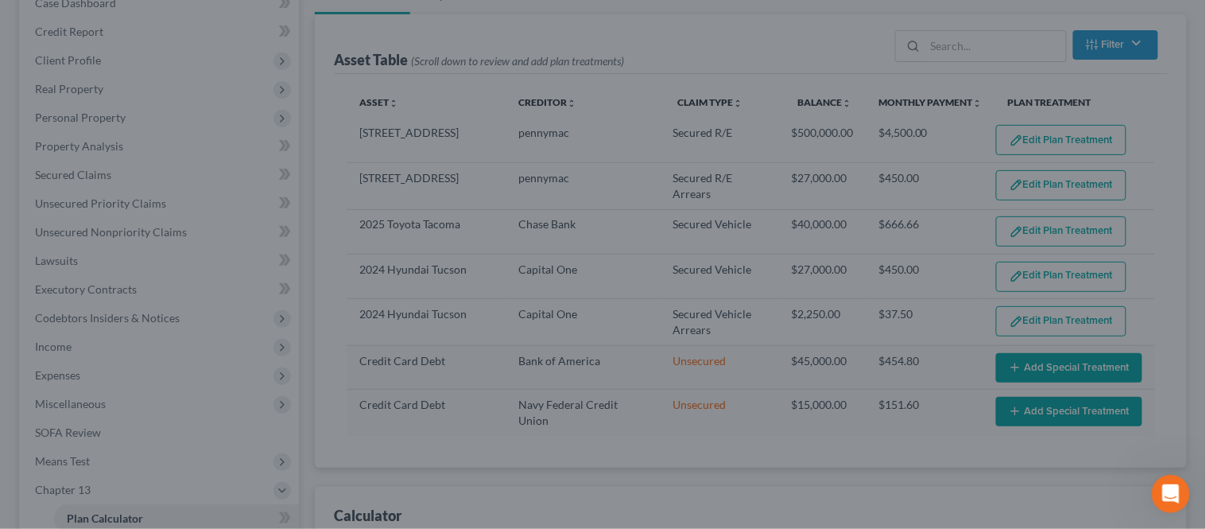
select select "59"
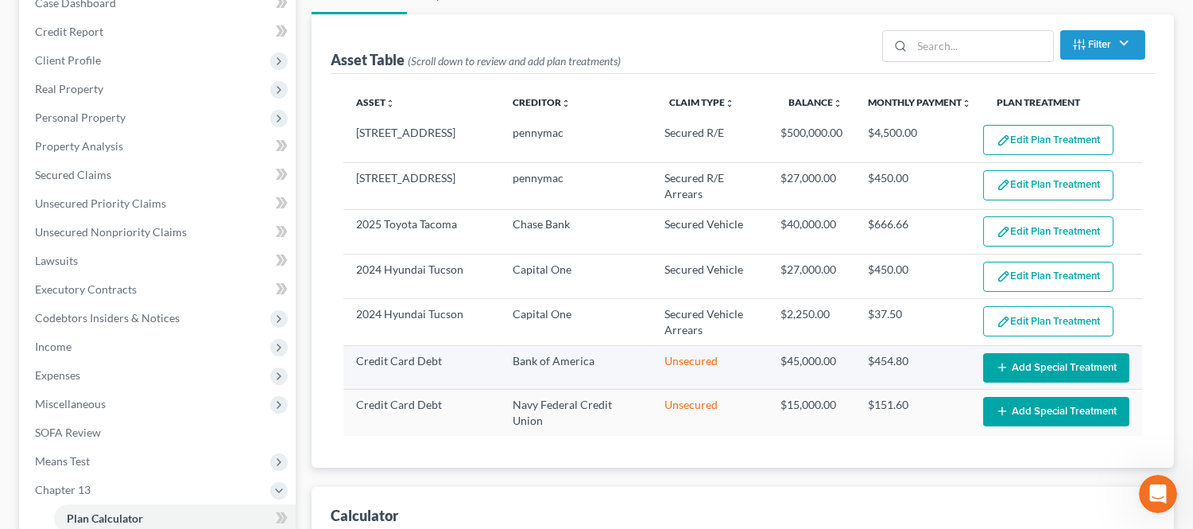
click at [1014, 366] on button "Add Special Treatment" at bounding box center [1056, 367] width 146 height 29
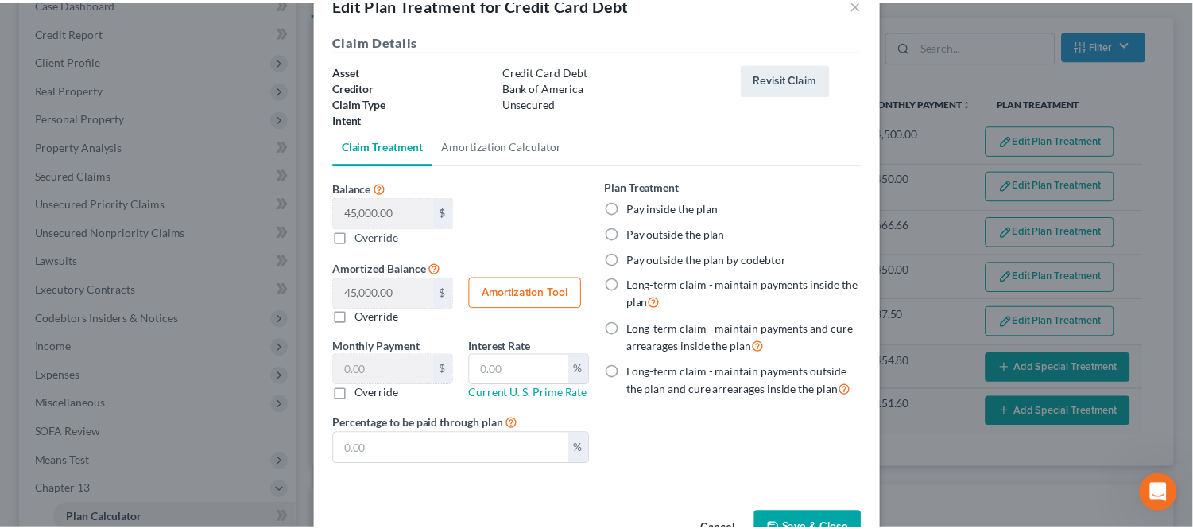
scroll to position [0, 0]
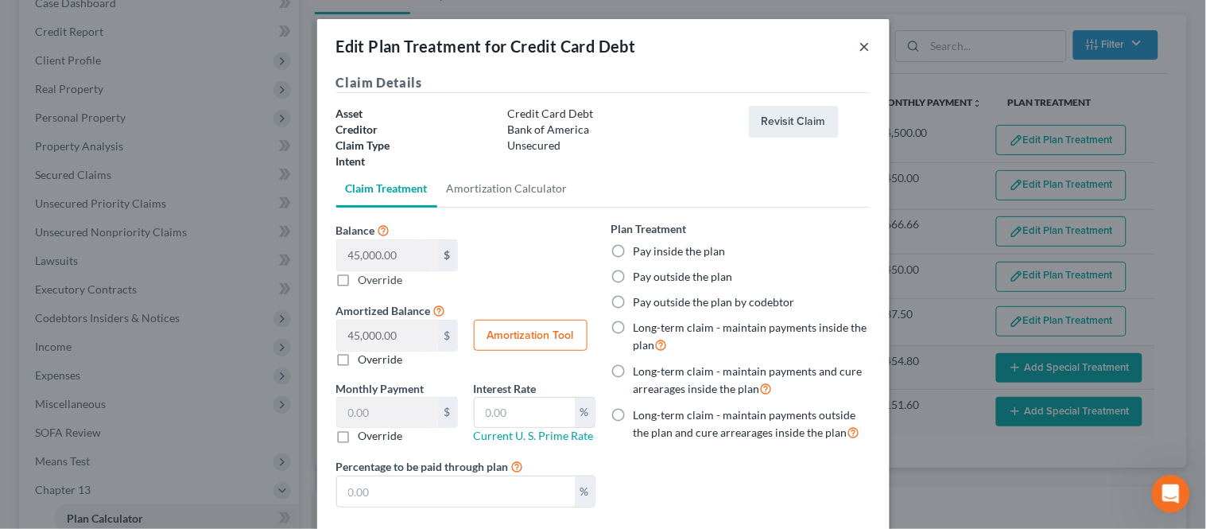
click at [860, 43] on button "×" at bounding box center [864, 46] width 11 height 19
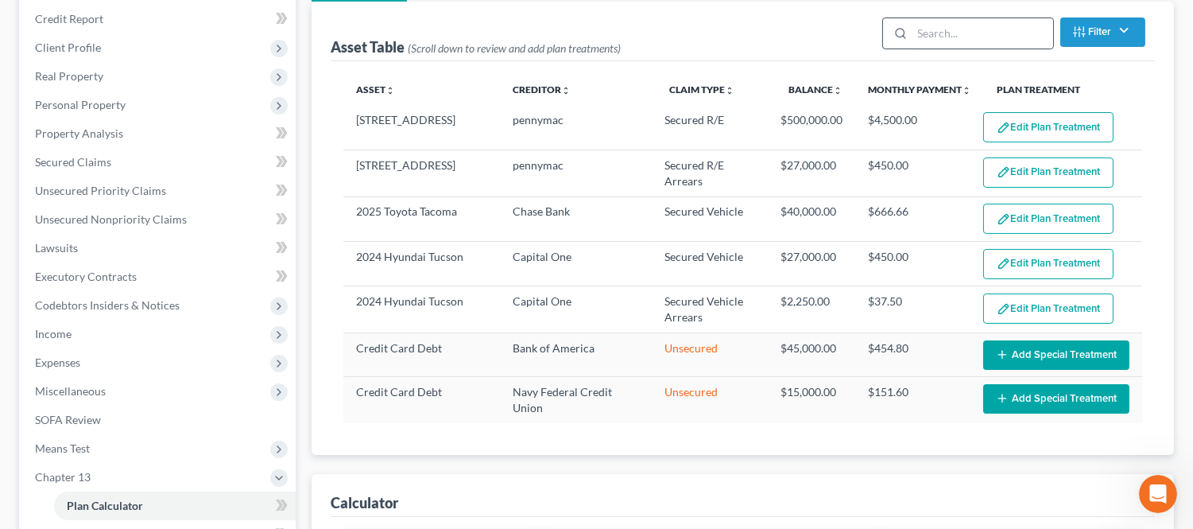
scroll to position [88, 0]
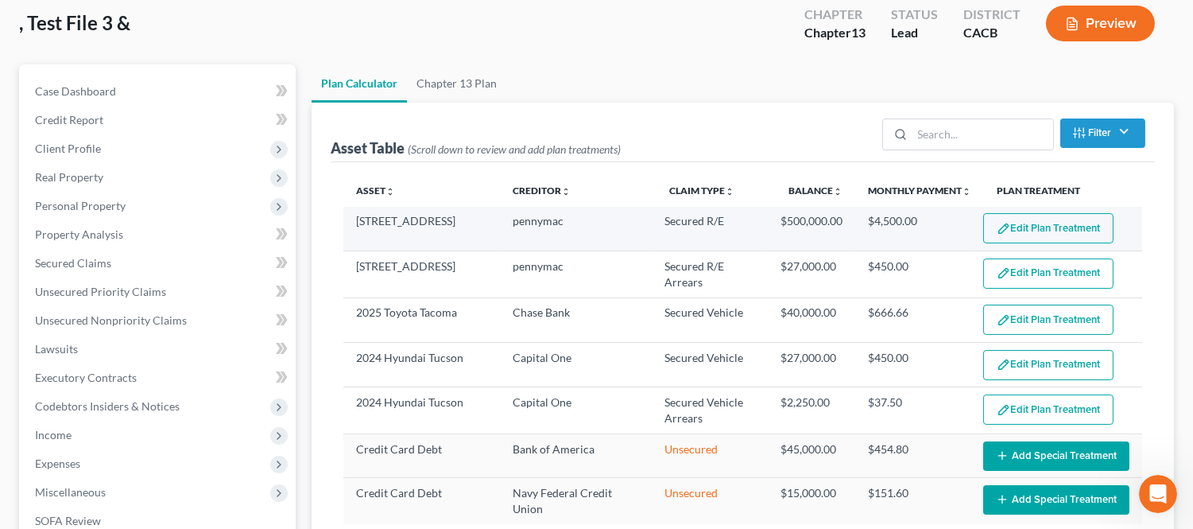
click at [1015, 219] on button "Edit Plan Treatment" at bounding box center [1048, 228] width 130 height 30
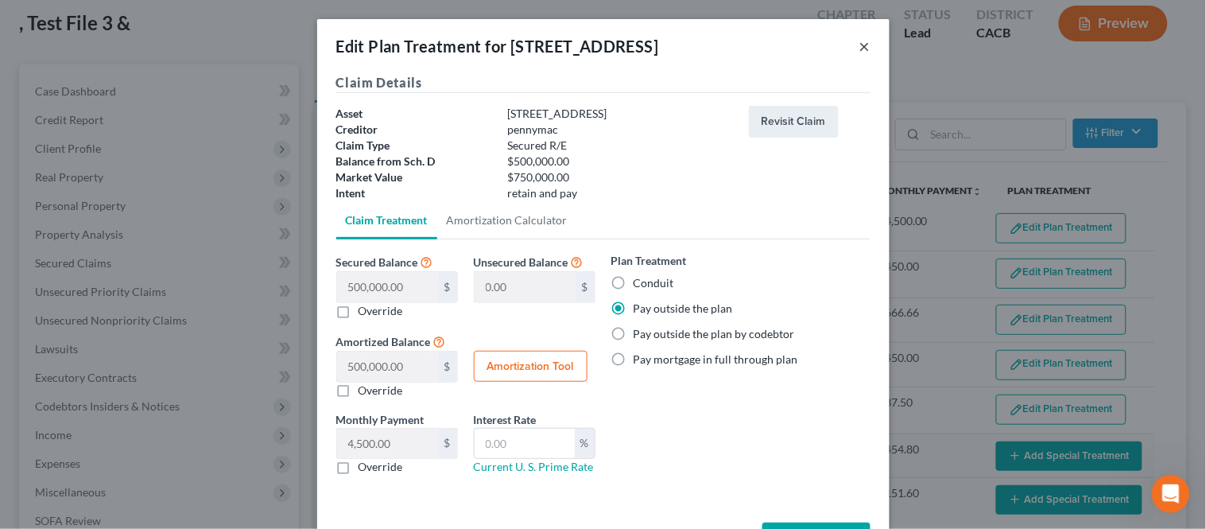
drag, startPoint x: 862, startPoint y: 41, endPoint x: 987, endPoint y: 187, distance: 191.7
click at [863, 41] on button "×" at bounding box center [864, 46] width 11 height 19
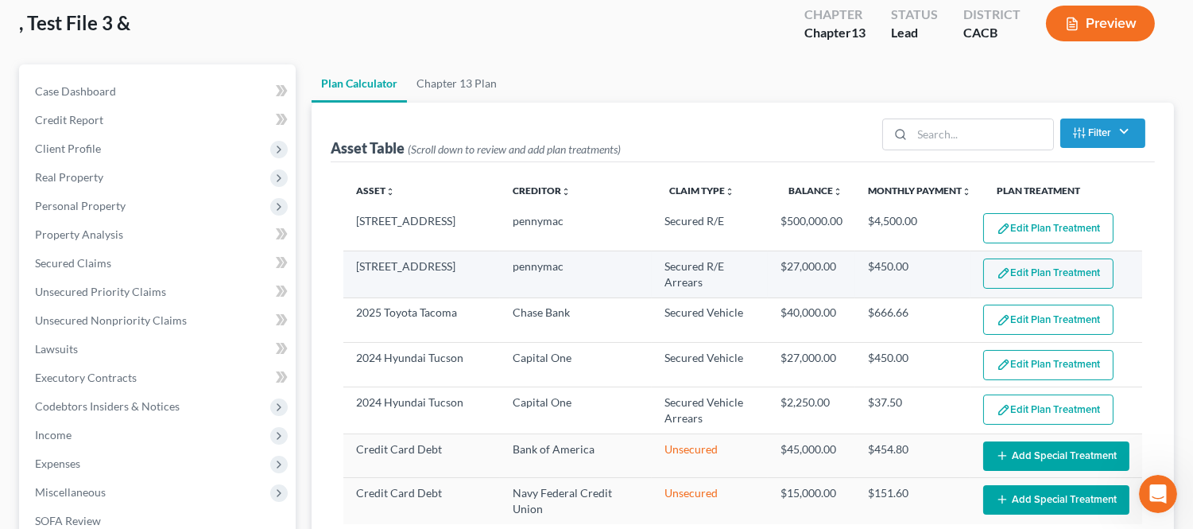
click at [1021, 274] on button "Edit Plan Treatment" at bounding box center [1048, 273] width 130 height 30
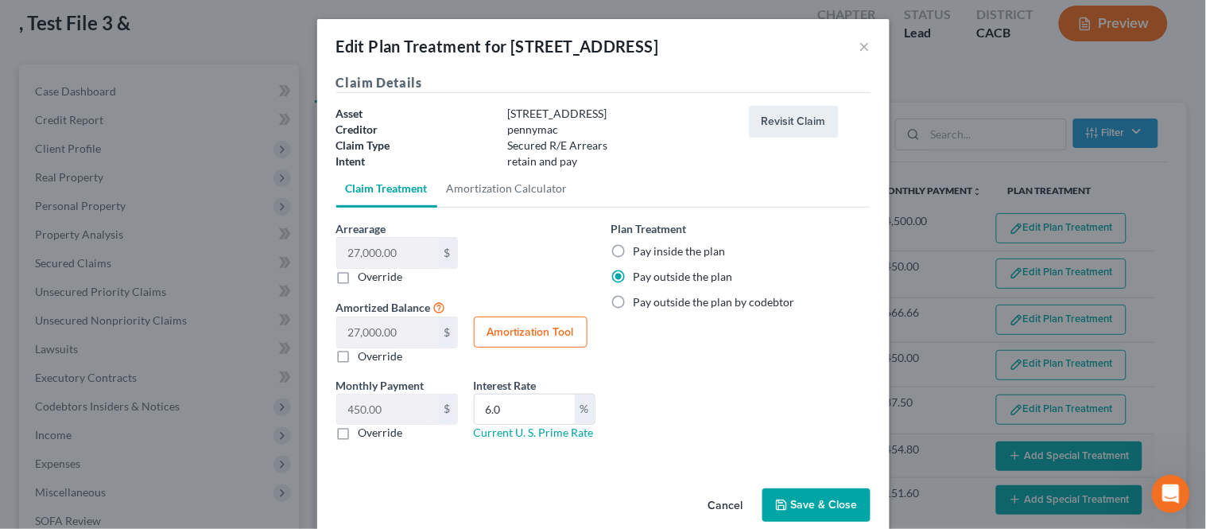
click at [634, 250] on label "Pay inside the plan" at bounding box center [680, 251] width 92 height 16
click at [640, 250] on input "Pay inside the plan" at bounding box center [645, 248] width 10 height 10
radio input "true"
click at [793, 520] on button "Save & Close" at bounding box center [816, 504] width 108 height 33
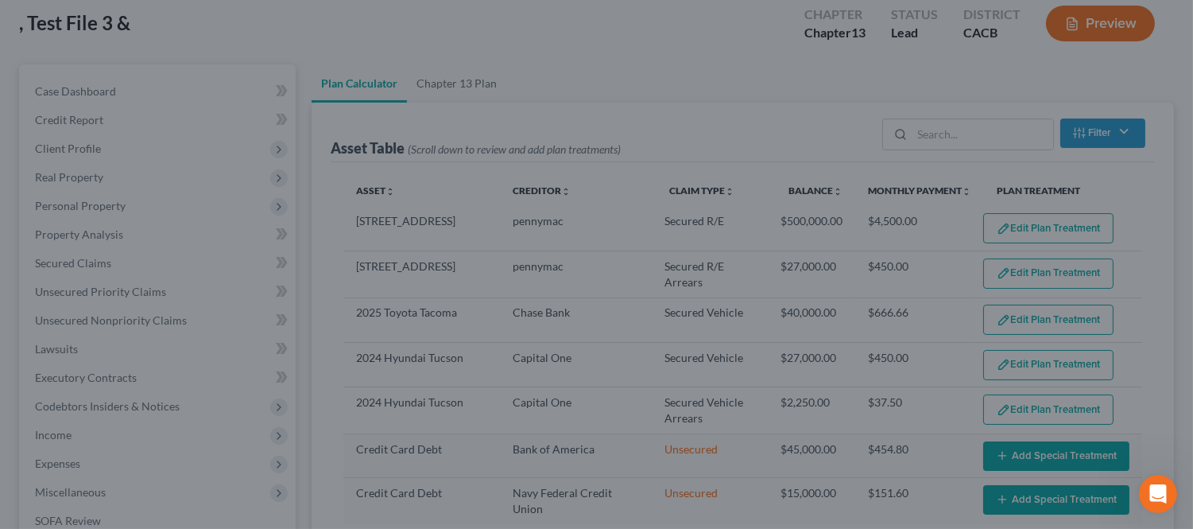
select select "59"
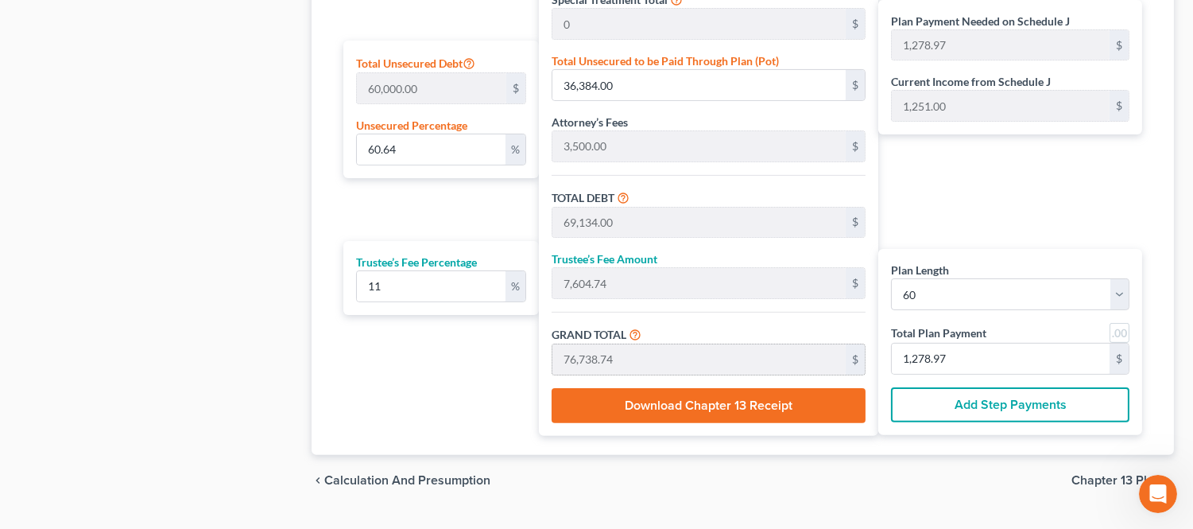
scroll to position [968, 0]
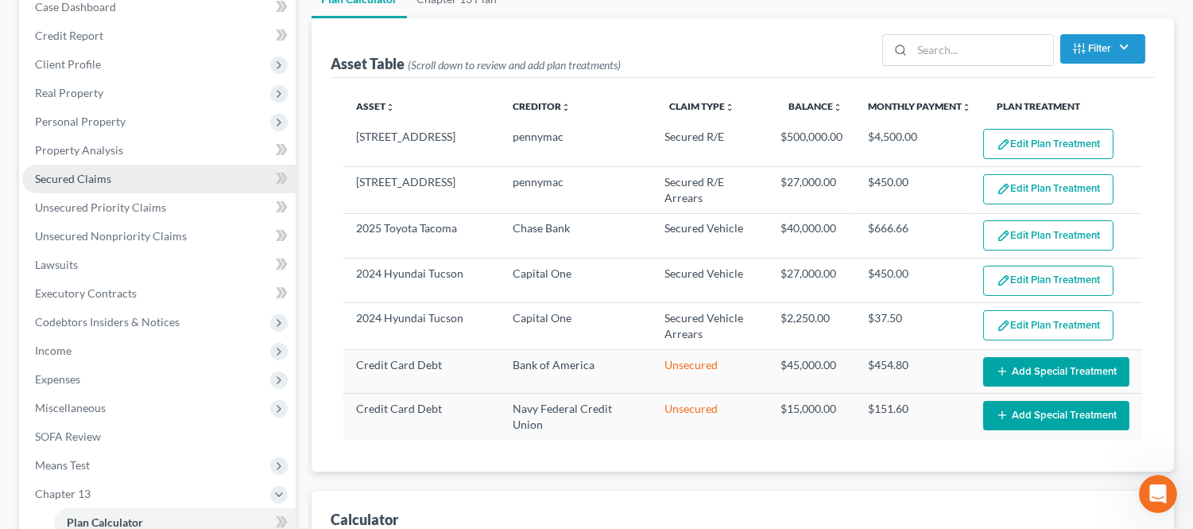
scroll to position [0, 0]
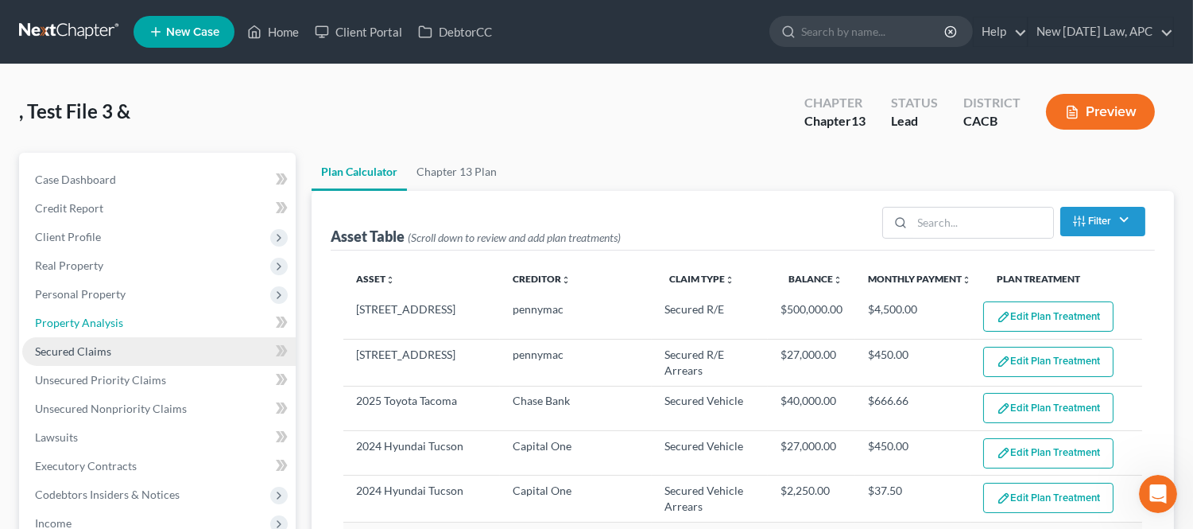
drag, startPoint x: 138, startPoint y: 328, endPoint x: 227, endPoint y: 336, distance: 88.6
click at [138, 328] on link "Property Analysis" at bounding box center [158, 322] width 273 height 29
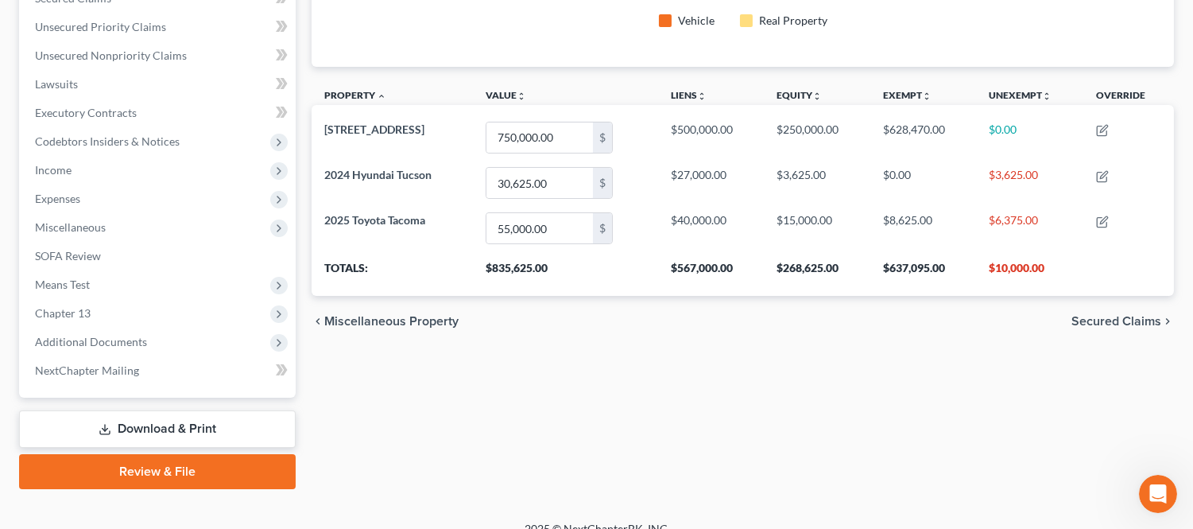
scroll to position [265, 0]
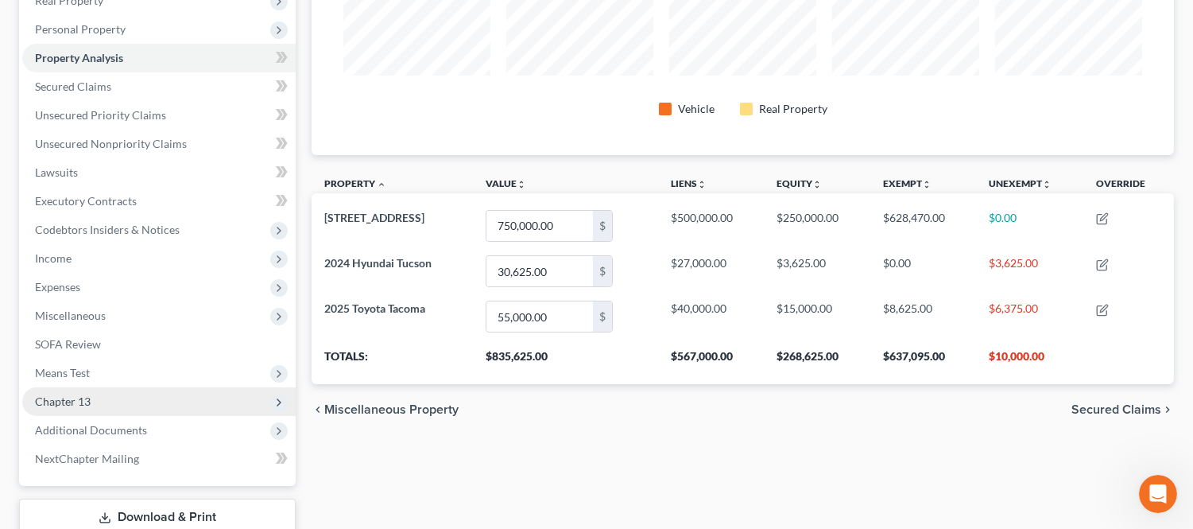
click at [183, 399] on span "Chapter 13" at bounding box center [158, 401] width 273 height 29
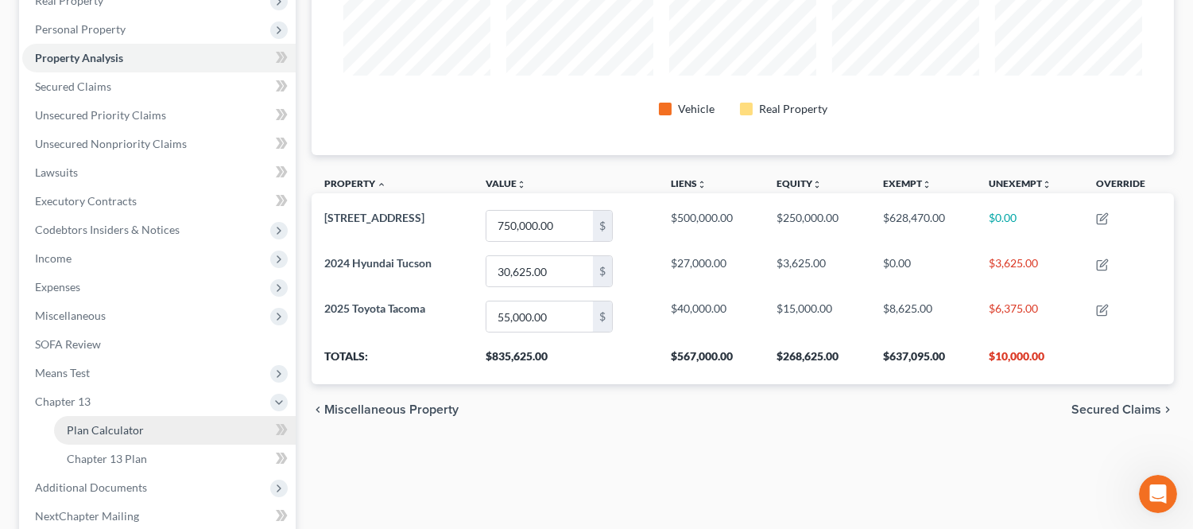
click at [175, 423] on link "Plan Calculator" at bounding box center [175, 430] width 242 height 29
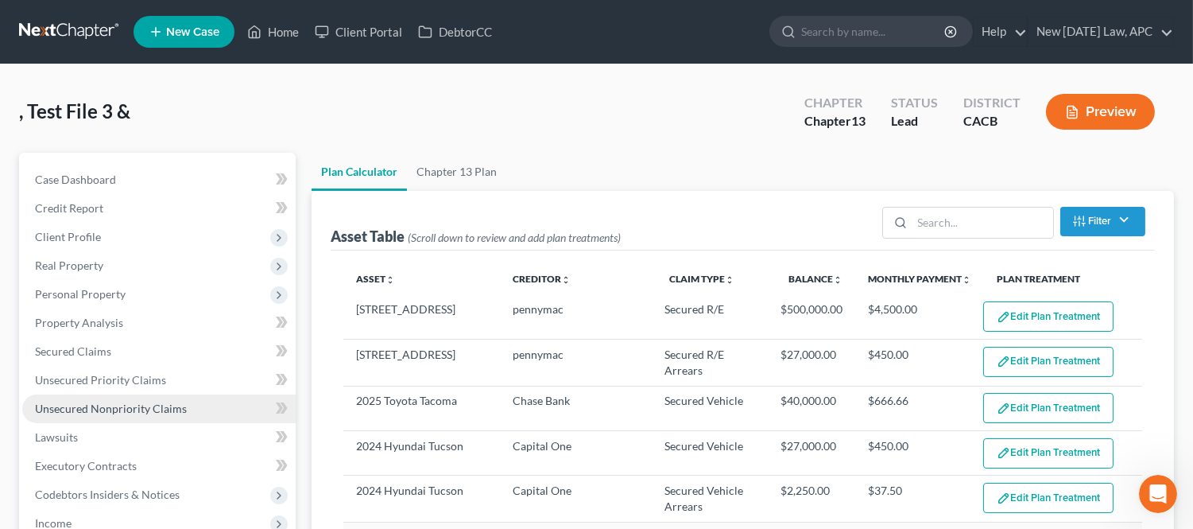
select select "59"
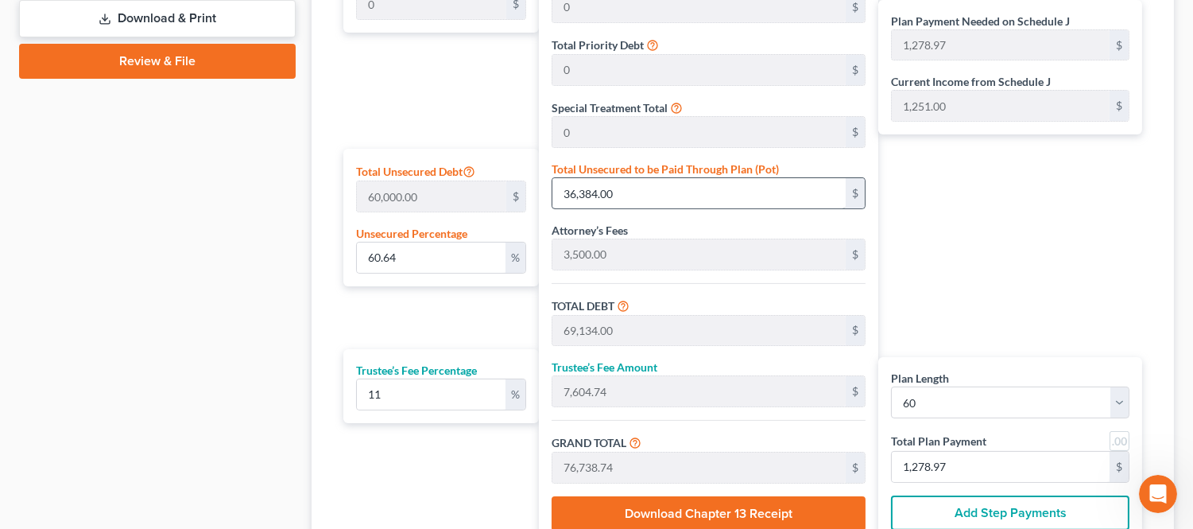
scroll to position [880, 0]
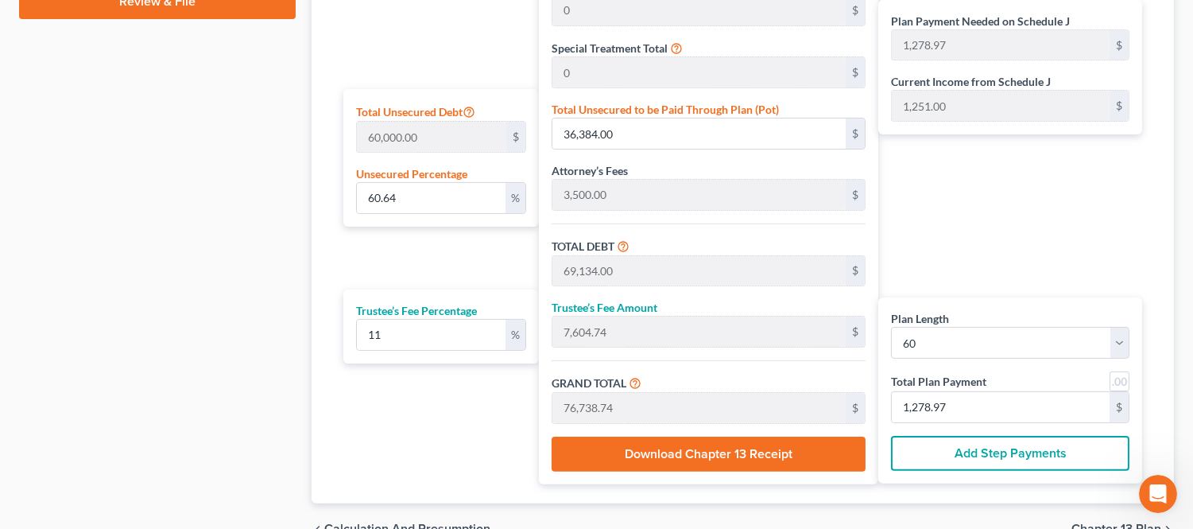
click at [443, 62] on div "Plan Length 1 2 3 4 5 6 7 8 9 10 11 12 13 14 15 16 17 18 19 20 21 22 23 24 25 2…" at bounding box center [437, 161] width 204 height 645
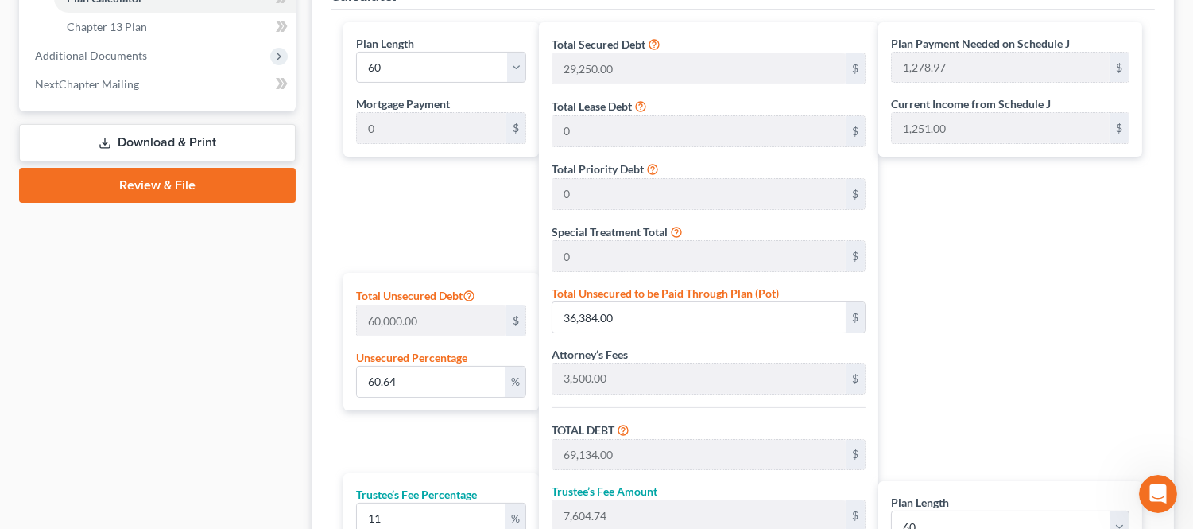
scroll to position [615, 0]
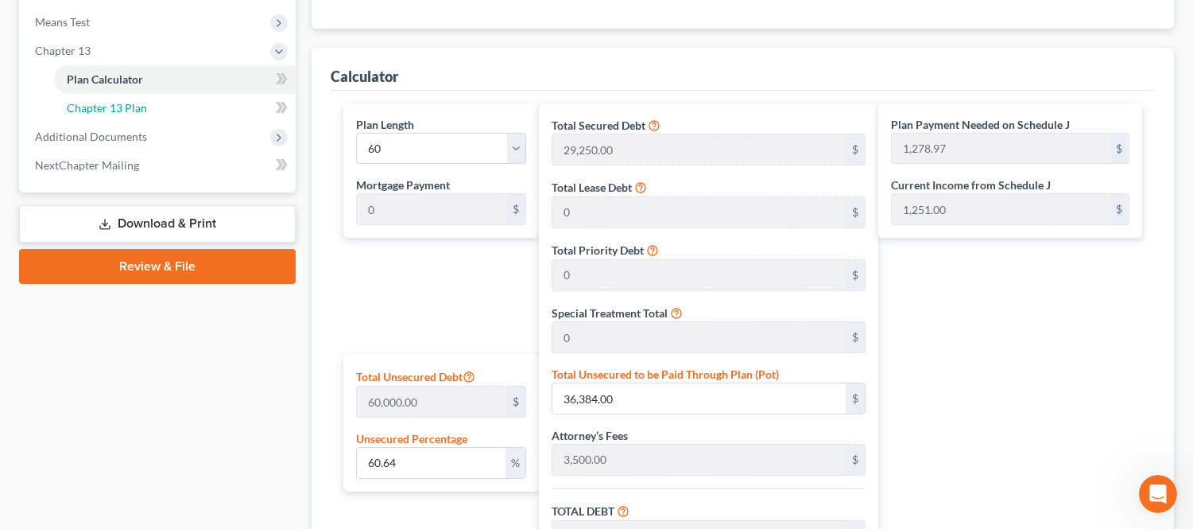
click at [156, 108] on link "Chapter 13 Plan" at bounding box center [175, 108] width 242 height 29
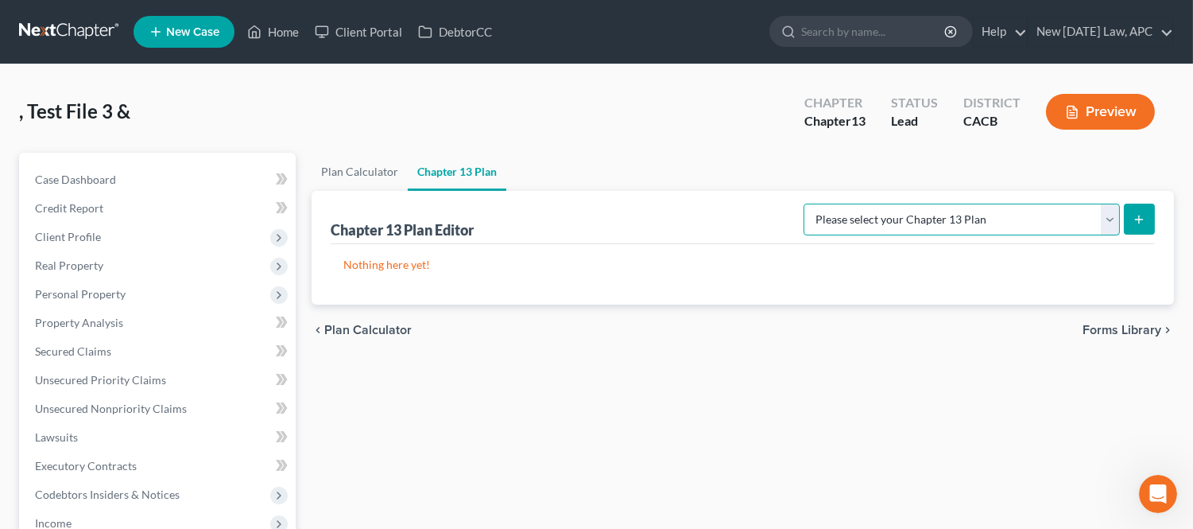
click at [886, 231] on select "Please select your Chapter 13 Plan [GEOGRAPHIC_DATA] of [US_STATE] - Effective …" at bounding box center [962, 220] width 316 height 32
click at [719, 217] on div "Chapter 13 Plan Editor Please select your Chapter 13 Plan [GEOGRAPHIC_DATA] of …" at bounding box center [743, 217] width 824 height 53
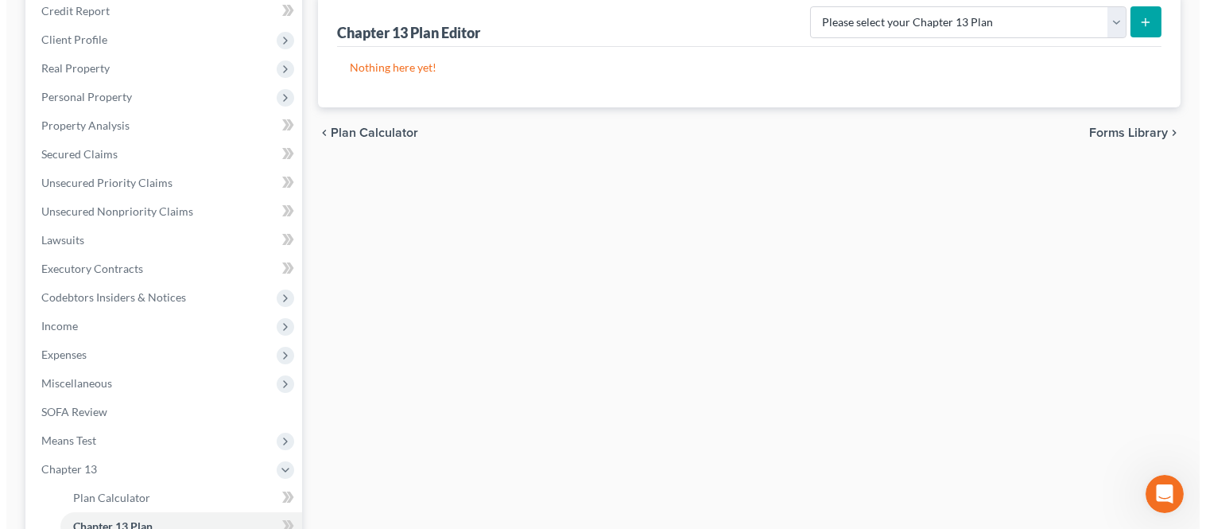
scroll to position [88, 0]
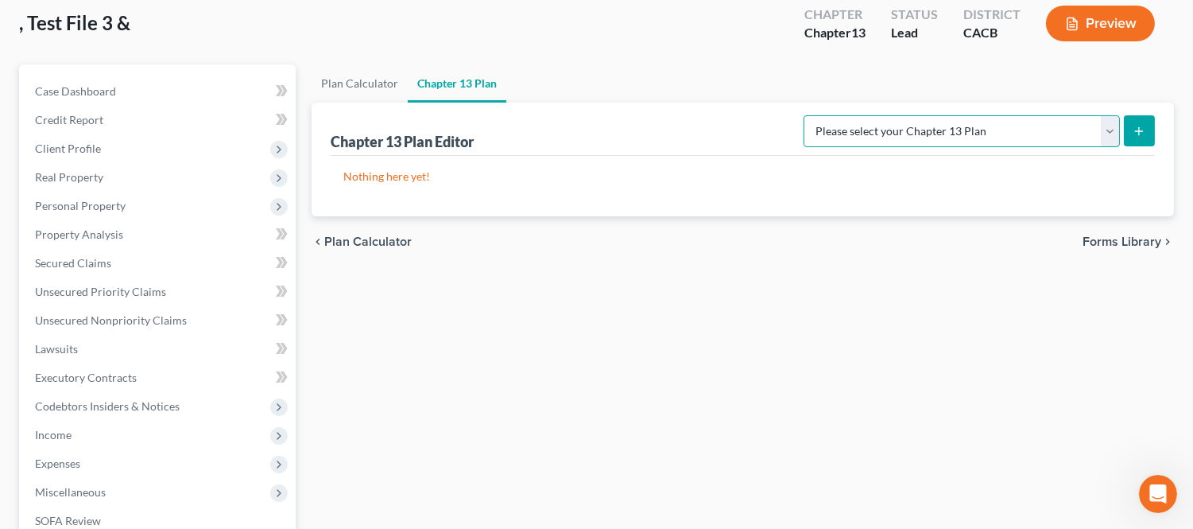
click at [944, 137] on select "Please select your Chapter 13 Plan [GEOGRAPHIC_DATA] of [US_STATE] - Effective …" at bounding box center [962, 131] width 316 height 32
select select "1"
click at [837, 115] on select "Please select your Chapter 13 Plan [GEOGRAPHIC_DATA] of [US_STATE] - Effective …" at bounding box center [962, 131] width 316 height 32
click at [1147, 129] on button "submit" at bounding box center [1139, 130] width 31 height 31
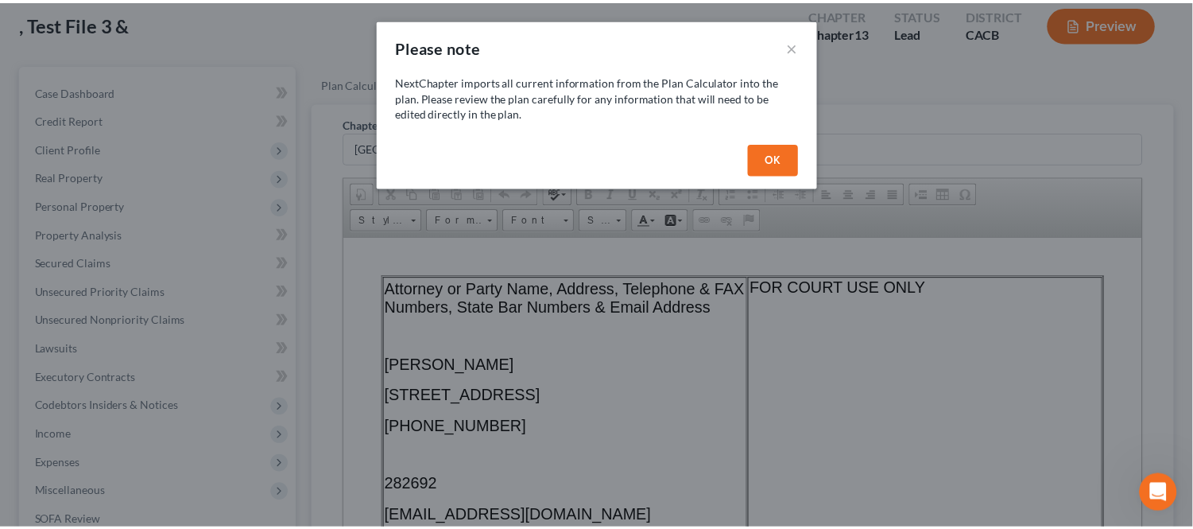
scroll to position [0, 0]
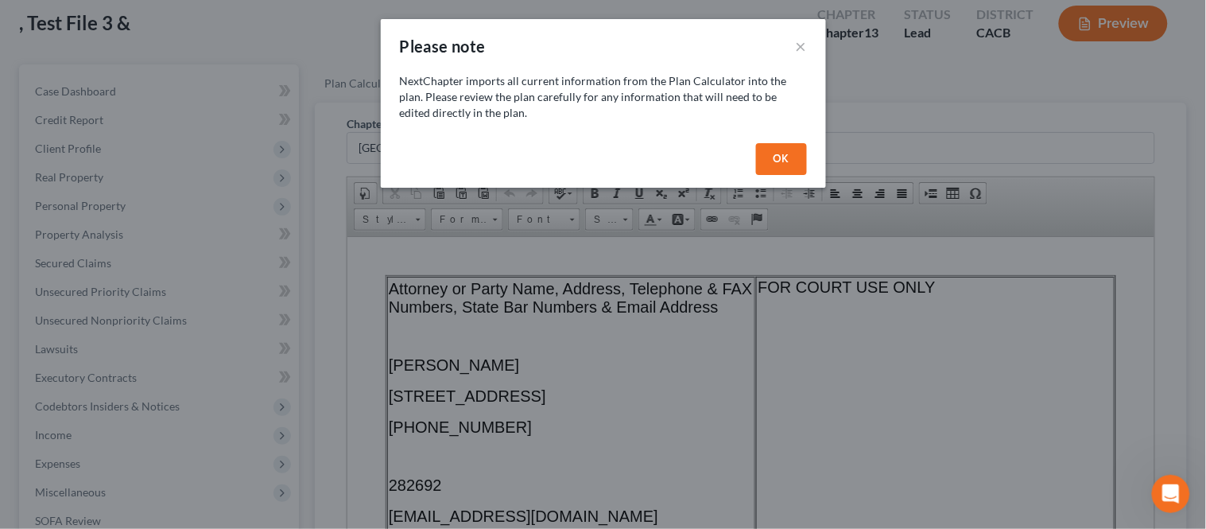
click at [779, 161] on button "OK" at bounding box center [781, 159] width 51 height 32
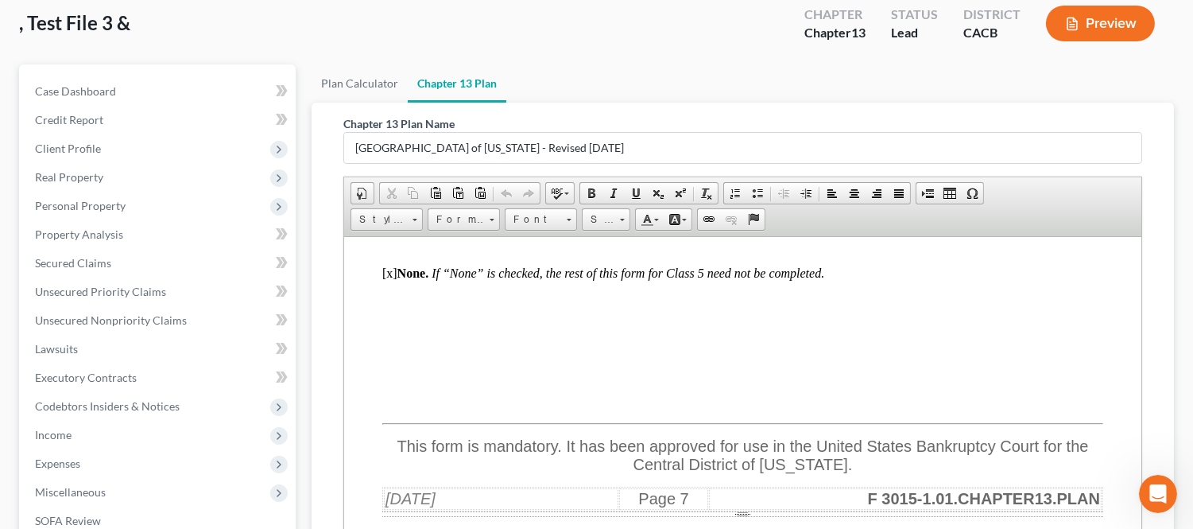
scroll to position [11924, 0]
click at [975, 127] on span "Allowed nonpriority unsecured claims not separately classified must be paid pur…" at bounding box center [763, 118] width 754 height 17
click at [993, 127] on span "Allowed nonpriority unsecured claims not separately classified must be paid pur…" at bounding box center [763, 118] width 754 height 17
click at [881, 130] on td "NON-PRIORITY UNSECURED CLAIMS NOT SEPARATELY CLASSIFIED Allowed nonpriority uns…" at bounding box center [933, 96] width 1098 height 67
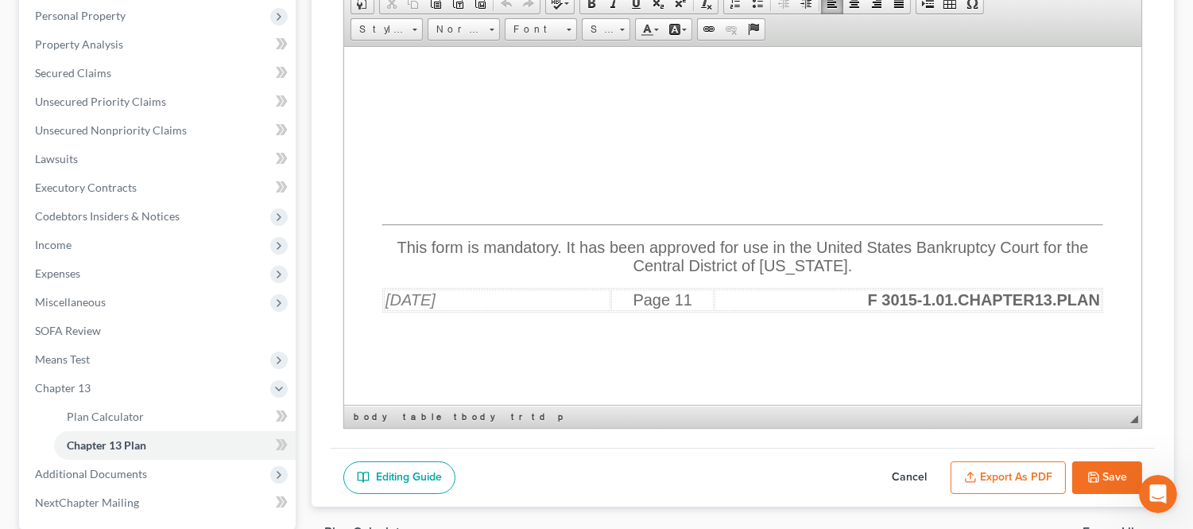
scroll to position [251, 0]
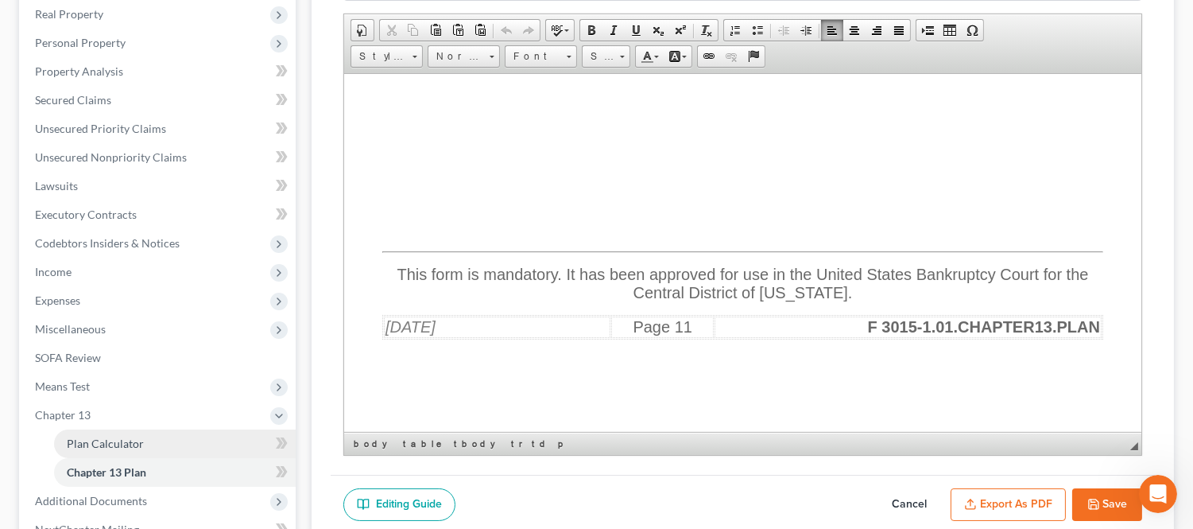
click at [152, 440] on link "Plan Calculator" at bounding box center [175, 443] width 242 height 29
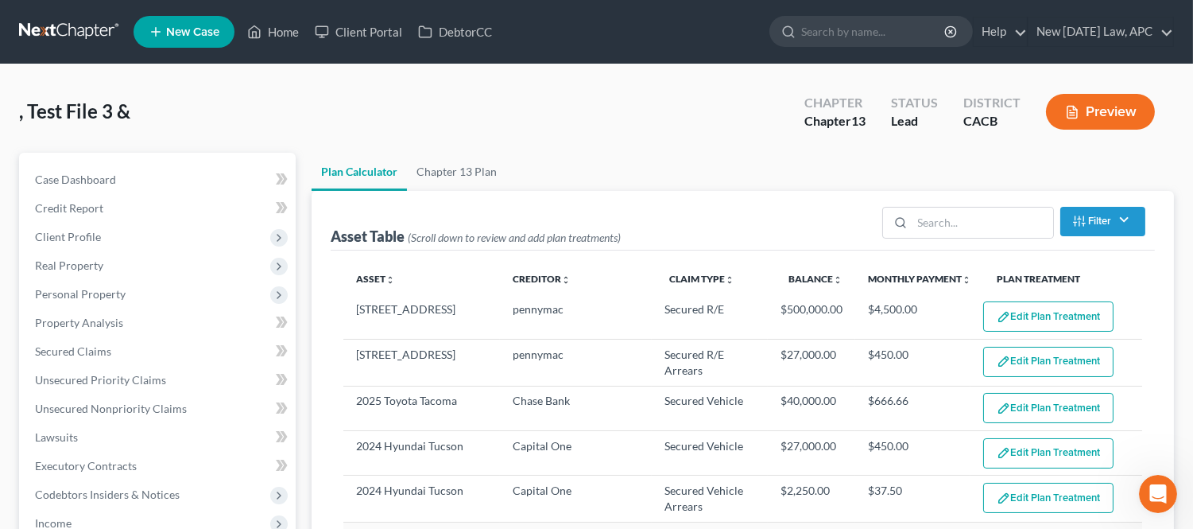
select select "59"
drag, startPoint x: 268, startPoint y: 25, endPoint x: 356, endPoint y: 4, distance: 90.6
click at [268, 25] on link "Home" at bounding box center [273, 31] width 68 height 29
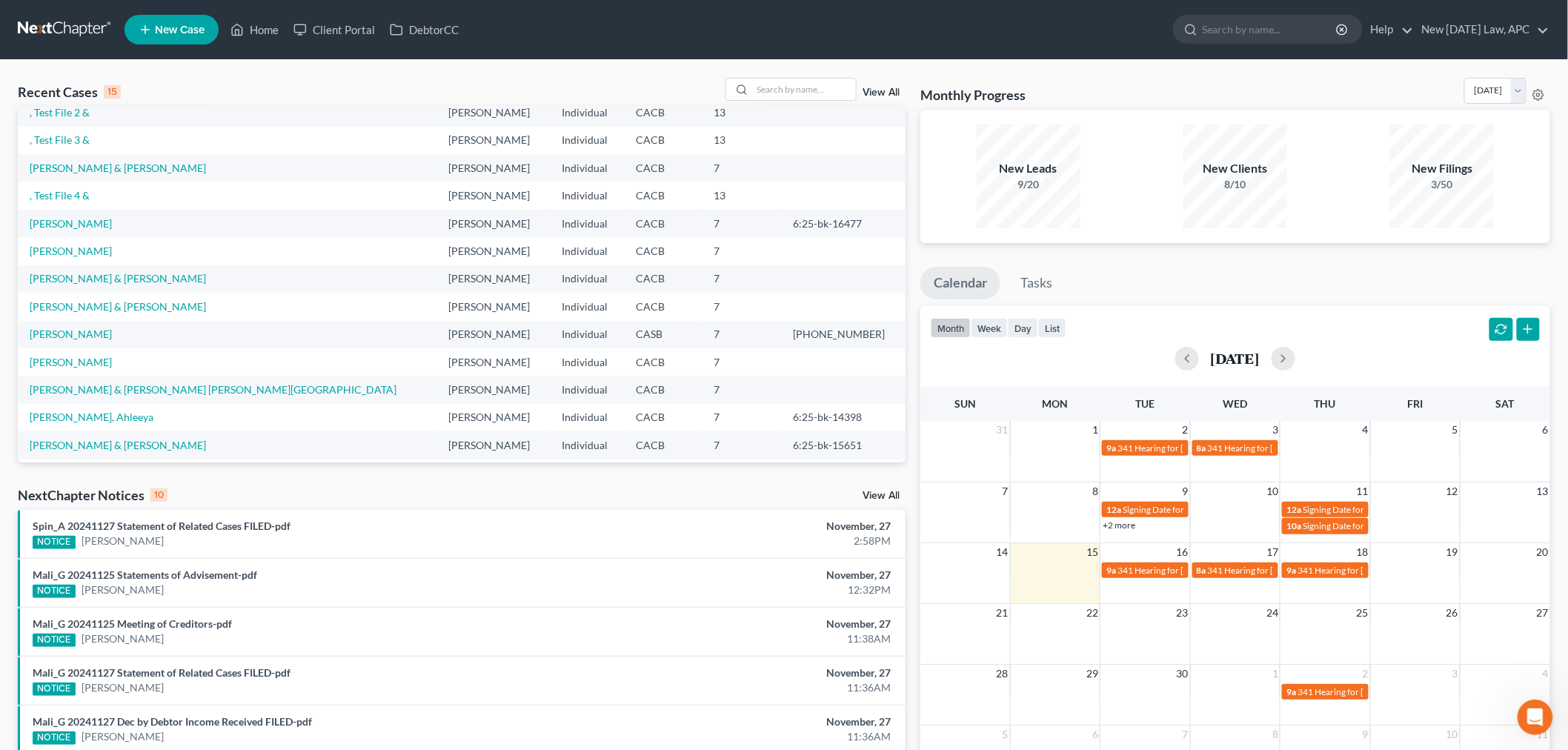
scroll to position [101, 0]
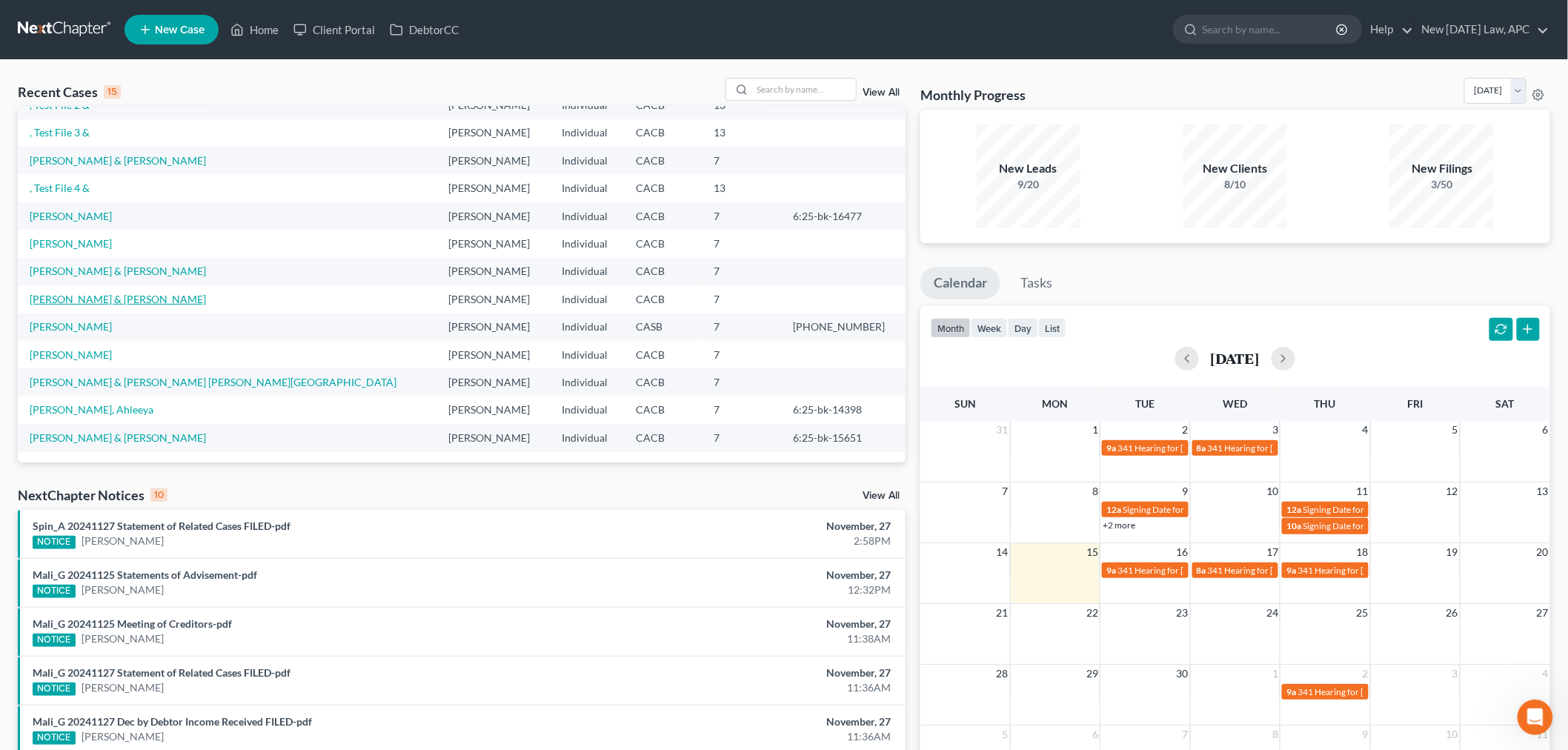
click at [113, 293] on link "[PERSON_NAME] & [PERSON_NAME]" at bounding box center [117, 299] width 176 height 13
select select "6"
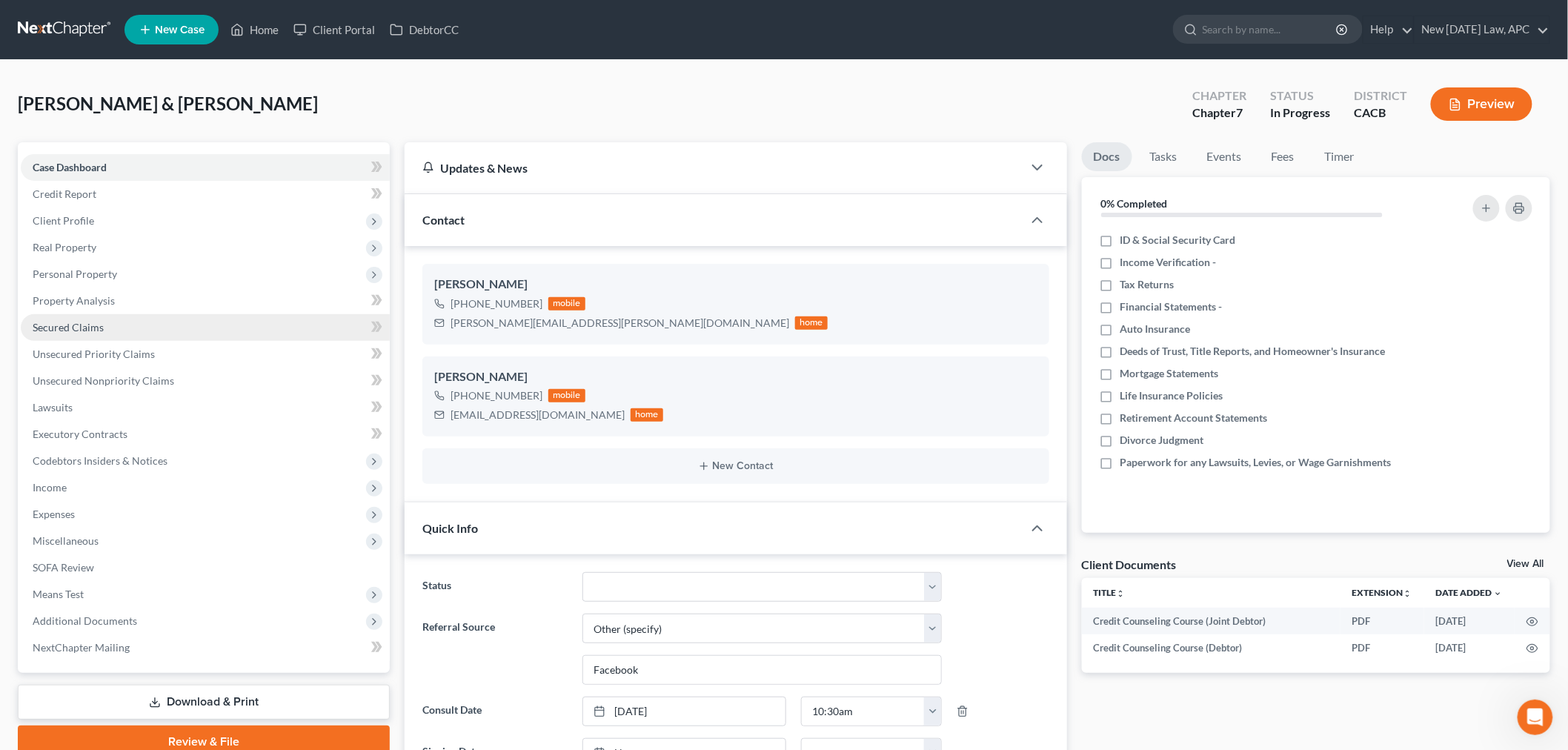
click at [95, 321] on span "Secured Claims" at bounding box center [68, 327] width 71 height 13
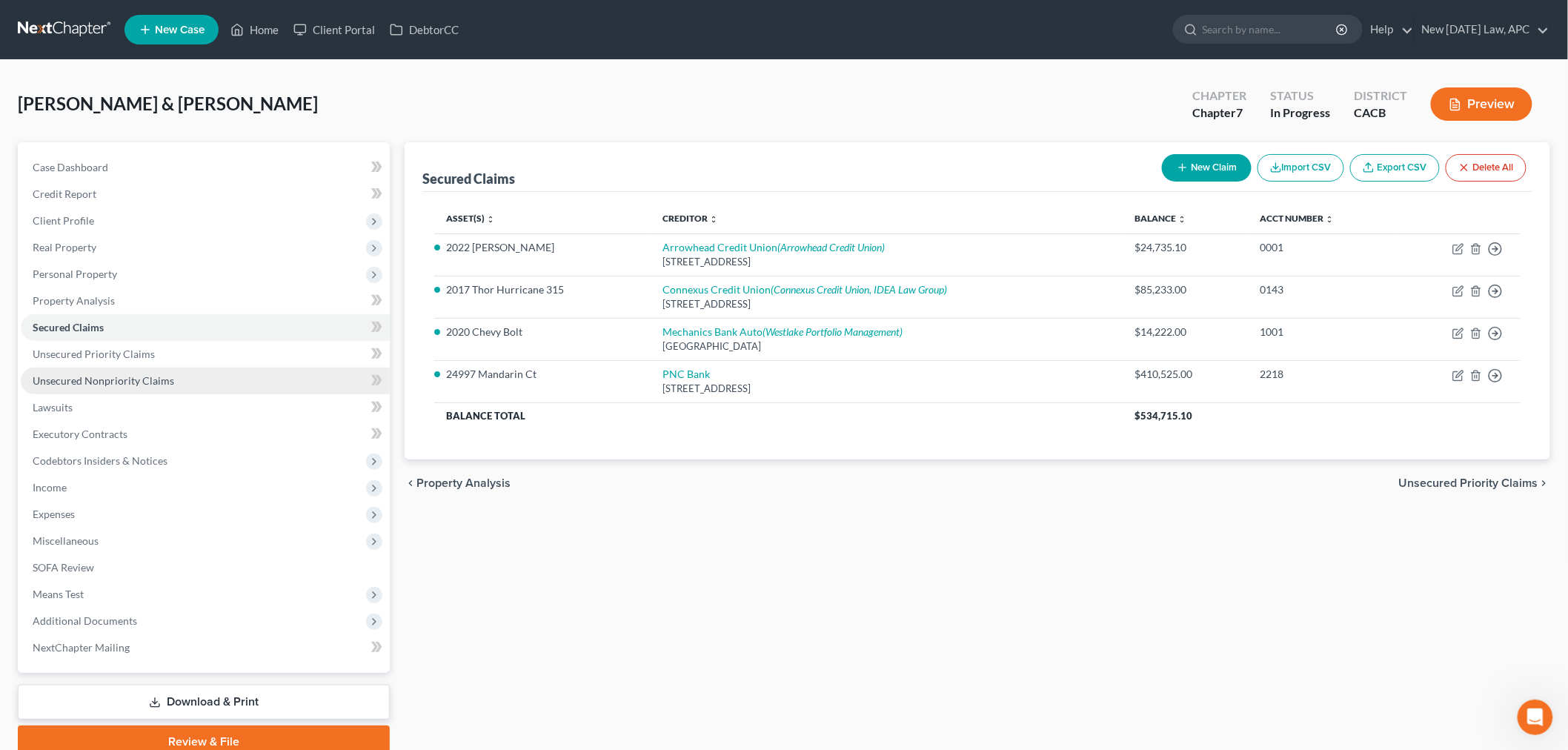
click at [106, 378] on span "Unsecured Nonpriority Claims" at bounding box center [103, 381] width 142 height 13
